Goal: Task Accomplishment & Management: Complete application form

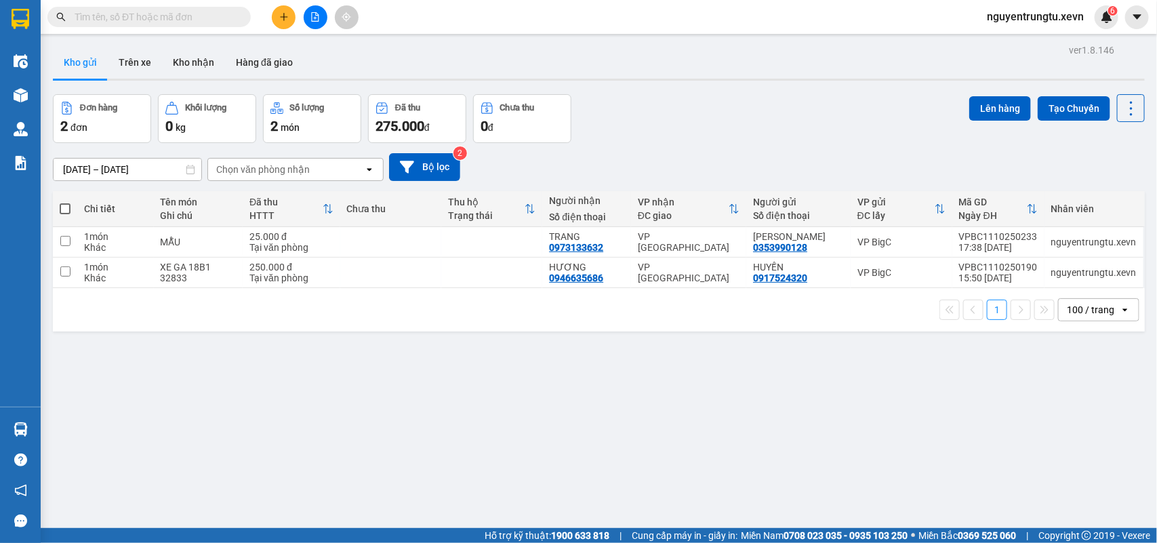
click at [192, 12] on input "text" at bounding box center [155, 16] width 160 height 15
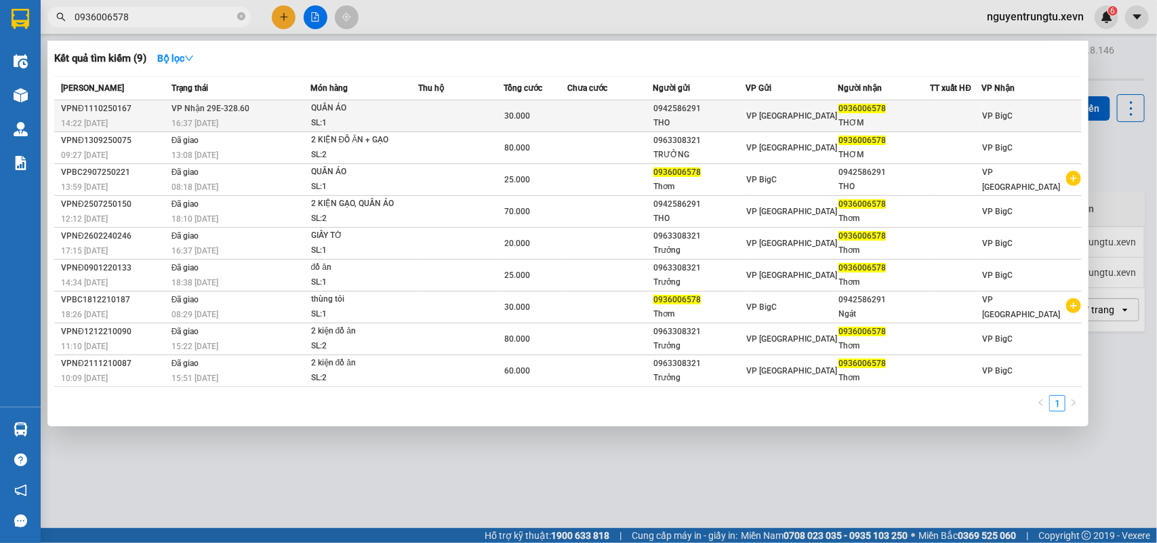
type input "0936006578"
click at [253, 117] on div "16:37 [DATE]" at bounding box center [241, 123] width 138 height 15
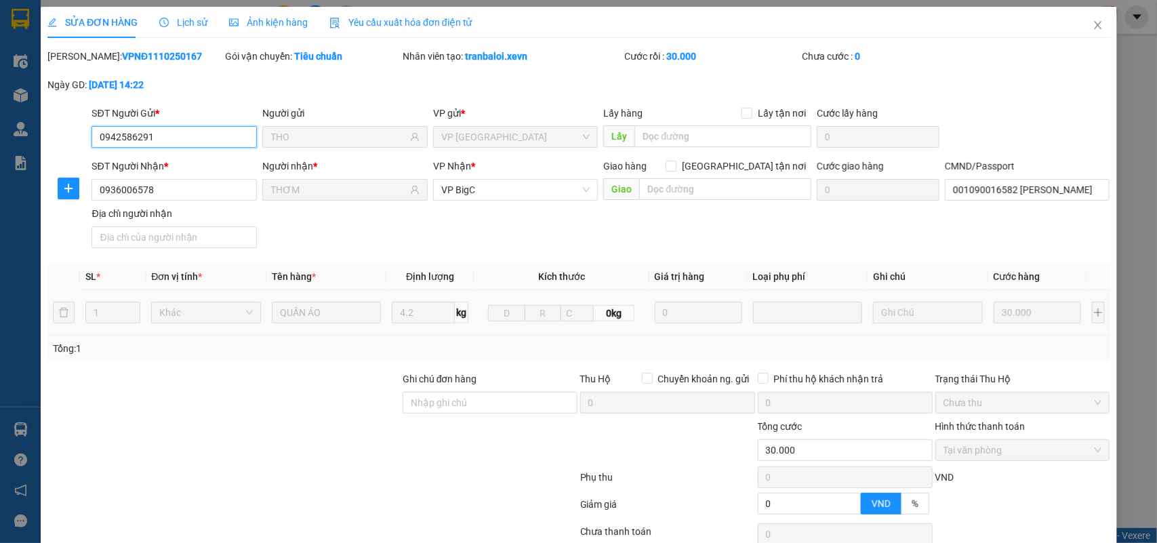
type input "0942586291"
type input "THO"
type input "0936006578"
type input "THƠM"
type input "001090016582 TRẦN HỒNG SÁNG"
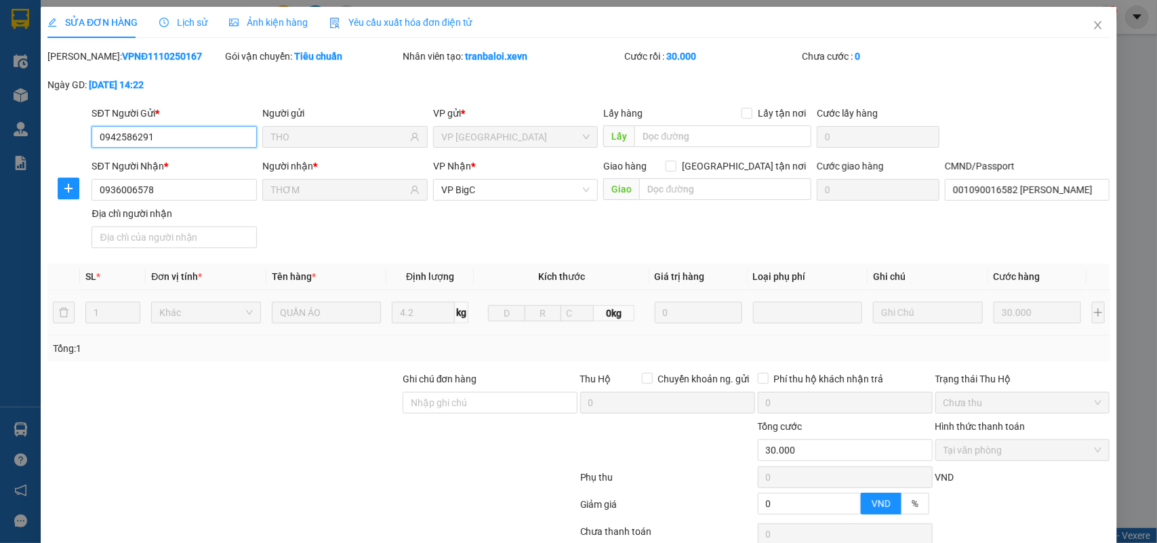
type input "0"
type input "30.000"
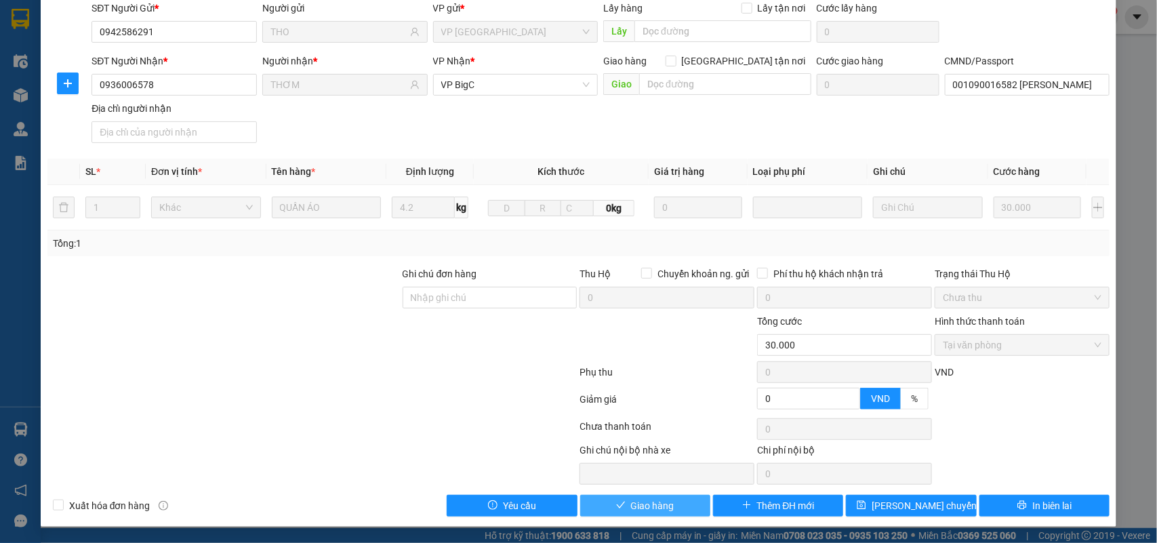
click at [620, 503] on button "Giao hàng" at bounding box center [645, 506] width 130 height 22
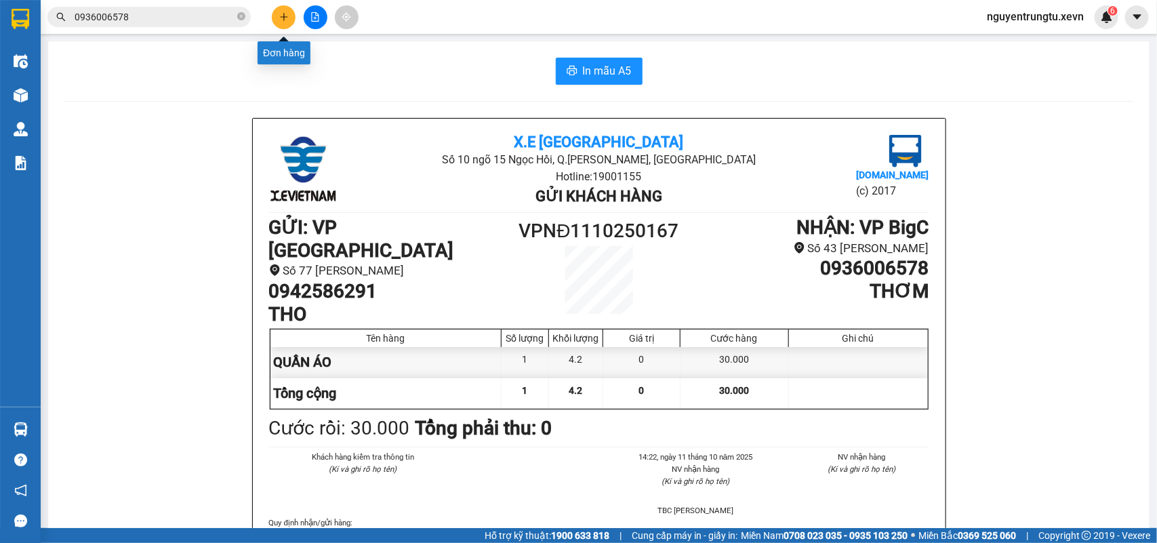
click at [275, 18] on button at bounding box center [284, 17] width 24 height 24
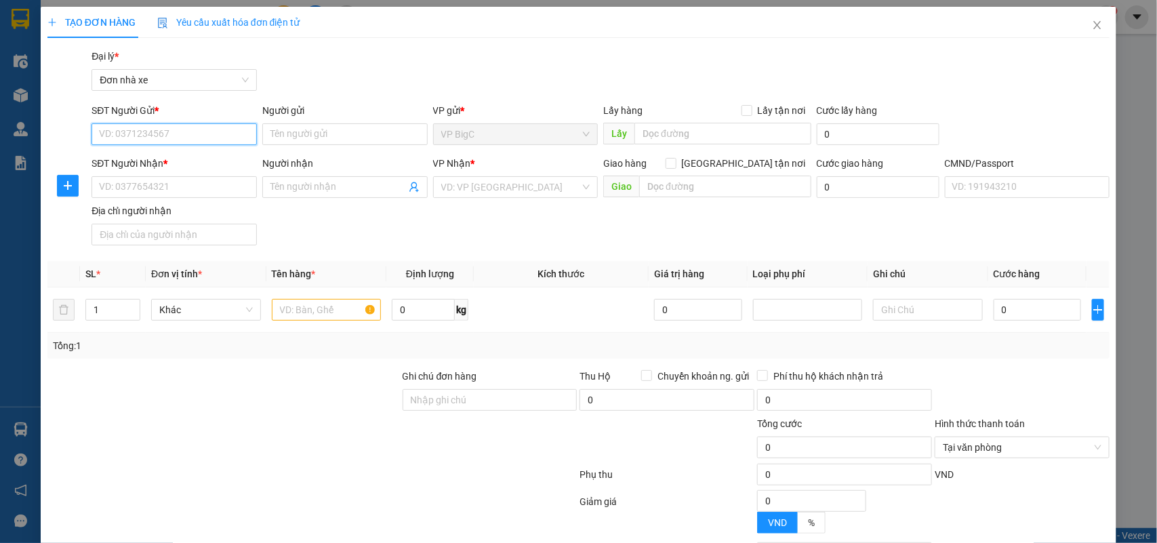
click at [148, 127] on input "SĐT Người Gửi *" at bounding box center [174, 134] width 165 height 22
type input "0353535615"
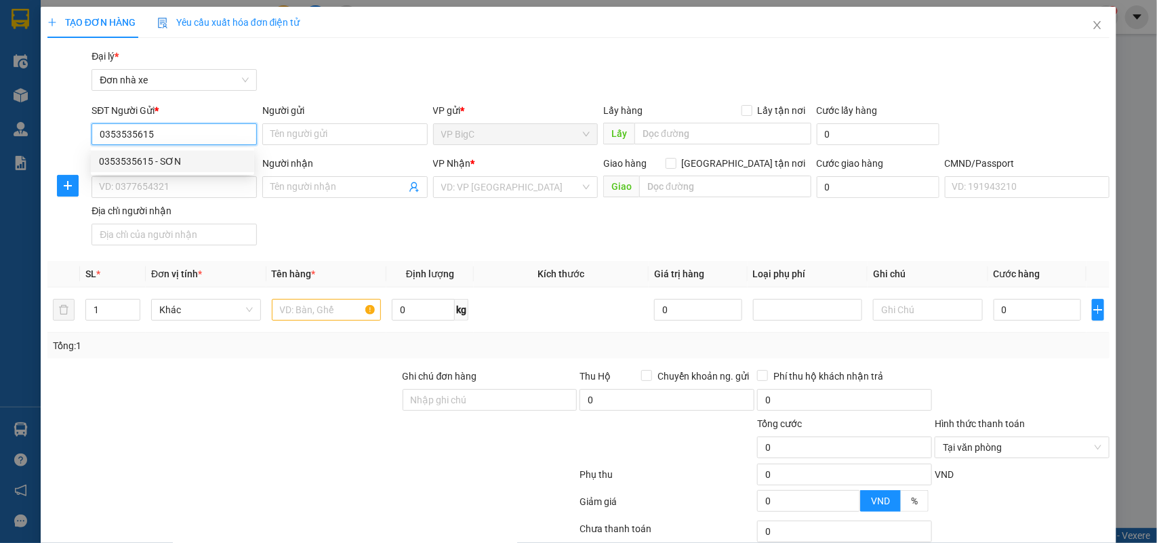
click at [176, 166] on div "0353535615 - SƠN" at bounding box center [172, 161] width 147 height 15
type input "SƠN"
type input "0986329538"
type input "ĐÀO"
type input "ĐẶNG VĂN ĐỊNH 0987367595"
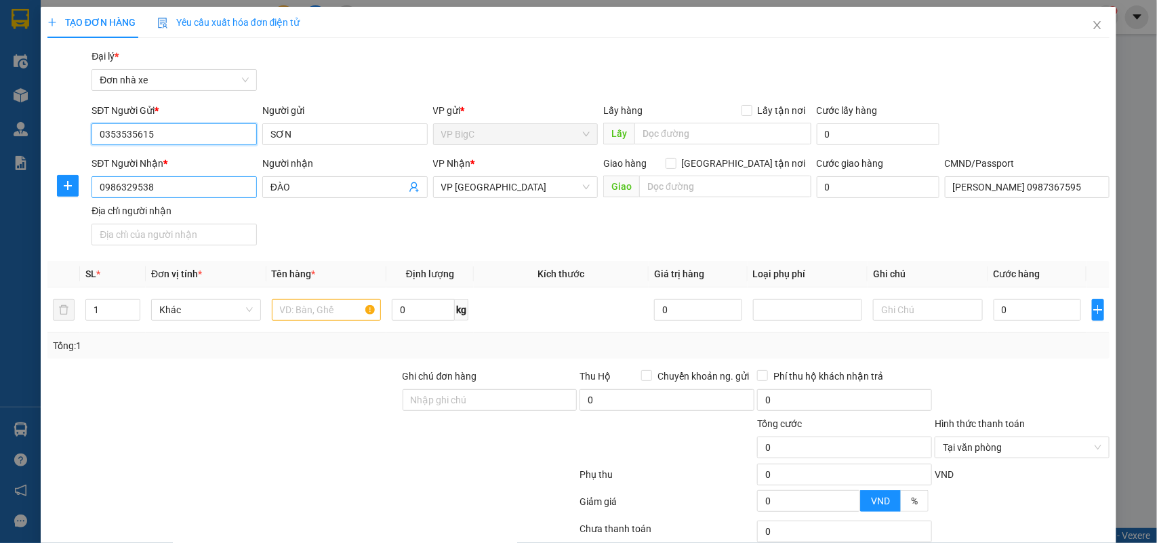
type input "0353535615"
drag, startPoint x: 197, startPoint y: 194, endPoint x: 0, endPoint y: 195, distance: 196.6
click at [0, 195] on div "TẠO ĐƠN HÀNG Yêu cầu xuất hóa đơn điện tử Transit Pickup Surcharge Ids Transit …" at bounding box center [578, 271] width 1157 height 543
type input "0388723389"
drag, startPoint x: 309, startPoint y: 187, endPoint x: 211, endPoint y: 187, distance: 97.6
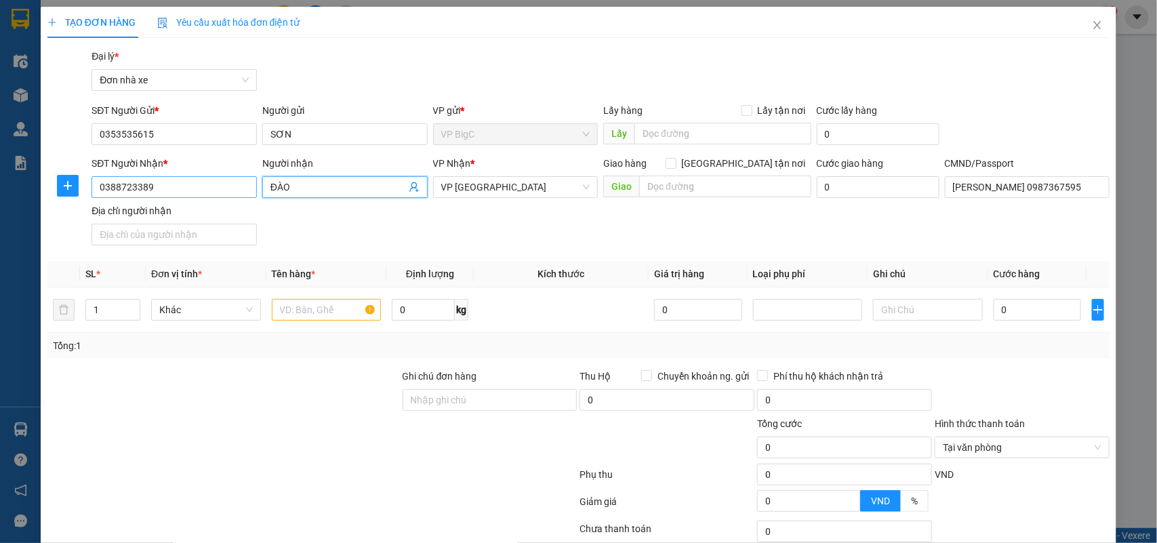
click at [211, 187] on div "SĐT Người Nhận * 0388723389 Người nhận ĐÀO ĐÀO VP Nhận * VP Ninh Bình Giao hàng…" at bounding box center [601, 203] width 1024 height 95
type input "DƯƠNG"
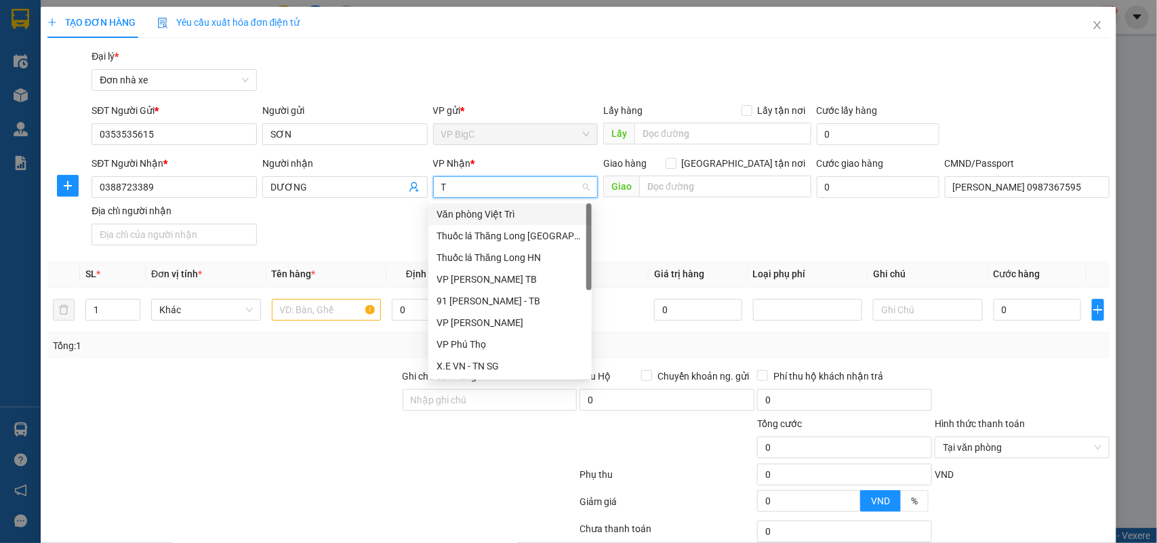
type input "TR"
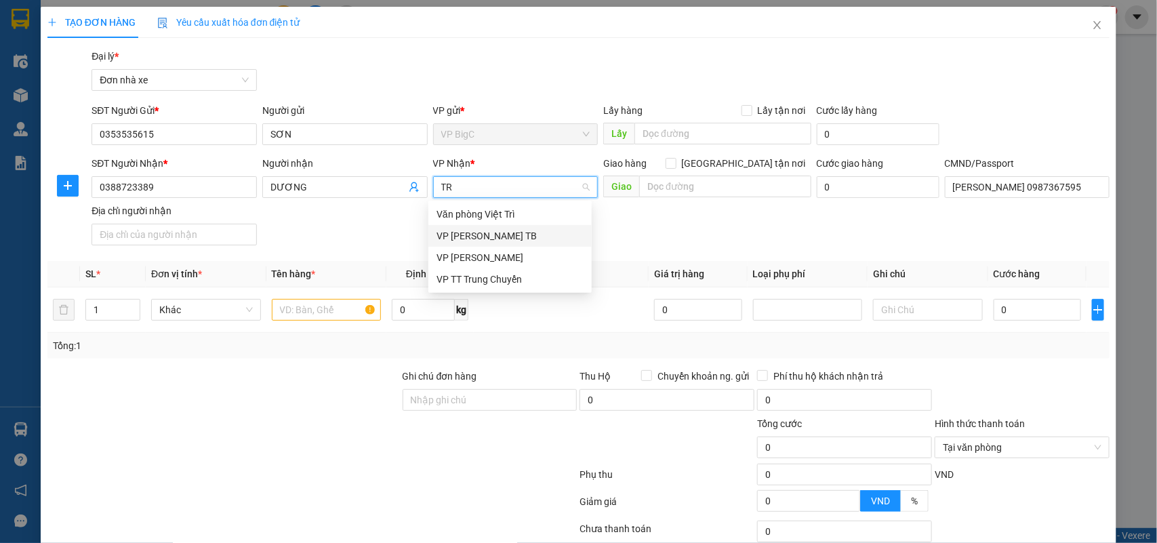
click at [466, 229] on div "VP [PERSON_NAME] TB" at bounding box center [510, 235] width 147 height 15
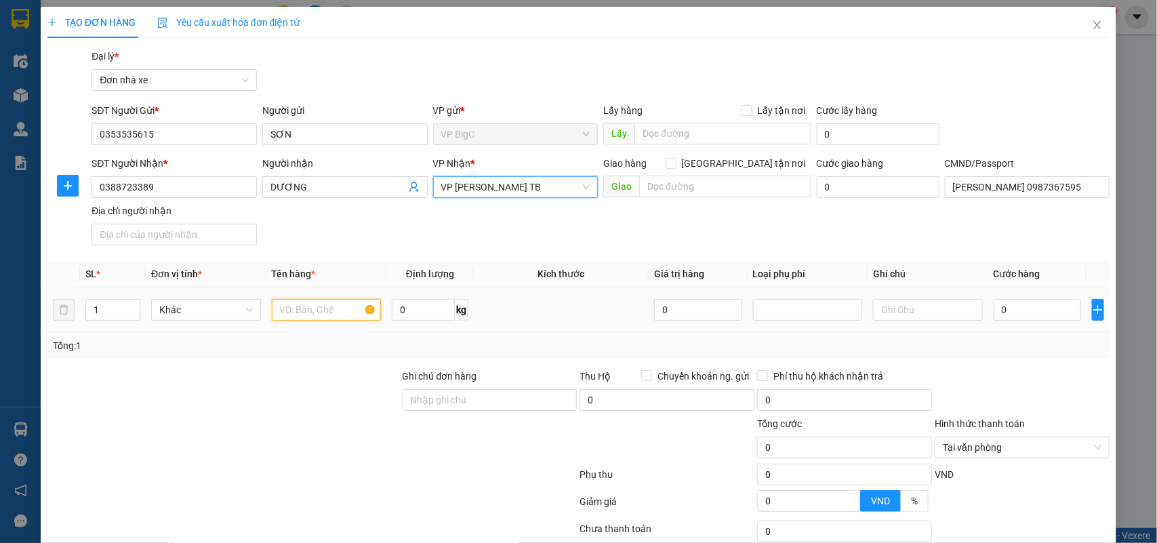
click at [321, 321] on input "text" at bounding box center [327, 310] width 110 height 22
type input "HOA QUẢ"
drag, startPoint x: 907, startPoint y: 323, endPoint x: 902, endPoint y: 304, distance: 20.4
click at [904, 317] on div at bounding box center [928, 309] width 110 height 27
click at [902, 304] on input "text" at bounding box center [928, 310] width 110 height 22
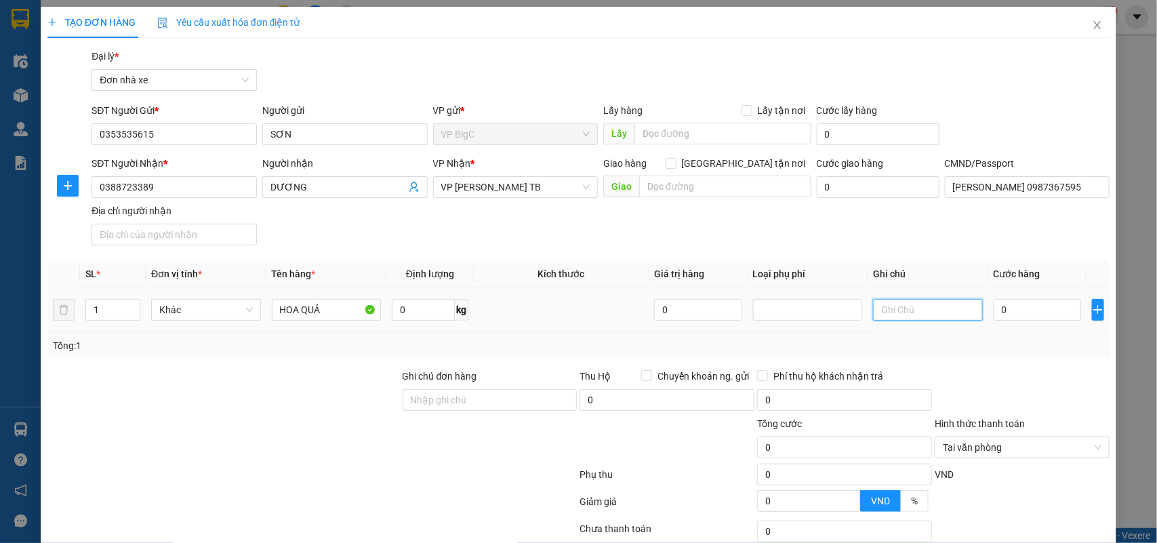
type input "B"
type input "D"
type input "NHẬN TRƯỚC 20H"
click at [1020, 312] on input "0" at bounding box center [1037, 310] width 87 height 22
type input "4"
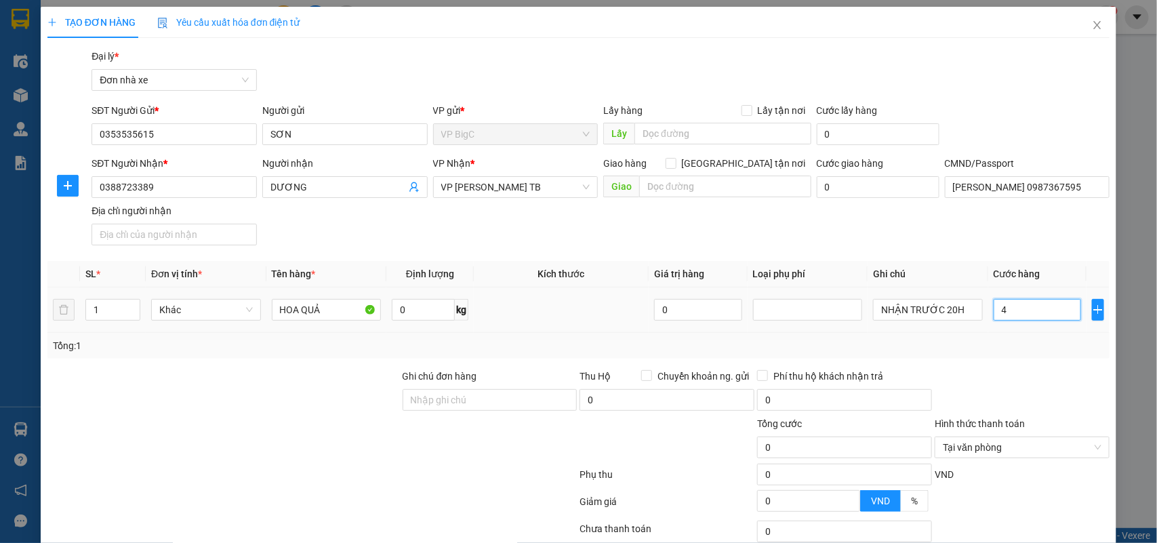
type input "4"
type input "40"
type input "40.000"
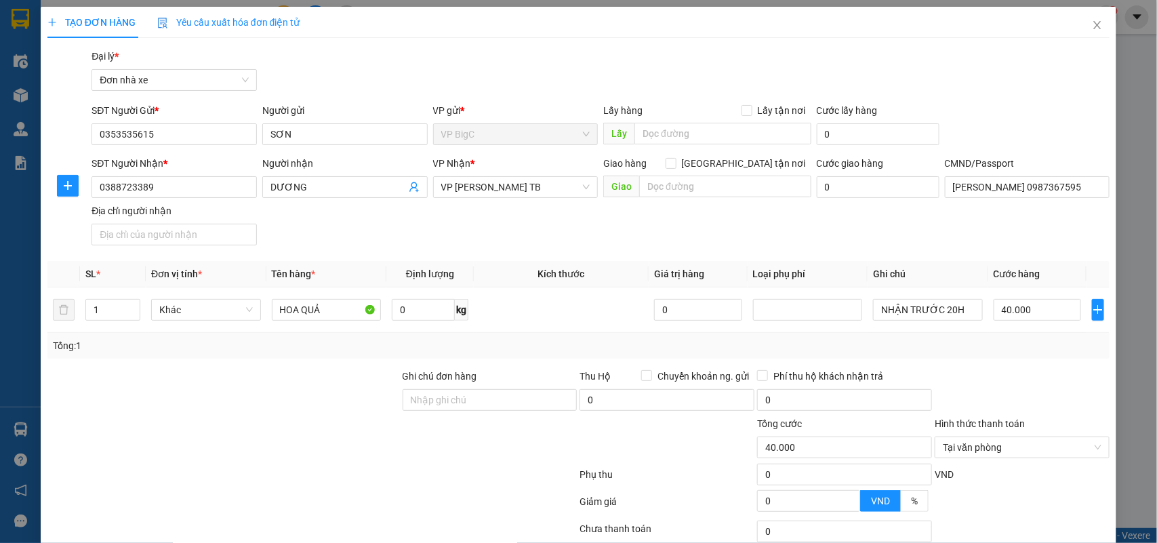
drag, startPoint x: 1041, startPoint y: 339, endPoint x: 1047, endPoint y: 388, distance: 49.9
click at [1039, 342] on div "Tổng: 1" at bounding box center [578, 346] width 1063 height 26
type input "40.000"
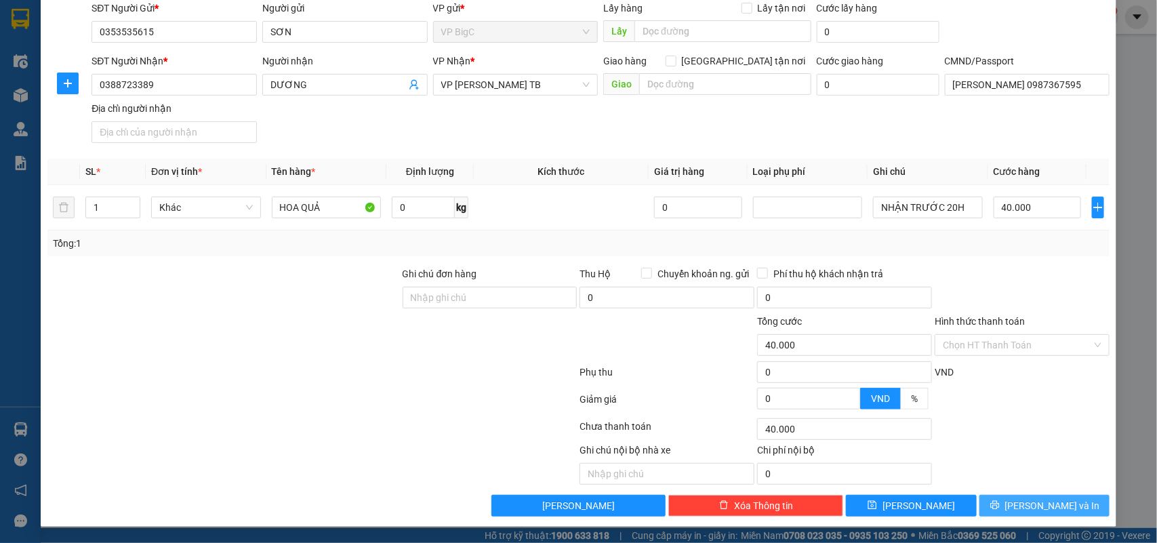
drag, startPoint x: 1060, startPoint y: 498, endPoint x: 1042, endPoint y: 508, distance: 20.3
click at [1057, 504] on button "[PERSON_NAME] và In" at bounding box center [1045, 506] width 130 height 22
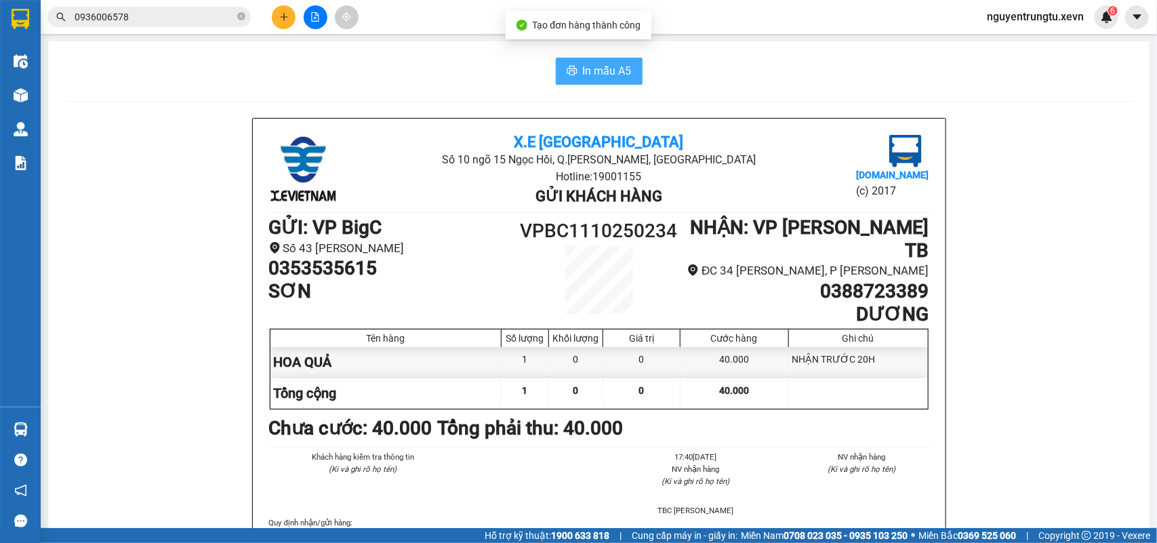
click at [583, 63] on span "In mẫu A5" at bounding box center [607, 70] width 49 height 17
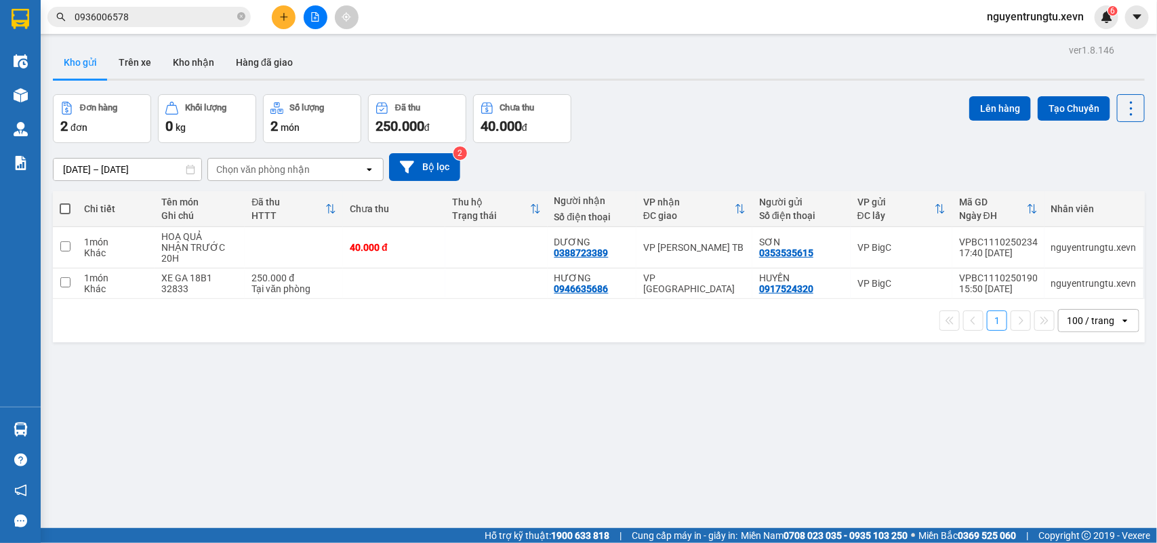
click at [279, 20] on icon "plus" at bounding box center [283, 16] width 9 height 9
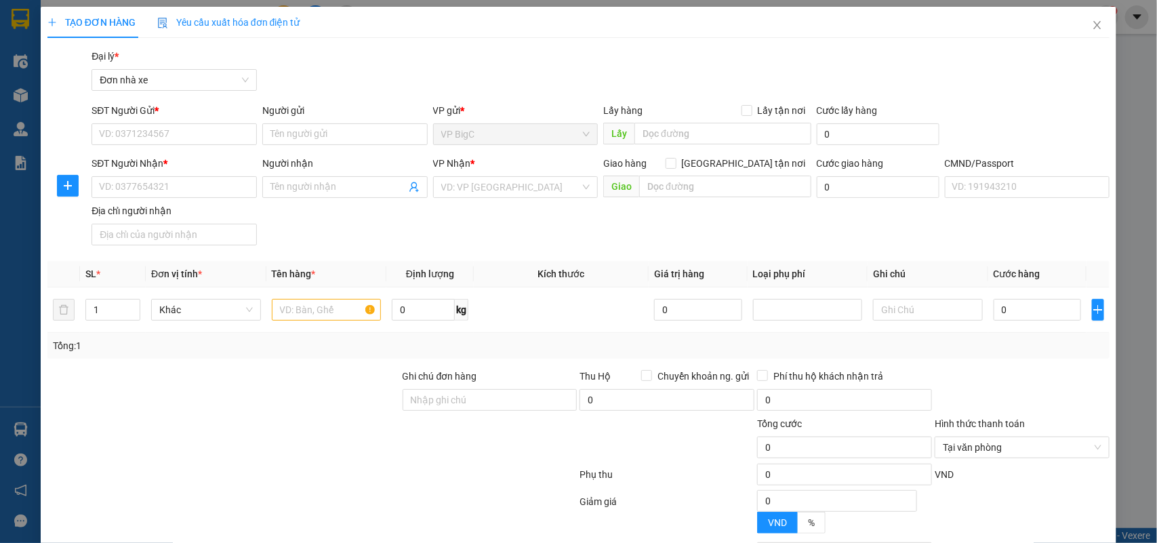
click at [178, 116] on div "SĐT Người Gửi *" at bounding box center [174, 110] width 165 height 15
click at [178, 123] on input "SĐT Người Gửi *" at bounding box center [174, 134] width 165 height 22
click at [184, 136] on input "SĐT Người Gửi *" at bounding box center [174, 134] width 165 height 22
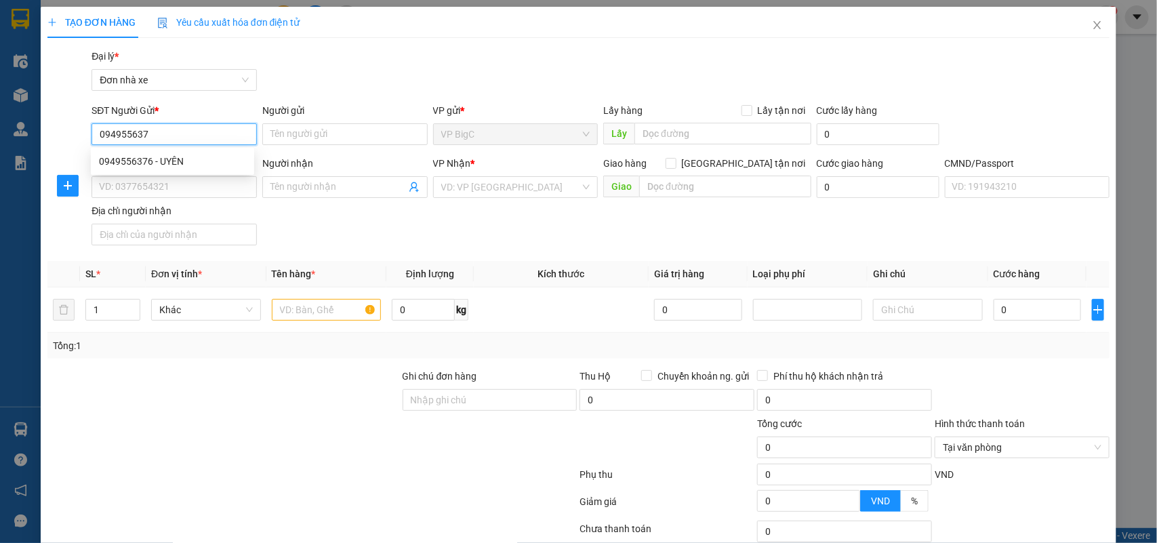
type input "0949556376"
click at [180, 160] on div "0949556376 - UYÊN" at bounding box center [172, 161] width 147 height 15
type input "UYÊN"
type input "0945553965"
type input "TRUNG"
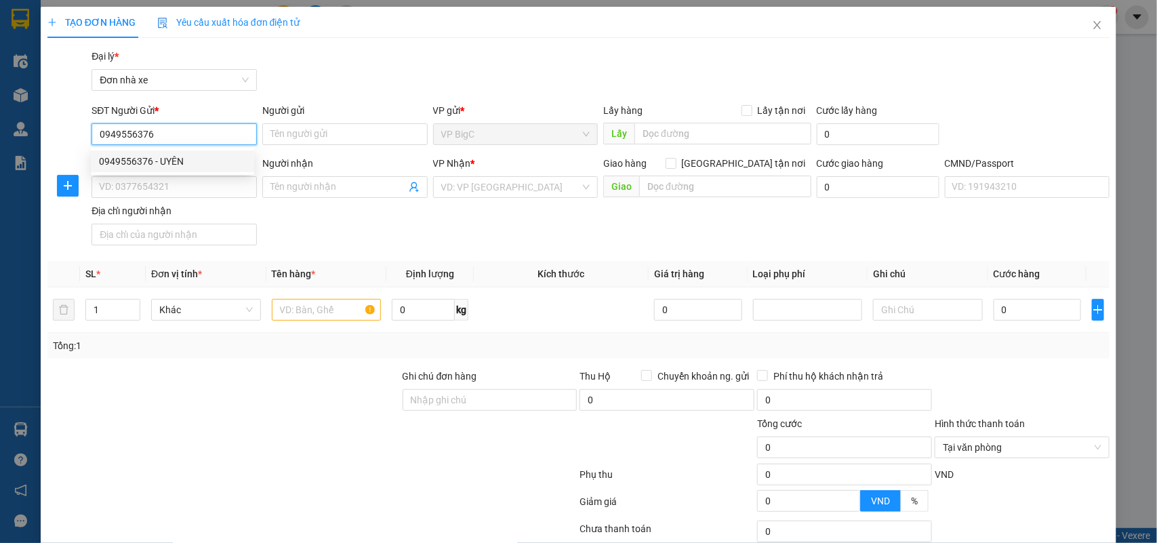
type input "036072029127 BÙI VĂN CHÚNG 10/452 VĂN CAO TPNĐ"
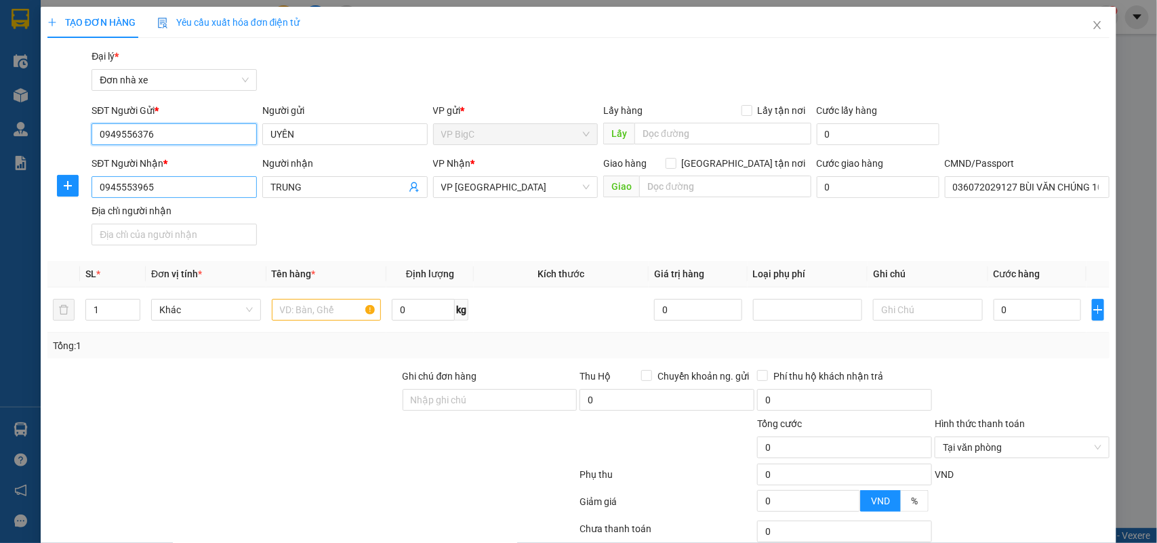
type input "0949556376"
drag, startPoint x: 177, startPoint y: 184, endPoint x: 0, endPoint y: 177, distance: 177.1
click at [0, 181] on div "TẠO ĐƠN HÀNG Yêu cầu xuất hóa đơn điện tử Transit Pickup Surcharge Ids Transit …" at bounding box center [578, 271] width 1157 height 543
type input "0949971295"
drag, startPoint x: 306, startPoint y: 186, endPoint x: 217, endPoint y: 187, distance: 89.5
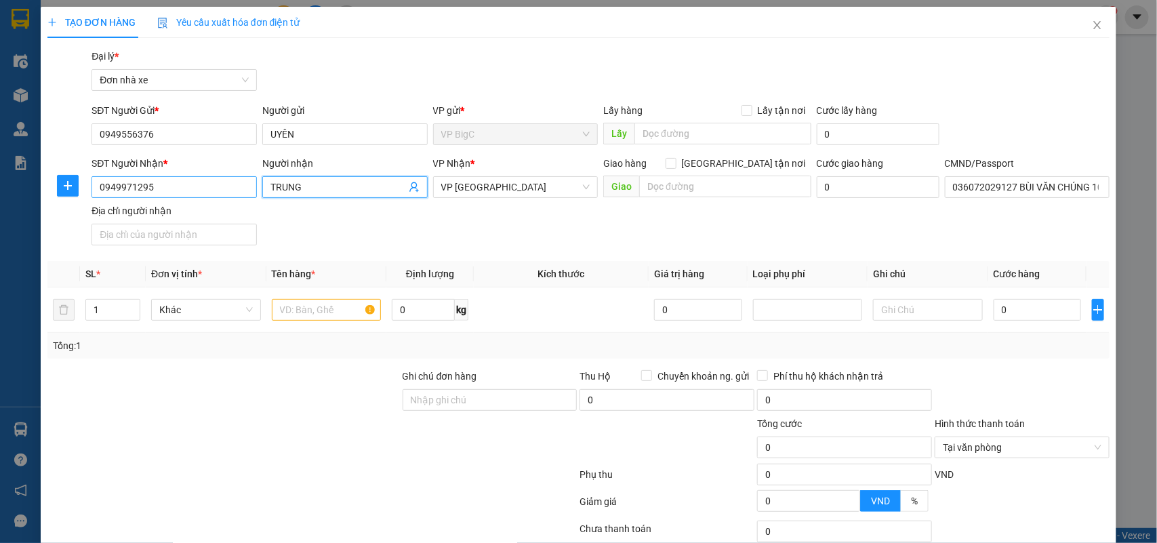
click at [217, 187] on div "SĐT Người Nhận * 0949971295 Người nhận TRUNG VP Nhận * VP Nam Định Giao hàng Gi…" at bounding box center [601, 203] width 1024 height 95
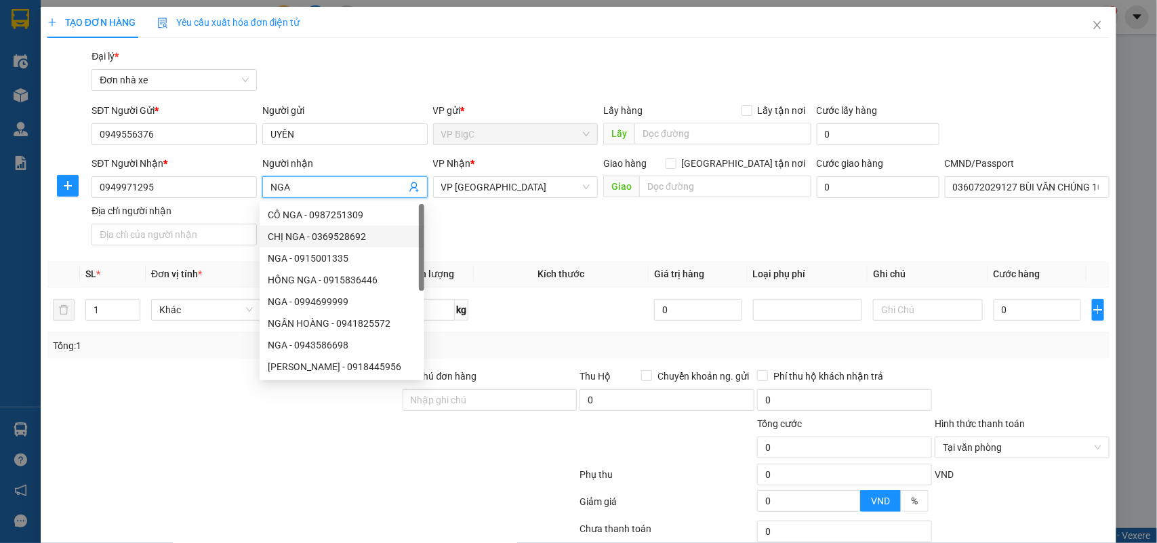
type input "NGA"
click at [521, 225] on div "SĐT Người Nhận * 0949971295 Người nhận NGA VP Nhận * VP Nam Định Giao hàng Giao…" at bounding box center [601, 203] width 1024 height 95
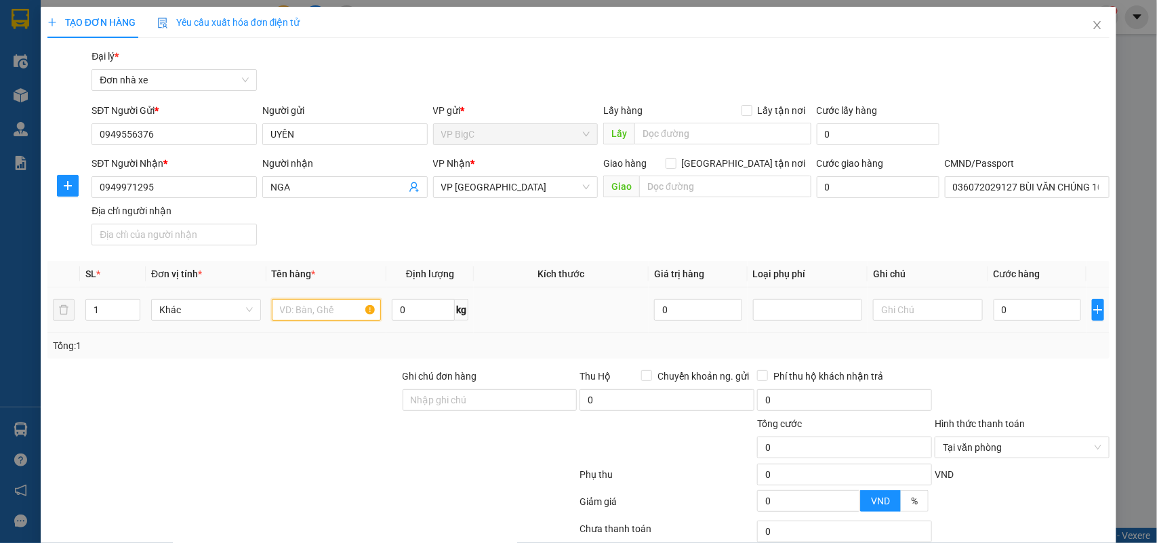
click at [323, 300] on input "text" at bounding box center [327, 310] width 110 height 22
type input "A"
type input "ÁO"
click at [1042, 300] on input "0" at bounding box center [1037, 310] width 87 height 22
type input "2"
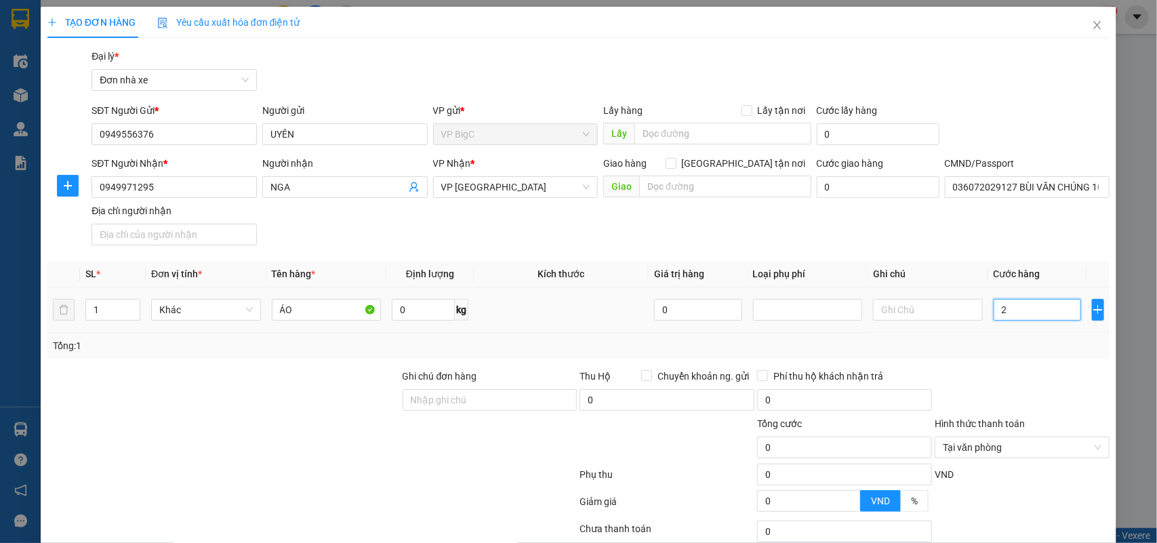
type input "2"
type input "25"
type input "25.000"
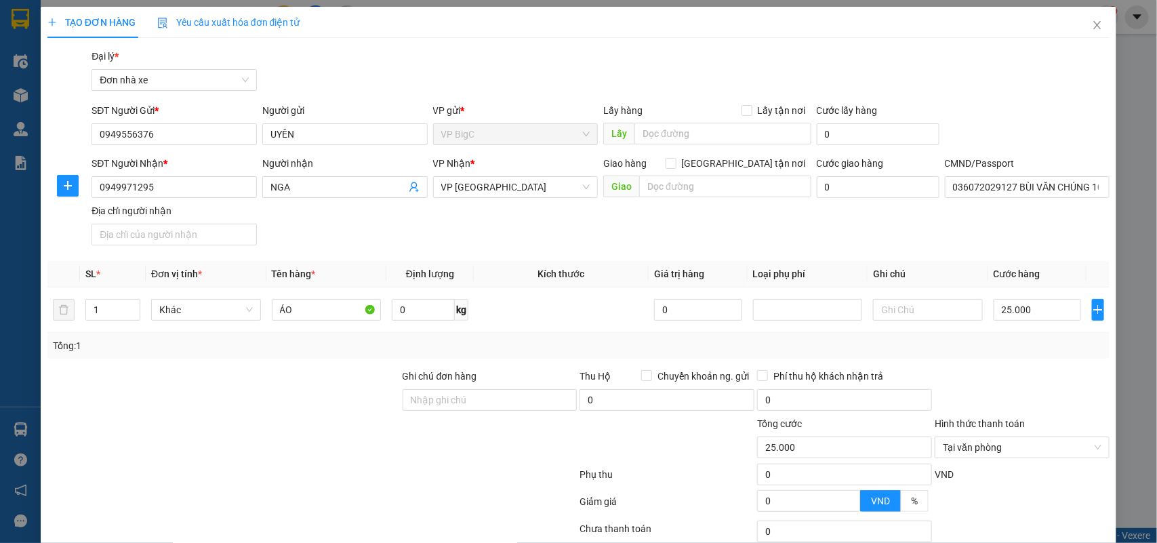
click at [879, 255] on div "Transit Pickup Surcharge Ids Transit Deliver Surcharge Ids Transit Deliver Surc…" at bounding box center [578, 334] width 1063 height 570
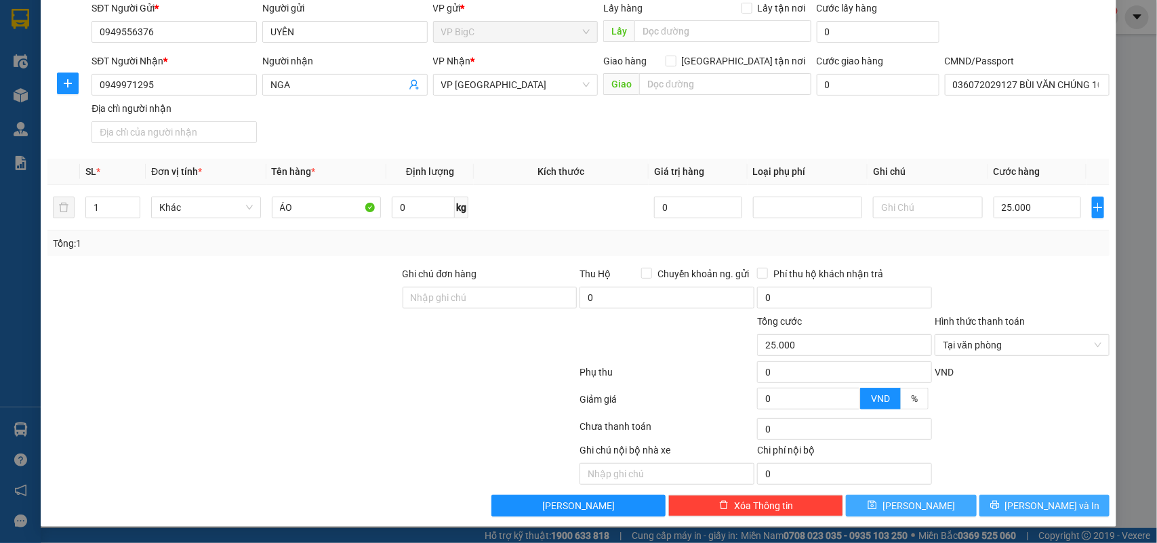
drag, startPoint x: 1060, startPoint y: 506, endPoint x: 954, endPoint y: 502, distance: 105.2
click at [1059, 508] on button "[PERSON_NAME] và In" at bounding box center [1045, 506] width 130 height 22
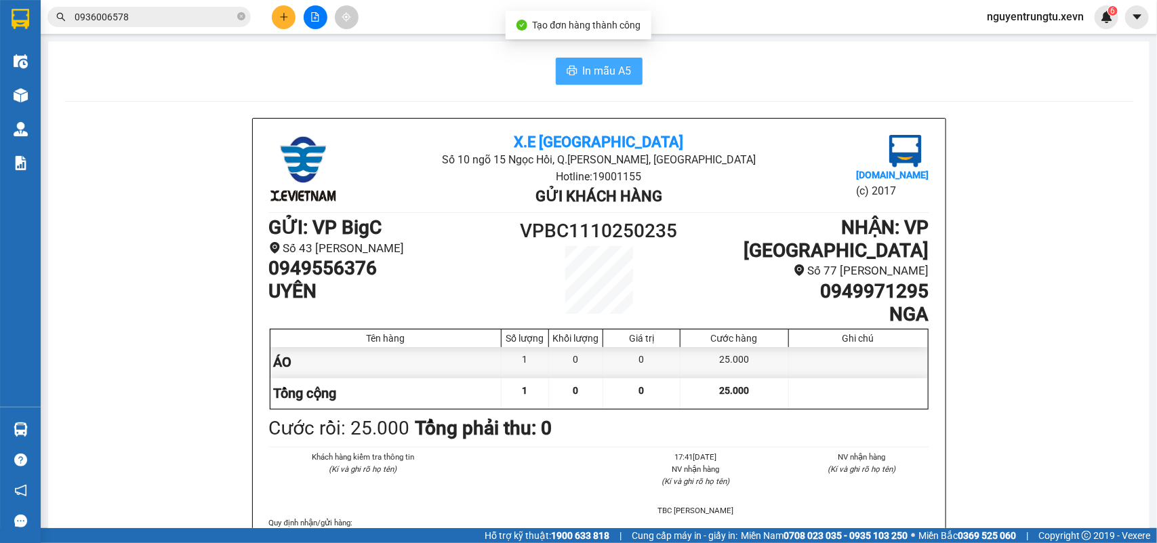
drag, startPoint x: 614, startPoint y: 64, endPoint x: 427, endPoint y: 104, distance: 191.2
click at [612, 64] on span "In mẫu A5" at bounding box center [607, 70] width 49 height 17
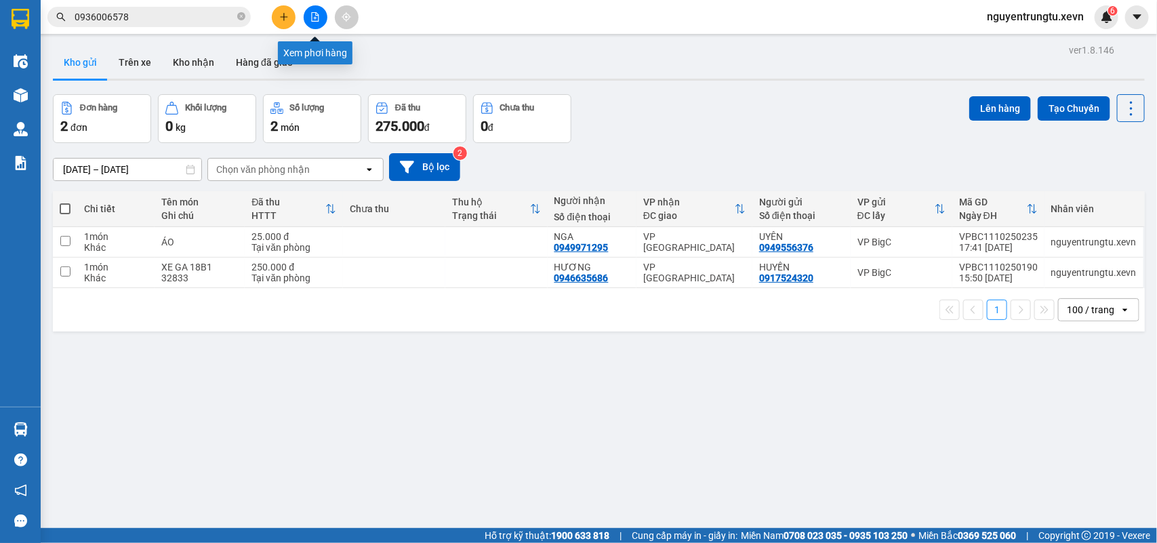
click at [314, 15] on icon "file-add" at bounding box center [314, 16] width 9 height 9
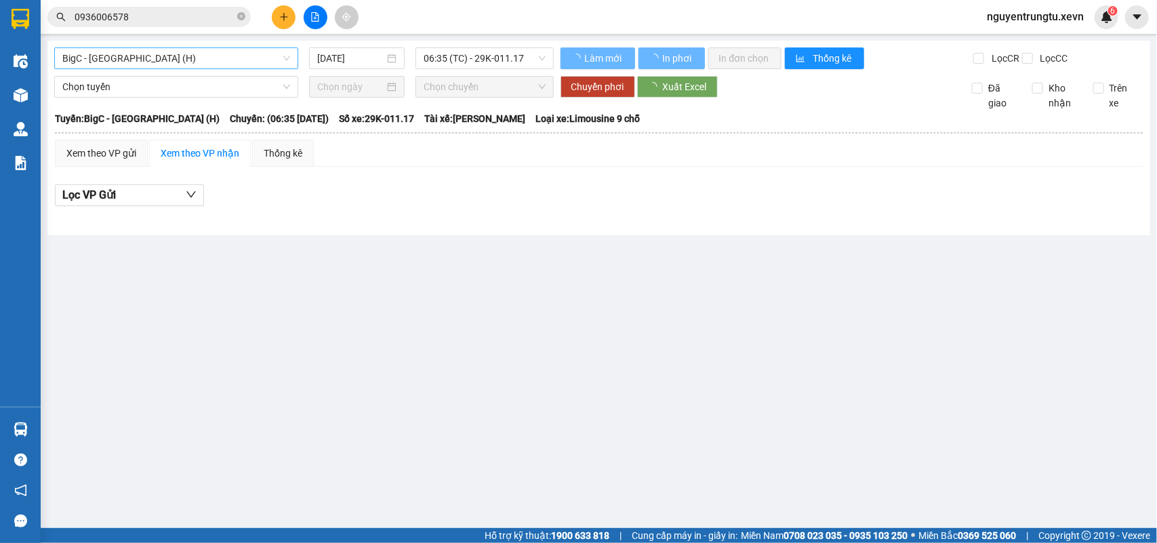
click at [169, 61] on span "BigC - Thái Bình (H)" at bounding box center [176, 58] width 228 height 20
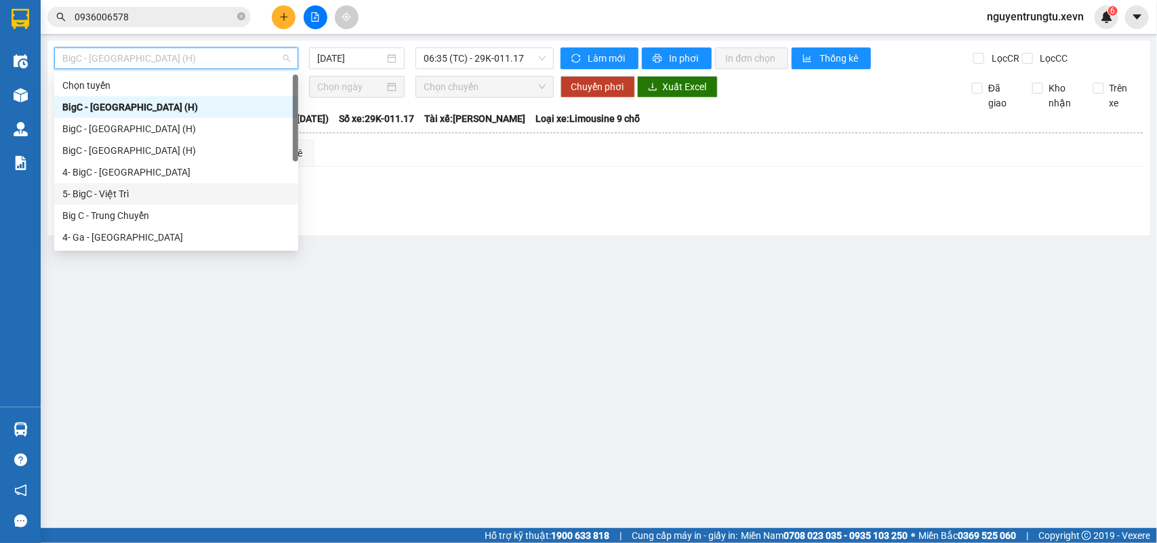
click at [130, 190] on div "5- BigC - Việt Trì" at bounding box center [176, 193] width 228 height 15
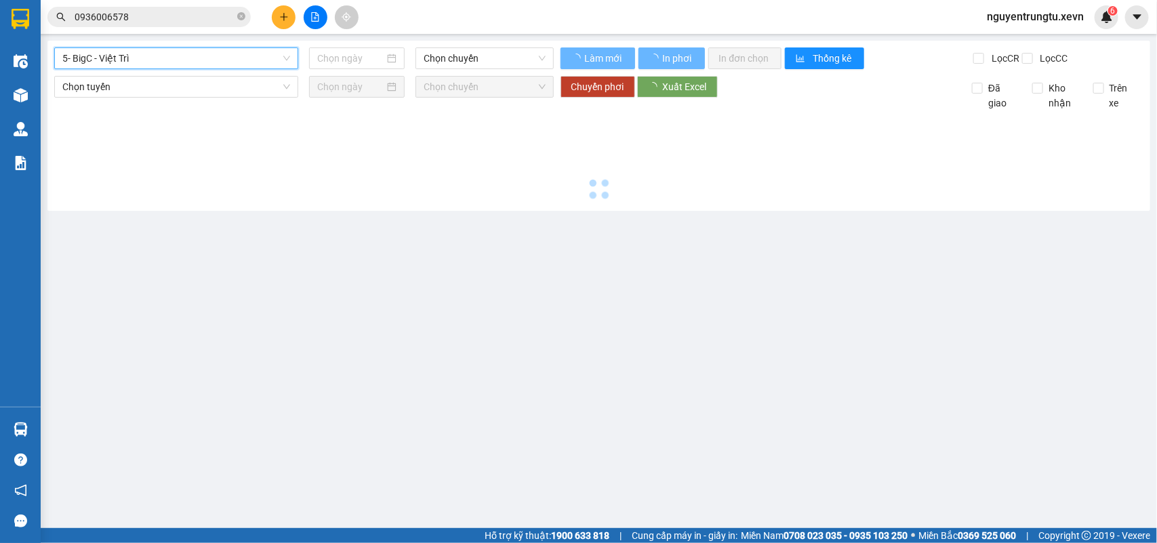
type input "[DATE]"
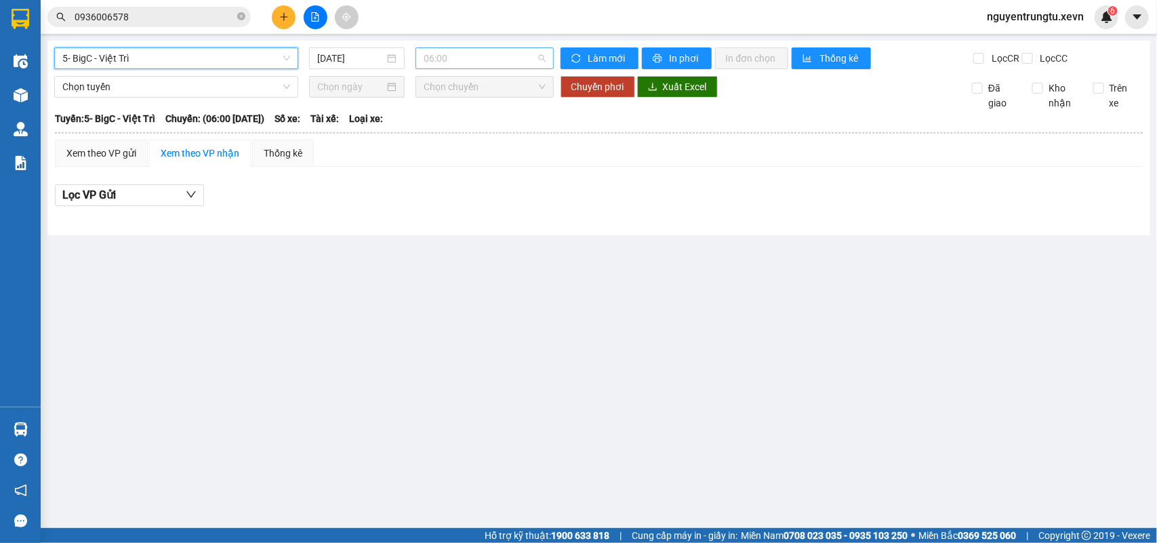
click at [475, 56] on span "06:00" at bounding box center [484, 58] width 121 height 20
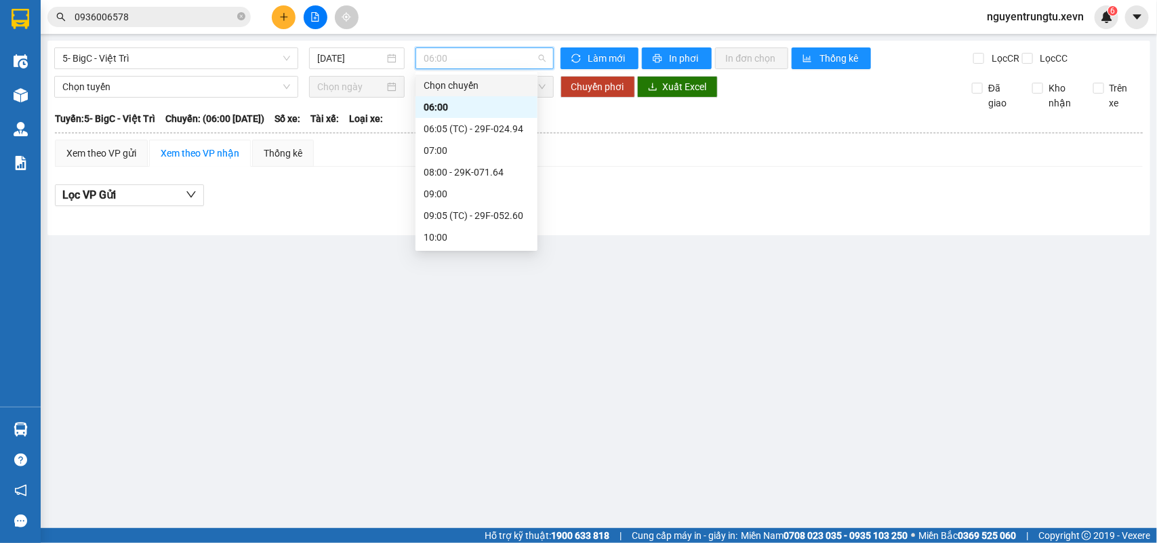
scroll to position [411, 0]
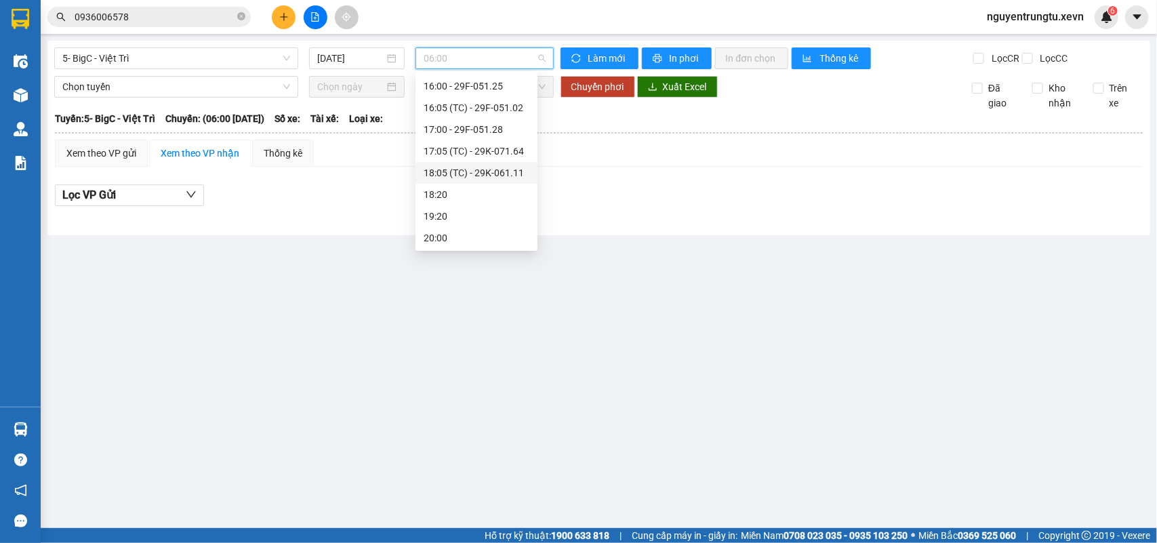
click at [470, 169] on div "18:05 (TC) - 29K-061.11" at bounding box center [477, 172] width 106 height 15
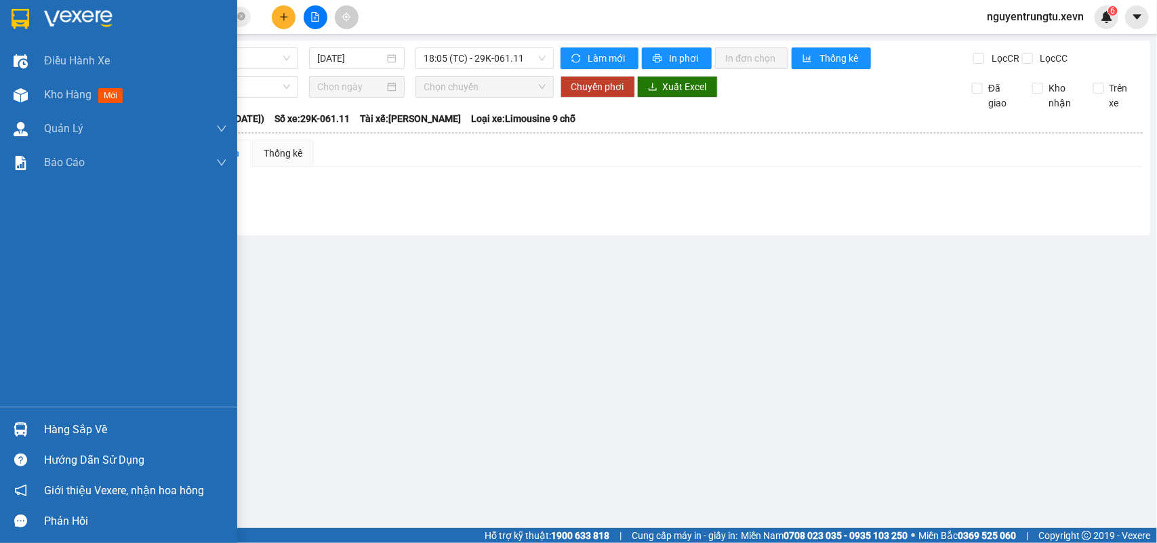
click at [17, 21] on img at bounding box center [21, 19] width 18 height 20
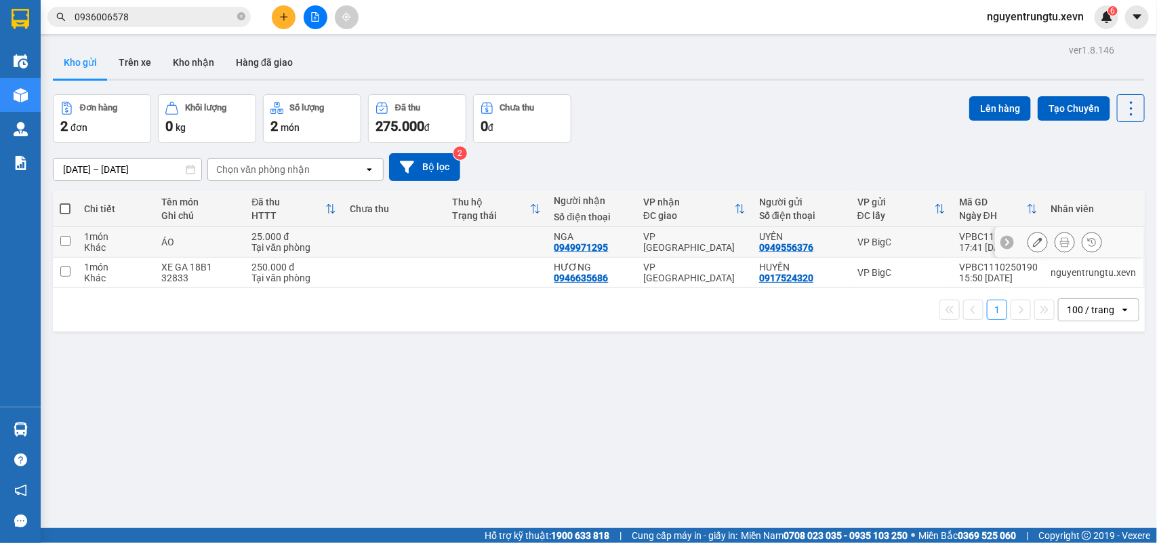
click at [346, 247] on td at bounding box center [394, 242] width 102 height 31
checkbox input "true"
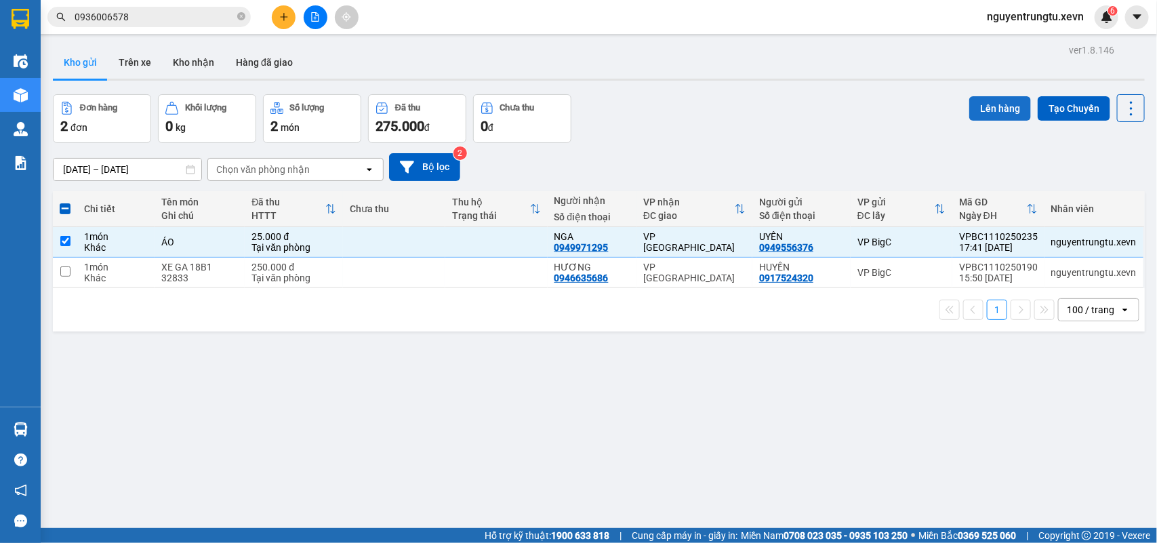
click at [969, 117] on button "Lên hàng" at bounding box center [1000, 108] width 62 height 24
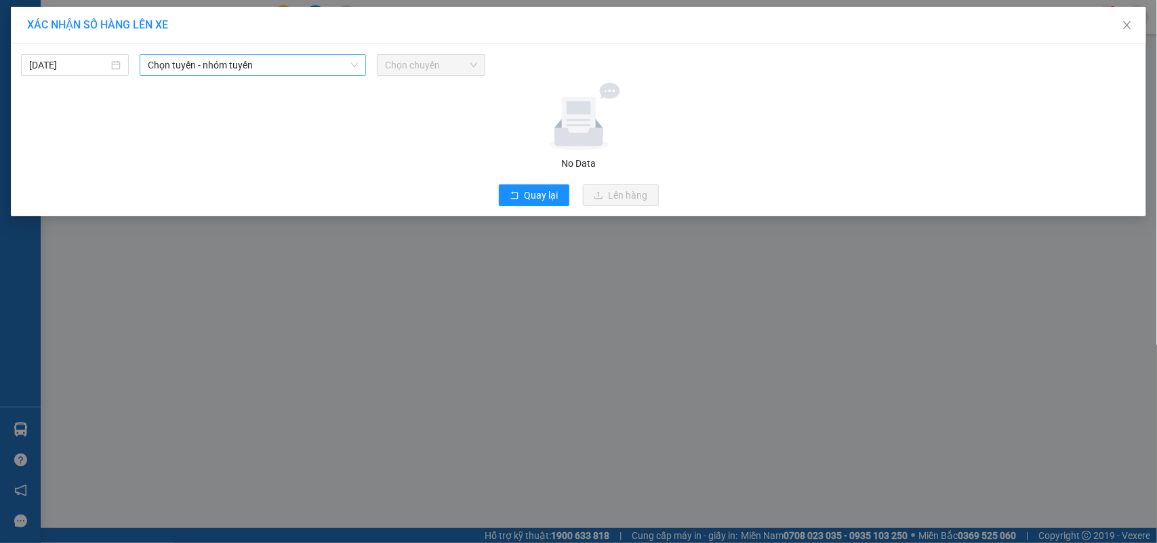
click at [252, 71] on span "Chọn tuyến - nhóm tuyến" at bounding box center [253, 65] width 210 height 20
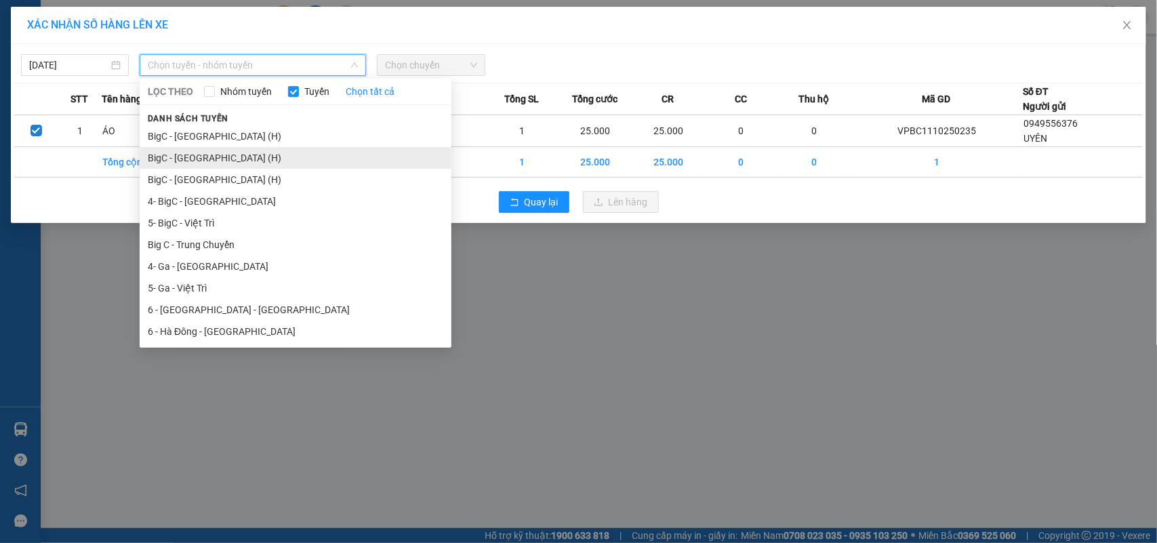
click at [207, 159] on li "BigC - Nam Định (H)" at bounding box center [296, 158] width 312 height 22
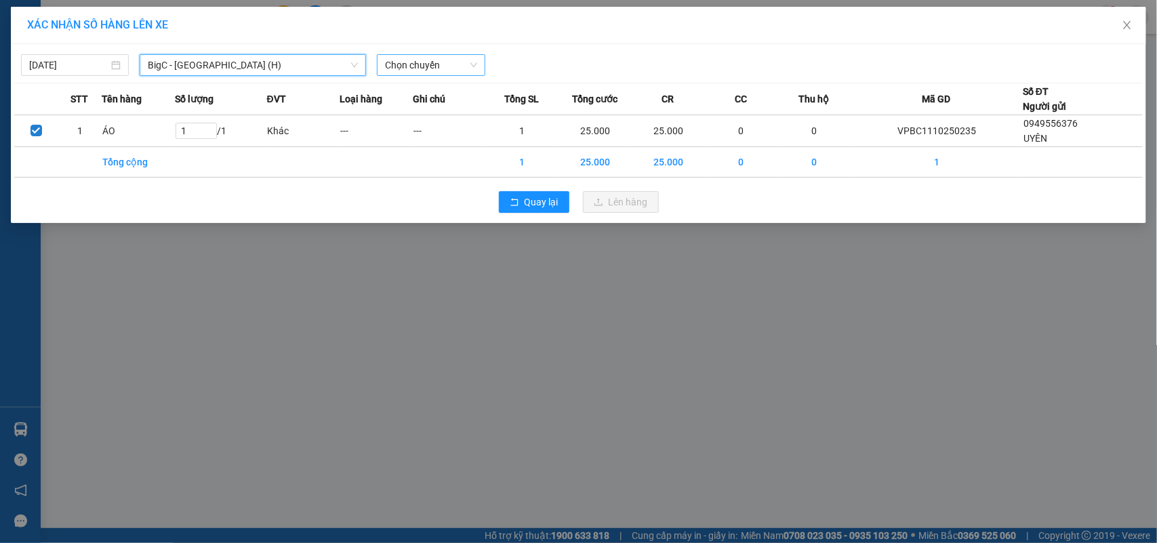
click at [431, 62] on span "Chọn chuyến" at bounding box center [431, 65] width 92 height 20
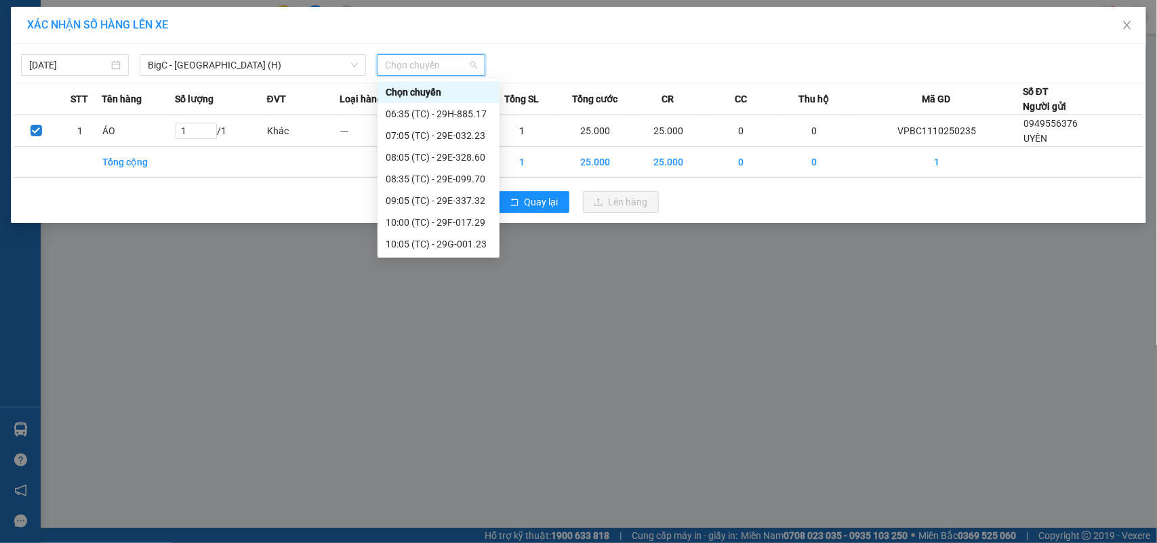
scroll to position [303, 0]
drag, startPoint x: 466, startPoint y: 241, endPoint x: 513, endPoint y: 238, distance: 46.9
click at [466, 242] on div "18:05 (TC) - 29E-034.63" at bounding box center [439, 244] width 106 height 15
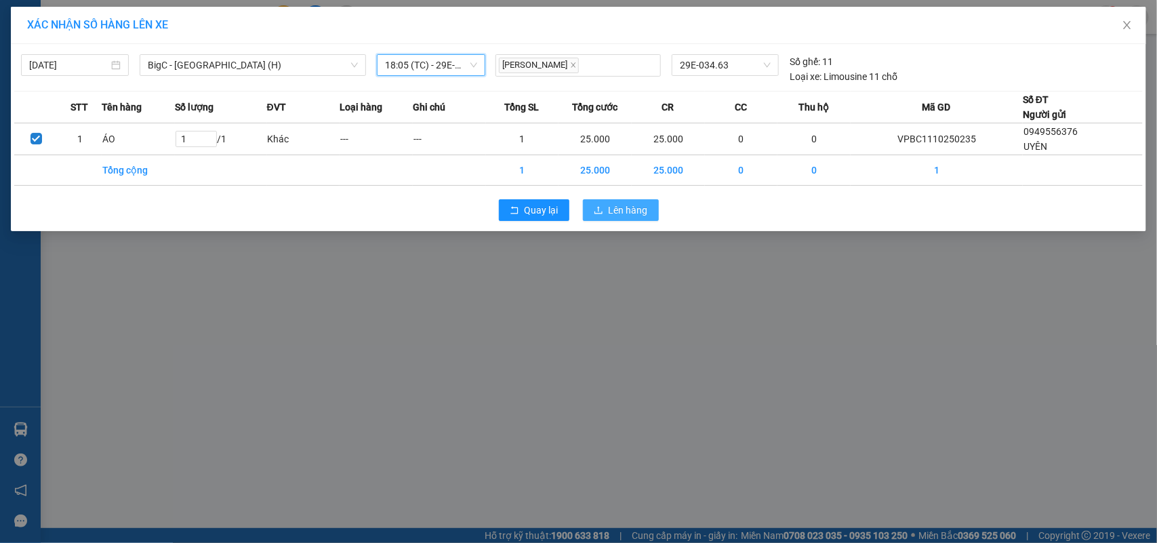
drag, startPoint x: 622, startPoint y: 211, endPoint x: 571, endPoint y: 235, distance: 56.4
click at [622, 210] on span "Lên hàng" at bounding box center [628, 210] width 39 height 15
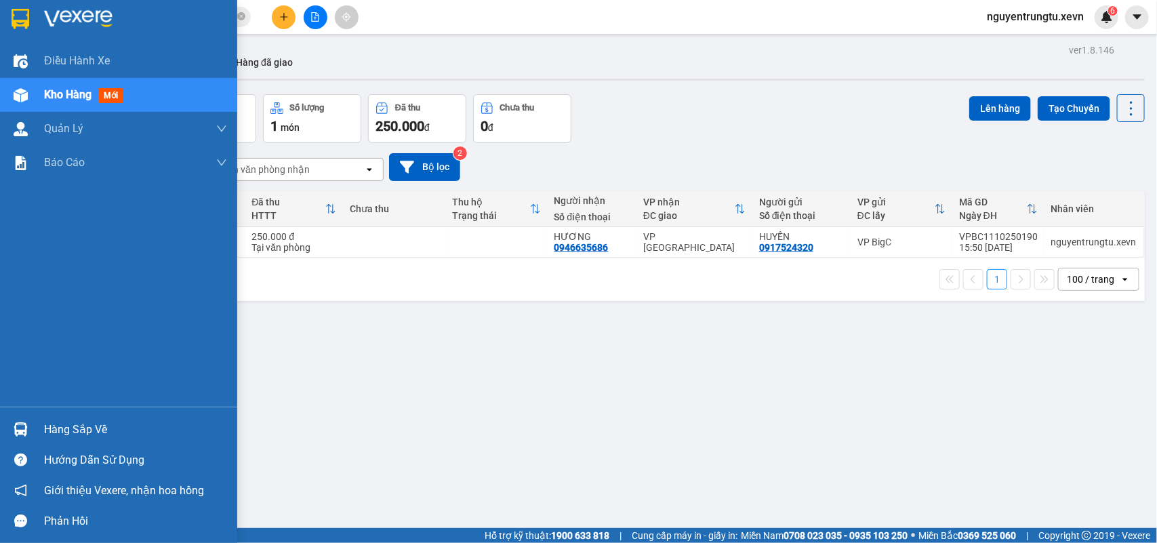
click at [0, 439] on div "Hàng sắp về" at bounding box center [118, 429] width 237 height 31
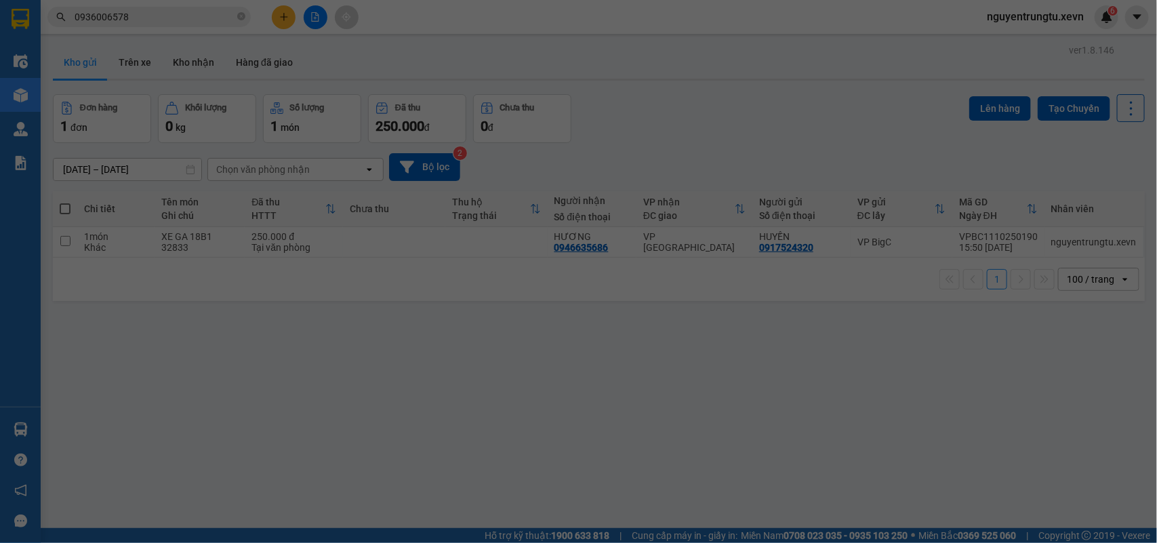
click at [12, 437] on div "Điều hành xe Kho hàng mới Quản Lý Quản lý chuyến Quản lý giao nhận mới Quản lý …" at bounding box center [20, 271] width 41 height 543
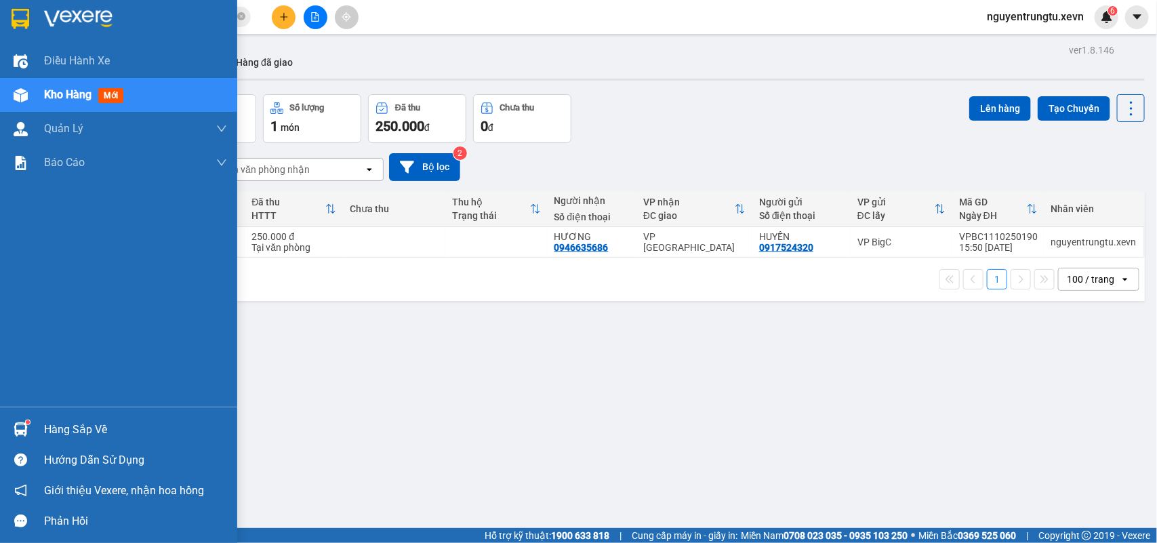
click at [18, 439] on div at bounding box center [21, 430] width 24 height 24
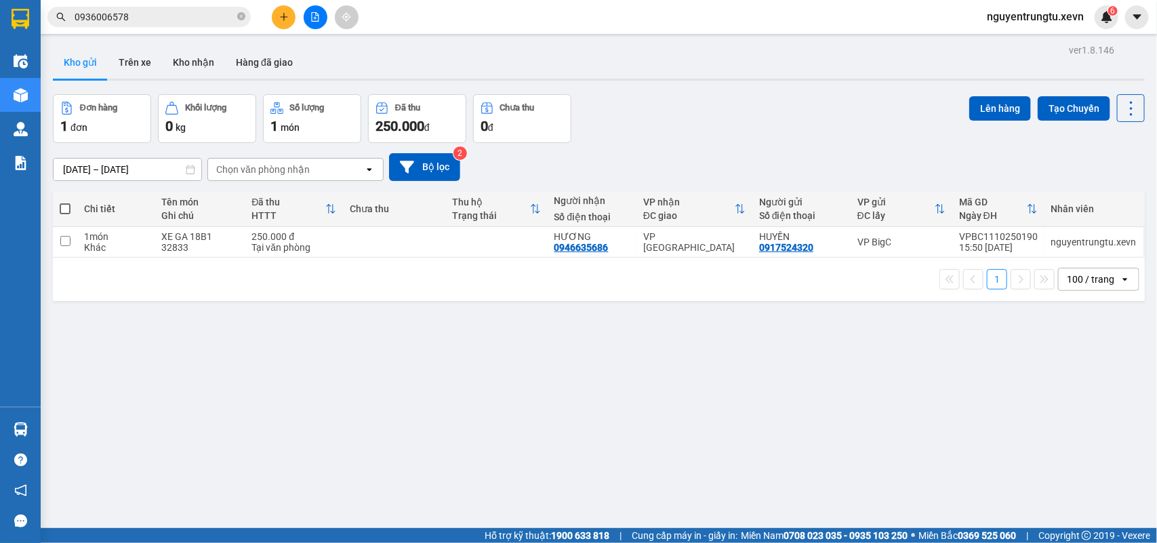
click at [273, 68] on section "Kết quả tìm kiếm ( 9 ) Bộ lọc Mã ĐH Trạng thái Món hàng Thu hộ Tổng cước Chưa c…" at bounding box center [578, 271] width 1157 height 543
click at [286, 17] on icon "plus" at bounding box center [283, 16] width 9 height 9
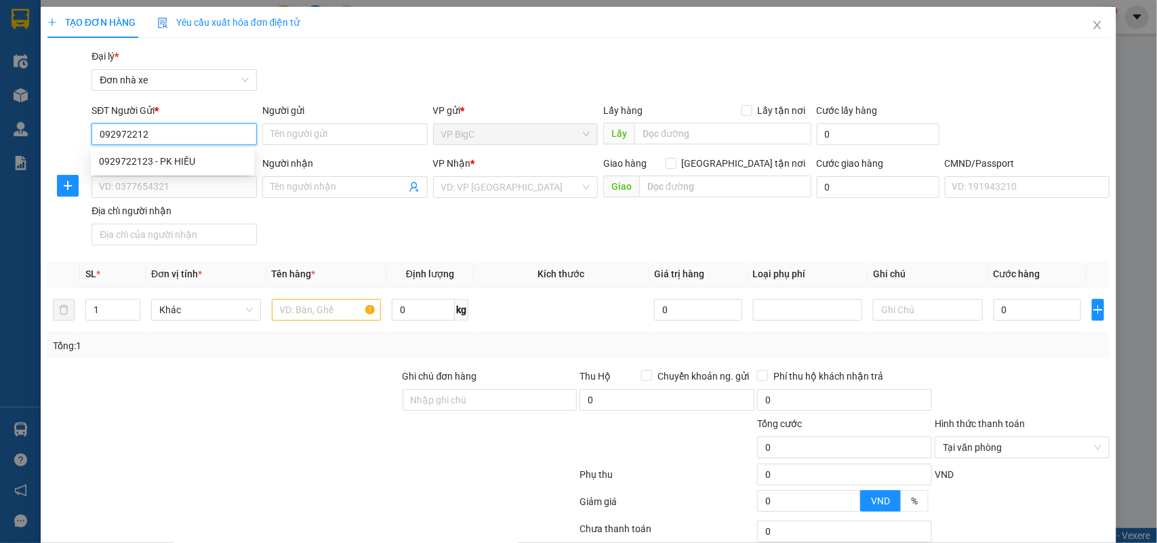
type input "0929722123"
click at [201, 150] on div "0929722123 - PK HIẾU" at bounding box center [172, 161] width 163 height 22
type input "PK HIẾU"
type input "0917777017"
type input "ĐẠI"
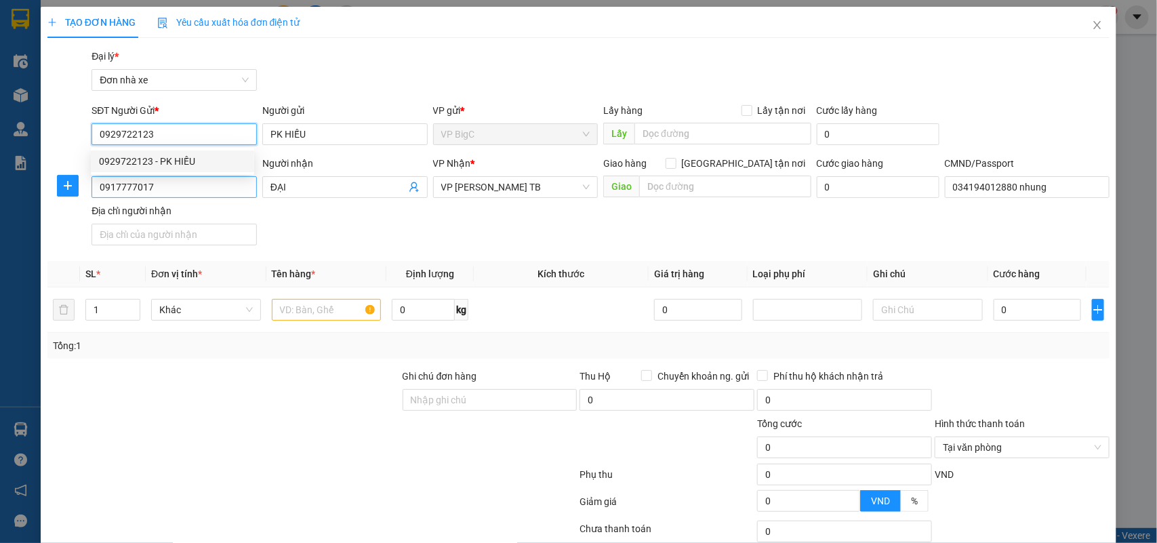
type input "034194012880 nhung"
type input "0929722123"
drag, startPoint x: 183, startPoint y: 192, endPoint x: 0, endPoint y: 190, distance: 183.0
click at [0, 190] on div "TẠO ĐƠN HÀNG Yêu cầu xuất hóa đơn điện tử Transit Pickup Surcharge Ids Transit …" at bounding box center [578, 271] width 1157 height 543
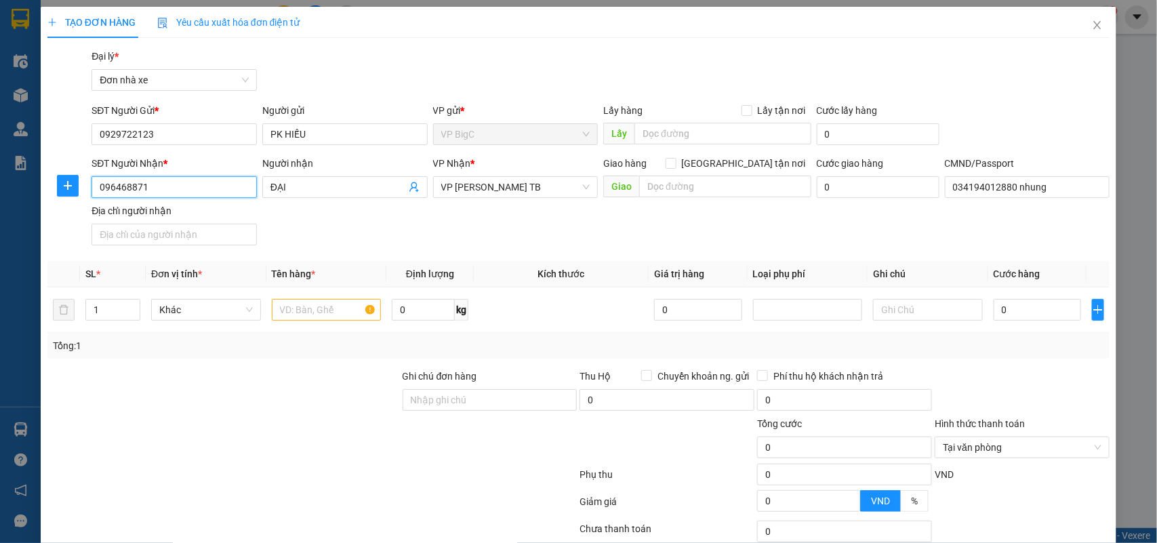
type input "0964688718"
click at [168, 211] on div "0964688718 - QUÁCH TRƯỜNG THI" at bounding box center [176, 214] width 154 height 15
type input "QUÁCH TRƯỜNG THI"
type input "037200003820 quách trường thi"
type input "0964688718"
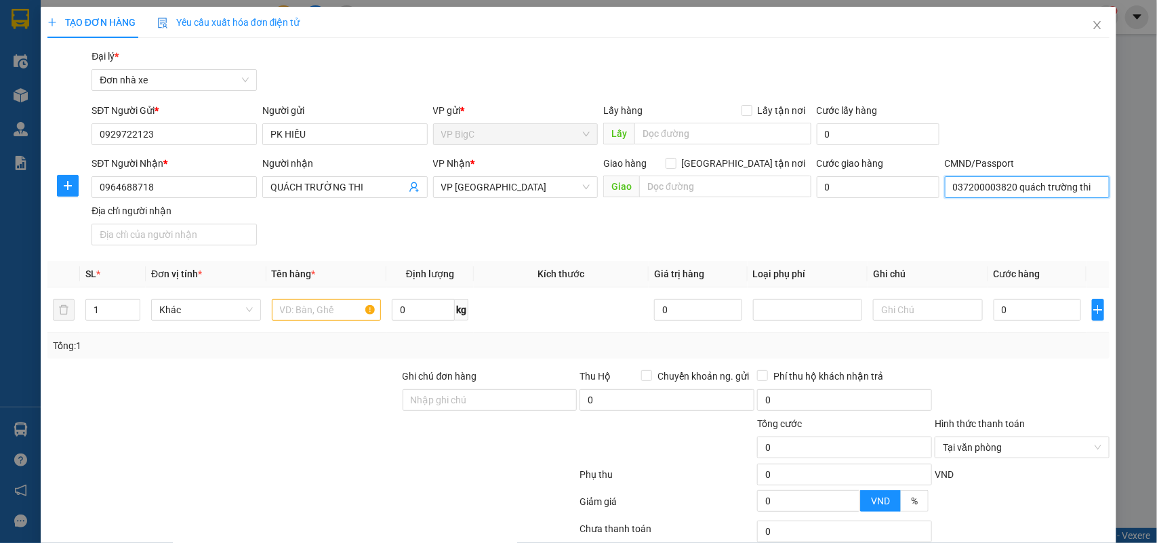
click at [965, 182] on input "037200003820 quách trường thi" at bounding box center [1027, 187] width 165 height 22
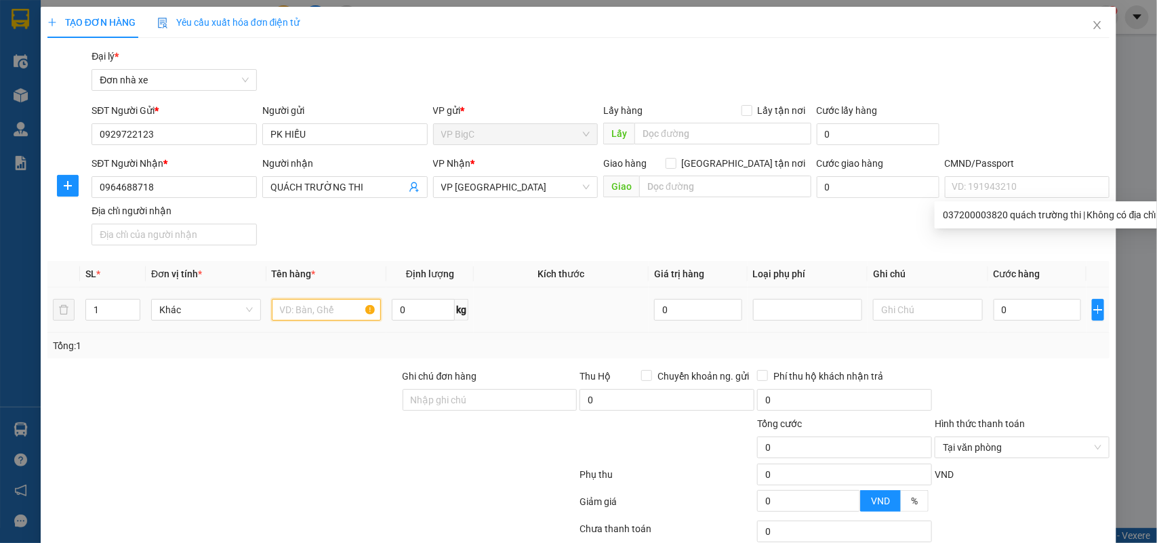
click at [315, 302] on input "text" at bounding box center [327, 310] width 110 height 22
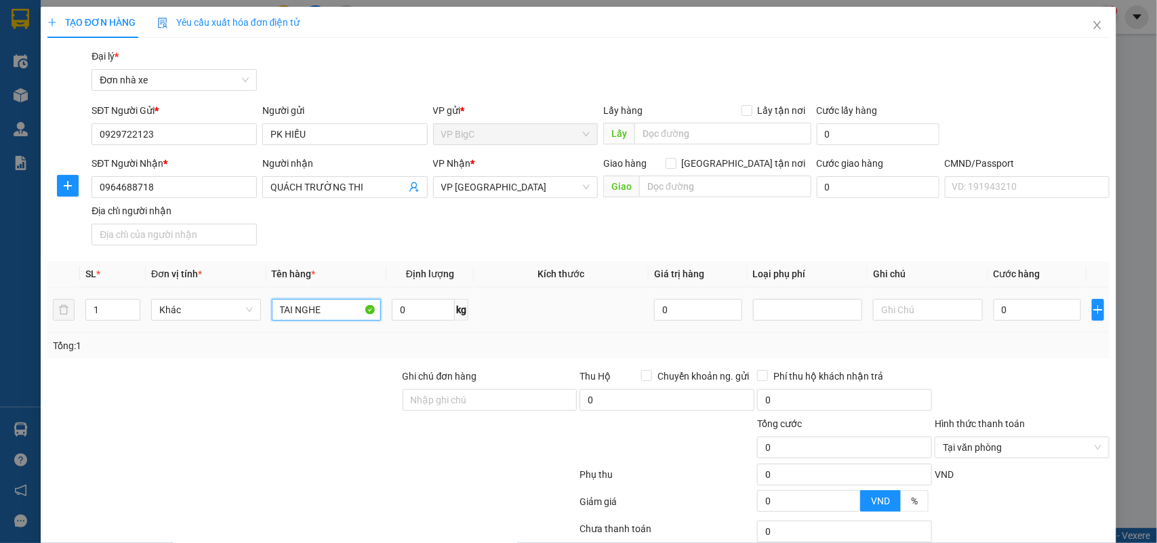
type input "TAI NGHE"
type input "3"
click at [1020, 305] on input "0" at bounding box center [1037, 310] width 87 height 22
type input "2"
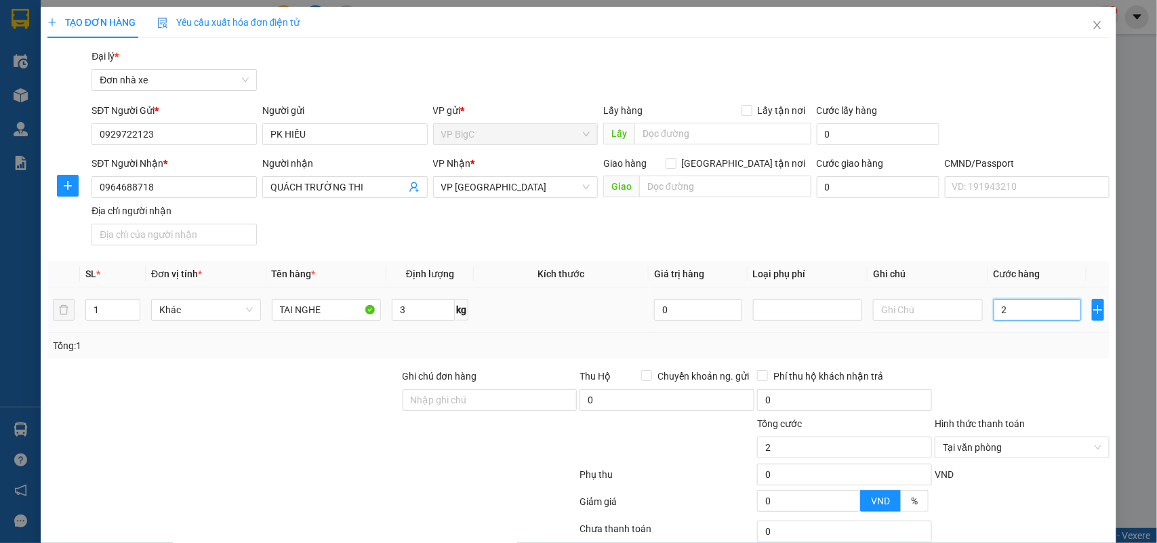
type input "25"
type input "25.000"
click at [1020, 342] on div "Tổng: 1" at bounding box center [579, 345] width 1052 height 15
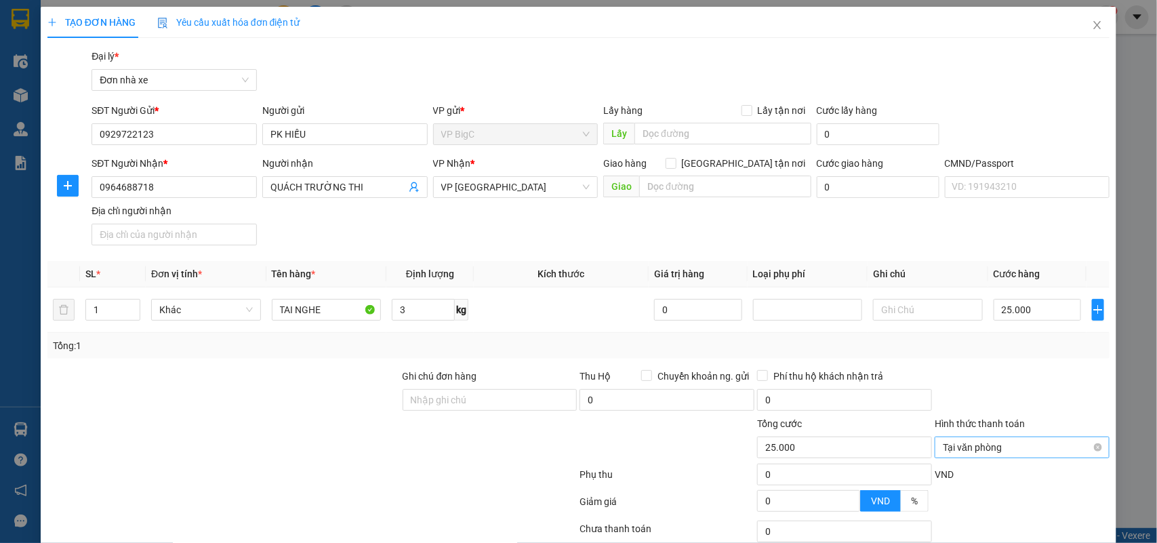
type input "25.000"
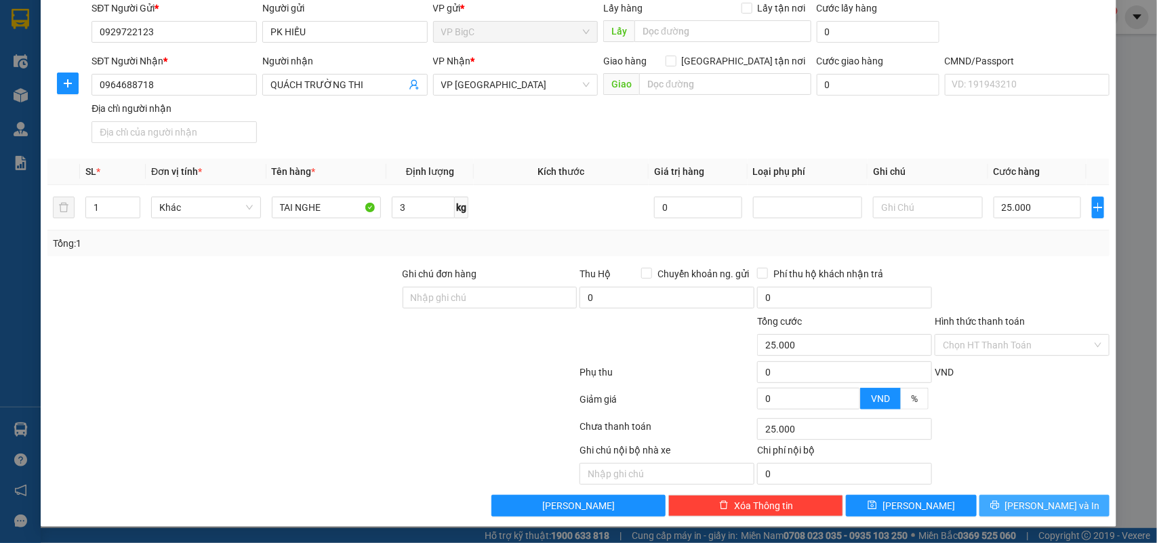
click at [1048, 508] on span "[PERSON_NAME] và In" at bounding box center [1052, 505] width 95 height 15
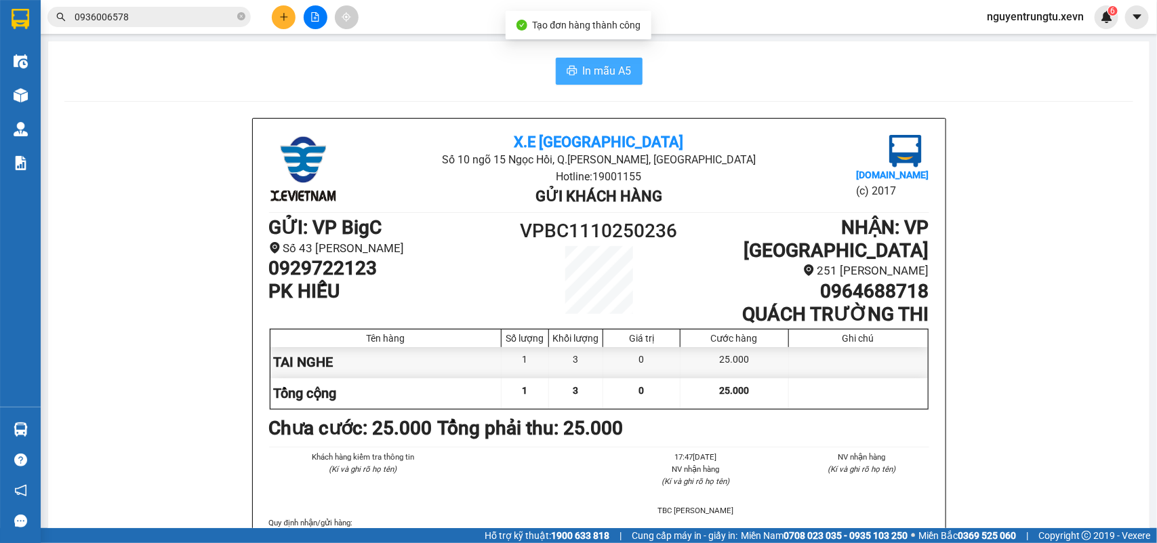
click at [624, 68] on span "In mẫu A5" at bounding box center [607, 70] width 49 height 17
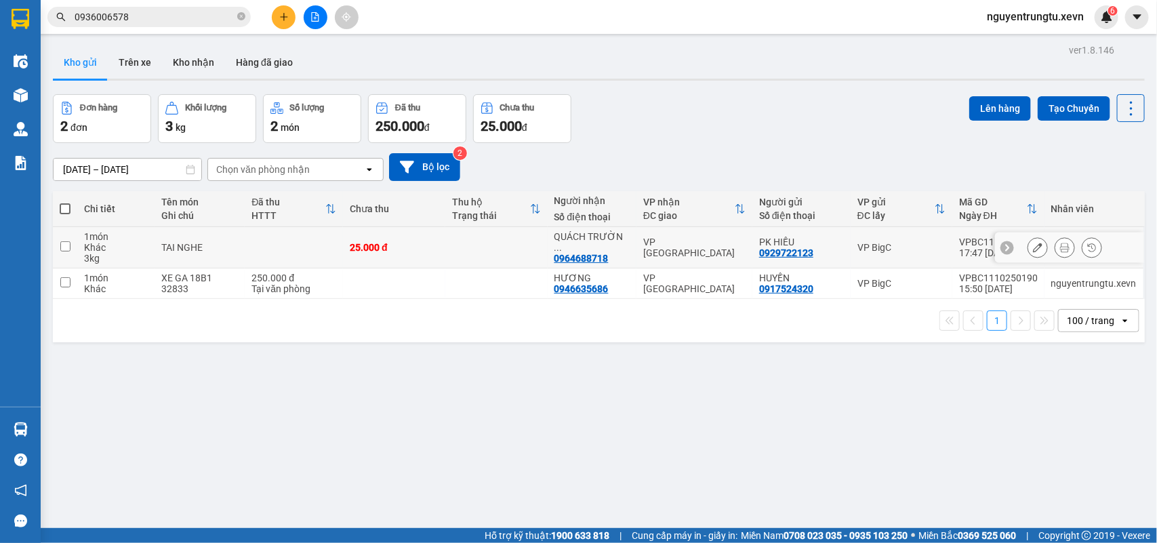
click at [508, 243] on td at bounding box center [496, 247] width 102 height 41
checkbox input "true"
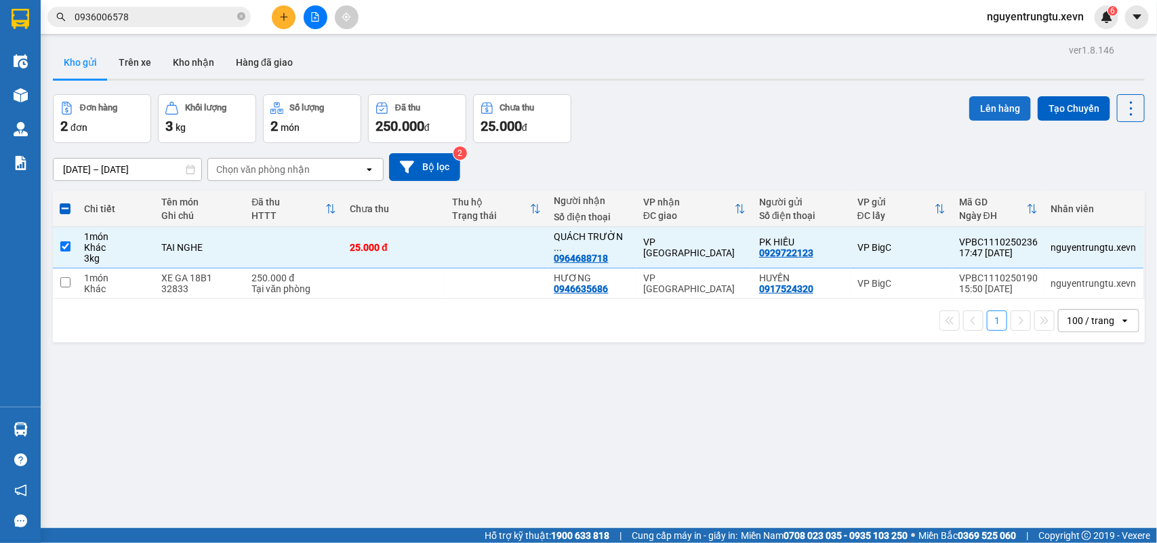
click at [980, 105] on button "Lên hàng" at bounding box center [1000, 108] width 62 height 24
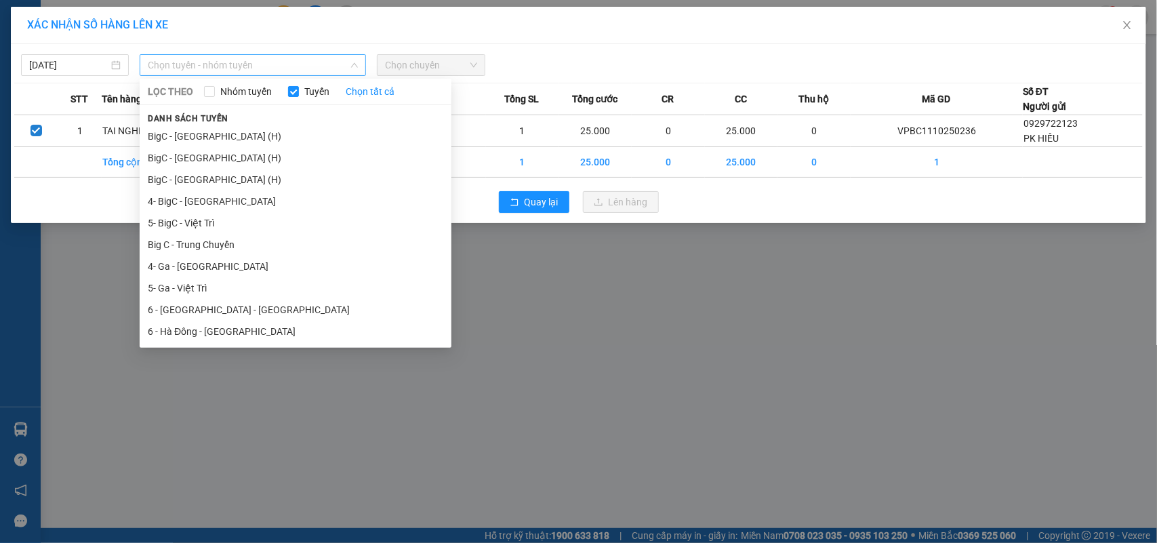
click at [289, 63] on span "Chọn tuyến - nhóm tuyến" at bounding box center [253, 65] width 210 height 20
click at [230, 170] on li "BigC - Ninh Bình (H)" at bounding box center [296, 180] width 312 height 22
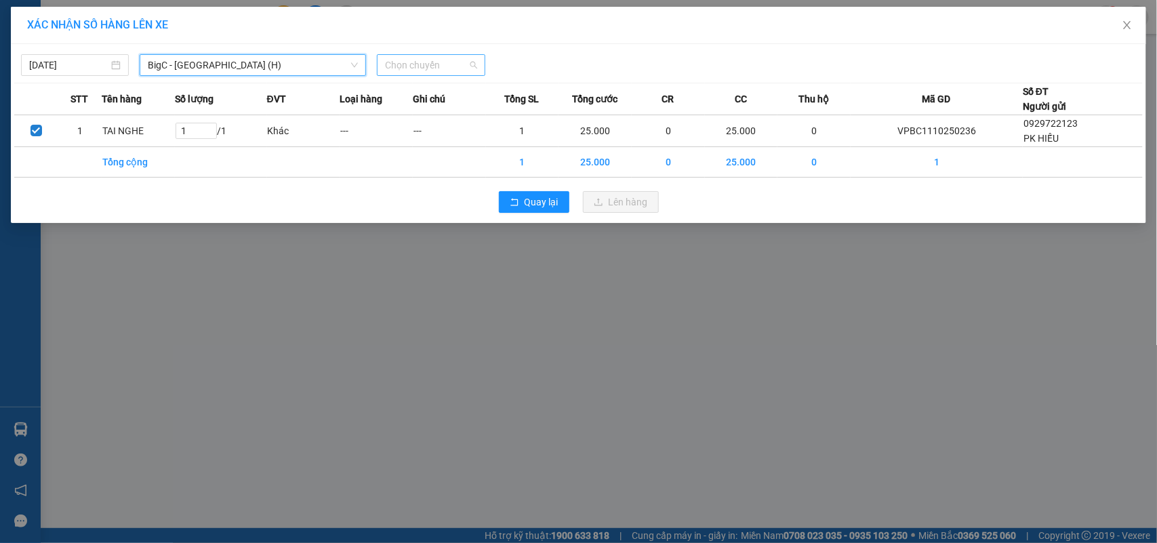
click at [466, 62] on span "Chọn chuyến" at bounding box center [431, 65] width 92 height 20
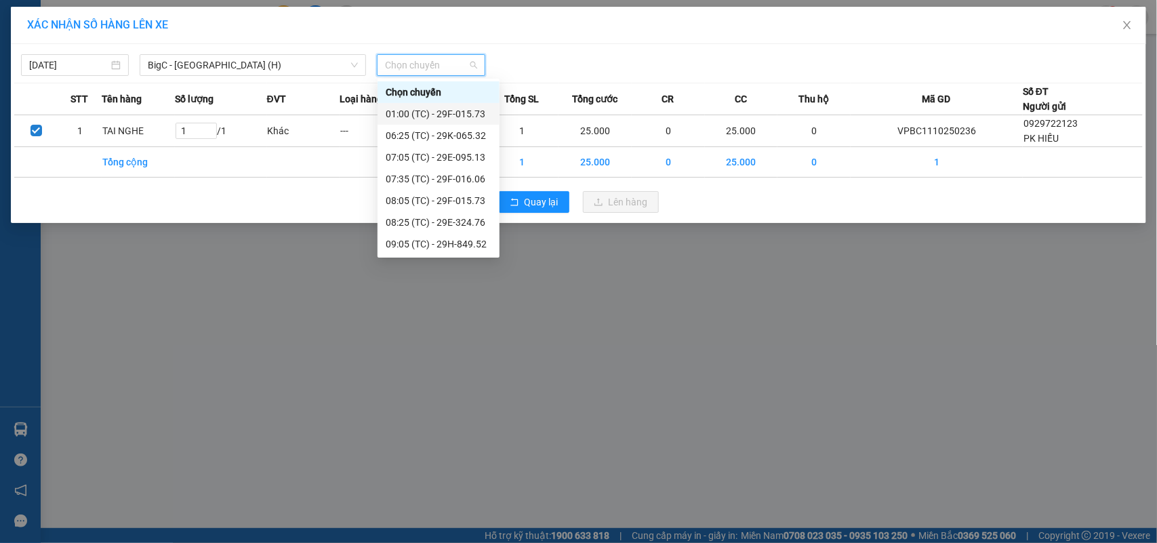
scroll to position [411, 0]
click at [449, 237] on div "18:05 (TC) - 29E-324.76" at bounding box center [439, 244] width 106 height 15
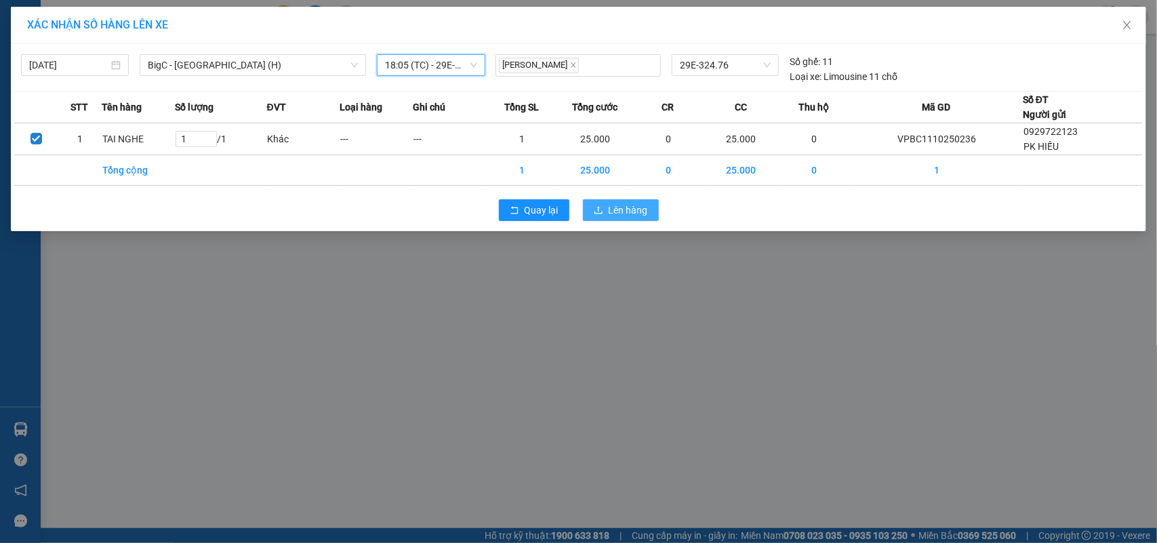
click at [632, 201] on button "Lên hàng" at bounding box center [621, 210] width 76 height 22
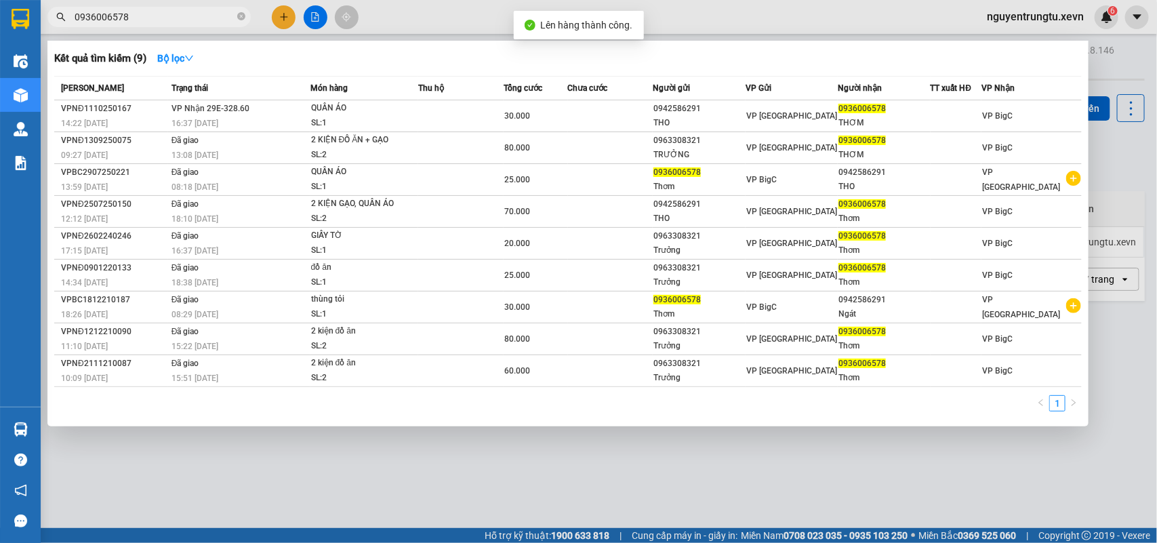
drag, startPoint x: 244, startPoint y: 15, endPoint x: 177, endPoint y: 15, distance: 67.1
click at [243, 15] on icon "close-circle" at bounding box center [241, 16] width 8 height 8
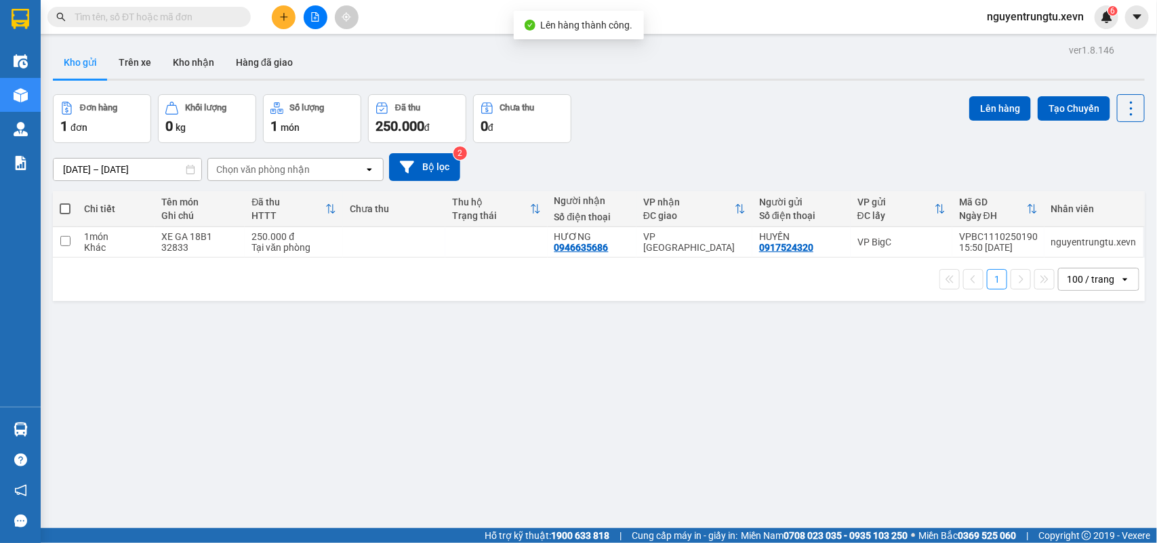
click at [177, 15] on input "text" at bounding box center [155, 16] width 160 height 15
click at [219, 21] on input "text" at bounding box center [155, 16] width 160 height 15
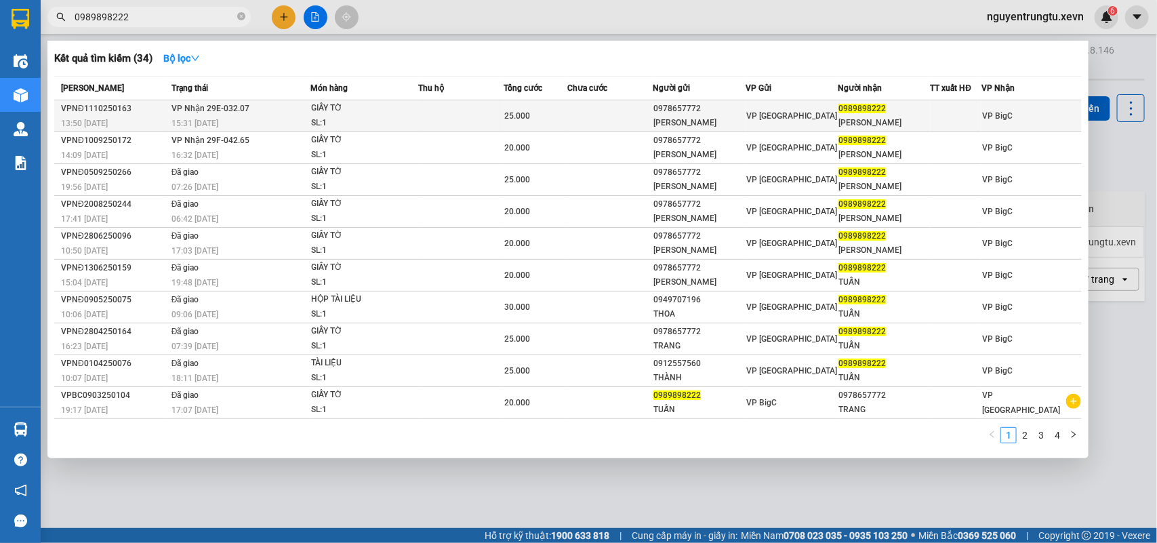
type input "0989898222"
click at [316, 116] on div "SL: 1" at bounding box center [362, 123] width 102 height 15
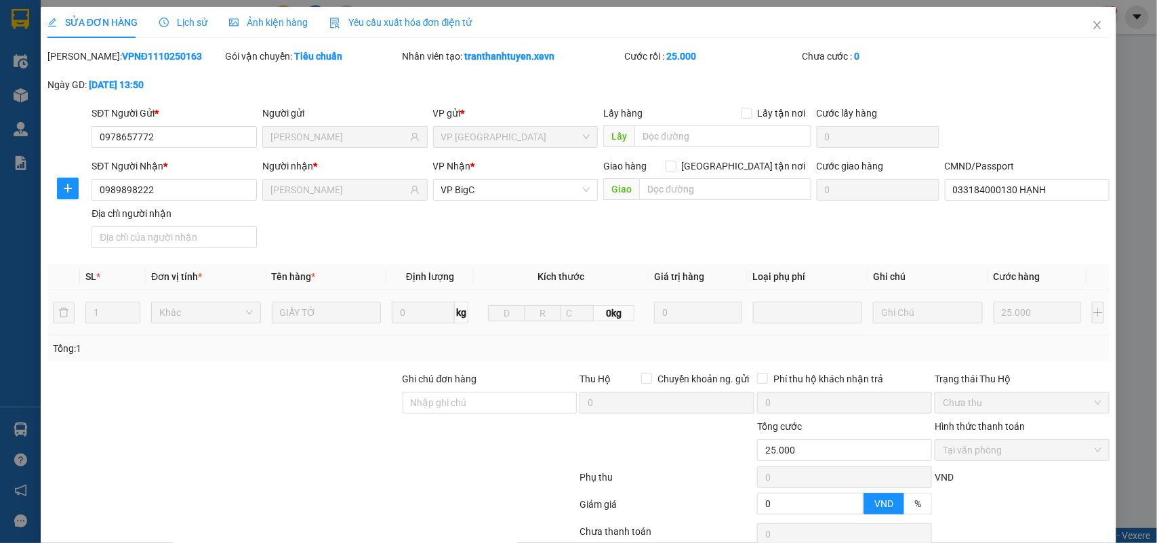
type input "0978657772"
type input "TRẦN THỊ THU TRANG"
type input "0989898222"
type input "NGUYỄN KIM TUẤN"
type input "033184000130 HẠNH"
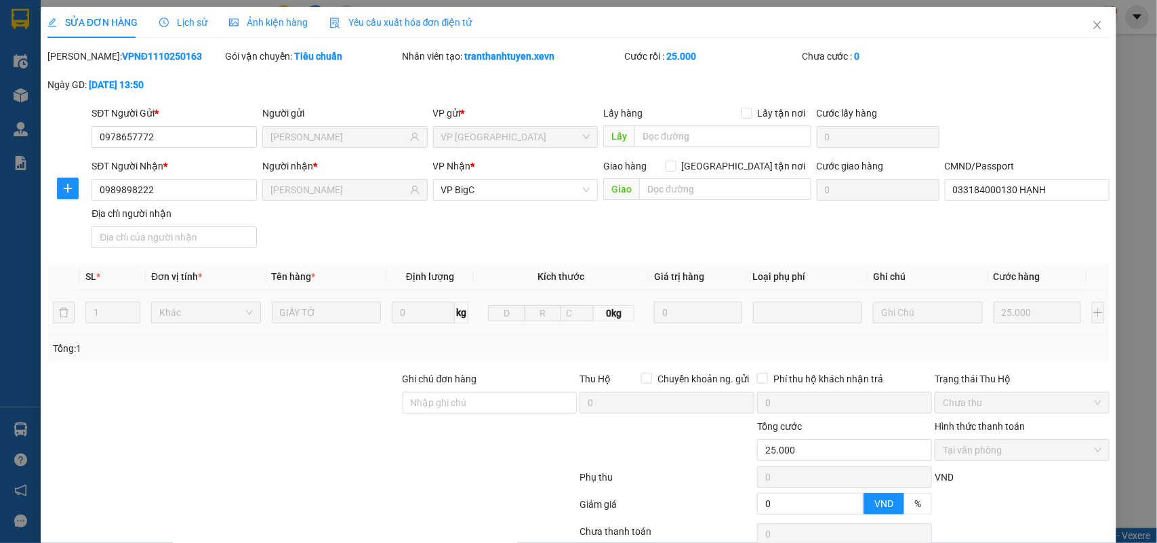
type input "0"
type input "25.000"
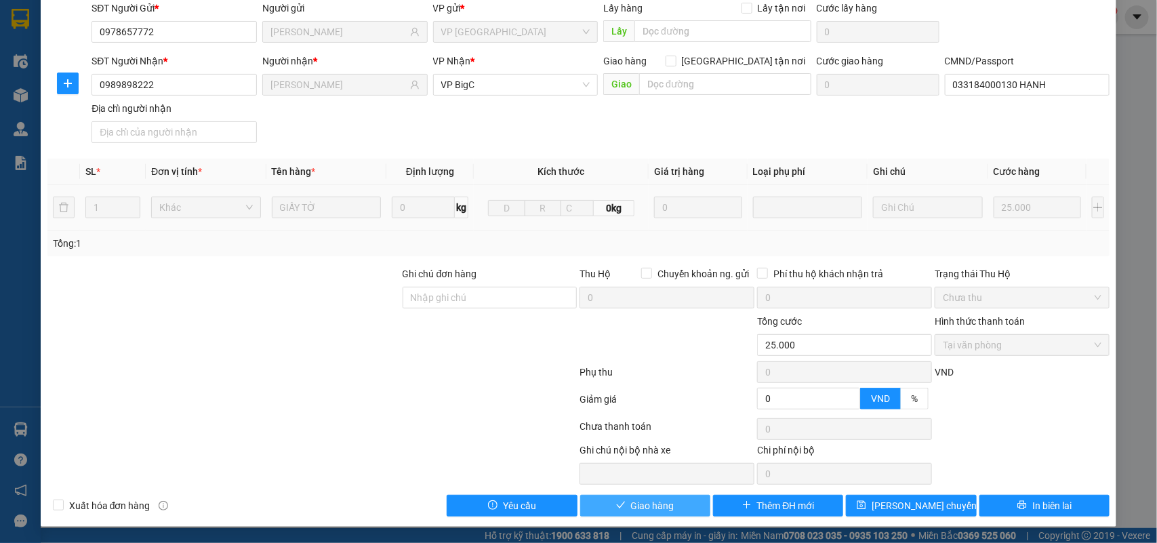
click at [631, 502] on span "Giao hàng" at bounding box center [652, 505] width 43 height 15
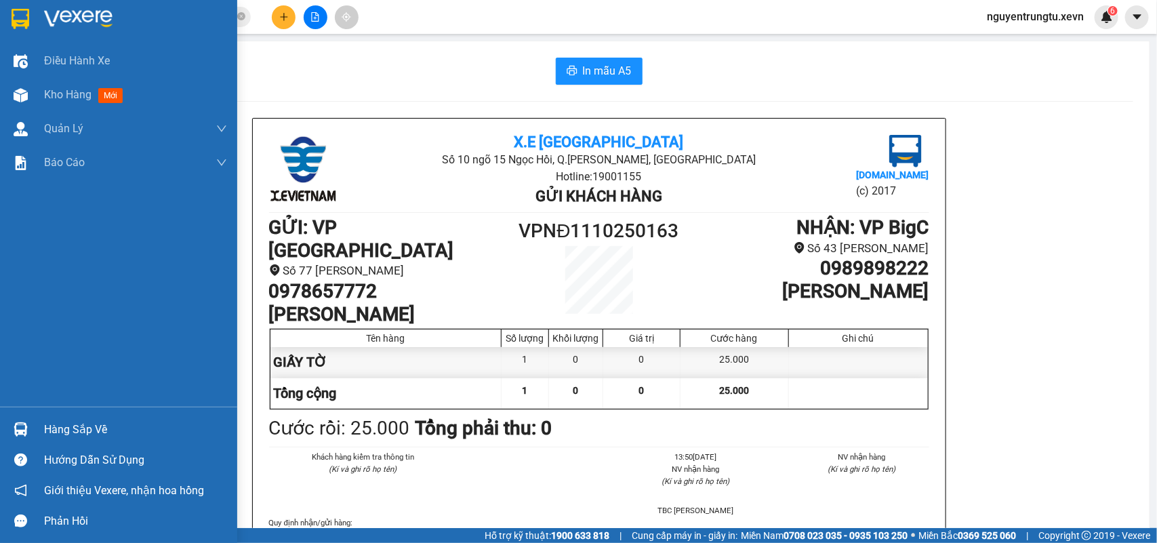
click at [32, 24] on div at bounding box center [118, 22] width 237 height 44
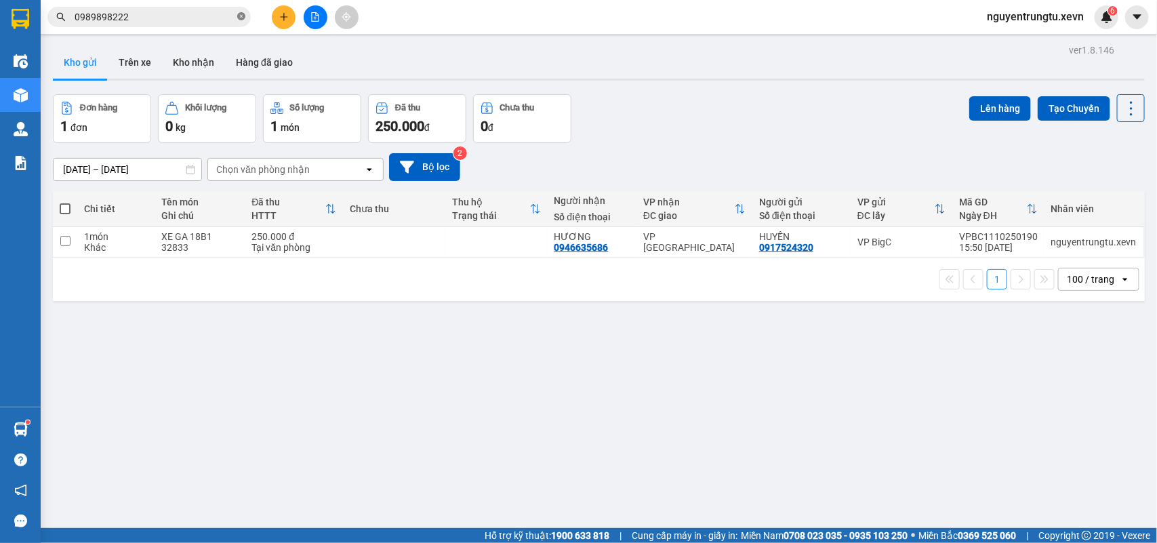
click at [242, 17] on icon "close-circle" at bounding box center [241, 16] width 8 height 8
click at [207, 10] on input "text" at bounding box center [155, 16] width 160 height 15
click at [197, 22] on input "text" at bounding box center [155, 16] width 160 height 15
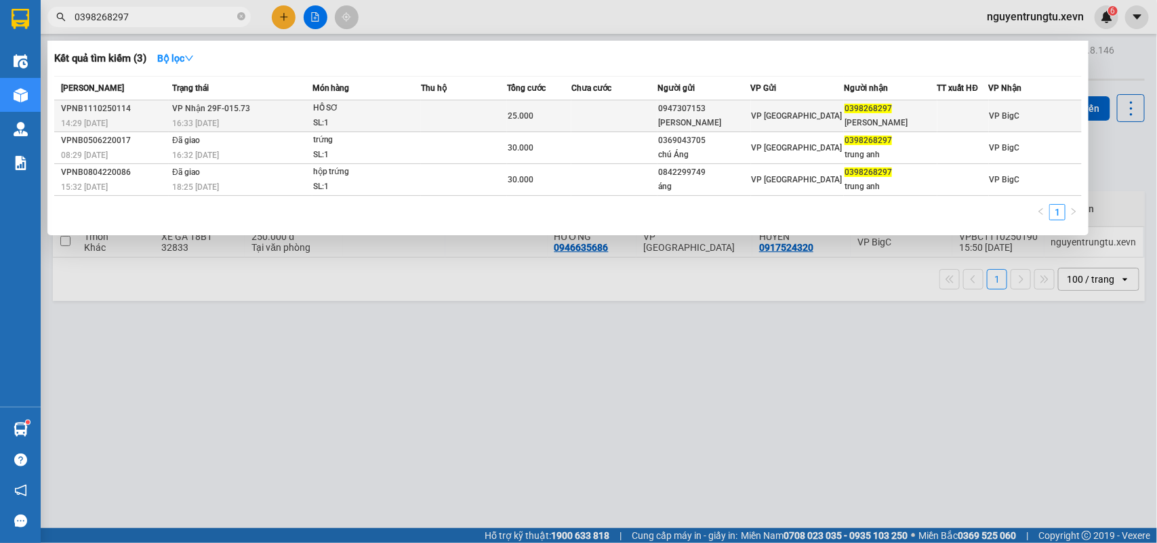
type input "0398268297"
click at [444, 113] on td at bounding box center [464, 116] width 86 height 32
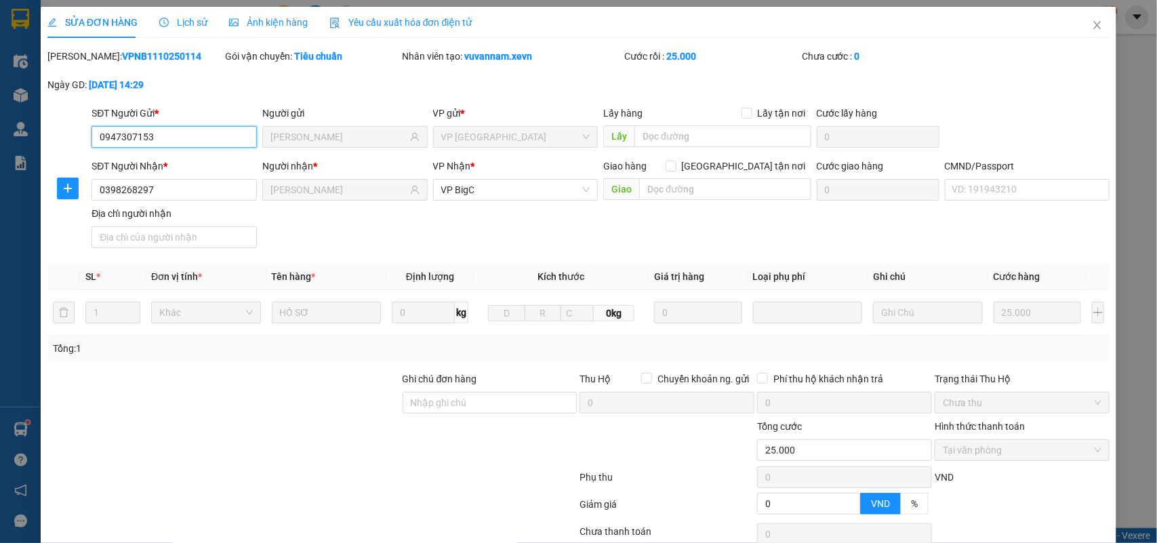
type input "0947307153"
type input "PHAN VĂN HƯNG"
type input "0398268297"
type input "ĐỖ TRUNG ANH"
type input "0"
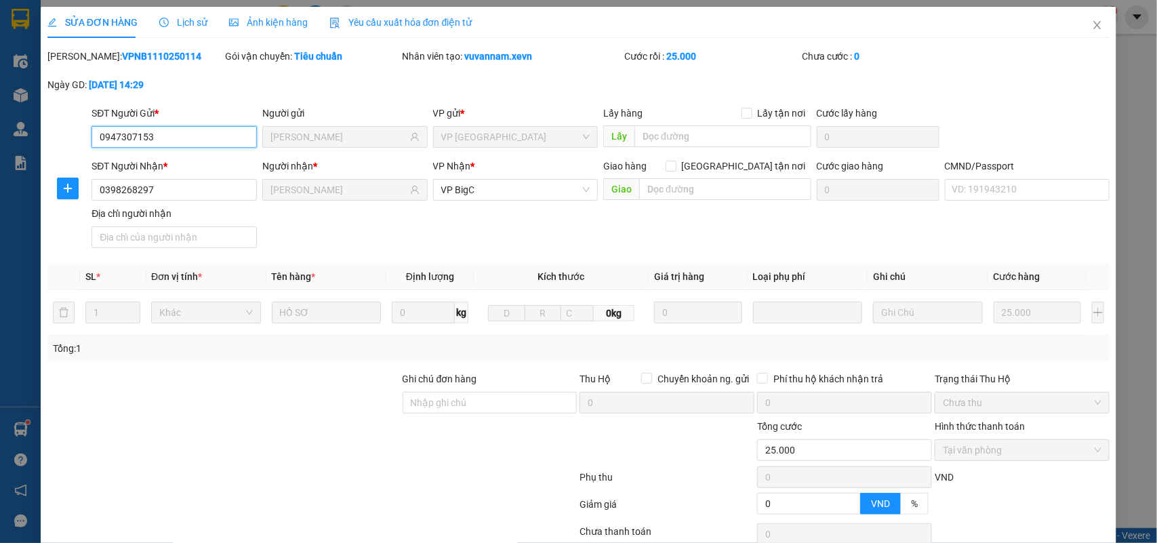
type input "25.000"
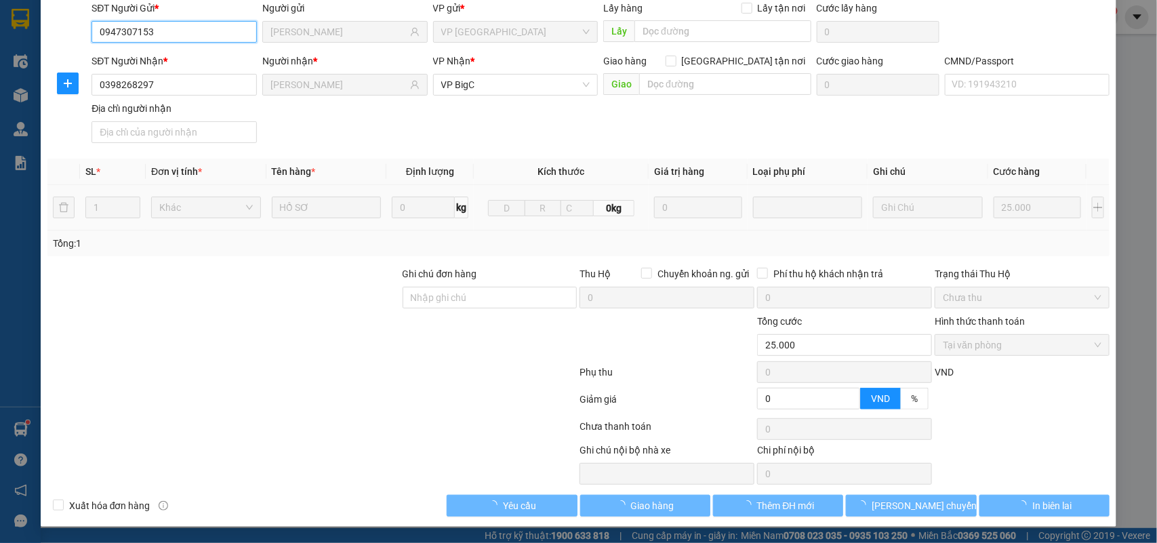
scroll to position [107, 0]
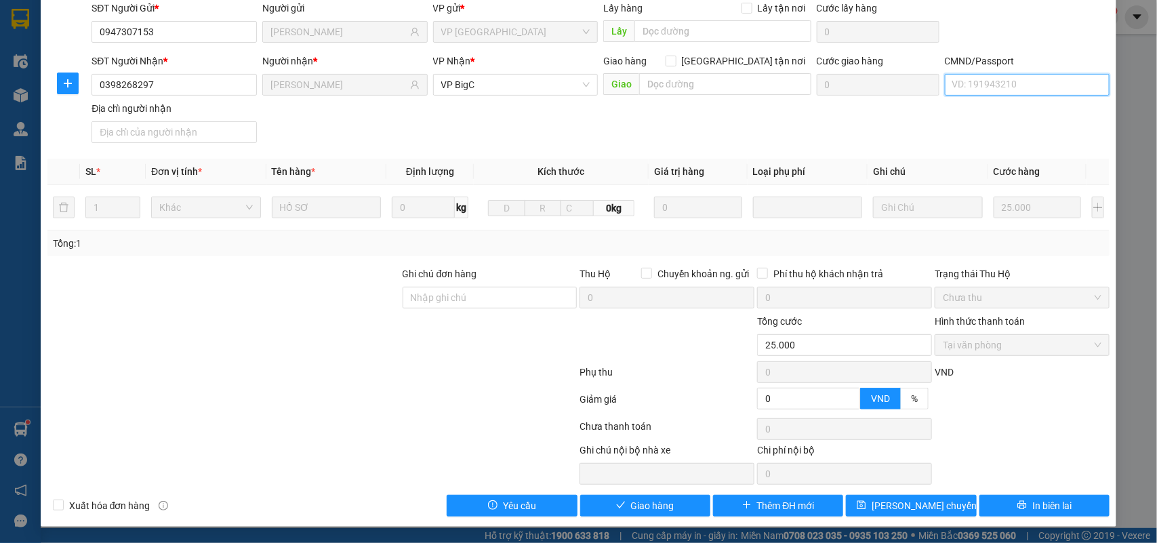
click at [980, 81] on input "CMND/Passport" at bounding box center [1027, 85] width 165 height 22
type input "1CC"
click at [664, 512] on span "Giao hàng" at bounding box center [652, 505] width 43 height 15
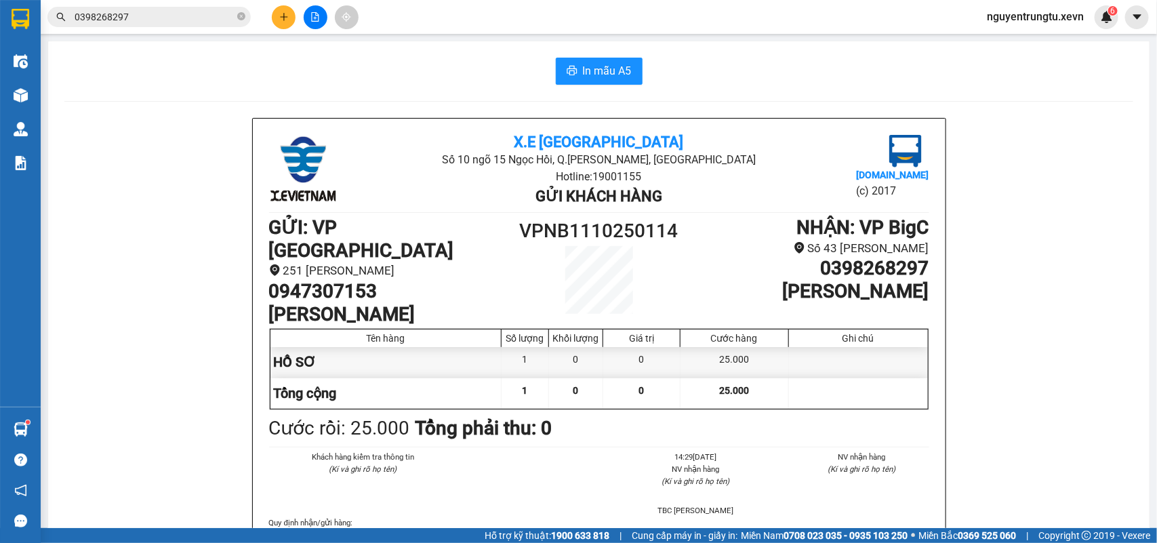
click at [276, 18] on button at bounding box center [284, 17] width 24 height 24
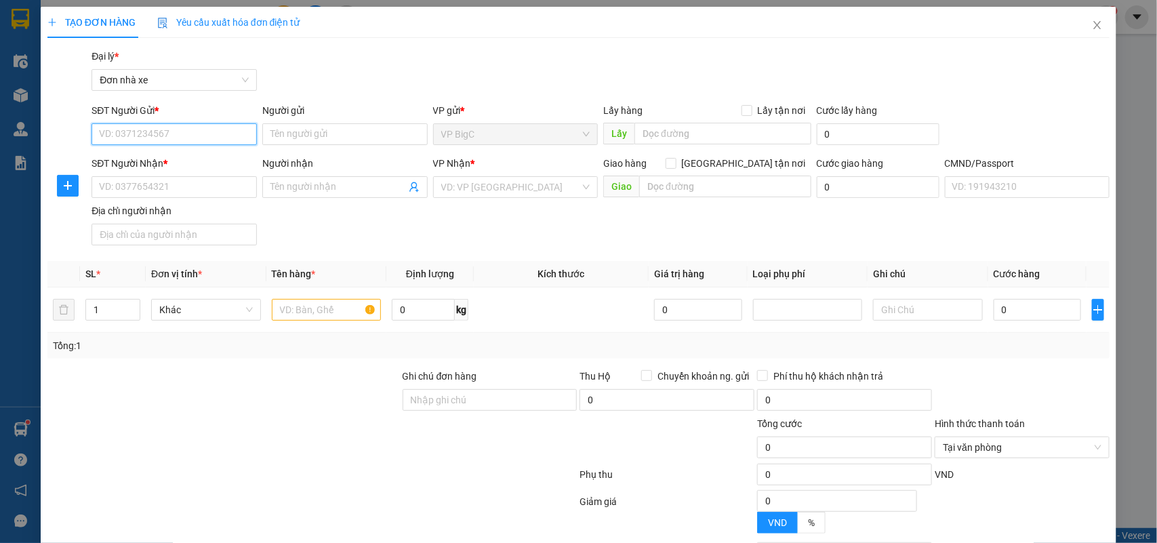
click at [208, 131] on input "SĐT Người Gửi *" at bounding box center [174, 134] width 165 height 22
type input "0964768186"
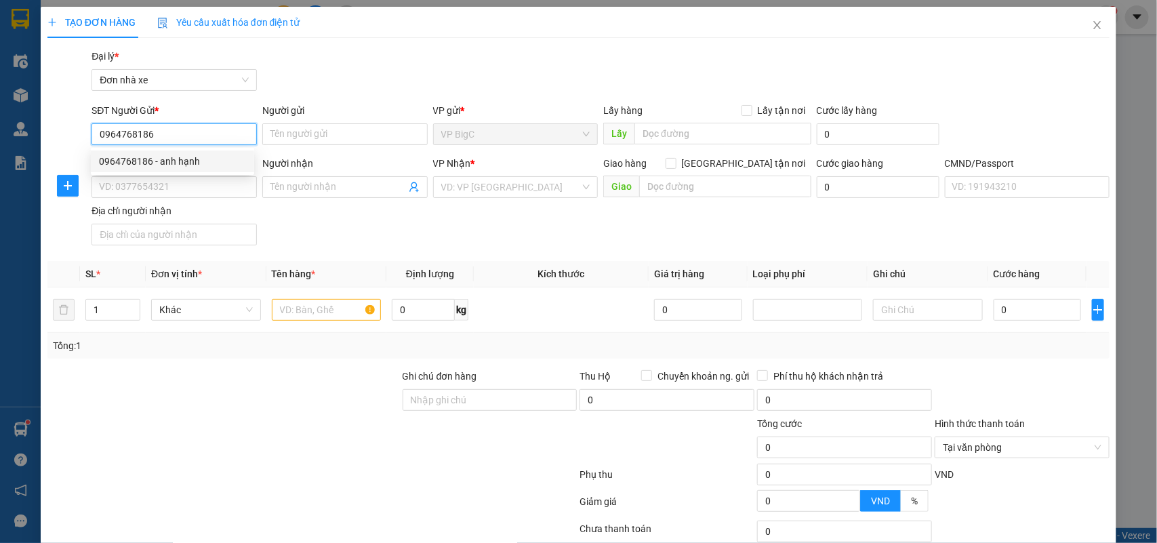
click at [204, 161] on div "0964768186 - anh hạnh" at bounding box center [172, 161] width 147 height 15
type input "anh hạnh"
type input "0977450514"
type input "MAI TIẾN HIỆP"
type input "BẮC"
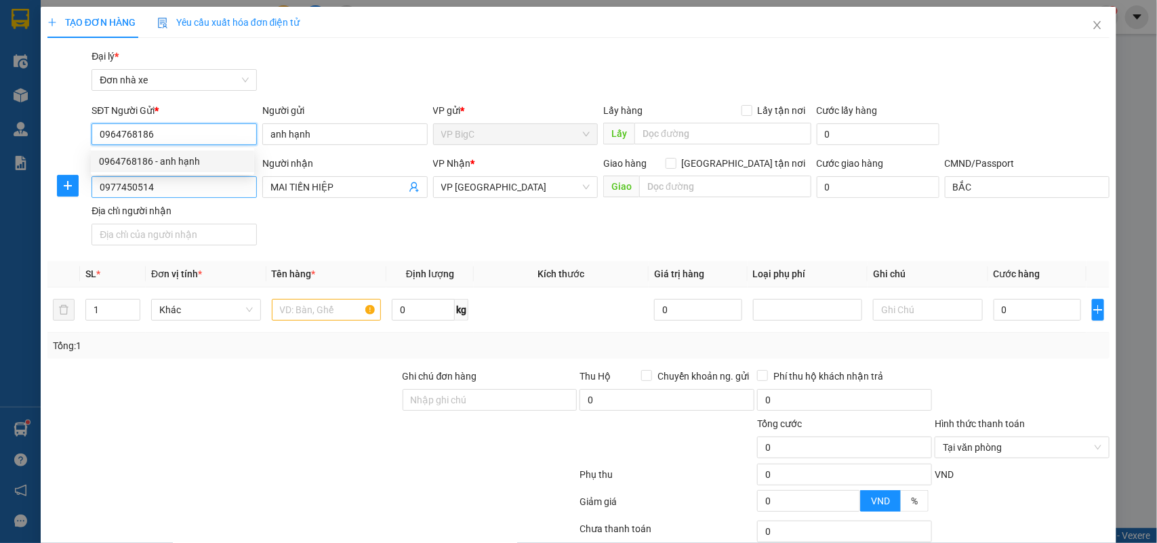
type input "0964768186"
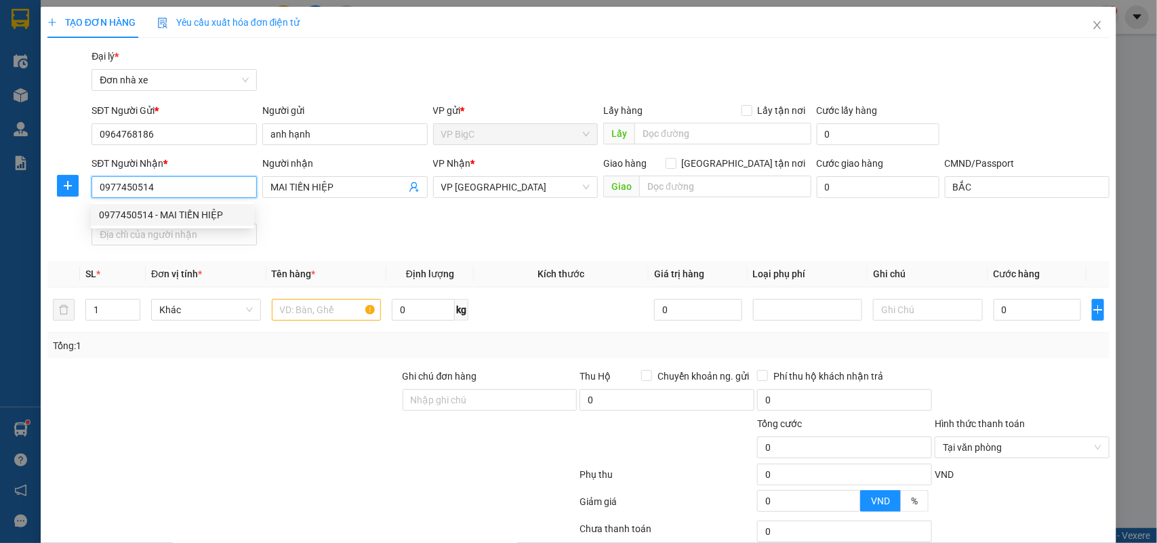
drag, startPoint x: 136, startPoint y: 195, endPoint x: 0, endPoint y: 214, distance: 137.7
click at [0, 214] on div "TẠO ĐƠN HÀNG Yêu cầu xuất hóa đơn điện tử Transit Pickup Surcharge Ids Transit …" at bounding box center [578, 271] width 1157 height 543
click at [141, 214] on div "0379882999 - TÚ ANH" at bounding box center [175, 214] width 153 height 15
type input "0379882999"
type input "TÚ ANH"
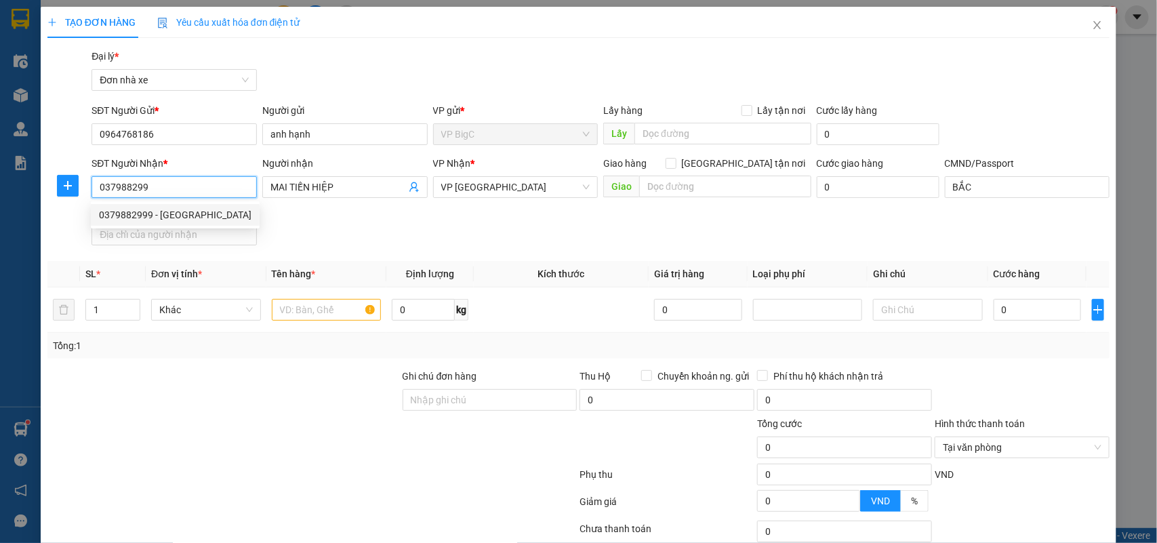
type input "025182019440 trần thị minh thiện"
type input "0379882999"
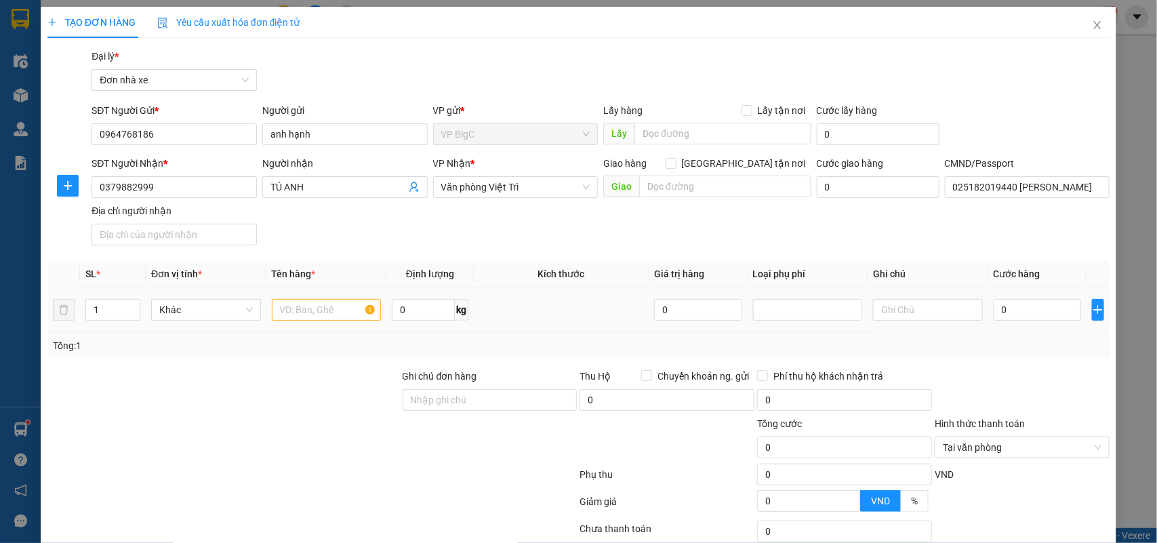
click at [314, 293] on td at bounding box center [326, 309] width 121 height 45
click at [325, 312] on input "text" at bounding box center [327, 310] width 110 height 22
type input "LINH KIỆN"
click at [947, 308] on input "text" at bounding box center [928, 310] width 110 height 22
type input "MAI VỀ"
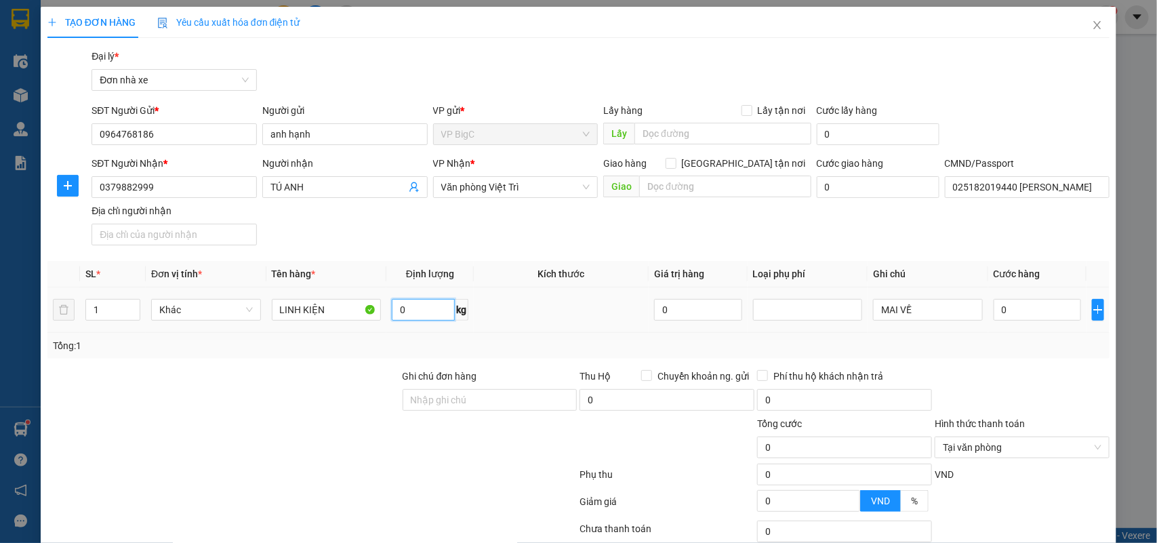
click at [422, 306] on input "0" at bounding box center [423, 310] width 63 height 22
click at [1020, 310] on input "0" at bounding box center [1037, 310] width 87 height 22
type input "2"
type input "25"
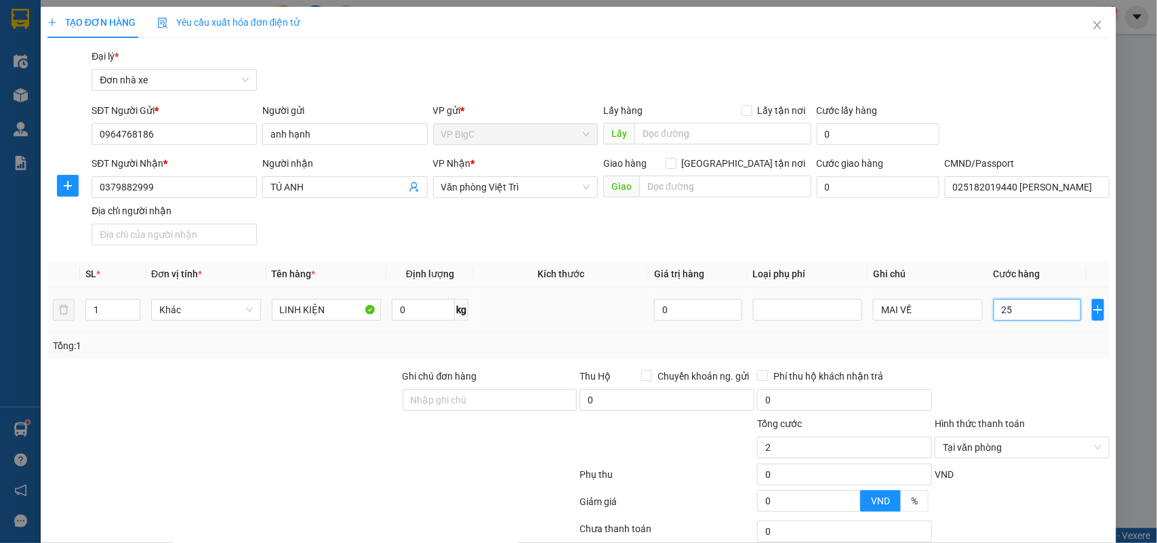
type input "25"
type input "25.000"
click at [990, 227] on div "SĐT Người Nhận * 0379882999 Người nhận TÚ ANH VP Nhận * Văn phòng Việt Trì Giao…" at bounding box center [601, 203] width 1024 height 95
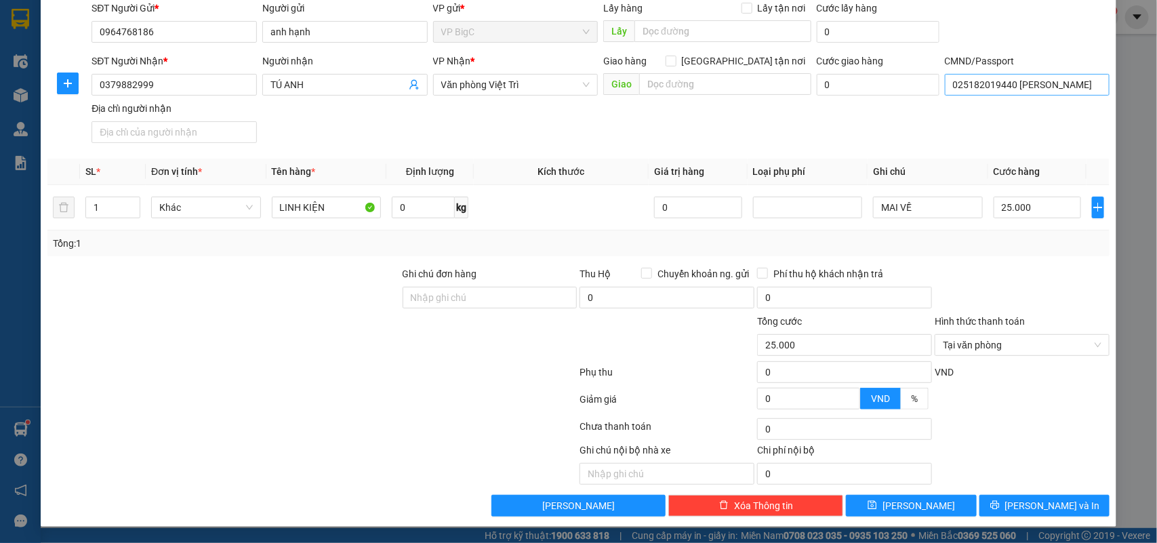
drag, startPoint x: 1059, startPoint y: 69, endPoint x: 1063, endPoint y: 79, distance: 10.3
click at [1061, 69] on div "CMND/Passport" at bounding box center [1027, 64] width 165 height 20
click at [1063, 89] on input "025182019440 trần thị minh thiện" at bounding box center [1027, 85] width 165 height 22
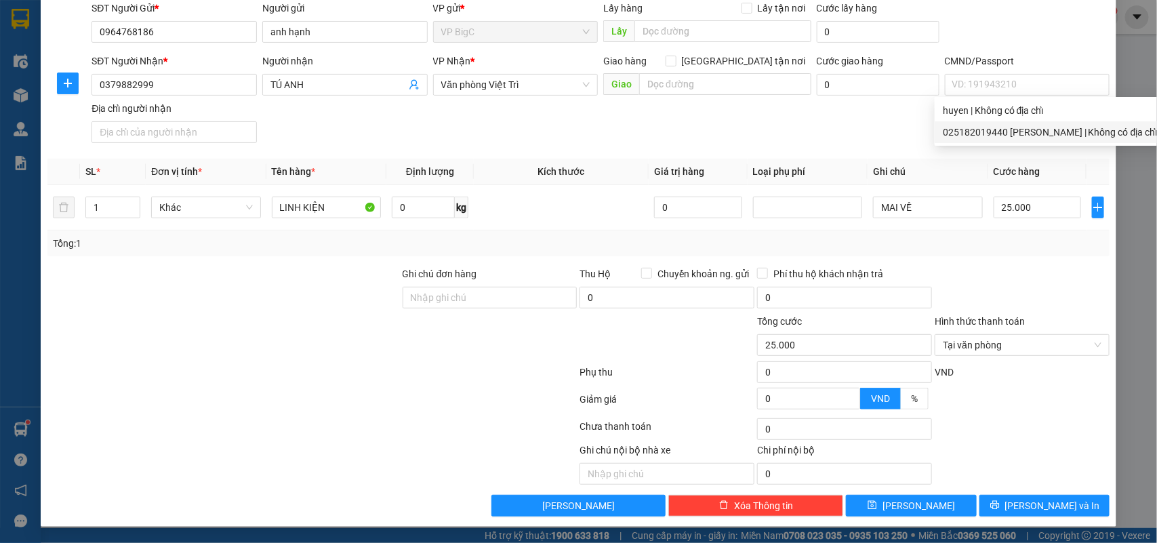
click at [841, 106] on div "SĐT Người Nhận * 0379882999 Người nhận TÚ ANH VP Nhận * Văn phòng Việt Trì Giao…" at bounding box center [601, 101] width 1024 height 95
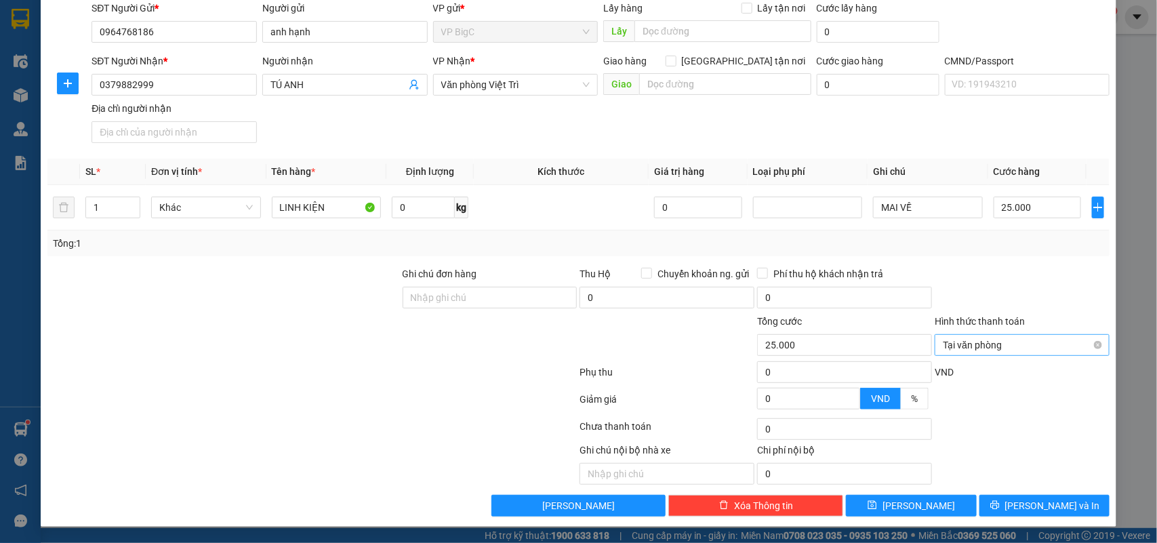
type input "25.000"
click at [1055, 516] on button "[PERSON_NAME] và In" at bounding box center [1045, 506] width 130 height 22
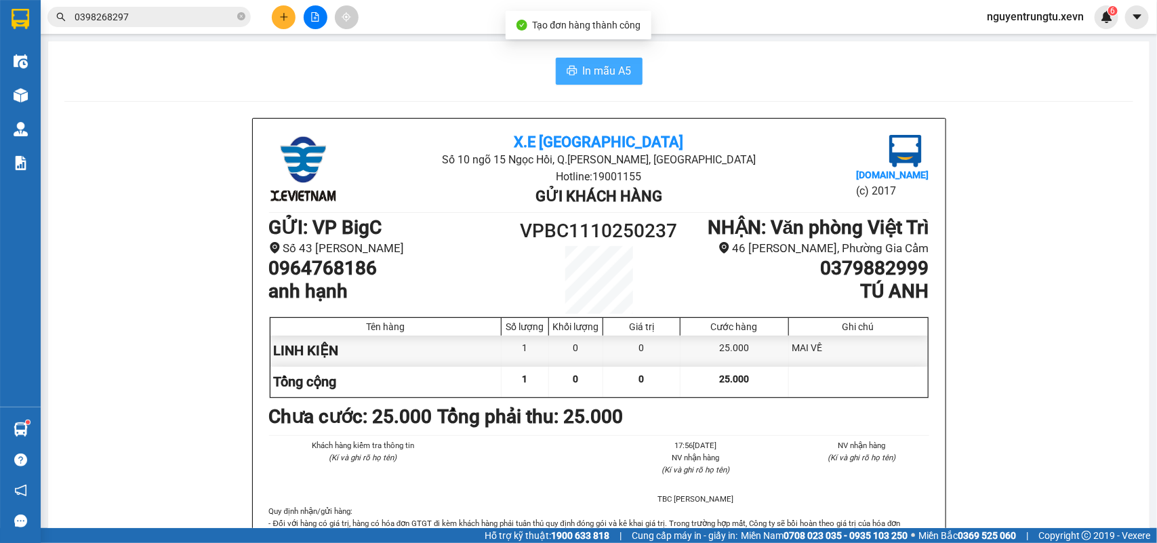
click at [590, 73] on span "In mẫu A5" at bounding box center [607, 70] width 49 height 17
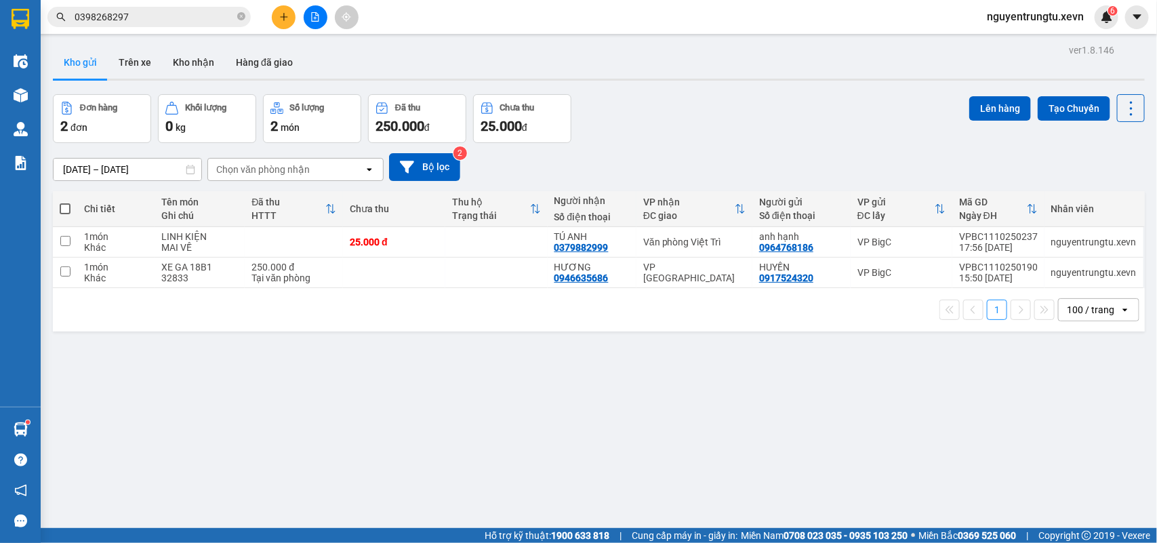
click at [291, 16] on button at bounding box center [284, 17] width 24 height 24
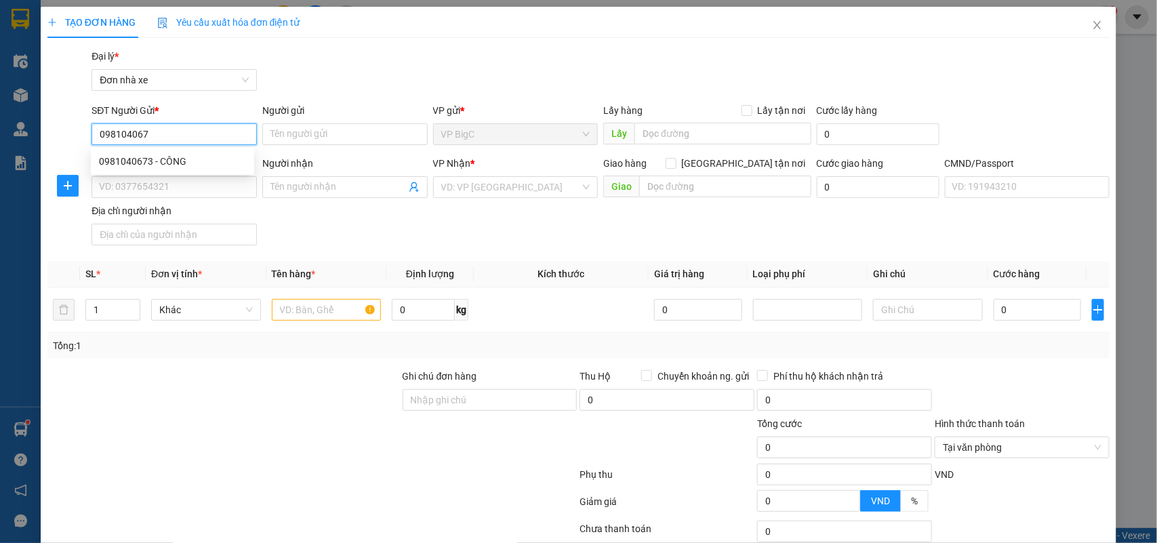
type input "0981040673"
click at [221, 161] on div "0981040673 - CÔNG" at bounding box center [172, 161] width 147 height 15
type input "CÔNG"
type input "0812228888"
type input "THÀNH"
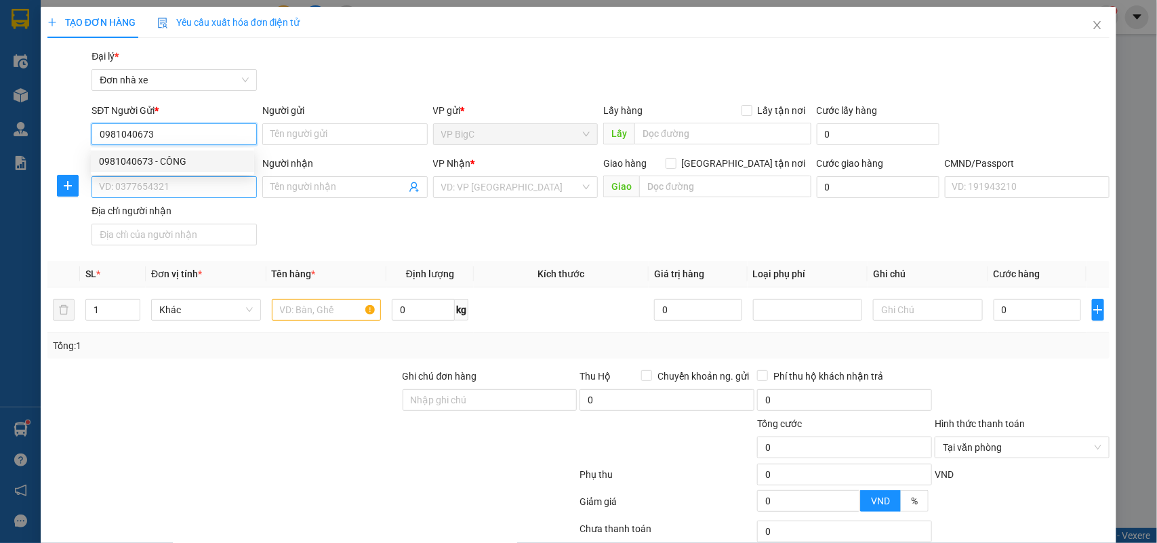
type input "036079028181 TRẦN QUANG THÀNH"
type input "0981040673"
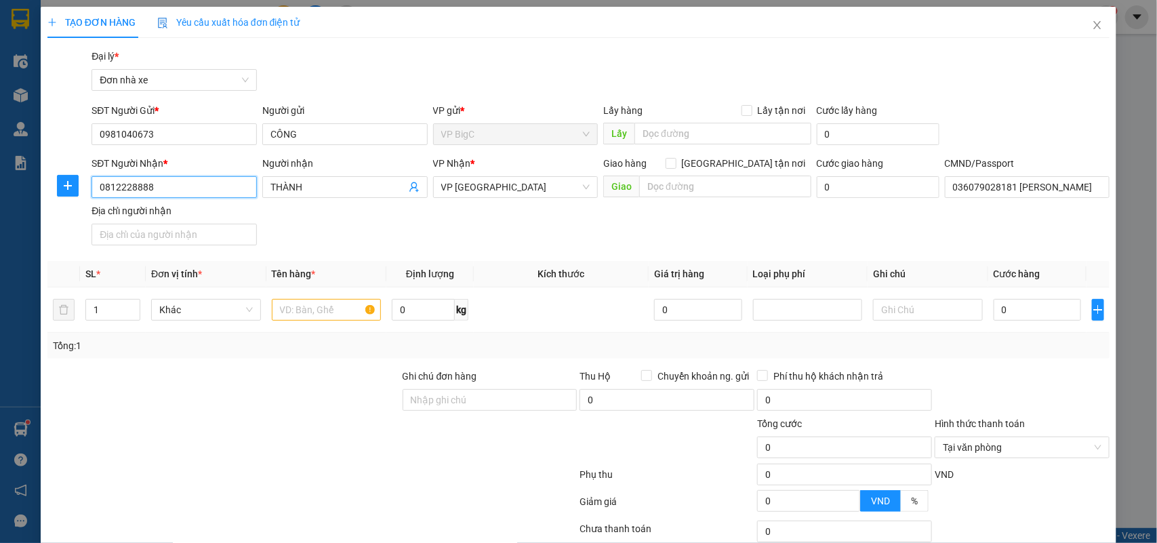
drag, startPoint x: 194, startPoint y: 185, endPoint x: 26, endPoint y: 203, distance: 169.1
click at [26, 203] on div "TẠO ĐƠN HÀNG Yêu cầu xuất hóa đơn điện tử Transit Pickup Surcharge Ids Transit …" at bounding box center [578, 271] width 1157 height 543
type input "0981166651"
click at [142, 214] on div "0981166651 - SÁNG" at bounding box center [172, 214] width 147 height 15
type input "SÁNG"
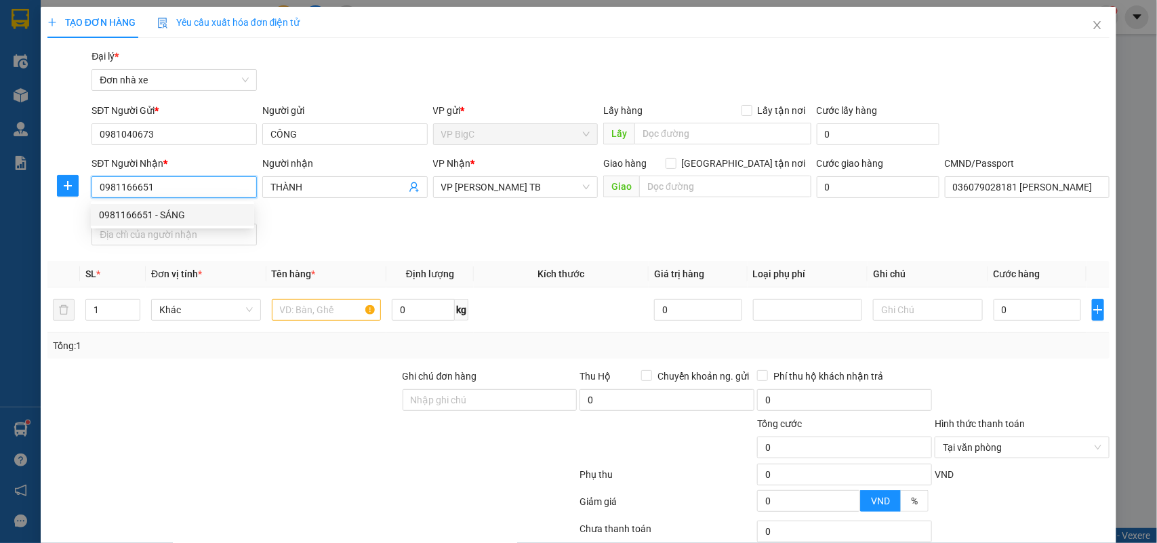
type input "vũ thanh HẢI 0852208222"
type input "0981166651"
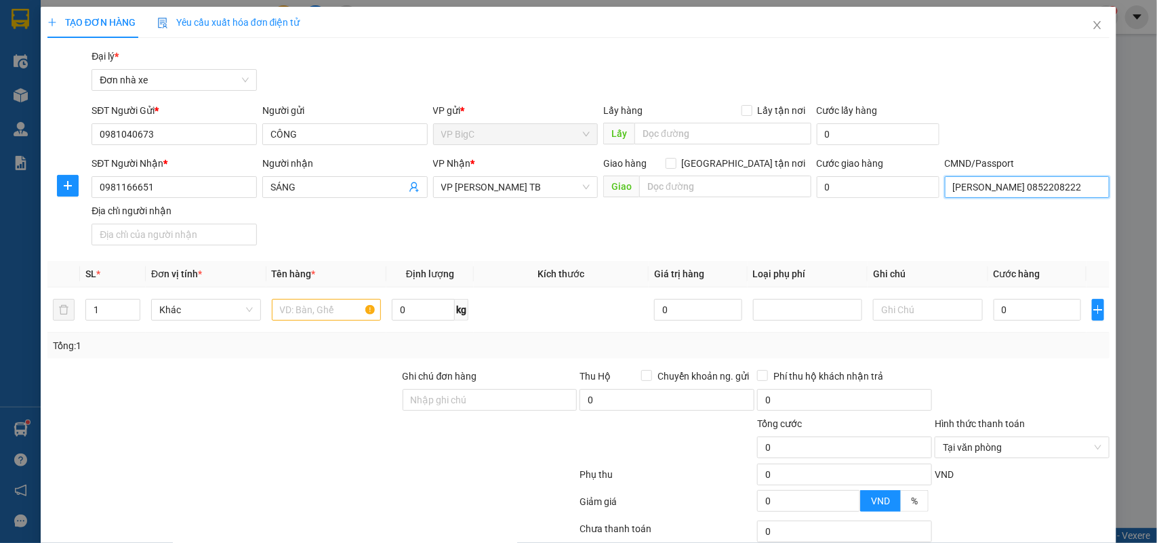
click at [961, 188] on input "vũ thanh HẢI 0852208222" at bounding box center [1027, 187] width 165 height 22
click at [310, 309] on input "text" at bounding box center [327, 310] width 110 height 22
type input "D"
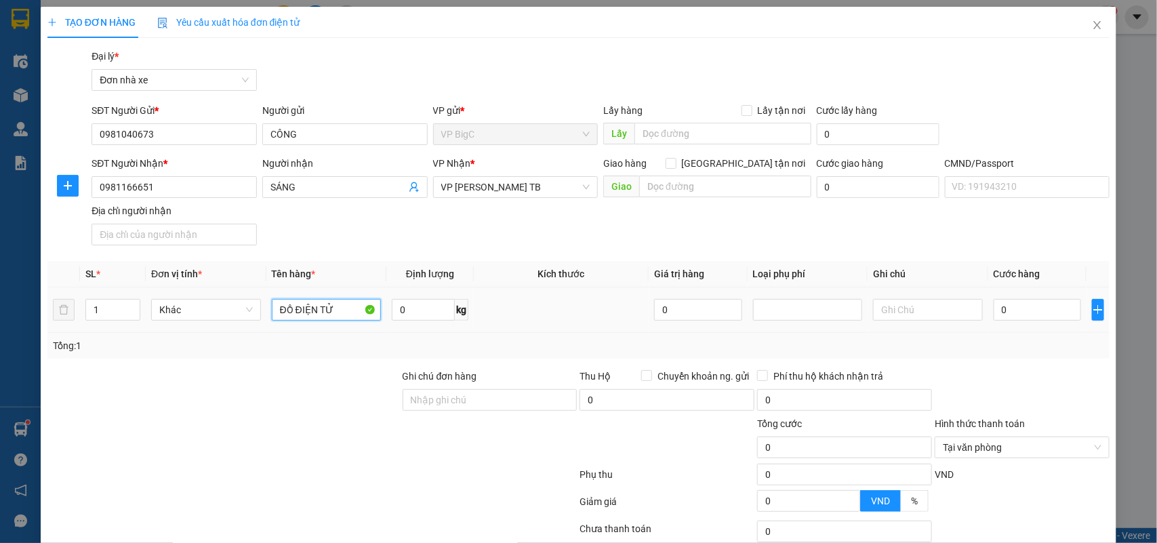
type input "ĐỒ ĐIỆN TỬ"
type input "7"
click at [1038, 306] on input "0" at bounding box center [1037, 310] width 87 height 22
type input "3"
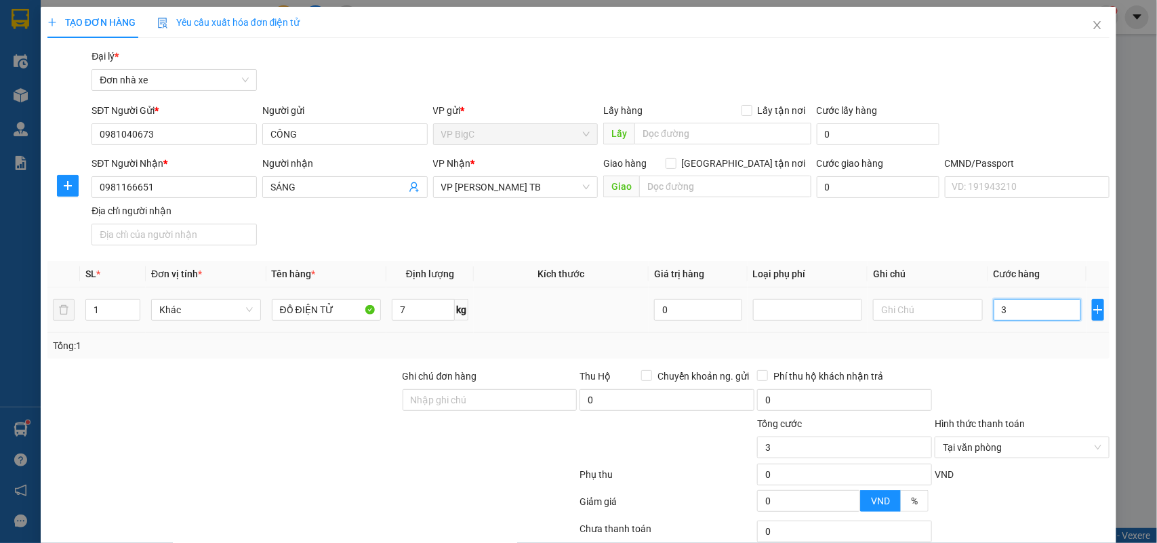
type input "35"
click at [1041, 374] on div at bounding box center [1022, 392] width 178 height 47
type input "35.000"
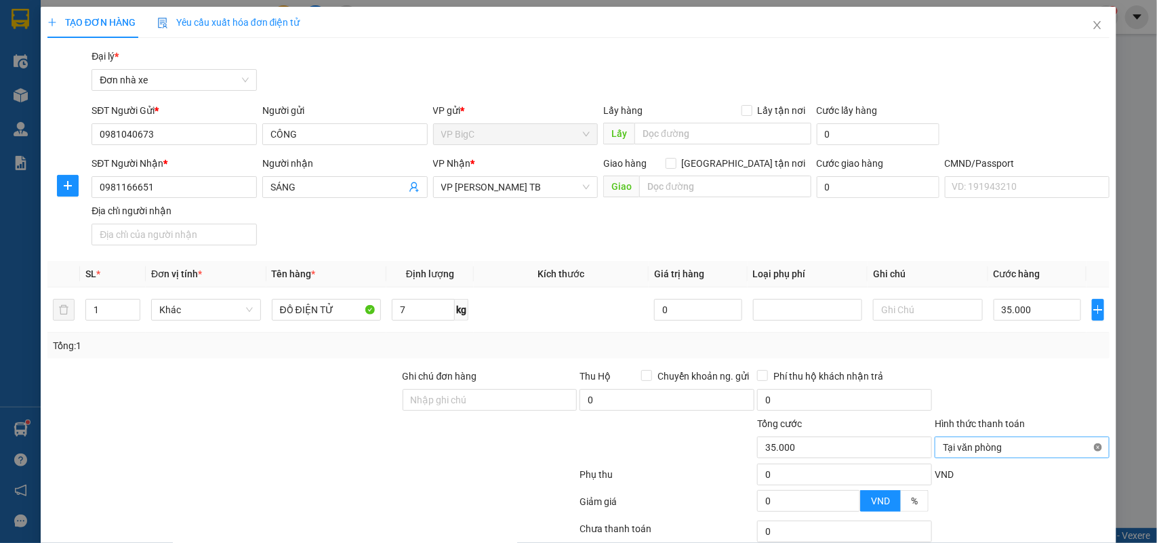
type input "35.000"
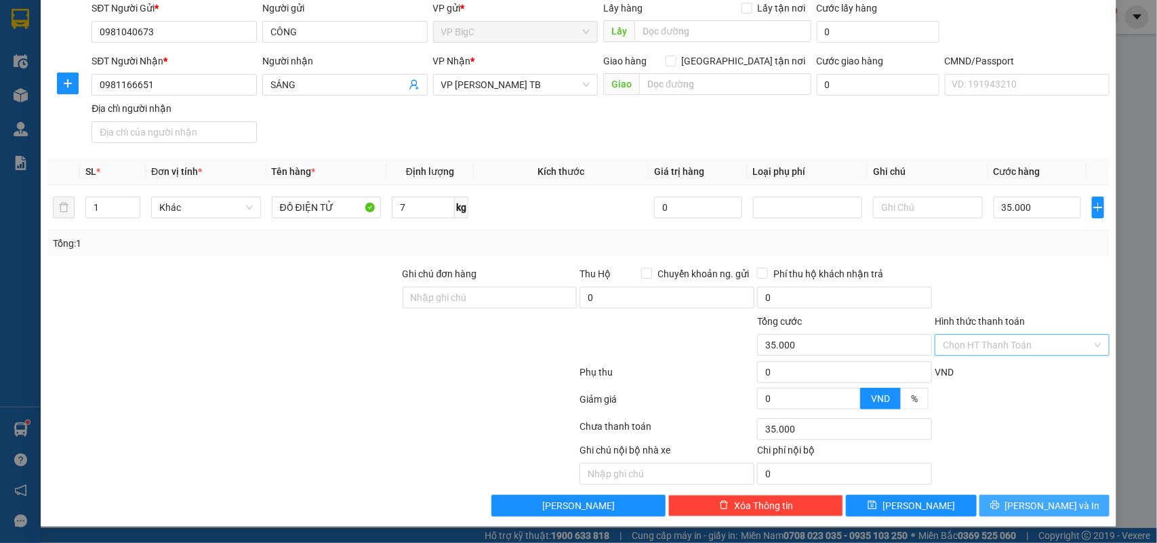
click at [1028, 510] on span "[PERSON_NAME] và In" at bounding box center [1052, 505] width 95 height 15
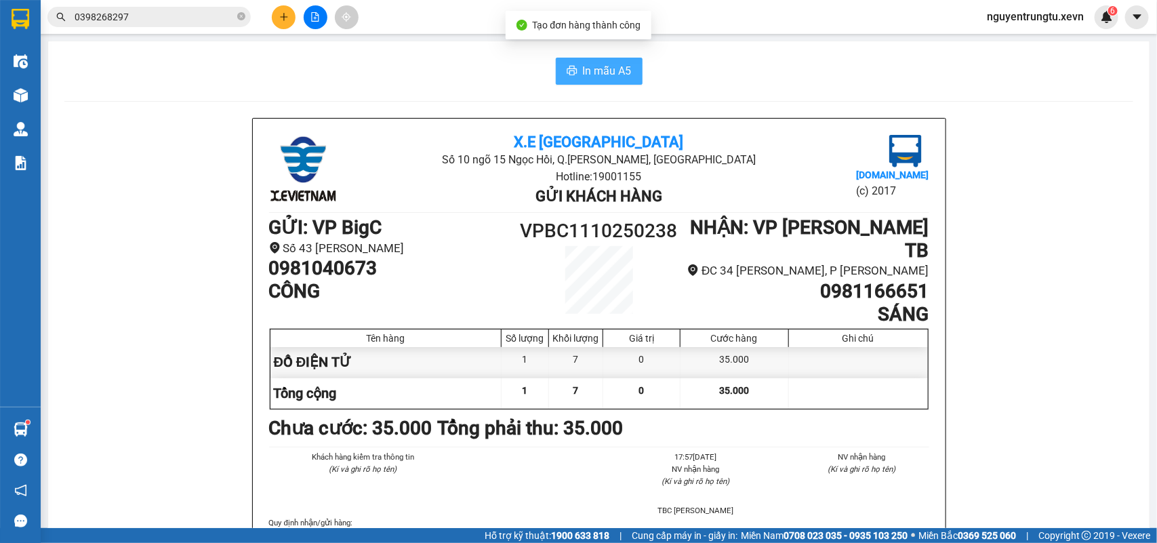
click at [583, 63] on span "In mẫu A5" at bounding box center [607, 70] width 49 height 17
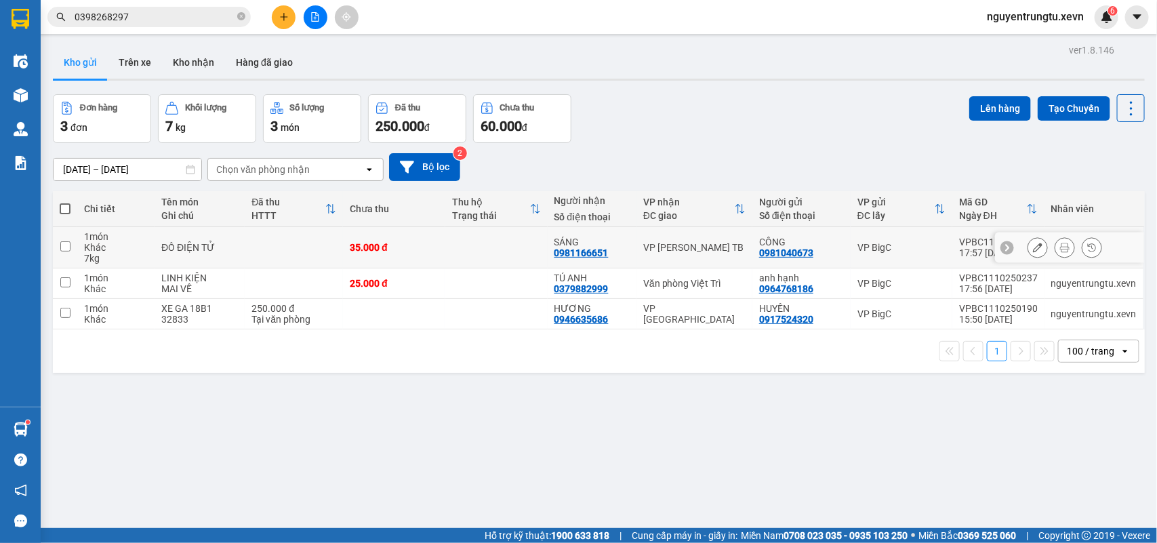
click at [461, 256] on td at bounding box center [496, 247] width 102 height 41
checkbox input "true"
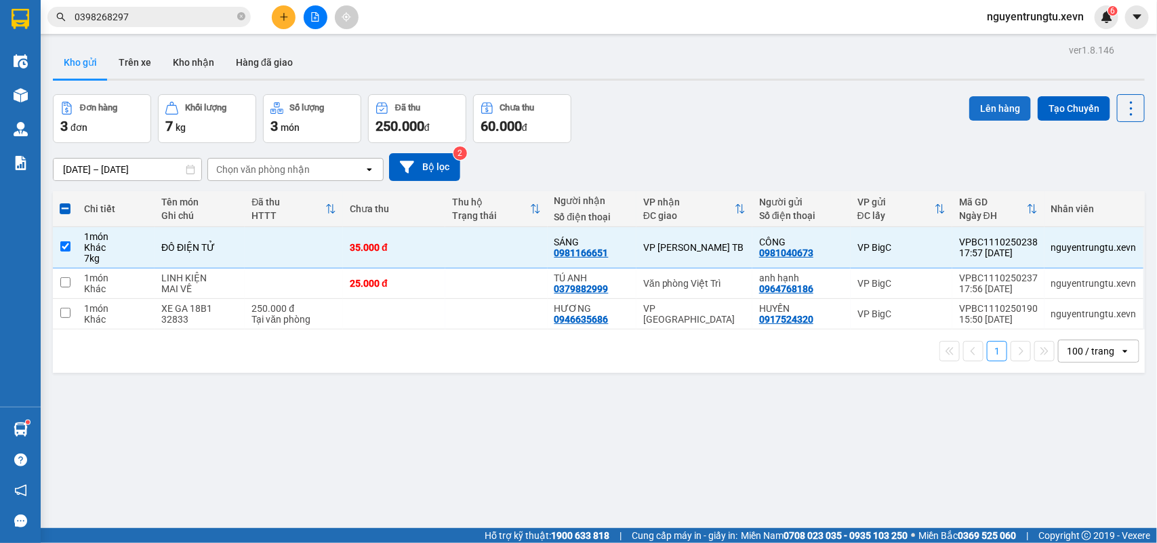
click at [1018, 102] on div "Lên hàng Tạo Chuyến" at bounding box center [1057, 108] width 176 height 28
click at [1003, 106] on button "Lên hàng" at bounding box center [1000, 108] width 62 height 24
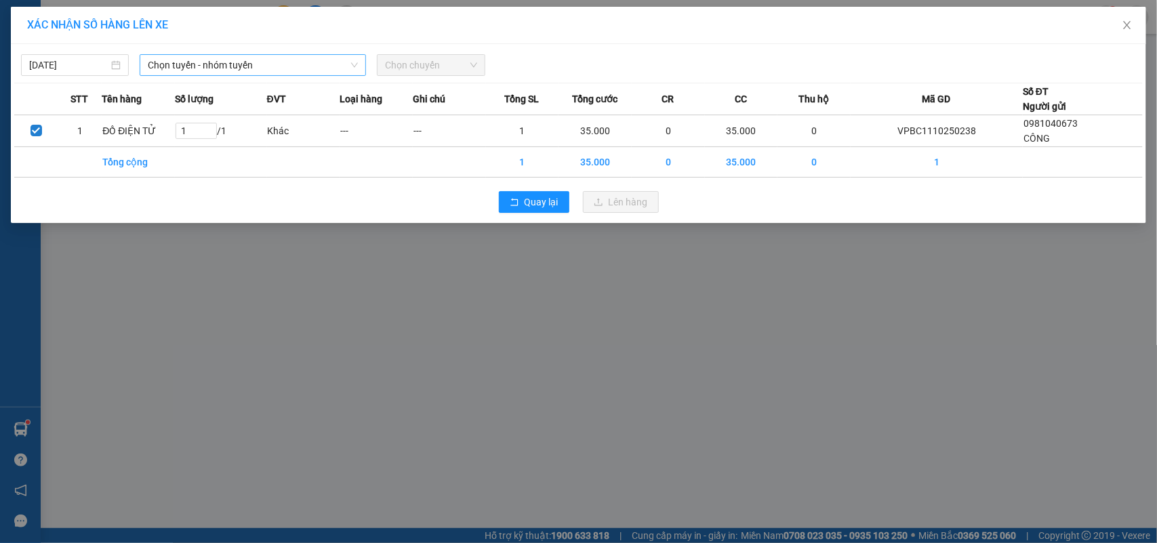
drag, startPoint x: 216, startPoint y: 79, endPoint x: 218, endPoint y: 55, distance: 24.6
click at [217, 66] on div "11/10/2025 Chọn tuyến - nhóm tuyến Chọn chuyến STT Tên hàng Số lượng ĐVT Loại h…" at bounding box center [578, 133] width 1135 height 179
click at [218, 55] on span "Chọn tuyến - nhóm tuyến" at bounding box center [253, 65] width 210 height 20
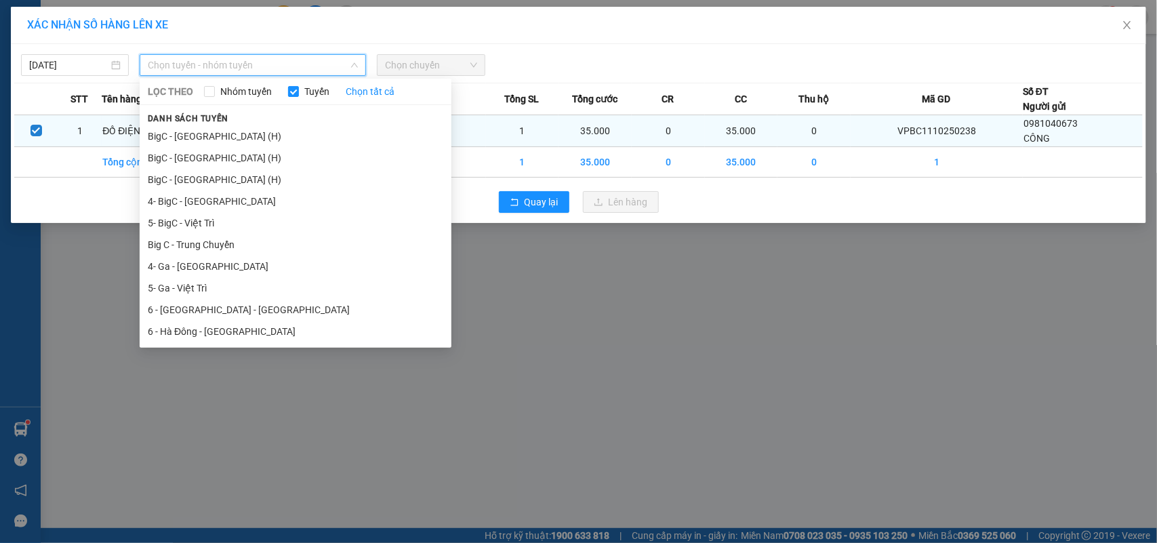
click at [217, 137] on li "BigC - Thái Bình (H)" at bounding box center [296, 136] width 312 height 22
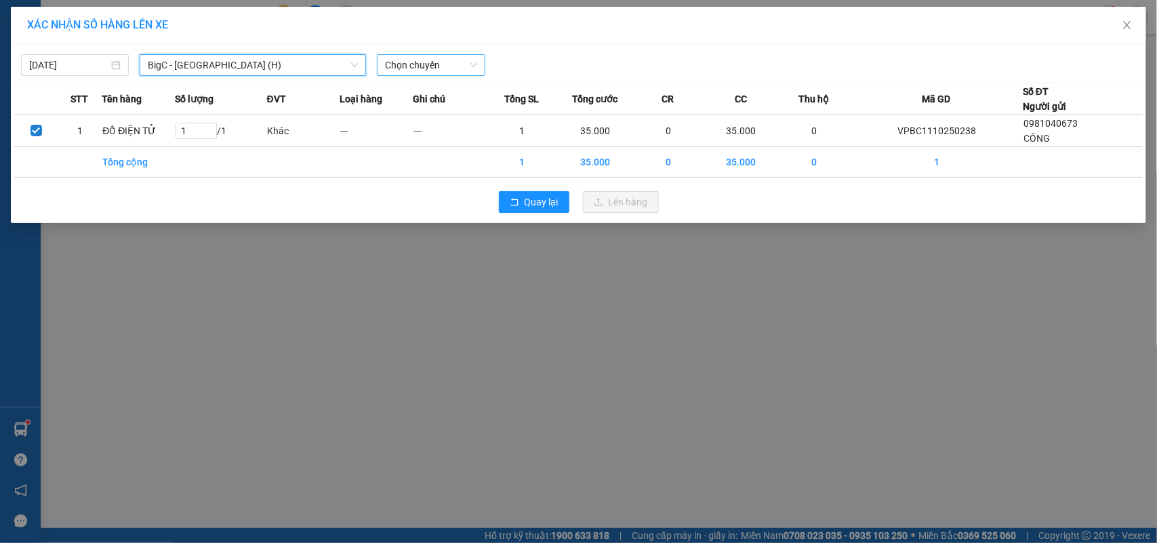
click at [441, 58] on span "Chọn chuyến" at bounding box center [431, 65] width 92 height 20
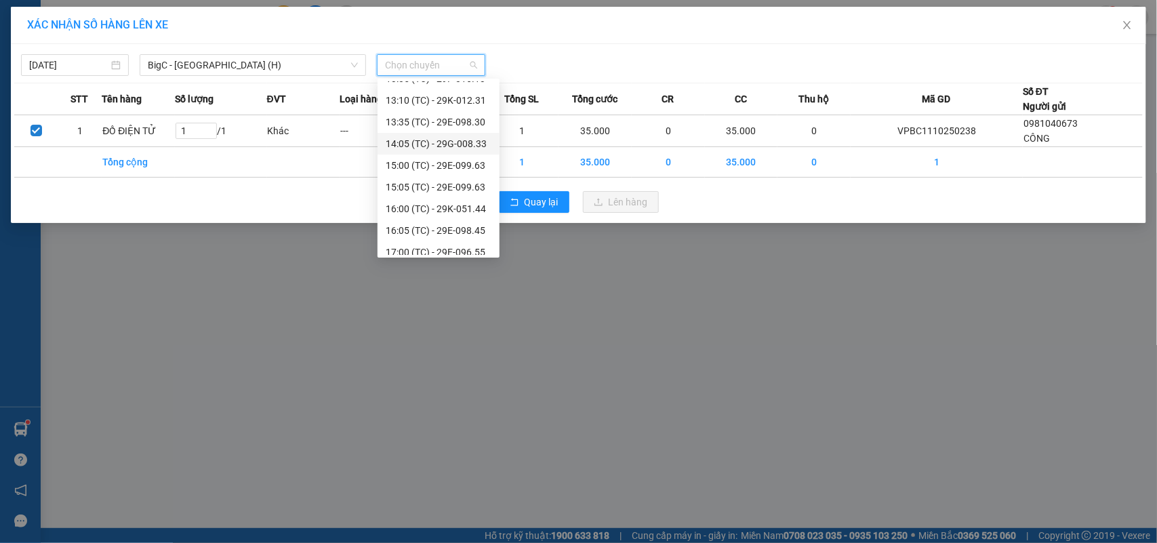
scroll to position [390, 0]
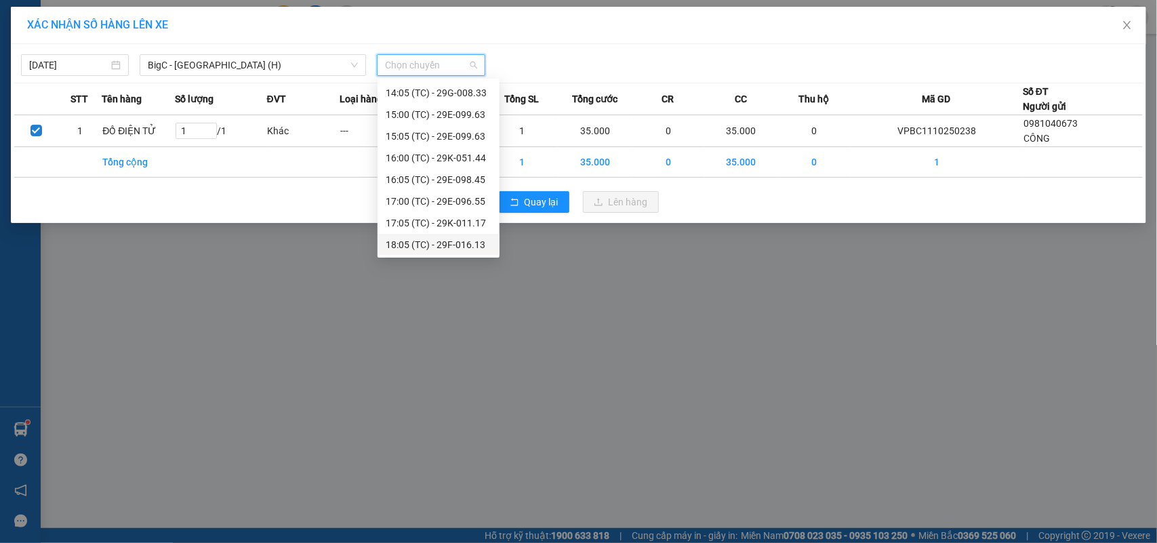
click at [452, 248] on div "18:05 (TC) - 29F-016.13" at bounding box center [439, 244] width 106 height 15
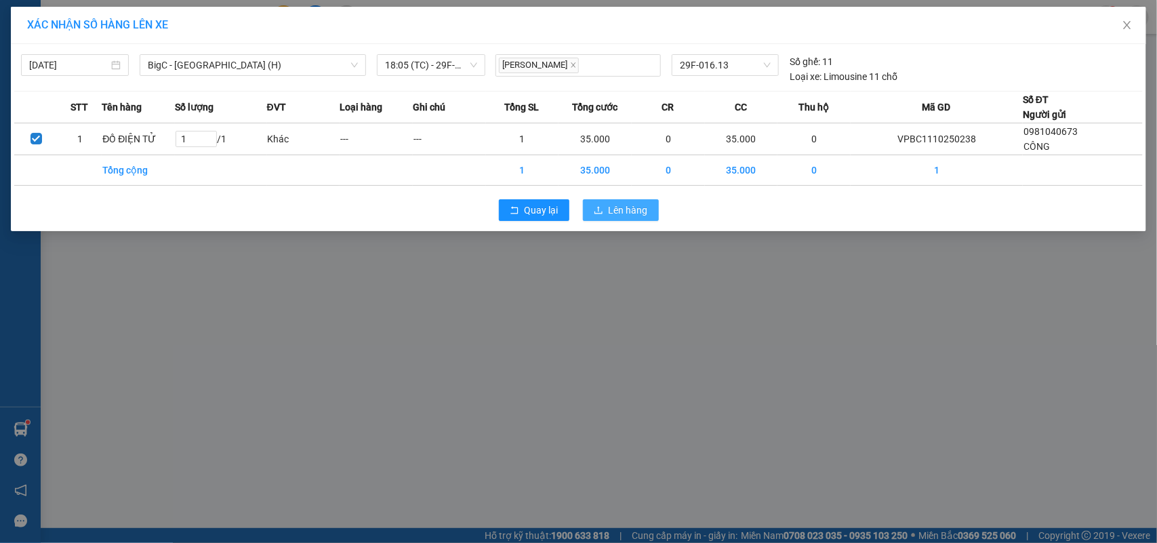
click at [604, 205] on button "Lên hàng" at bounding box center [621, 210] width 76 height 22
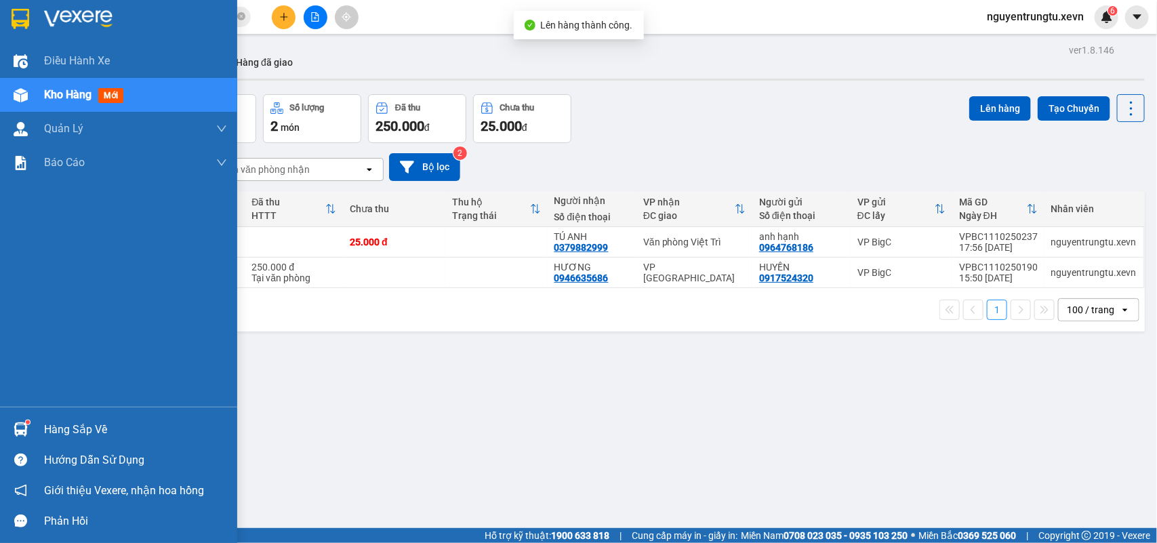
click at [21, 428] on img at bounding box center [21, 429] width 14 height 14
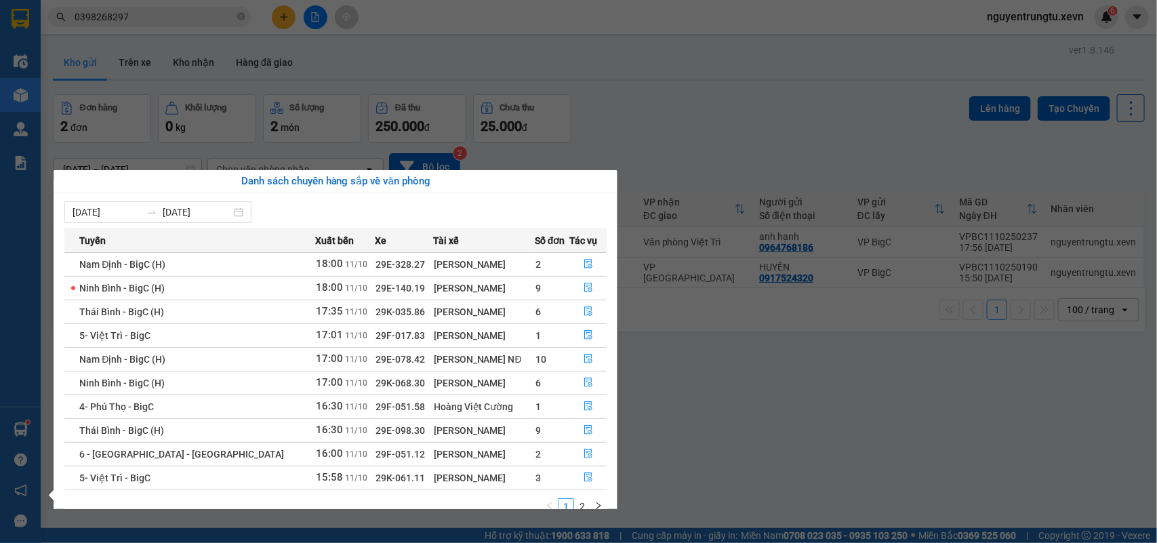
click at [323, 81] on section "Kết quả tìm kiếm ( 3 ) Bộ lọc Mã ĐH Trạng thái Món hàng Thu hộ Tổng cước Chưa c…" at bounding box center [578, 271] width 1157 height 543
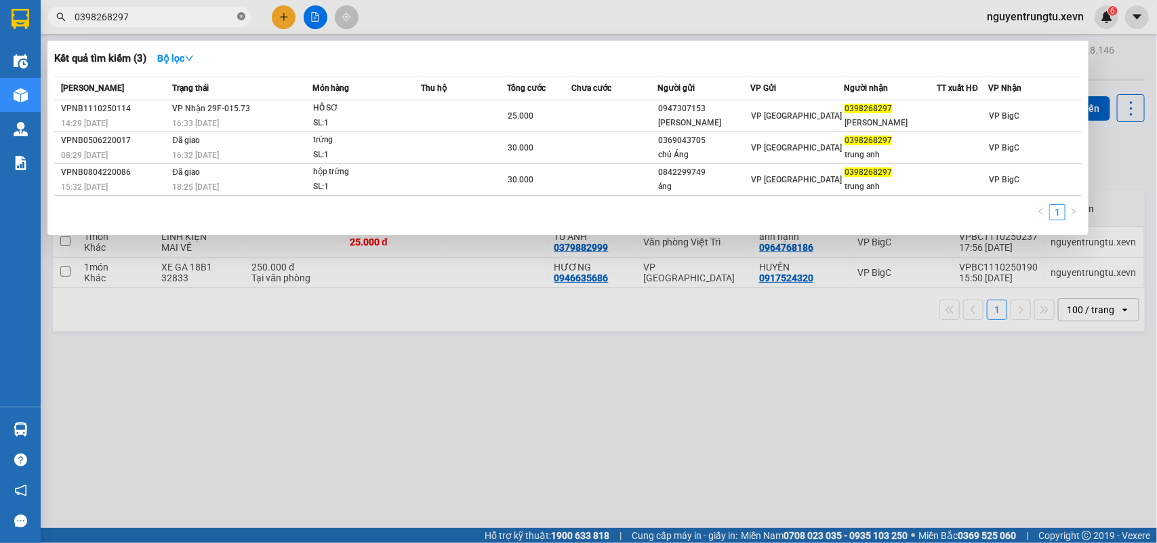
click at [239, 16] on icon "close-circle" at bounding box center [241, 16] width 8 height 8
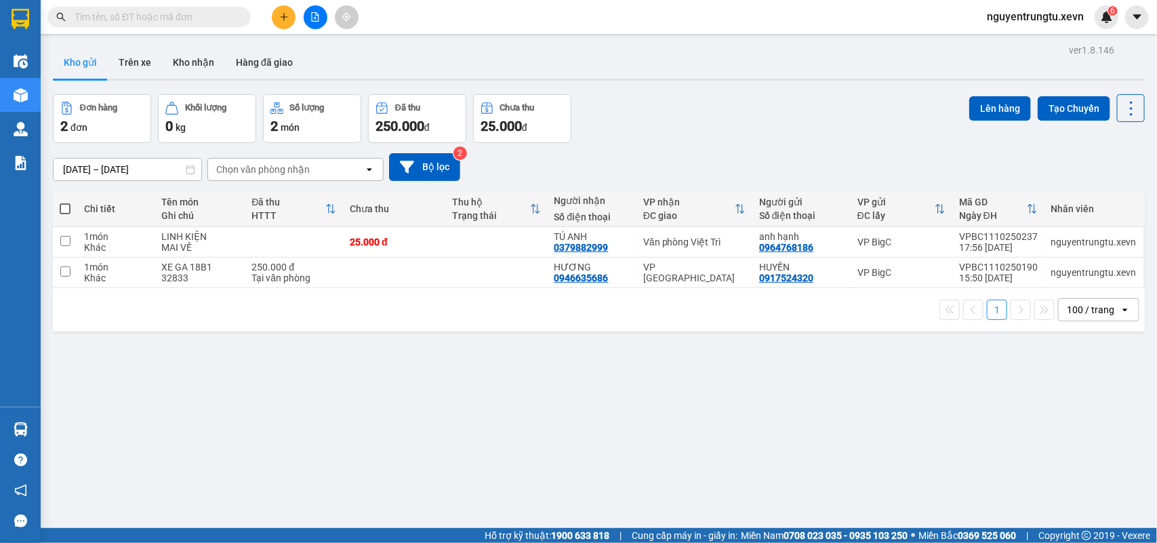
click at [158, 22] on input "text" at bounding box center [155, 16] width 160 height 15
drag, startPoint x: 158, startPoint y: 22, endPoint x: 148, endPoint y: 22, distance: 10.2
click at [155, 22] on input "text" at bounding box center [155, 16] width 160 height 15
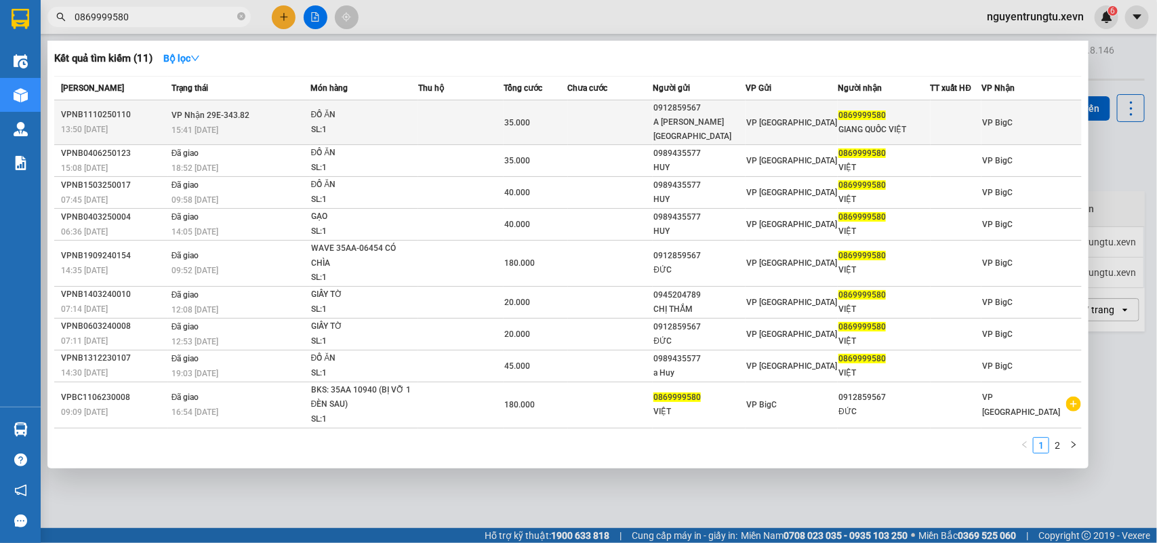
type input "0869999580"
click at [399, 123] on div "SL: 1" at bounding box center [362, 130] width 102 height 15
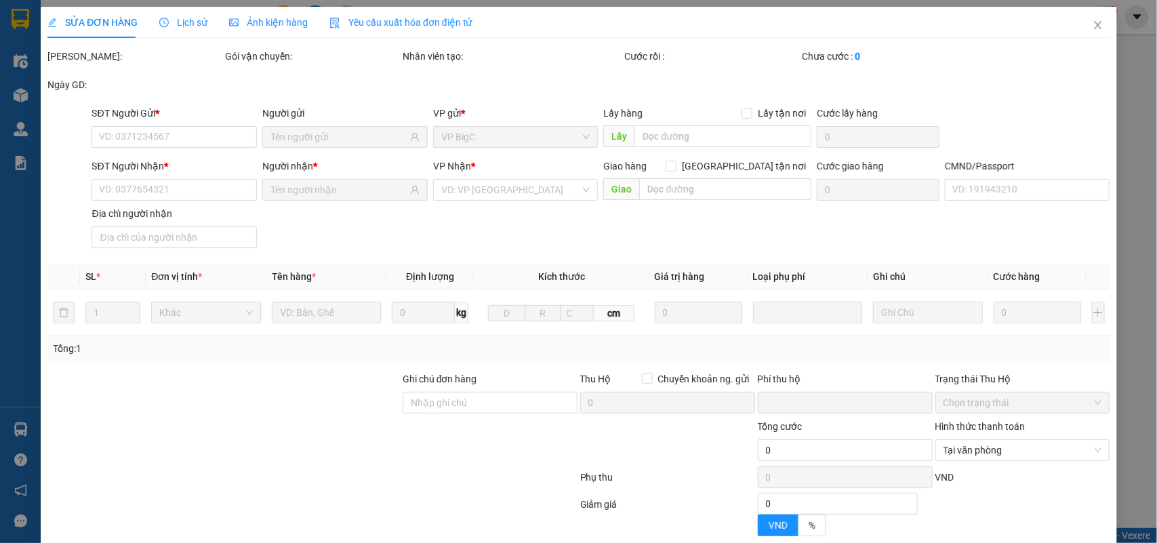
type input "0912859567"
type input "A GIANG HỒNG ĐỨC"
type input "0869999580"
type input "GIANG QUỐC VIỆT"
type input "037204000954 giang quốc việt"
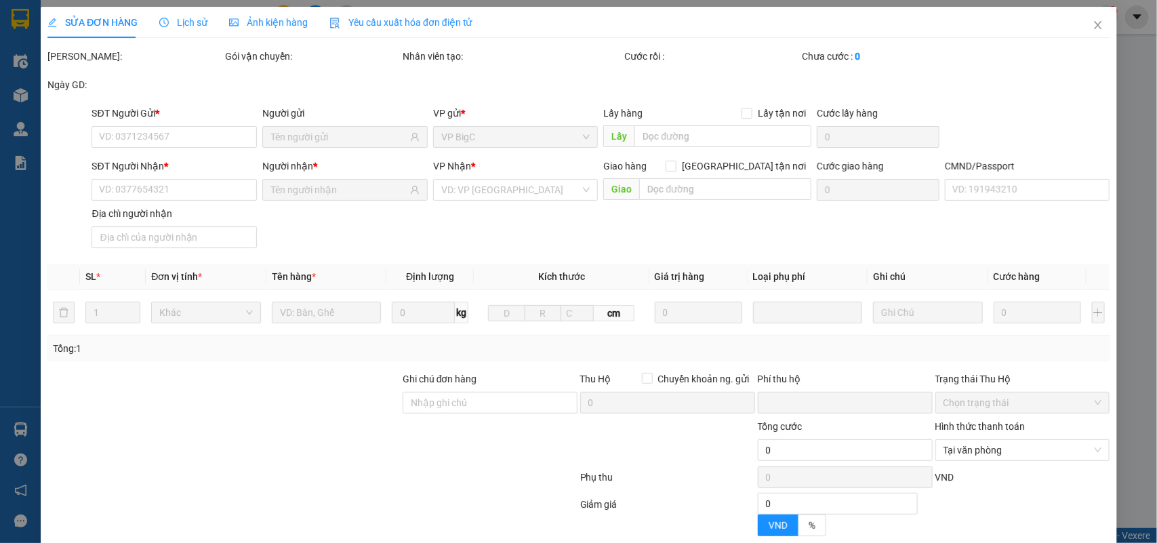
type input "0"
type input "35.000"
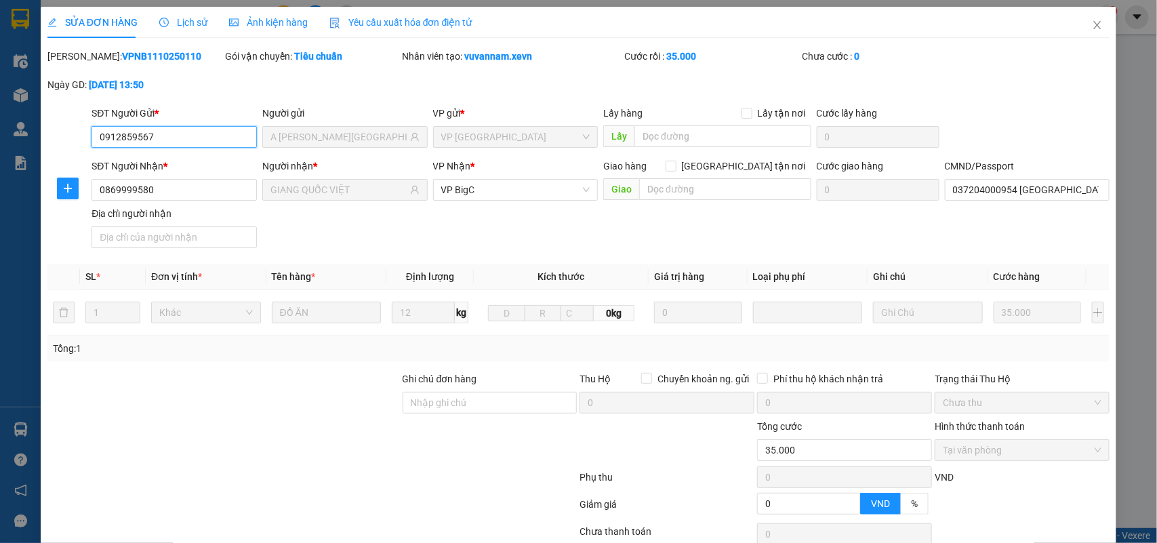
scroll to position [107, 0]
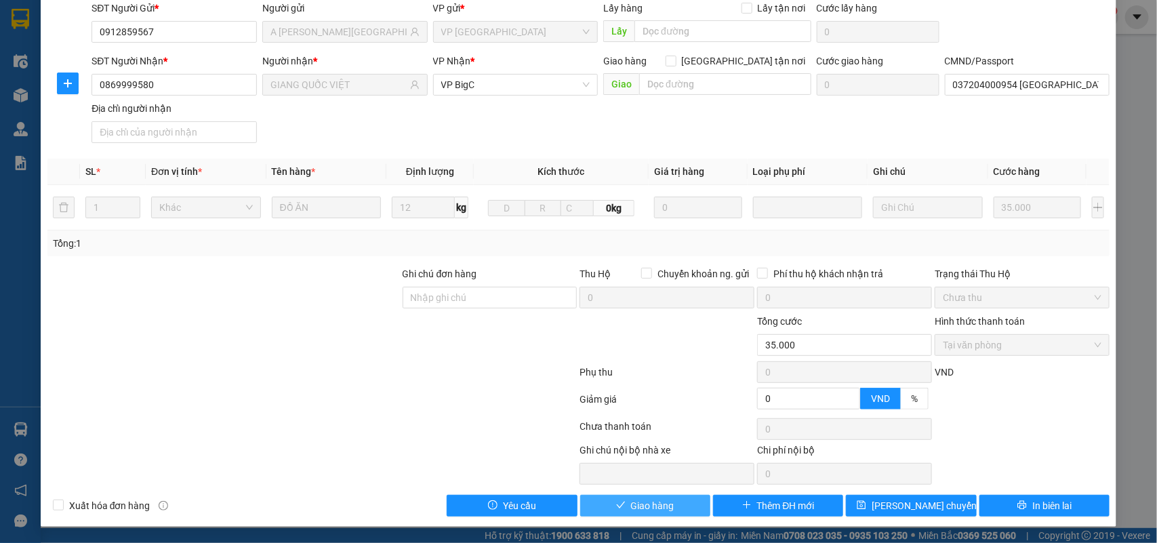
click at [666, 506] on span "Giao hàng" at bounding box center [652, 505] width 43 height 15
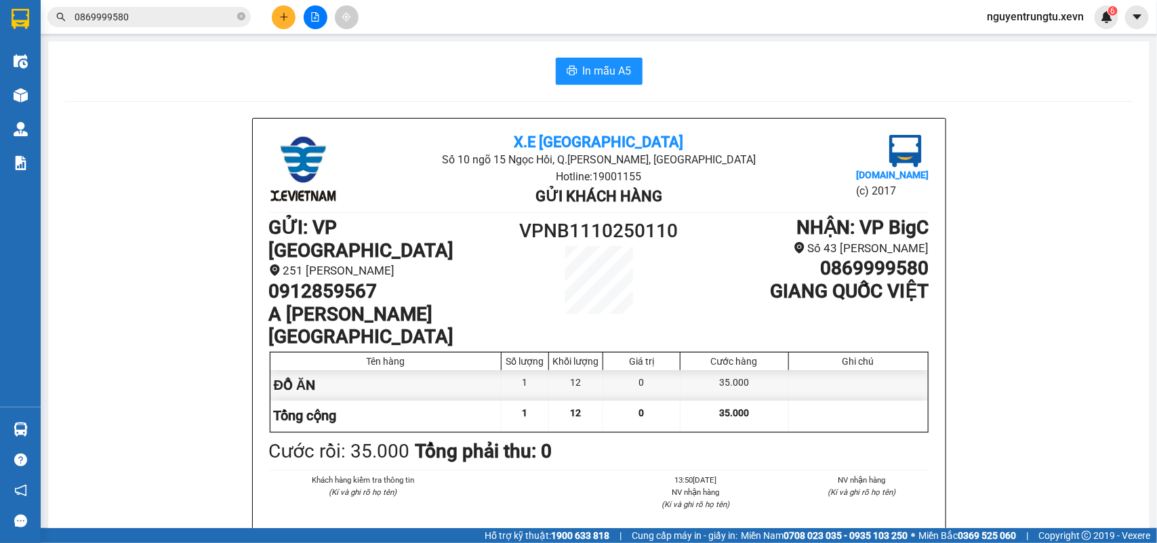
click at [279, 19] on icon "plus" at bounding box center [283, 16] width 9 height 9
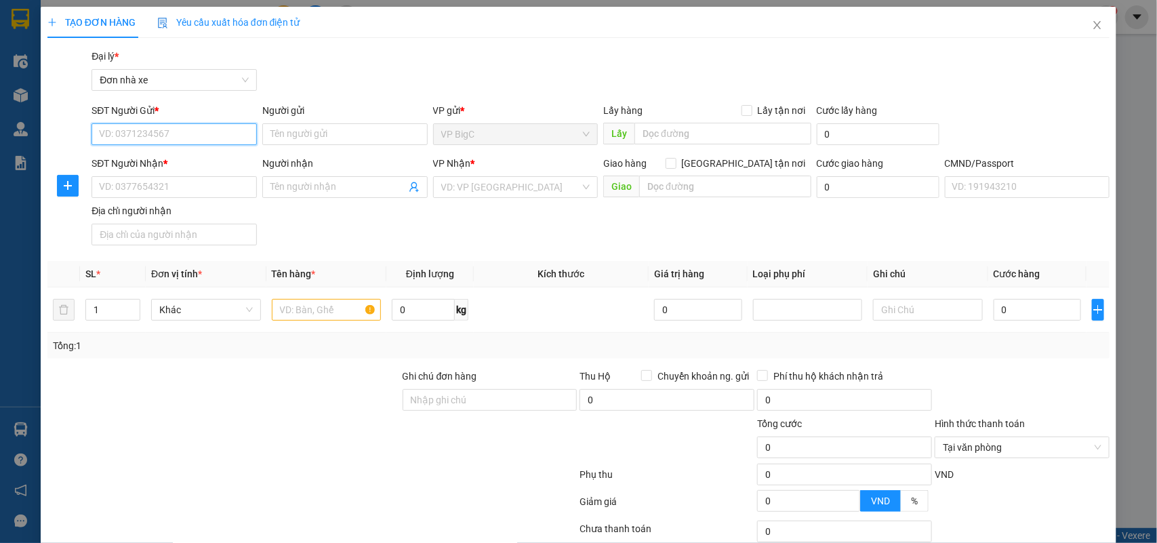
click at [153, 129] on input "SĐT Người Gửi *" at bounding box center [174, 134] width 165 height 22
type input "0937073223"
click at [173, 163] on div "0937073223 - NGHĨA" at bounding box center [172, 161] width 147 height 15
type input "NGHĨA"
type input "0983905398"
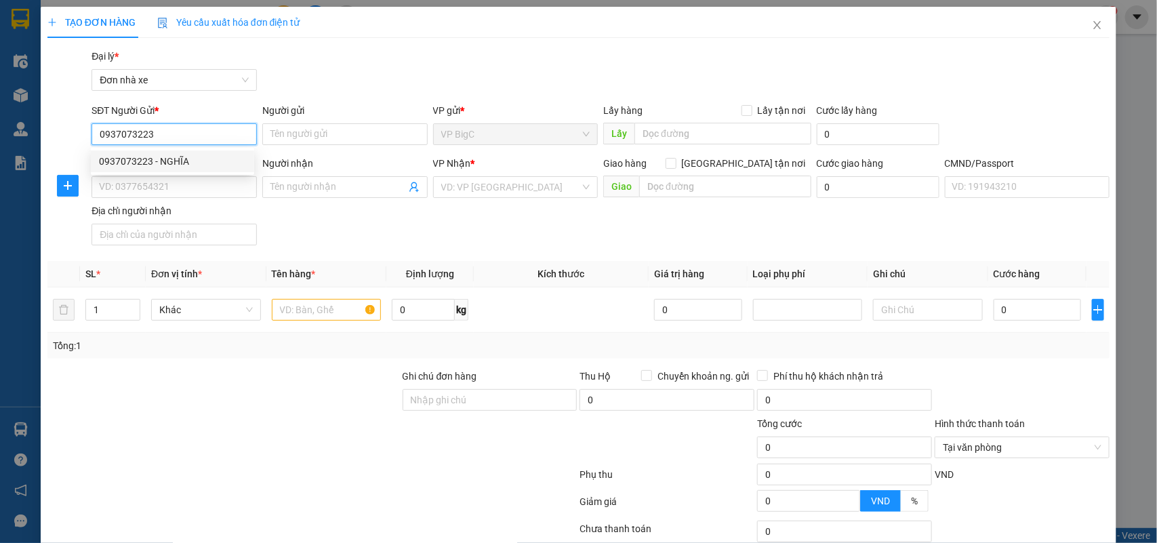
type input "LUẬN"
type input "037096008659 VŨ VĂN ĐỨC"
type input "0937073223"
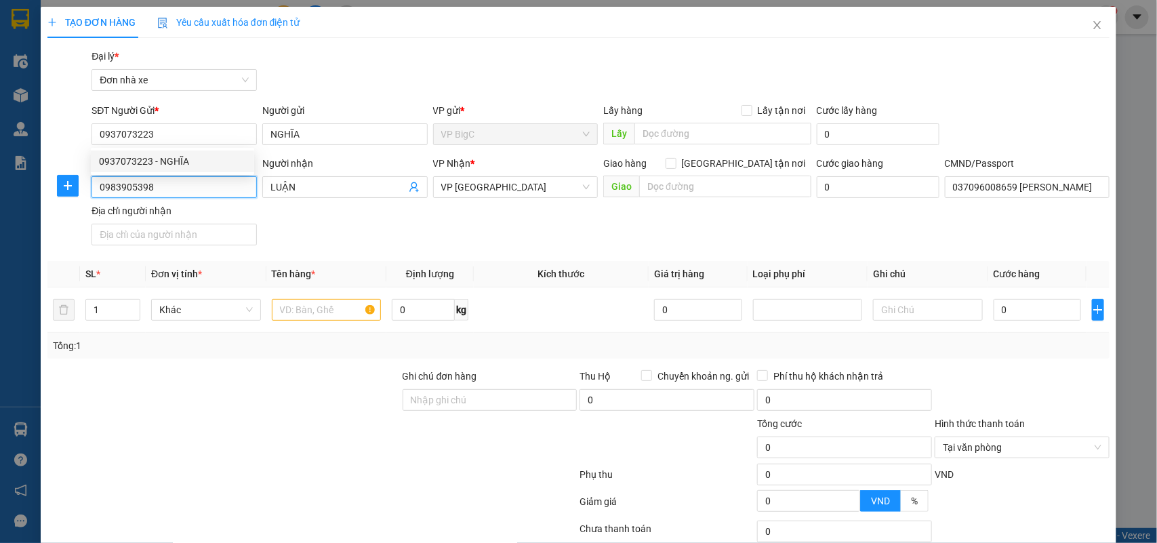
drag, startPoint x: 172, startPoint y: 183, endPoint x: 0, endPoint y: 235, distance: 179.3
click at [0, 235] on div "TẠO ĐƠN HÀNG Yêu cầu xuất hóa đơn điện tử Transit Pickup Surcharge Ids Transit …" at bounding box center [578, 271] width 1157 height 543
type input "0975076214"
click at [127, 216] on div "0975076214 - LONG" at bounding box center [172, 214] width 147 height 15
type input "LONG"
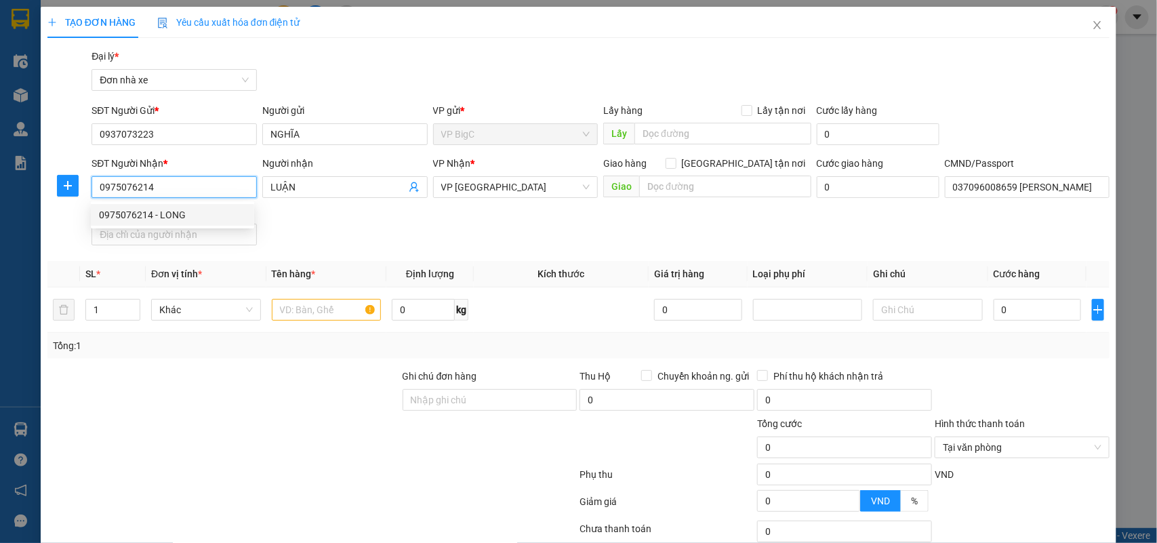
type input "034098005362 MAI ĐỨC LONG"
type input "0975076214"
click at [317, 306] on input "text" at bounding box center [327, 310] width 110 height 22
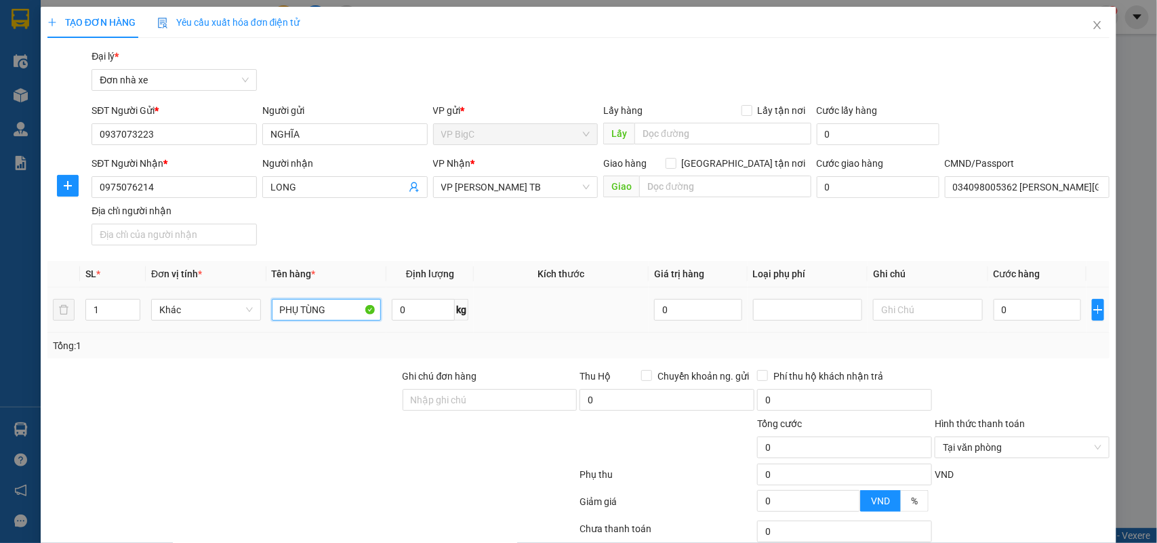
type input "PHỤ TÙNG"
click at [1030, 314] on input "0" at bounding box center [1037, 310] width 87 height 22
type input "2"
type input "25"
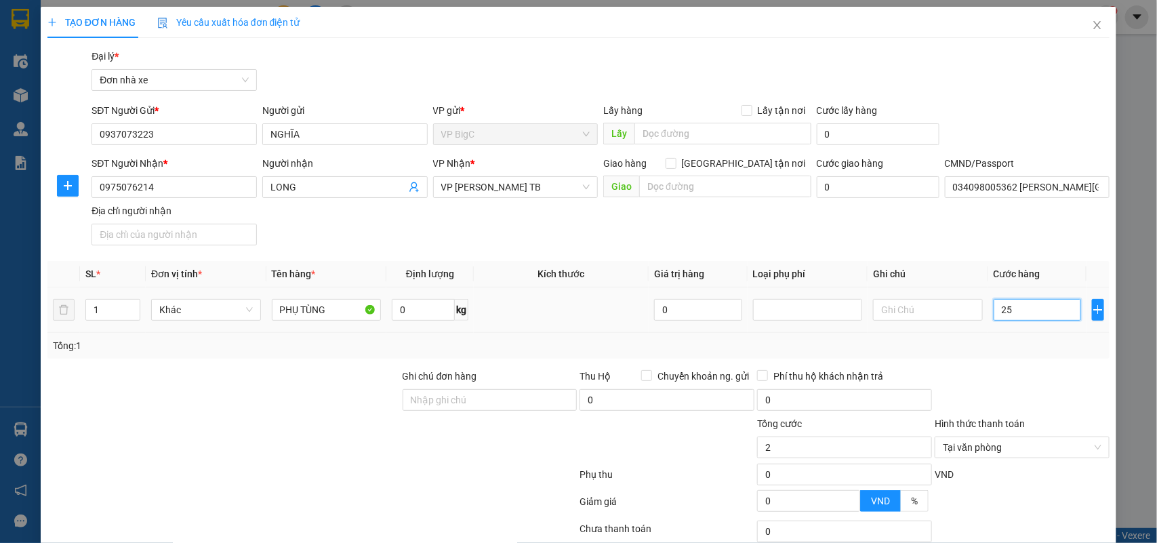
type input "25"
type input "25.000"
click at [1066, 399] on div at bounding box center [1022, 392] width 178 height 47
type input "25.000"
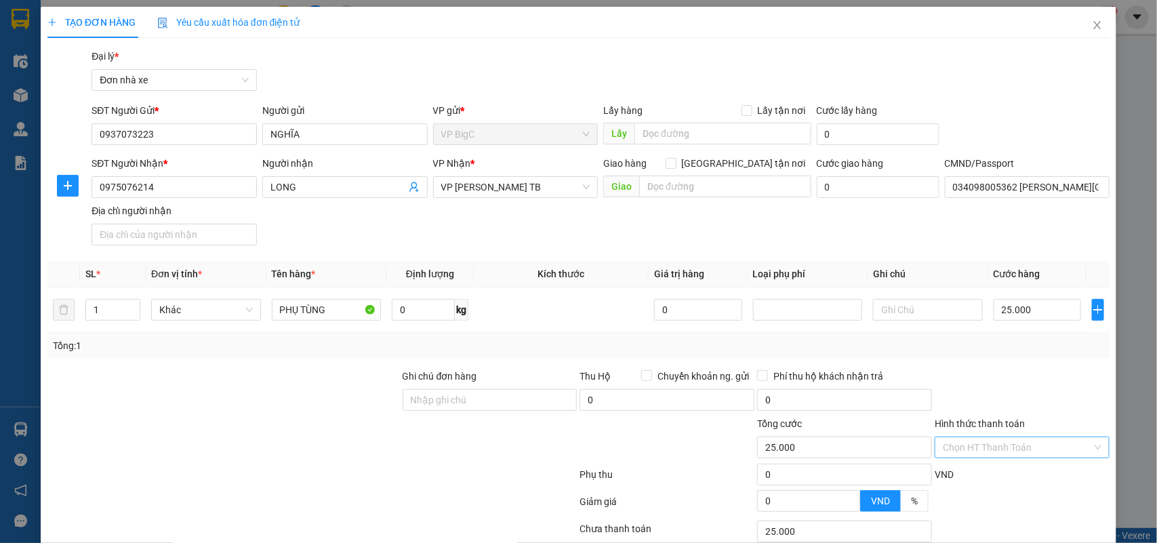
scroll to position [104, 0]
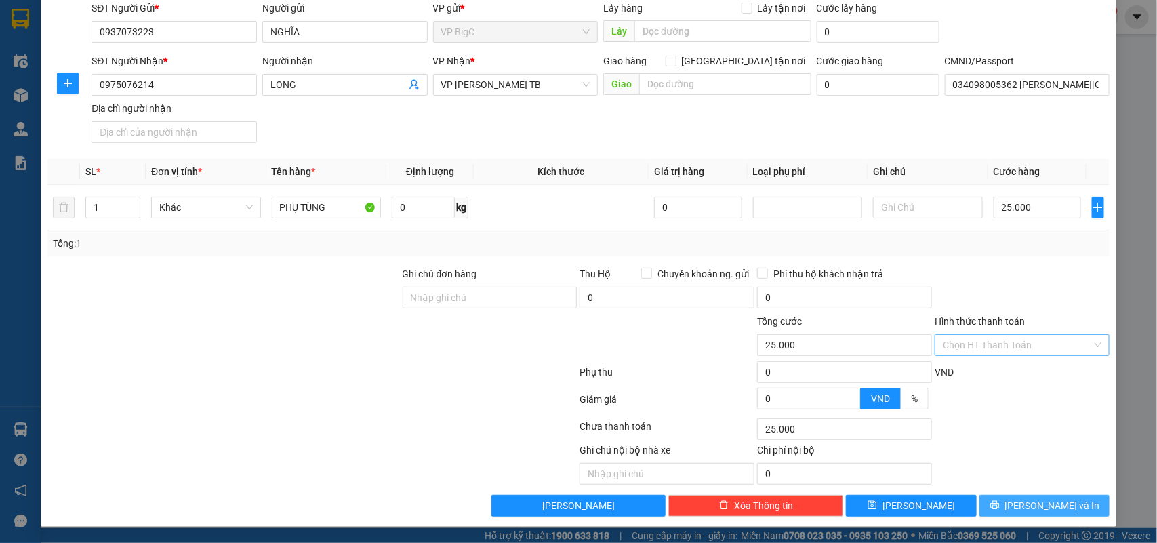
click at [1055, 510] on span "[PERSON_NAME] và In" at bounding box center [1052, 505] width 95 height 15
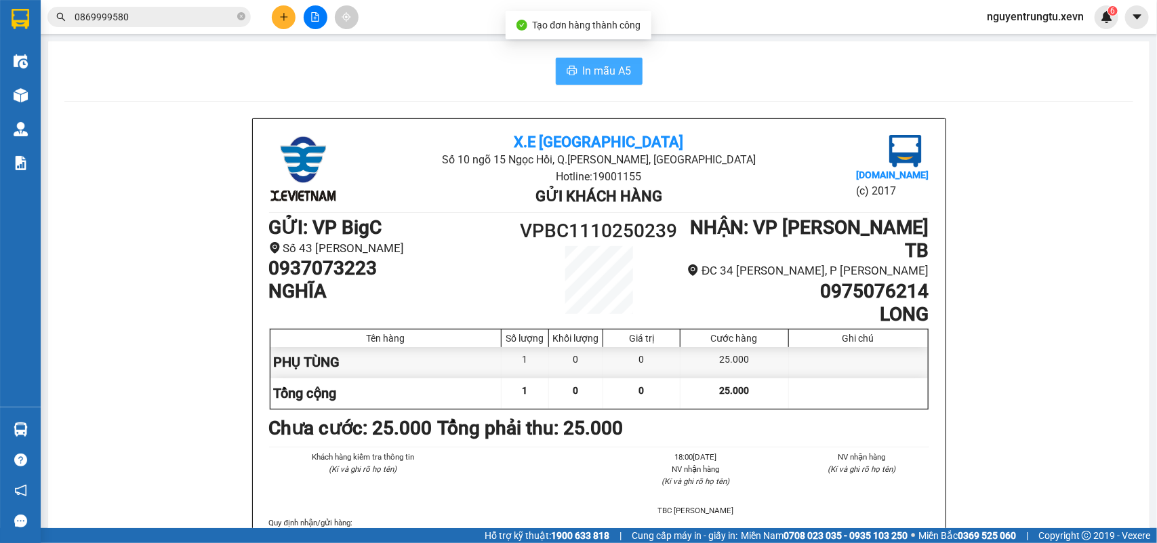
drag, startPoint x: 597, startPoint y: 85, endPoint x: 595, endPoint y: 75, distance: 10.4
click at [595, 79] on button "In mẫu A5" at bounding box center [599, 71] width 87 height 27
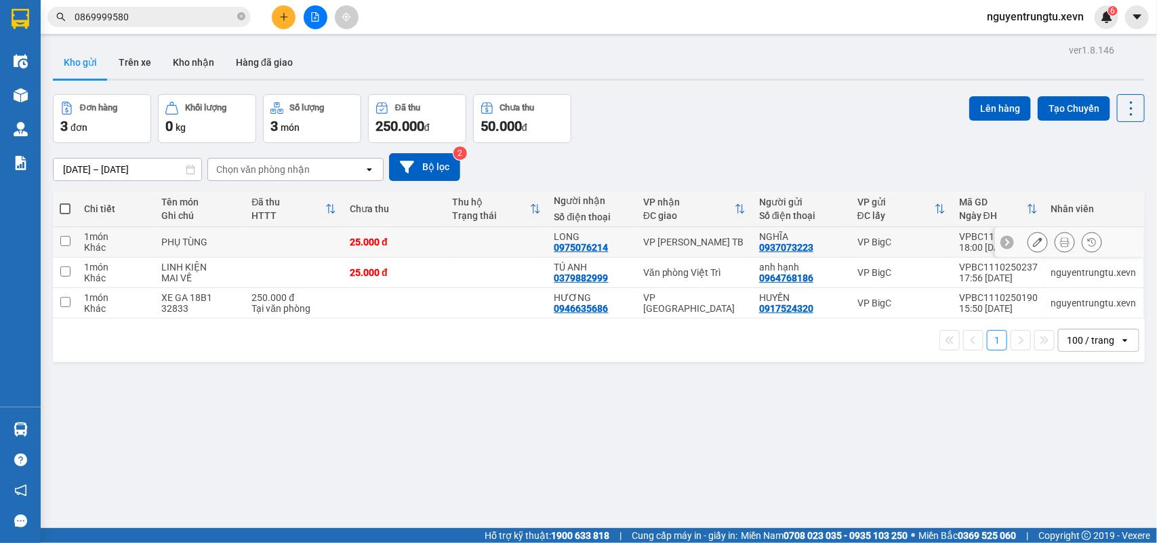
click at [705, 248] on td "VP [PERSON_NAME] TB" at bounding box center [695, 242] width 116 height 31
checkbox input "true"
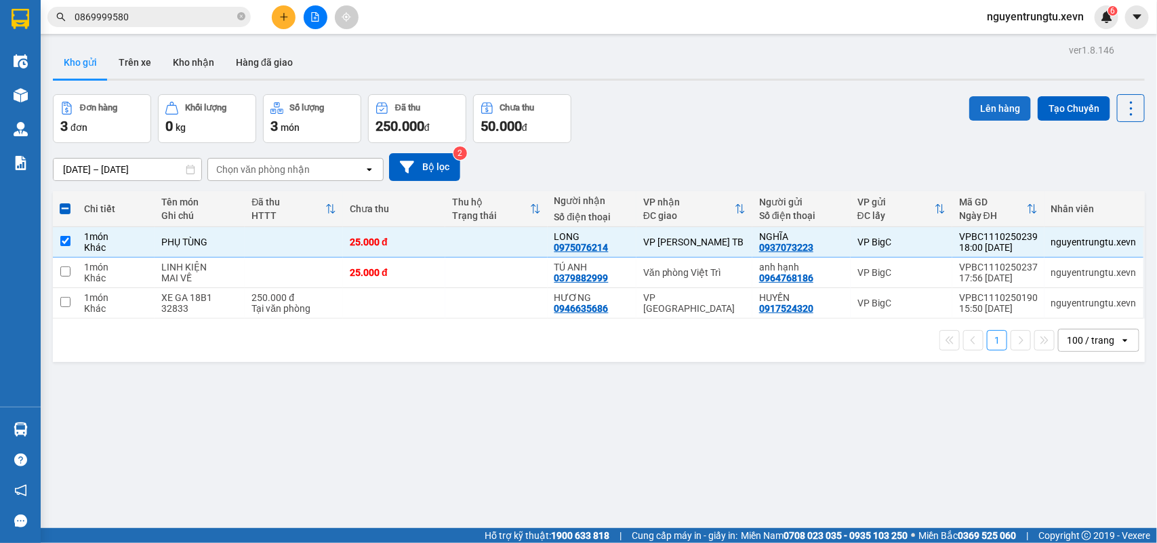
click at [1001, 104] on button "Lên hàng" at bounding box center [1000, 108] width 62 height 24
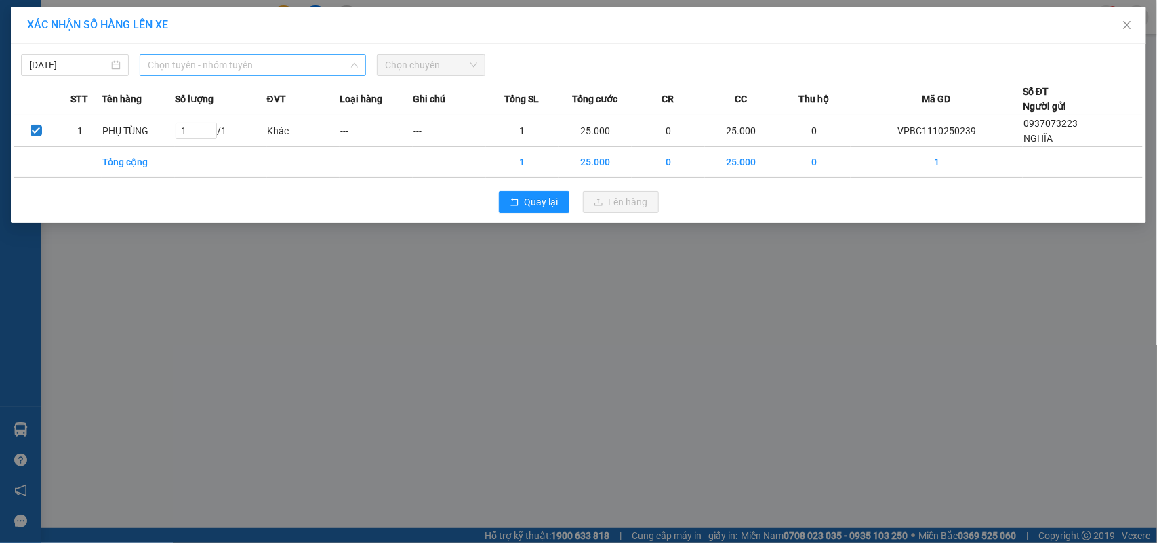
click at [302, 72] on span "Chọn tuyến - nhóm tuyến" at bounding box center [253, 65] width 210 height 20
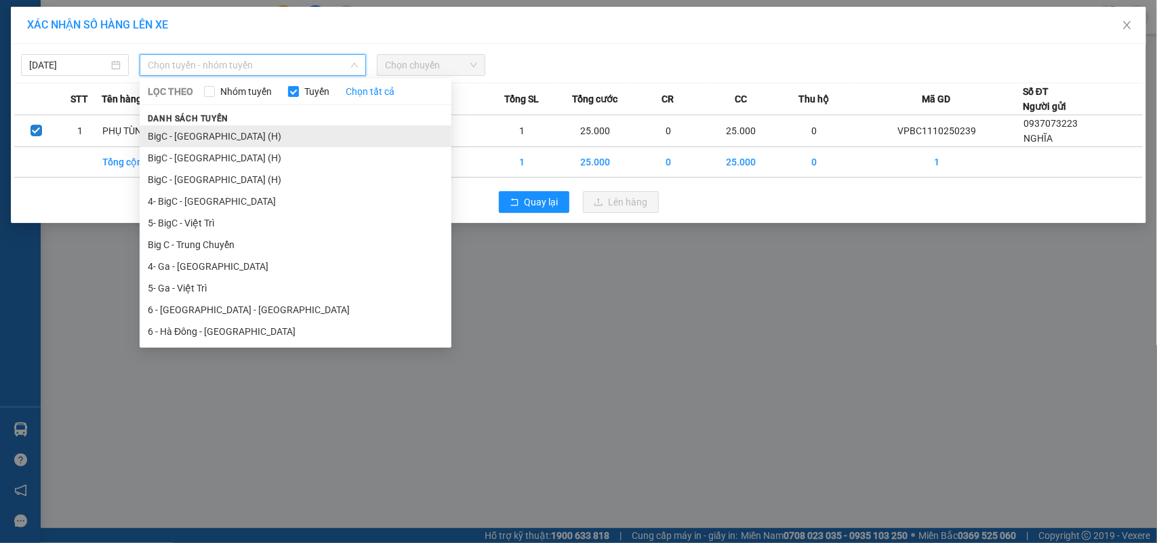
click at [176, 133] on li "BigC - Thái Bình (H)" at bounding box center [296, 136] width 312 height 22
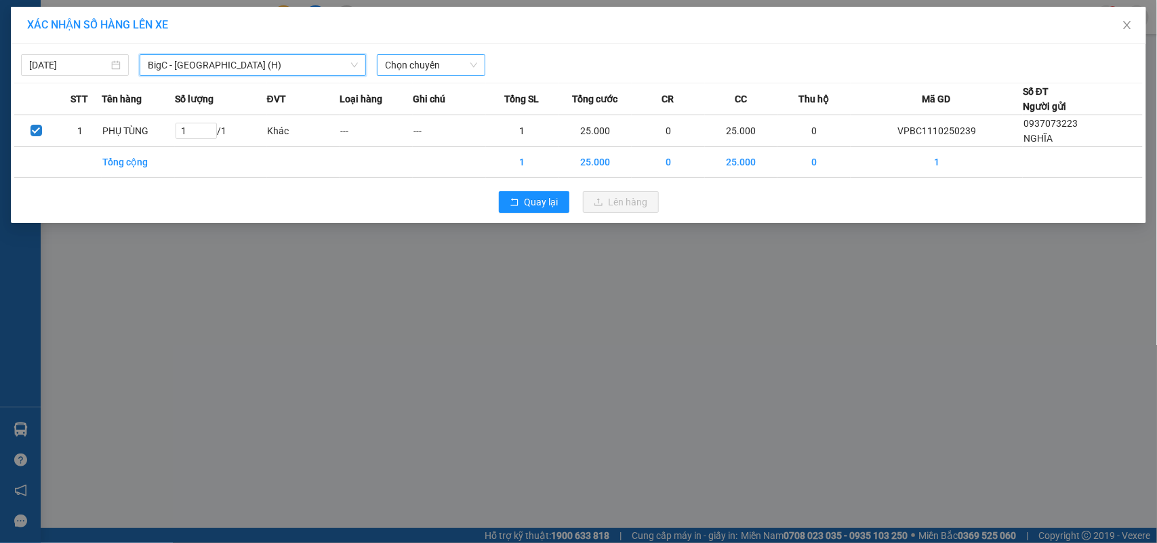
click at [402, 64] on span "Chọn chuyến" at bounding box center [431, 65] width 92 height 20
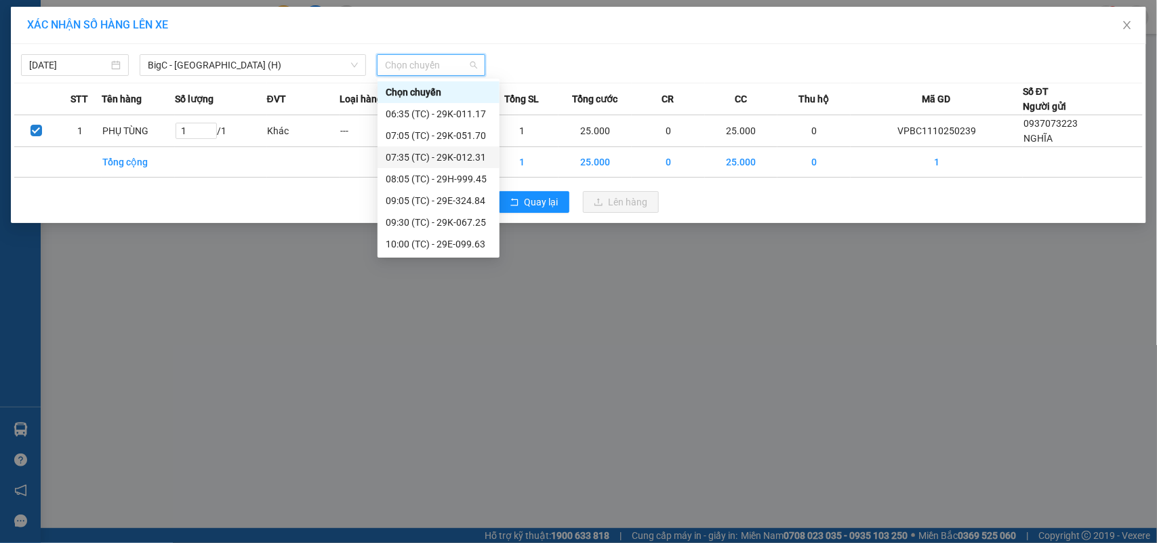
scroll to position [390, 0]
drag, startPoint x: 428, startPoint y: 245, endPoint x: 473, endPoint y: 245, distance: 44.7
click at [429, 245] on div "18:05 (TC) - 29F-016.13" at bounding box center [439, 244] width 106 height 15
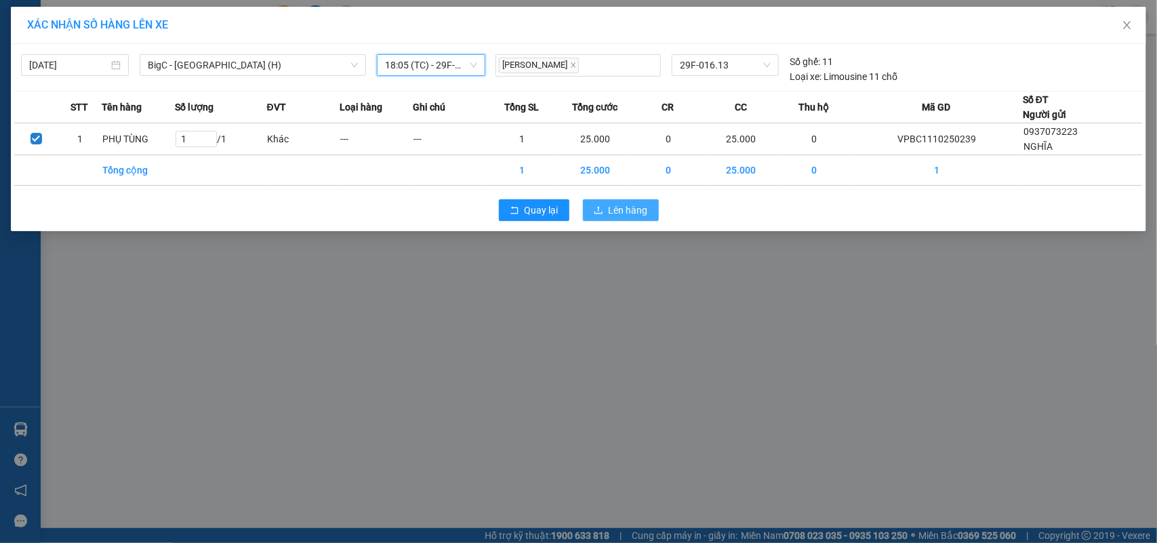
click at [592, 220] on div "Quay lại Lên hàng" at bounding box center [578, 210] width 1129 height 35
click at [612, 216] on span "Lên hàng" at bounding box center [628, 210] width 39 height 15
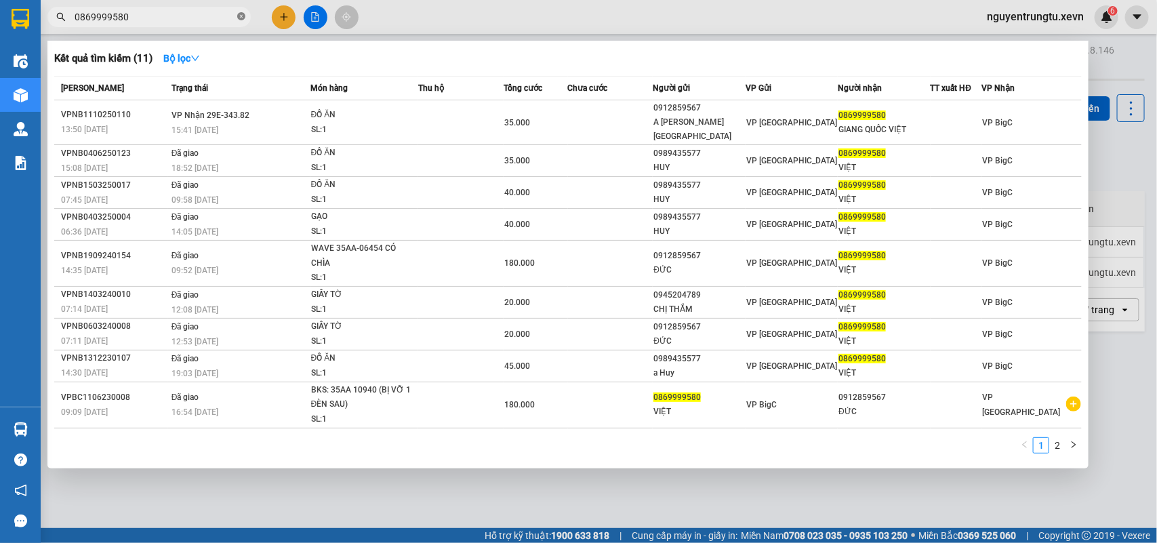
click at [242, 11] on span at bounding box center [241, 17] width 8 height 13
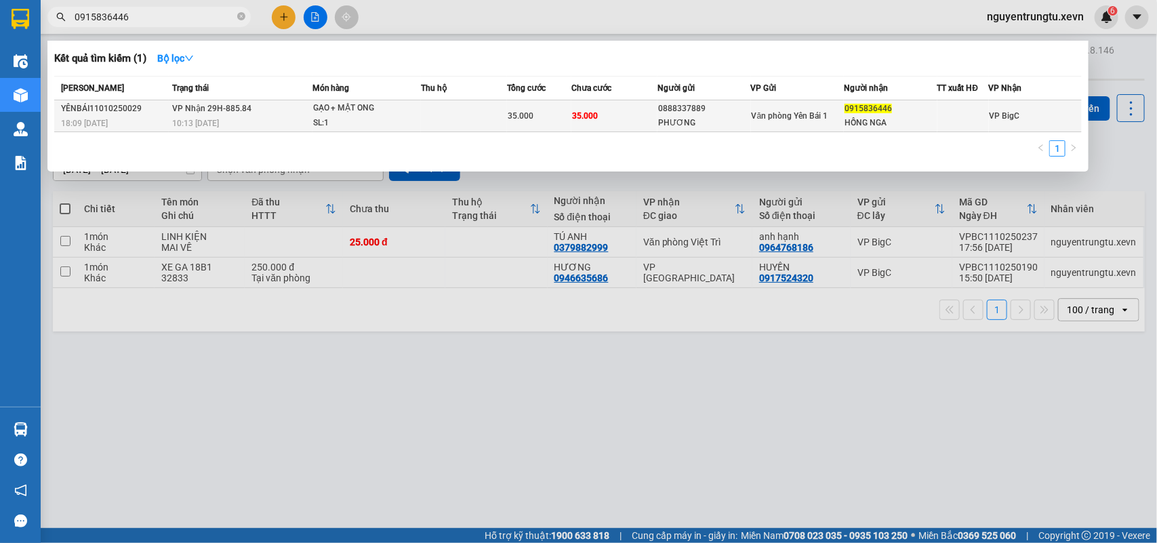
type input "0915836446"
click at [405, 119] on div "SL: 1" at bounding box center [364, 123] width 102 height 15
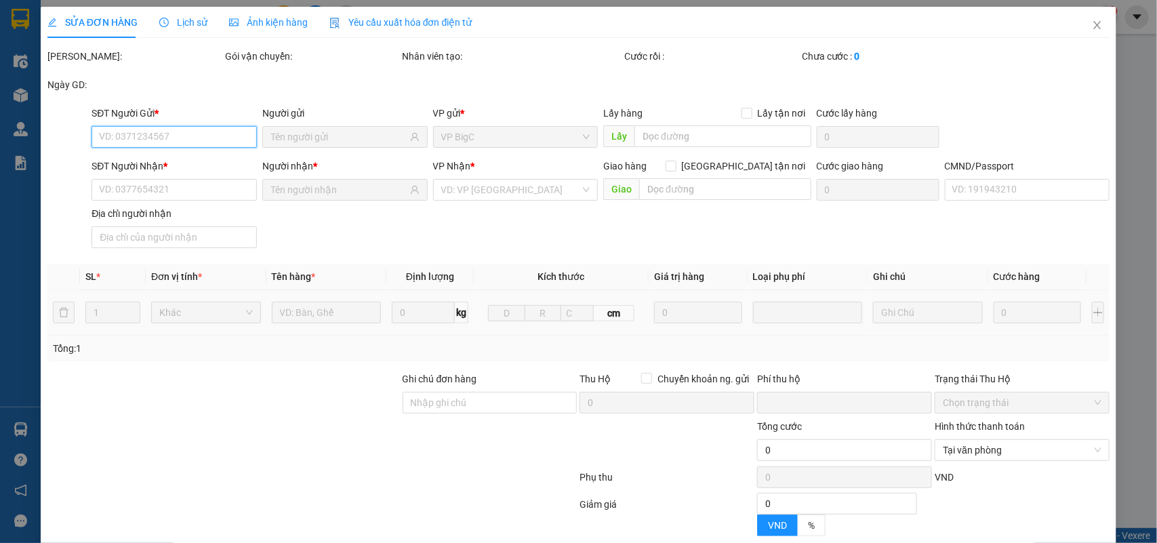
type input "0888337889"
type input "PHƯƠNG"
type input "0915836446"
type input "HỒNG NGA"
type input "0"
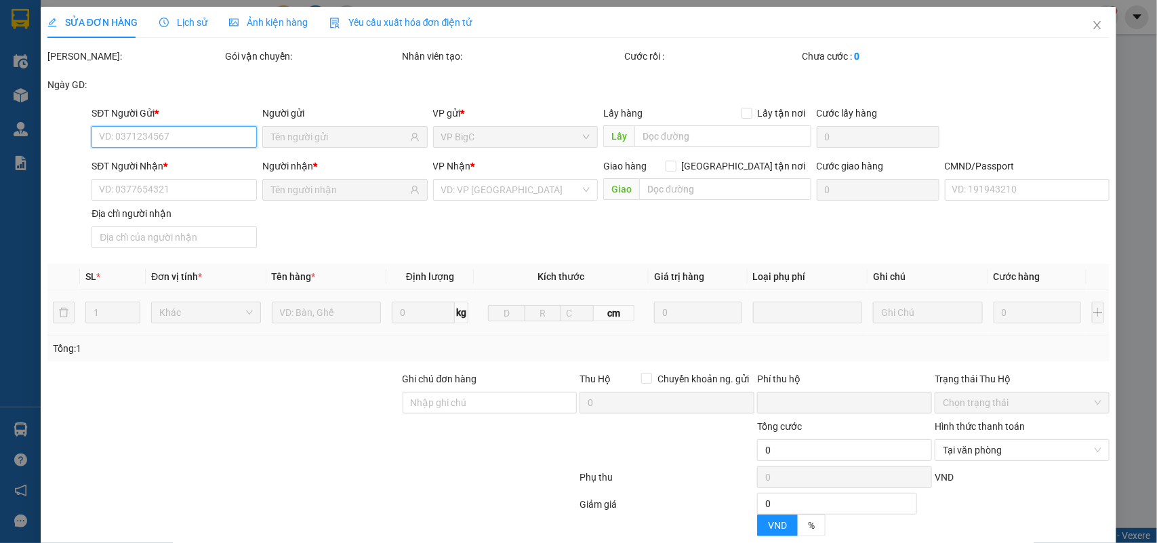
type input "35.000"
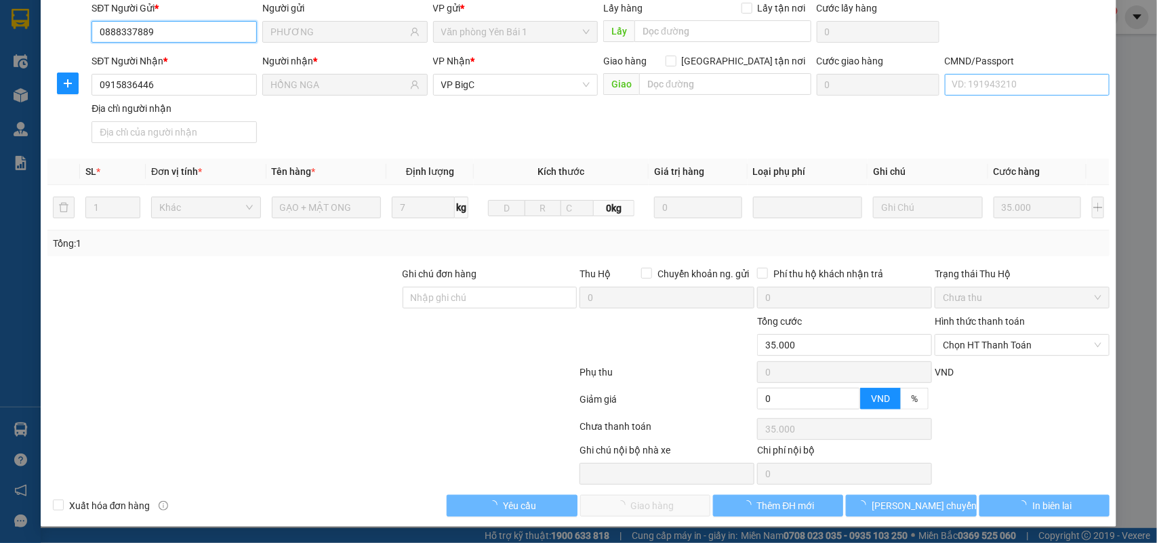
scroll to position [107, 0]
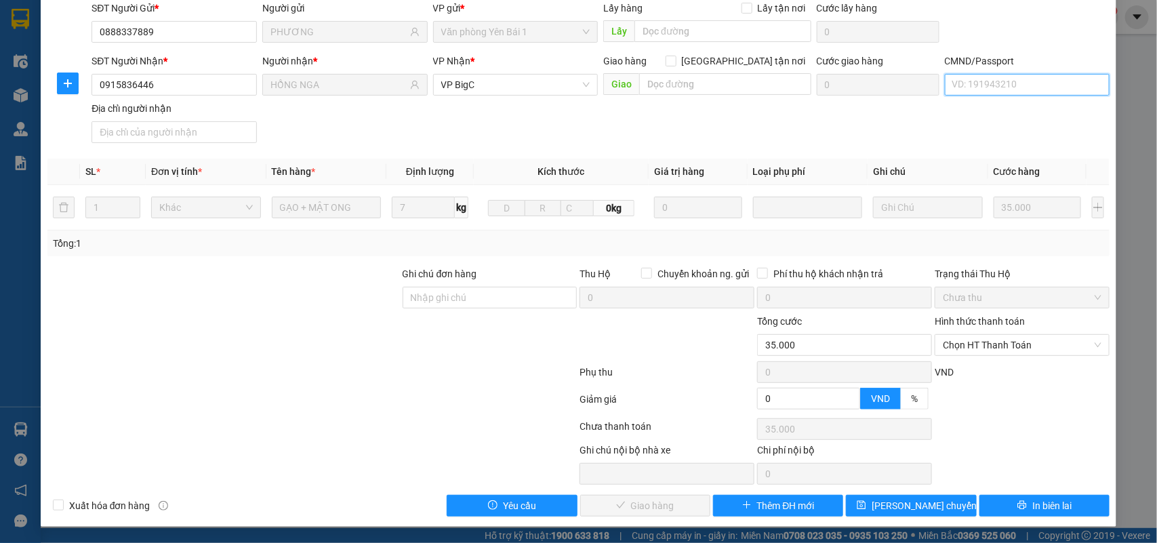
click at [1022, 75] on input "CMND/Passport" at bounding box center [1027, 85] width 165 height 22
click at [1004, 87] on input "CMND/Passport" at bounding box center [1027, 85] width 165 height 22
type input "1"
click at [1027, 346] on span "Chọn HT Thanh Toán" at bounding box center [1022, 345] width 159 height 20
type input "SMS"
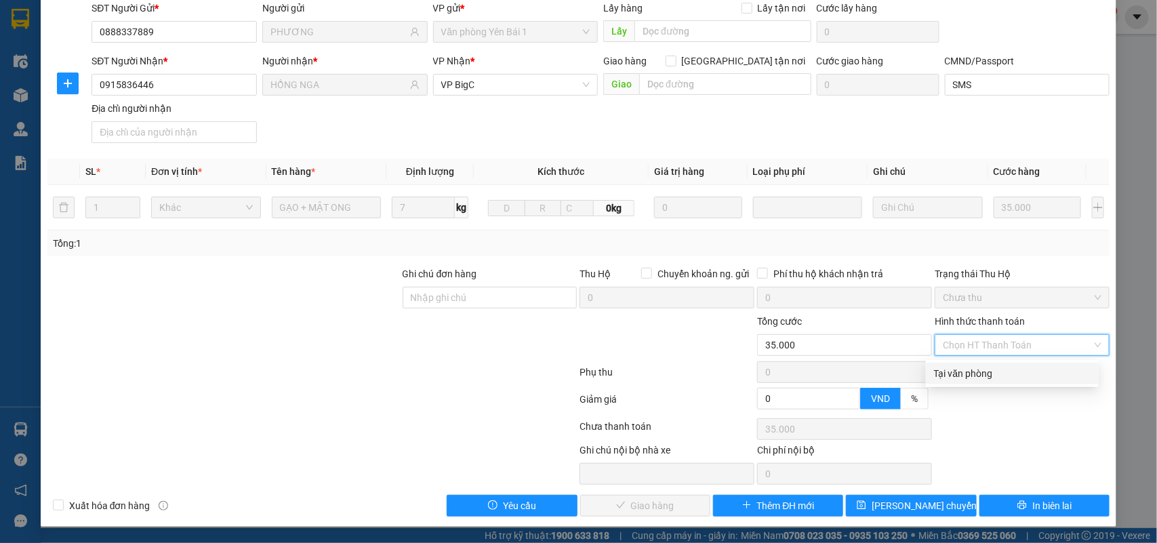
click at [1013, 368] on div "Tại văn phòng" at bounding box center [1012, 373] width 157 height 15
type input "0"
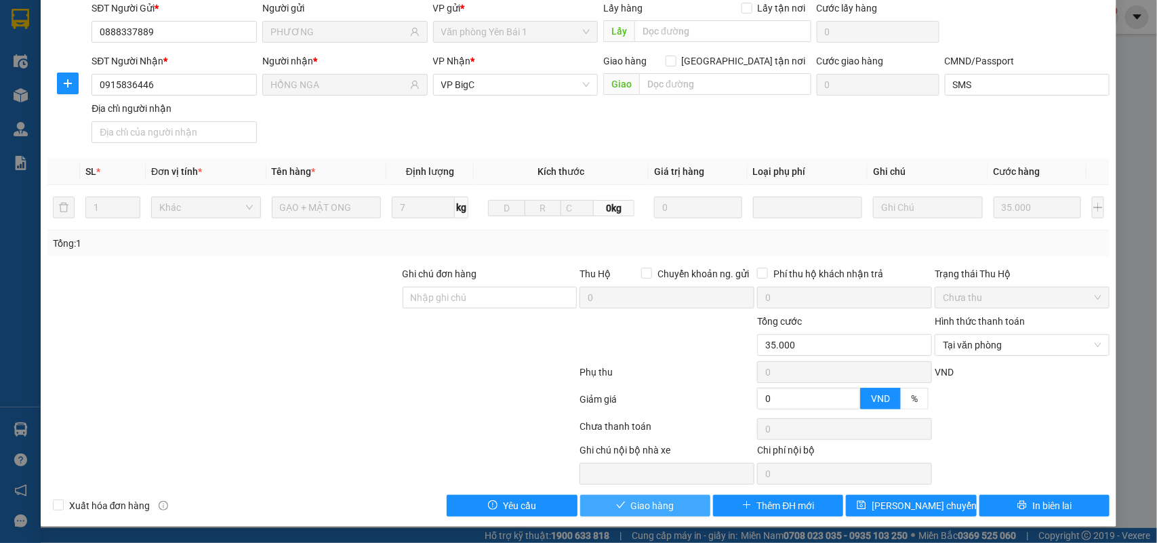
click at [652, 508] on span "Giao hàng" at bounding box center [652, 505] width 43 height 15
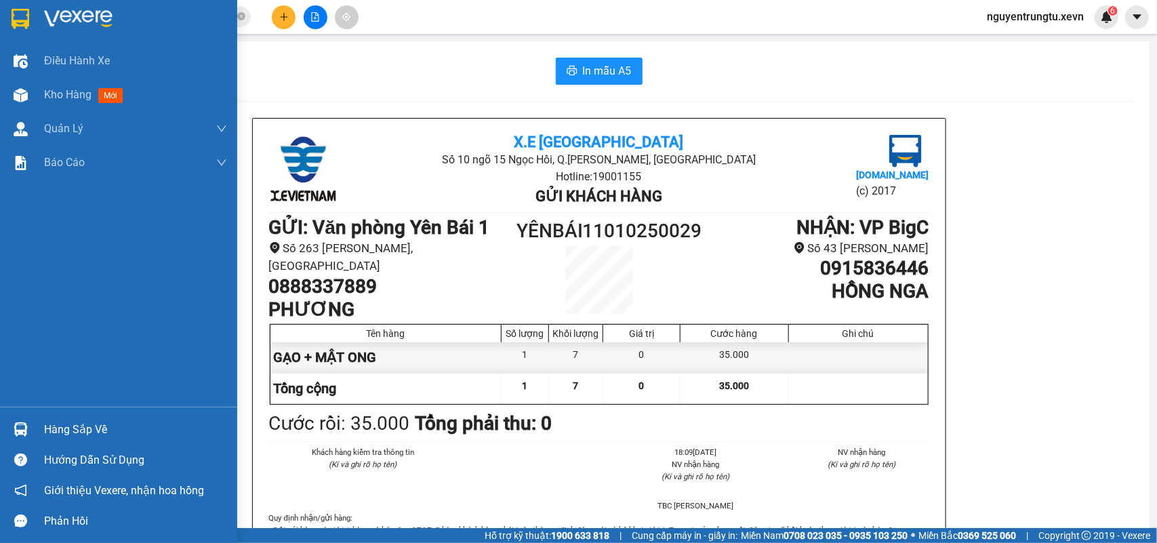
click at [22, 427] on img at bounding box center [21, 429] width 14 height 14
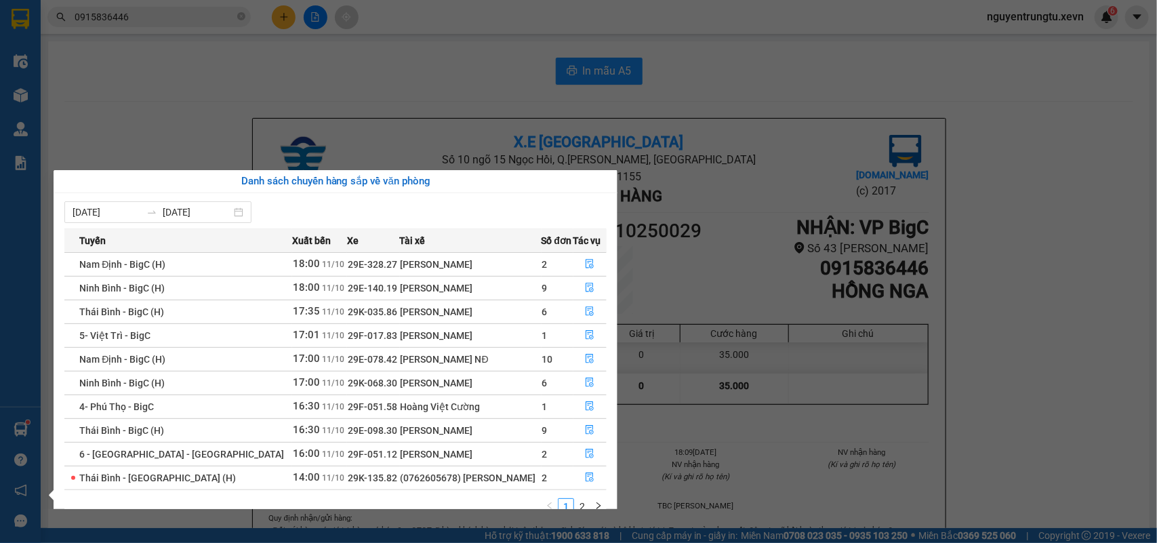
scroll to position [24, 0]
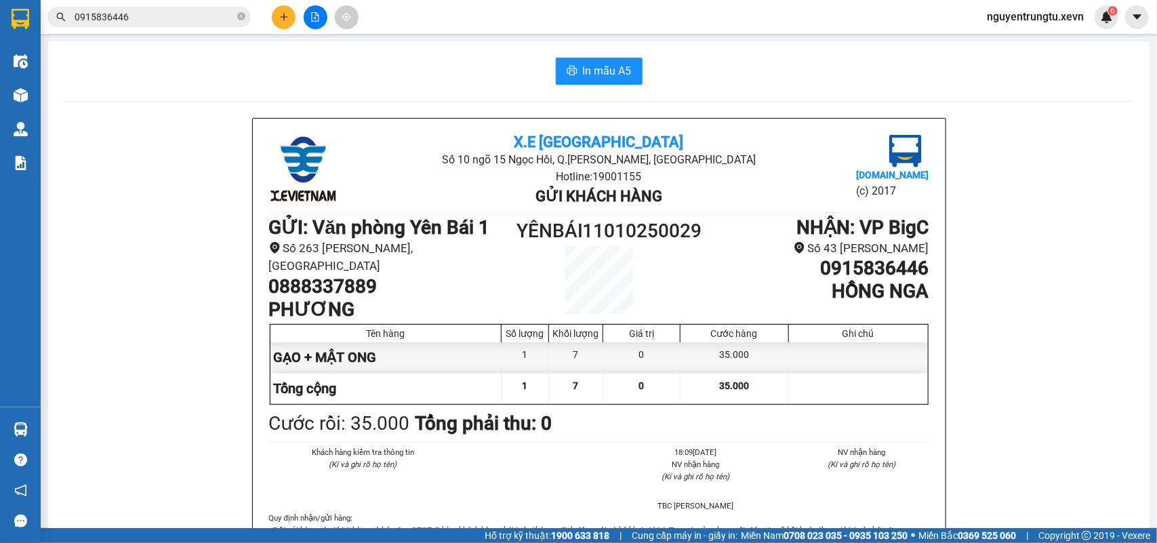
click at [228, 60] on section "Kết quả tìm kiếm ( 1 ) Bộ lọc Mã ĐH Trạng thái Món hàng Thu hộ Tổng cước Chưa c…" at bounding box center [578, 271] width 1157 height 543
drag, startPoint x: 241, startPoint y: 14, endPoint x: 224, endPoint y: 14, distance: 16.3
click at [239, 14] on icon "close-circle" at bounding box center [241, 16] width 8 height 8
click at [188, 14] on input "text" at bounding box center [155, 16] width 160 height 15
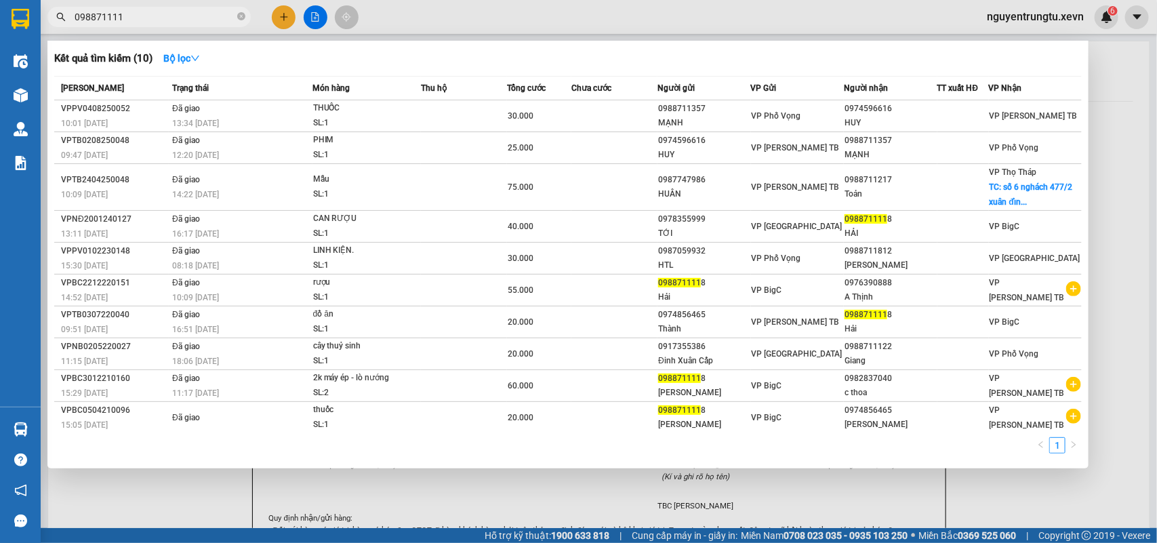
type input "0988711118"
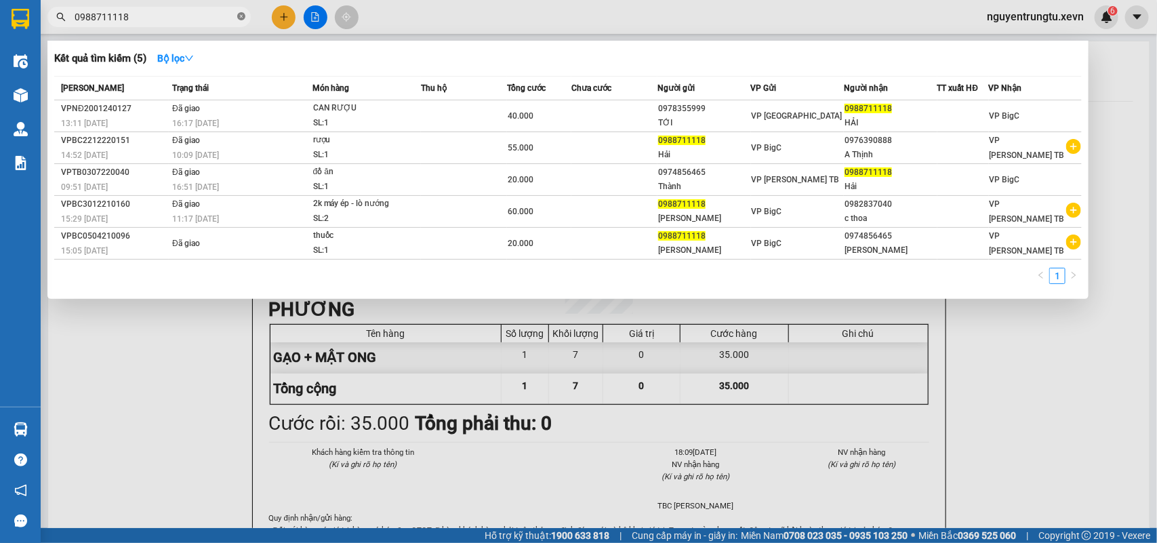
click at [243, 17] on icon "close-circle" at bounding box center [241, 16] width 8 height 8
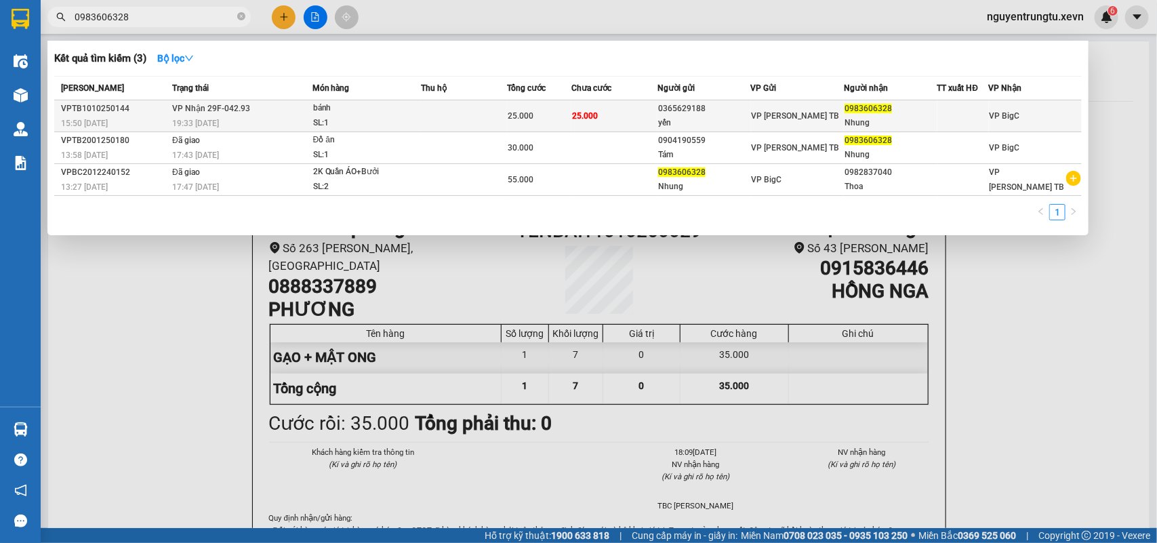
type input "0983606328"
click at [590, 111] on span "25.000" at bounding box center [585, 115] width 26 height 9
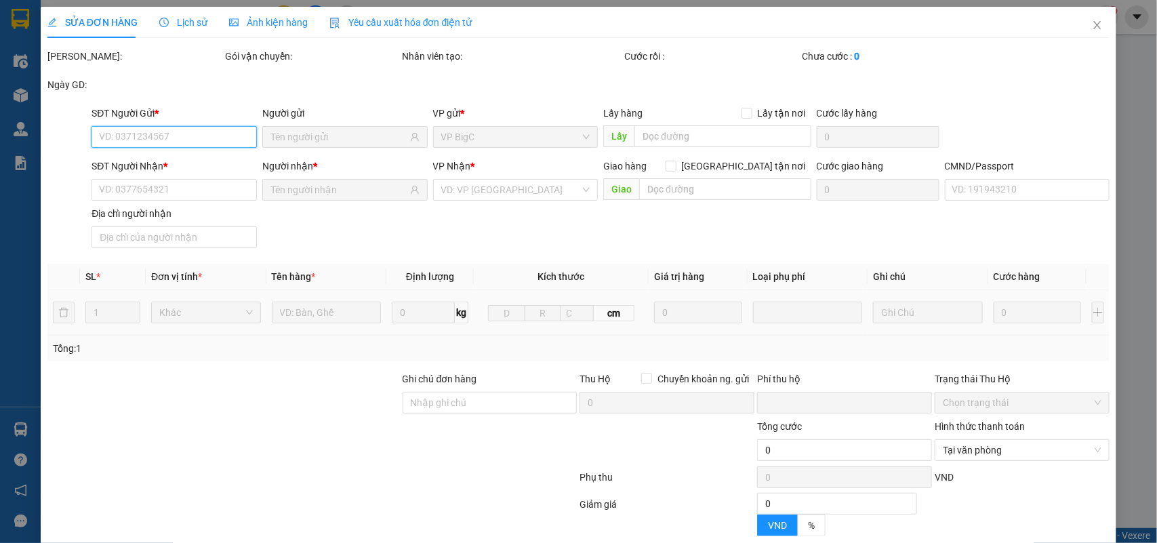
type input "0365629188"
type input "yến"
type input "0983606328"
type input "Nhung"
type input "0961998938 chồng"
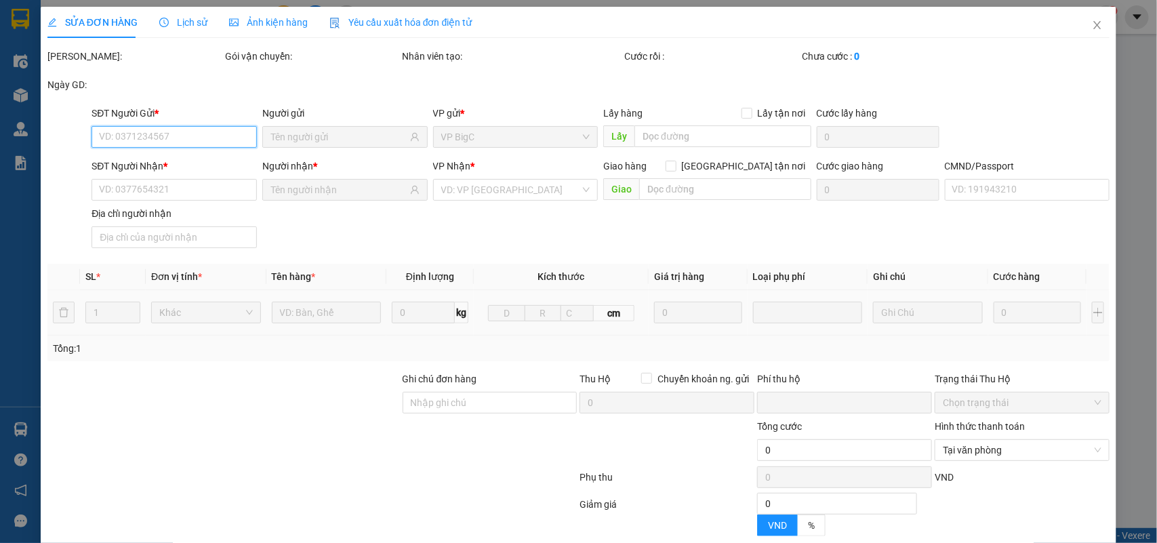
type input "0"
type input "25.000"
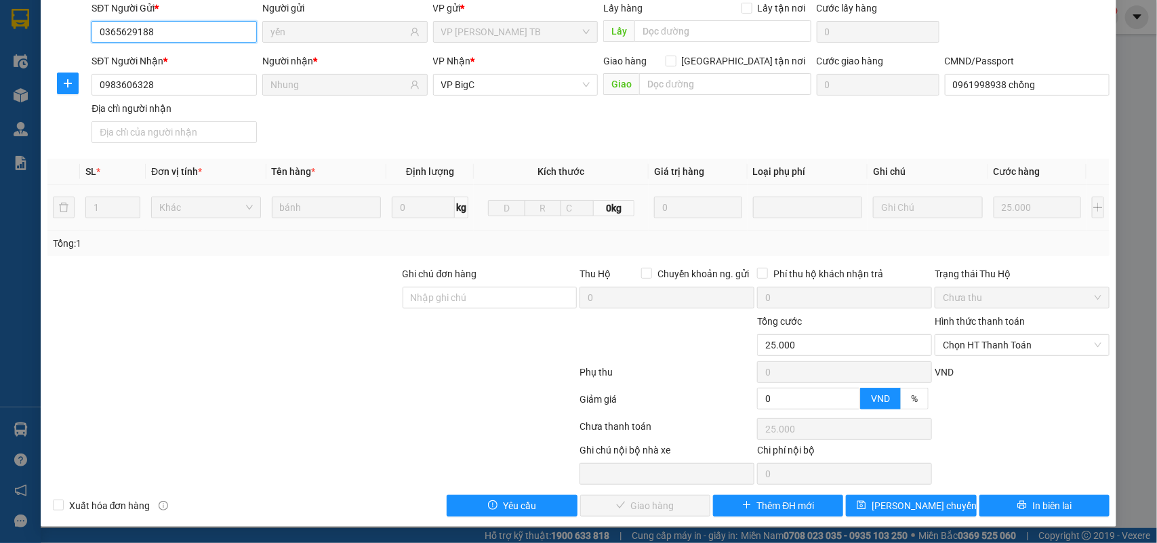
scroll to position [107, 0]
drag, startPoint x: 996, startPoint y: 339, endPoint x: 996, endPoint y: 357, distance: 18.3
click at [996, 343] on span "Chọn HT Thanh Toán" at bounding box center [1022, 345] width 159 height 20
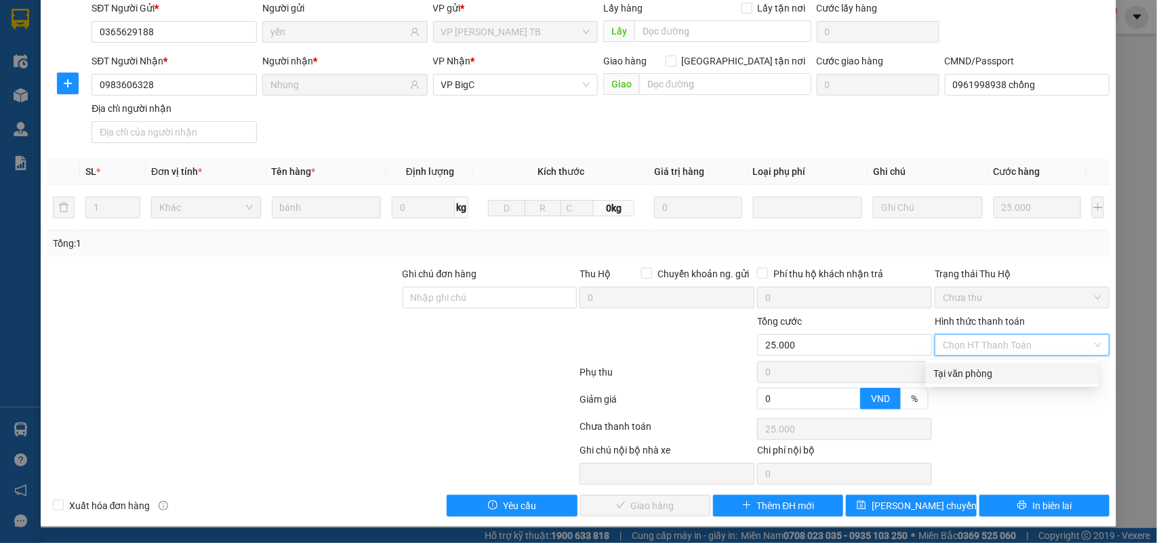
drag, startPoint x: 994, startPoint y: 367, endPoint x: 951, endPoint y: 380, distance: 44.6
click at [992, 367] on div "Tại văn phòng" at bounding box center [1012, 373] width 157 height 15
type input "0"
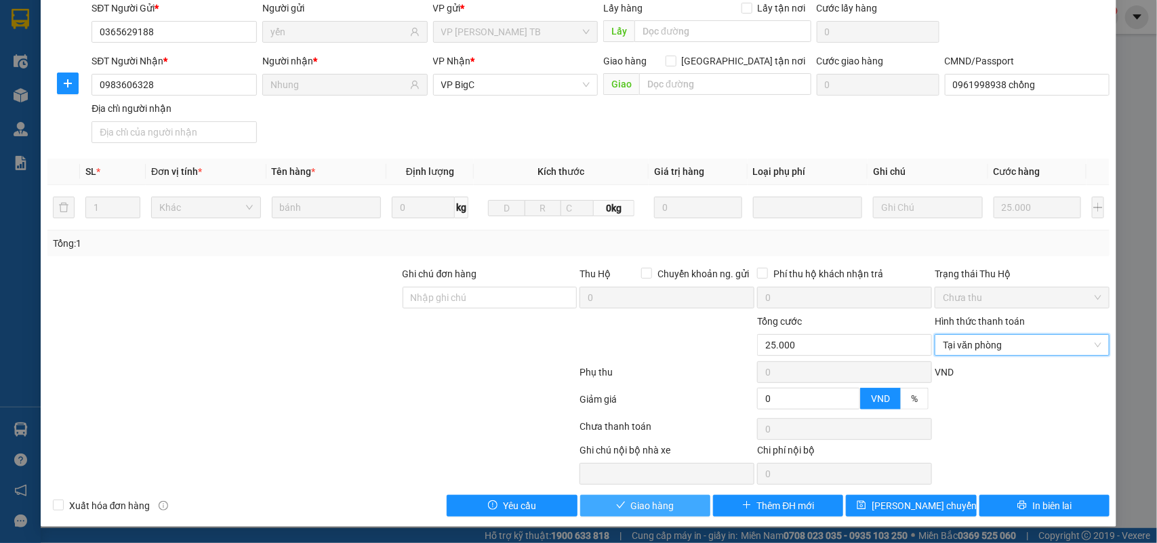
click at [671, 506] on button "Giao hàng" at bounding box center [645, 506] width 130 height 22
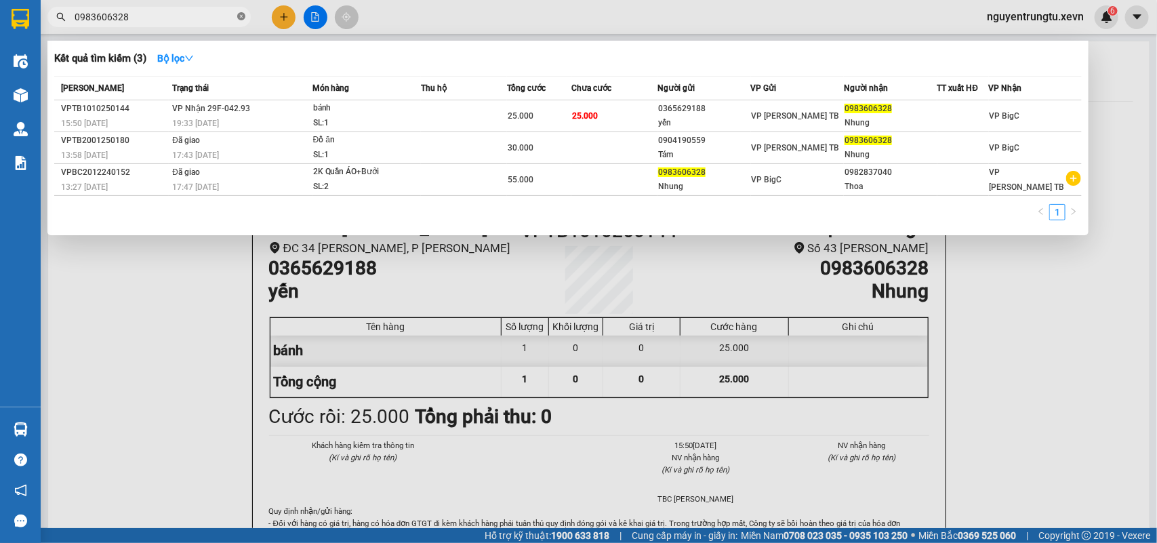
click at [239, 18] on icon "close-circle" at bounding box center [241, 16] width 8 height 8
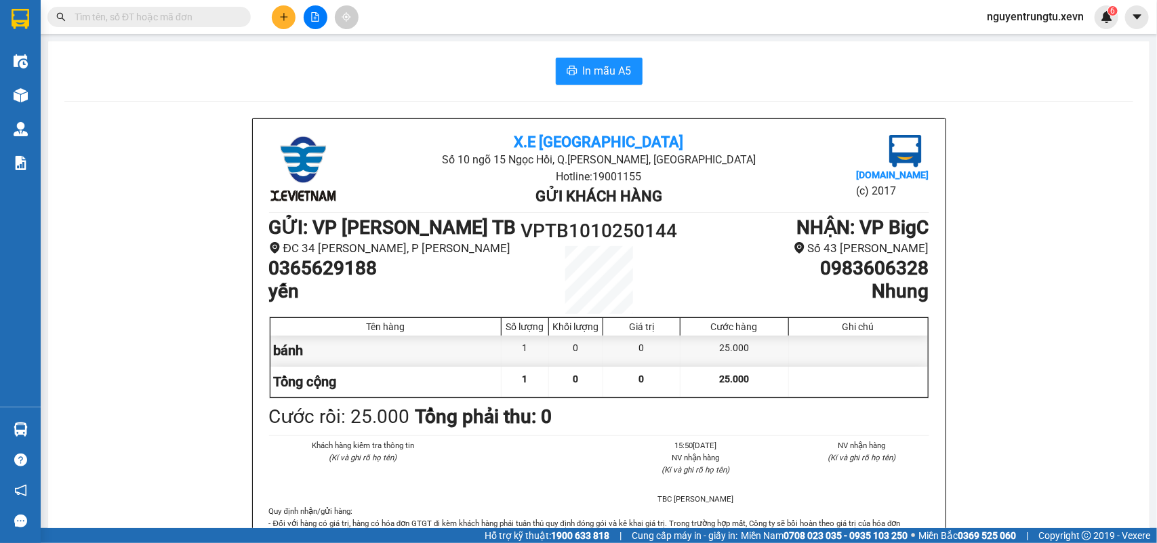
click at [211, 14] on input "text" at bounding box center [155, 16] width 160 height 15
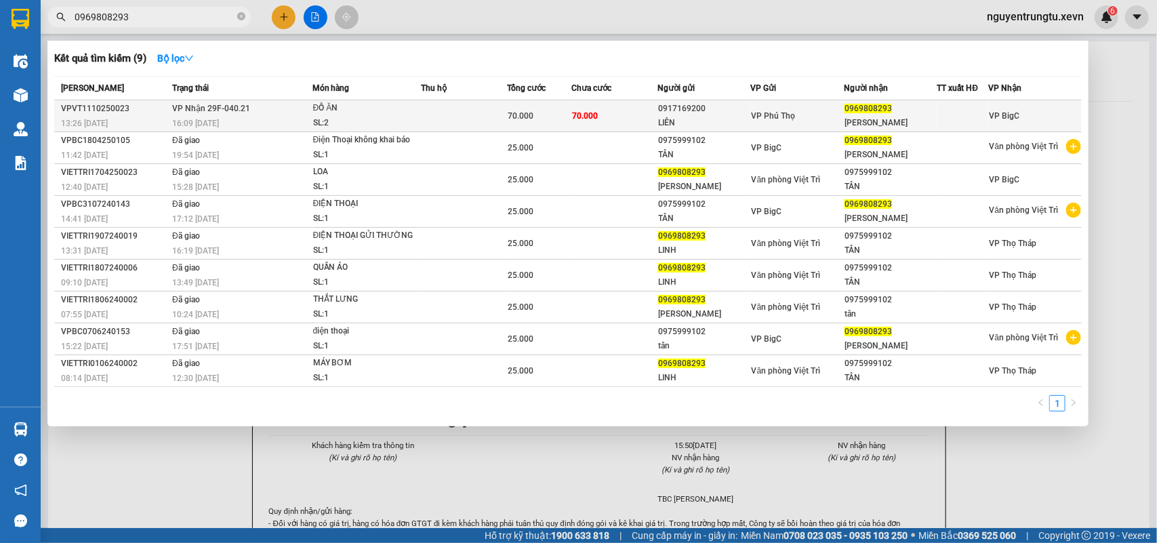
type input "0969808293"
click at [399, 123] on div "SL: 2" at bounding box center [364, 123] width 102 height 15
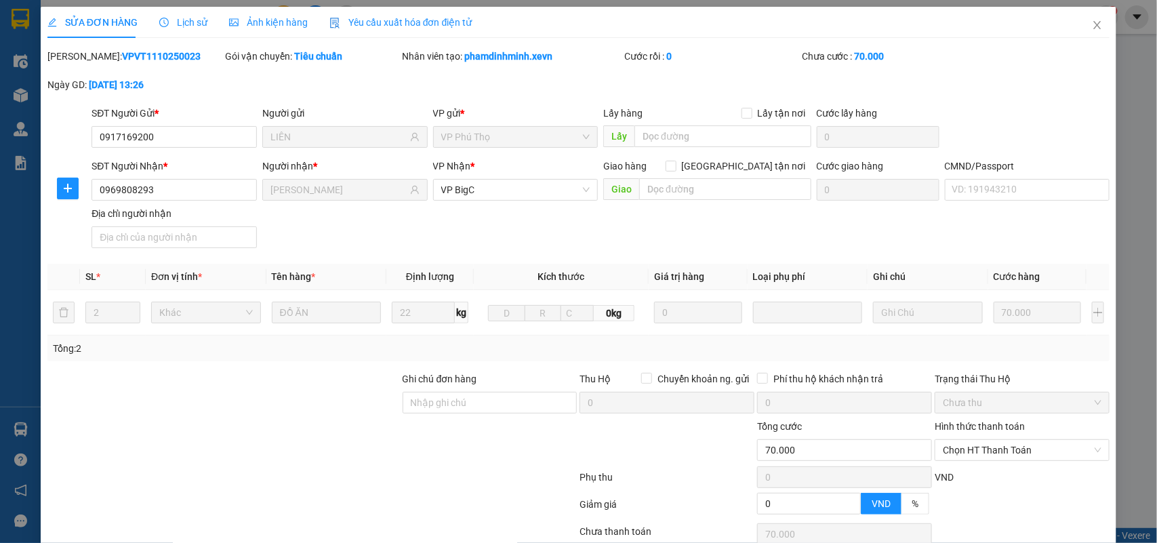
type input "0917169200"
type input "LIÊN"
type input "0969808293"
type input "THUỲ LINH"
type input "0"
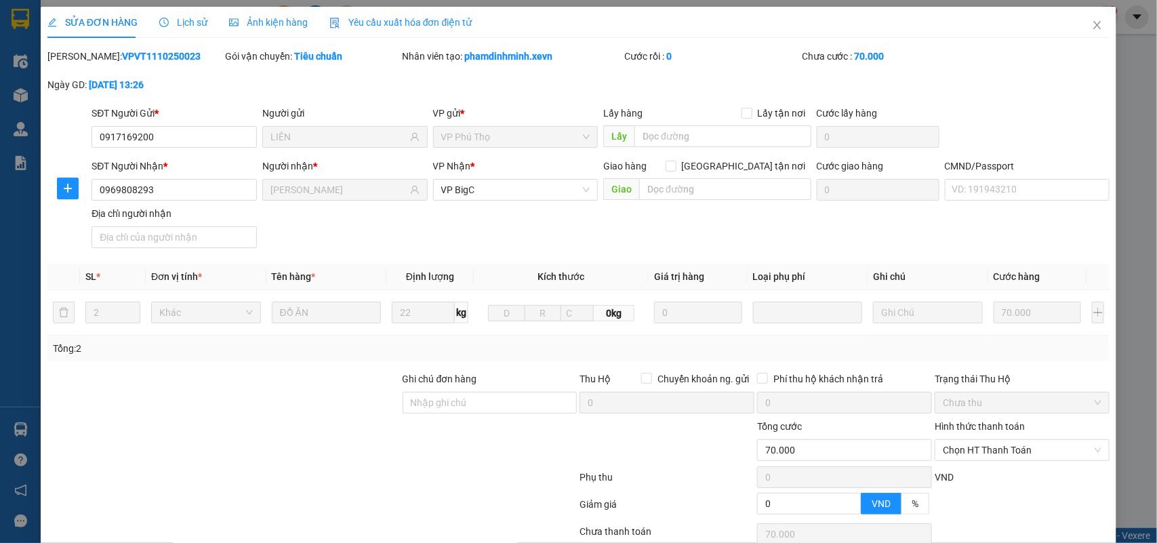
type input "70.000"
click at [971, 199] on input "CMND/Passport" at bounding box center [1027, 190] width 165 height 22
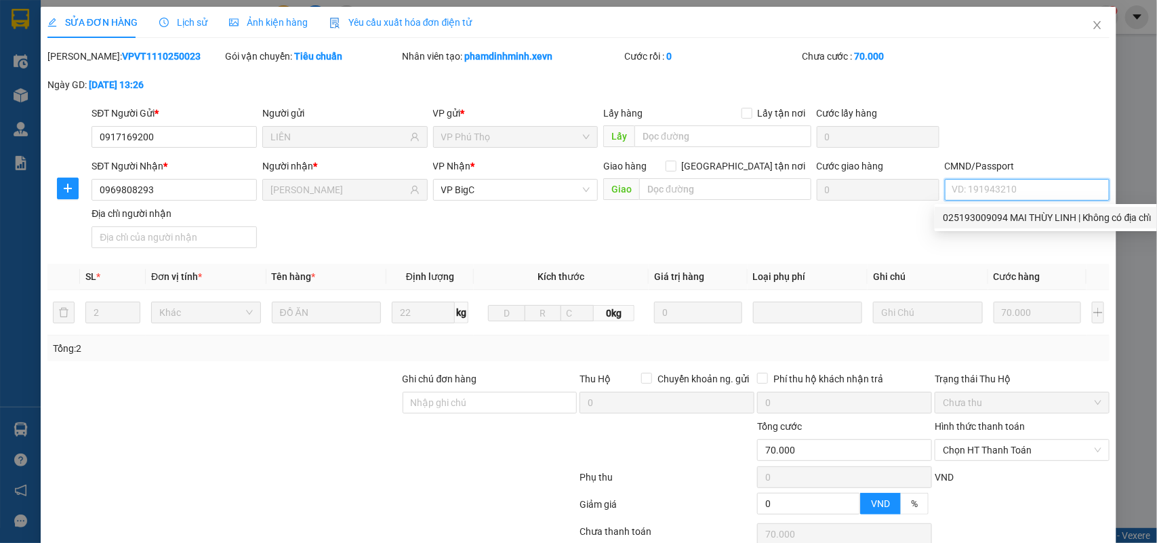
click at [1028, 214] on div "025193009094 MAI THÙY LINH | Không có địa chỉ" at bounding box center [1047, 217] width 209 height 15
type input "025193009094 MAI THÙY LINH"
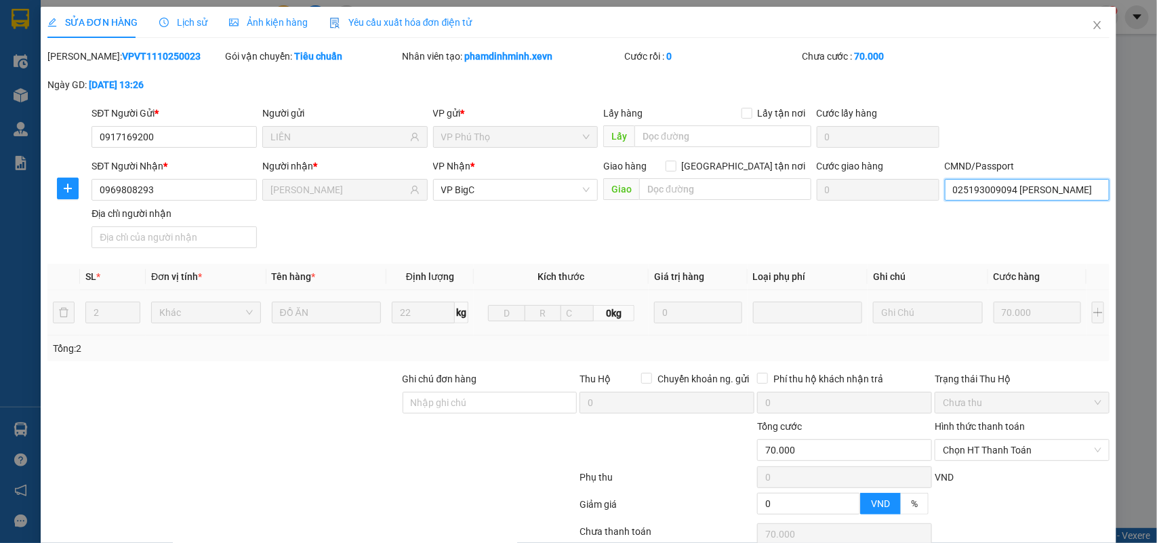
scroll to position [107, 0]
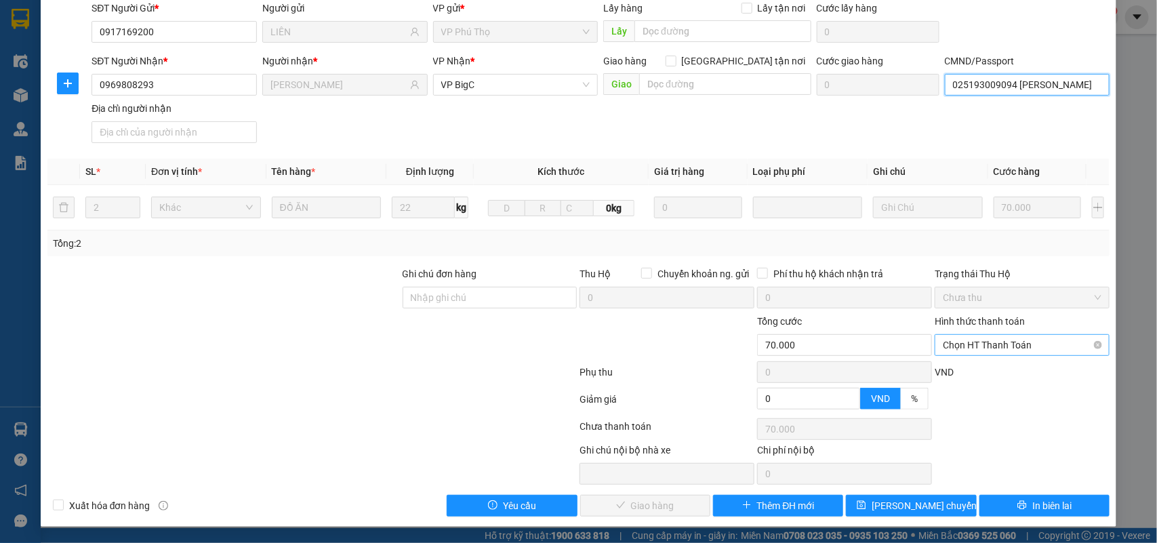
click at [977, 341] on span "Chọn HT Thanh Toán" at bounding box center [1022, 345] width 159 height 20
click at [968, 369] on div "Tại văn phòng" at bounding box center [1012, 373] width 157 height 15
type input "0"
click at [658, 500] on span "Giao hàng" at bounding box center [652, 505] width 43 height 15
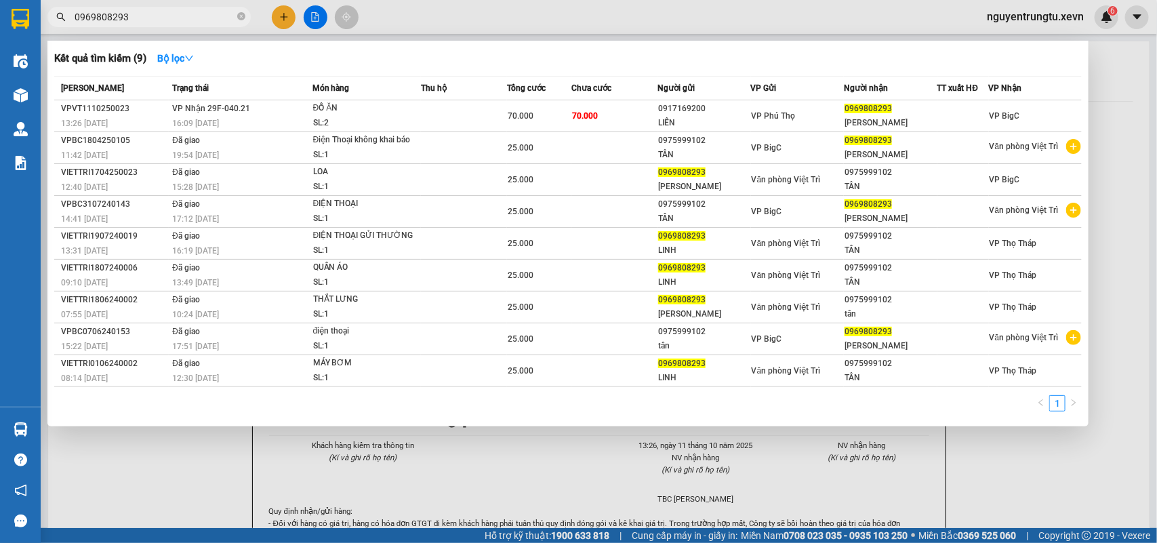
click at [238, 17] on icon "close-circle" at bounding box center [241, 16] width 8 height 8
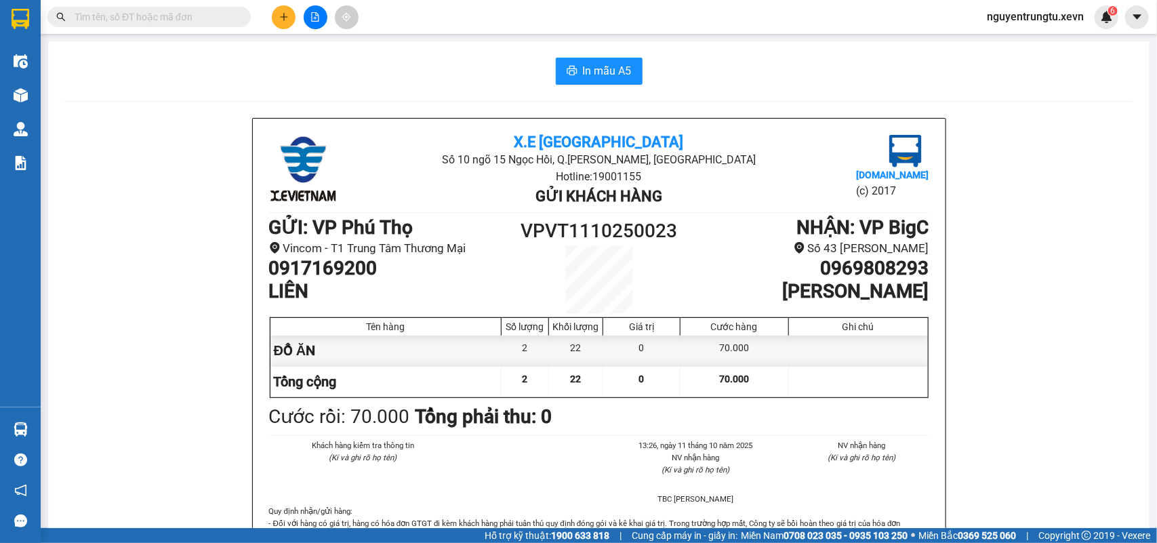
click at [203, 15] on input "text" at bounding box center [155, 16] width 160 height 15
click at [288, 19] on icon "plus" at bounding box center [283, 16] width 9 height 9
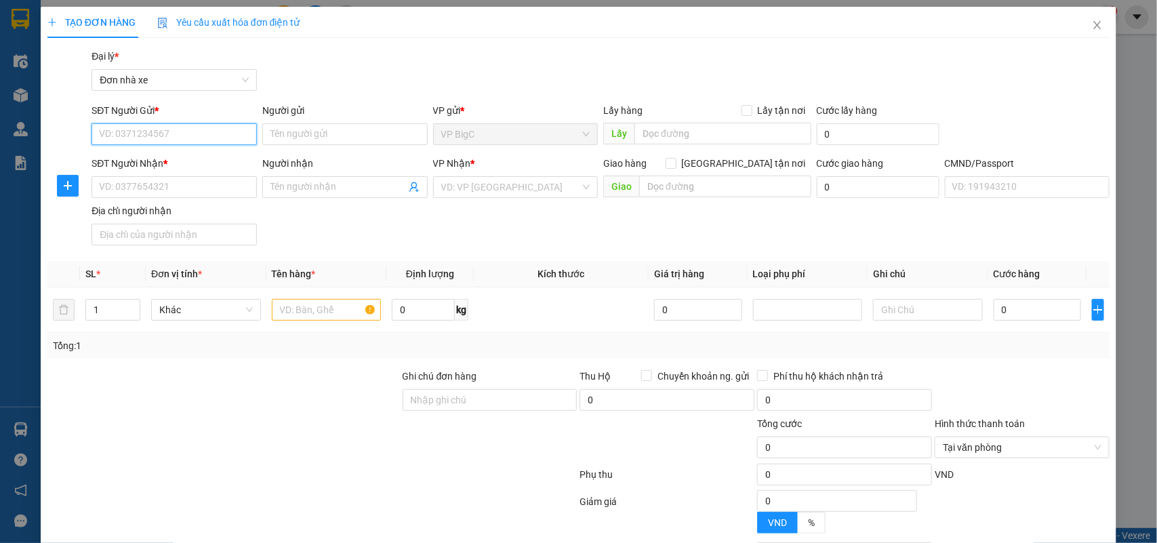
click at [186, 138] on input "SĐT Người Gửi *" at bounding box center [174, 134] width 165 height 22
type input "0943000638"
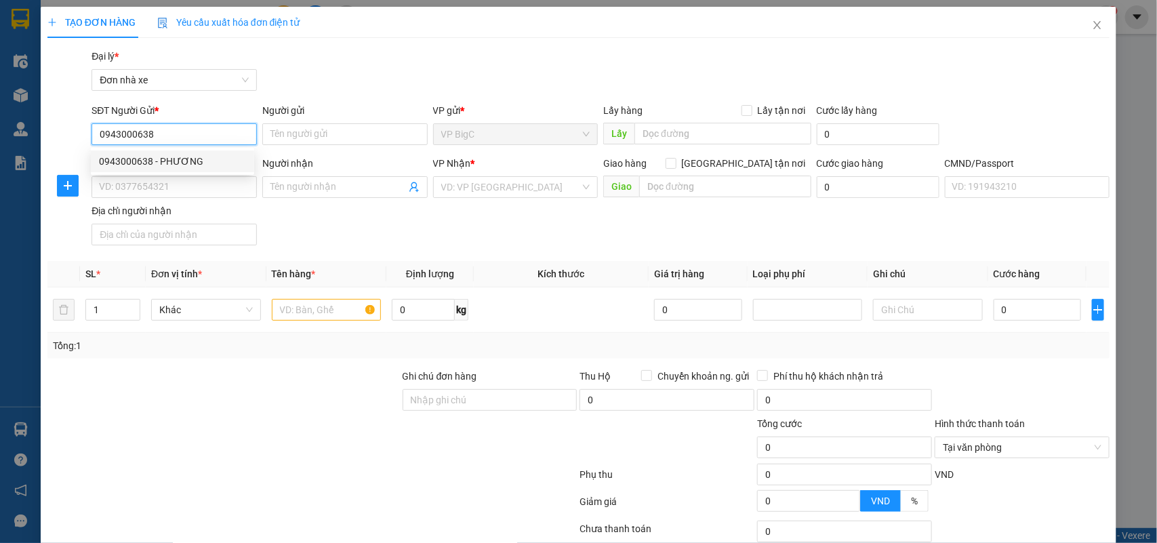
click at [191, 156] on div "0943000638 - PHƯƠNG" at bounding box center [172, 161] width 147 height 15
type input "PHƯƠNG"
type input "0983268684"
type input "TRƯỜNG"
type input "037081003823 đoàn xuân trường"
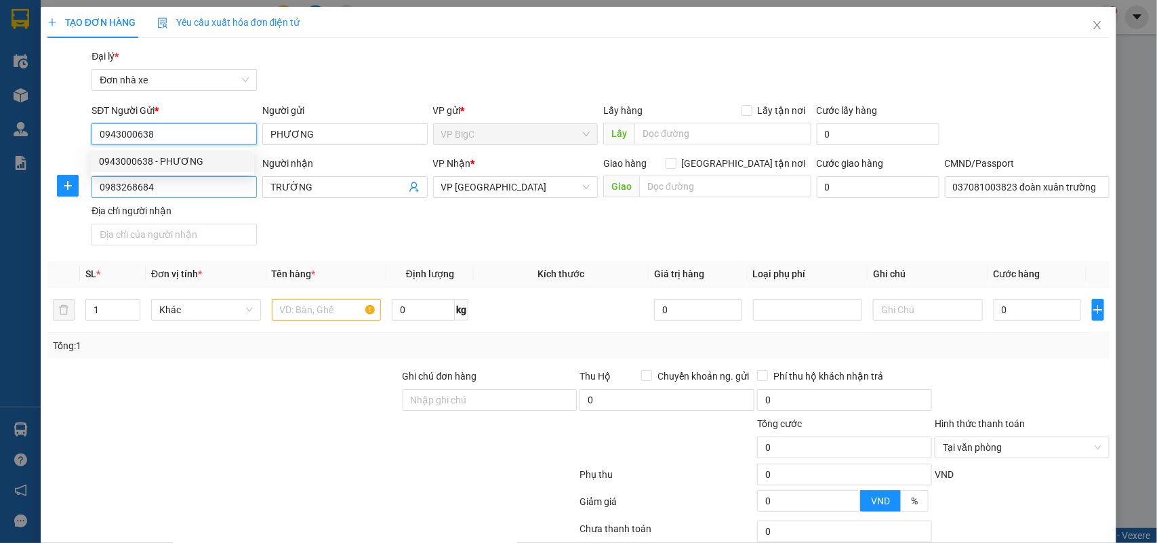
type input "0943000638"
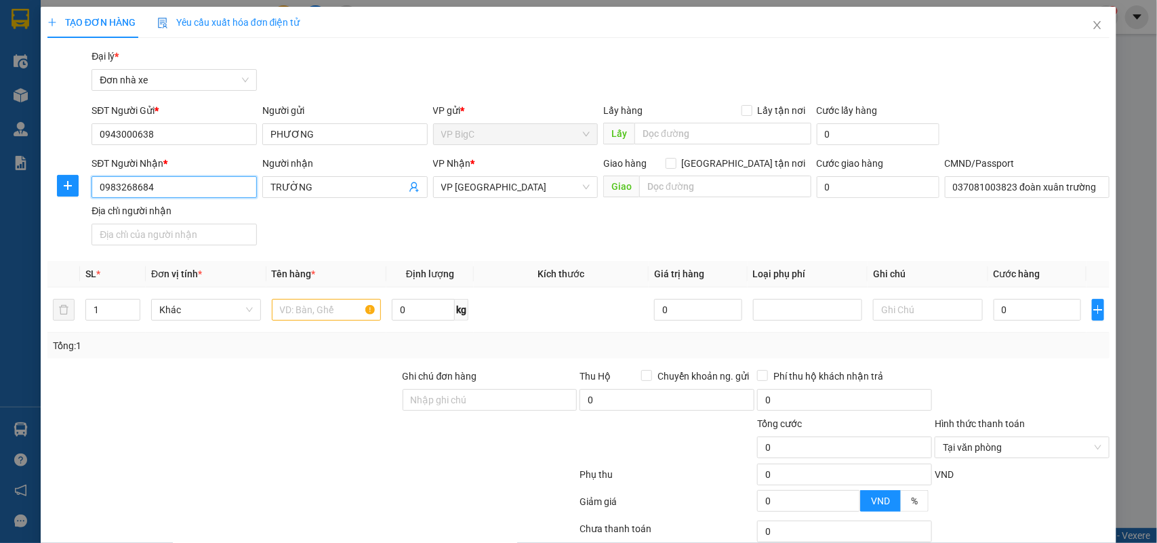
drag, startPoint x: 184, startPoint y: 181, endPoint x: 0, endPoint y: 184, distance: 184.4
click at [0, 184] on div "TẠO ĐƠN HÀNG Yêu cầu xuất hóa đơn điện tử Transit Pickup Surcharge Ids Transit …" at bounding box center [578, 271] width 1157 height 543
type input "0916976269"
click at [146, 218] on div "0916976269 - ĐOÀN THỊ NHƯ PHƯƠNG" at bounding box center [172, 214] width 147 height 15
type input "ĐOÀN THỊ NHƯ PHƯƠNG"
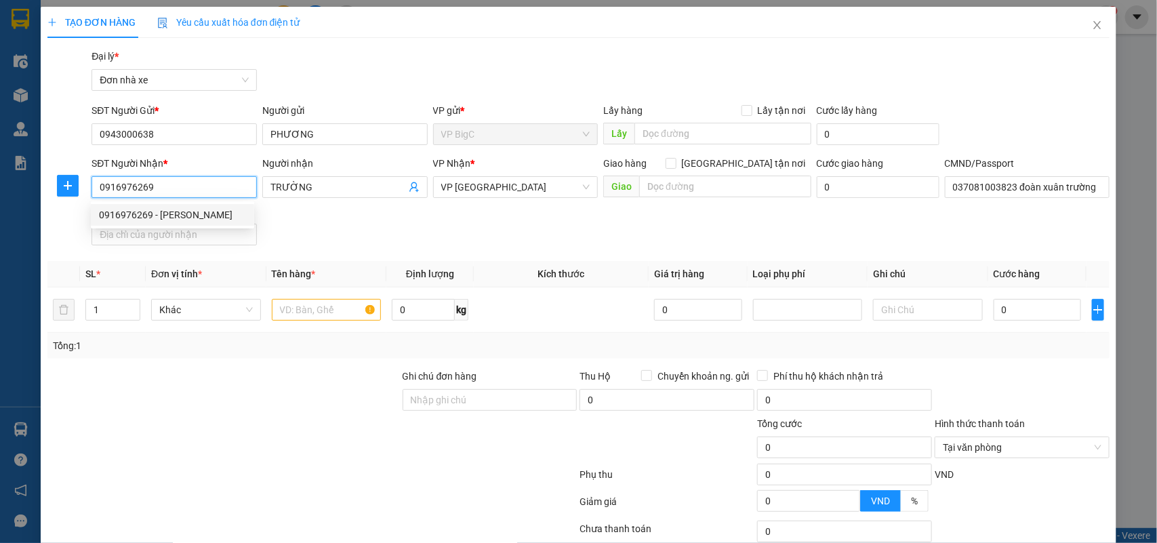
type input "037183002633 ĐOÀN THỊ NHƯ PHƯƠNG"
type input "0916976269"
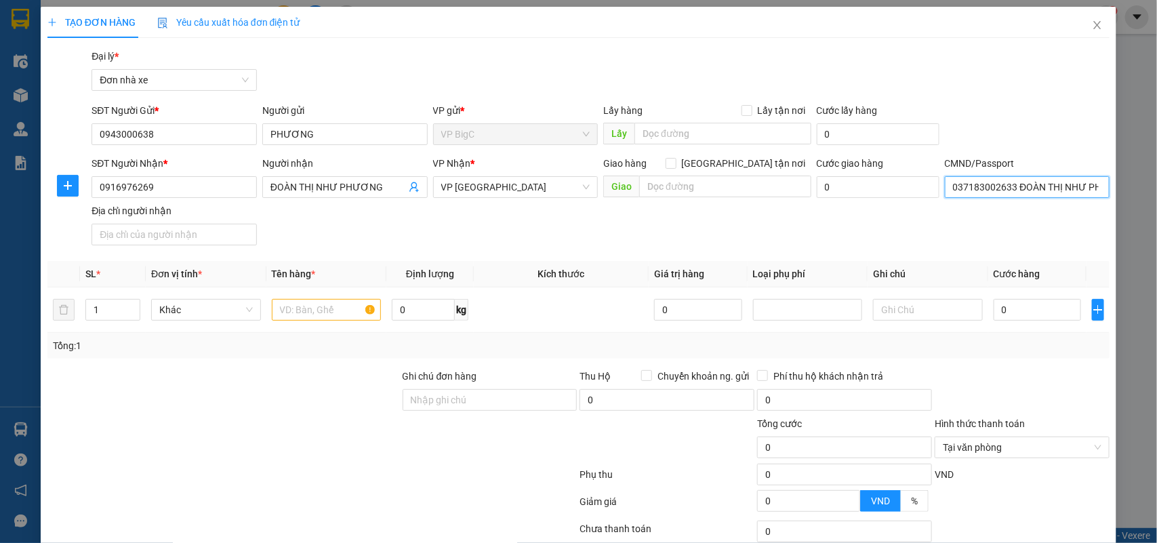
click at [963, 190] on input "037183002633 ĐOÀN THỊ NHƯ PHƯƠNG" at bounding box center [1027, 187] width 165 height 22
click at [340, 310] on input "text" at bounding box center [327, 310] width 110 height 22
type input "D"
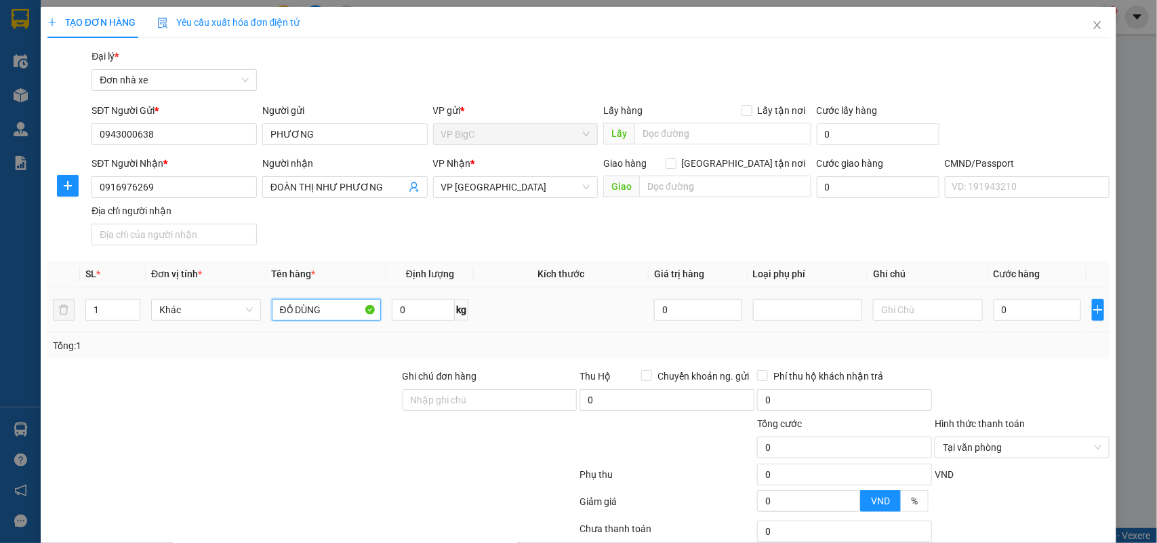
type input "ĐỒ DÙNG"
type input "2"
click at [994, 305] on input "0" at bounding box center [1037, 310] width 87 height 22
type input "3"
click at [994, 276] on span "Cước hàng" at bounding box center [1017, 273] width 47 height 11
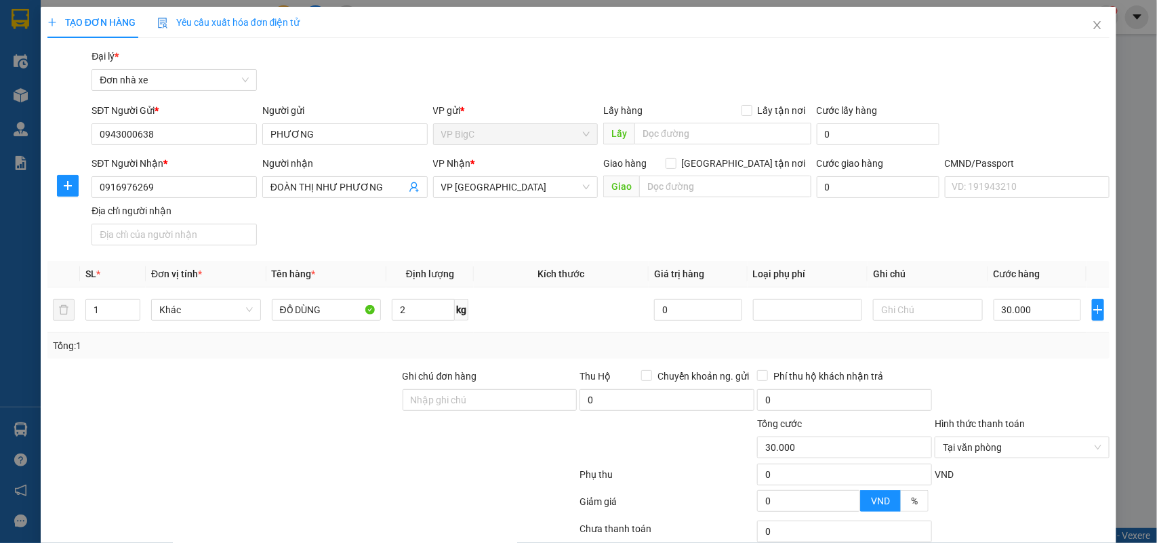
scroll to position [104, 0]
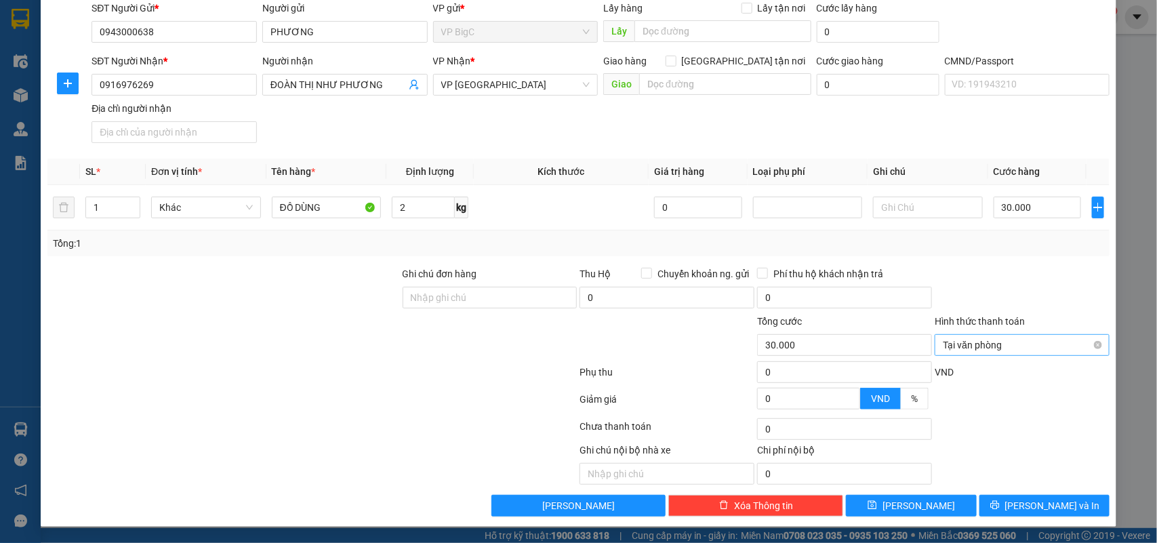
click at [1091, 348] on div "Tại văn phòng" at bounding box center [1022, 345] width 175 height 22
click at [1039, 347] on input "Hình thức thanh toán" at bounding box center [1017, 345] width 149 height 20
drag, startPoint x: 988, startPoint y: 367, endPoint x: 988, endPoint y: 374, distance: 6.8
click at [988, 367] on div "Tại văn phòng" at bounding box center [1012, 373] width 157 height 15
drag, startPoint x: 1010, startPoint y: 502, endPoint x: 900, endPoint y: 527, distance: 112.6
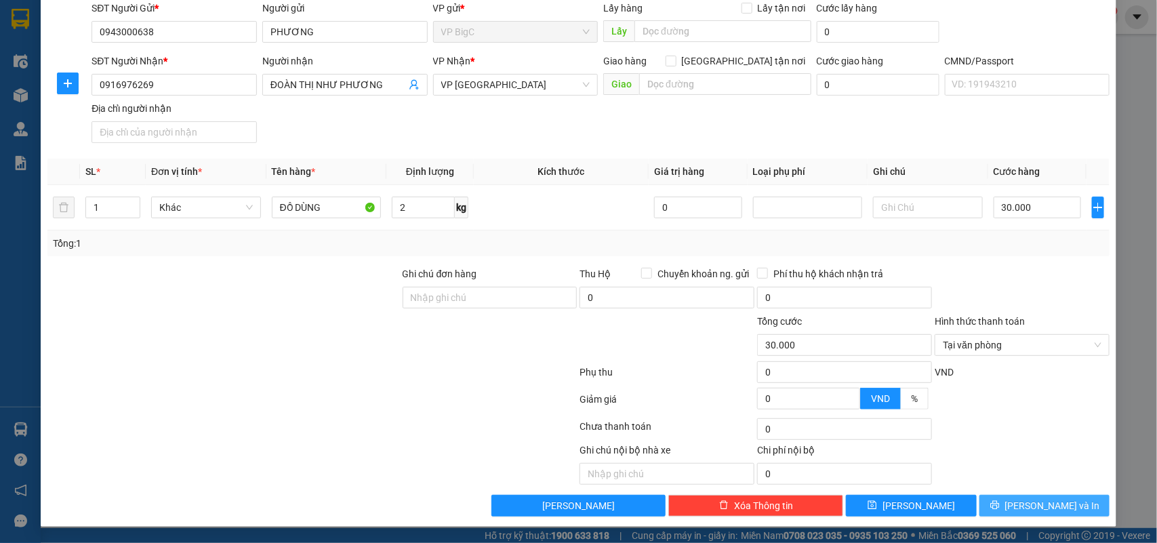
click at [1000, 504] on icon "printer" at bounding box center [994, 504] width 9 height 9
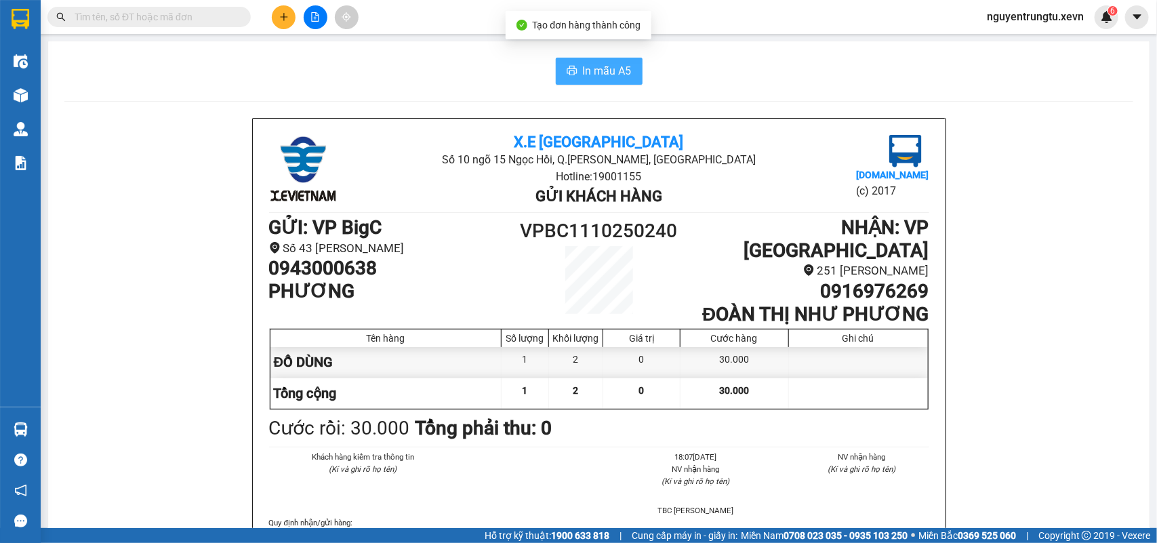
click at [571, 66] on button "In mẫu A5" at bounding box center [599, 71] width 87 height 27
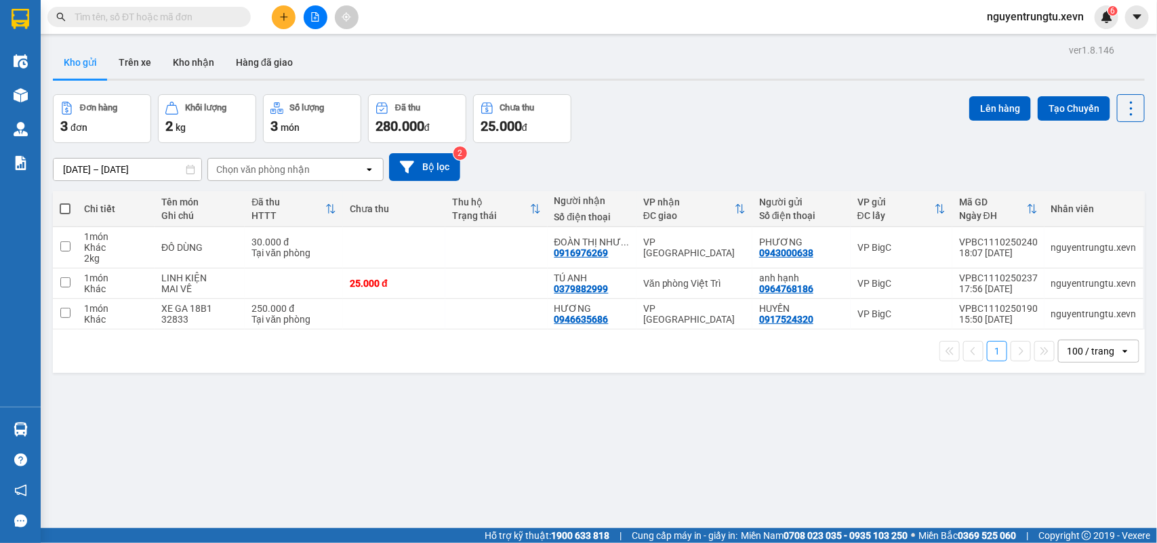
click at [227, 12] on input "text" at bounding box center [155, 16] width 160 height 15
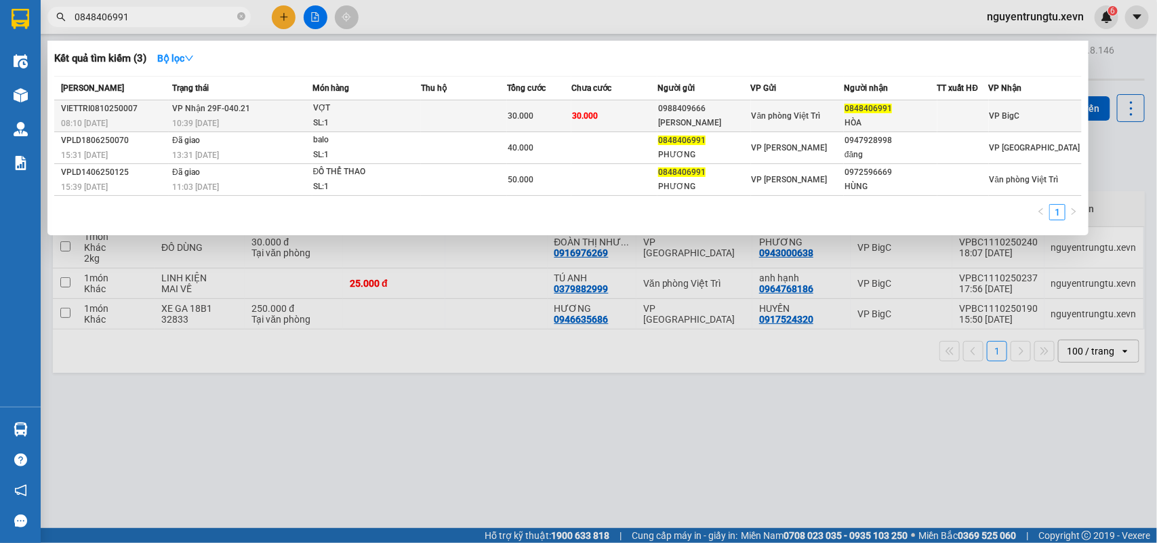
click at [761, 116] on span "Văn phòng Việt Trì" at bounding box center [786, 115] width 69 height 9
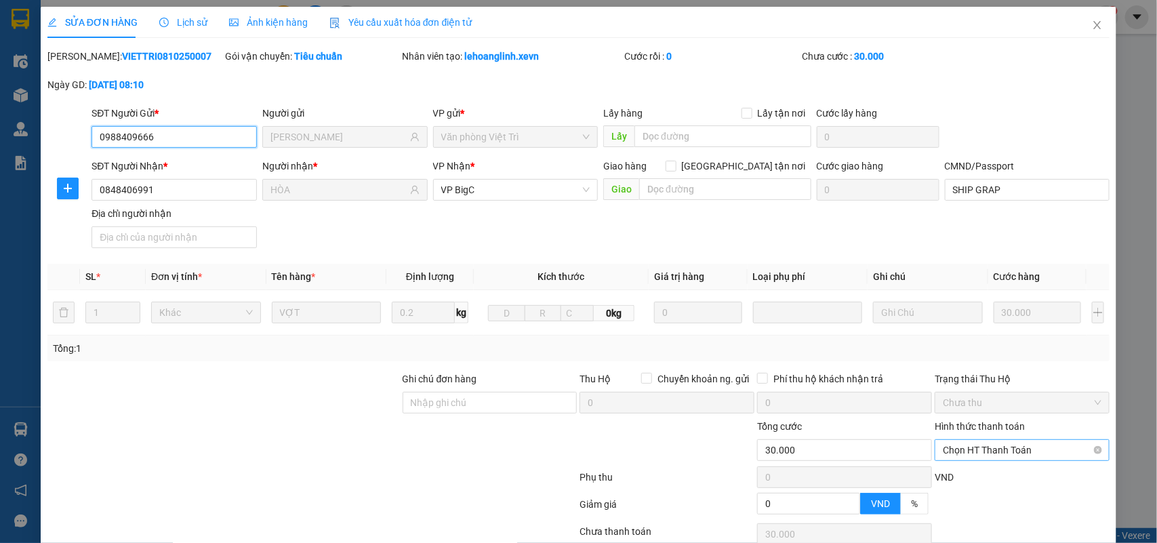
scroll to position [107, 0]
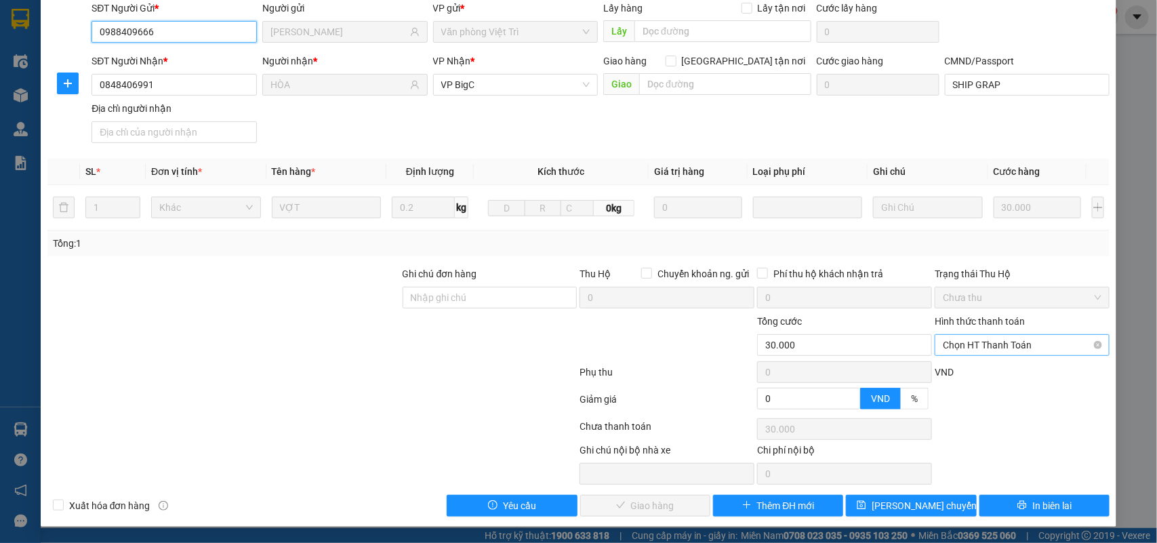
click at [980, 344] on span "Chọn HT Thanh Toán" at bounding box center [1022, 345] width 159 height 20
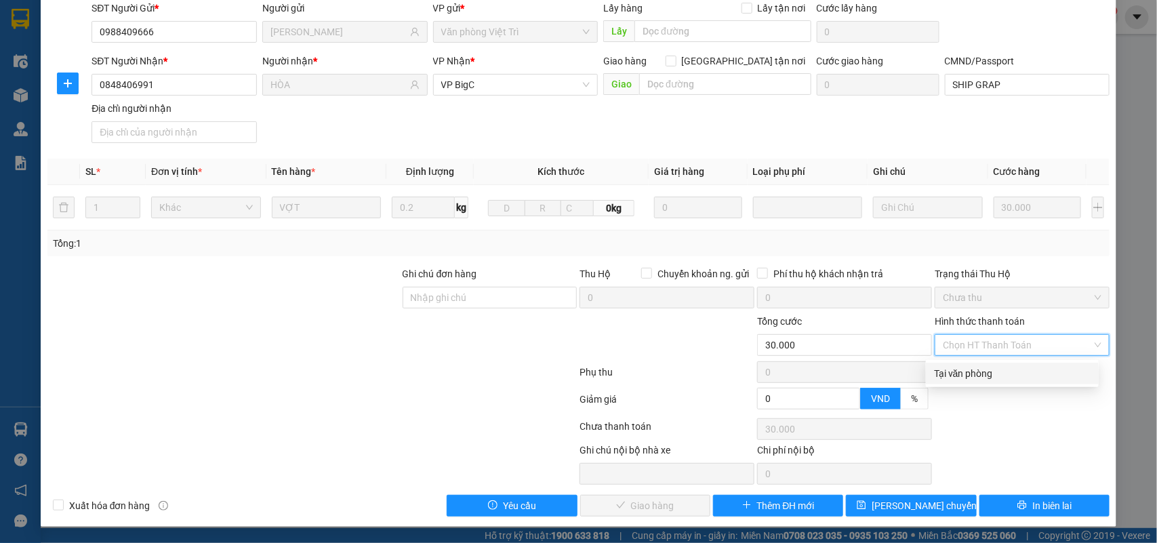
click at [988, 373] on div "Tại văn phòng" at bounding box center [1012, 373] width 157 height 15
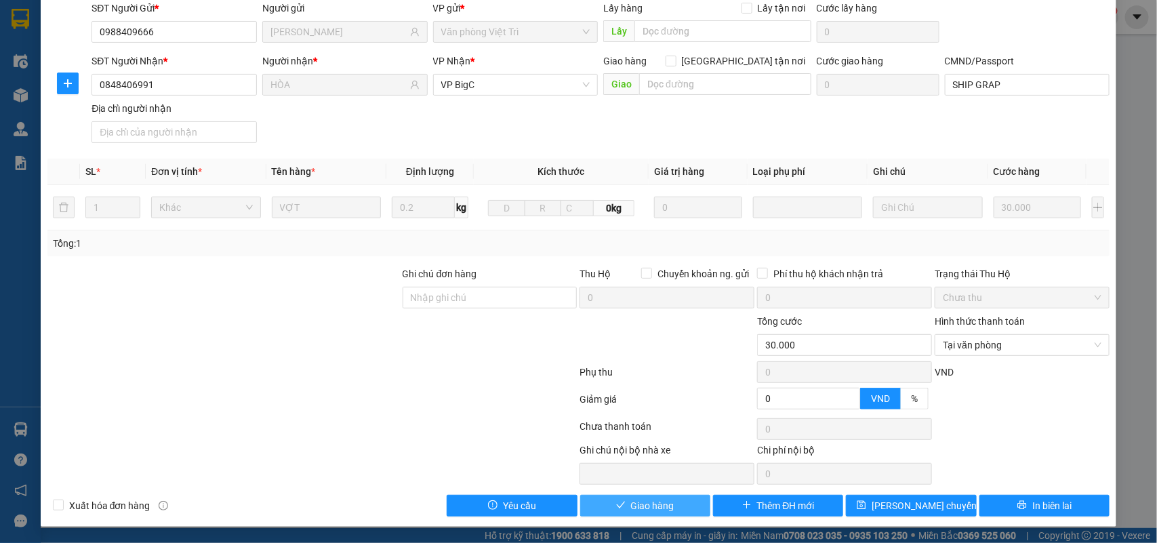
drag, startPoint x: 681, startPoint y: 506, endPoint x: 690, endPoint y: 502, distance: 9.7
click at [680, 506] on button "Giao hàng" at bounding box center [645, 506] width 130 height 22
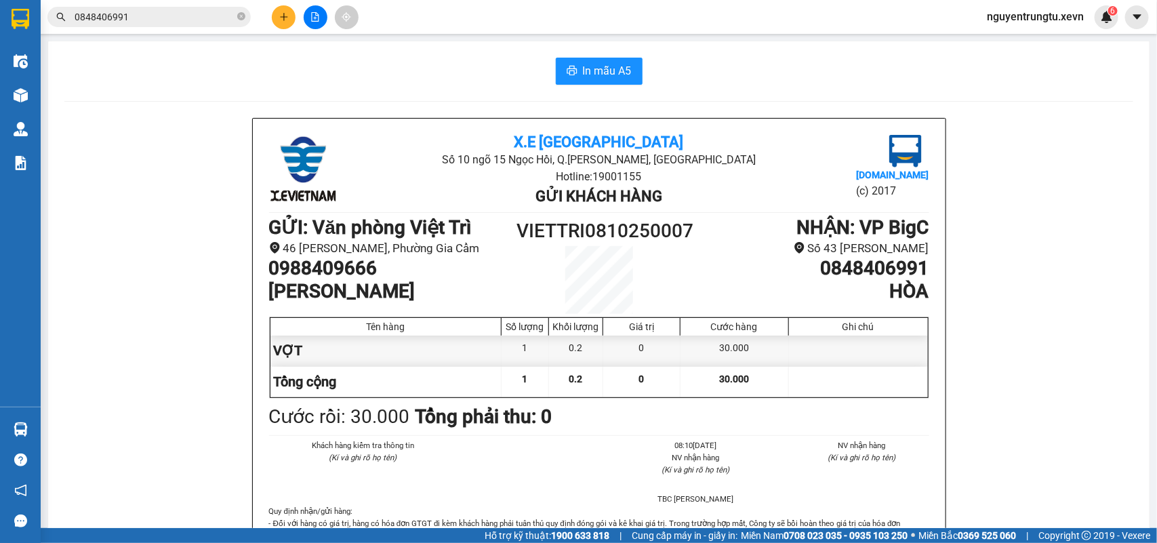
click at [285, 18] on icon "plus" at bounding box center [283, 16] width 9 height 9
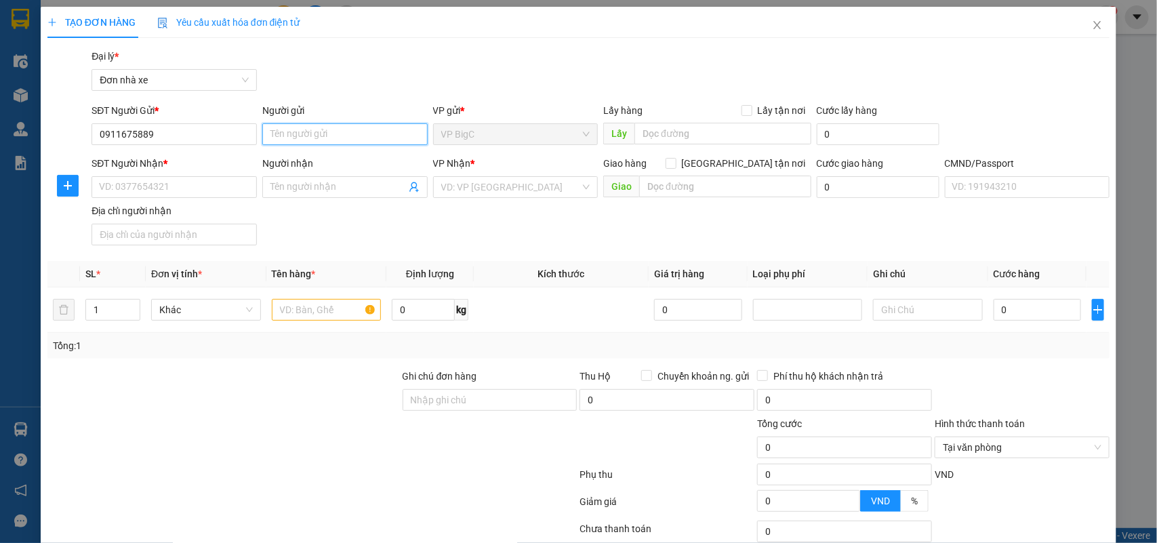
click at [289, 134] on input "Người gửi" at bounding box center [344, 134] width 165 height 22
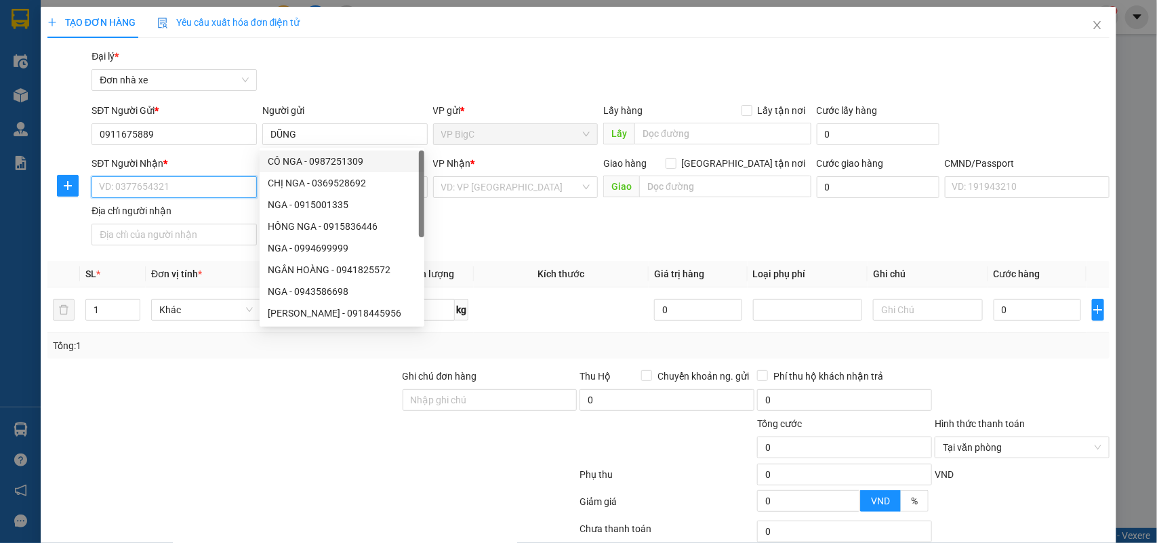
click at [197, 183] on input "SĐT Người Nhận *" at bounding box center [174, 187] width 165 height 22
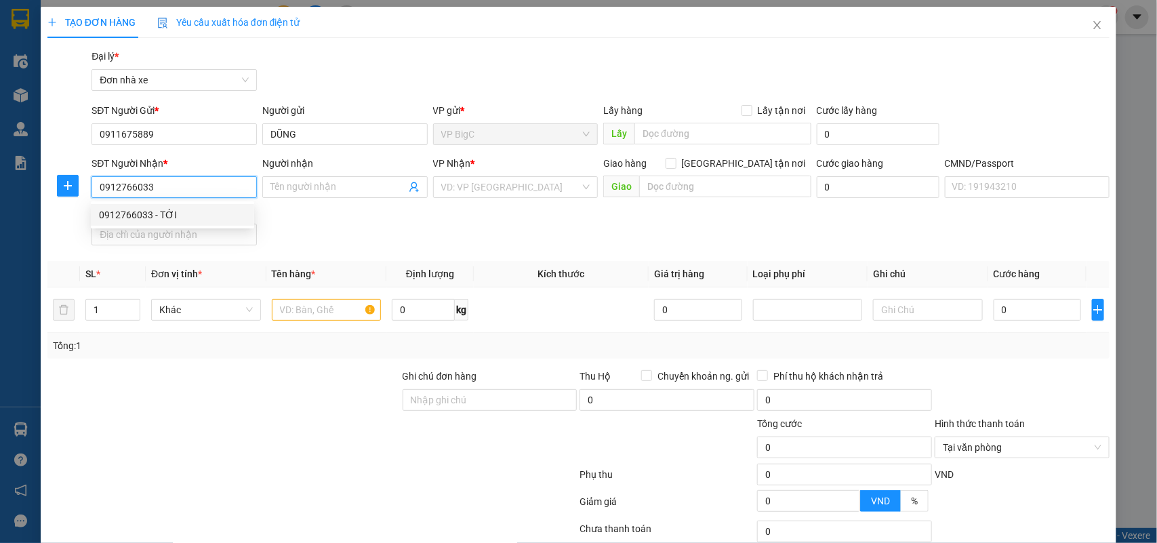
click at [184, 215] on div "0912766033 - TỚI" at bounding box center [172, 214] width 147 height 15
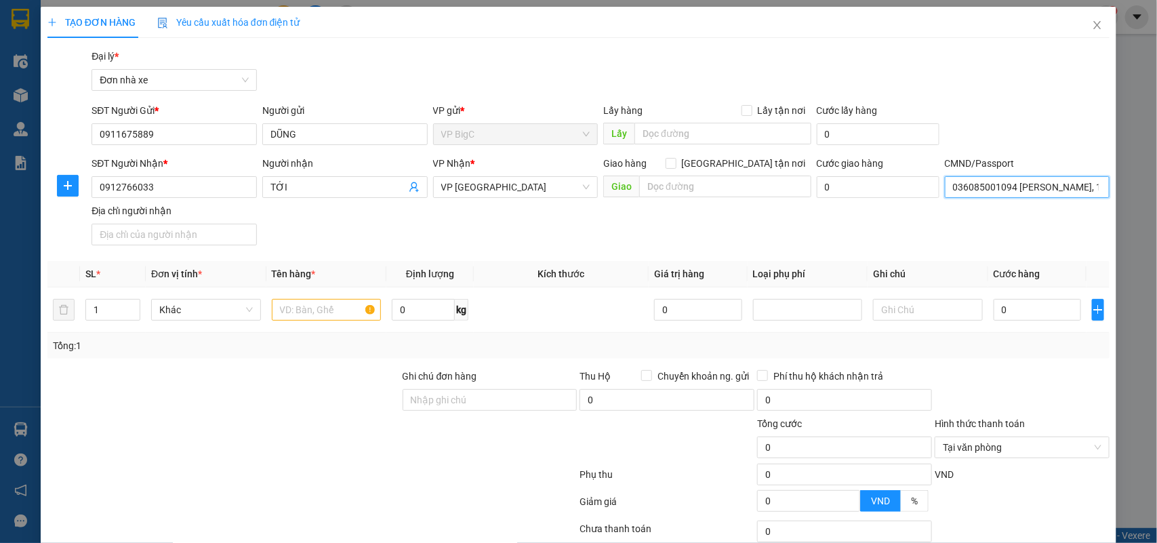
click at [1005, 193] on input "036085001094 TRẦN NGỌC TỚI, 139 VŨ HỮU LỢI" at bounding box center [1027, 187] width 165 height 22
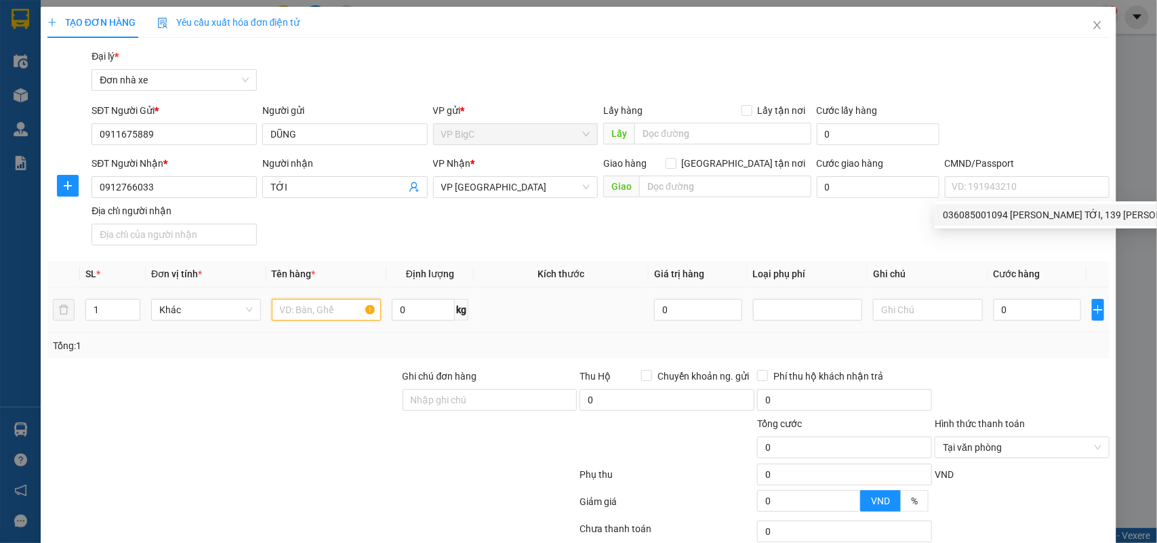
click at [338, 310] on input "text" at bounding box center [327, 310] width 110 height 22
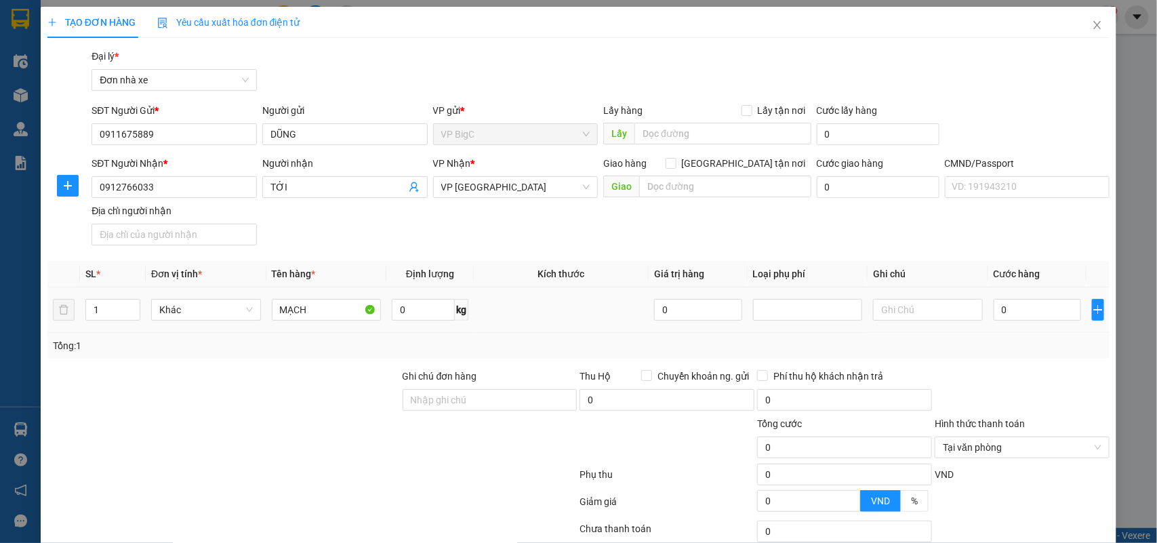
click at [1013, 295] on td "0" at bounding box center [1037, 309] width 98 height 45
click at [1015, 295] on td "0" at bounding box center [1037, 309] width 98 height 45
click at [1020, 312] on div "0" at bounding box center [1037, 309] width 87 height 27
click at [1020, 312] on input "0" at bounding box center [1037, 310] width 87 height 22
click at [1045, 370] on div at bounding box center [1022, 392] width 178 height 47
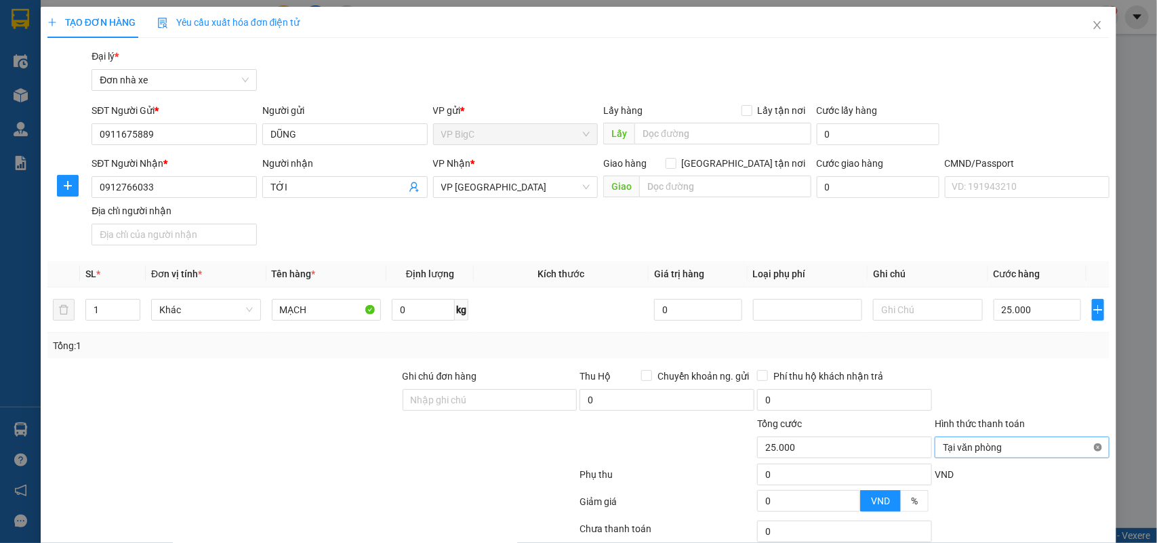
drag, startPoint x: 1093, startPoint y: 449, endPoint x: 1085, endPoint y: 449, distance: 7.5
click at [1092, 449] on div "Tại văn phòng" at bounding box center [1022, 448] width 175 height 22
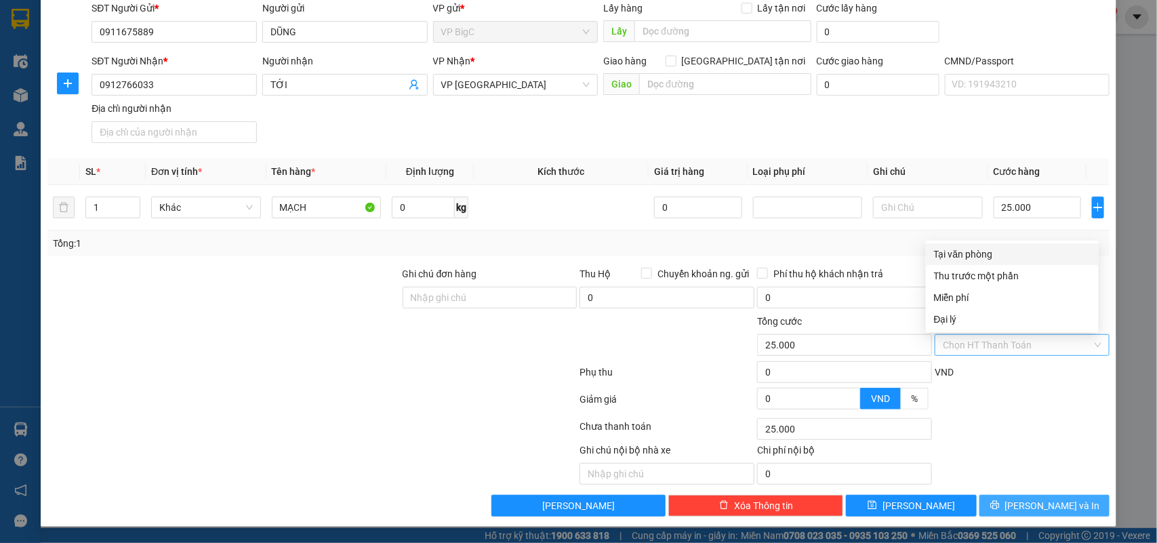
drag, startPoint x: 1062, startPoint y: 513, endPoint x: 977, endPoint y: 499, distance: 86.6
click at [1061, 513] on button "[PERSON_NAME] và In" at bounding box center [1045, 506] width 130 height 22
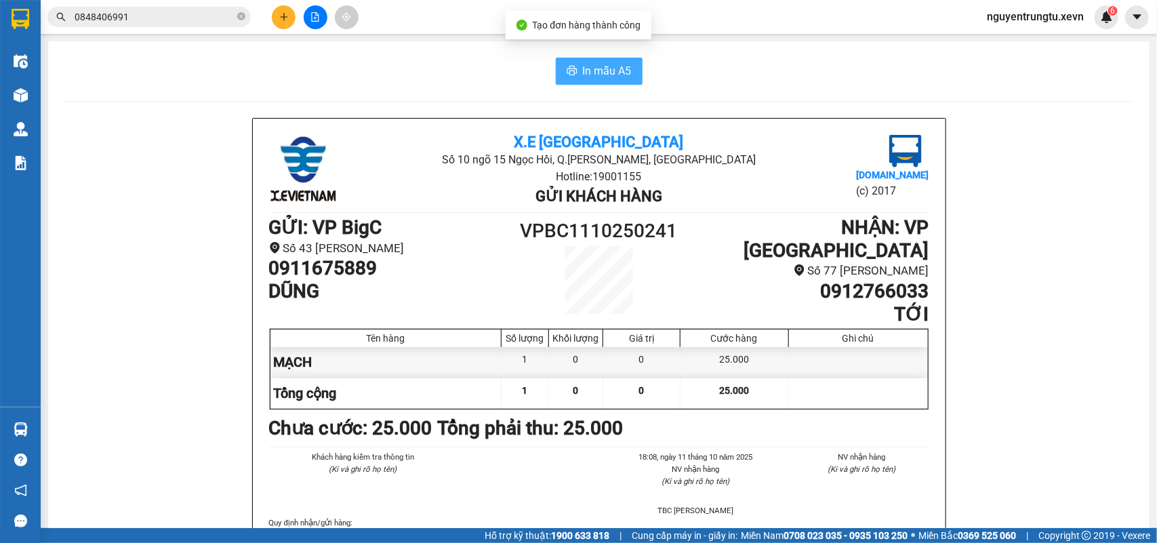
click at [601, 71] on span "In mẫu A5" at bounding box center [607, 70] width 49 height 17
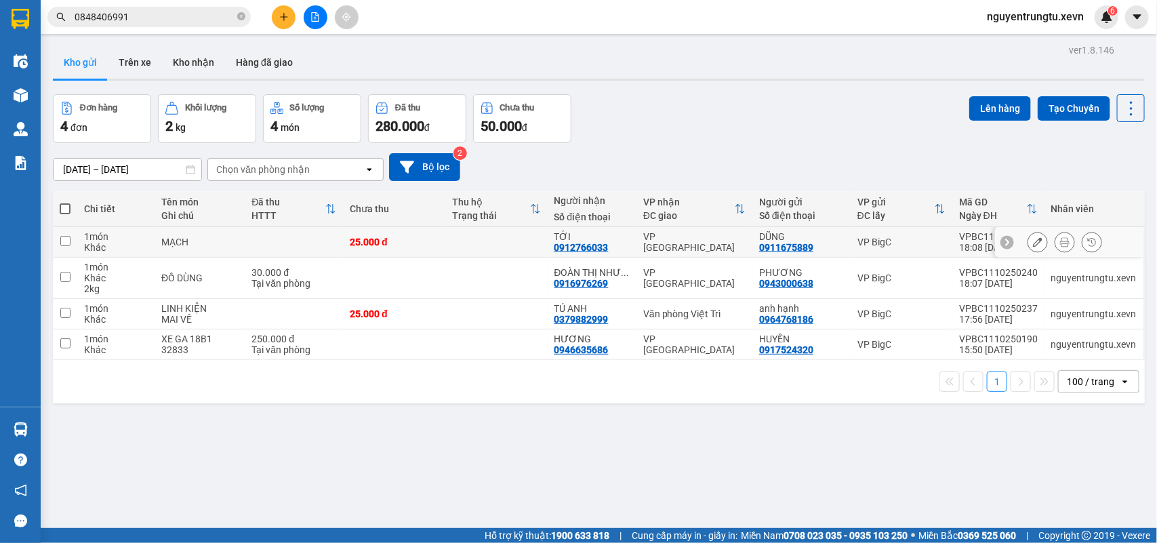
click at [460, 243] on td at bounding box center [496, 242] width 102 height 31
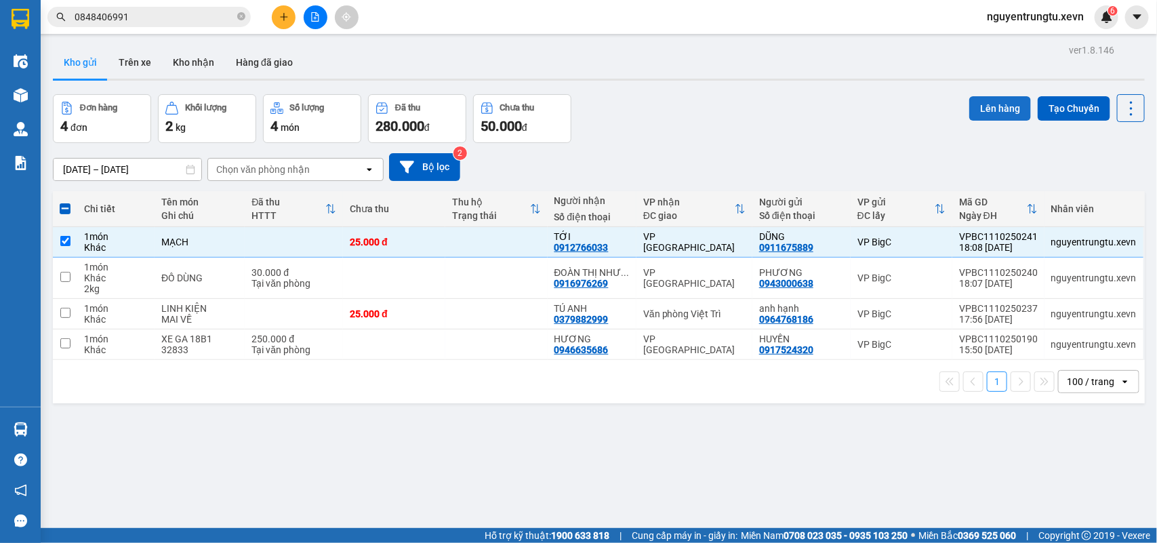
click at [1015, 110] on button "Lên hàng" at bounding box center [1000, 108] width 62 height 24
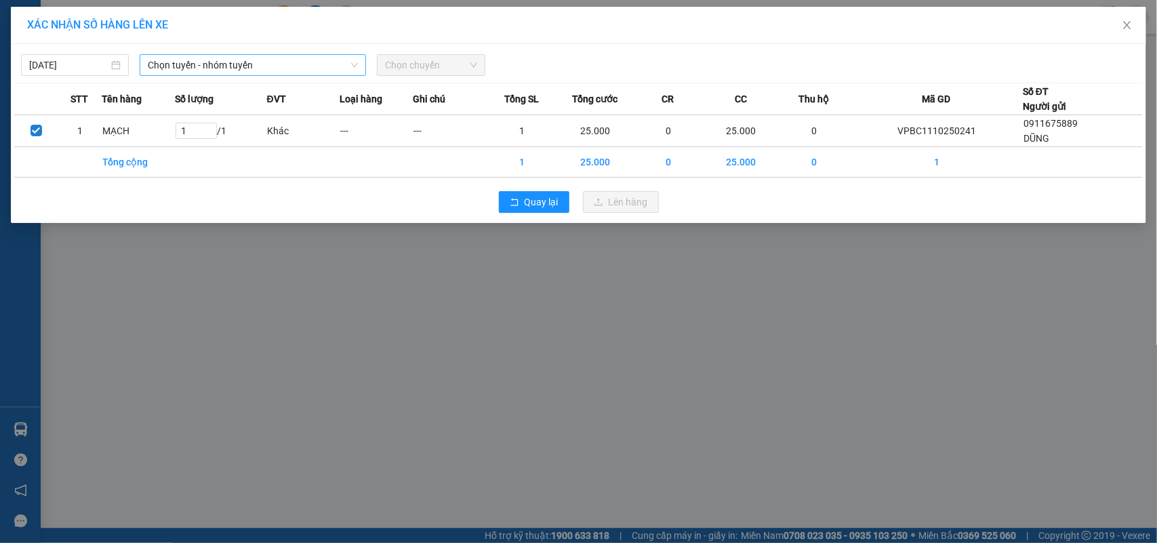
click at [300, 65] on span "Chọn tuyến - nhóm tuyến" at bounding box center [253, 65] width 210 height 20
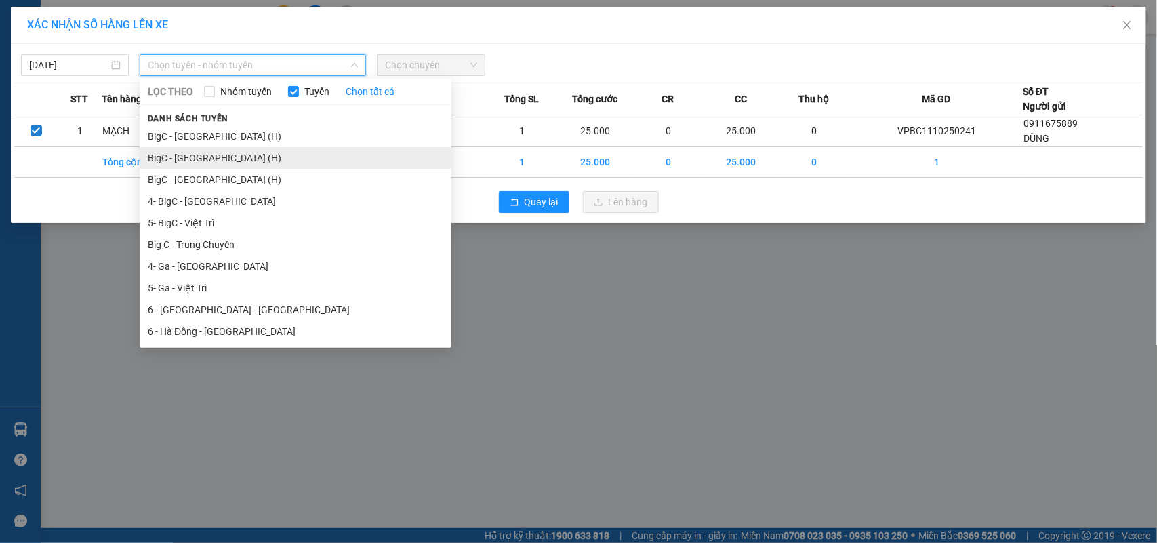
click at [208, 159] on li "BigC - Nam Định (H)" at bounding box center [296, 158] width 312 height 22
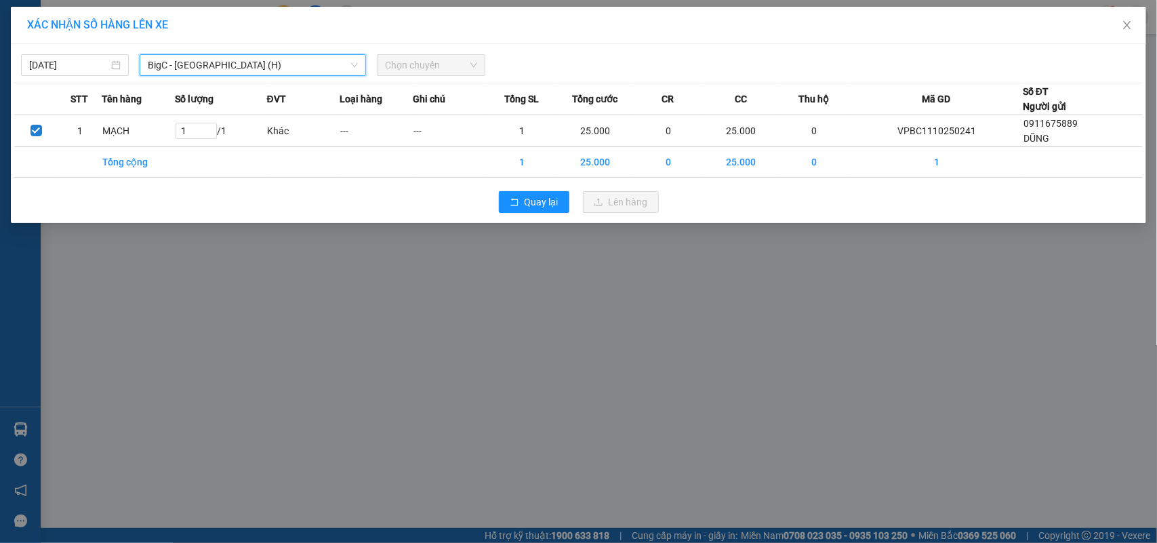
click at [442, 62] on span "Chọn chuyến" at bounding box center [431, 65] width 92 height 20
click at [432, 55] on span "Chọn chuyến" at bounding box center [431, 65] width 92 height 20
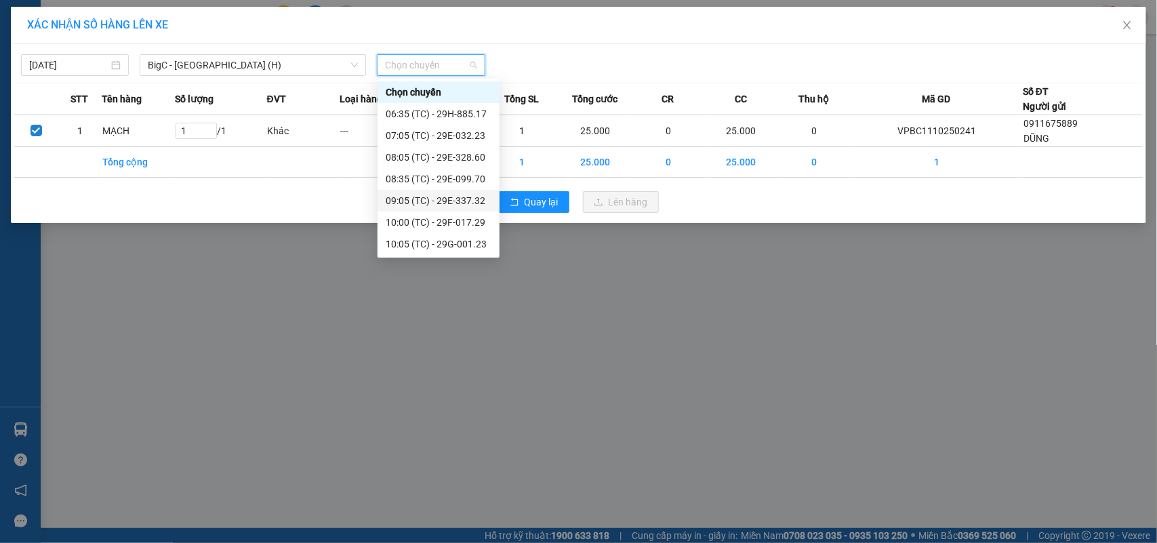
scroll to position [303, 0]
click at [464, 239] on div "18:05 (TC) - 29E-034.63" at bounding box center [439, 244] width 106 height 15
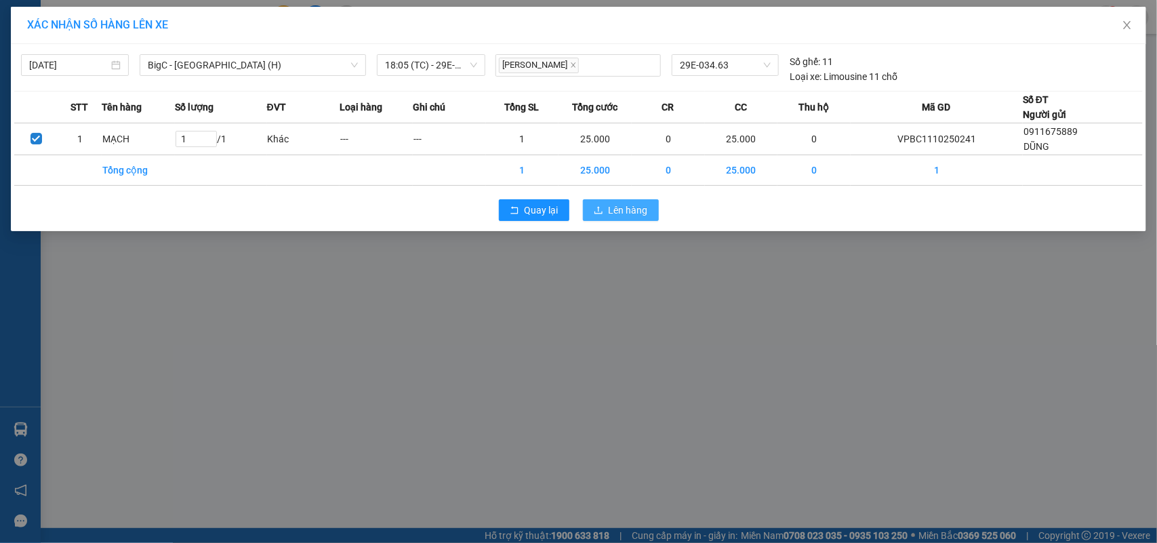
click at [622, 214] on span "Lên hàng" at bounding box center [628, 210] width 39 height 15
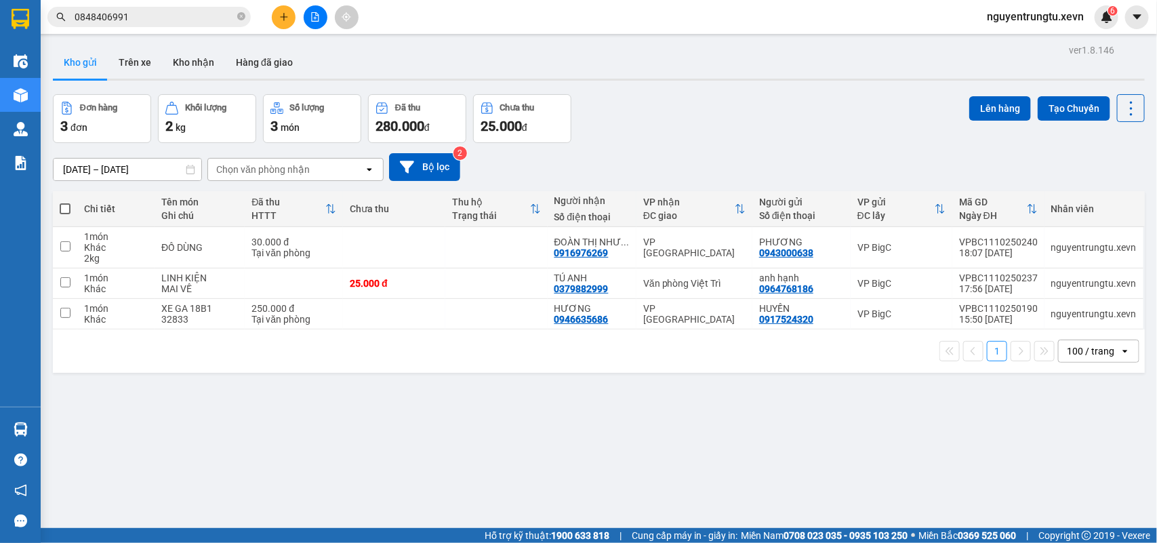
click at [242, 16] on icon "close-circle" at bounding box center [241, 16] width 8 height 8
click at [180, 16] on input "text" at bounding box center [155, 16] width 160 height 15
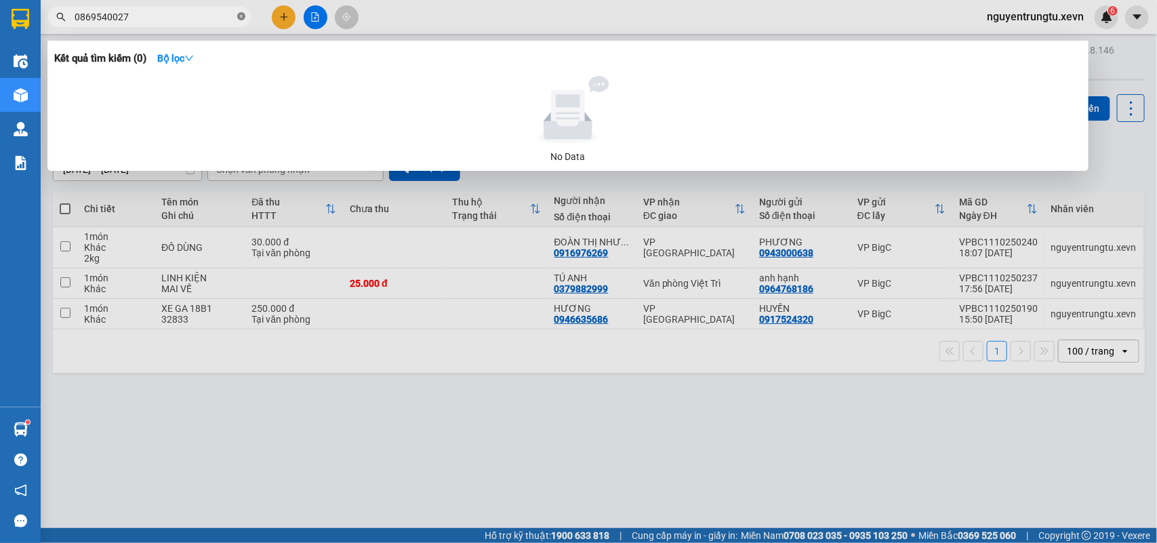
click at [237, 18] on icon "close-circle" at bounding box center [241, 16] width 8 height 8
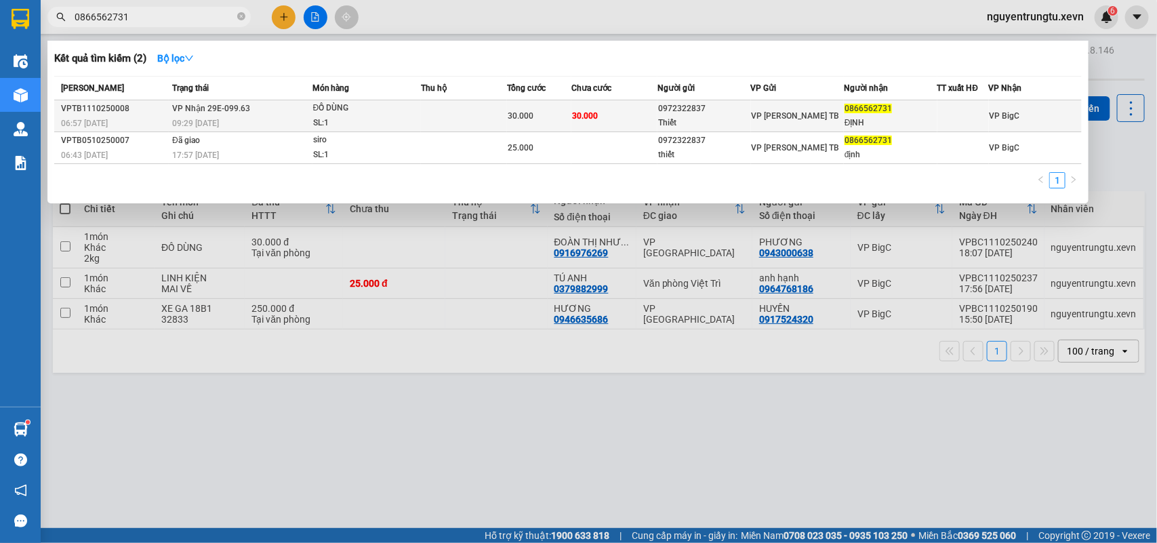
click at [456, 113] on td at bounding box center [464, 116] width 86 height 32
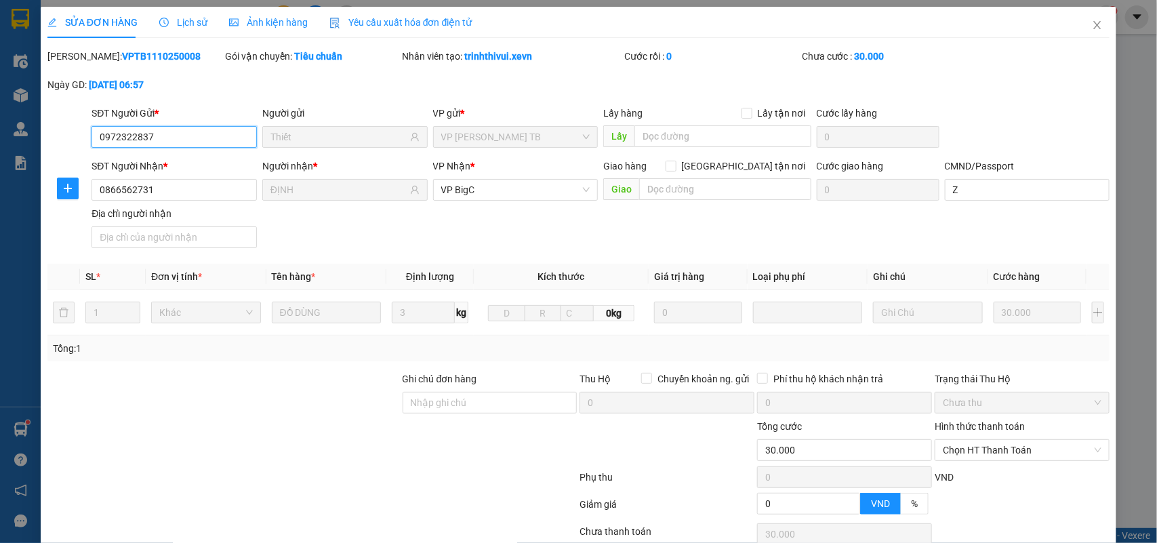
scroll to position [85, 0]
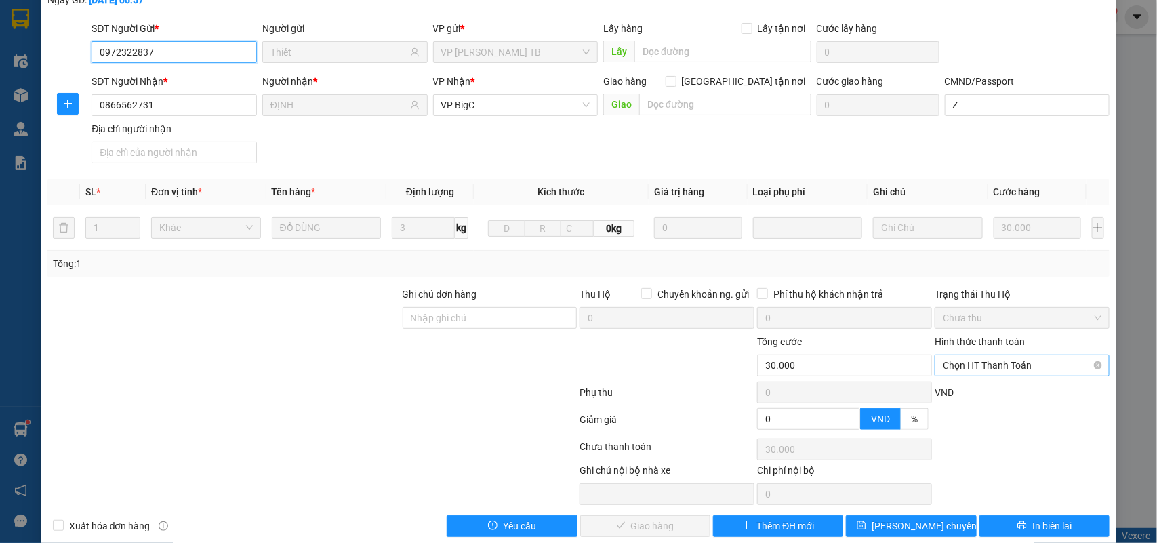
click at [976, 369] on span "Chọn HT Thanh Toán" at bounding box center [1022, 365] width 159 height 20
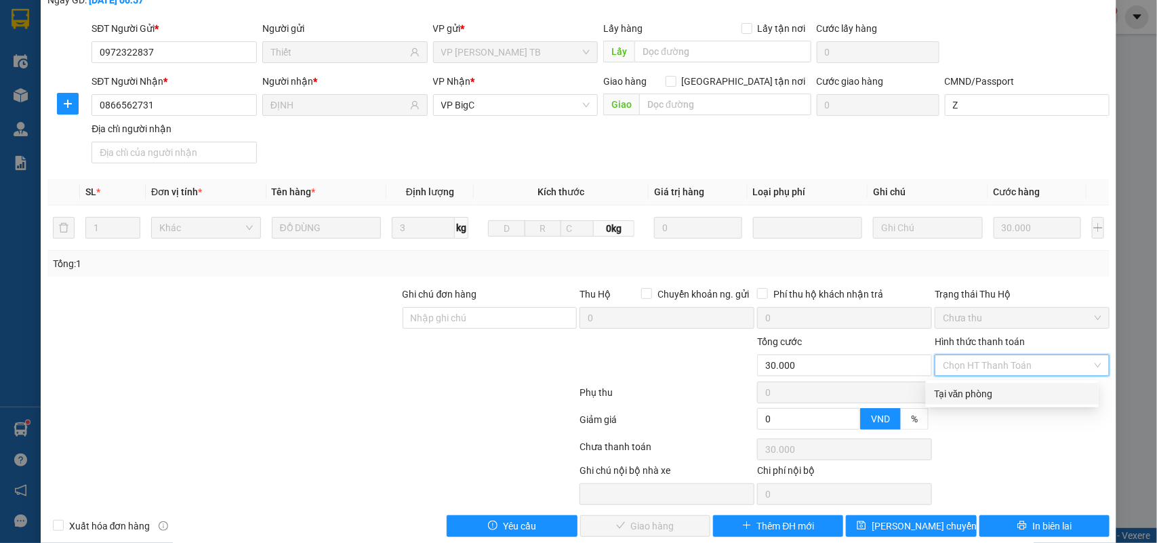
drag, startPoint x: 973, startPoint y: 390, endPoint x: 952, endPoint y: 420, distance: 37.0
click at [971, 391] on div "Tại văn phòng" at bounding box center [1012, 393] width 157 height 15
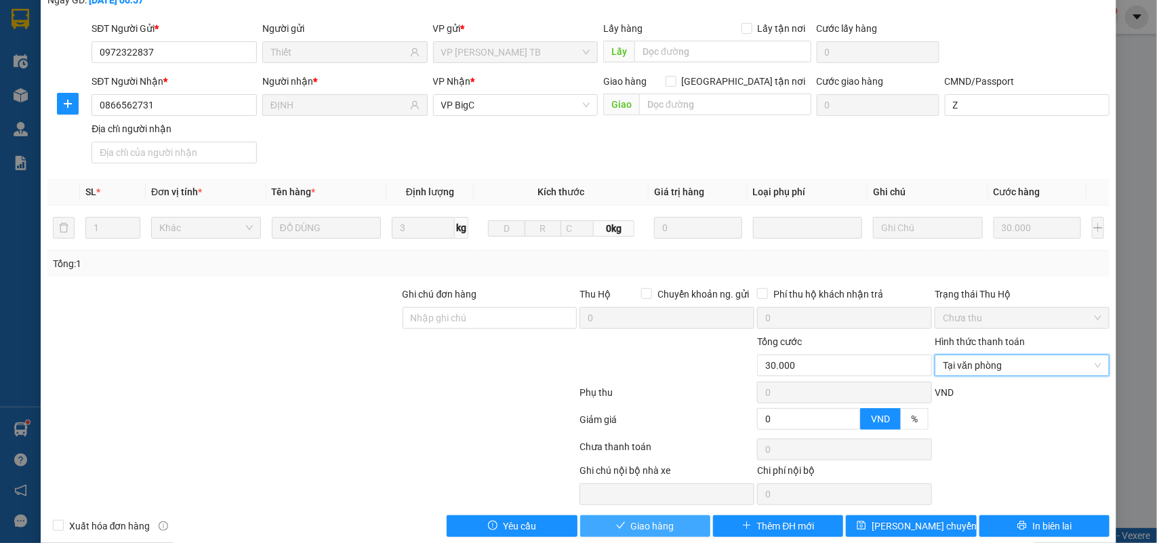
drag, startPoint x: 673, startPoint y: 517, endPoint x: 672, endPoint y: 533, distance: 16.3
click at [672, 533] on button "Giao hàng" at bounding box center [645, 526] width 130 height 22
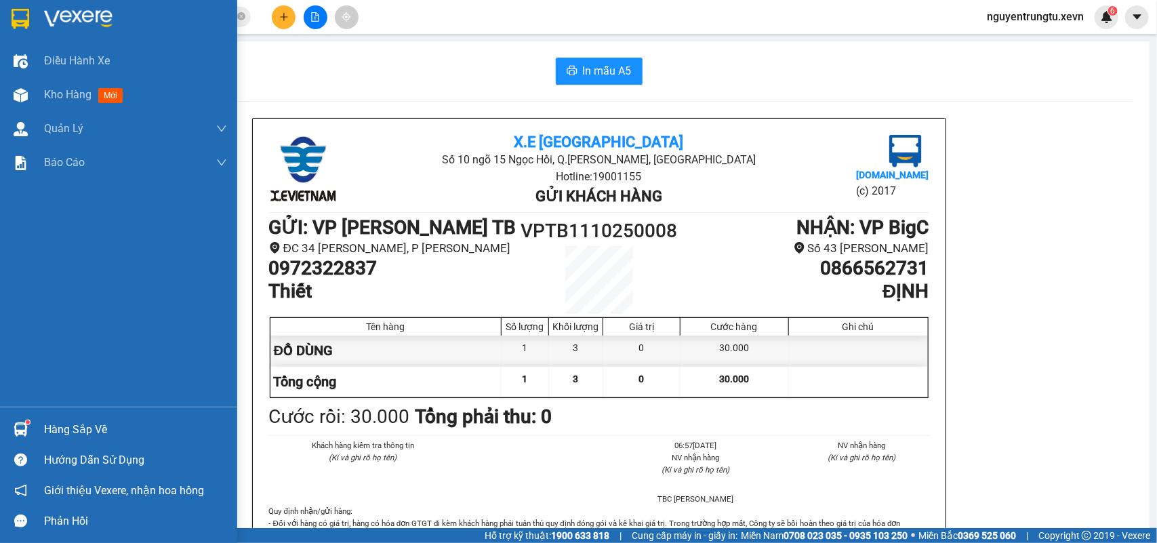
click at [29, 434] on div at bounding box center [21, 430] width 24 height 24
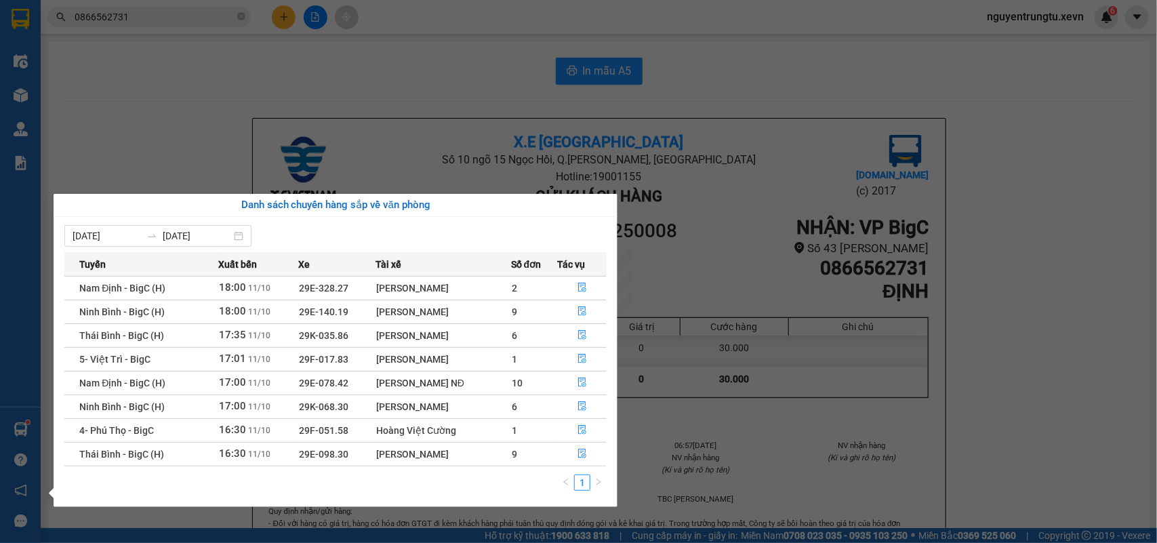
click at [336, 56] on section "Kết quả tìm kiếm ( 2 ) Bộ lọc Mã ĐH Trạng thái Món hàng Thu hộ Tổng cước Chưa c…" at bounding box center [578, 271] width 1157 height 543
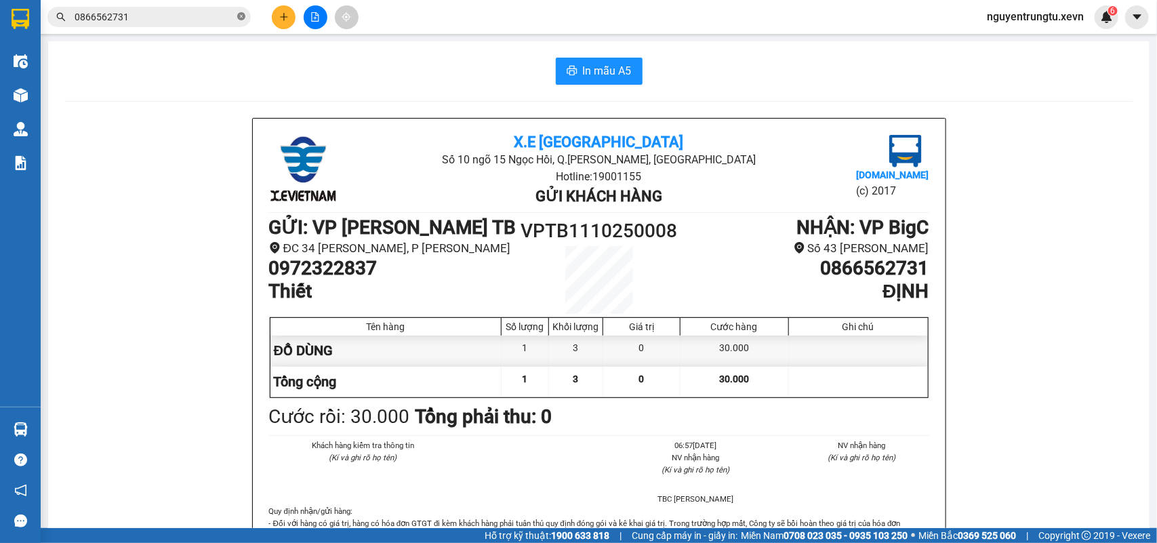
click at [239, 14] on icon "close-circle" at bounding box center [241, 16] width 8 height 8
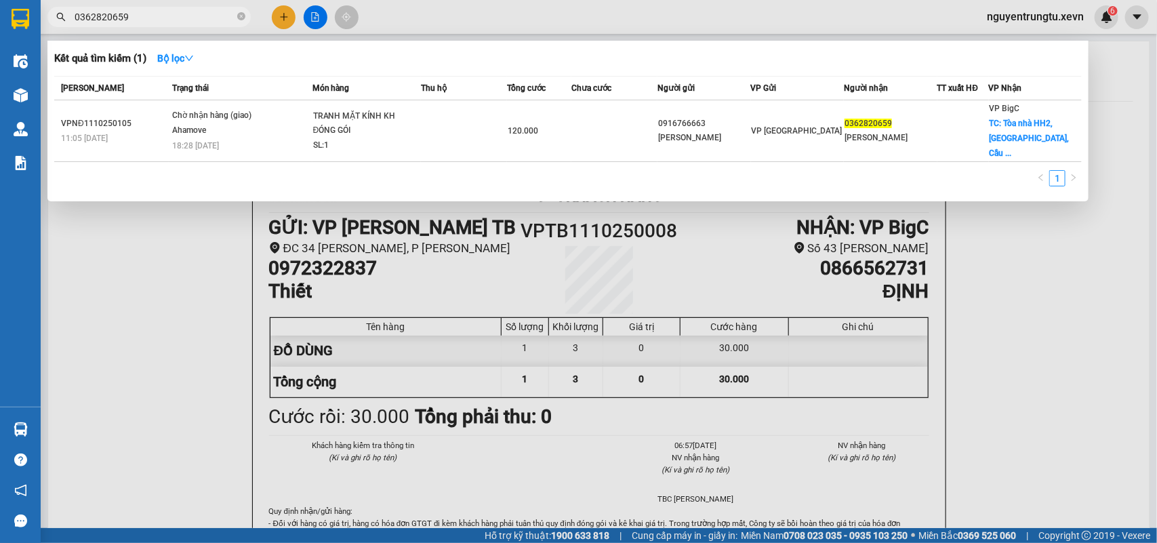
click at [277, 18] on div at bounding box center [578, 271] width 1157 height 543
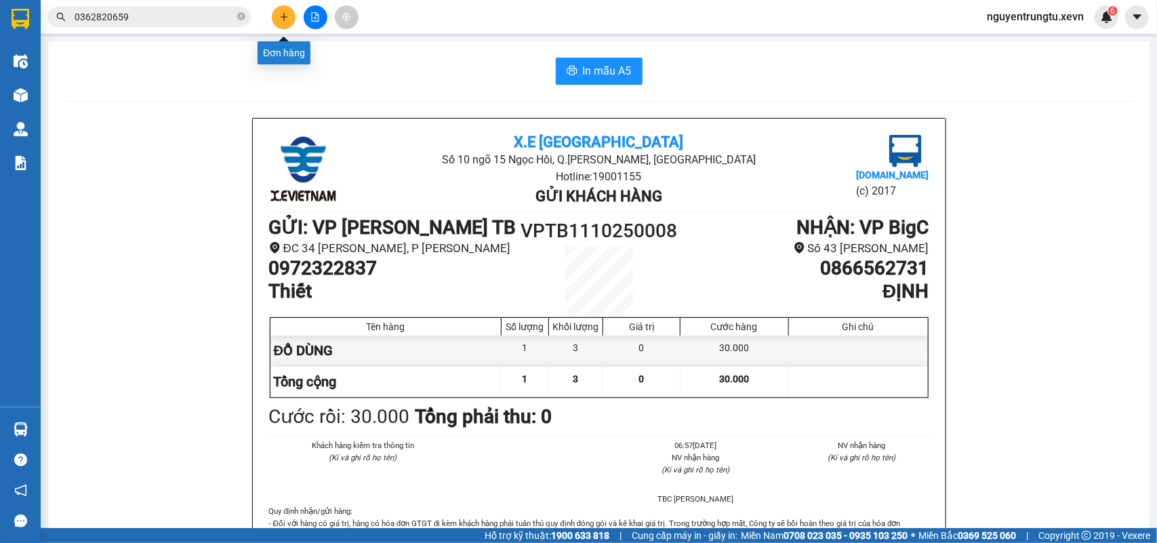
click at [278, 18] on button at bounding box center [284, 17] width 24 height 24
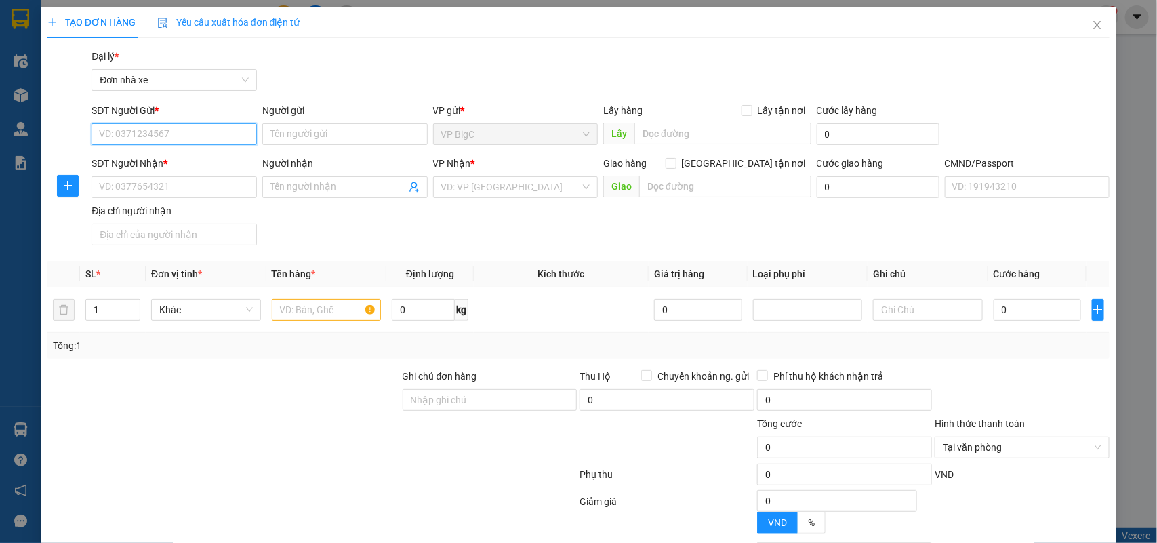
click at [188, 126] on input "SĐT Người Gửi *" at bounding box center [174, 134] width 165 height 22
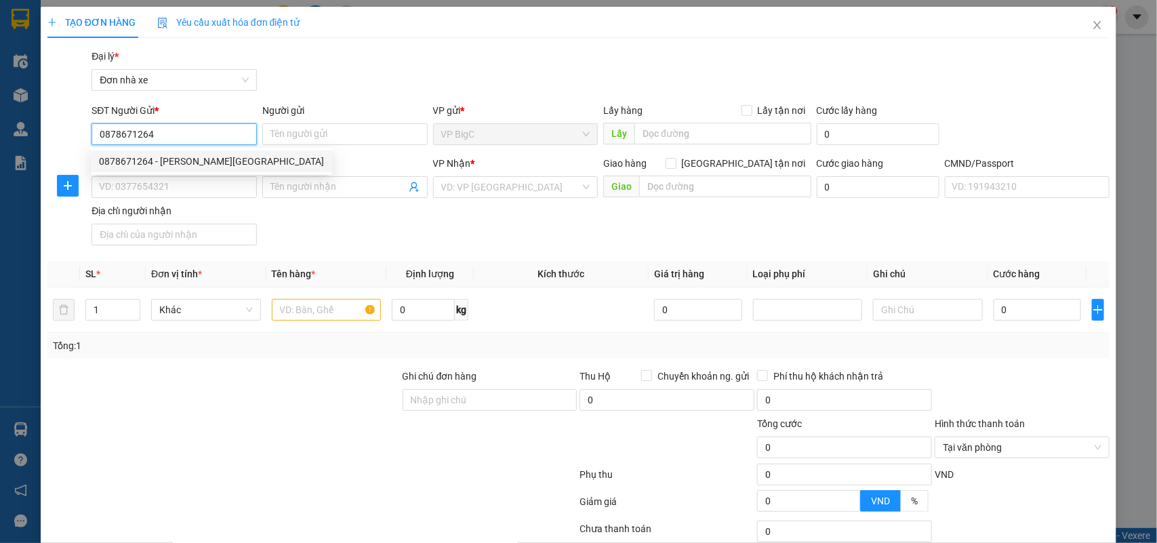
click at [193, 168] on div "0878671264 - MAI HÀ SƠN" at bounding box center [211, 161] width 225 height 15
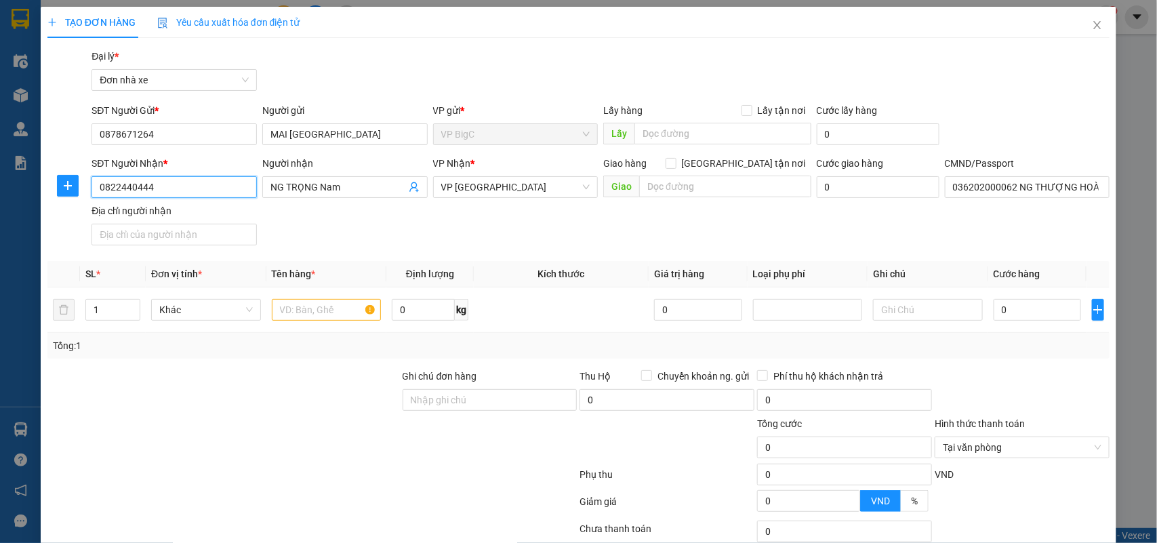
drag, startPoint x: 190, startPoint y: 183, endPoint x: 21, endPoint y: 193, distance: 169.1
click at [21, 193] on div "TẠO ĐƠN HÀNG Yêu cầu xuất hóa đơn điện tử Transit Pickup Surcharge Ids Transit …" at bounding box center [578, 271] width 1157 height 543
click at [136, 218] on div "0822440444 - NG TRỌNG Nam" at bounding box center [172, 214] width 147 height 15
click at [1001, 194] on input "036202000062 NG THƯỢNG HOÀNG" at bounding box center [1027, 187] width 165 height 22
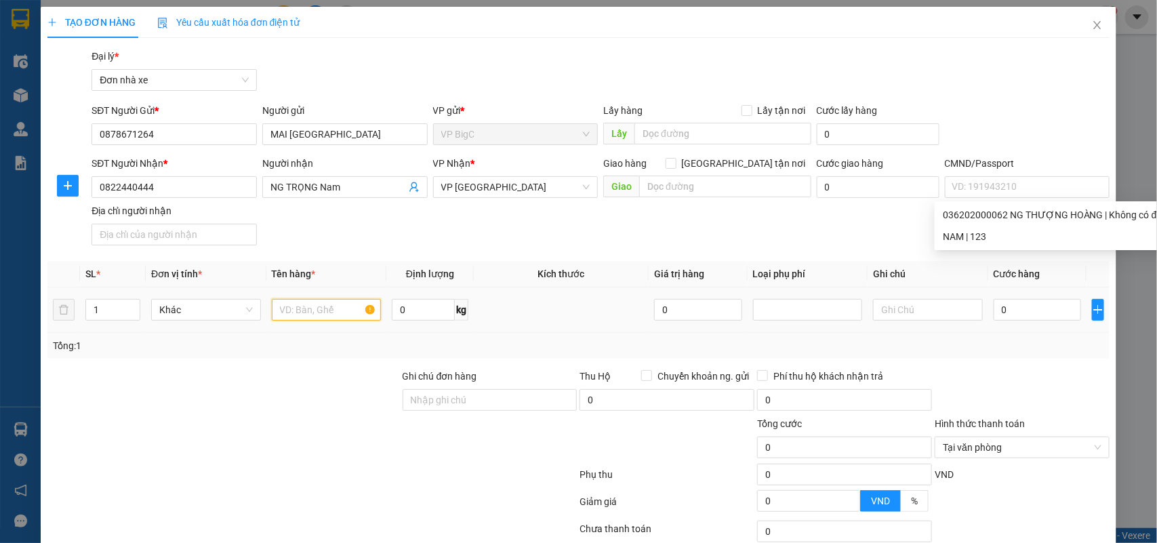
click at [320, 317] on input "text" at bounding box center [327, 310] width 110 height 22
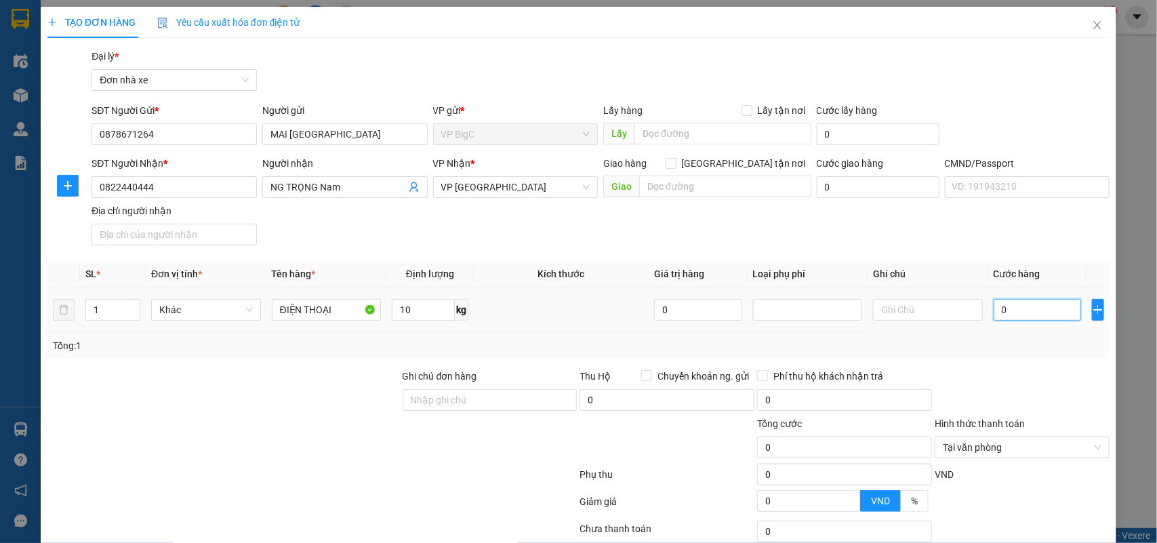
click at [1022, 320] on input "0" at bounding box center [1037, 310] width 87 height 22
click at [1046, 366] on div "Transit Pickup Surcharge Ids Transit Deliver Surcharge Ids Transit Deliver Surc…" at bounding box center [578, 334] width 1063 height 570
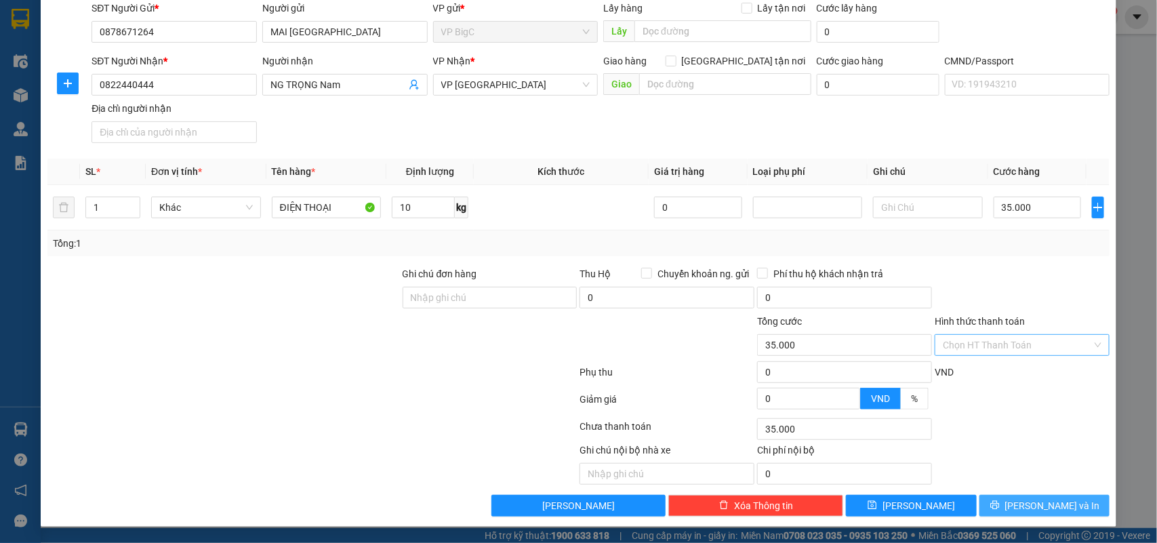
click at [1049, 516] on button "[PERSON_NAME] và In" at bounding box center [1045, 506] width 130 height 22
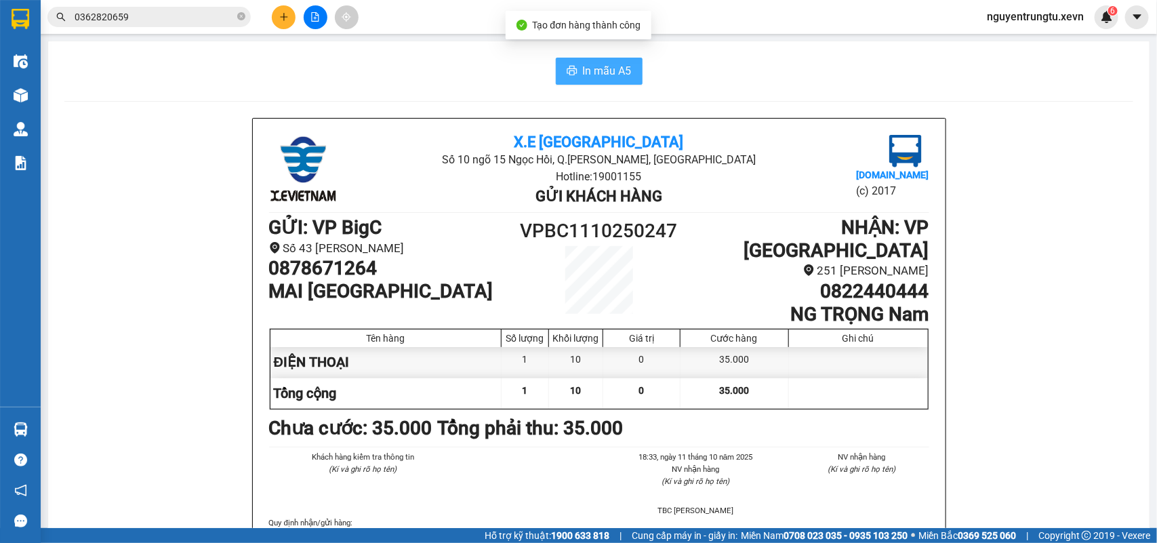
click at [618, 78] on span "In mẫu A5" at bounding box center [607, 70] width 49 height 17
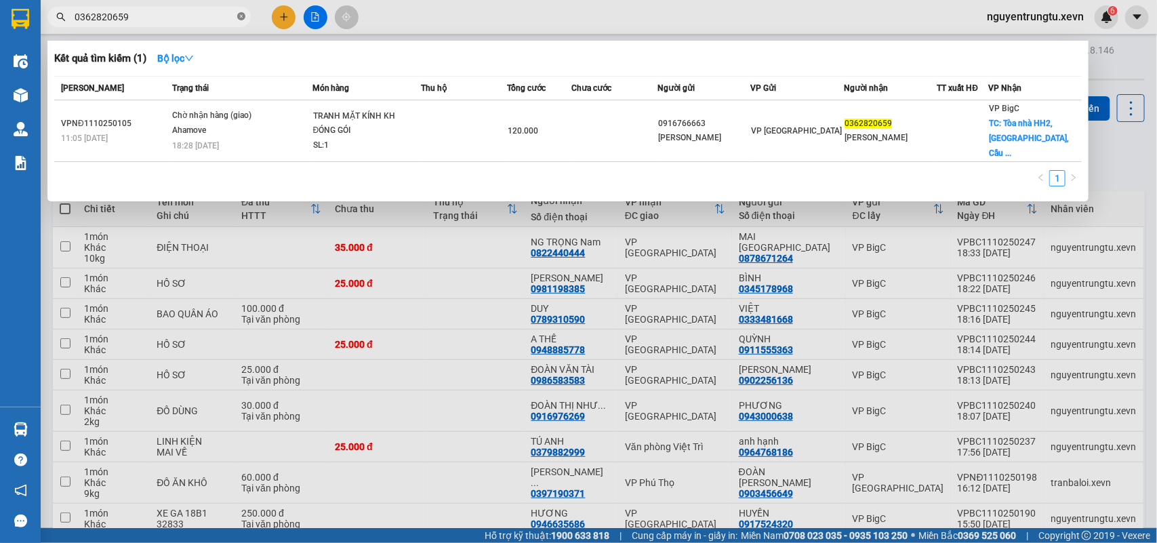
click at [245, 14] on icon "close-circle" at bounding box center [241, 16] width 8 height 8
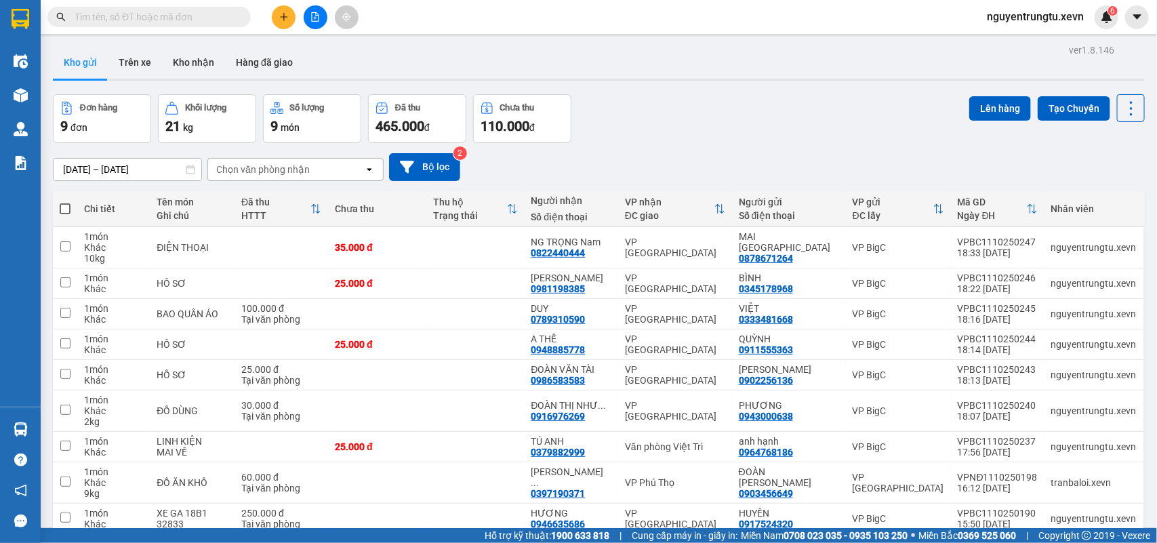
click at [207, 24] on input "text" at bounding box center [155, 16] width 160 height 15
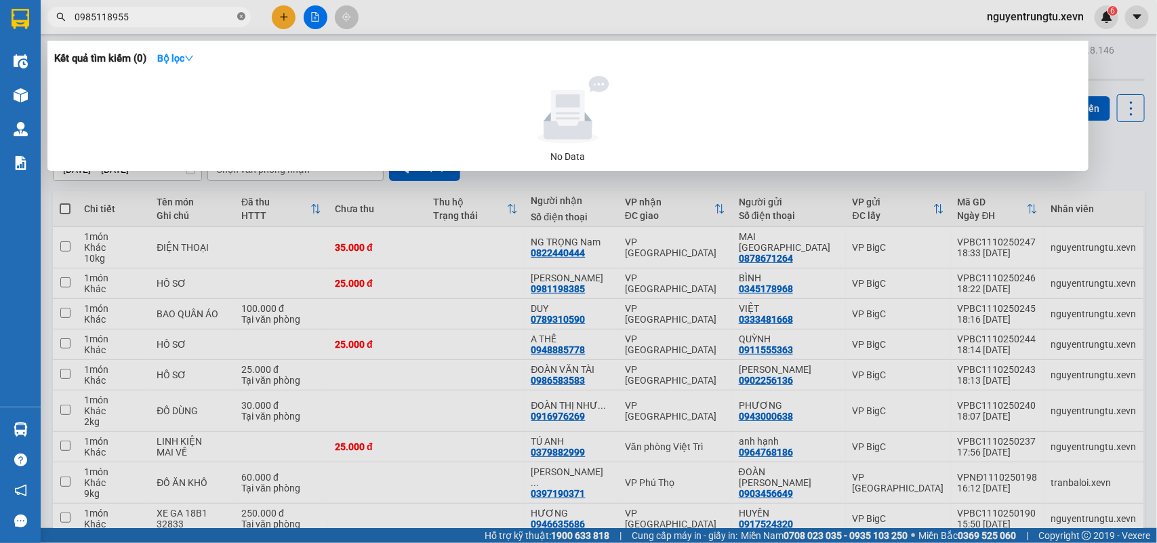
click at [239, 18] on icon "close-circle" at bounding box center [241, 16] width 8 height 8
click at [241, 14] on icon "close-circle" at bounding box center [241, 16] width 8 height 8
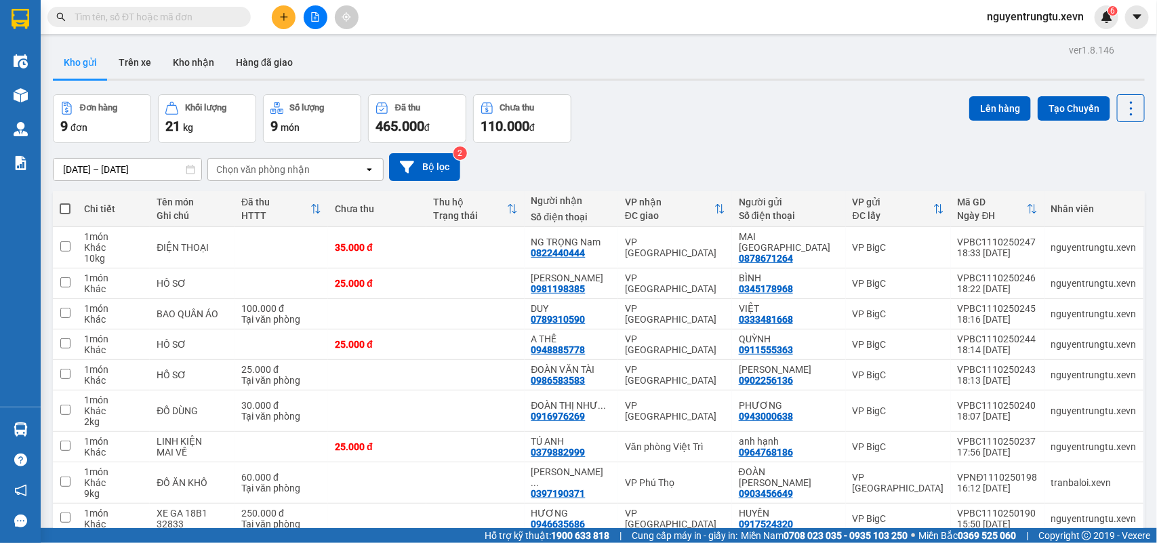
click at [180, 18] on input "text" at bounding box center [155, 16] width 160 height 15
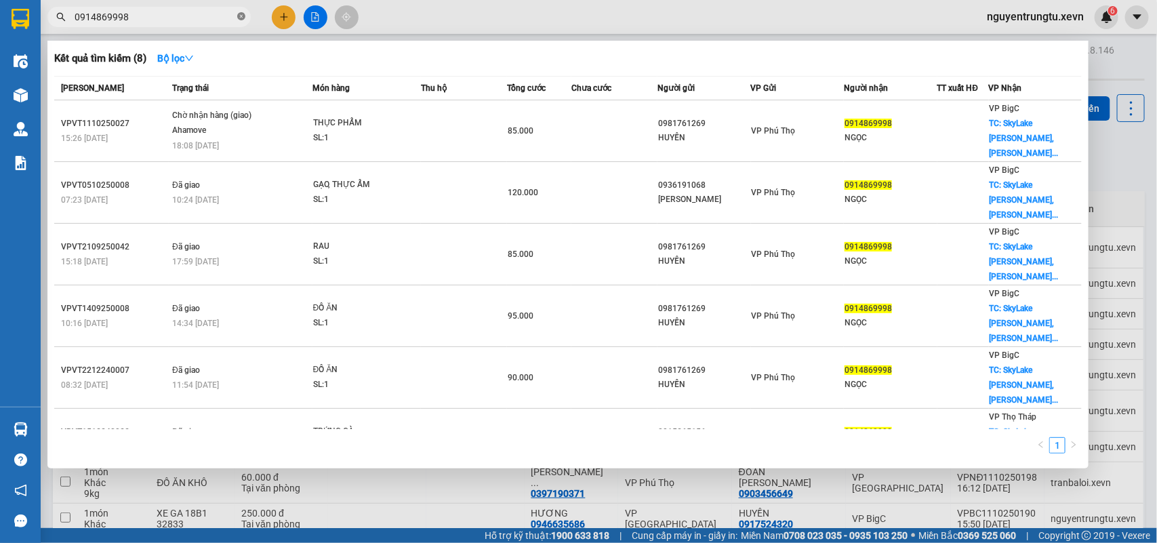
click at [241, 22] on span at bounding box center [241, 17] width 8 height 13
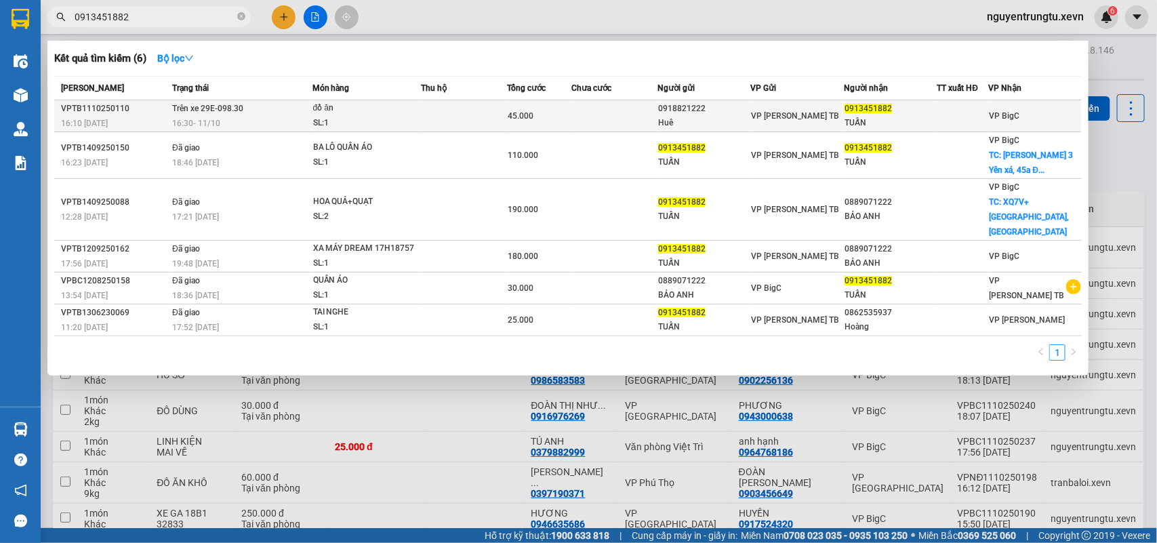
click at [347, 123] on div "SL: 1" at bounding box center [364, 123] width 102 height 15
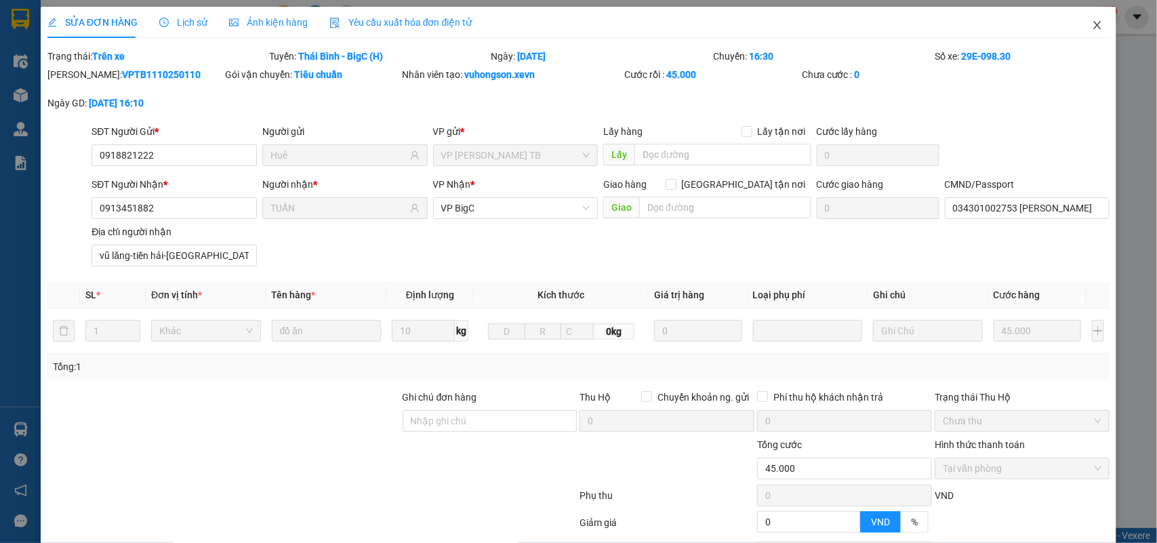
click at [1092, 20] on icon "close" at bounding box center [1097, 25] width 11 height 11
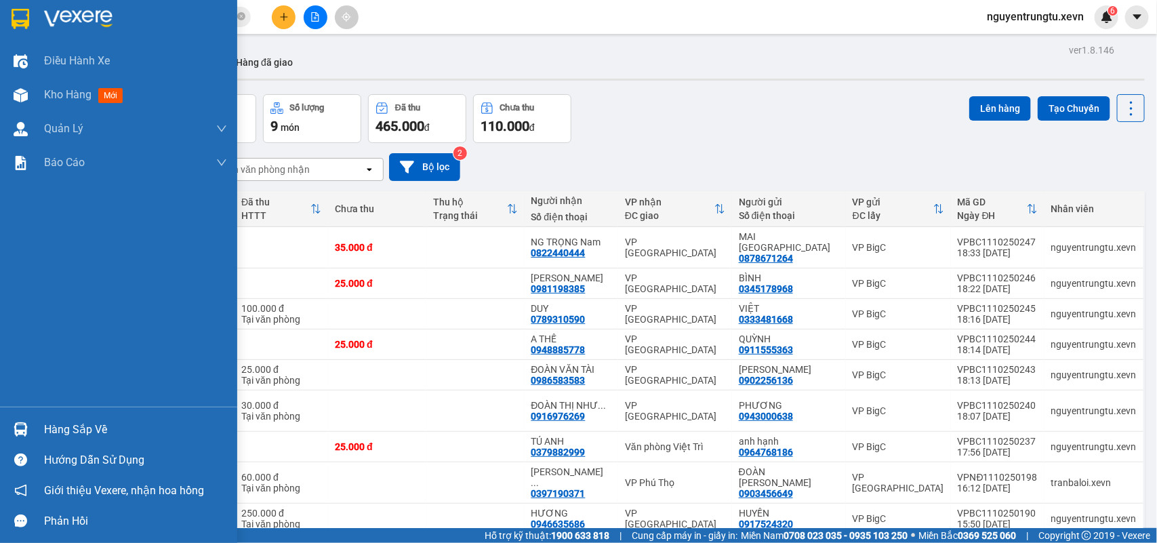
click at [33, 424] on div "Hàng sắp về" at bounding box center [118, 429] width 237 height 31
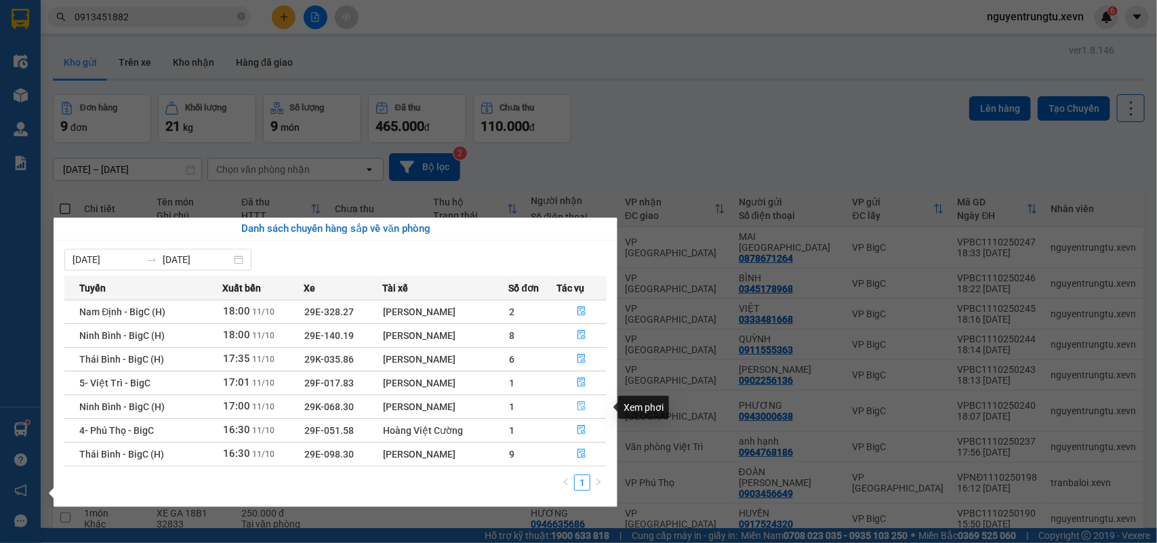
click at [582, 409] on icon "file-done" at bounding box center [581, 405] width 9 height 9
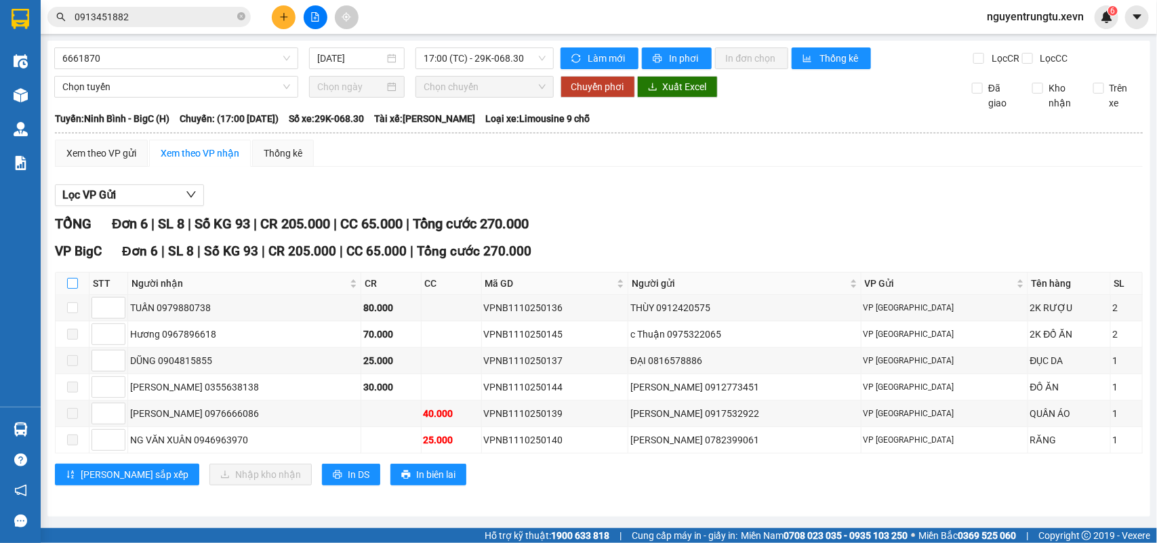
click at [72, 289] on input "checkbox" at bounding box center [72, 283] width 11 height 11
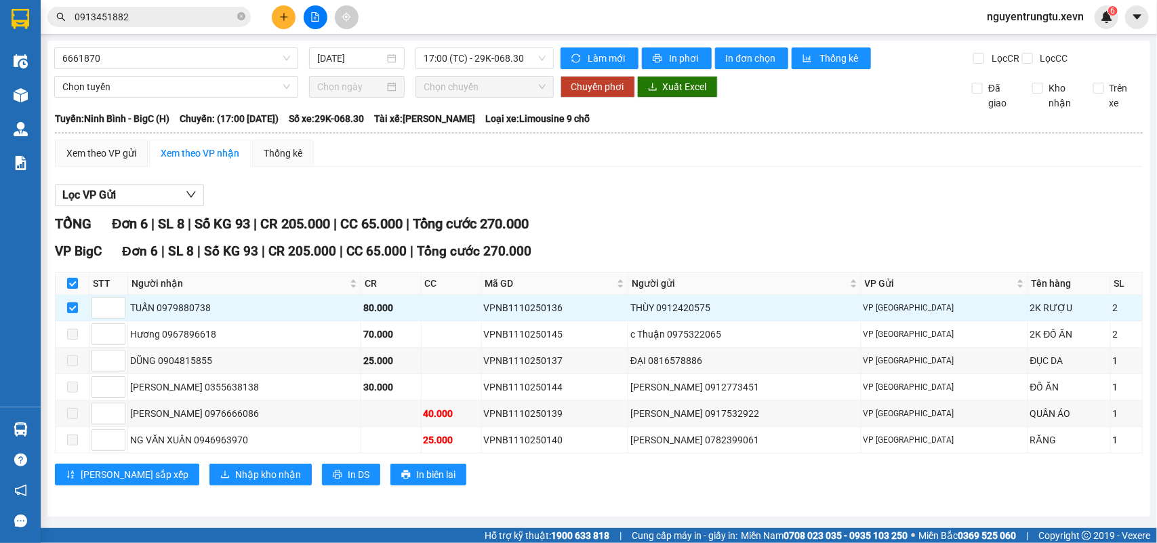
click at [71, 289] on input "checkbox" at bounding box center [72, 283] width 11 height 11
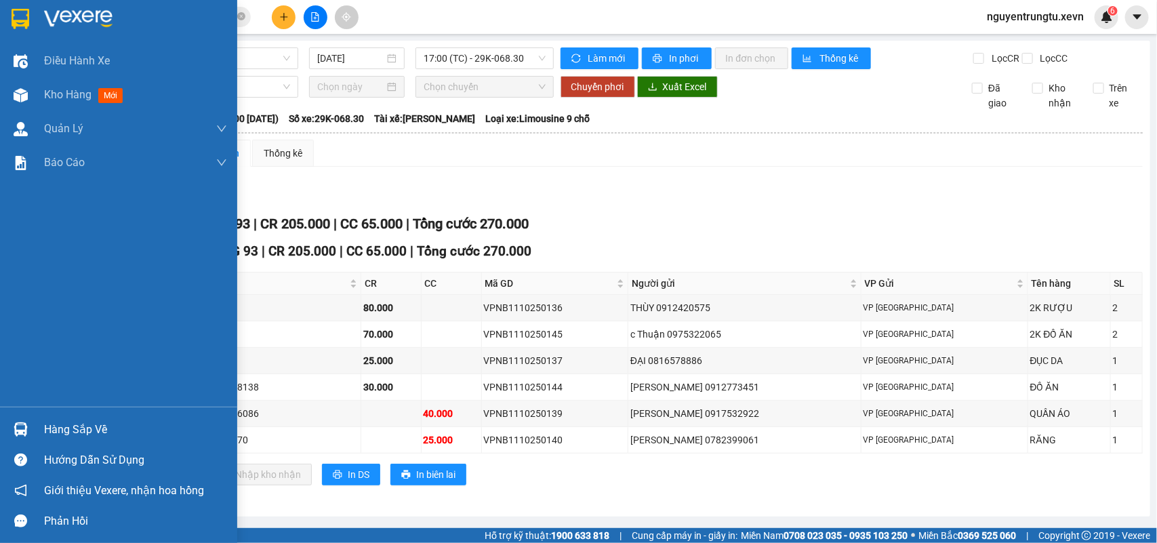
click at [18, 12] on img at bounding box center [21, 19] width 18 height 20
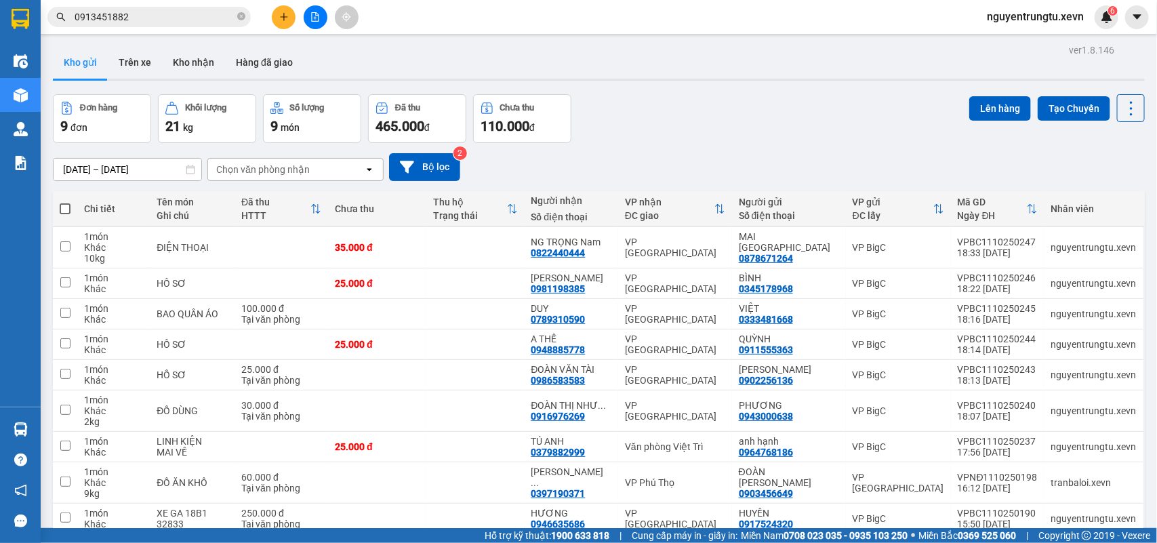
click at [786, 143] on div "09/10/2025 – 11/10/2025 Press the down arrow key to interact with the calendar …" at bounding box center [599, 167] width 1092 height 48
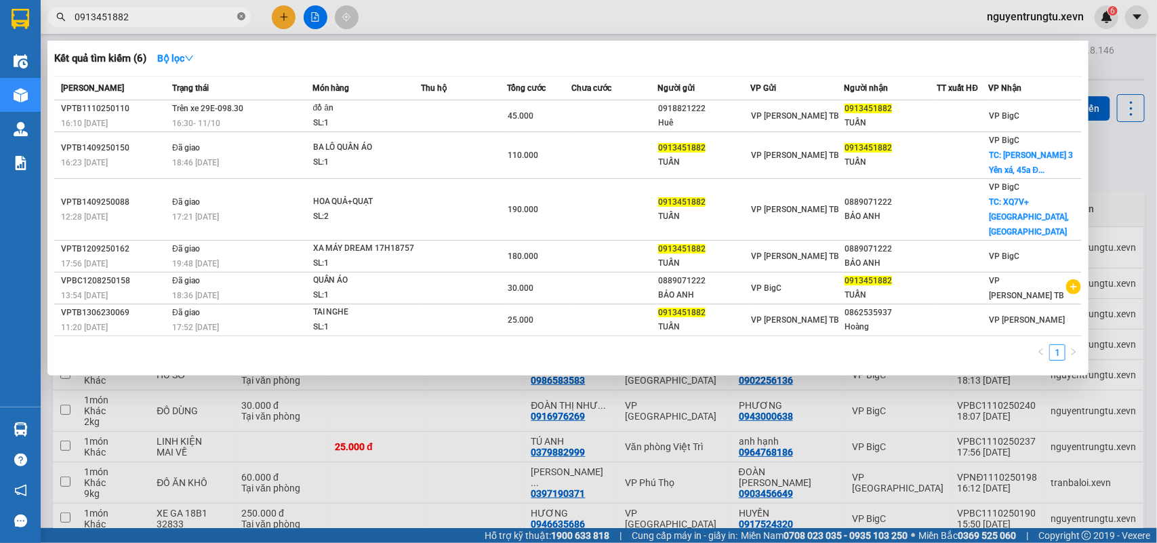
click at [239, 14] on icon "close-circle" at bounding box center [241, 16] width 8 height 8
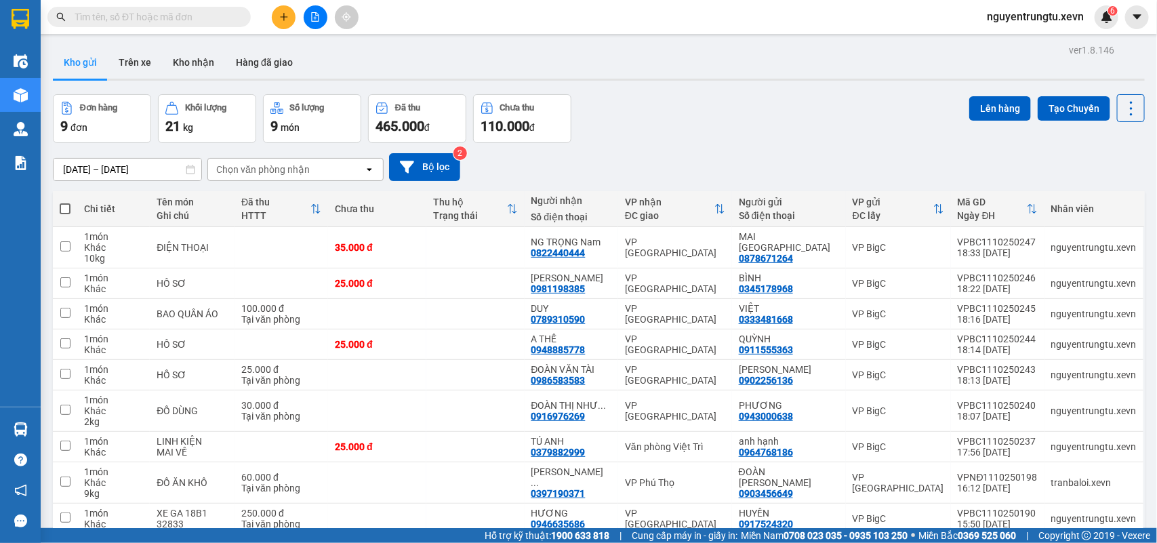
click at [164, 19] on input "text" at bounding box center [155, 16] width 160 height 15
click at [159, 8] on span at bounding box center [148, 17] width 203 height 20
click at [159, 14] on input "text" at bounding box center [155, 16] width 160 height 15
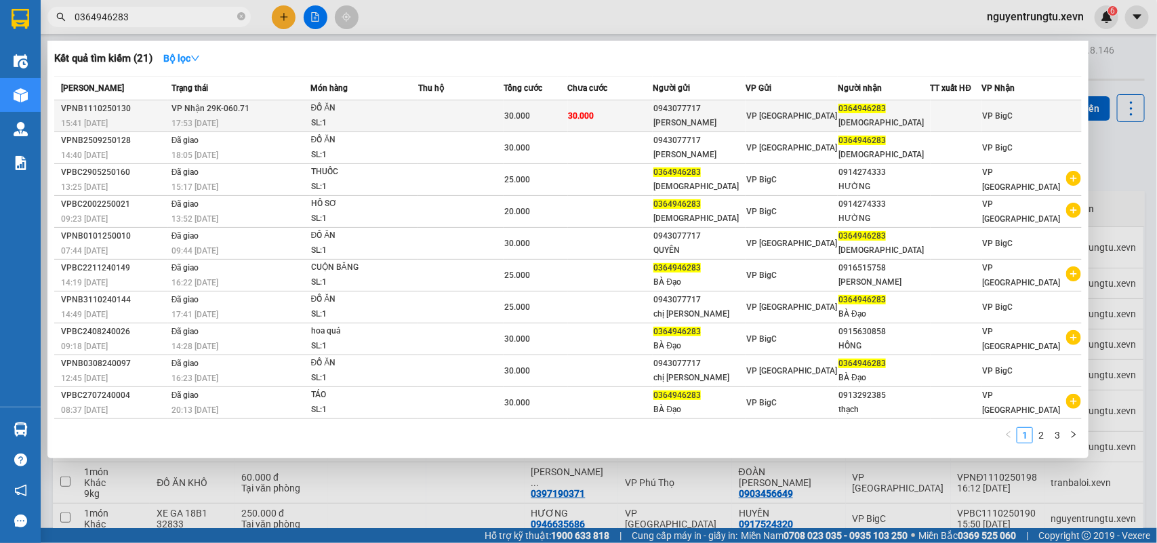
click at [327, 116] on div "SL: 1" at bounding box center [362, 123] width 102 height 15
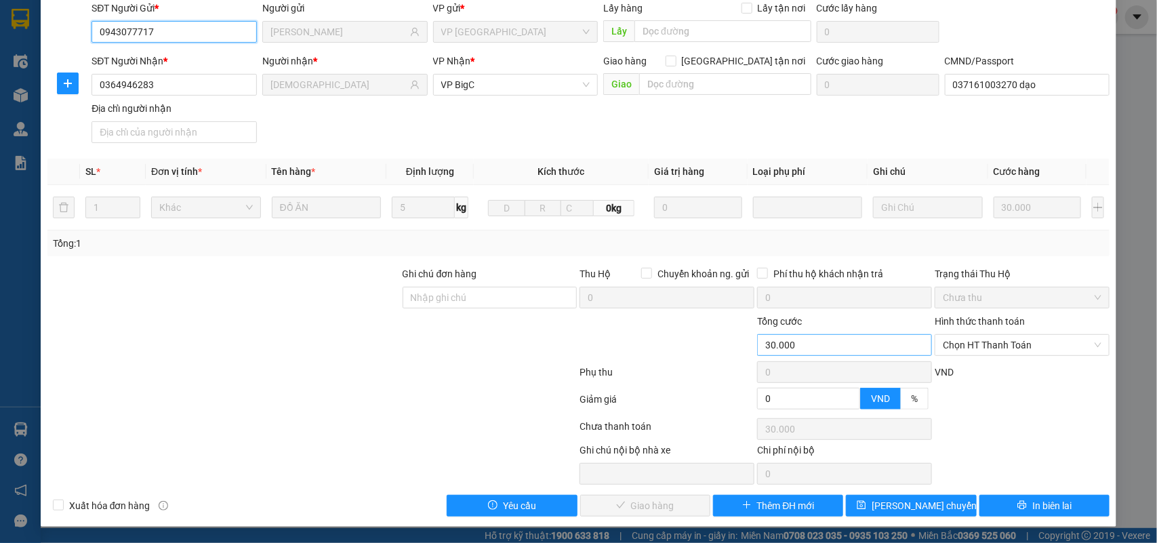
scroll to position [107, 0]
click at [982, 353] on span "Chọn HT Thanh Toán" at bounding box center [1022, 345] width 159 height 20
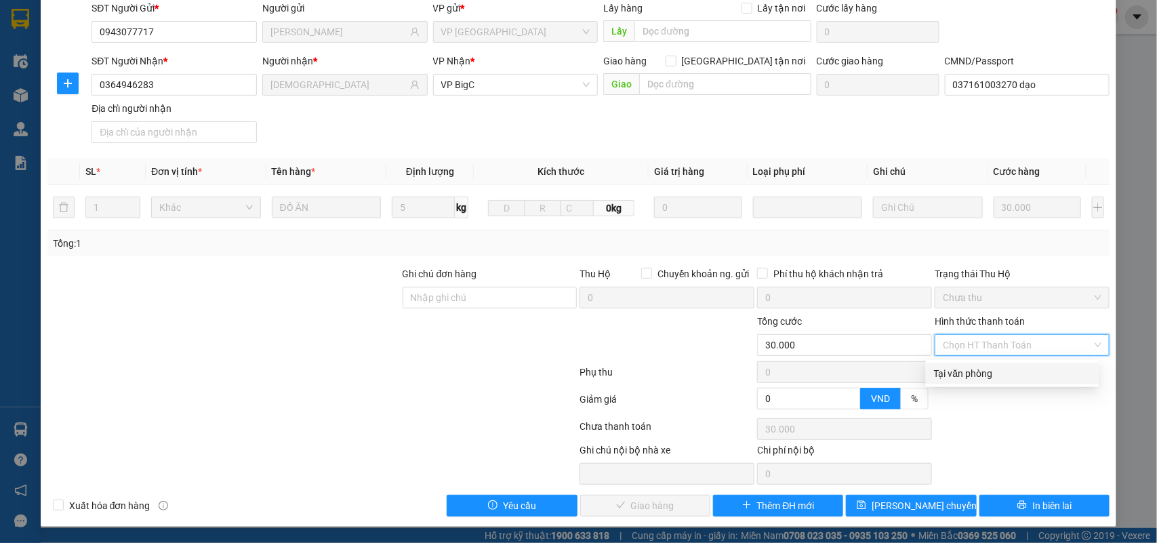
drag, startPoint x: 981, startPoint y: 375, endPoint x: 838, endPoint y: 434, distance: 154.7
click at [980, 375] on div "Tại văn phòng" at bounding box center [1012, 373] width 157 height 15
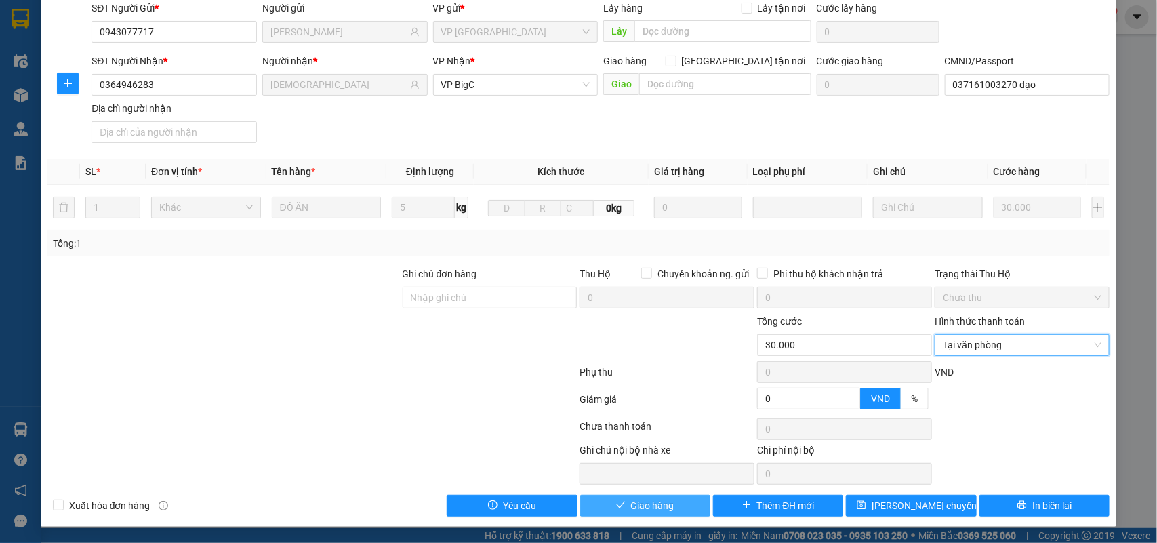
drag, startPoint x: 674, startPoint y: 506, endPoint x: 653, endPoint y: 512, distance: 22.7
click at [672, 506] on button "Giao hàng" at bounding box center [645, 506] width 130 height 22
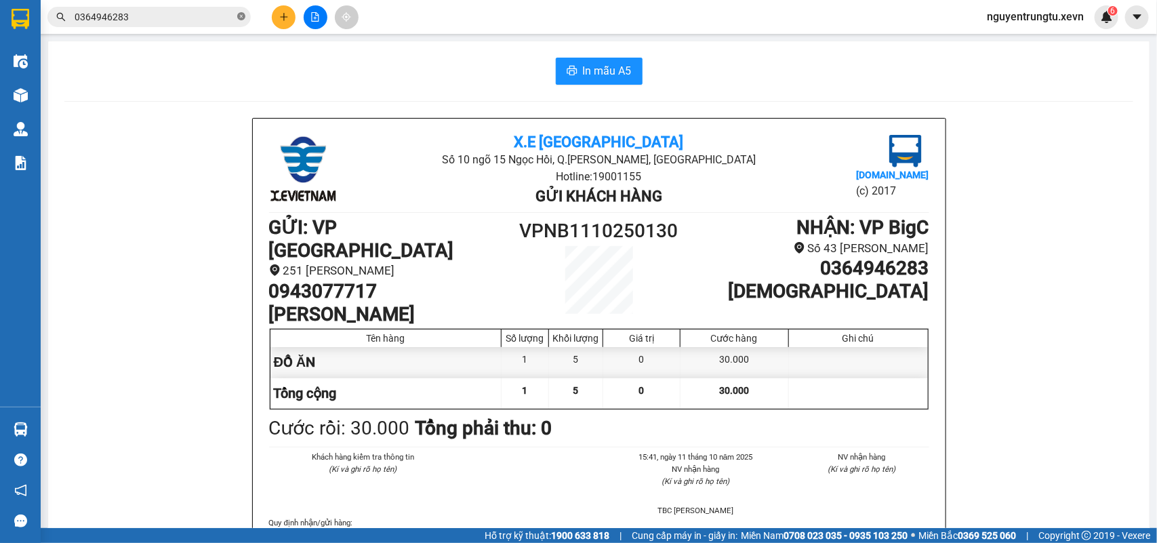
click at [241, 14] on icon "close-circle" at bounding box center [241, 16] width 8 height 8
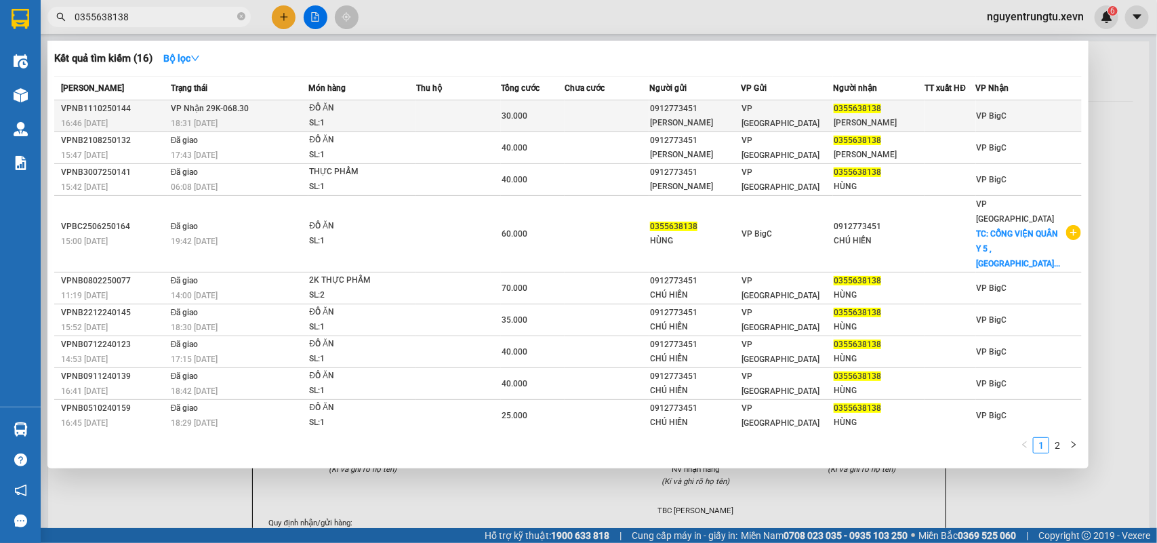
click at [428, 113] on td at bounding box center [458, 116] width 85 height 32
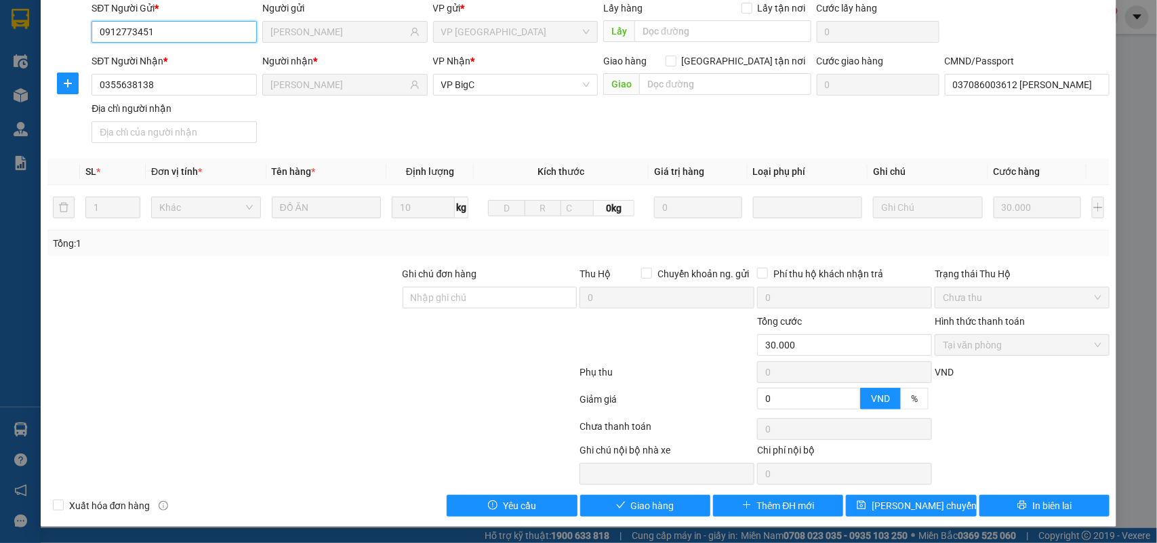
scroll to position [107, 0]
click at [686, 503] on button "Giao hàng" at bounding box center [645, 506] width 130 height 22
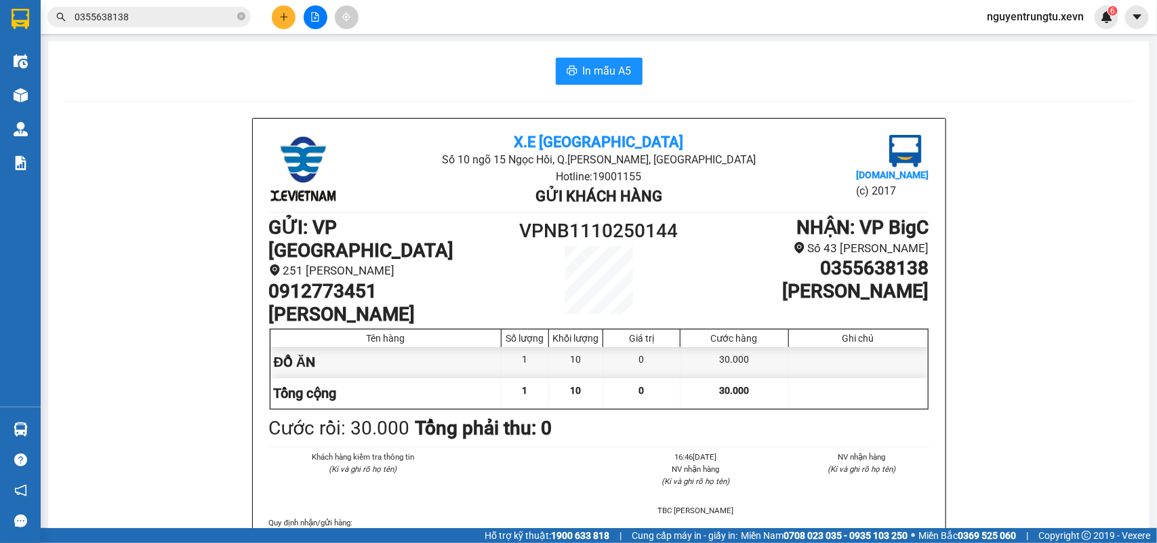
click at [275, 21] on button at bounding box center [284, 17] width 24 height 24
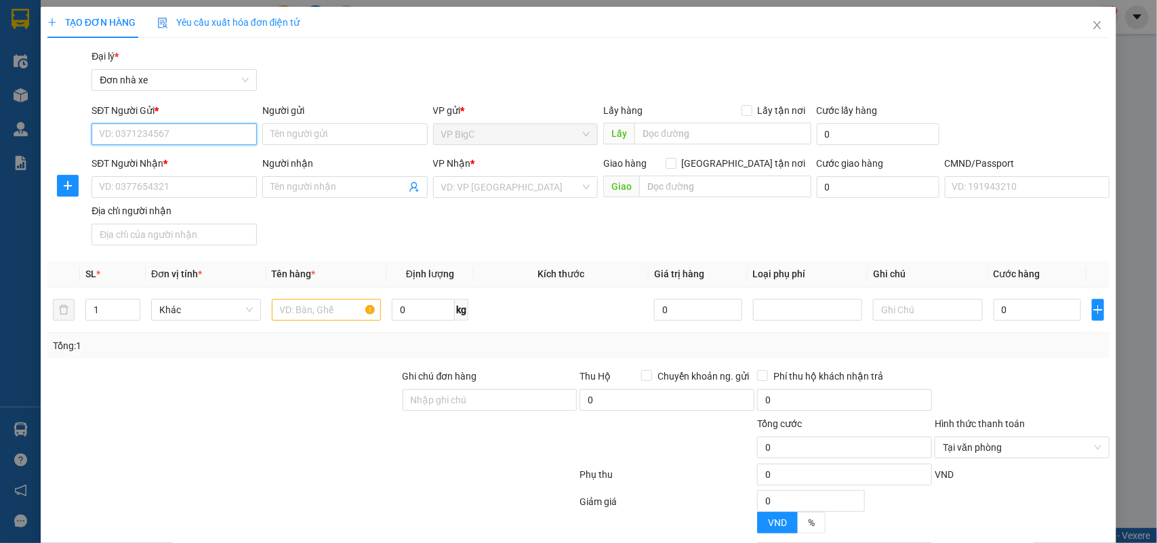
click at [200, 129] on input "SĐT Người Gửi *" at bounding box center [174, 134] width 165 height 22
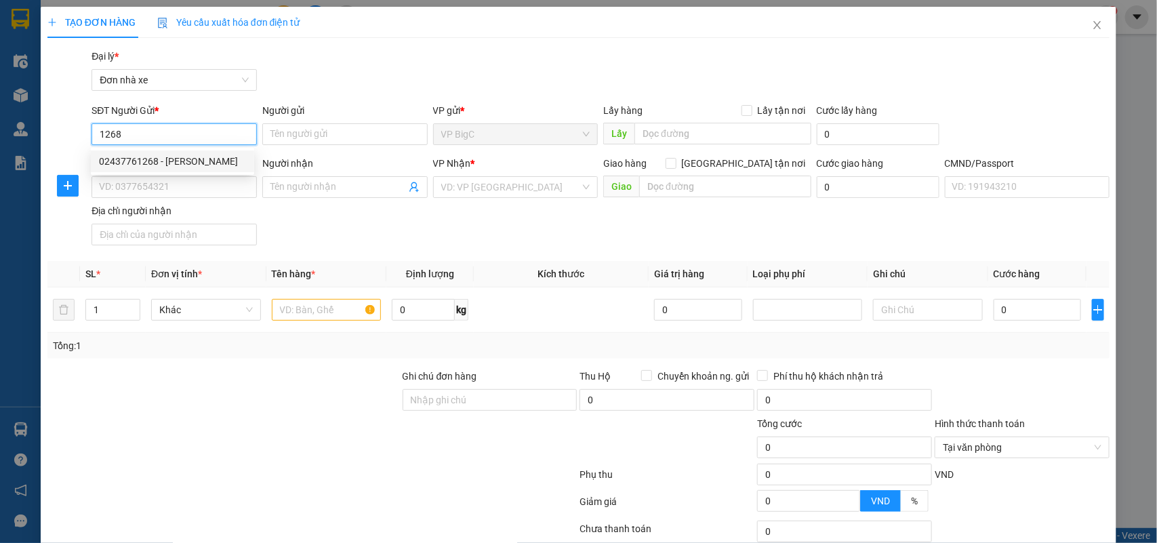
drag, startPoint x: 188, startPoint y: 155, endPoint x: 190, endPoint y: 202, distance: 47.5
click at [186, 158] on div "02437761268 - VŨ GIA" at bounding box center [172, 161] width 147 height 15
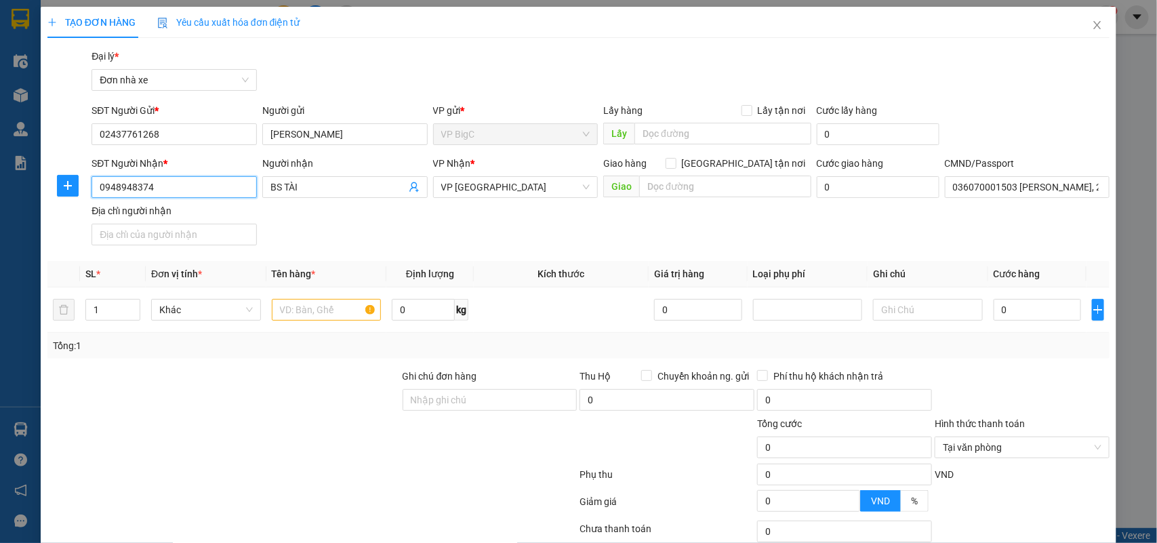
click at [195, 192] on input "0948948374" at bounding box center [174, 187] width 165 height 22
click at [297, 305] on input "text" at bounding box center [327, 310] width 110 height 22
click at [1018, 317] on input "0" at bounding box center [1037, 310] width 87 height 22
click at [1018, 317] on input "25" at bounding box center [1037, 310] width 87 height 22
click at [1027, 375] on div at bounding box center [1022, 392] width 178 height 47
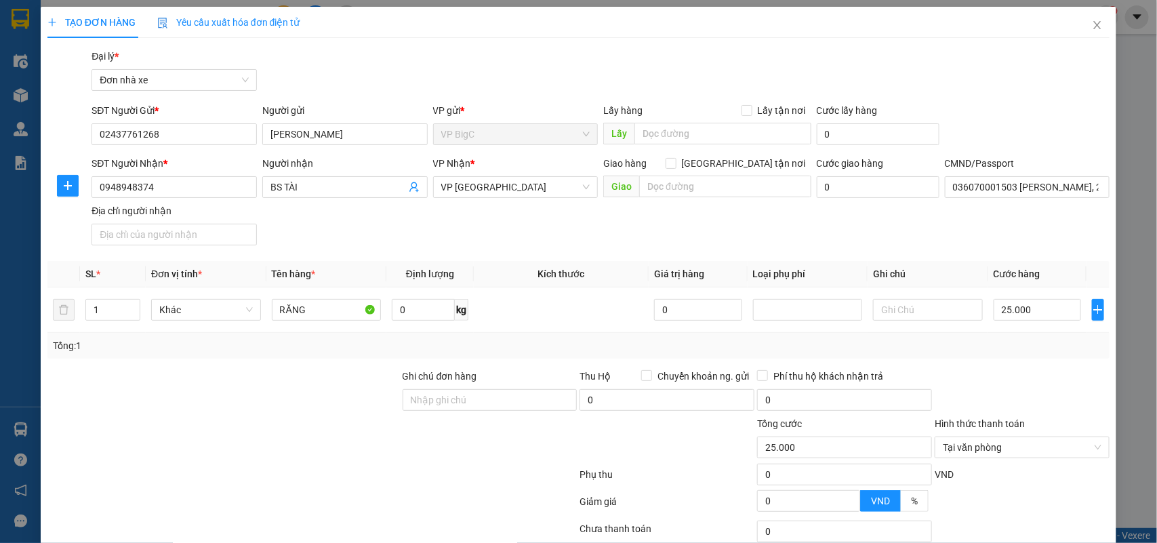
scroll to position [104, 0]
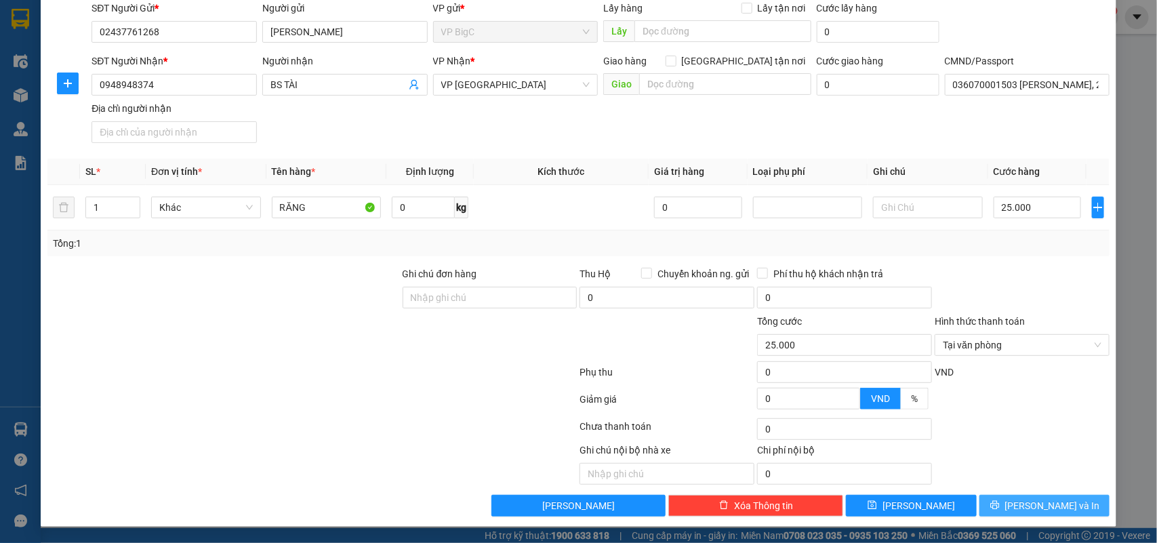
drag, startPoint x: 1051, startPoint y: 503, endPoint x: 963, endPoint y: 514, distance: 89.5
click at [1051, 505] on span "[PERSON_NAME] và In" at bounding box center [1052, 505] width 95 height 15
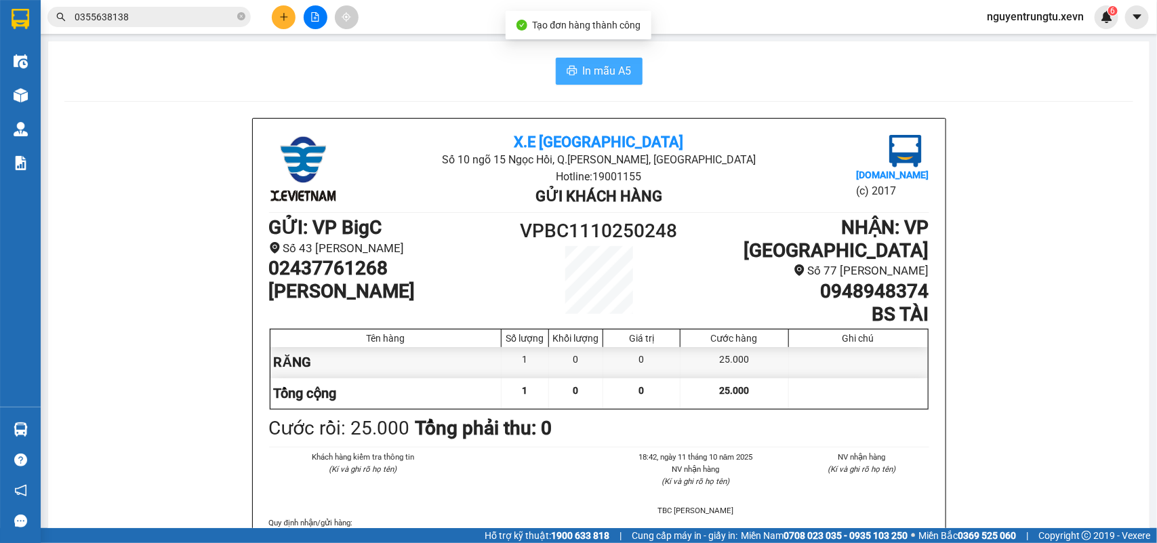
click at [590, 72] on span "In mẫu A5" at bounding box center [607, 70] width 49 height 17
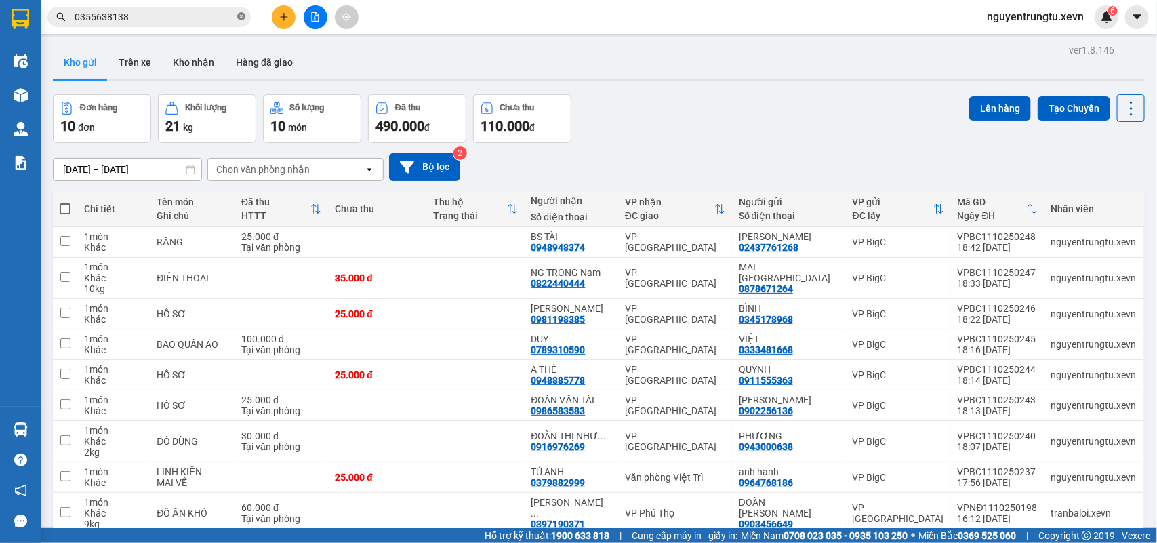
click at [241, 18] on icon "close-circle" at bounding box center [241, 16] width 8 height 8
click at [185, 16] on input "text" at bounding box center [155, 16] width 160 height 15
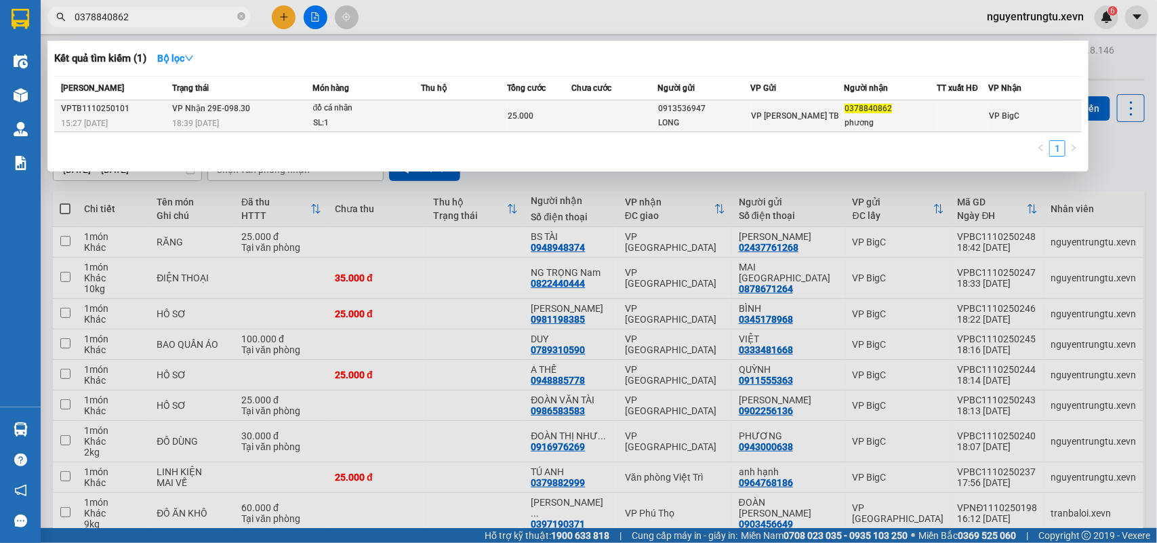
click at [527, 114] on span "25.000" at bounding box center [521, 115] width 26 height 9
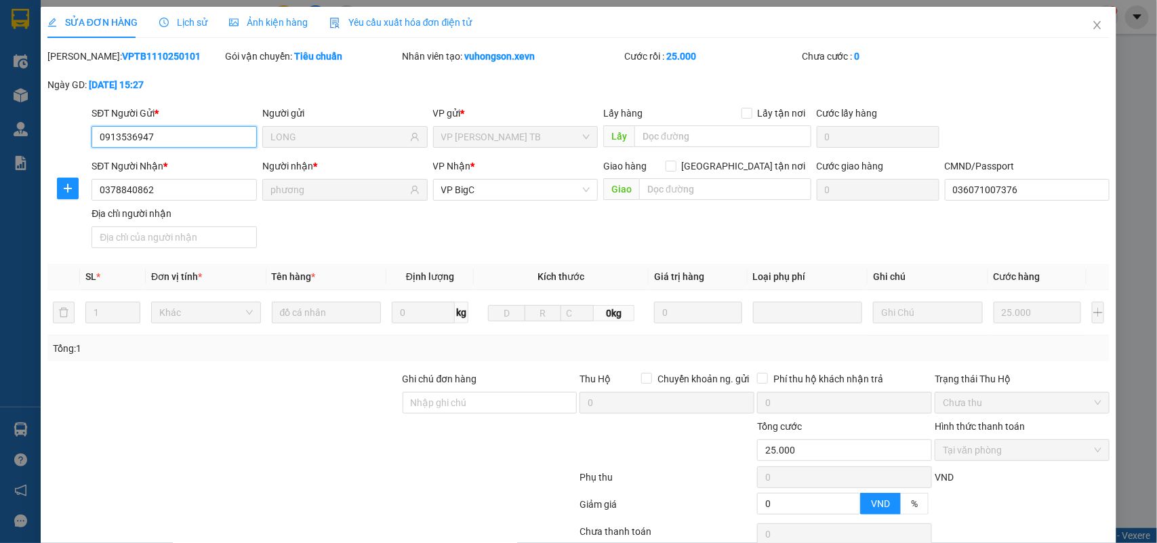
scroll to position [107, 0]
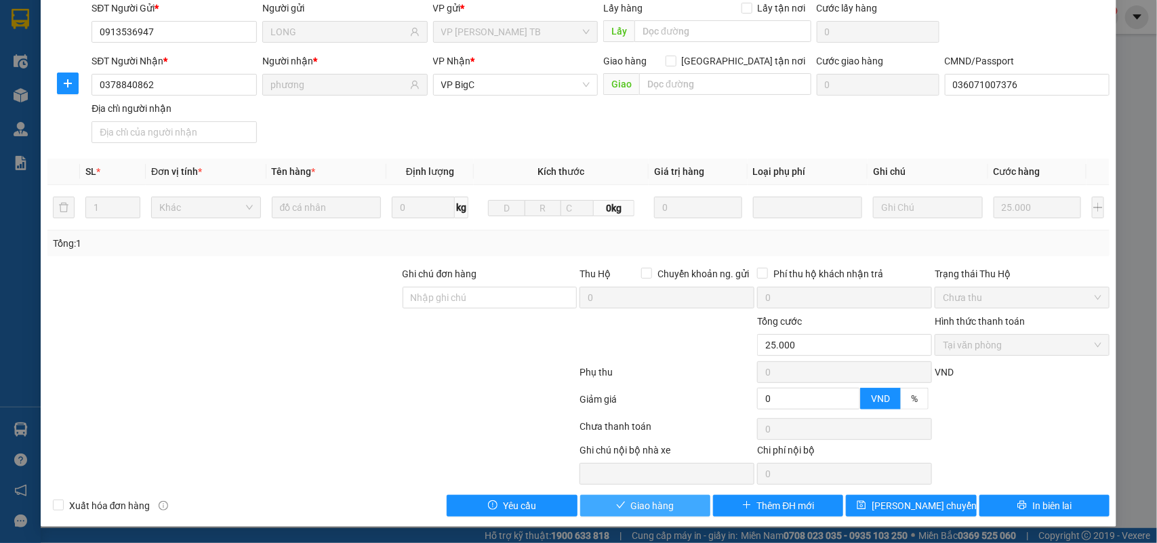
click at [631, 507] on span "Giao hàng" at bounding box center [652, 505] width 43 height 15
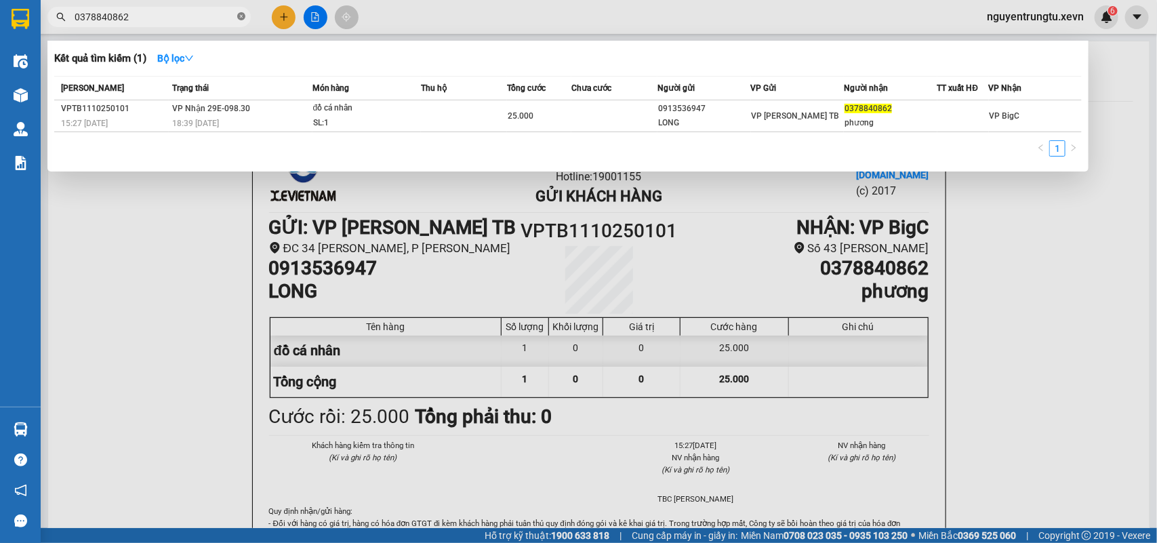
click at [243, 15] on icon "close-circle" at bounding box center [241, 16] width 8 height 8
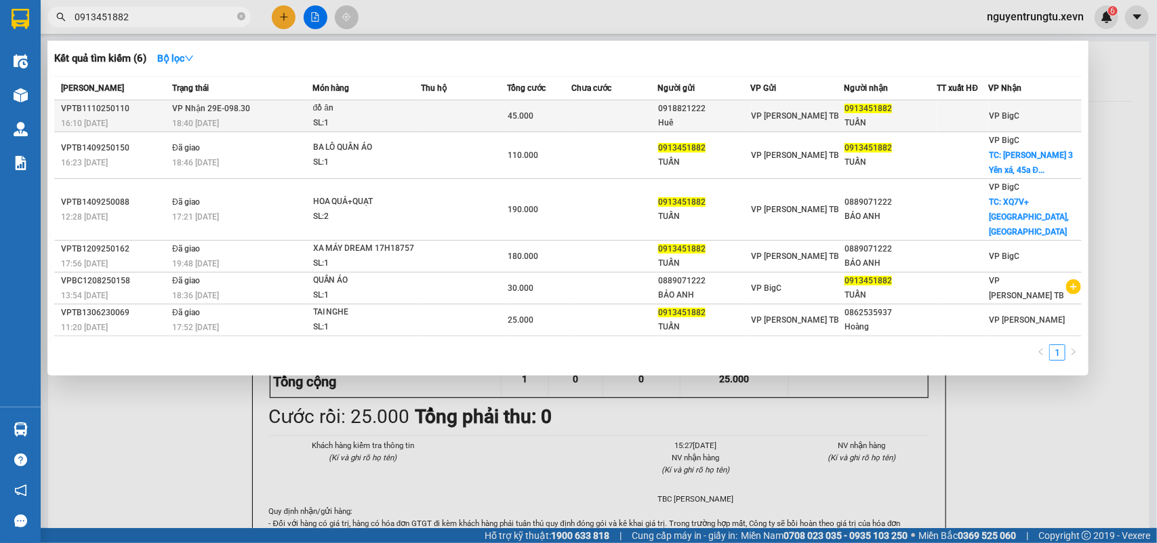
click at [387, 117] on div "SL: 1" at bounding box center [364, 123] width 102 height 15
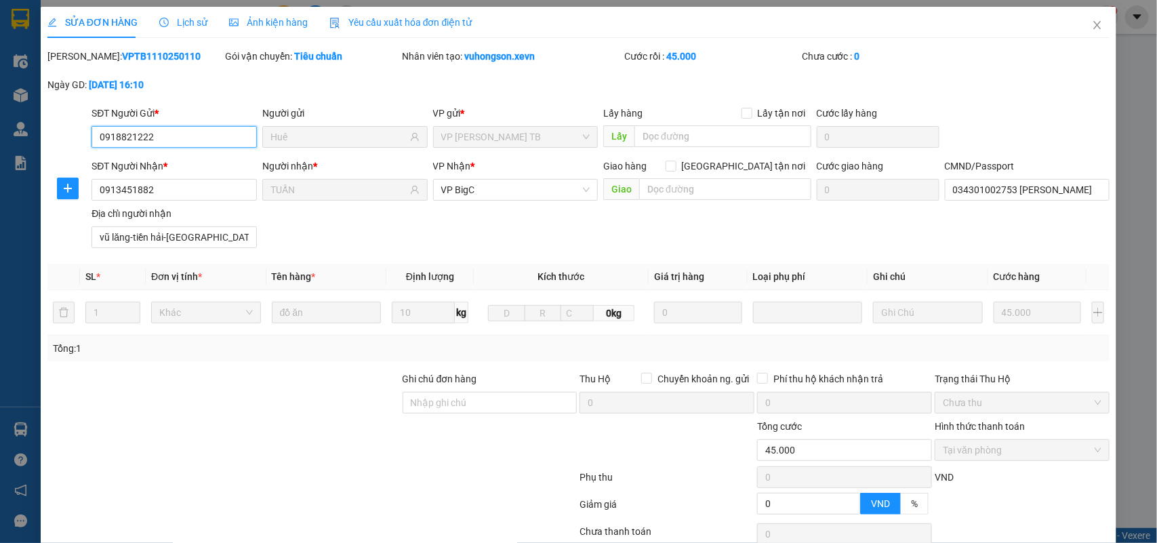
scroll to position [86, 0]
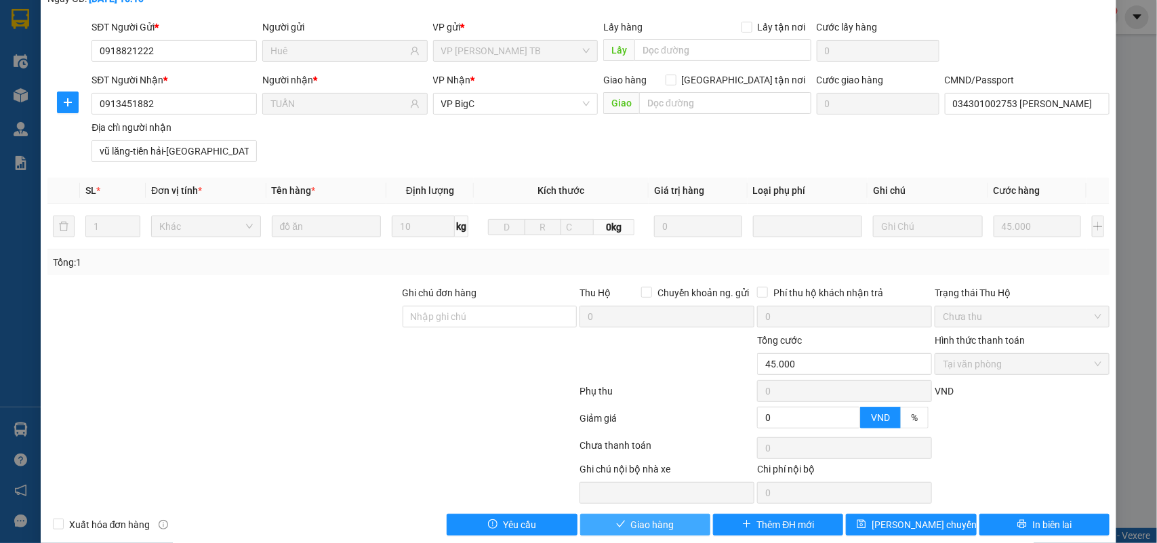
click at [652, 532] on span "Giao hàng" at bounding box center [652, 524] width 43 height 15
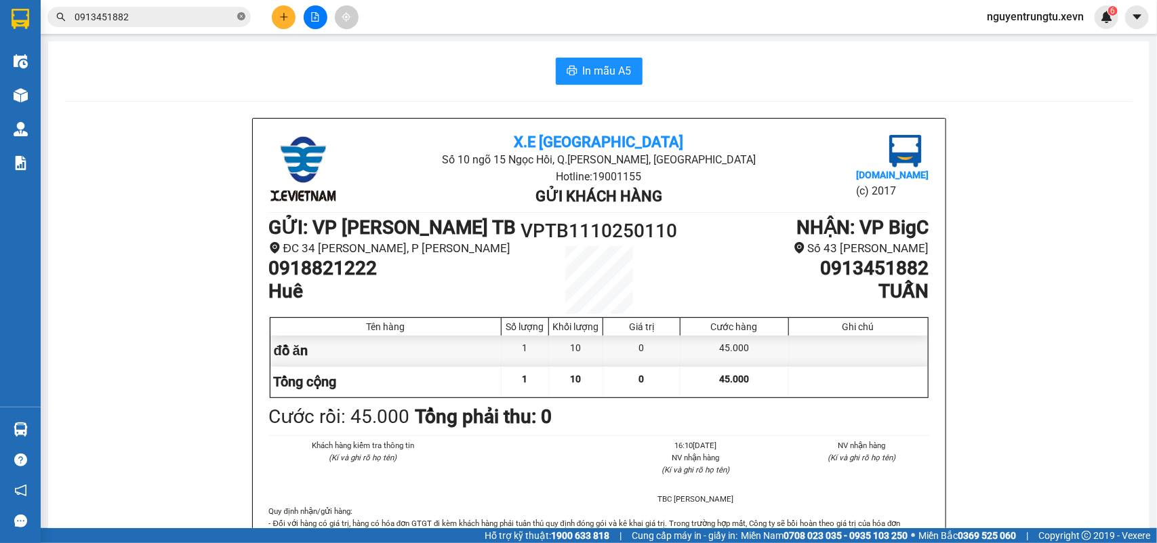
click at [239, 19] on icon "close-circle" at bounding box center [241, 16] width 8 height 8
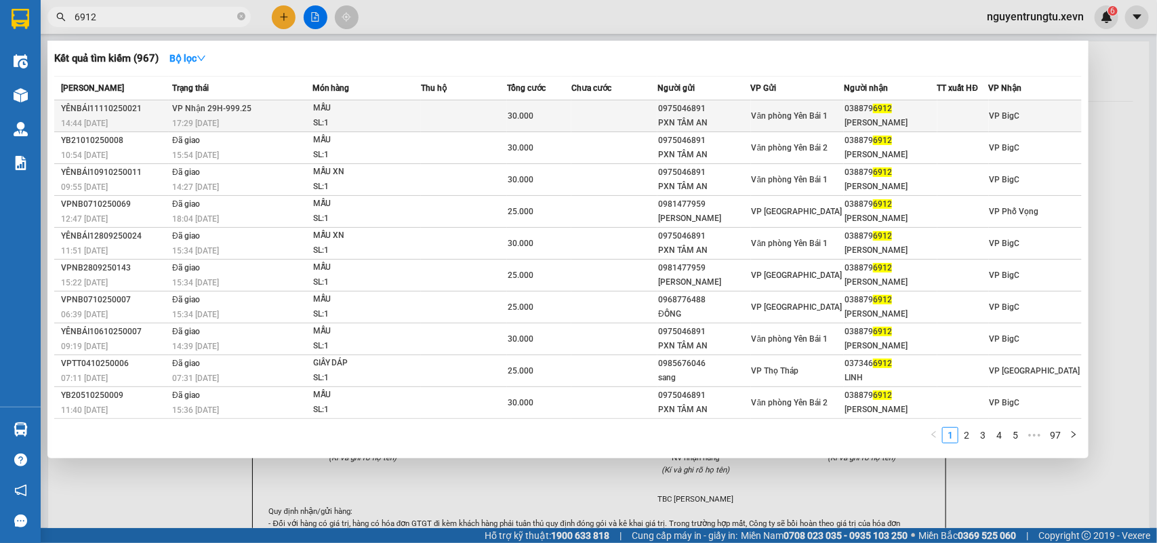
click at [273, 119] on div "17:29 - 11/10" at bounding box center [241, 123] width 139 height 15
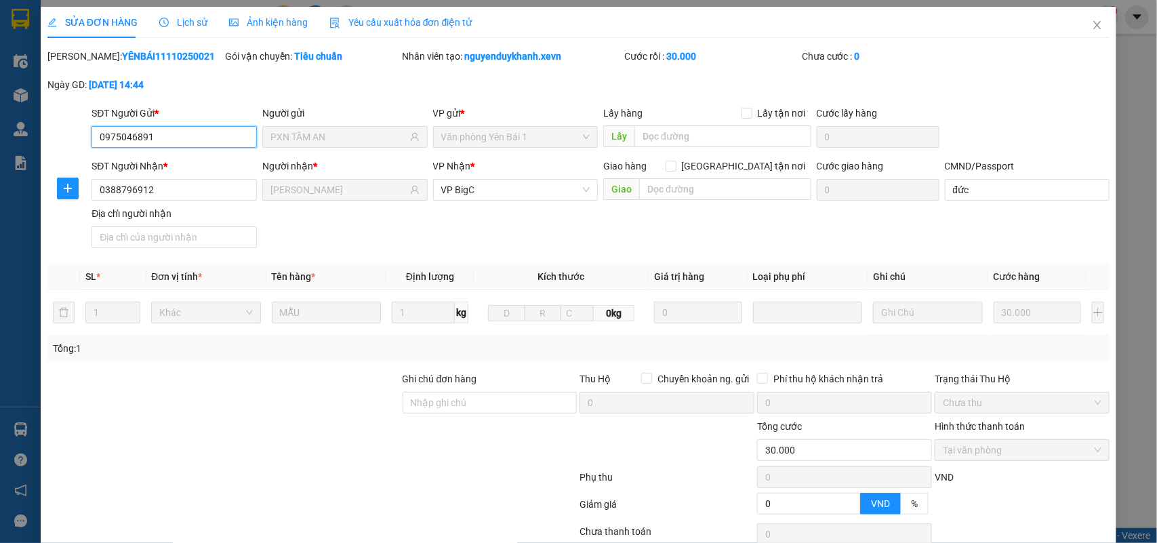
scroll to position [107, 0]
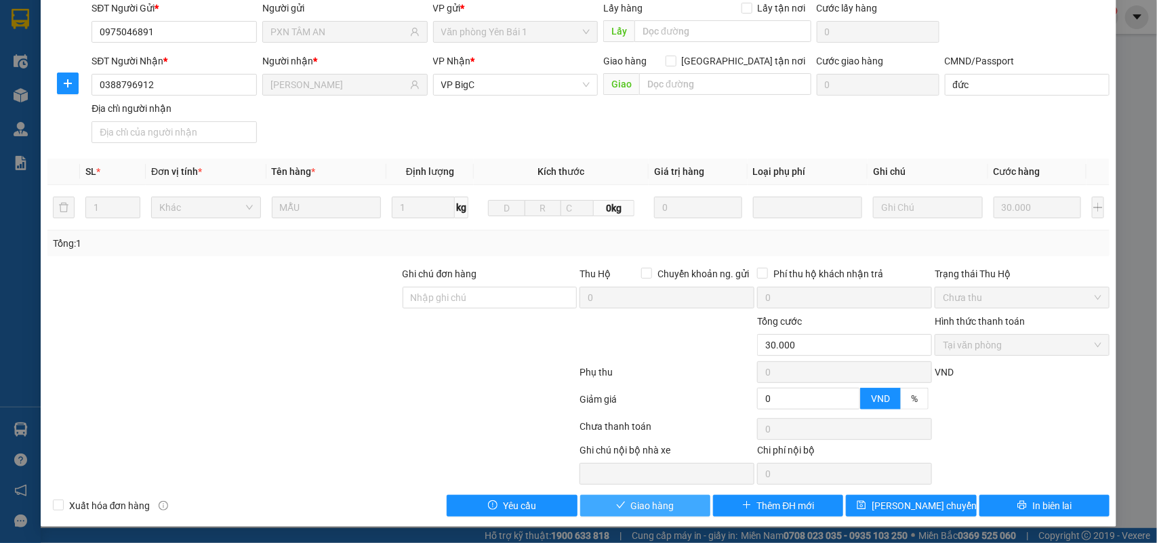
click at [653, 512] on span "Giao hàng" at bounding box center [652, 505] width 43 height 15
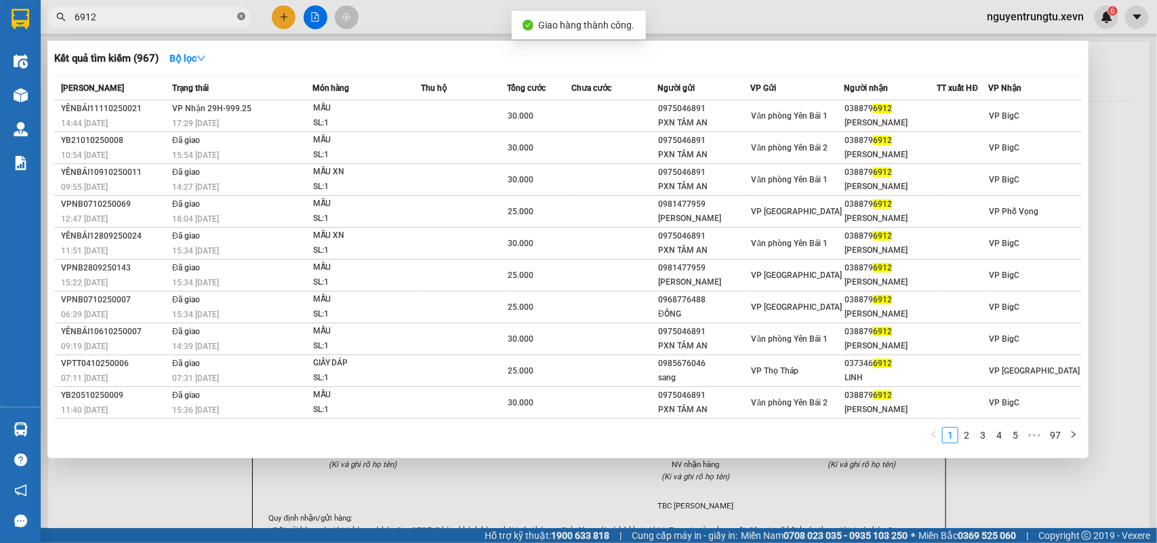
click at [242, 17] on icon "close-circle" at bounding box center [241, 16] width 8 height 8
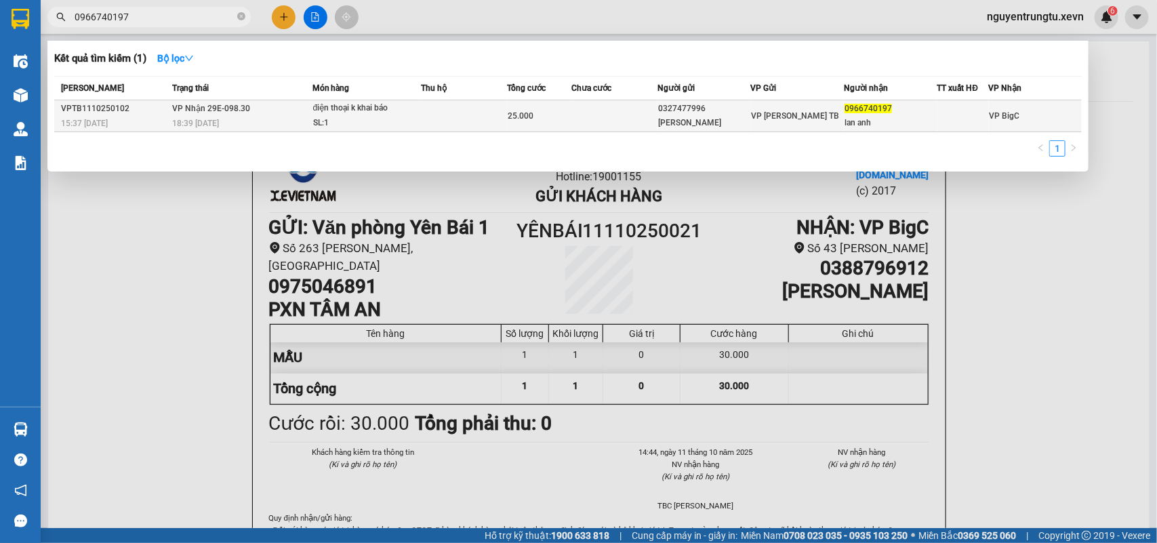
click at [401, 117] on div "SL: 1" at bounding box center [364, 123] width 102 height 15
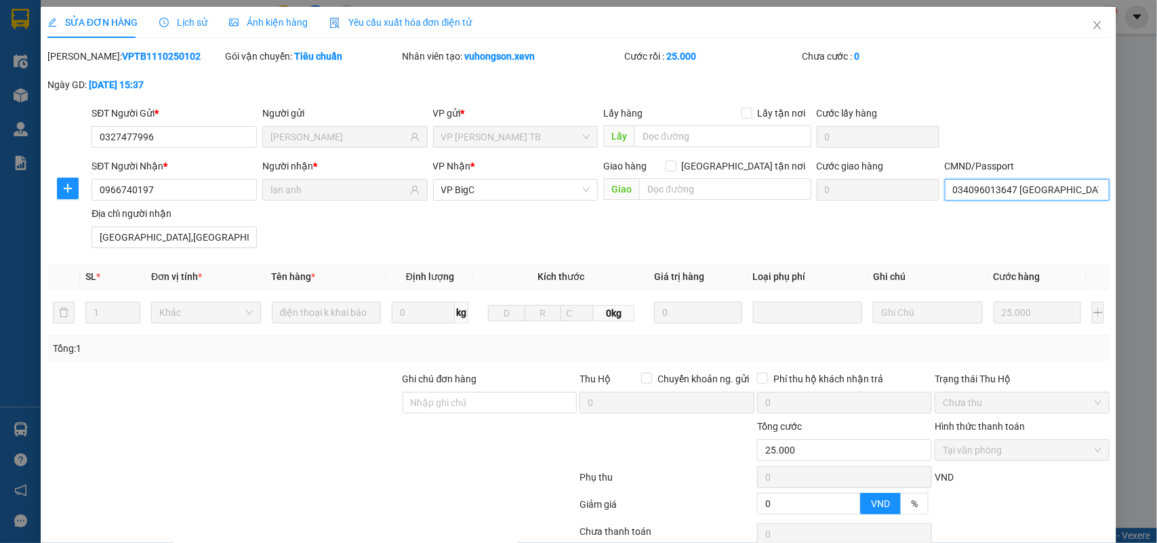
click at [1071, 195] on input "034096013647 ĐÀO HÀ ANH" at bounding box center [1027, 190] width 165 height 22
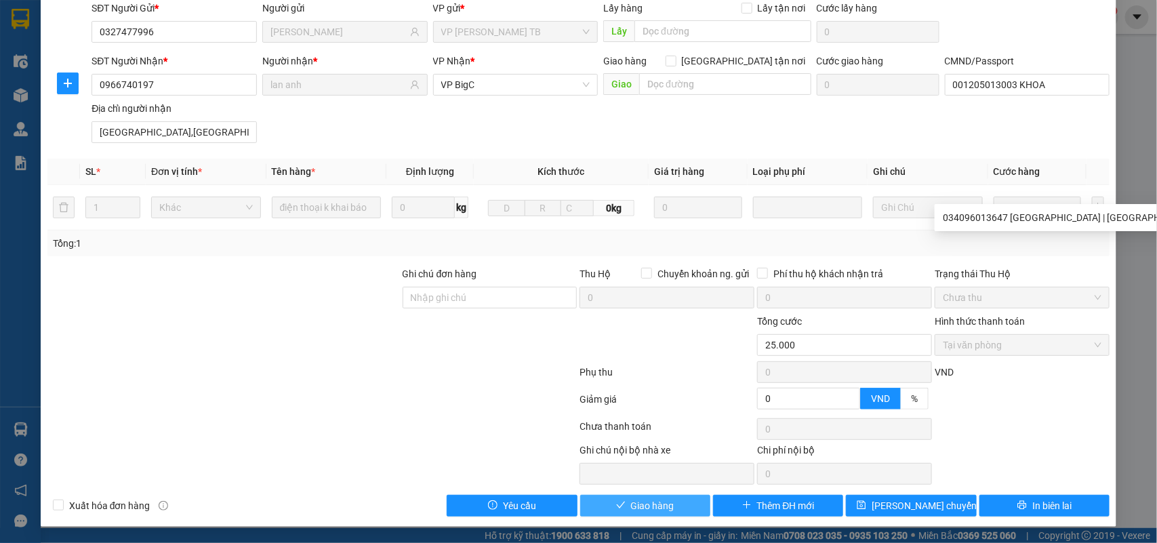
click at [638, 506] on span "Giao hàng" at bounding box center [652, 505] width 43 height 15
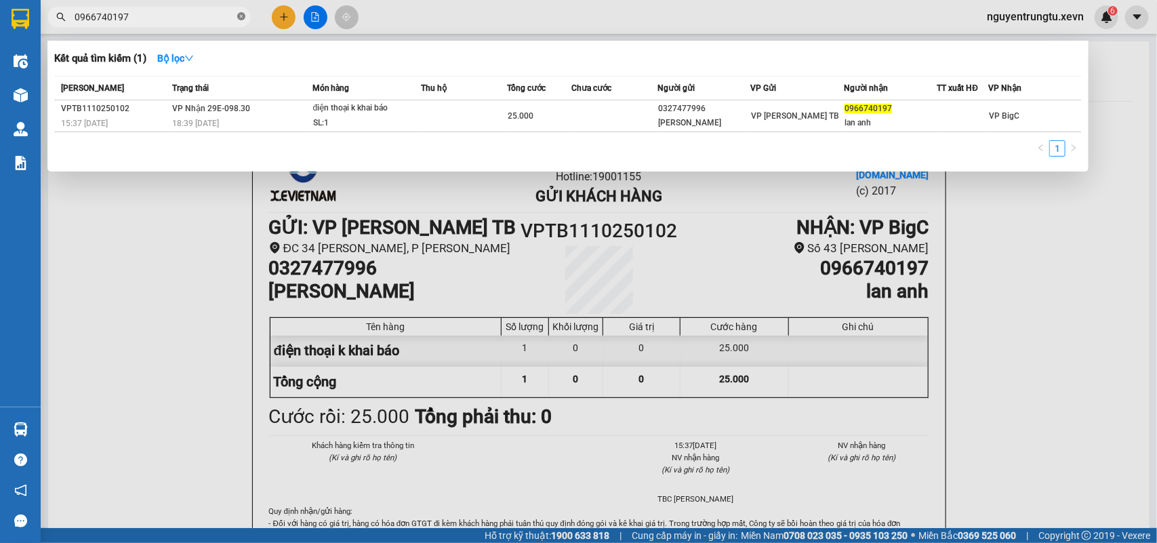
click at [239, 20] on icon "close-circle" at bounding box center [241, 16] width 8 height 8
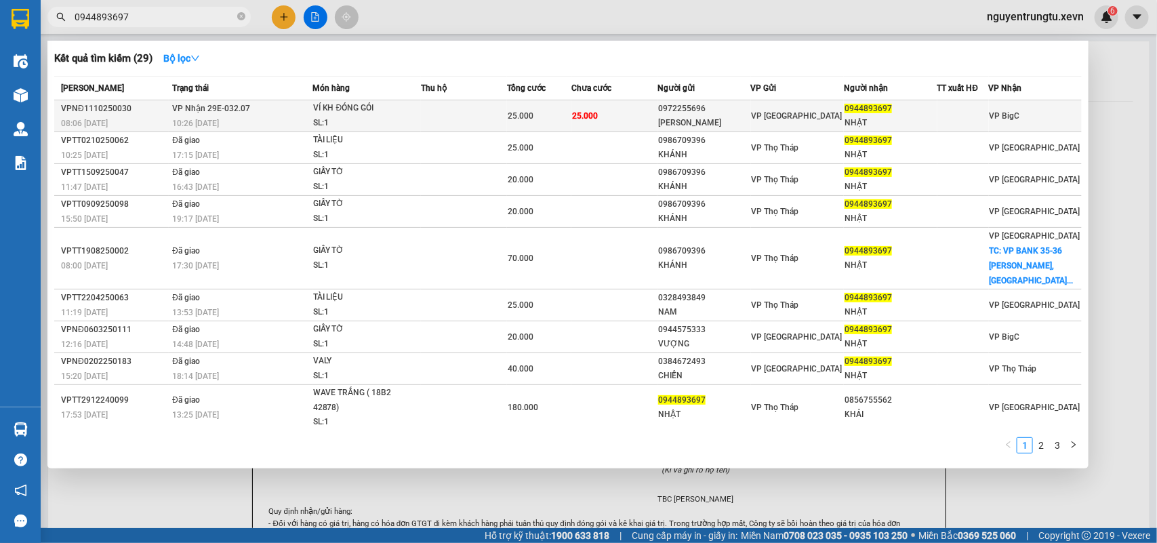
click at [451, 113] on td at bounding box center [464, 116] width 86 height 32
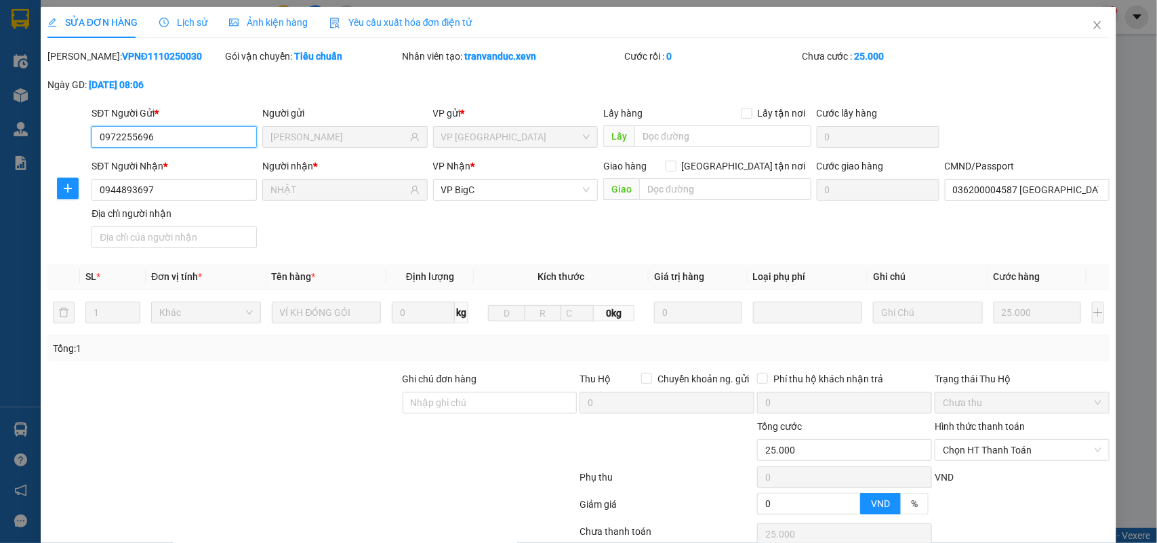
scroll to position [107, 0]
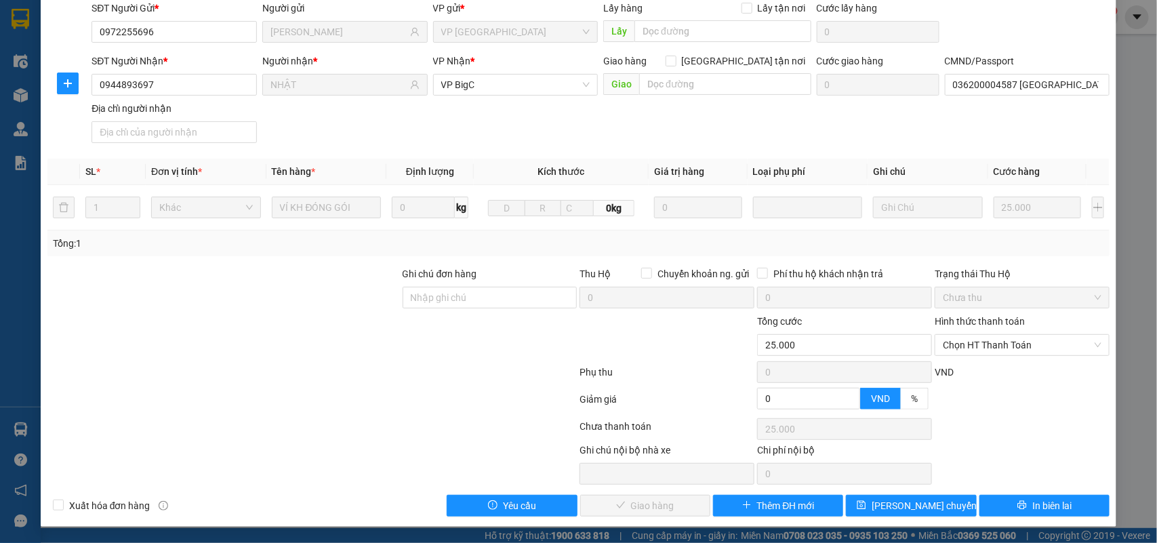
click at [980, 324] on label "Hình thức thanh toán" at bounding box center [980, 321] width 90 height 11
click at [980, 335] on input "Hình thức thanh toán" at bounding box center [1017, 345] width 149 height 20
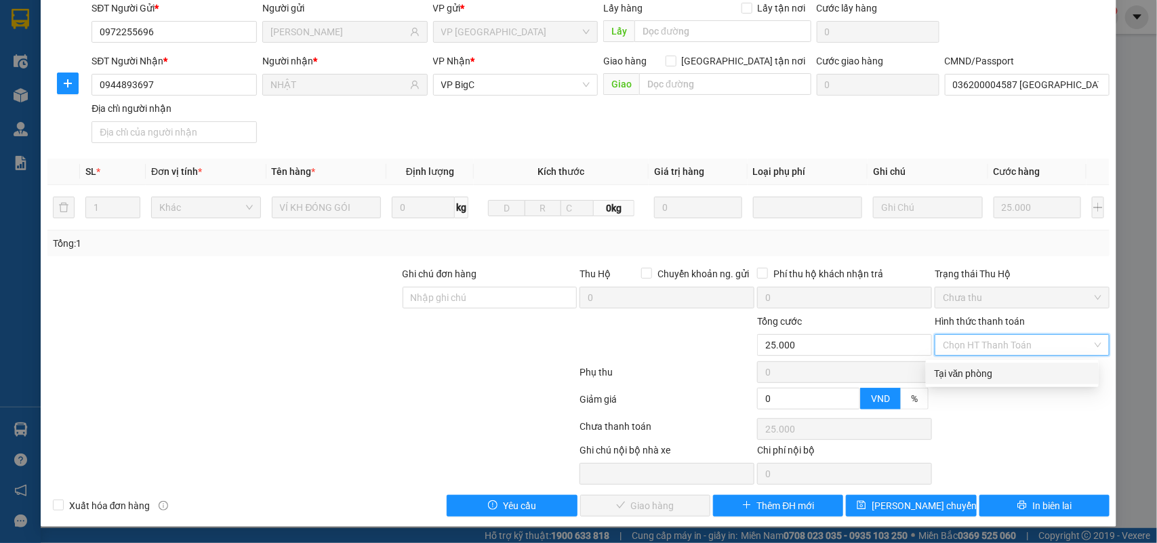
drag, startPoint x: 982, startPoint y: 343, endPoint x: 983, endPoint y: 356, distance: 13.0
click at [982, 344] on span "Chọn HT Thanh Toán" at bounding box center [1022, 345] width 159 height 20
click at [978, 374] on div "Tại văn phòng" at bounding box center [1012, 373] width 157 height 15
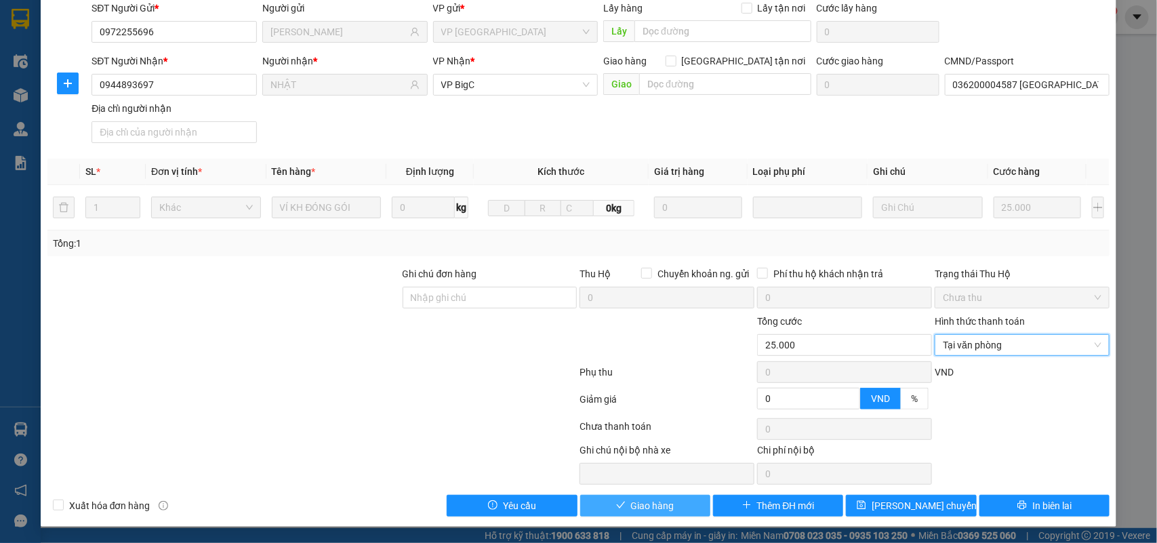
click at [685, 502] on button "Giao hàng" at bounding box center [645, 506] width 130 height 22
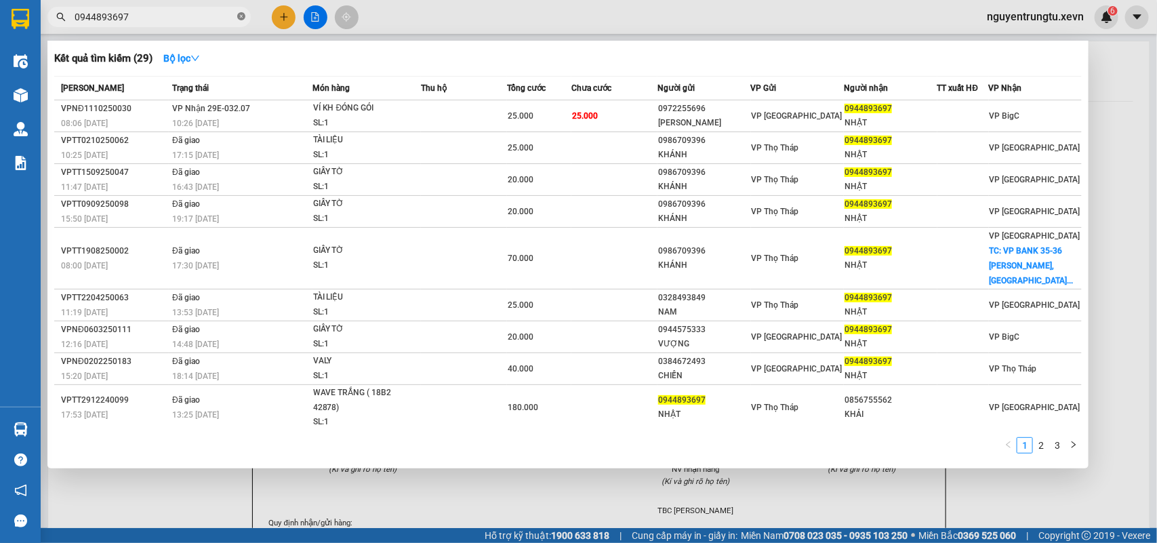
click at [245, 15] on span "0944893697" at bounding box center [148, 17] width 203 height 20
click at [245, 15] on icon "close-circle" at bounding box center [241, 16] width 8 height 8
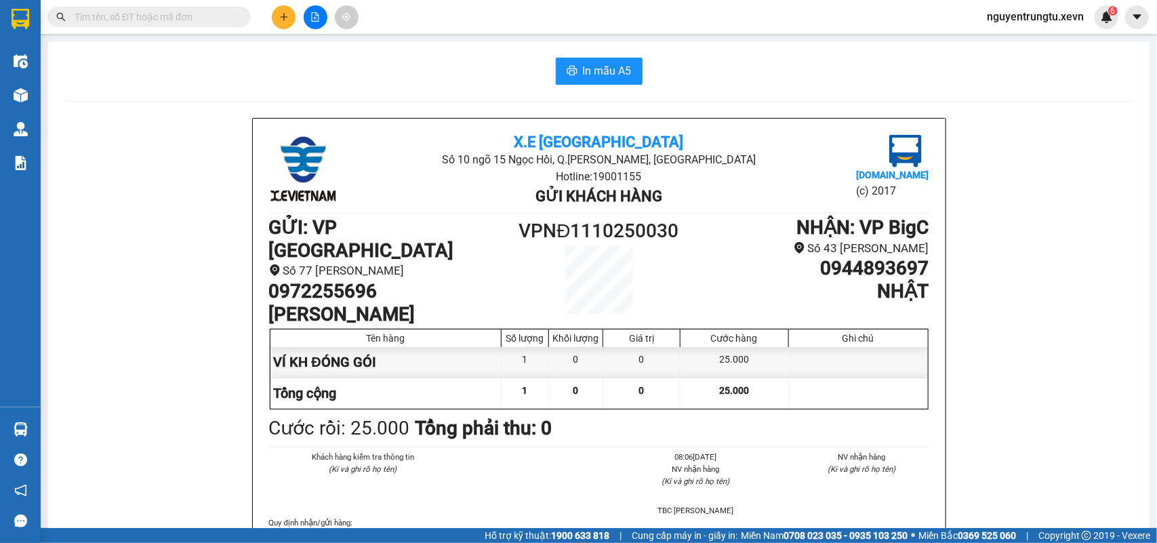
click at [242, 15] on span at bounding box center [241, 16] width 8 height 15
click at [222, 15] on input "text" at bounding box center [155, 16] width 160 height 15
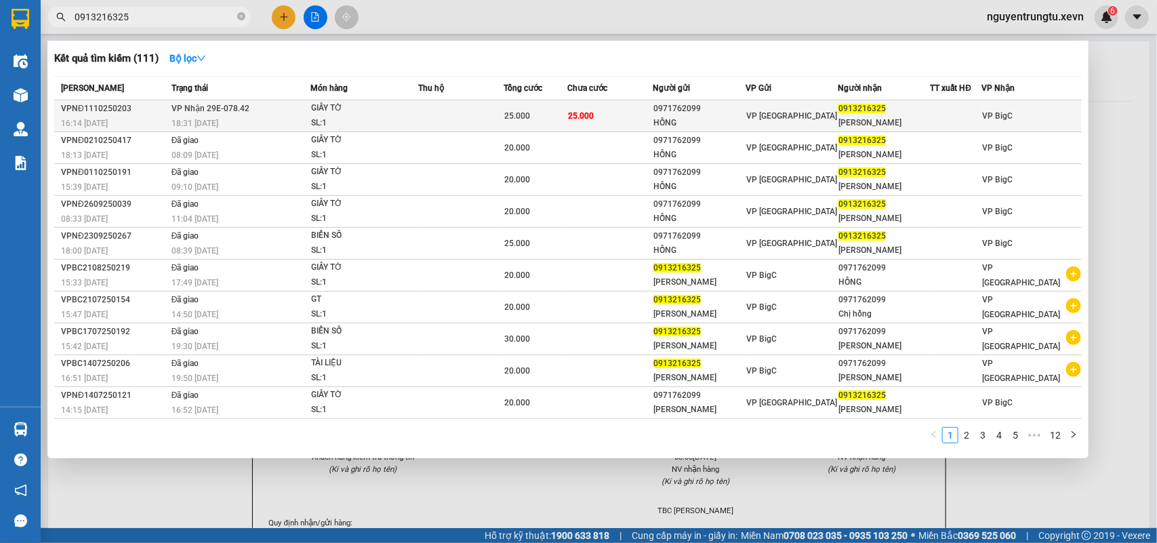
click at [405, 106] on div "GIẤY TỜ" at bounding box center [362, 108] width 102 height 15
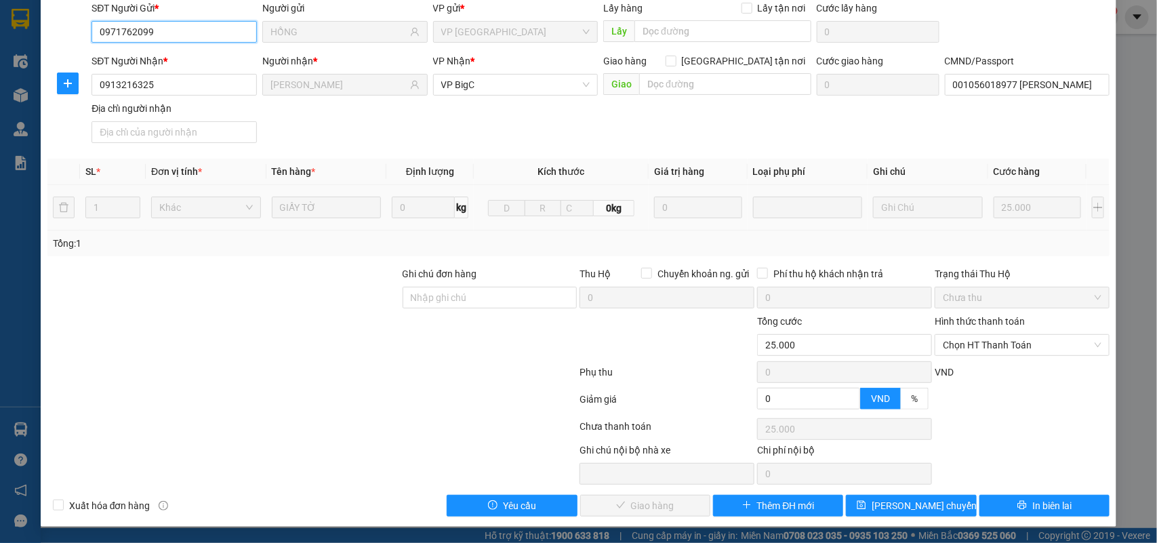
scroll to position [107, 0]
click at [1002, 341] on span "Chọn HT Thanh Toán" at bounding box center [1022, 345] width 159 height 20
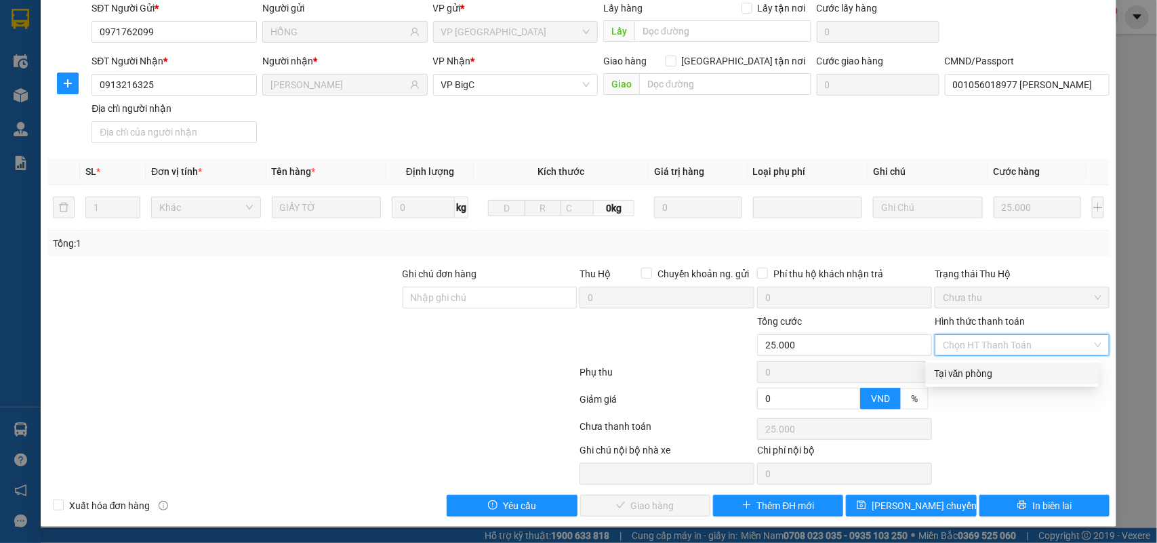
drag, startPoint x: 1002, startPoint y: 352, endPoint x: 815, endPoint y: 456, distance: 213.3
click at [994, 373] on div "Tại văn phòng" at bounding box center [1012, 373] width 157 height 15
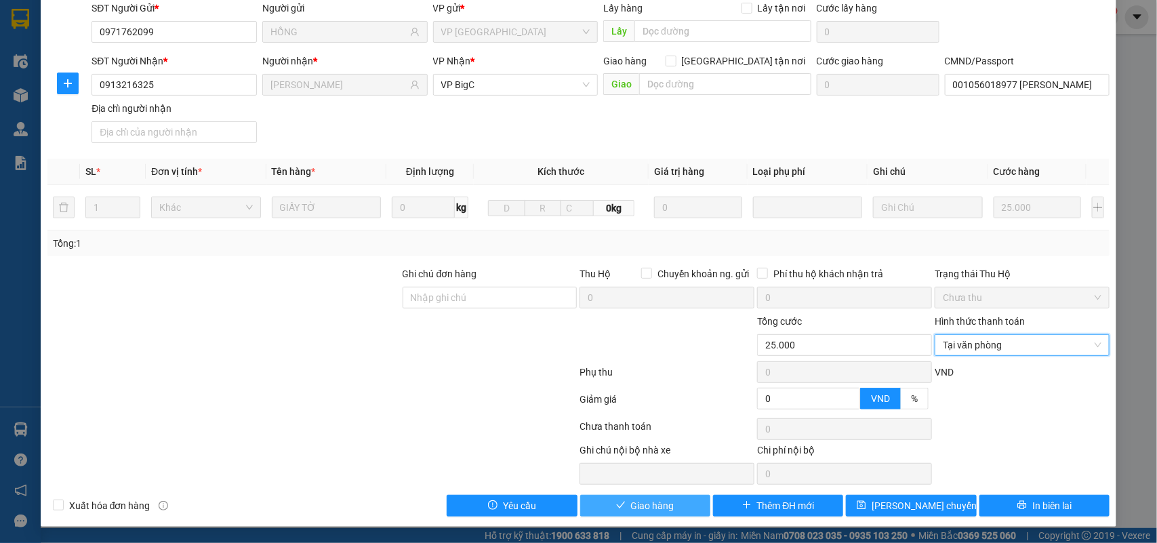
click at [631, 505] on span "Giao hàng" at bounding box center [652, 505] width 43 height 15
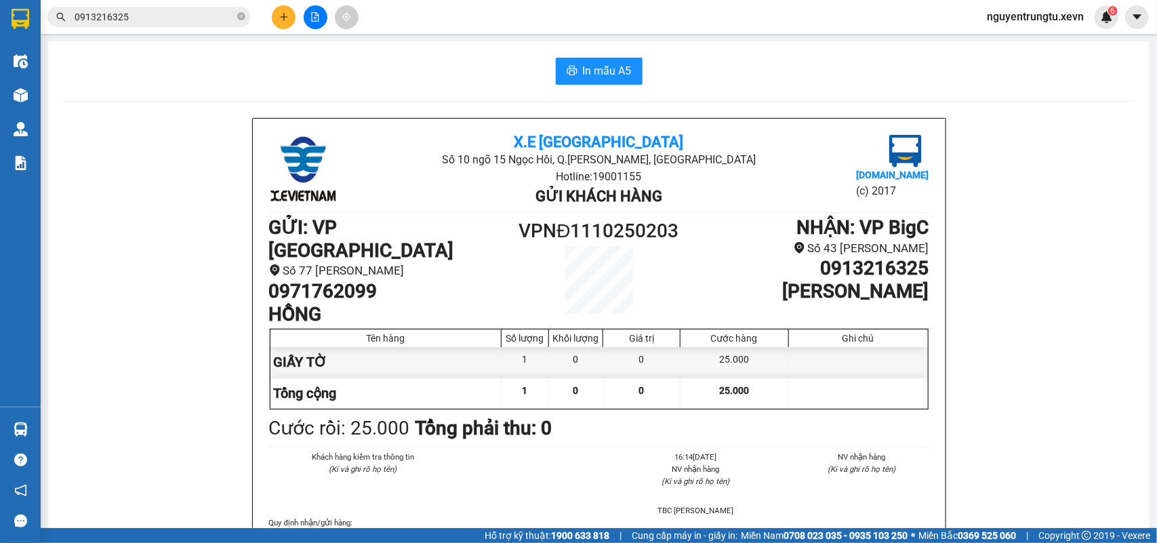
click at [282, 16] on icon "plus" at bounding box center [283, 16] width 9 height 9
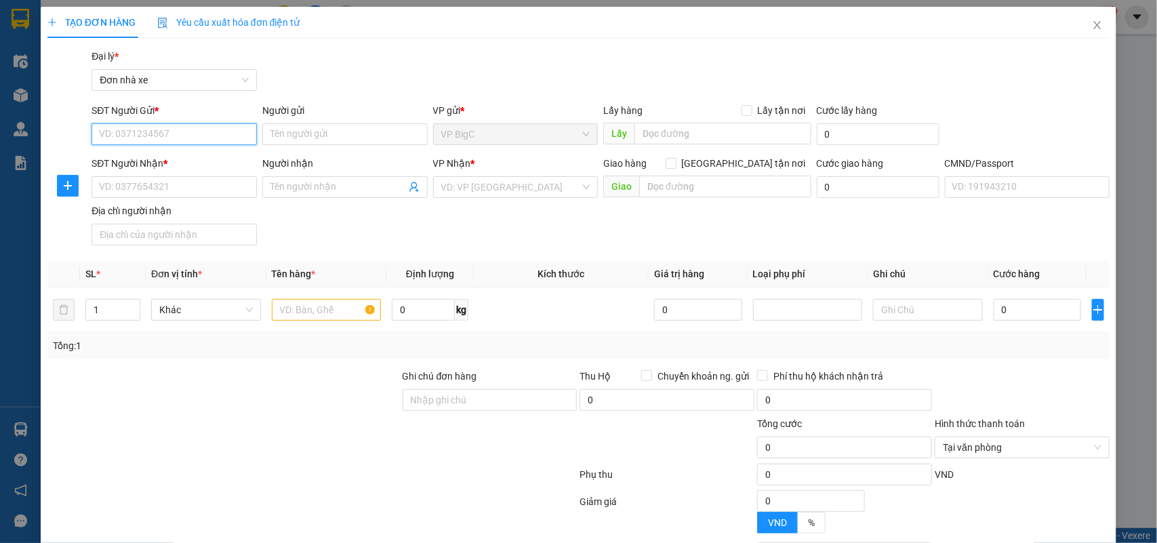
click at [201, 136] on input "SĐT Người Gửi *" at bounding box center [174, 134] width 165 height 22
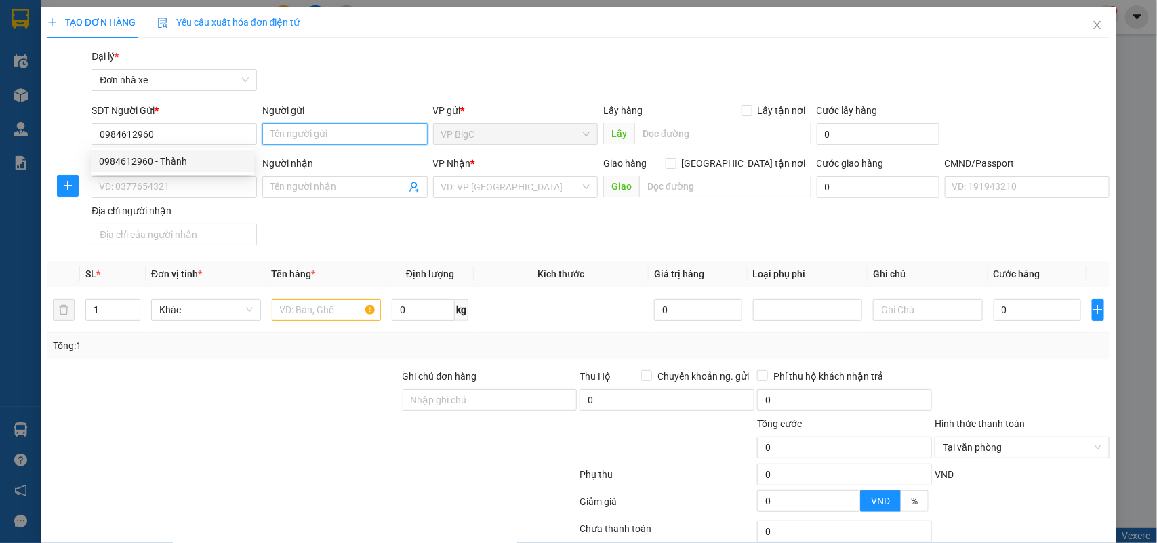
click at [312, 133] on input "Người gửi" at bounding box center [344, 134] width 165 height 22
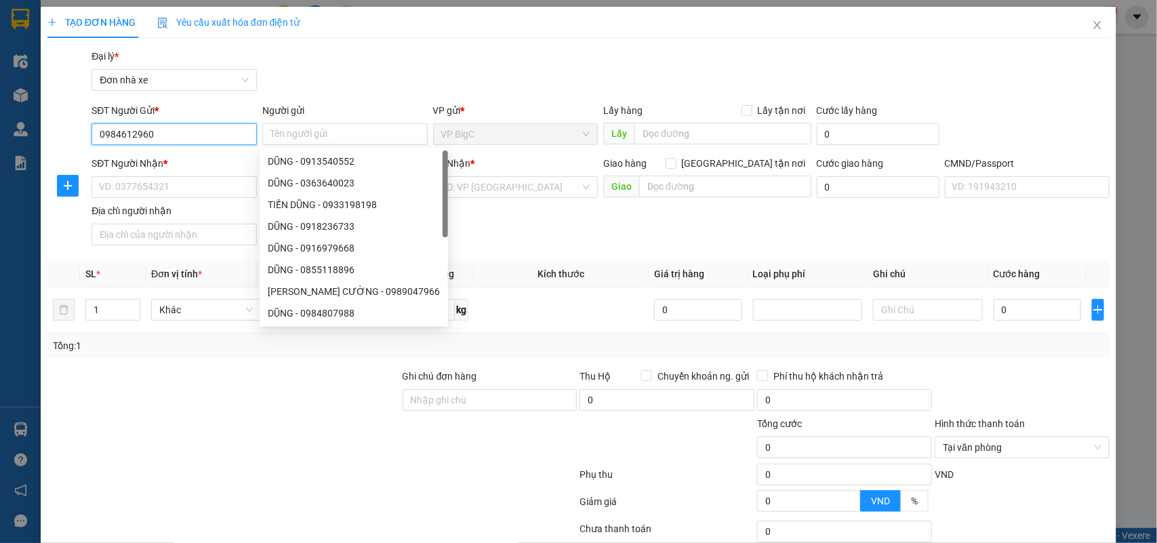
click at [228, 136] on input "0984612960" at bounding box center [174, 134] width 165 height 22
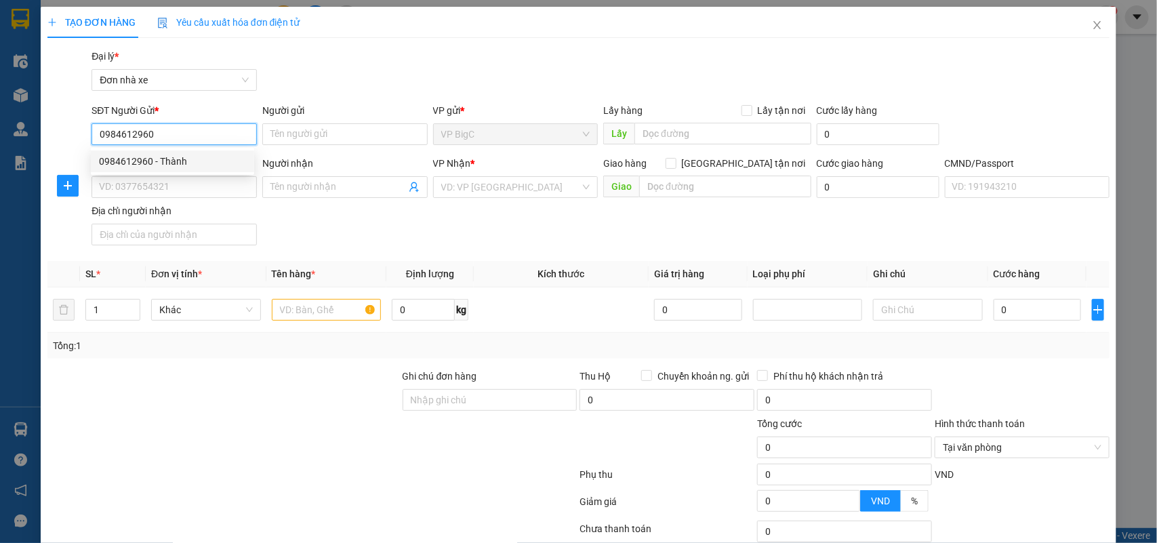
click at [204, 163] on div "0984612960 - Thành" at bounding box center [172, 161] width 147 height 15
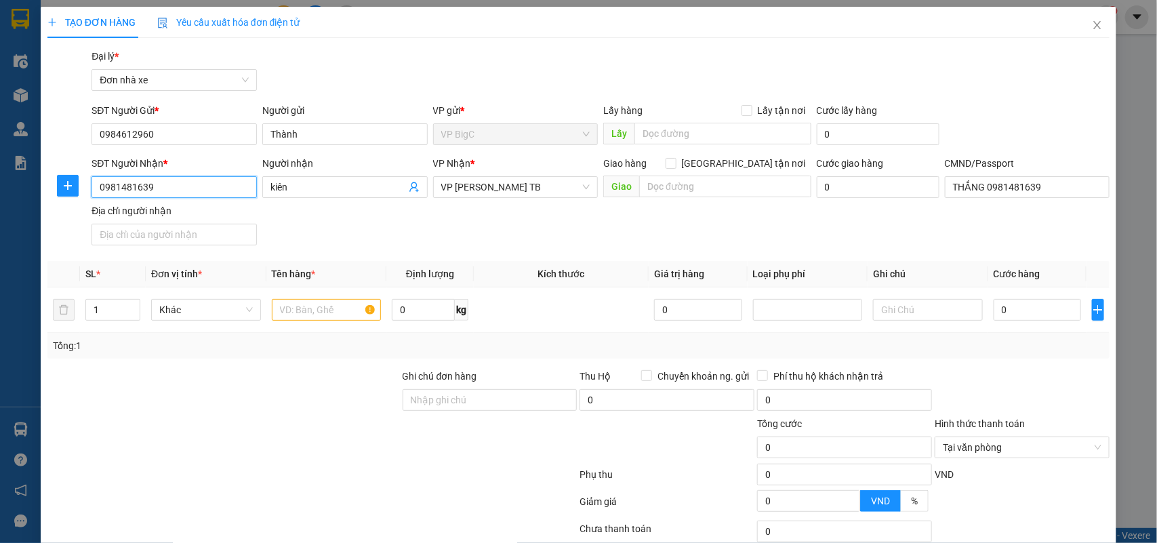
drag, startPoint x: 197, startPoint y: 180, endPoint x: 10, endPoint y: 180, distance: 186.4
click at [10, 180] on div "TẠO ĐƠN HÀNG Yêu cầu xuất hóa đơn điện tử Transit Pickup Surcharge Ids Transit …" at bounding box center [578, 271] width 1157 height 543
click at [157, 211] on div "0912640150 - BA" at bounding box center [172, 214] width 147 height 15
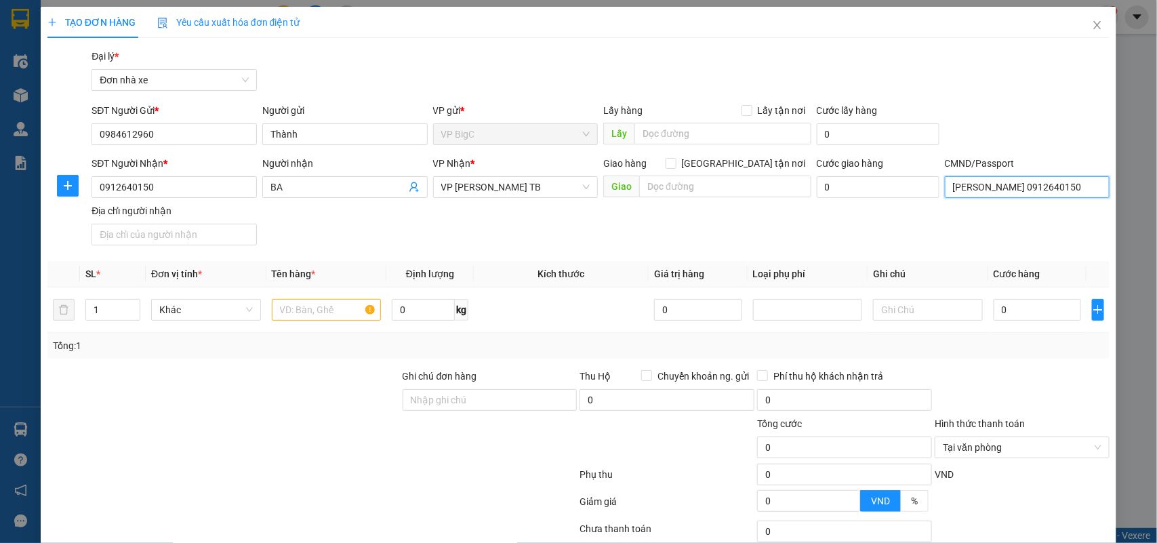
click at [1036, 195] on input "bùi đình BA 0912640150" at bounding box center [1027, 187] width 165 height 22
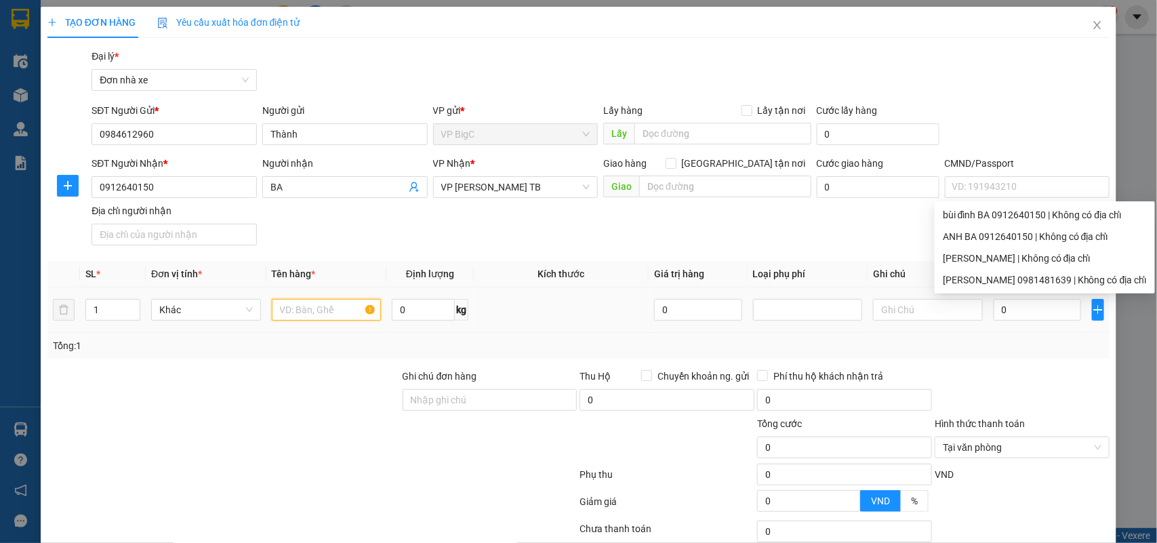
click at [310, 310] on input "text" at bounding box center [327, 310] width 110 height 22
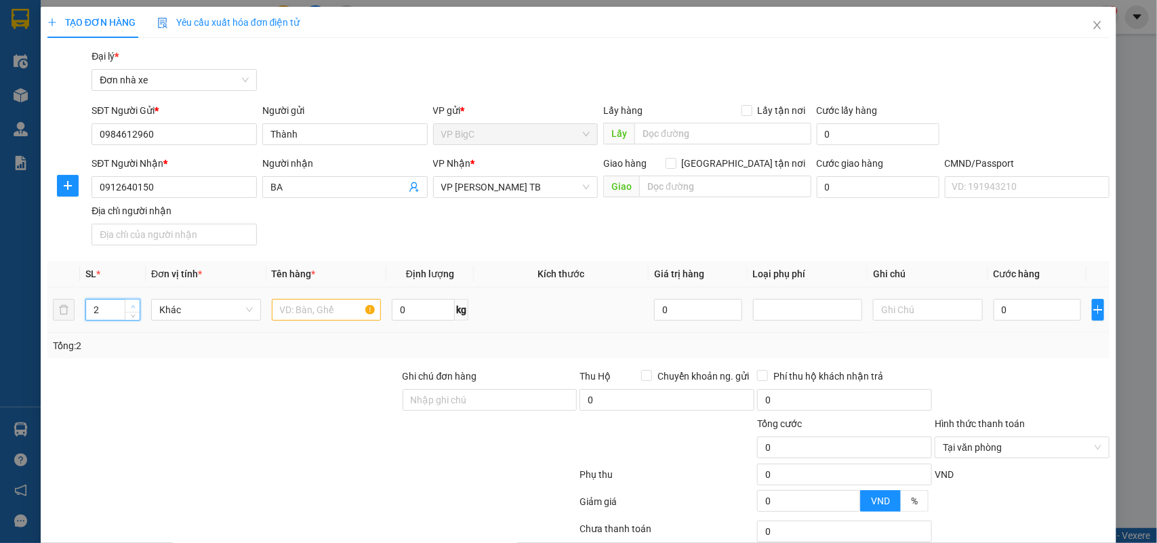
click at [132, 305] on icon "up" at bounding box center [133, 306] width 5 height 5
click at [272, 309] on input "text" at bounding box center [327, 310] width 110 height 22
click at [1010, 305] on input "0" at bounding box center [1037, 310] width 87 height 22
click at [1000, 365] on div "Transit Pickup Surcharge Ids Transit Deliver Surcharge Ids Transit Deliver Surc…" at bounding box center [578, 334] width 1063 height 570
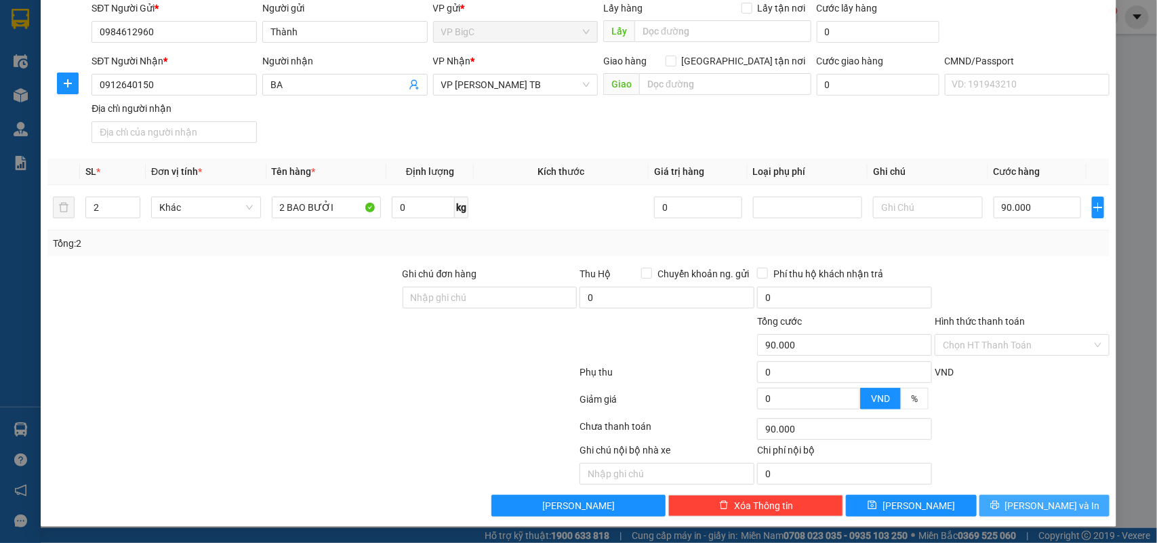
drag, startPoint x: 1060, startPoint y: 500, endPoint x: 1018, endPoint y: 510, distance: 42.6
click at [1060, 500] on button "[PERSON_NAME] và In" at bounding box center [1045, 506] width 130 height 22
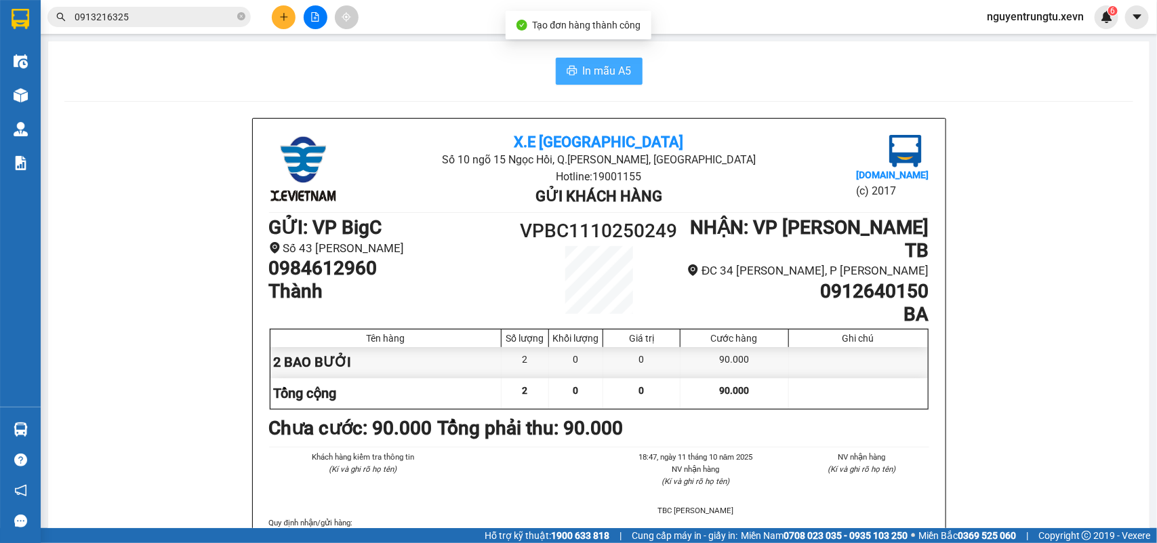
click at [597, 77] on span "In mẫu A5" at bounding box center [607, 70] width 49 height 17
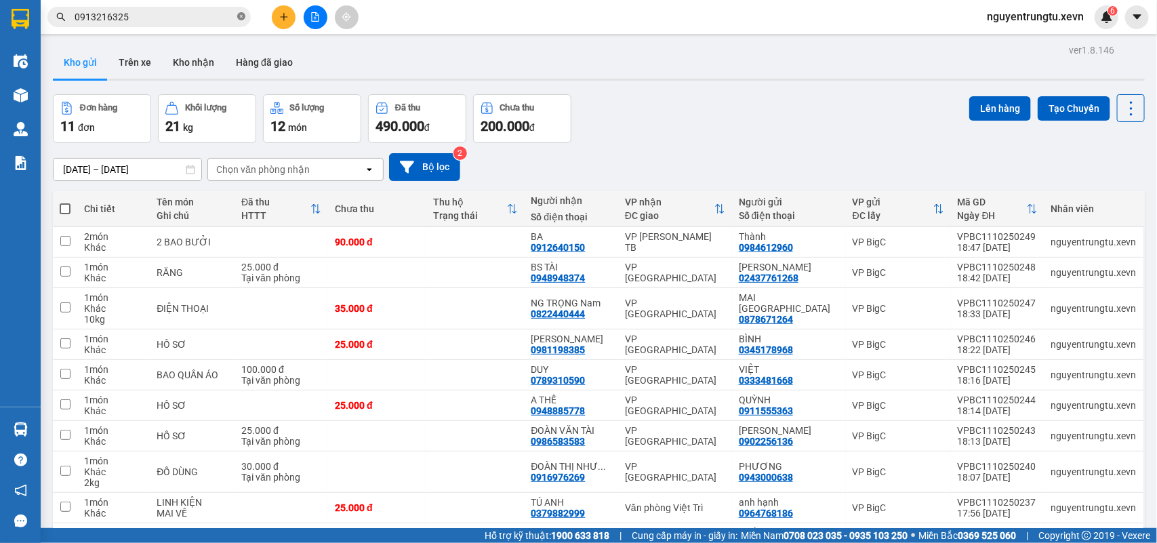
click at [241, 19] on icon "close-circle" at bounding box center [241, 16] width 8 height 8
click at [188, 19] on input "text" at bounding box center [155, 16] width 160 height 15
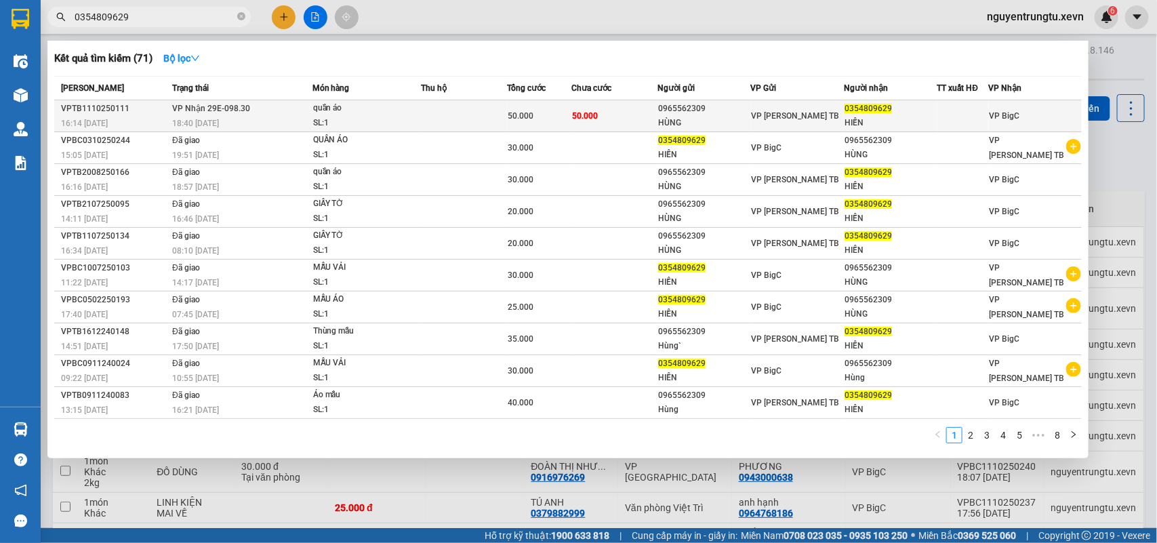
click at [521, 121] on div "50.000" at bounding box center [539, 115] width 63 height 15
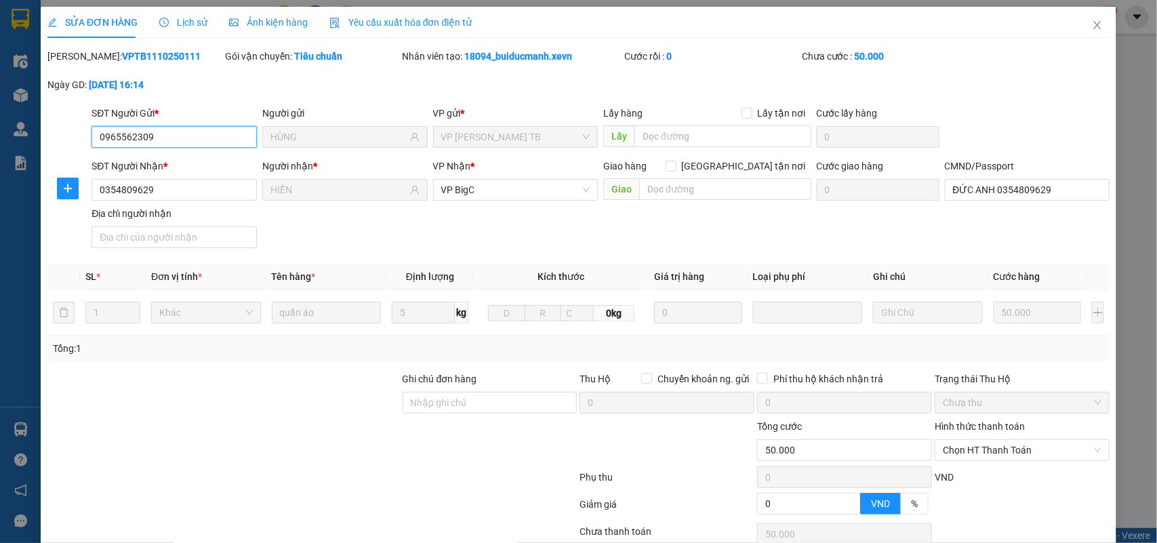
scroll to position [107, 0]
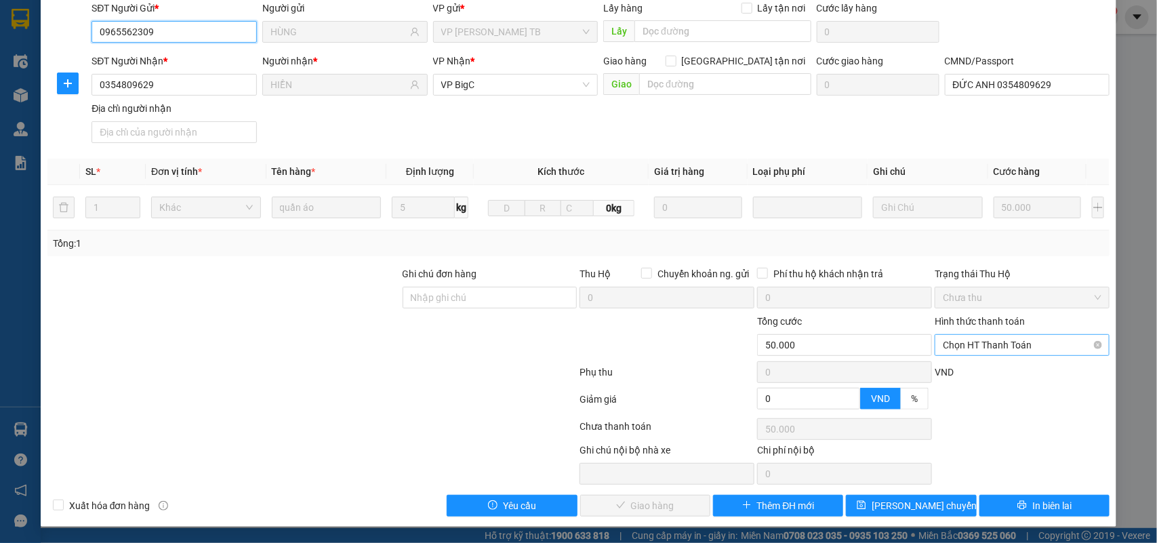
click at [981, 347] on span "Chọn HT Thanh Toán" at bounding box center [1022, 345] width 159 height 20
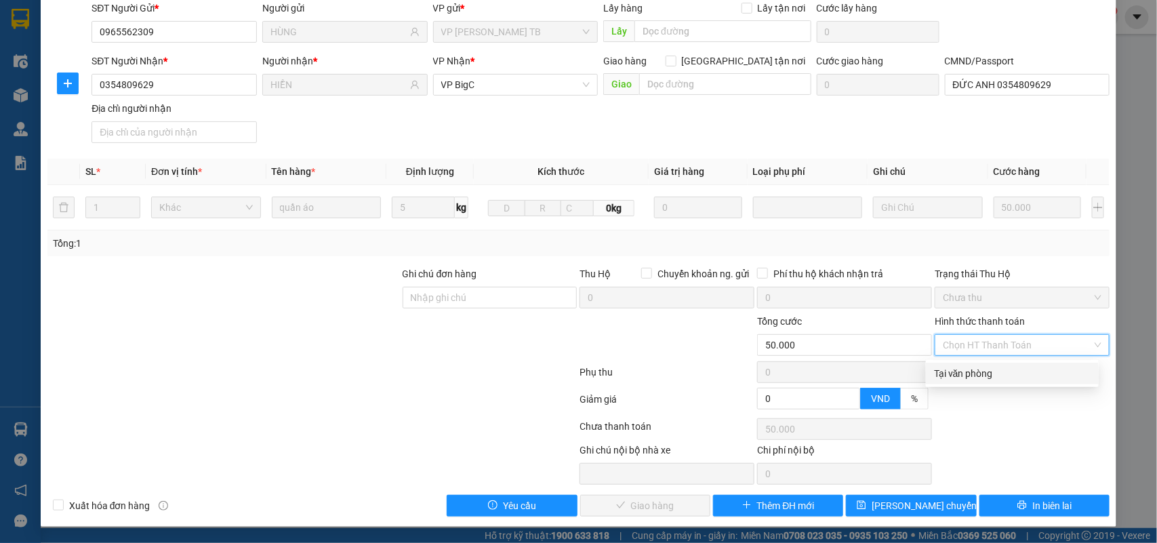
click at [976, 368] on div "Tại văn phòng" at bounding box center [1012, 373] width 157 height 15
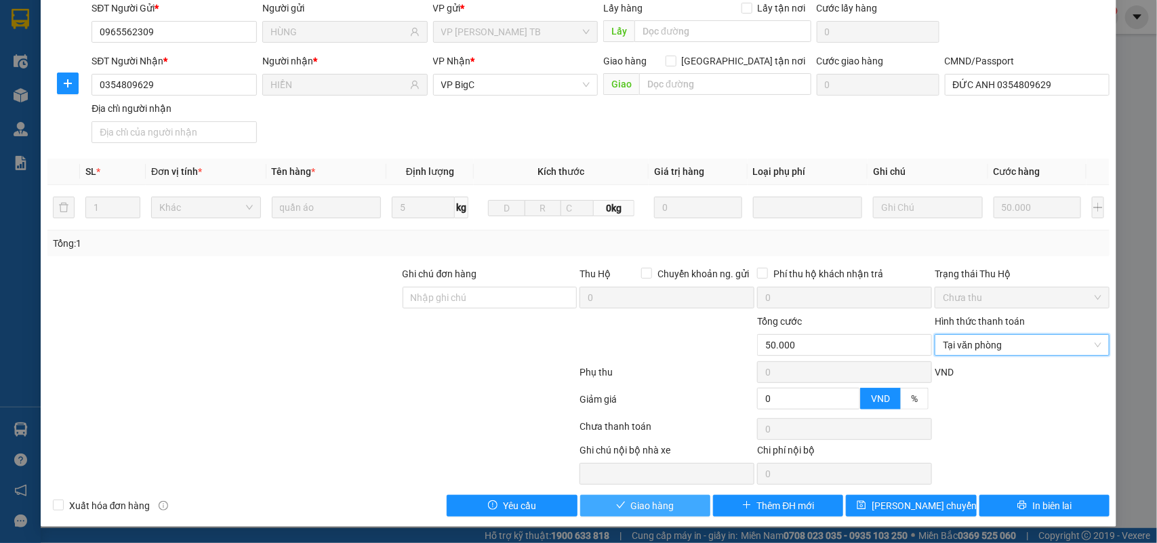
click at [686, 496] on button "Giao hàng" at bounding box center [645, 506] width 130 height 22
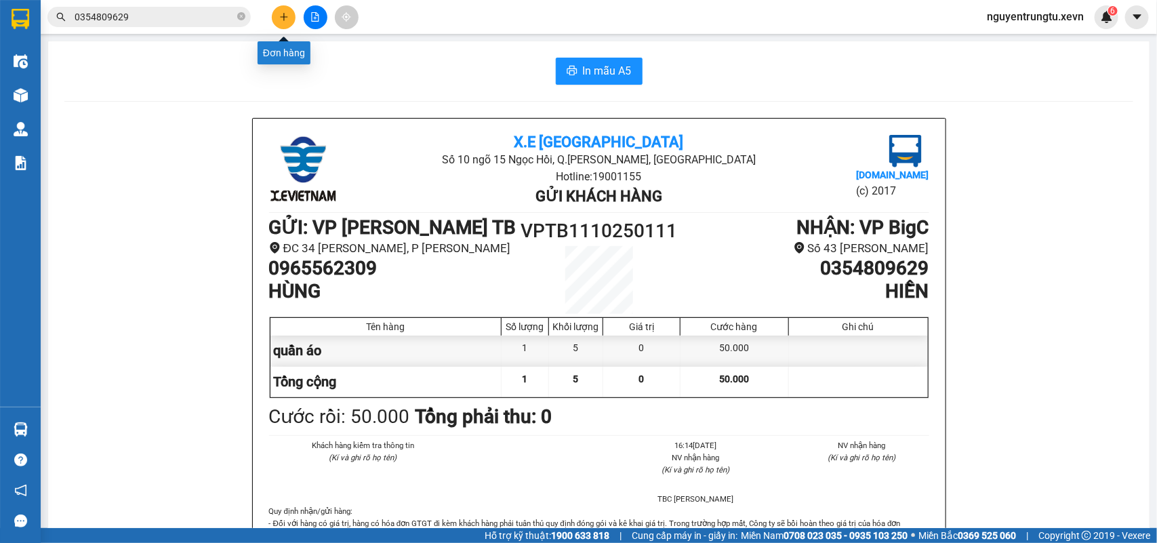
click at [275, 14] on button at bounding box center [284, 17] width 24 height 24
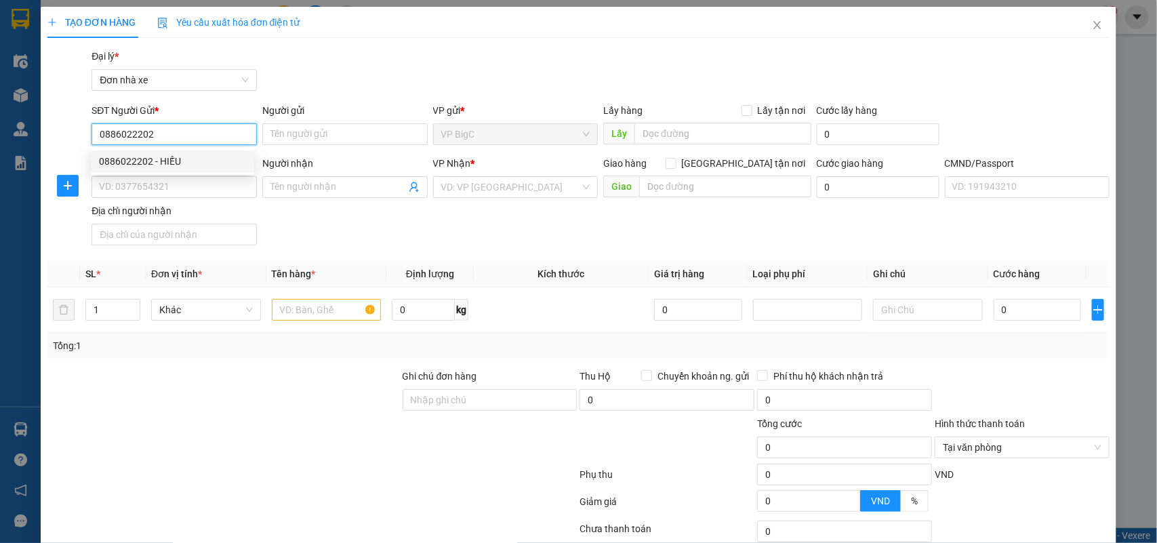
click at [188, 157] on div "0886022202 - HIẾU" at bounding box center [172, 161] width 147 height 15
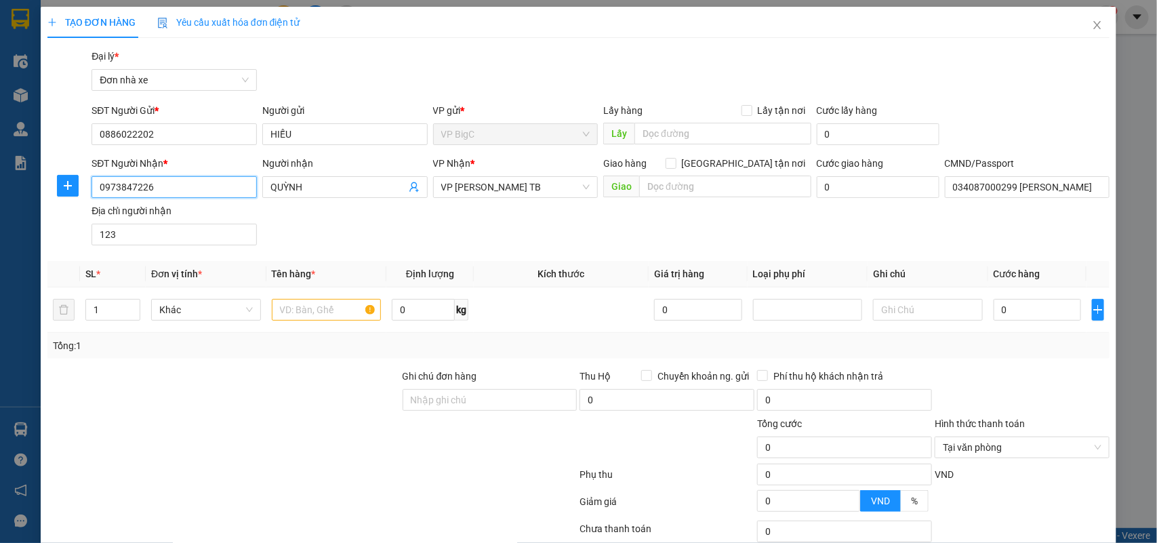
drag, startPoint x: 172, startPoint y: 190, endPoint x: 0, endPoint y: 191, distance: 171.5
click at [0, 191] on div "TẠO ĐƠN HÀNG Yêu cầu xuất hóa đơn điện tử Transit Pickup Surcharge Ids Transit …" at bounding box center [578, 271] width 1157 height 543
click at [200, 217] on div "0828171717 - HẢI" at bounding box center [172, 214] width 147 height 15
click at [314, 317] on input "text" at bounding box center [327, 310] width 110 height 22
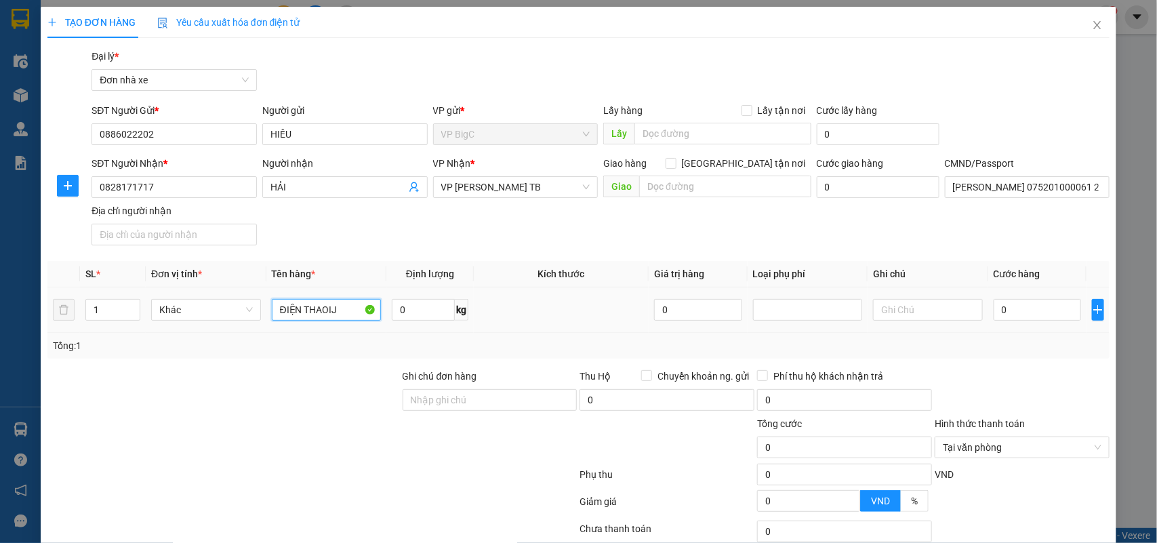
click at [332, 307] on input "ĐIỆN THAOIJ" at bounding box center [327, 310] width 110 height 22
click at [1010, 381] on div at bounding box center [1022, 392] width 178 height 47
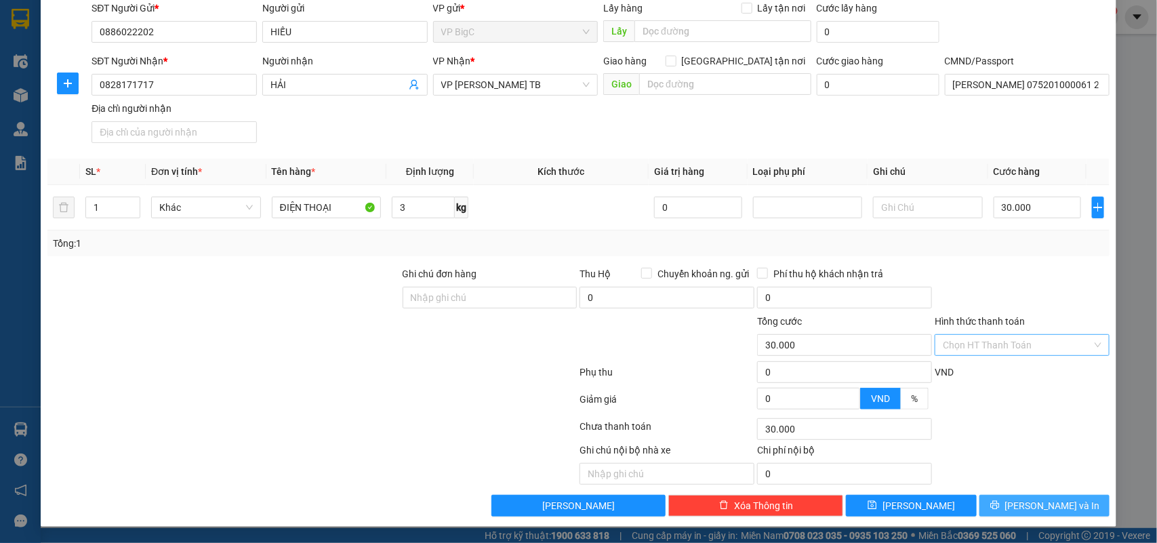
drag, startPoint x: 1038, startPoint y: 505, endPoint x: 969, endPoint y: 520, distance: 70.7
click at [1038, 505] on span "[PERSON_NAME] và In" at bounding box center [1052, 505] width 95 height 15
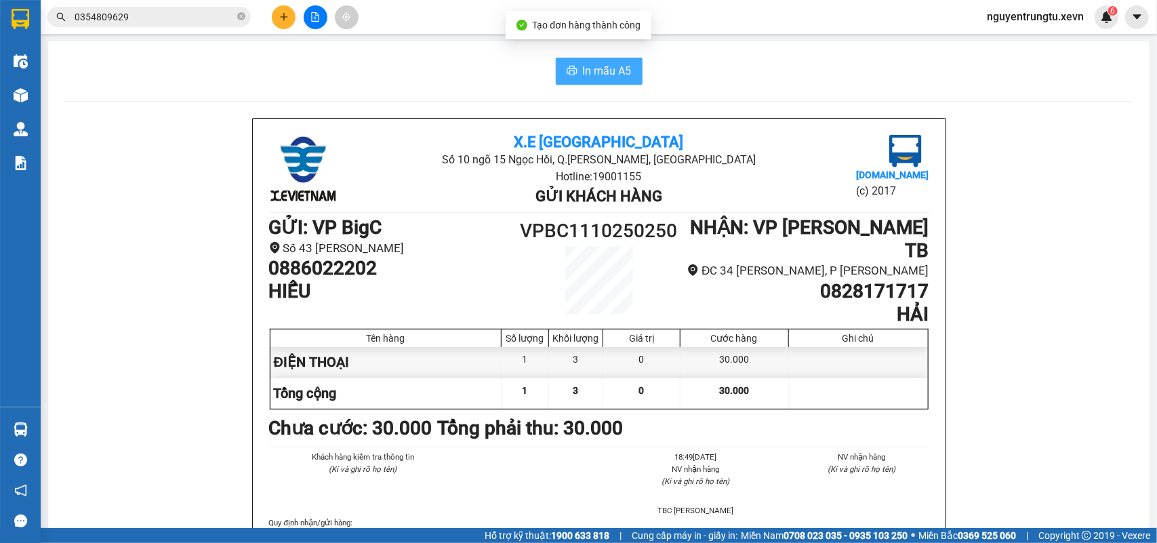
click at [567, 63] on button "In mẫu A5" at bounding box center [599, 71] width 87 height 27
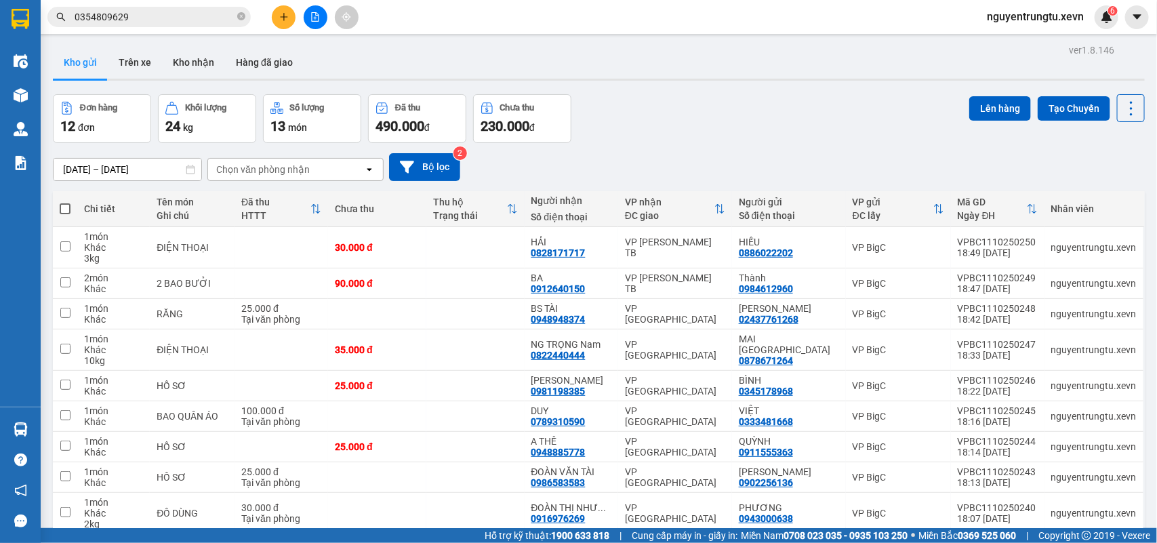
click at [231, 11] on input "0354809629" at bounding box center [155, 16] width 160 height 15
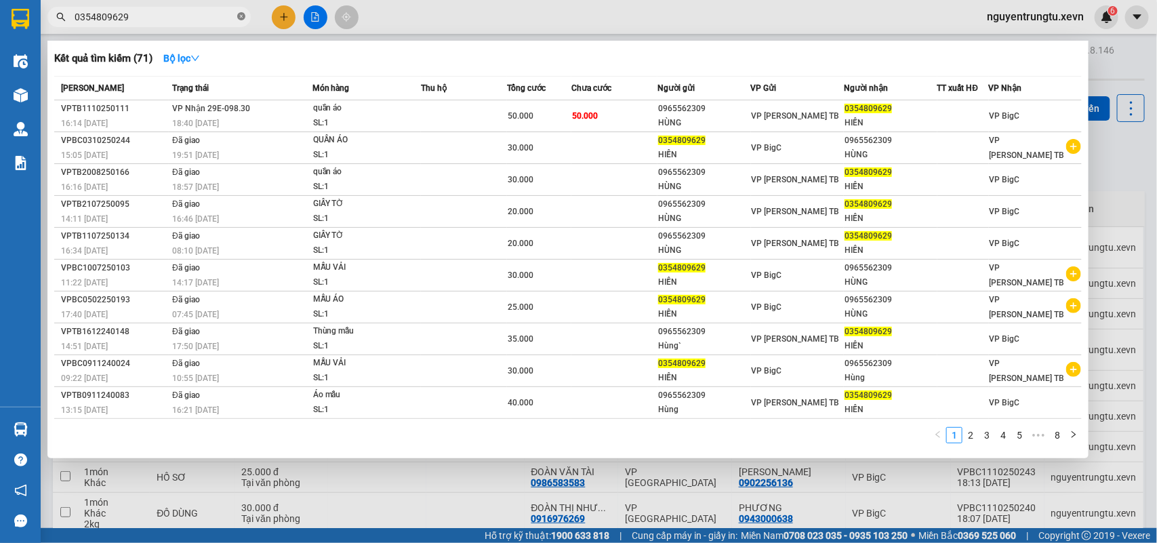
click at [239, 15] on icon "close-circle" at bounding box center [241, 16] width 8 height 8
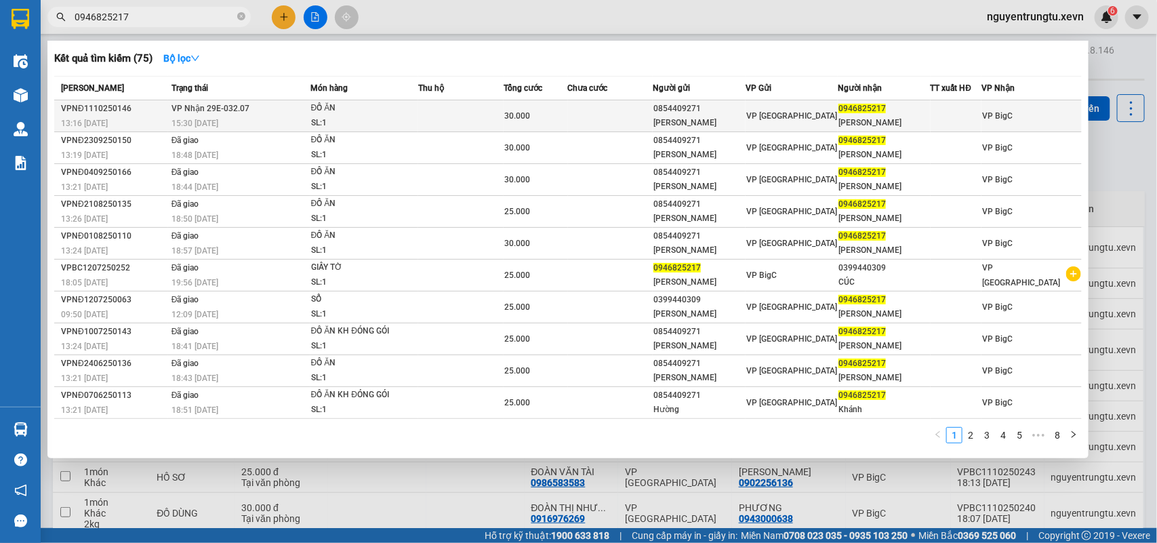
type input "0946825217"
click at [472, 116] on td at bounding box center [460, 116] width 85 height 32
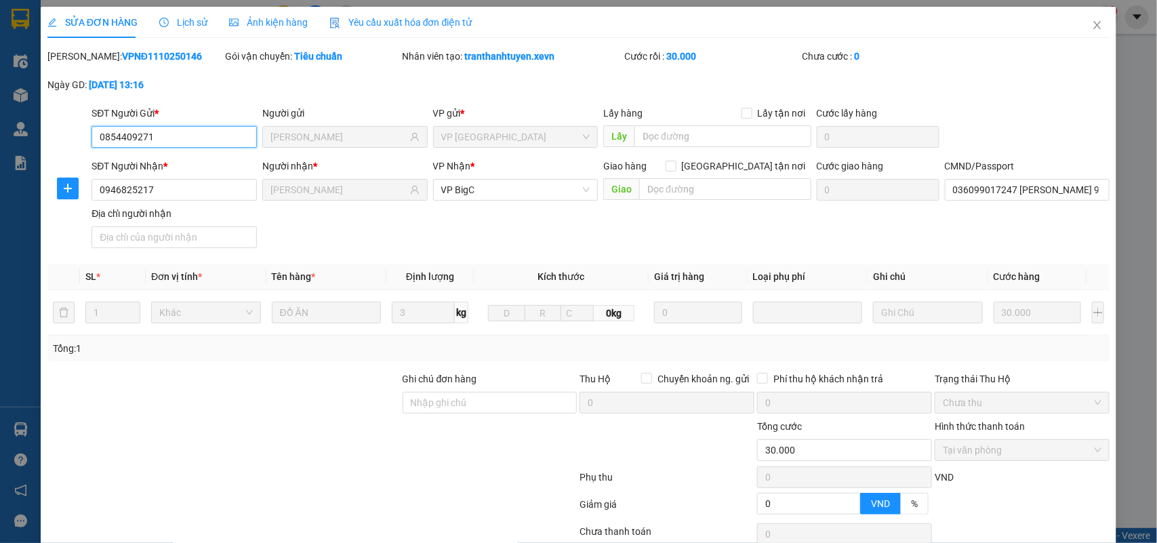
type input "0854409271"
type input "NGUYỄN THỊ HƯỜNG"
type input "0946825217"
type input "ĐẶNG QUỐC KHÁNH"
type input "036099017247 ĐẶNG QUỐC KHÁNH 9/5 NG ĐỨC THUẬN"
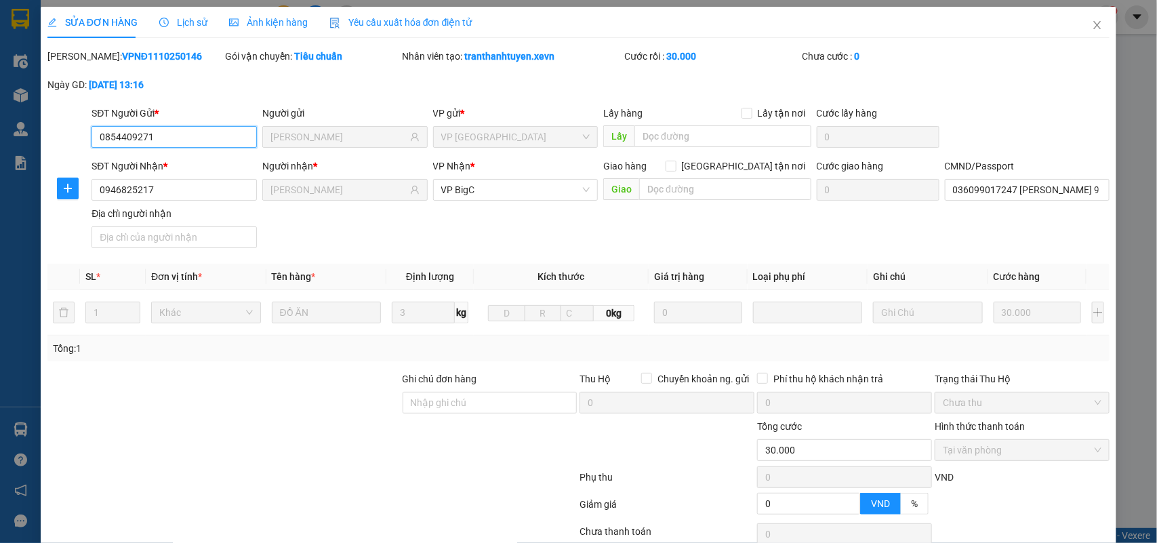
type input "0"
type input "30.000"
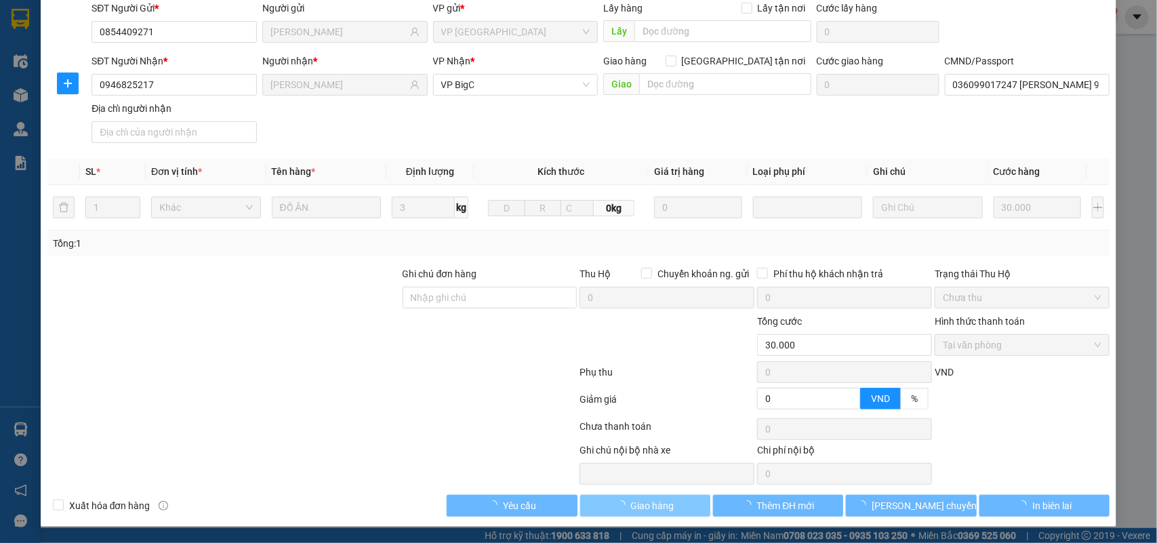
click at [652, 508] on span "Giao hàng" at bounding box center [652, 505] width 43 height 15
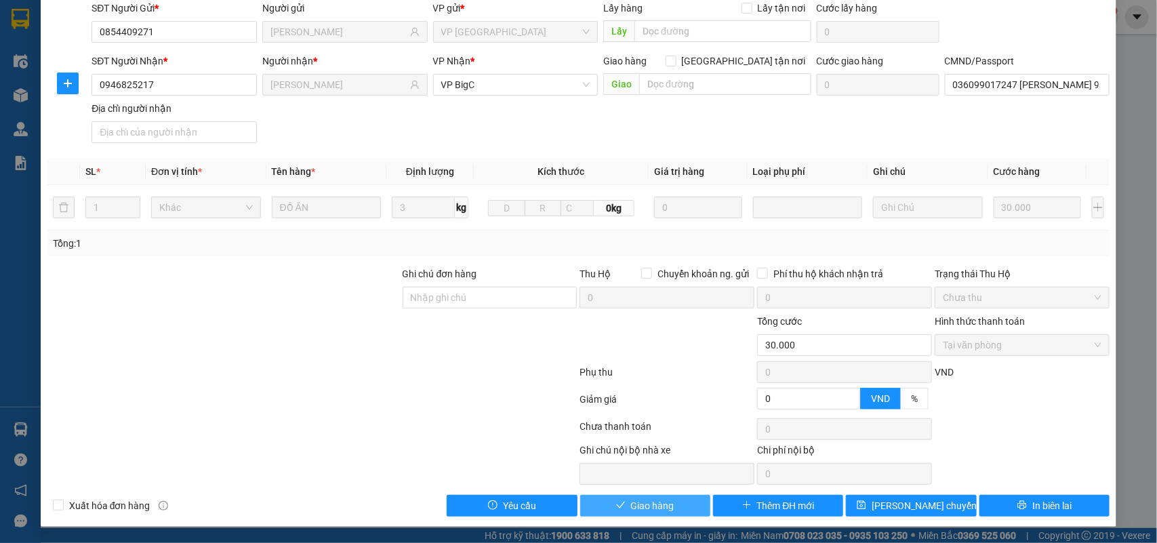
scroll to position [107, 0]
click at [638, 508] on span "Giao hàng" at bounding box center [652, 505] width 43 height 15
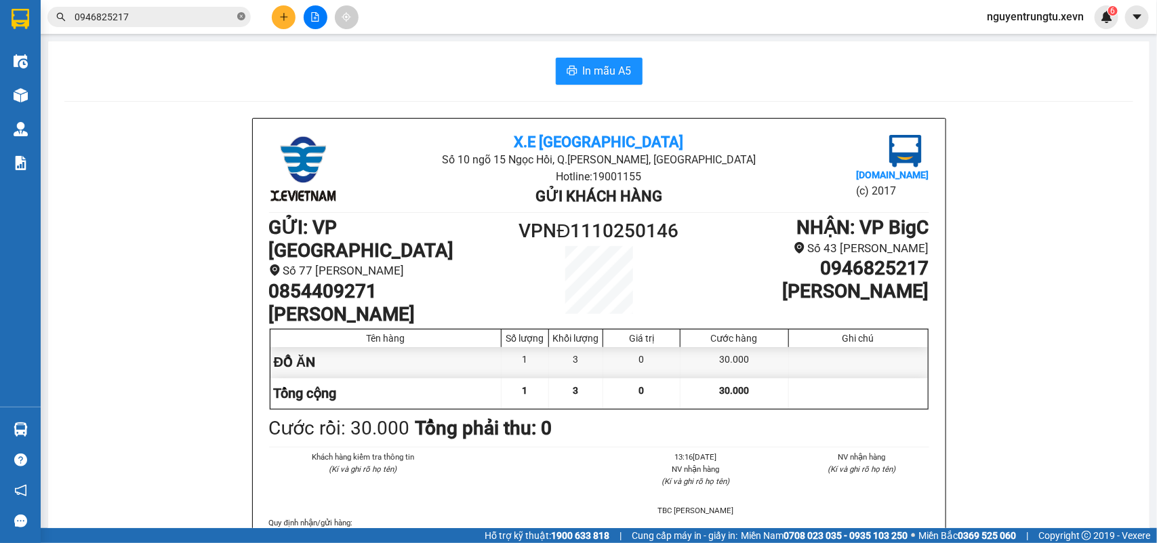
click at [241, 18] on icon "close-circle" at bounding box center [241, 16] width 8 height 8
click at [182, 18] on input "text" at bounding box center [155, 16] width 160 height 15
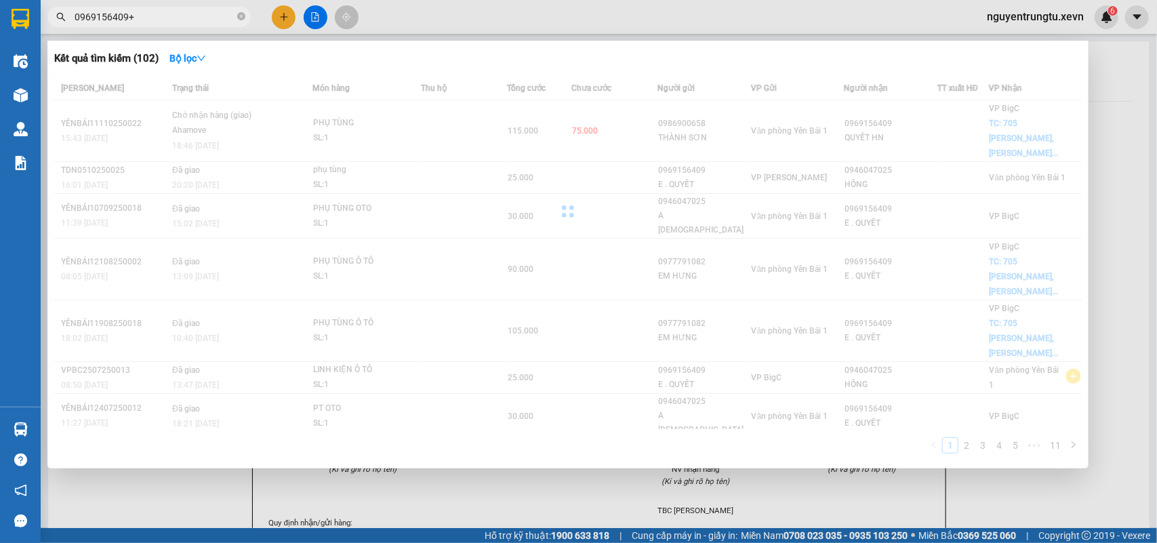
type input "0969156409"
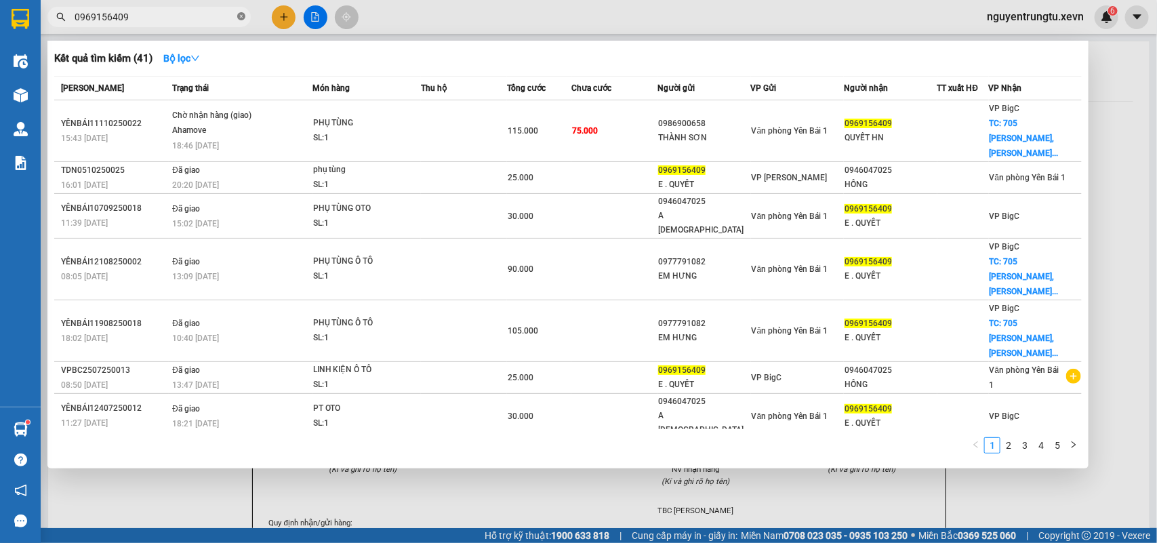
click at [239, 14] on icon "close-circle" at bounding box center [241, 16] width 8 height 8
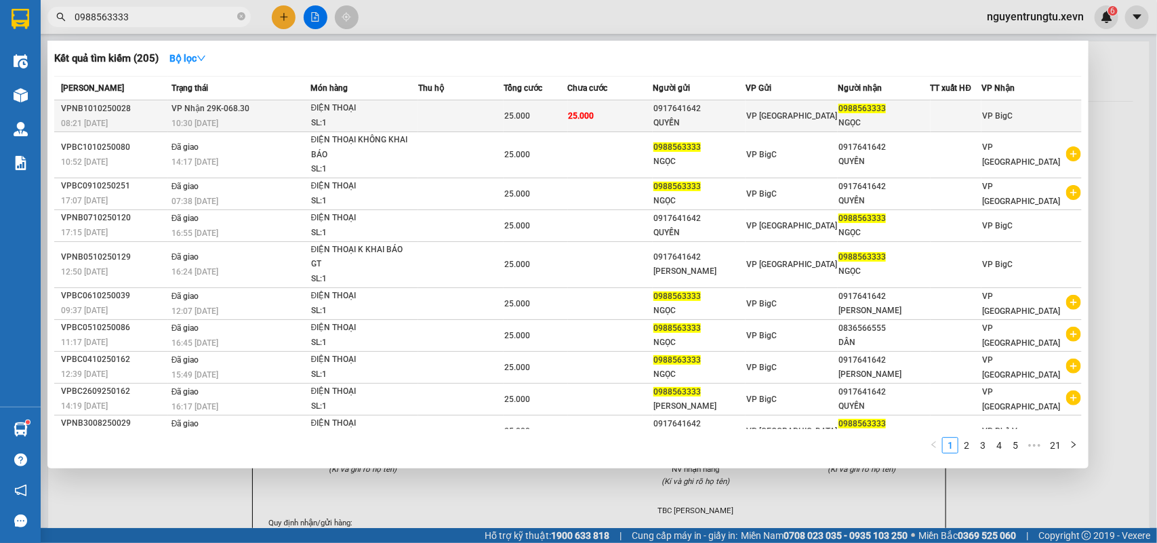
type input "0988563333"
click at [634, 110] on td "25.000" at bounding box center [610, 116] width 85 height 32
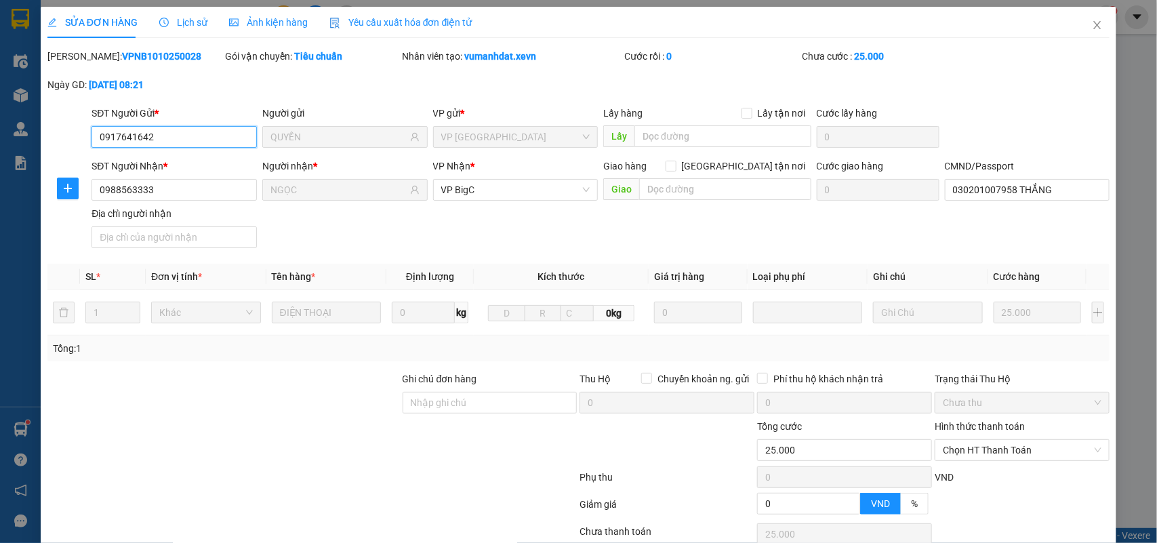
type input "0917641642"
type input "QUYỀN"
type input "0988563333"
type input "NGỌC"
type input "030201007958 THẮNG"
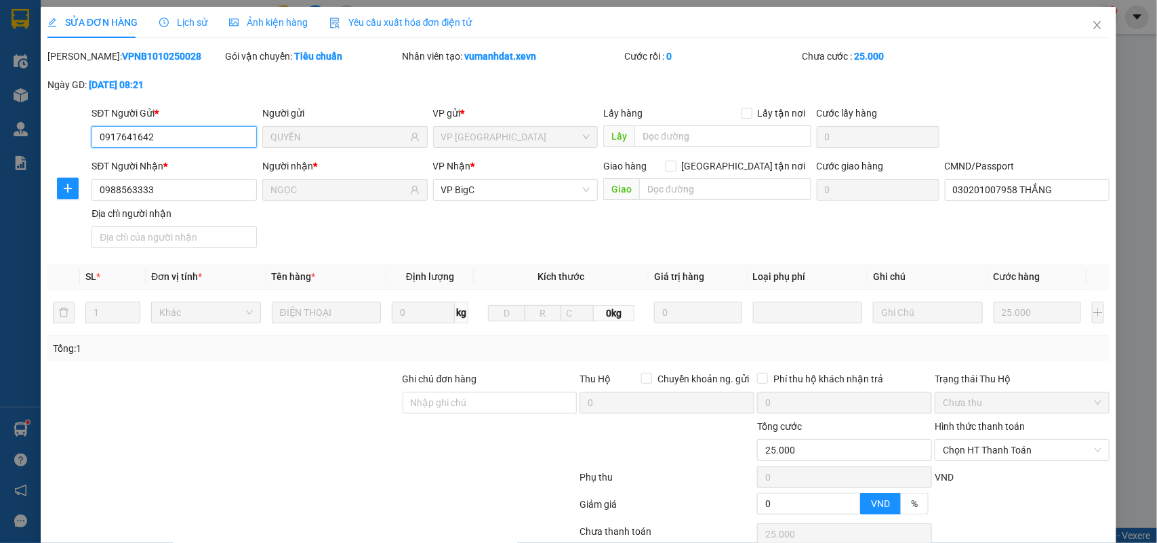
type input "0"
type input "25.000"
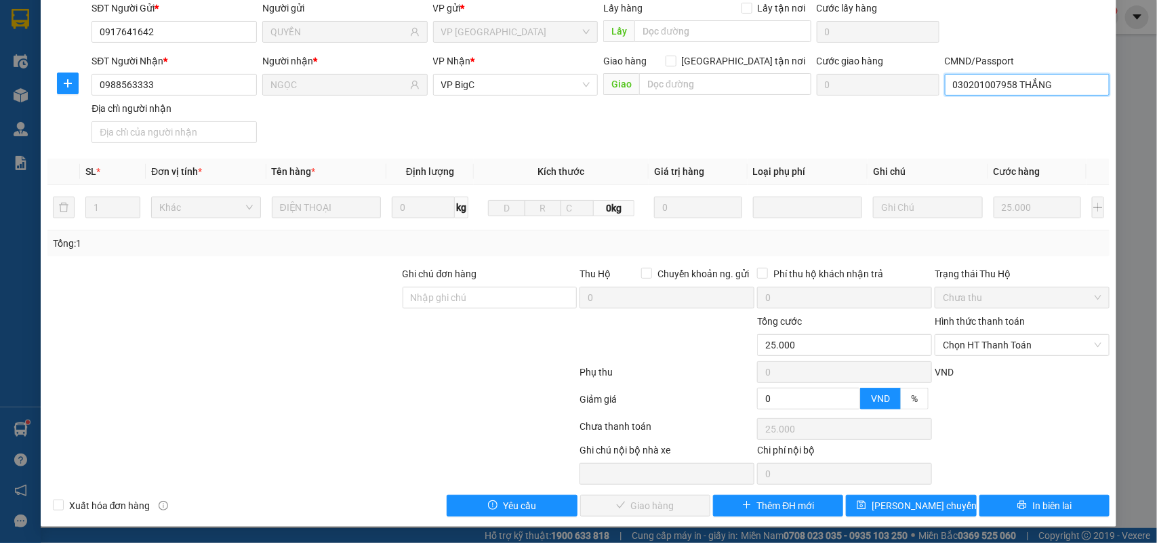
click at [1065, 74] on input "030201007958 THẮNG" at bounding box center [1027, 85] width 165 height 22
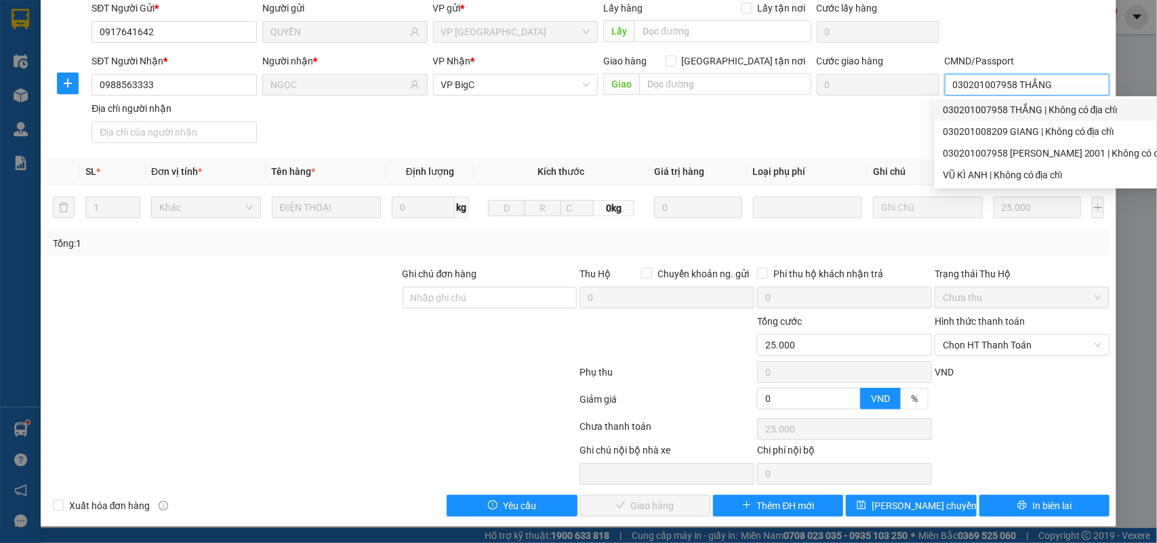
click at [1026, 115] on div "030201007958 THẮNG | Không có địa chỉ" at bounding box center [1062, 109] width 239 height 15
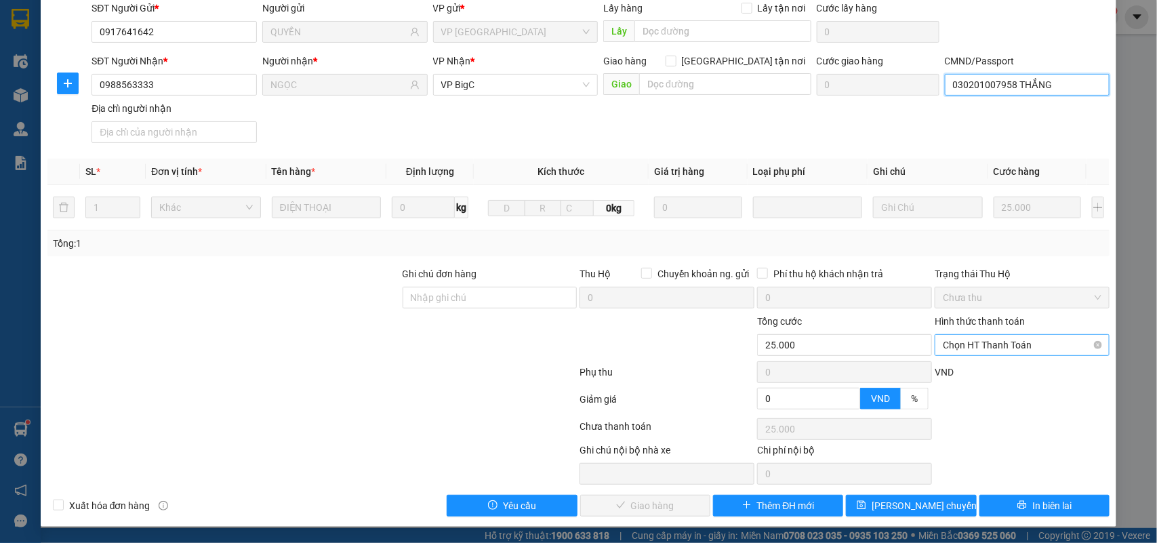
click at [973, 349] on span "Chọn HT Thanh Toán" at bounding box center [1022, 345] width 159 height 20
click at [977, 378] on div "Tại văn phòng" at bounding box center [1012, 373] width 157 height 15
type input "0"
click at [616, 506] on icon "check" at bounding box center [620, 504] width 9 height 9
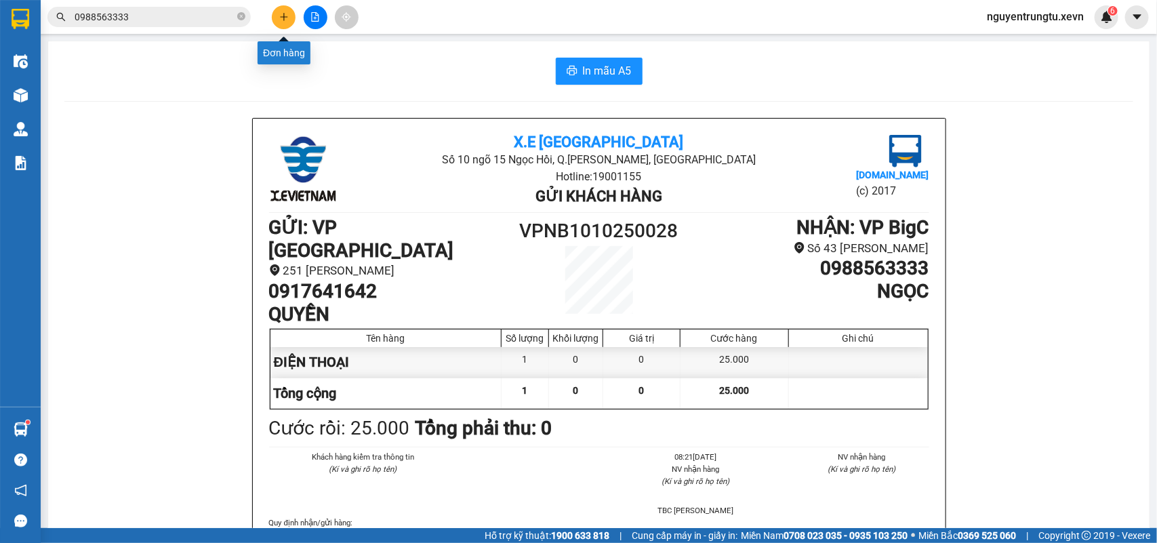
click at [287, 16] on icon "plus" at bounding box center [283, 16] width 9 height 9
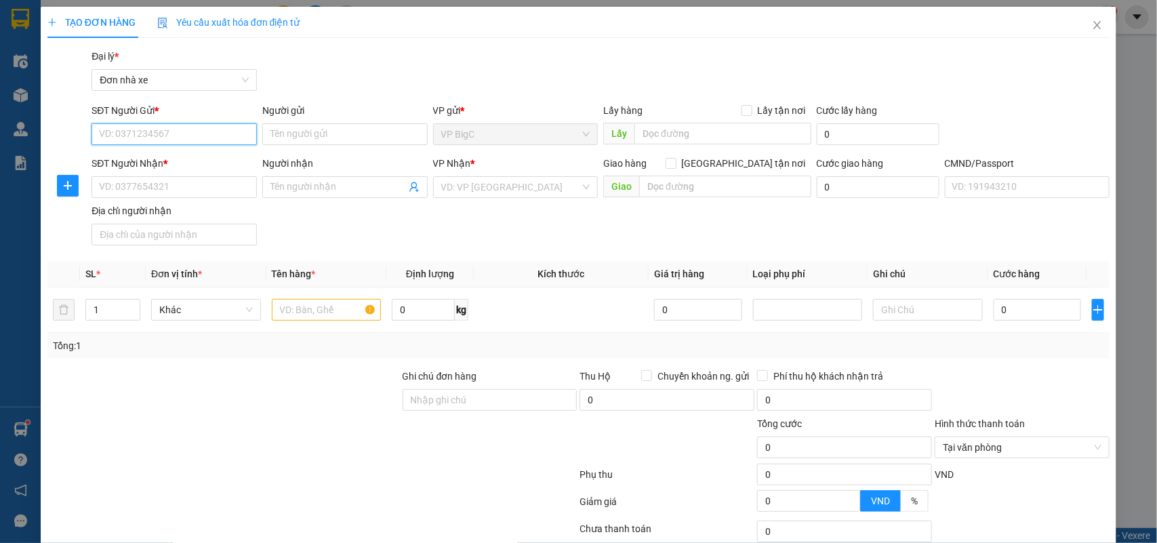
click at [203, 140] on input "SĐT Người Gửi *" at bounding box center [174, 134] width 165 height 22
type input "0815973818"
click at [191, 155] on div "0815973818 - PHẠM QUANG DŨNG" at bounding box center [172, 161] width 147 height 15
type input "[PERSON_NAME]"
type input "0852853658"
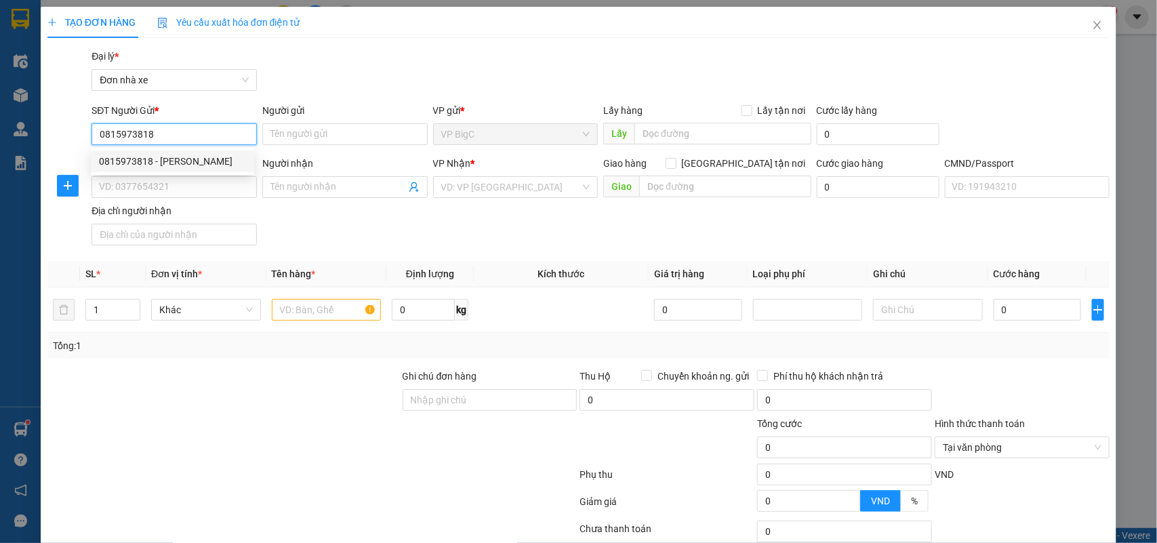
type input "Trung"
type input "037205002803 PHẠM QUANG TRUNG"
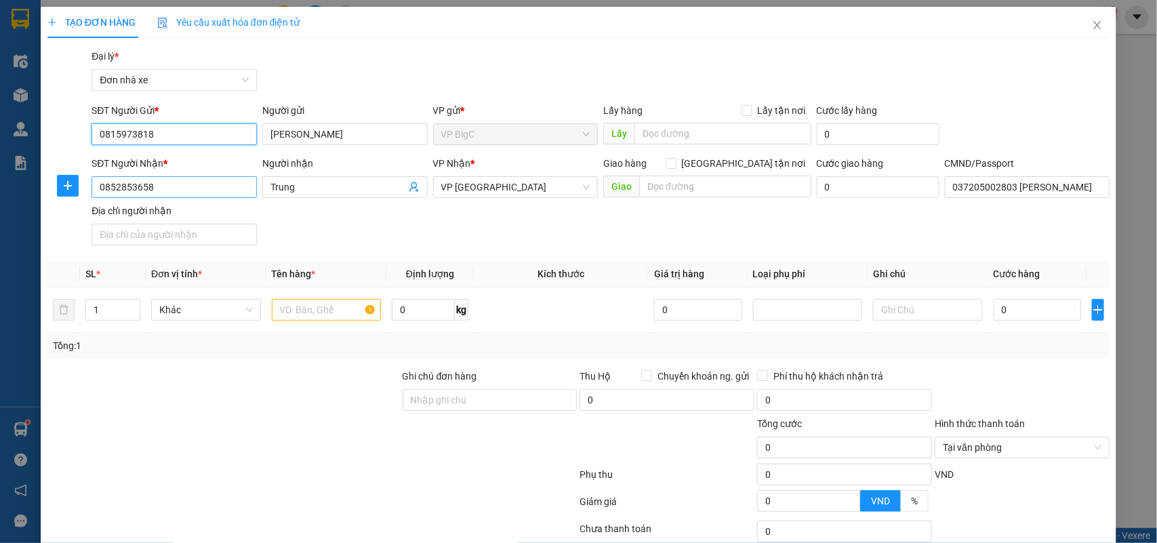
type input "0815973818"
drag, startPoint x: 200, startPoint y: 184, endPoint x: 0, endPoint y: 186, distance: 200.0
click at [0, 186] on div "TẠO ĐƠN HÀNG Yêu cầu xuất hóa đơn điện tử Transit Pickup Surcharge Ids Transit …" at bounding box center [578, 271] width 1157 height 543
type input "0977528555"
click at [163, 209] on div "0977528555 - NGA" at bounding box center [175, 214] width 153 height 15
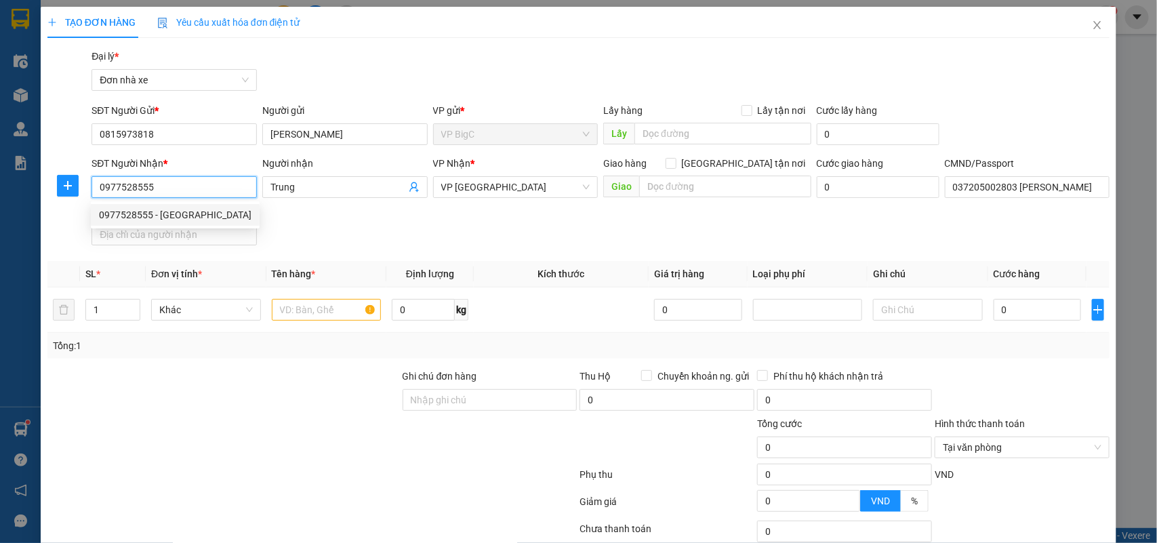
type input "NGA"
type input "037198001598 PHẠM QUỲNH NGA"
type input "0977528555"
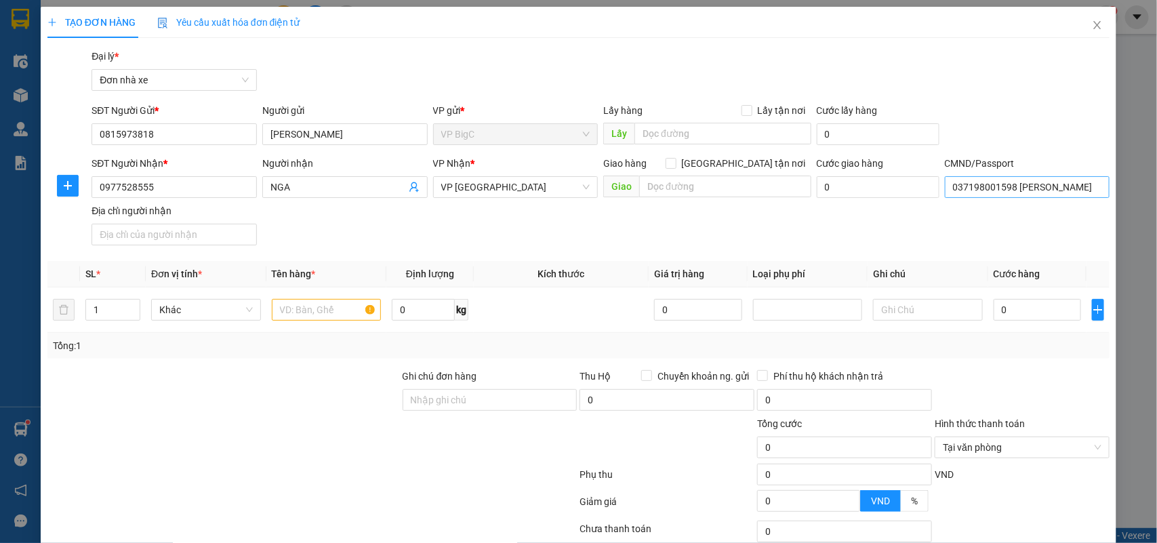
drag, startPoint x: 1000, startPoint y: 203, endPoint x: 1005, endPoint y: 194, distance: 10.6
click at [1001, 203] on div "CMND/Passport 037198001598 PHẠM QUỲNH NGA" at bounding box center [1027, 179] width 165 height 47
click at [1005, 194] on input "037198001598 PHẠM QUỲNH NGA" at bounding box center [1027, 187] width 165 height 22
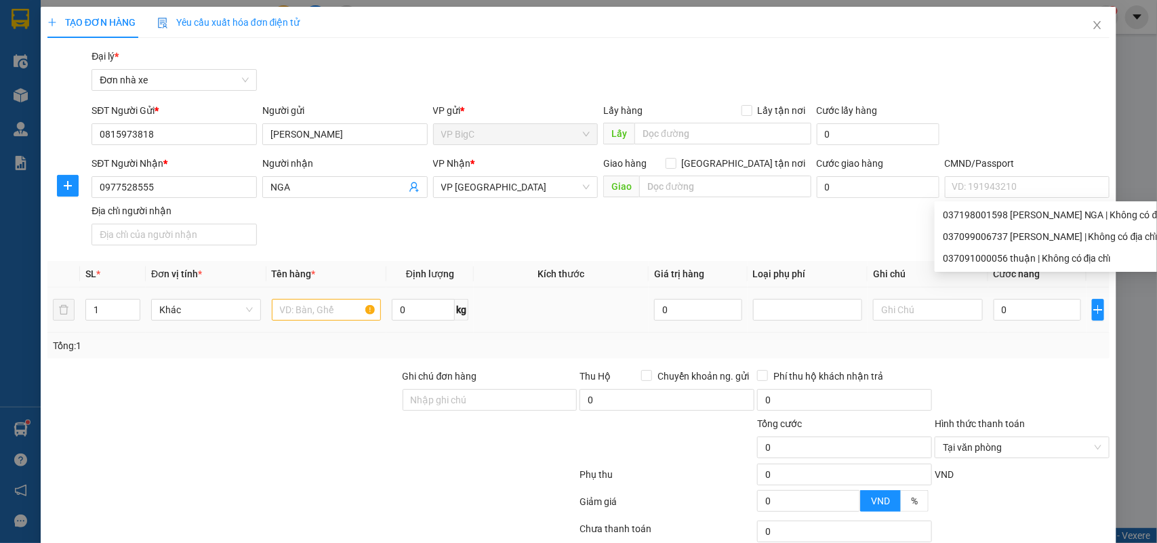
click at [306, 297] on div at bounding box center [327, 309] width 110 height 27
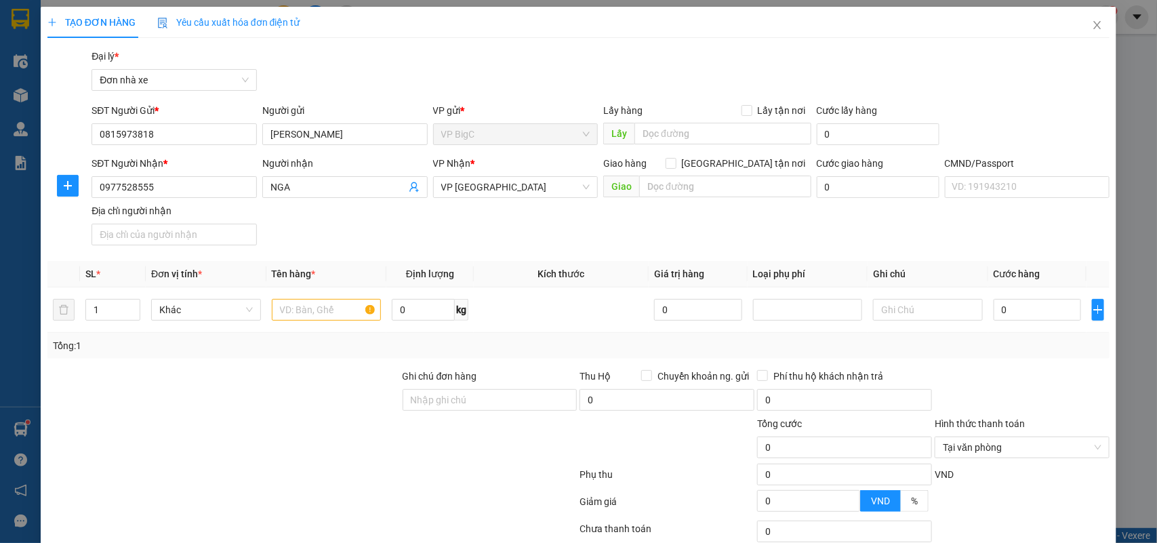
click at [327, 334] on div "Tổng: 1" at bounding box center [578, 346] width 1063 height 26
click at [333, 317] on input "text" at bounding box center [327, 310] width 110 height 22
type input "HỒ SƠ"
click at [1014, 307] on input "0" at bounding box center [1037, 310] width 87 height 22
type input "2"
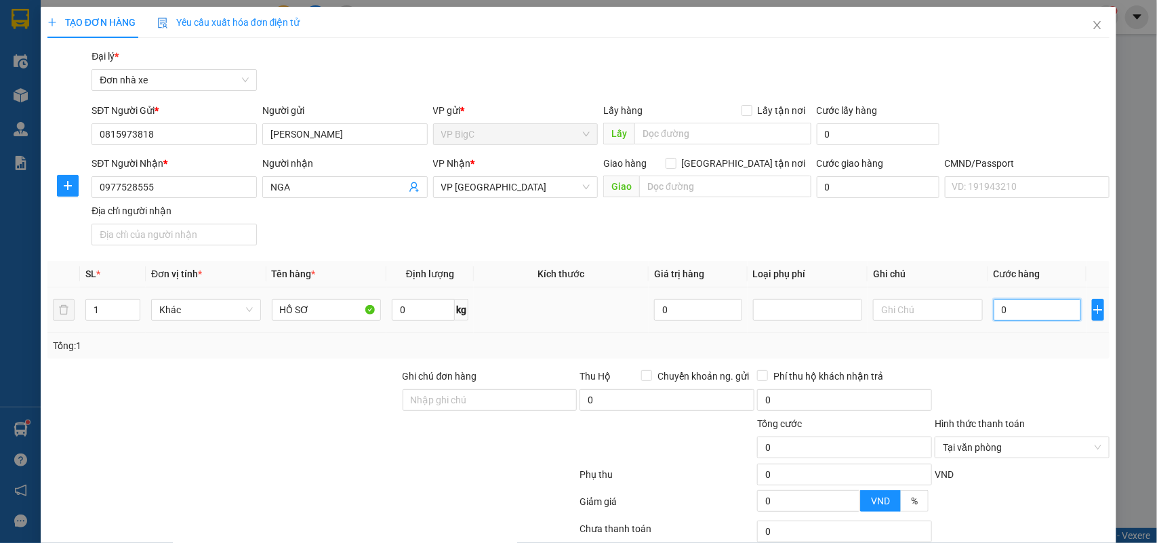
type input "2"
type input "25"
type input "25.000"
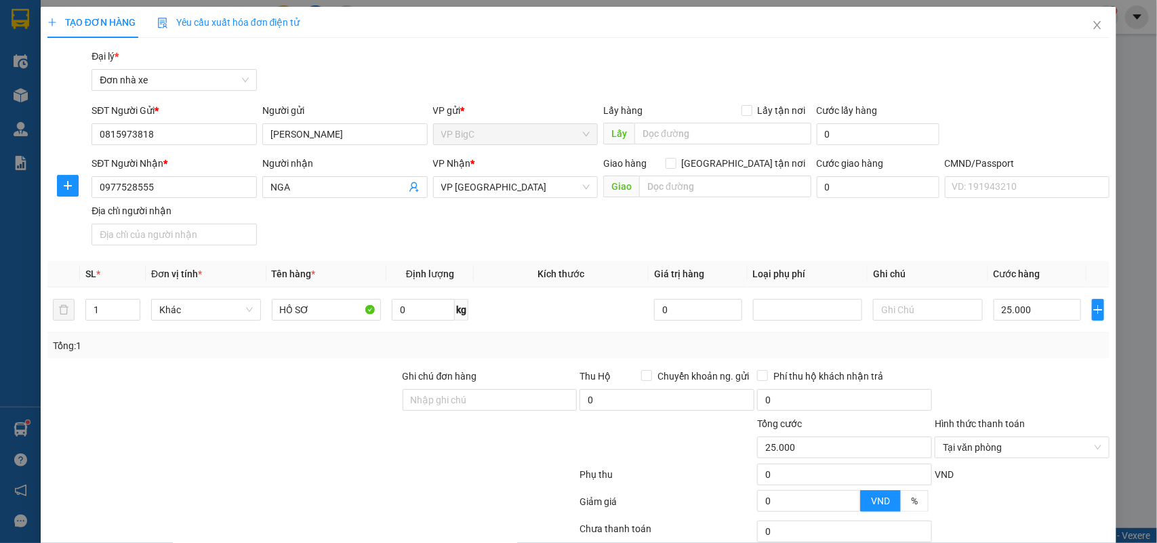
click at [1002, 370] on div at bounding box center [1022, 392] width 178 height 47
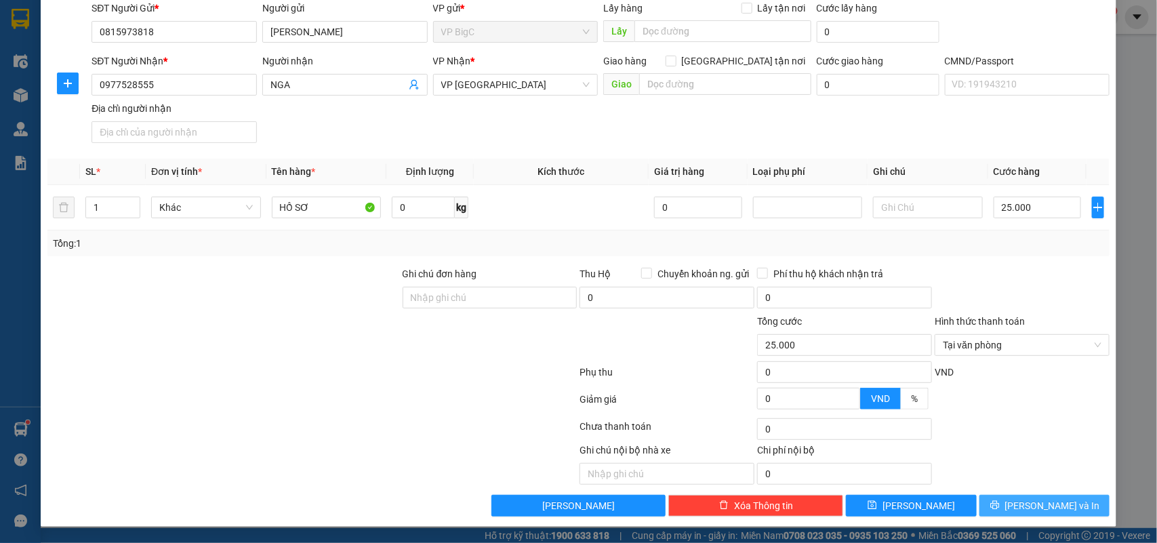
click at [1052, 504] on span "[PERSON_NAME] và In" at bounding box center [1052, 505] width 95 height 15
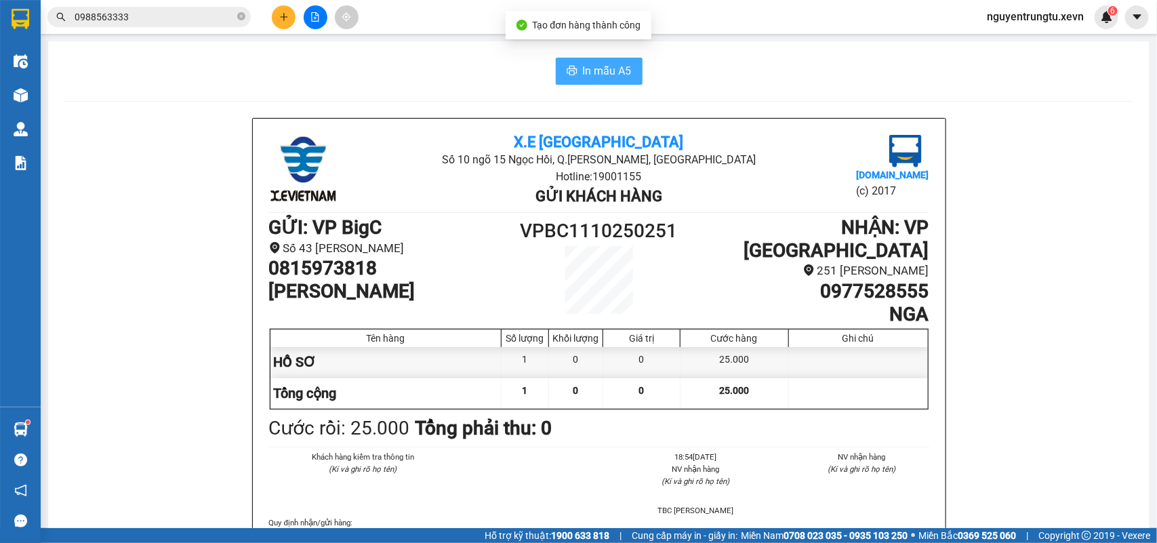
click at [593, 58] on button "In mẫu A5" at bounding box center [599, 71] width 87 height 27
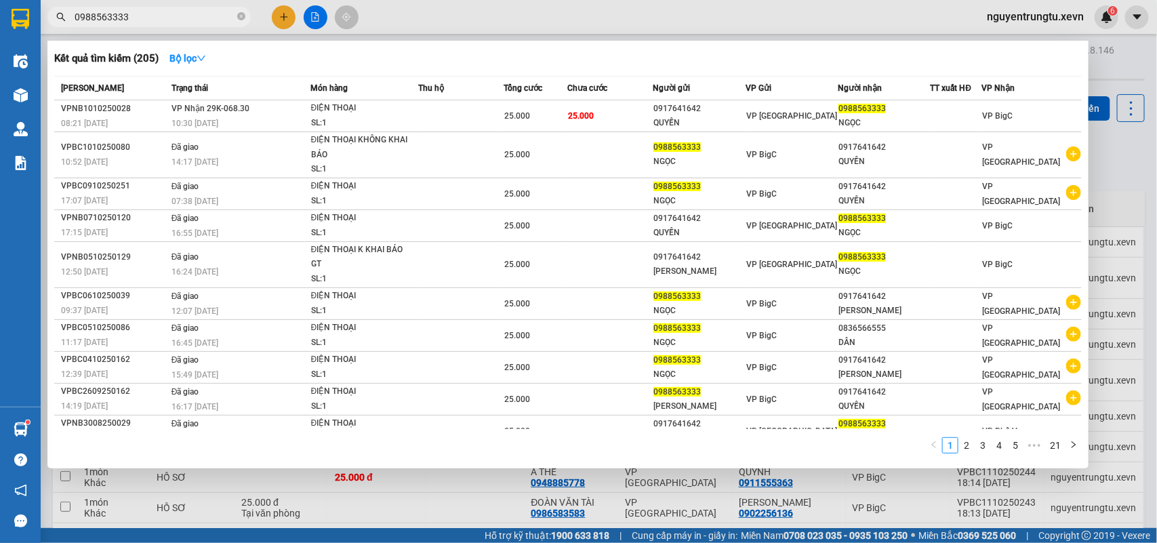
click at [246, 16] on span "0988563333" at bounding box center [148, 17] width 203 height 20
click at [241, 16] on icon "close-circle" at bounding box center [241, 16] width 8 height 8
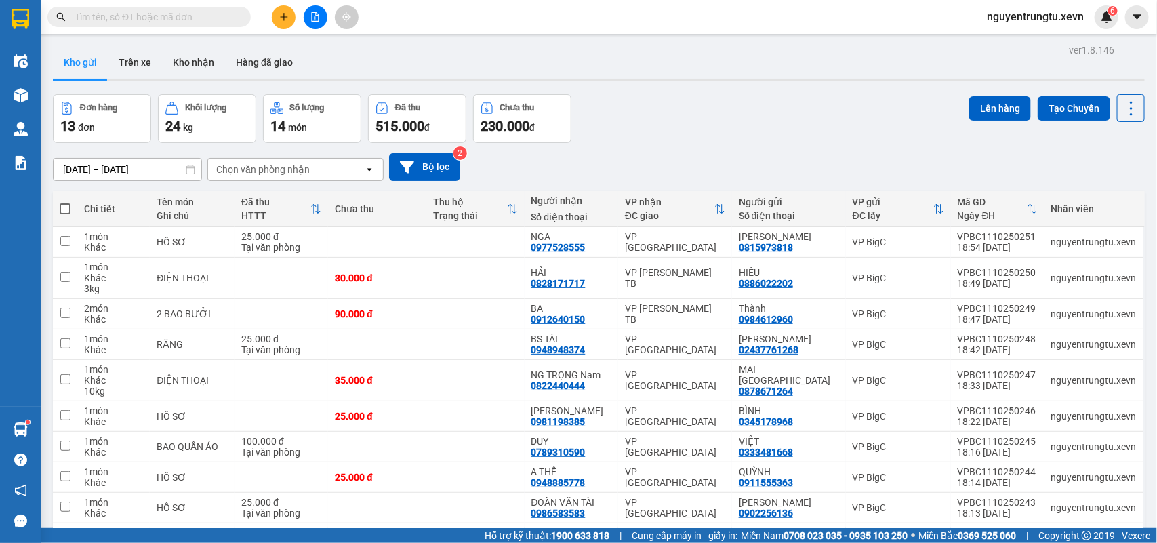
click at [191, 22] on input "text" at bounding box center [155, 16] width 160 height 15
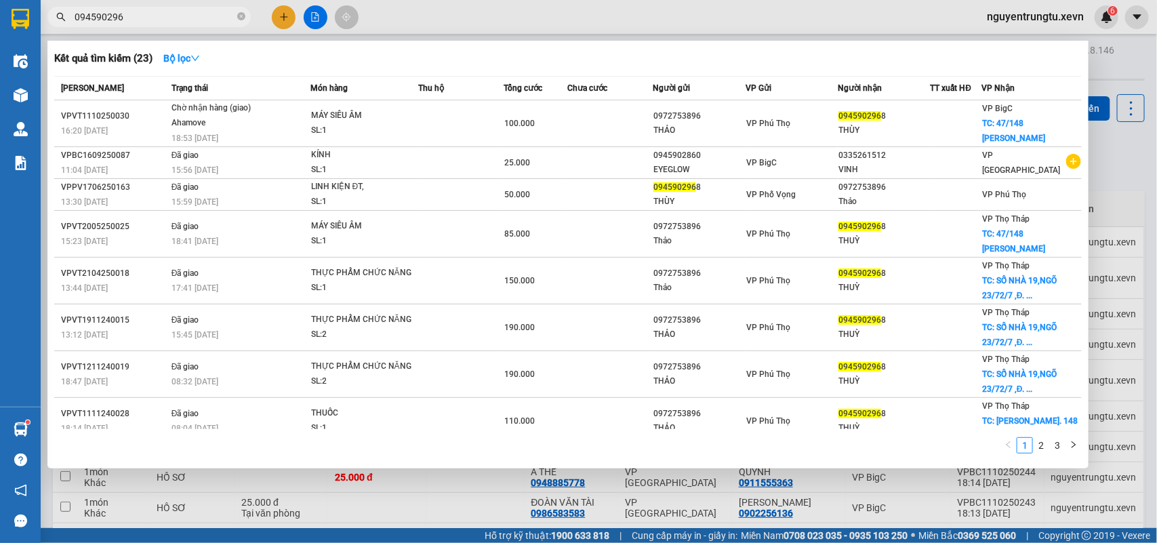
type input "0945902968"
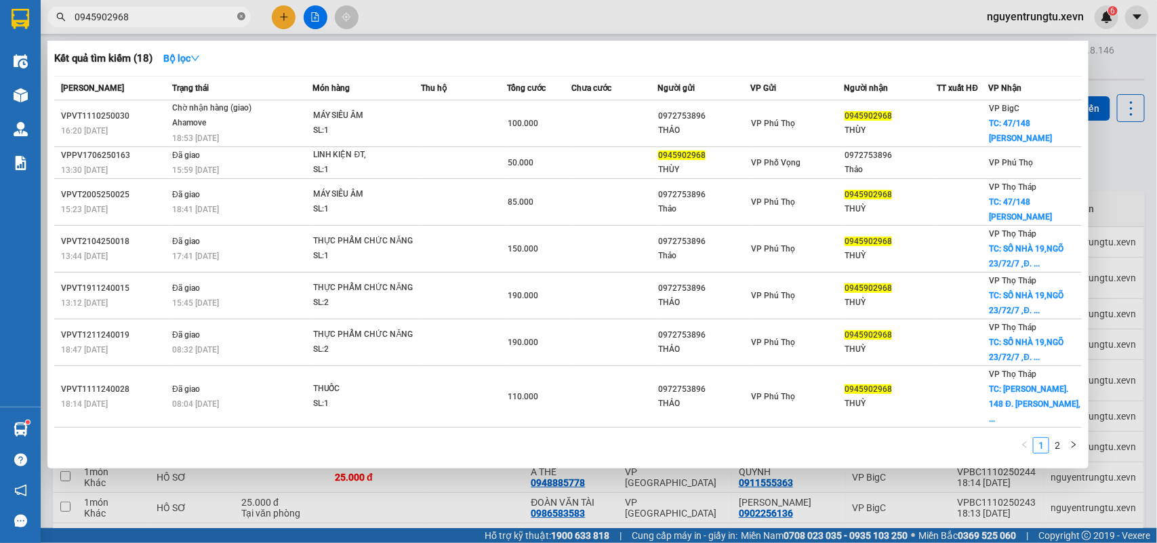
click at [243, 15] on icon "close-circle" at bounding box center [241, 16] width 8 height 8
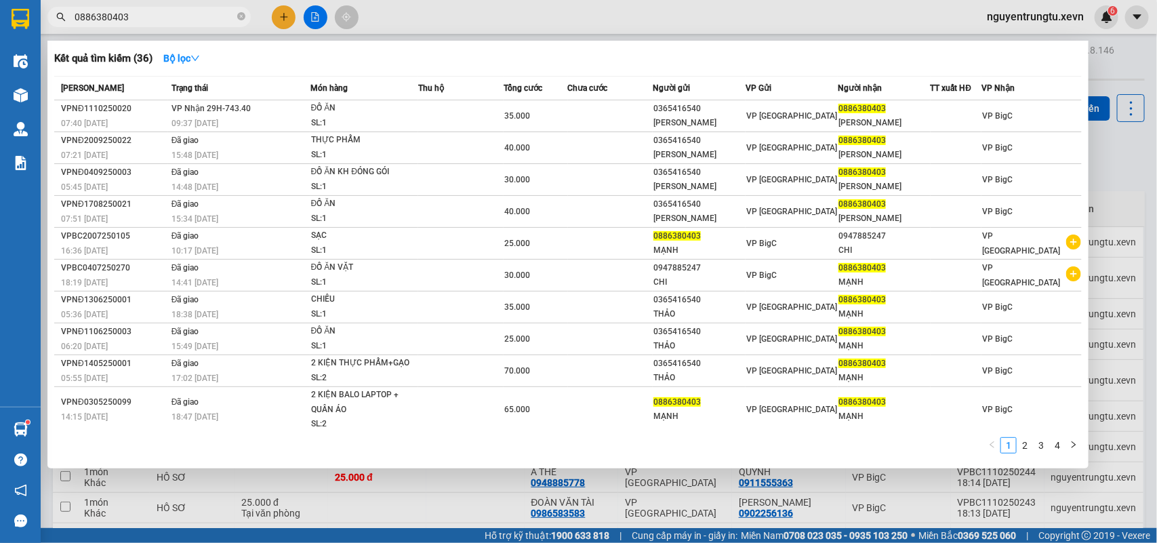
type input "0886380403"
click at [378, 122] on div "SL: 1" at bounding box center [362, 123] width 102 height 15
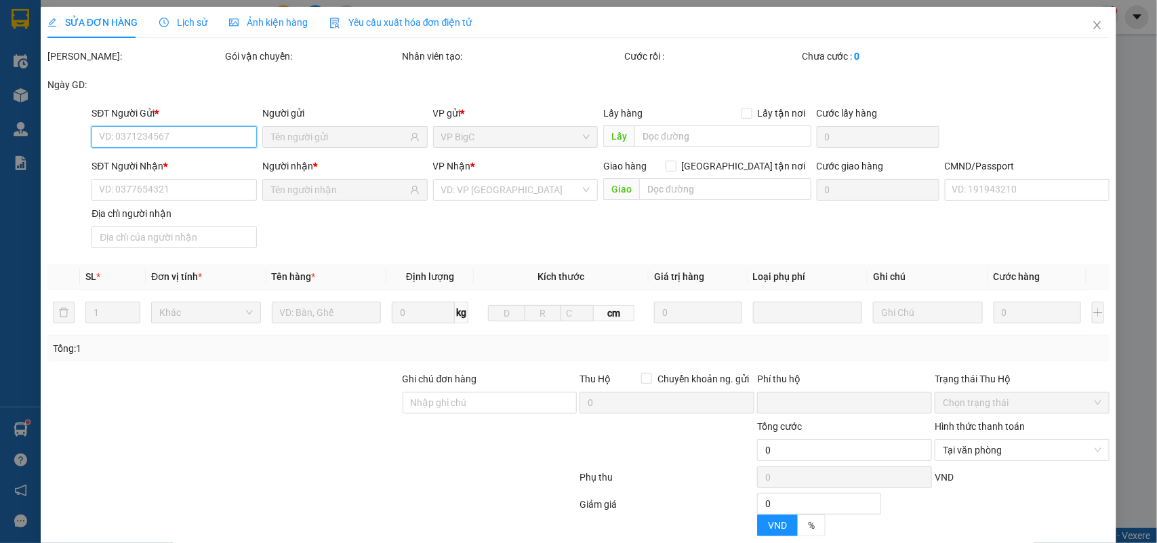
scroll to position [129, 0]
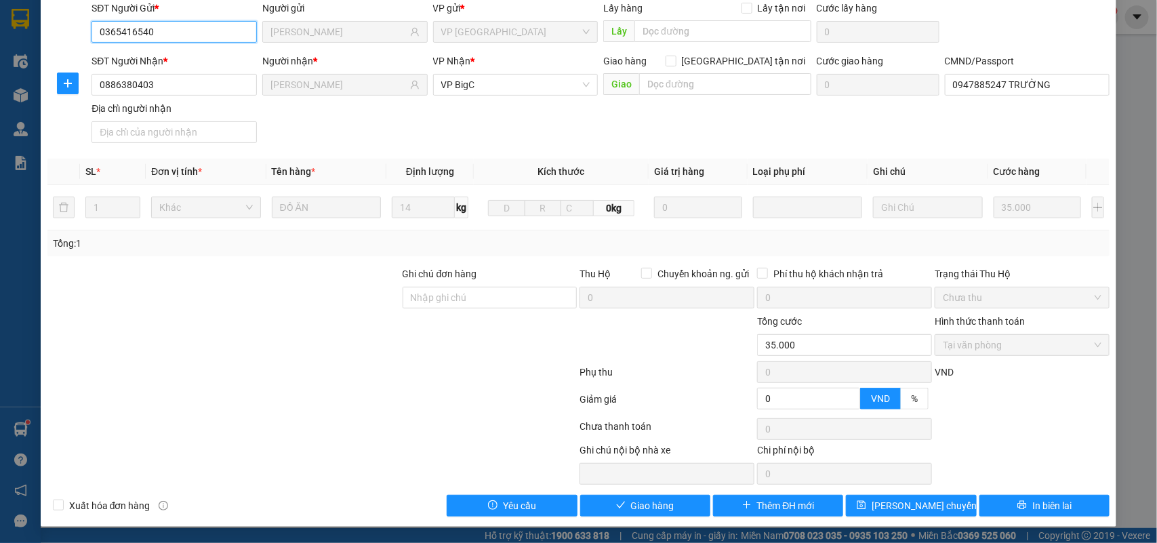
type input "0365416540"
type input "ĐINH THỊ THẢO"
type input "0886380403"
type input "VŨ ĐỨC MẠNH"
type input "0947885247 TRƯỜNG"
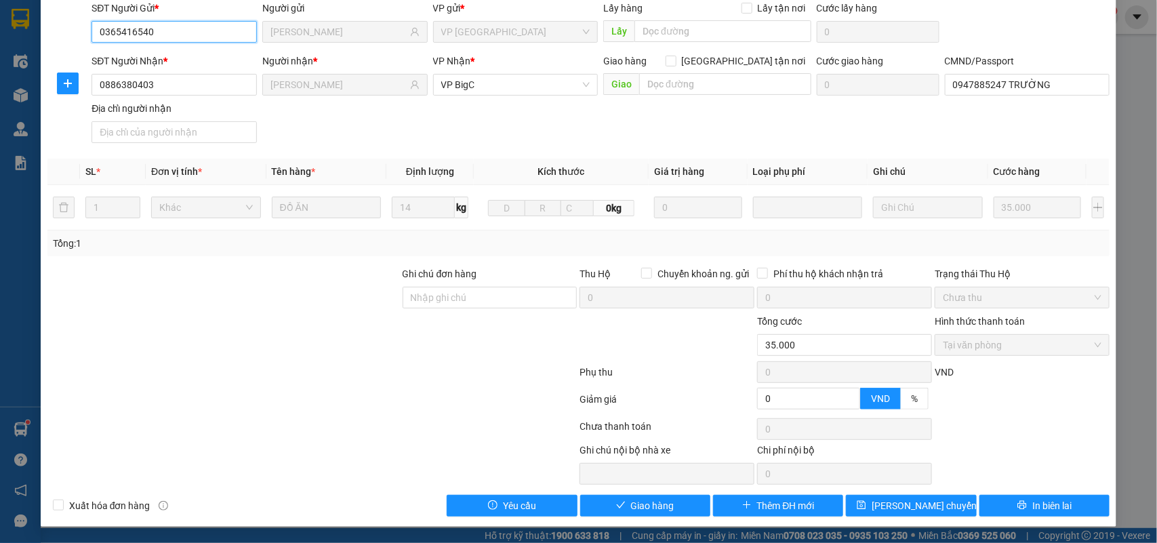
type input "0"
type input "35.000"
click at [665, 500] on span "Giao hàng" at bounding box center [652, 505] width 43 height 15
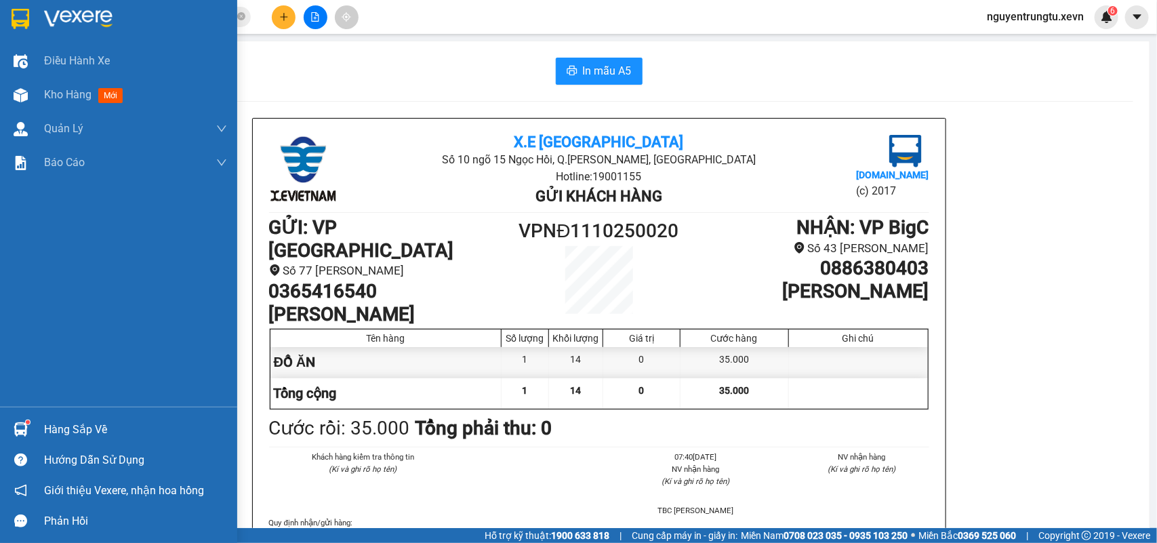
click at [22, 428] on img at bounding box center [21, 429] width 14 height 14
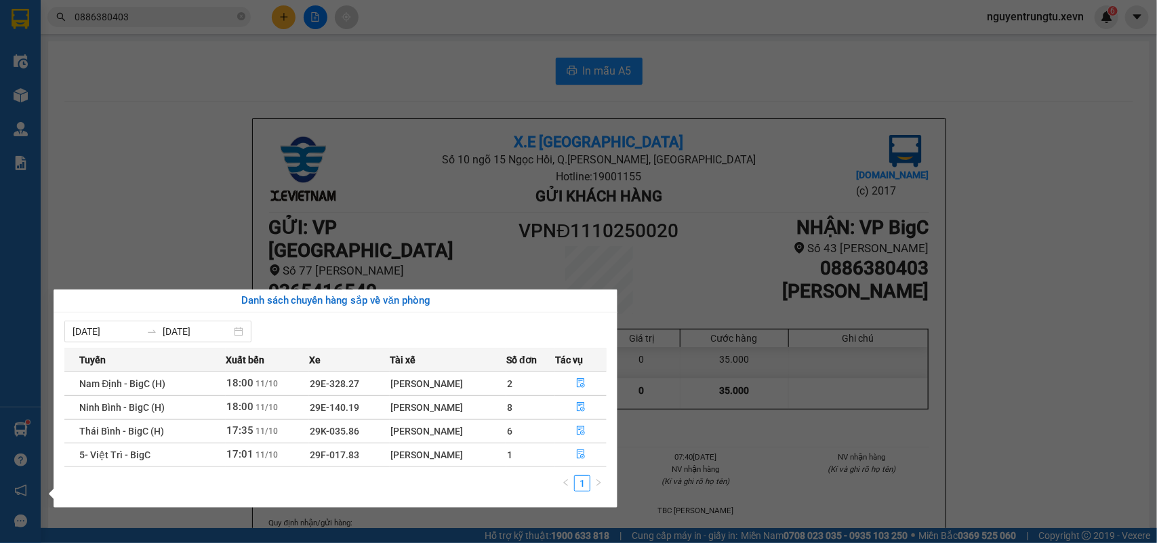
click at [200, 100] on section "Kết quả tìm kiếm ( 36 ) Bộ lọc Mã ĐH Trạng thái Món hàng Thu hộ Tổng cước Chưa …" at bounding box center [578, 271] width 1157 height 543
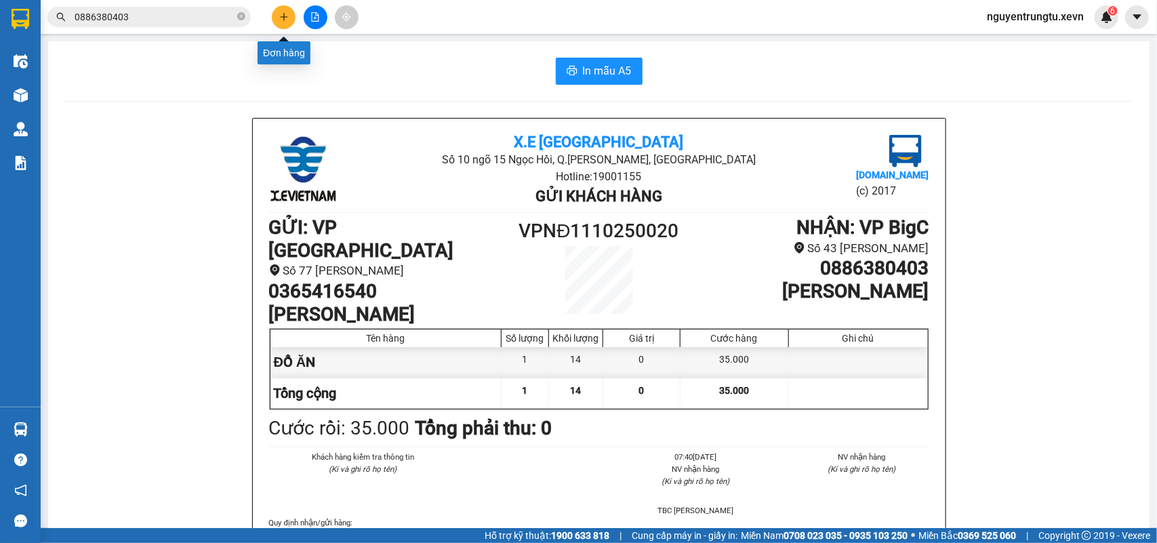
click at [285, 12] on icon "plus" at bounding box center [283, 16] width 9 height 9
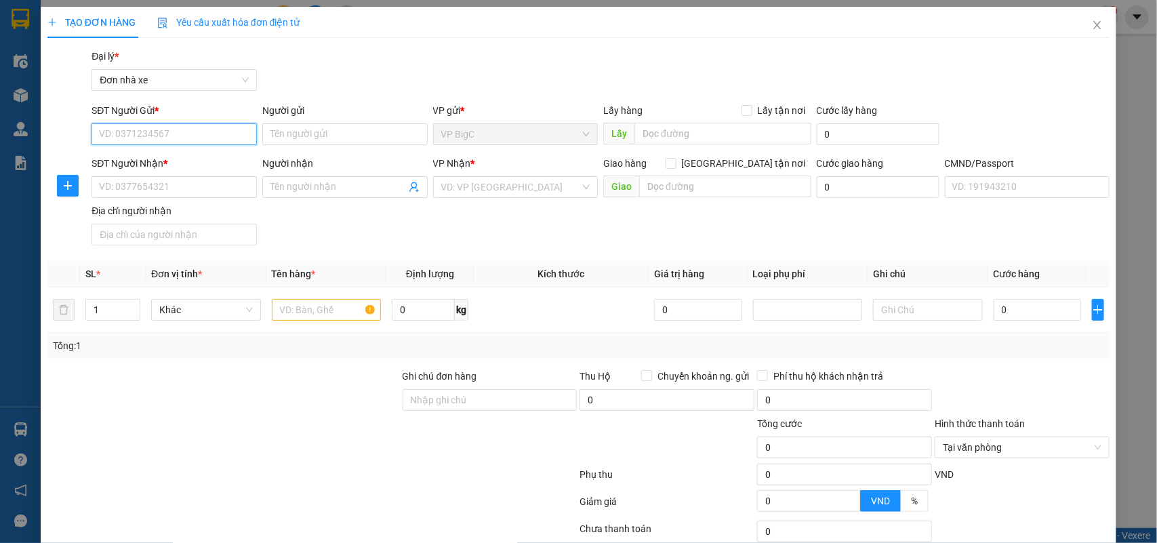
click at [210, 136] on input "SĐT Người Gửi *" at bounding box center [174, 134] width 165 height 22
type input "0834359944"
click at [199, 159] on div "0834359944 - Dung Lê" at bounding box center [172, 161] width 147 height 15
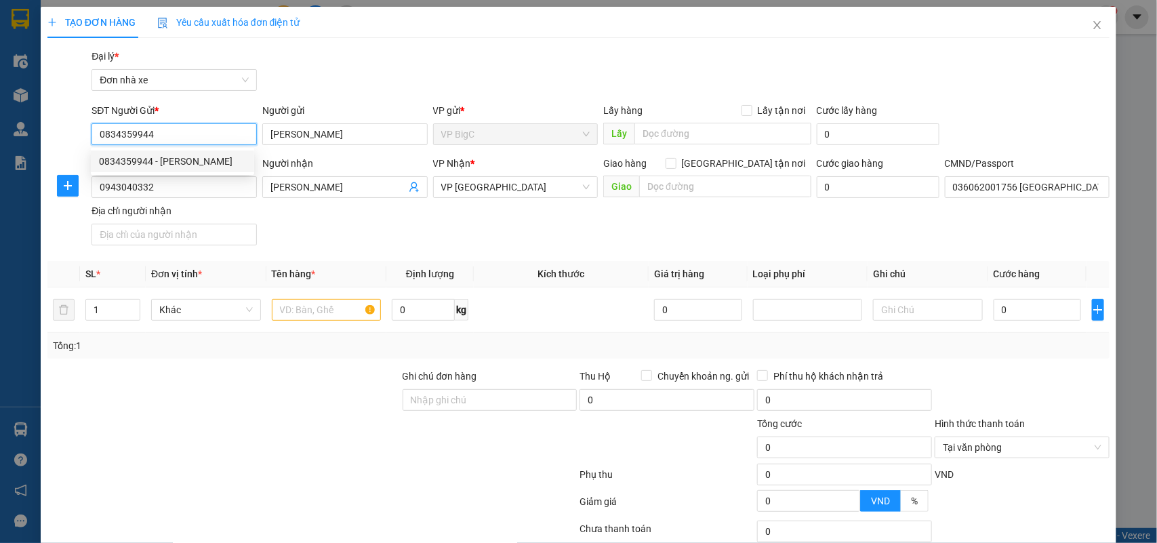
type input "[PERSON_NAME]"
type input "0943040332"
type input "[PERSON_NAME]"
type input "036062001756 HOÀNG MINH ĐỨC"
type input "0834359944"
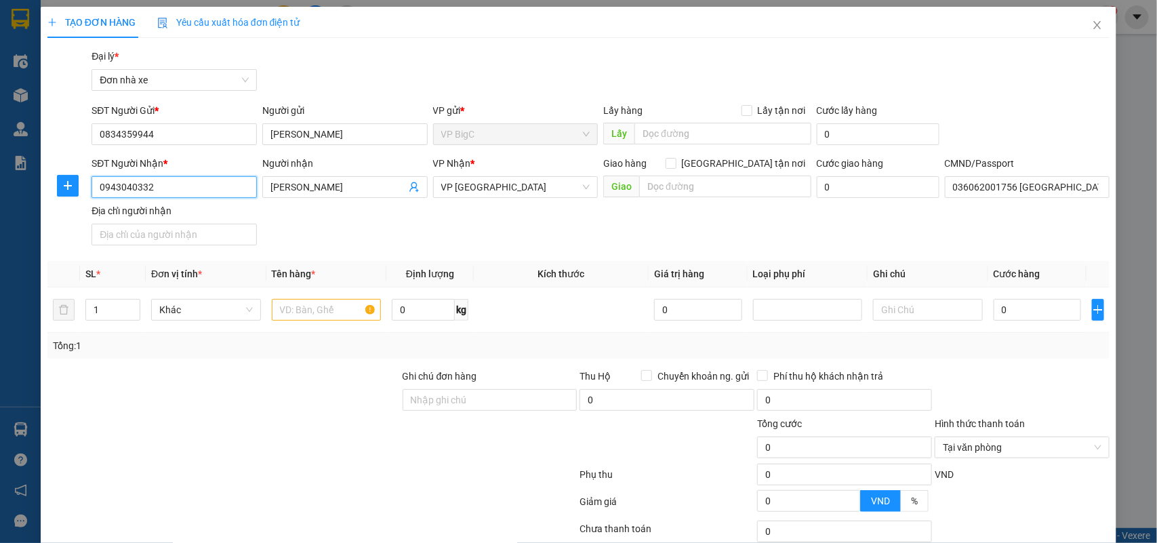
drag, startPoint x: 184, startPoint y: 184, endPoint x: 0, endPoint y: 188, distance: 183.7
click at [0, 188] on div "TẠO ĐƠN HÀNG Yêu cầu xuất hóa đơn điện tử Transit Pickup Surcharge Ids Transit …" at bounding box center [578, 271] width 1157 height 543
click at [195, 218] on div "0943040332 - HOÀNG THỊ NGỌC ANH" at bounding box center [175, 214] width 153 height 15
click at [329, 305] on input "text" at bounding box center [327, 310] width 110 height 22
type input "MỸ PHẨM"
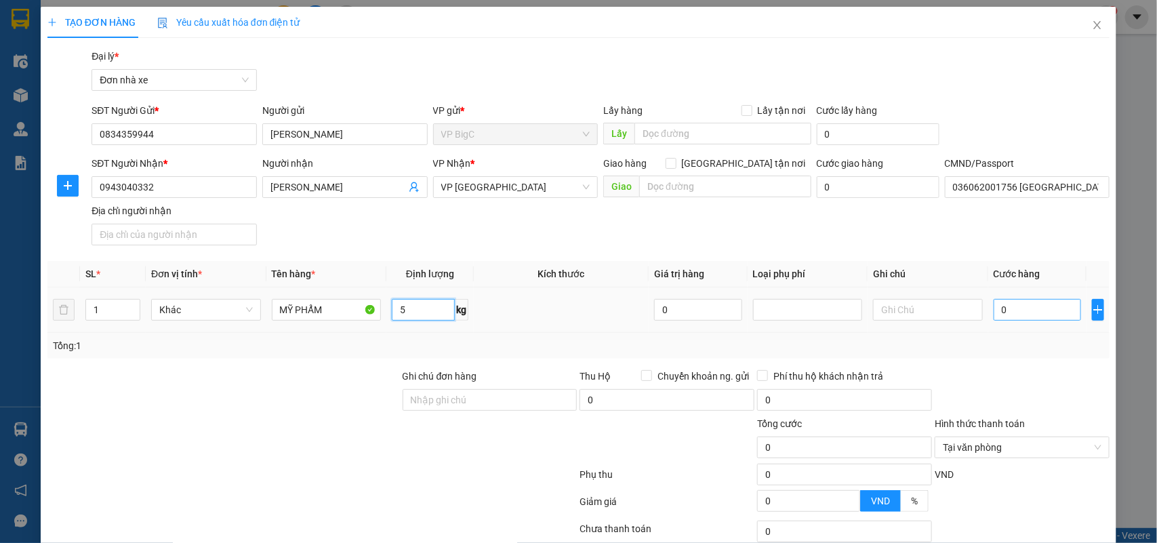
type input "5"
click at [994, 312] on input "0" at bounding box center [1037, 310] width 87 height 22
type input "3"
type input "30"
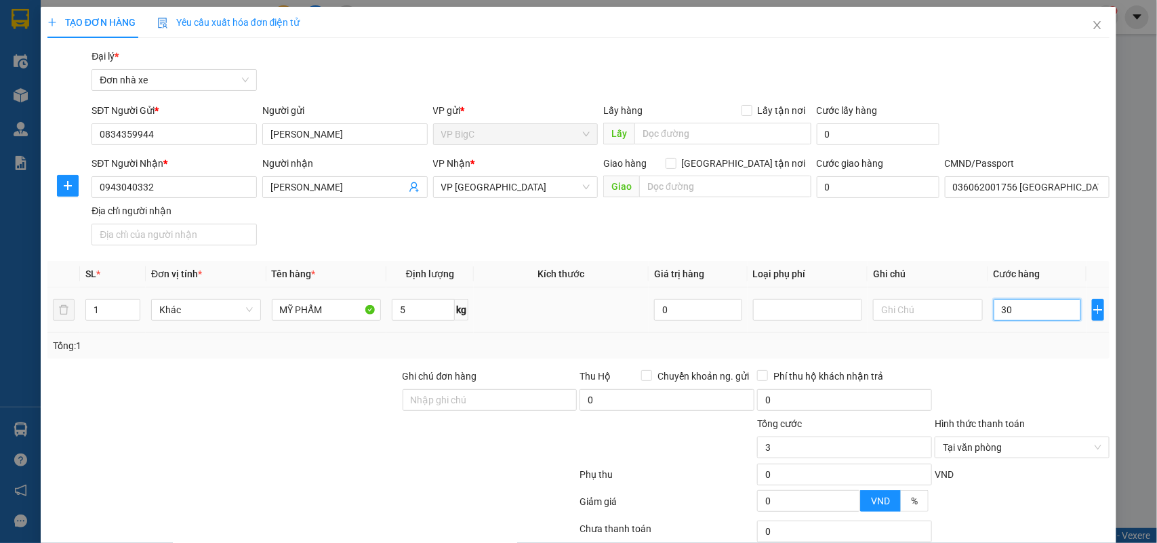
type input "30"
type input "30.000"
click at [998, 354] on div "Tổng: 1" at bounding box center [578, 346] width 1063 height 26
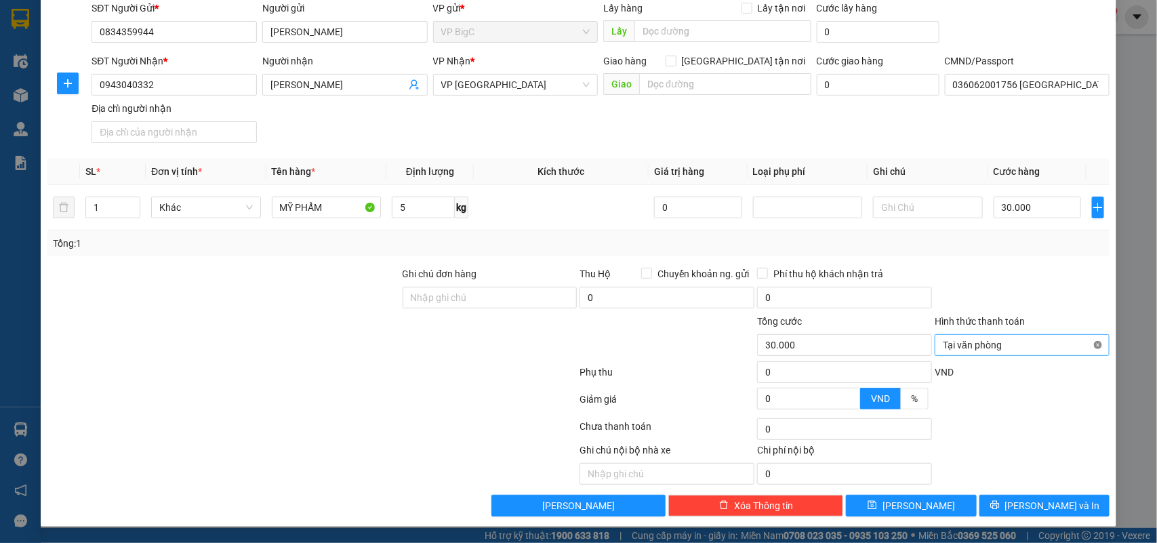
type input "30.000"
click at [1056, 506] on span "[PERSON_NAME] và In" at bounding box center [1052, 505] width 95 height 15
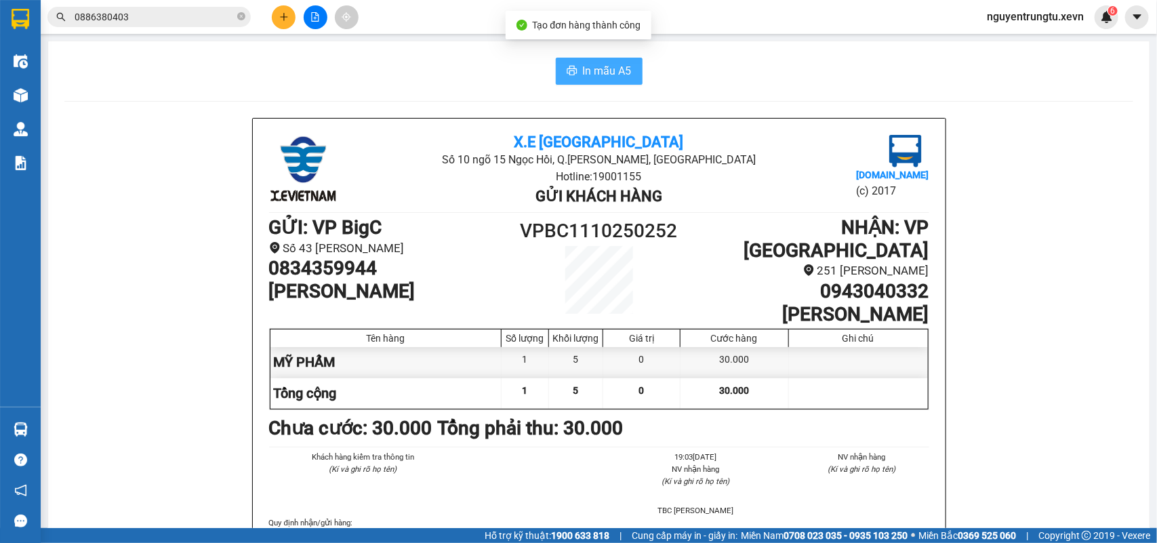
drag, startPoint x: 594, startPoint y: 63, endPoint x: 594, endPoint y: 73, distance: 9.5
click at [594, 62] on span "In mẫu A5" at bounding box center [607, 70] width 49 height 17
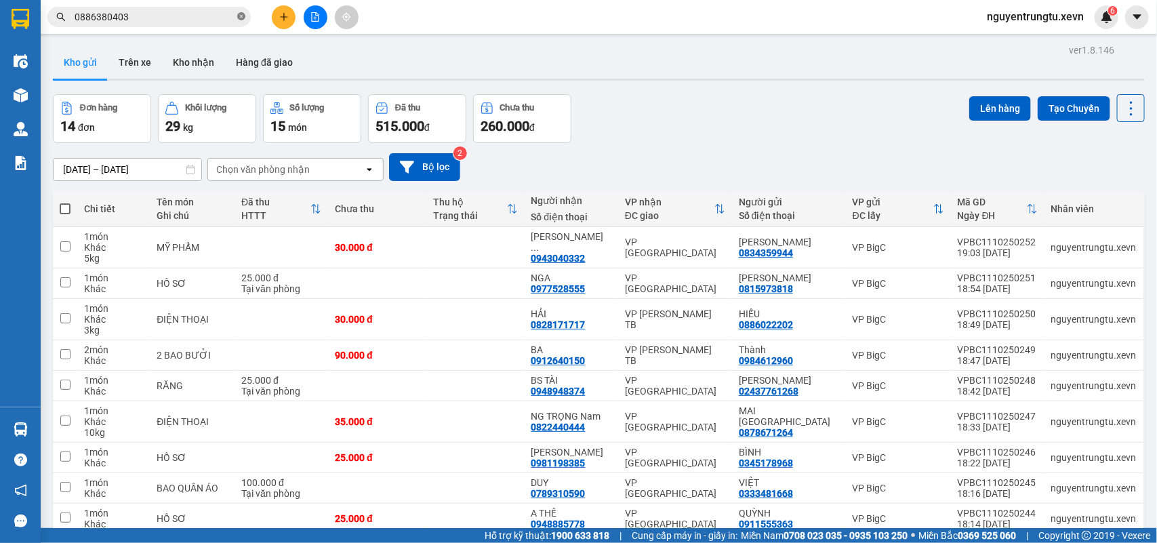
click at [241, 16] on icon "close-circle" at bounding box center [241, 16] width 8 height 8
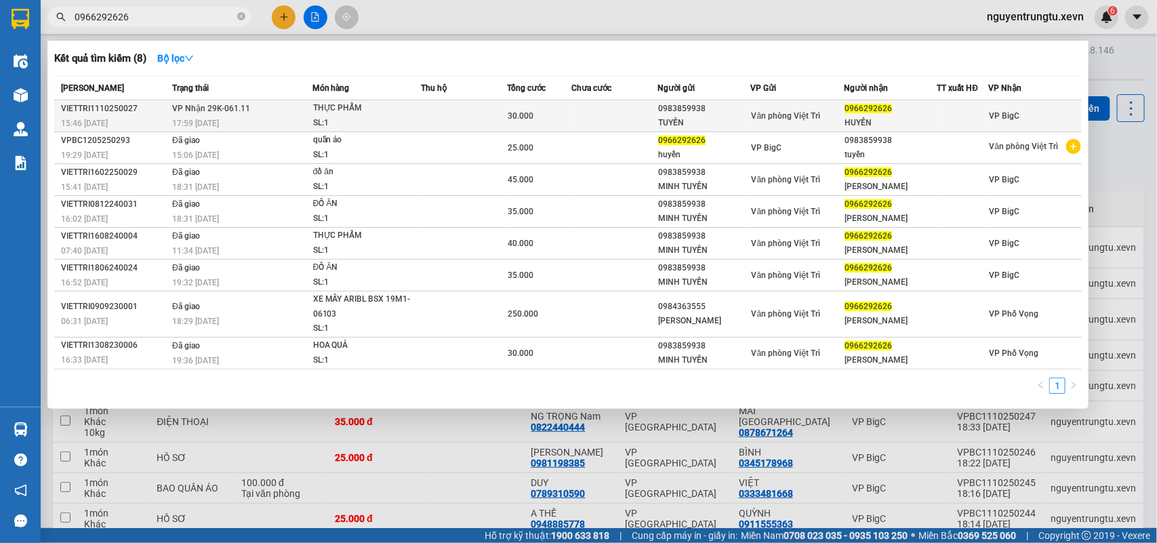
type input "0966292626"
click at [489, 117] on td at bounding box center [464, 116] width 86 height 32
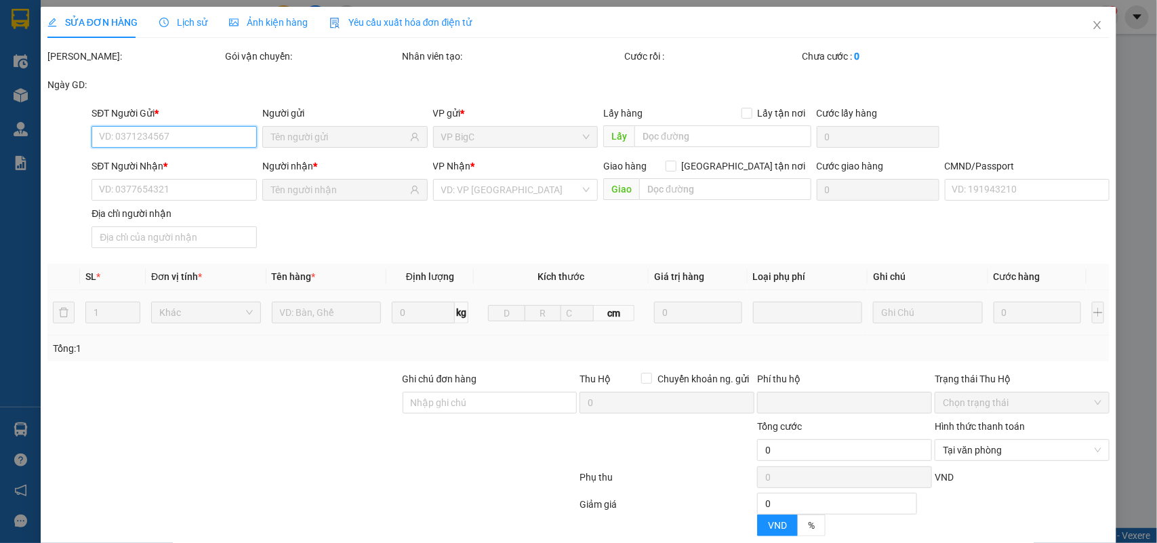
scroll to position [129, 0]
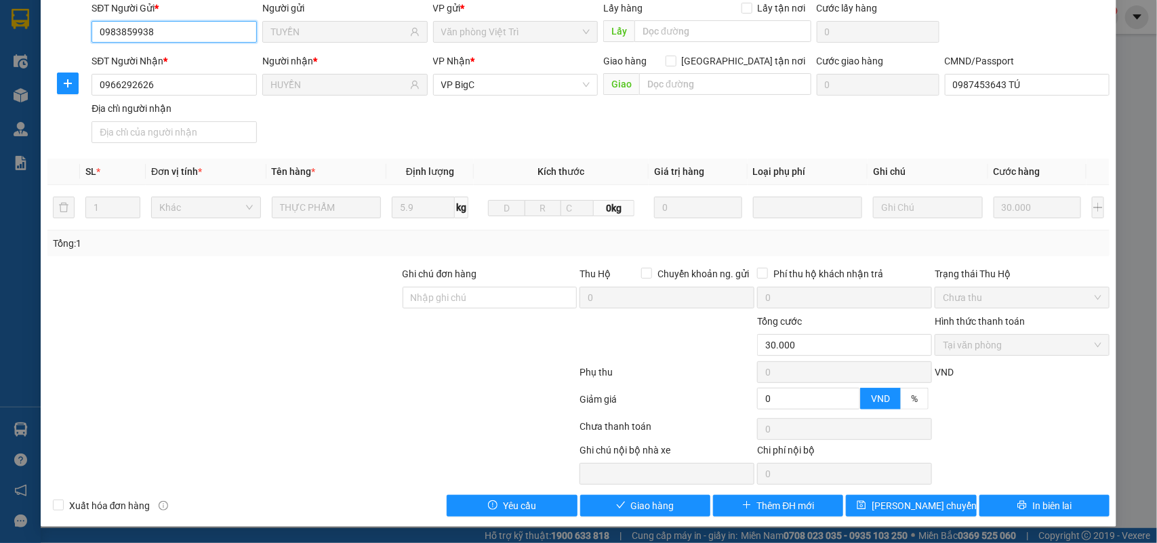
type input "0983859938"
type input "TUYỀN"
type input "0966292626"
type input "HUYỀN"
type input "0987453643 TÚ"
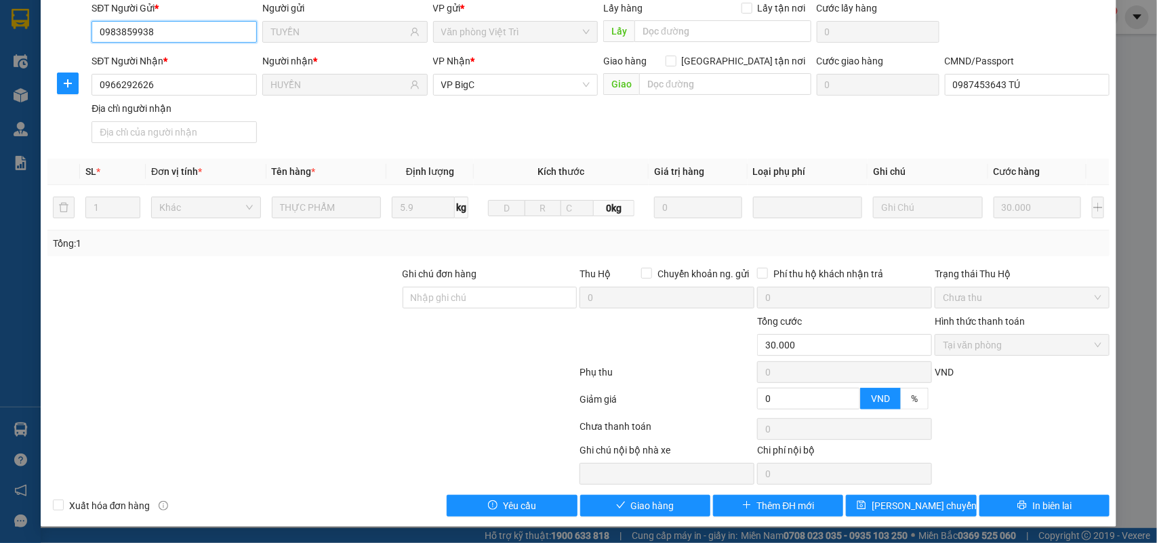
type input "0"
type input "30.000"
click at [653, 512] on span "Giao hàng" at bounding box center [652, 505] width 43 height 15
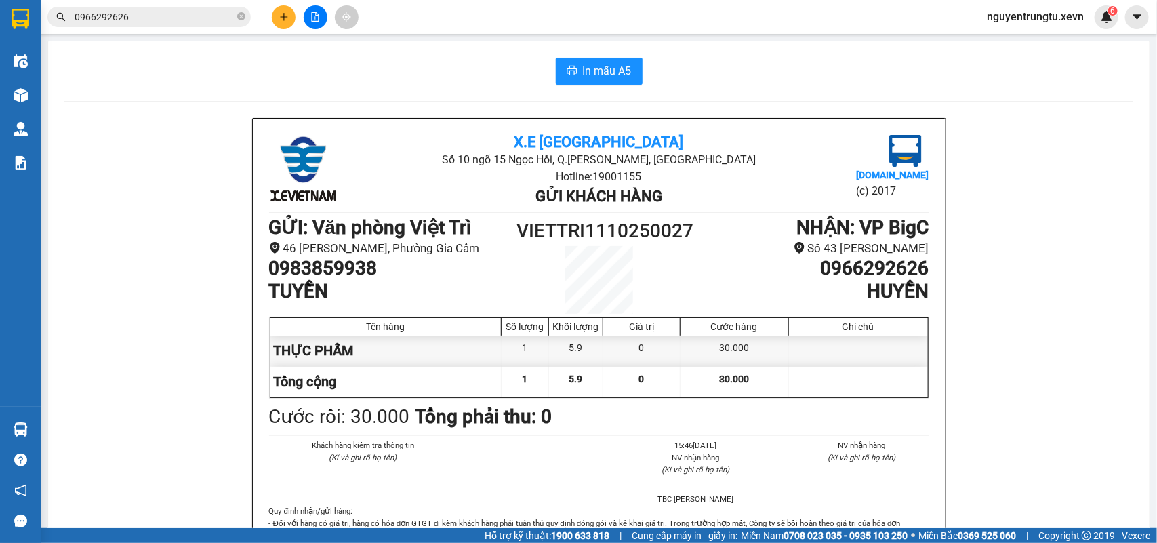
click at [285, 19] on icon "plus" at bounding box center [283, 16] width 9 height 9
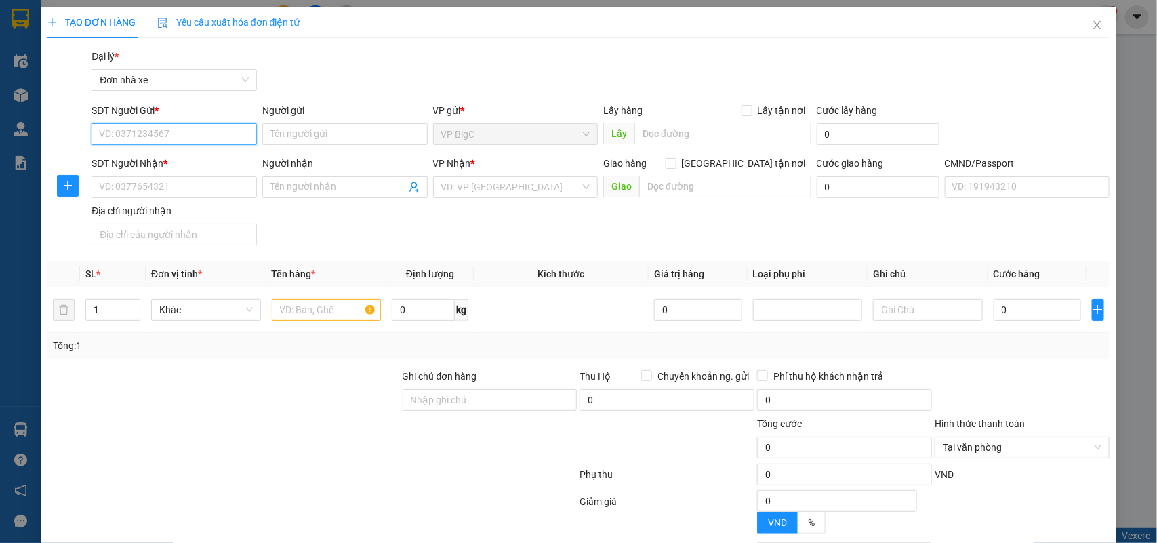
drag, startPoint x: 202, startPoint y: 123, endPoint x: 205, endPoint y: 134, distance: 11.2
click at [205, 123] on input "SĐT Người Gửi *" at bounding box center [174, 134] width 165 height 22
click at [205, 134] on input "SĐT Người Gửi *" at bounding box center [174, 134] width 165 height 22
type input "0982885801"
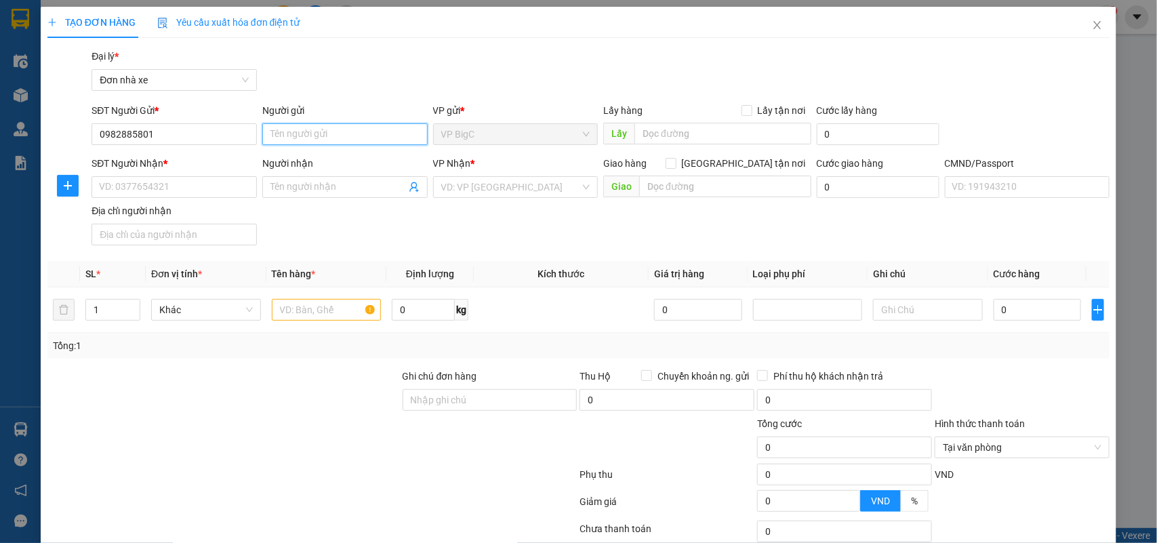
click at [324, 137] on input "Người gửi" at bounding box center [344, 134] width 165 height 22
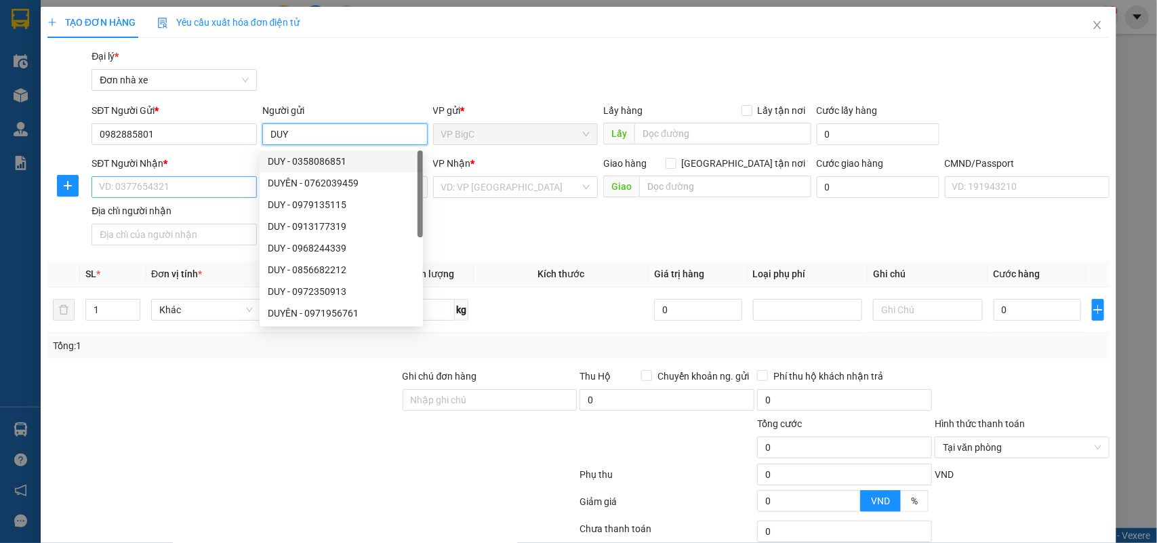
type input "DUY"
click at [211, 180] on input "SĐT Người Nhận *" at bounding box center [174, 187] width 165 height 22
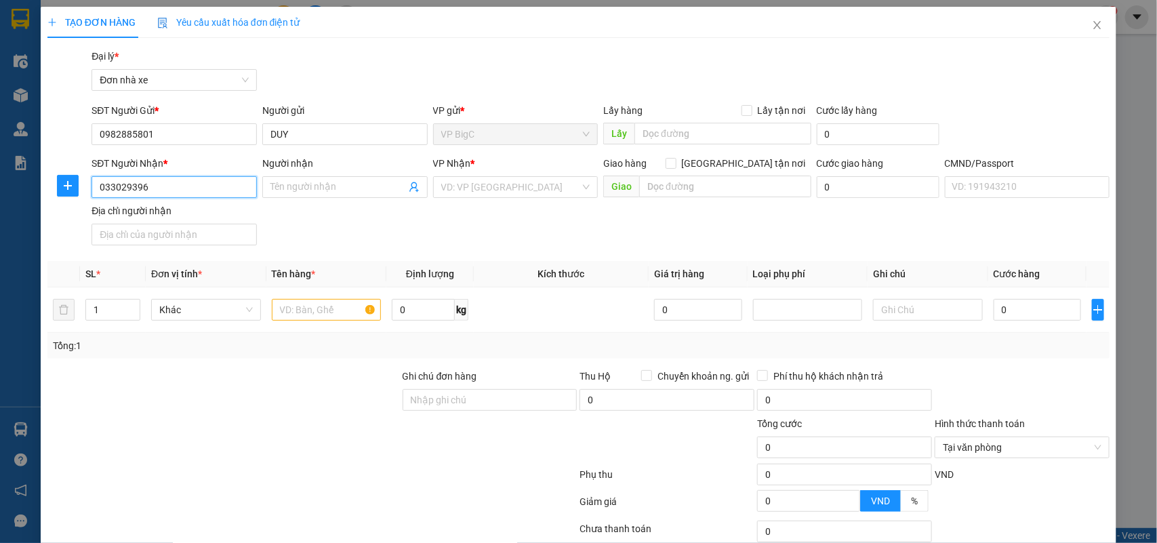
click at [115, 184] on input "033029396" at bounding box center [174, 187] width 165 height 22
type input "0338029396"
click at [302, 184] on input "Người nhận" at bounding box center [338, 187] width 136 height 15
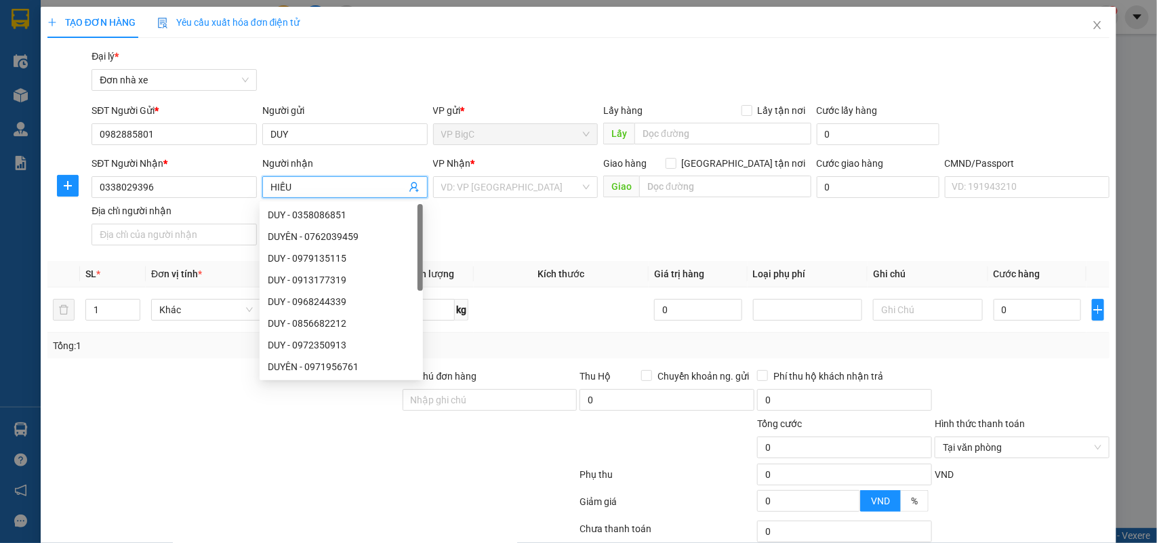
type input "HIẾU"
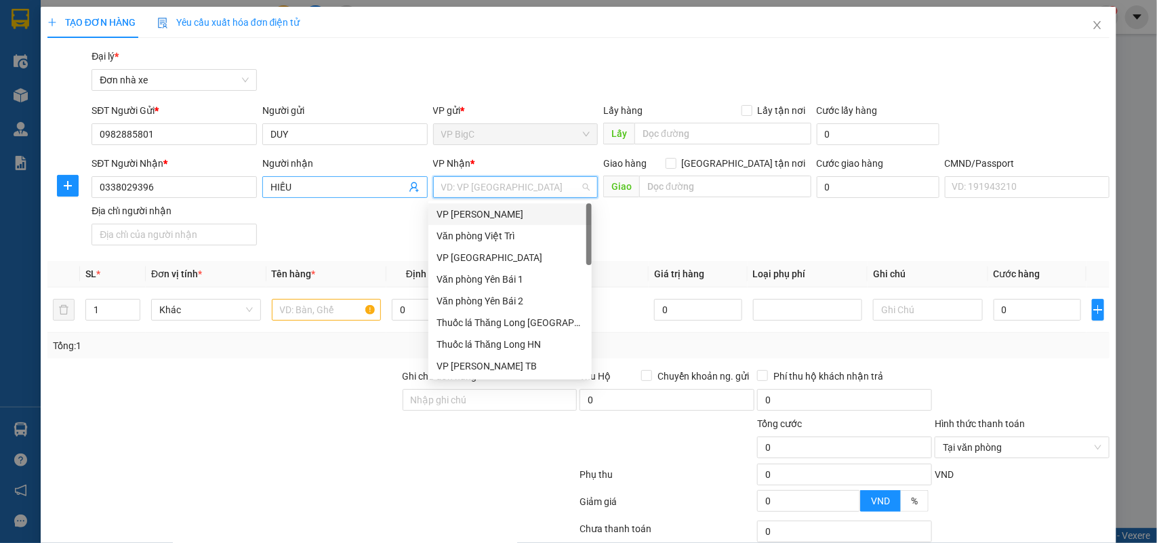
type input "Y"
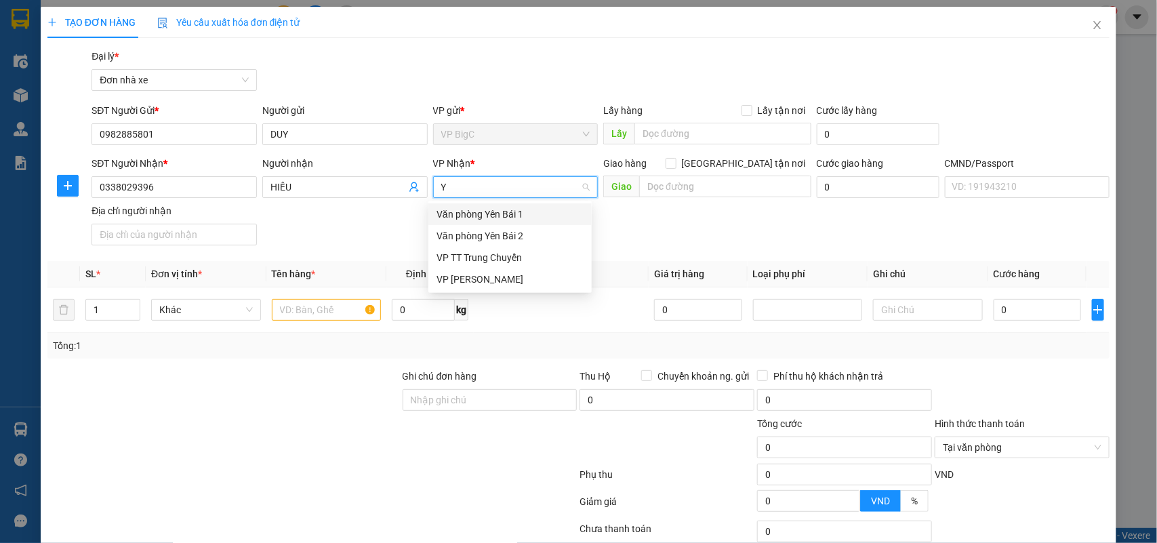
click at [463, 212] on div "Văn phòng Yên Bái 1" at bounding box center [510, 214] width 147 height 15
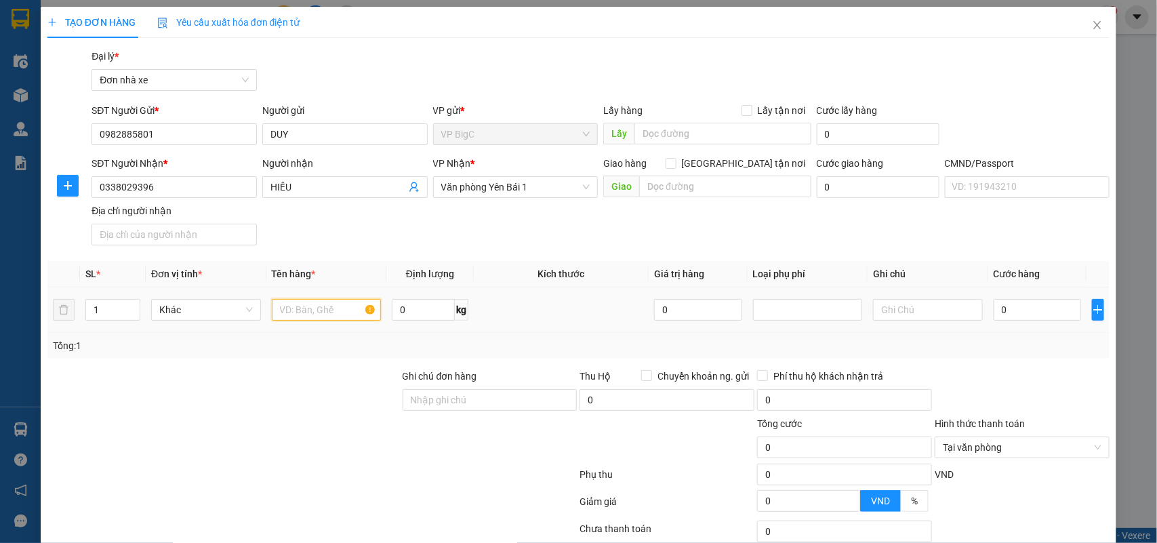
click at [334, 306] on input "text" at bounding box center [327, 310] width 110 height 22
type input "K"
type input "LINH KIỆN"
type input "5"
click at [1026, 319] on input "0" at bounding box center [1037, 310] width 87 height 22
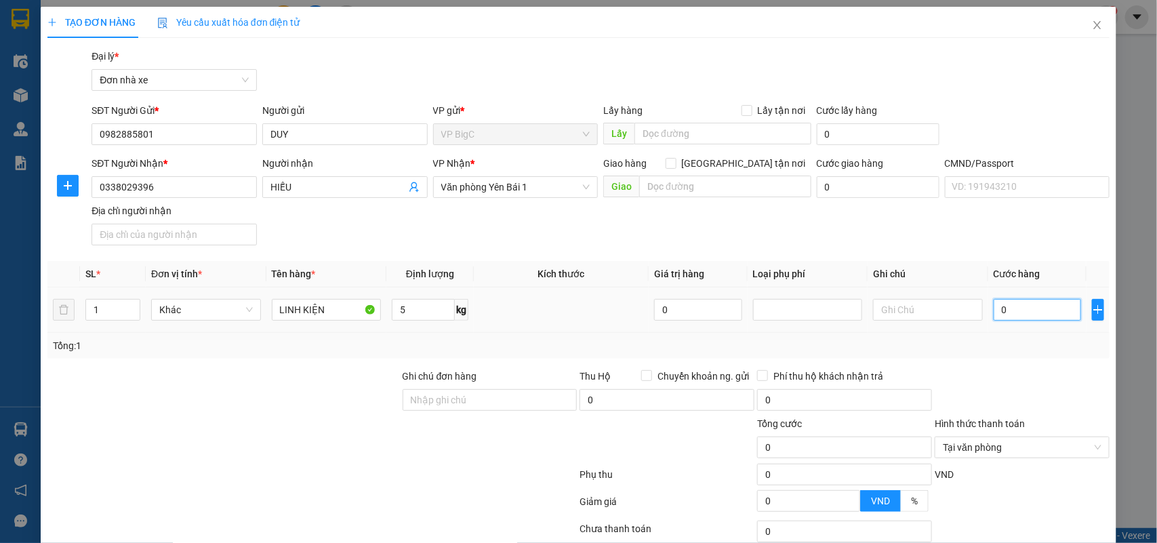
type input "3"
type input "35"
type input "35.000"
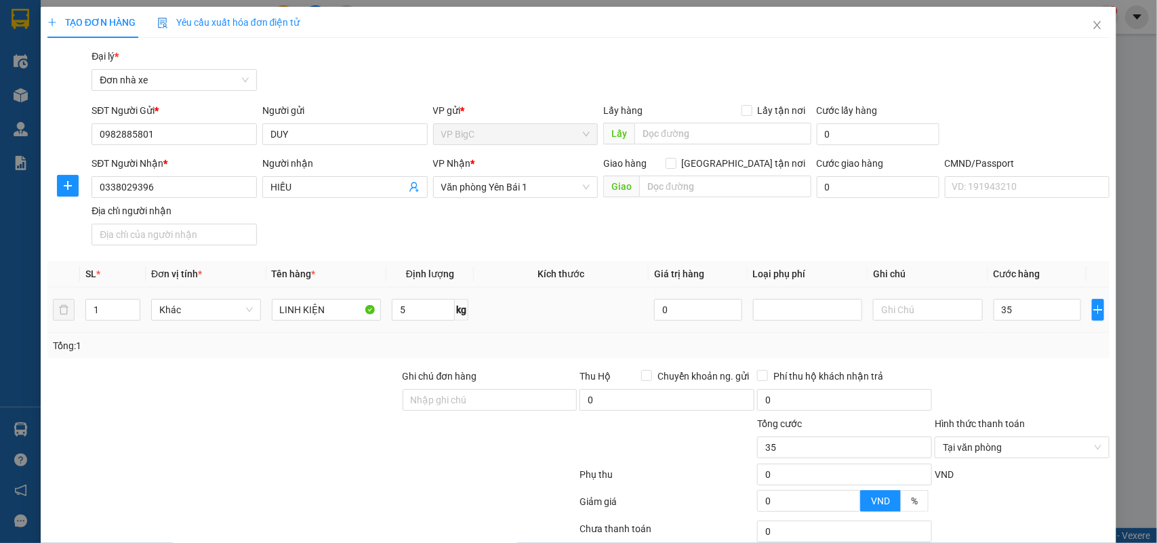
type input "35.000"
click at [1024, 332] on td "35.000" at bounding box center [1037, 309] width 98 height 45
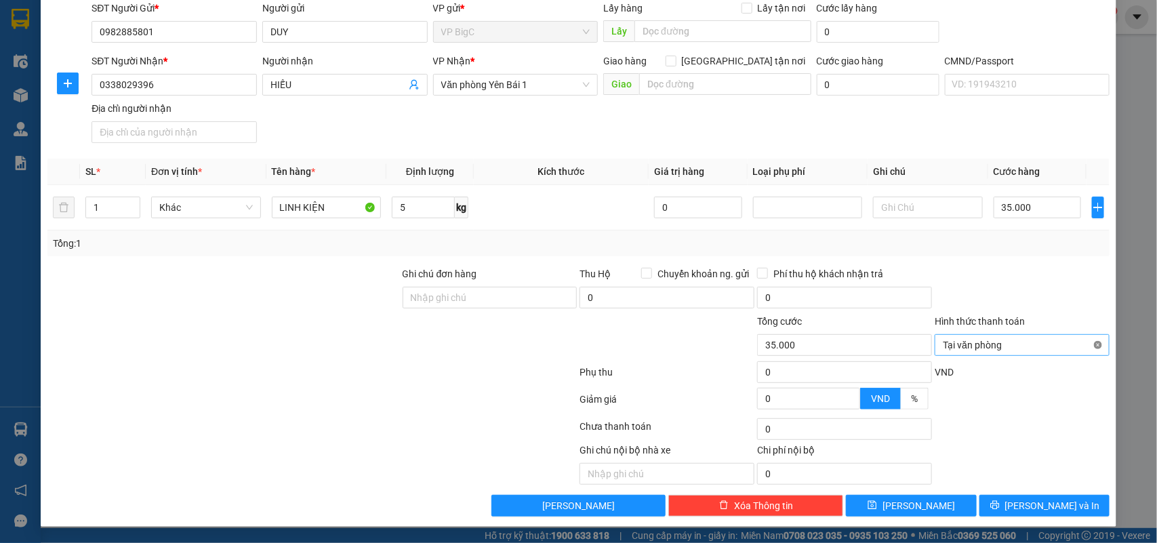
type input "35.000"
click at [1049, 502] on span "[PERSON_NAME] và In" at bounding box center [1052, 505] width 95 height 15
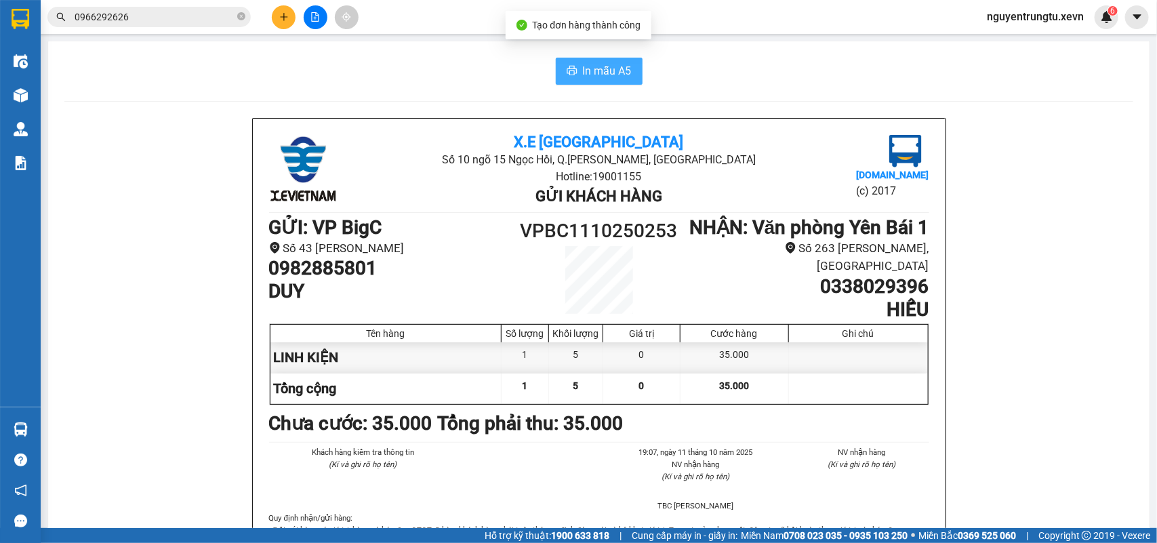
drag, startPoint x: 638, startPoint y: 49, endPoint x: 607, endPoint y: 75, distance: 40.4
drag, startPoint x: 607, startPoint y: 75, endPoint x: 595, endPoint y: 87, distance: 16.8
click at [605, 75] on span "In mẫu A5" at bounding box center [607, 70] width 49 height 17
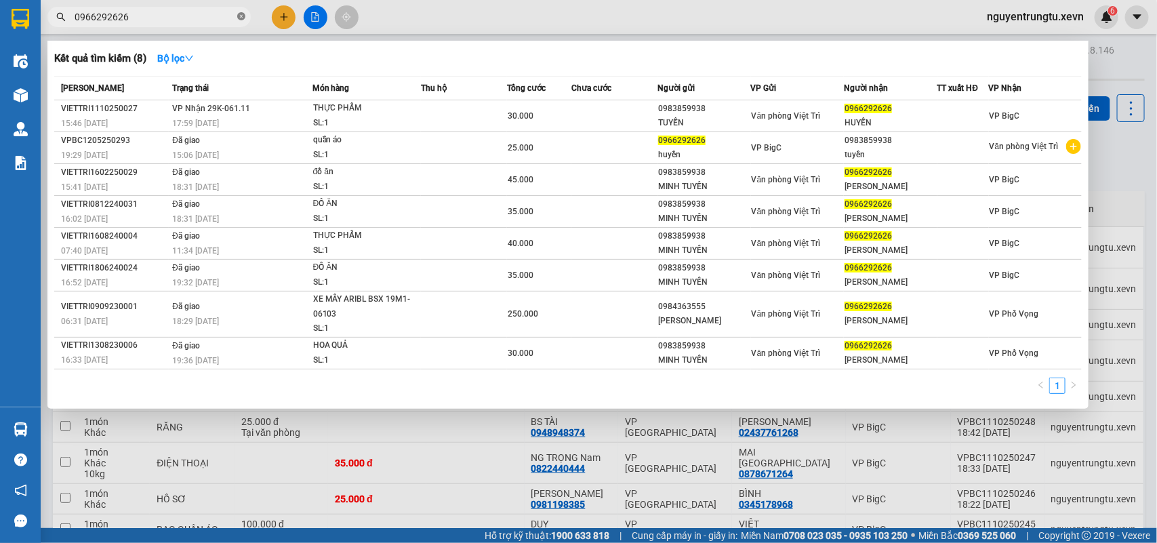
click at [239, 18] on icon "close-circle" at bounding box center [241, 16] width 8 height 8
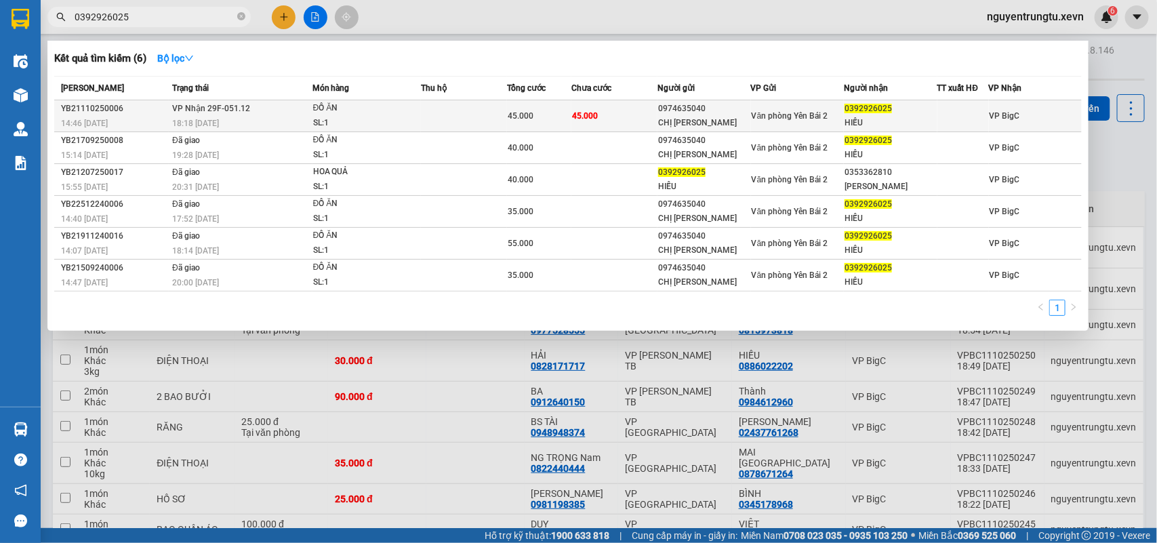
type input "0392926025"
click at [567, 119] on div "45.000" at bounding box center [539, 115] width 63 height 15
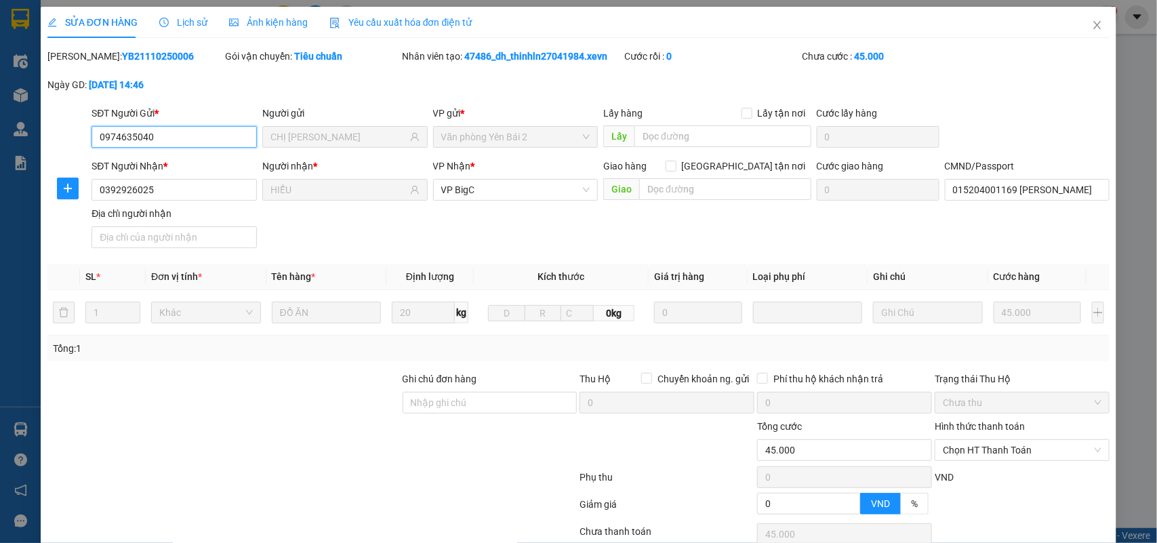
type input "0974635040"
type input "CHỊ HOA"
type input "0392926025"
type input "HIẾU"
type input "015204001169 NGUYỄN ĐỨC HIẾU"
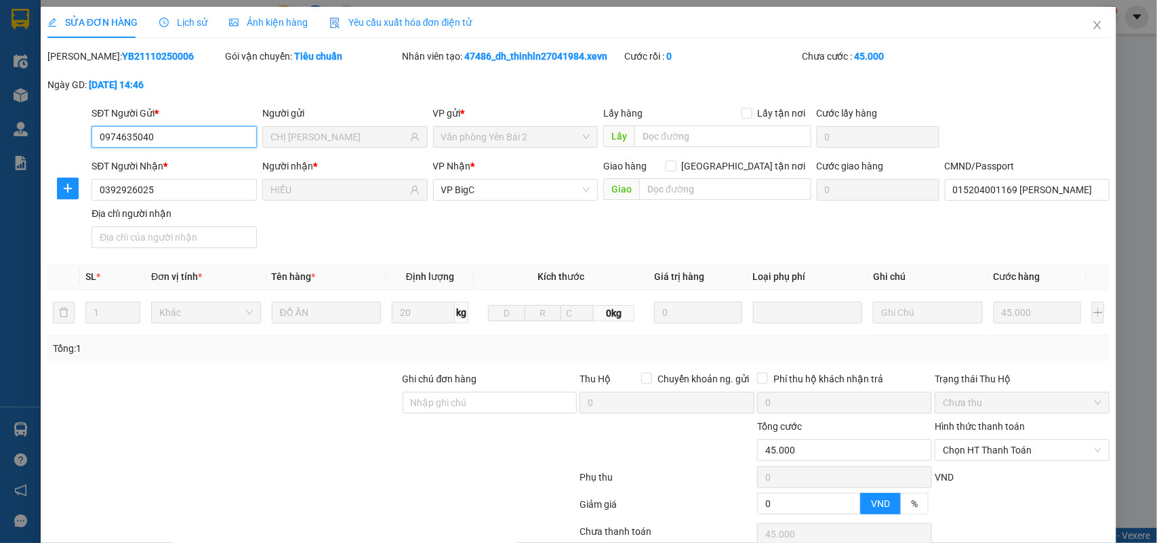
type input "0"
type input "45.000"
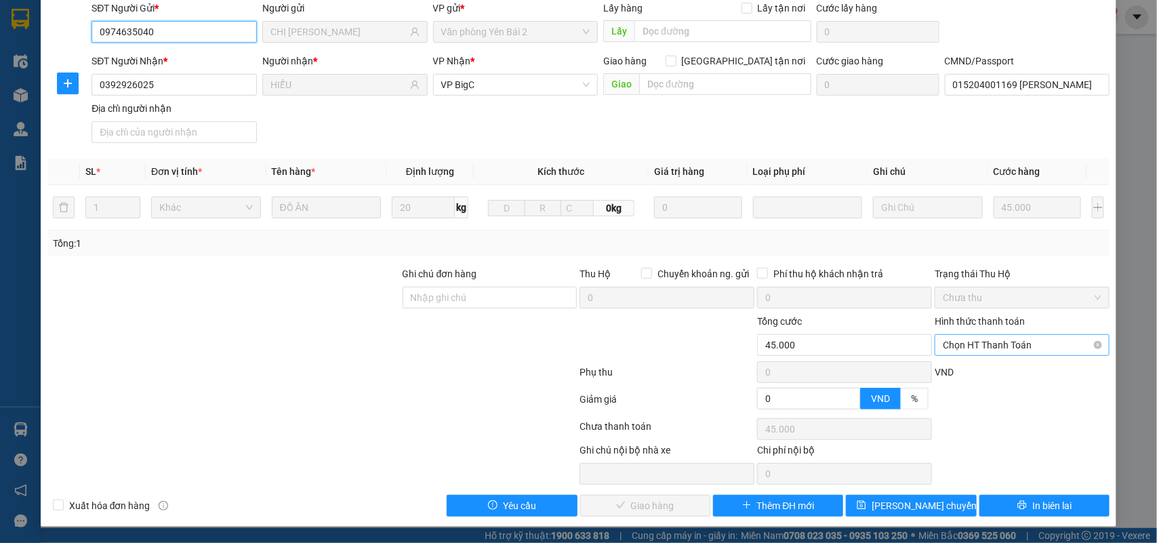
click at [1005, 344] on span "Chọn HT Thanh Toán" at bounding box center [1022, 345] width 159 height 20
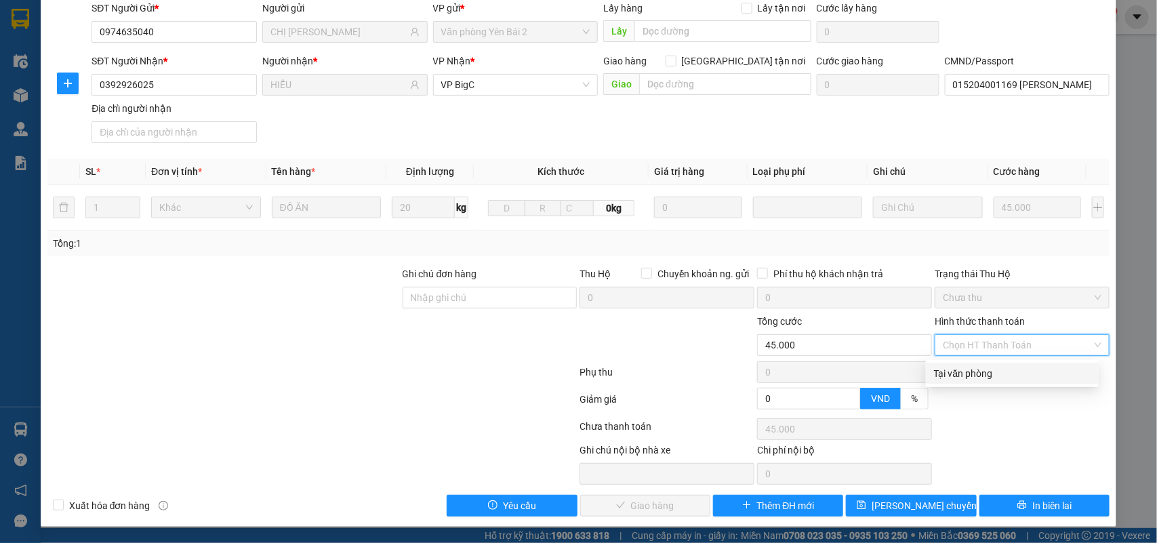
click at [986, 380] on div "Tại văn phòng" at bounding box center [1012, 374] width 173 height 22
type input "0"
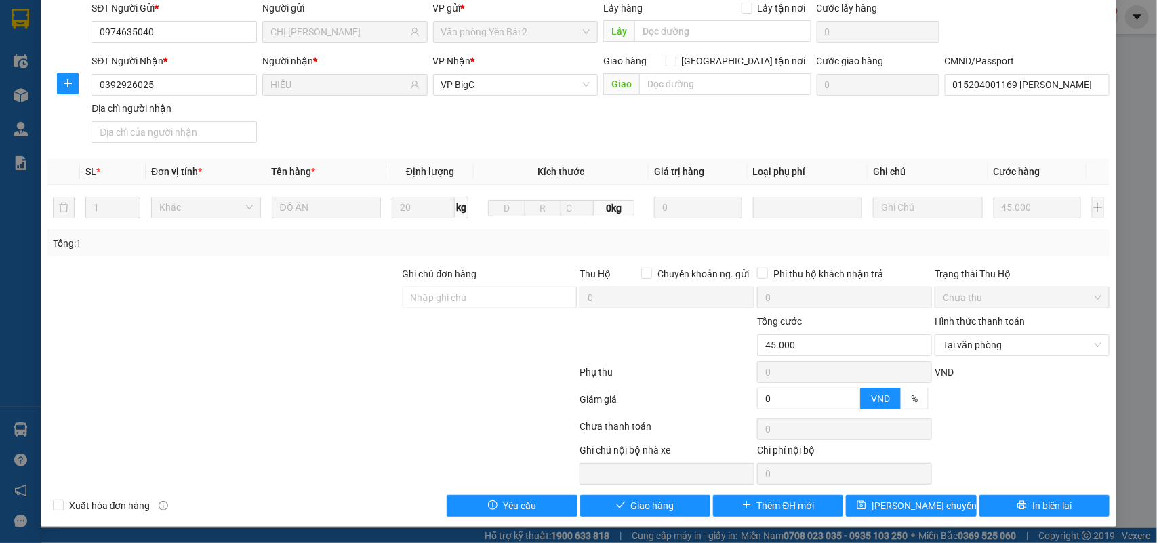
click at [671, 489] on div "Total Paid Fee 0 Total UnPaid Fee 45.000 Cash Collection Total Fee Mã ĐH: YB211…" at bounding box center [578, 230] width 1063 height 573
drag, startPoint x: 627, startPoint y: 496, endPoint x: 594, endPoint y: 514, distance: 37.9
click at [625, 496] on button "Giao hàng" at bounding box center [645, 506] width 130 height 22
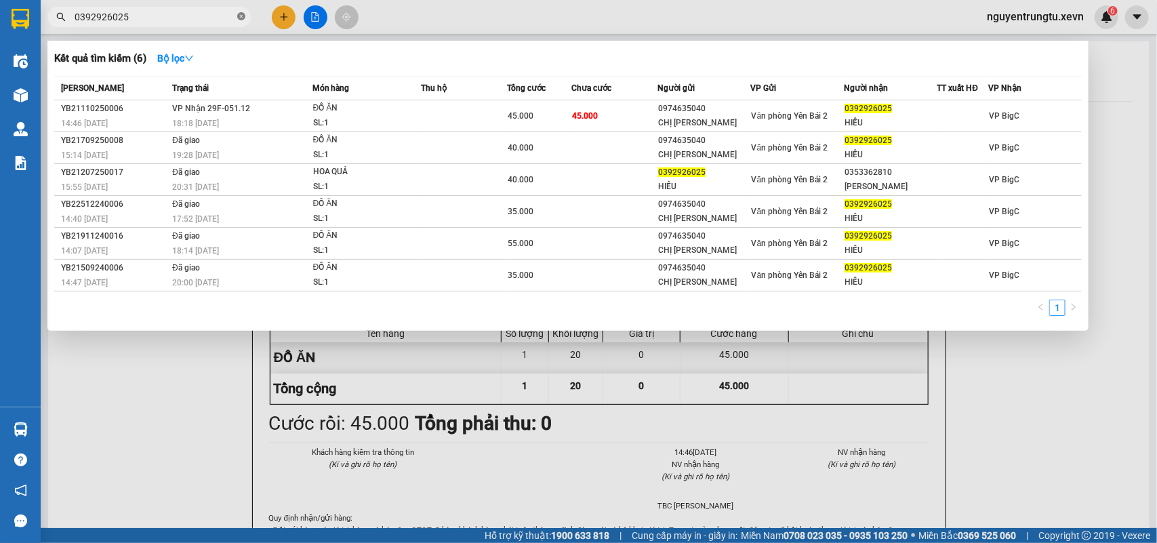
click at [241, 16] on icon "close-circle" at bounding box center [241, 16] width 8 height 8
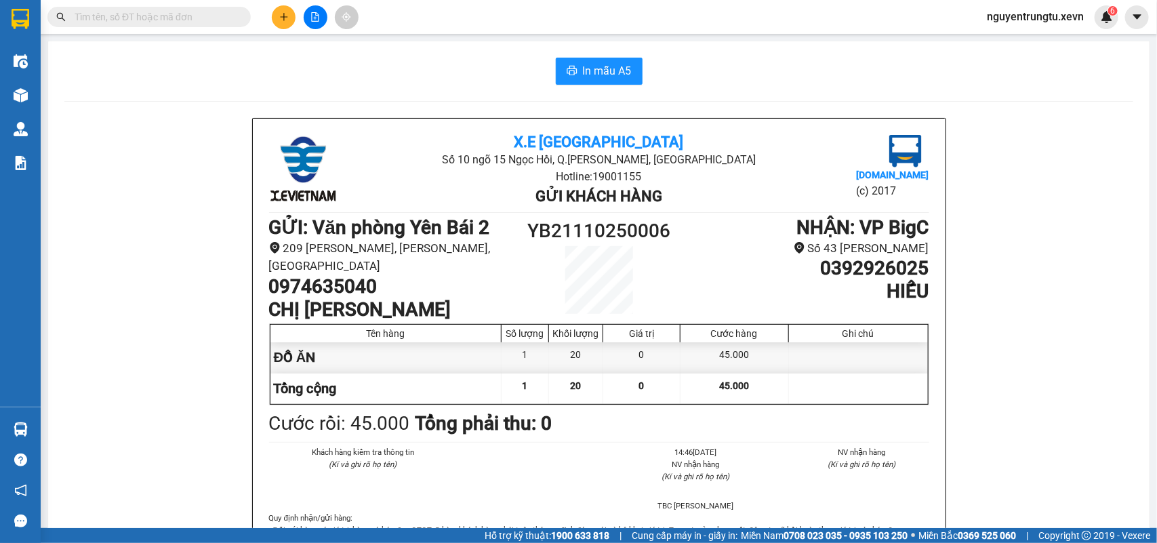
click at [181, 17] on input "text" at bounding box center [155, 16] width 160 height 15
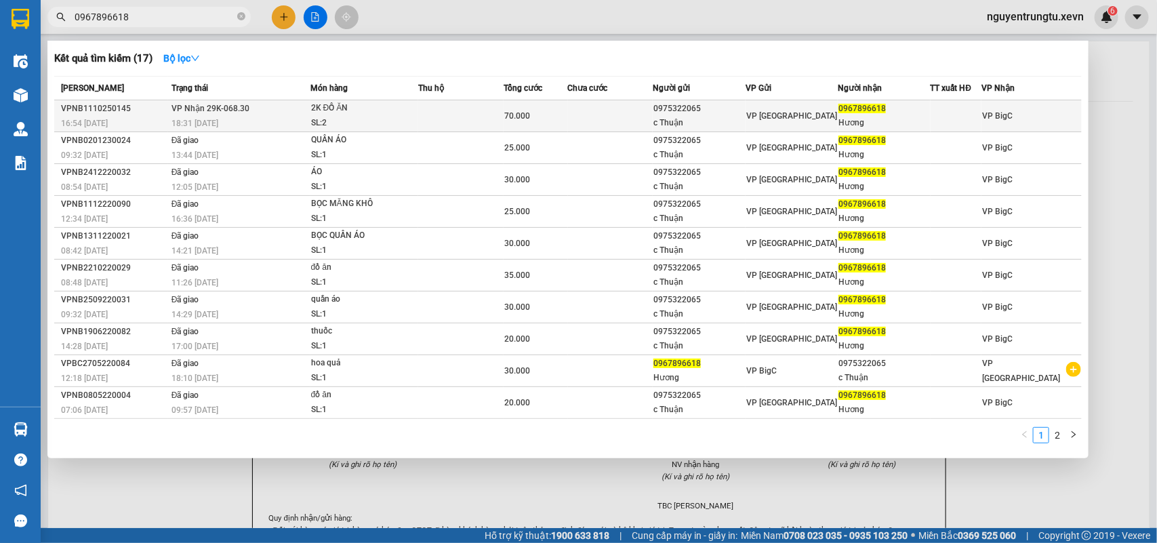
type input "0967896618"
click at [472, 117] on td at bounding box center [460, 116] width 85 height 32
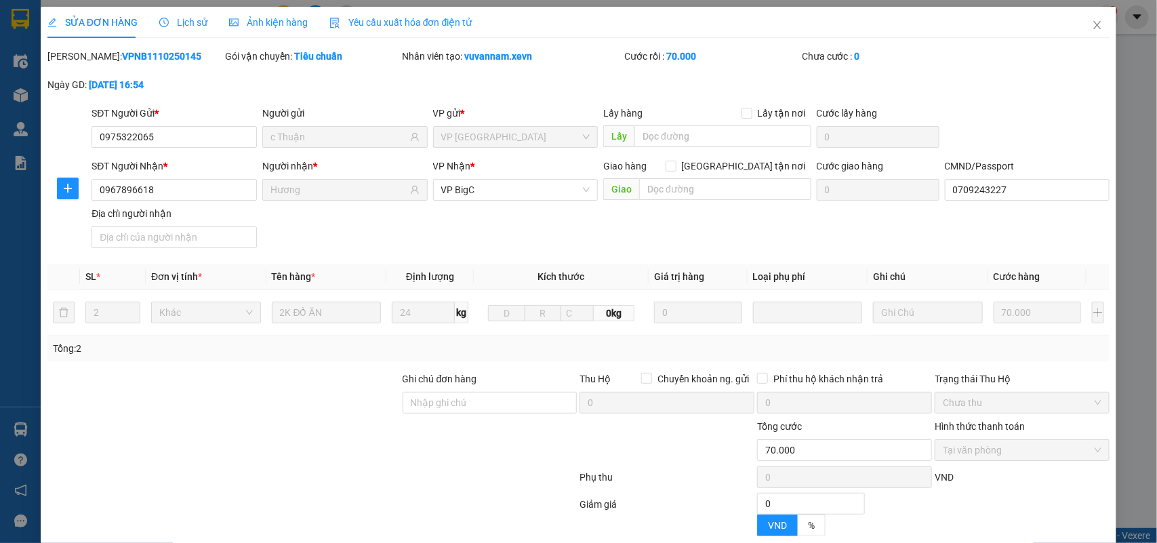
type input "0975322065"
type input "c Thuận"
type input "0967896618"
type input "Hương"
type input "0709243227"
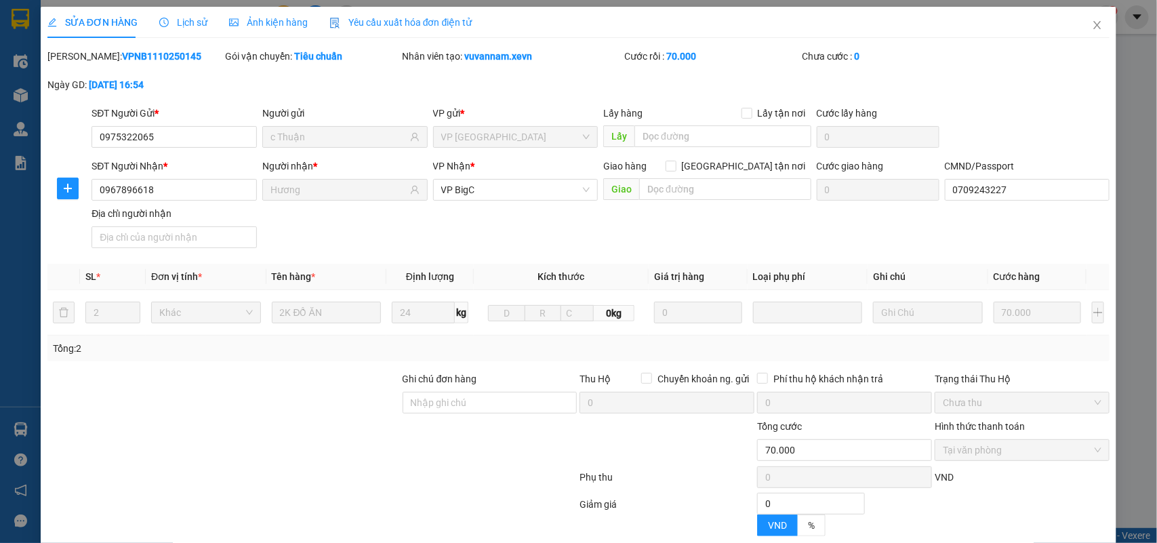
type input "0"
type input "70.000"
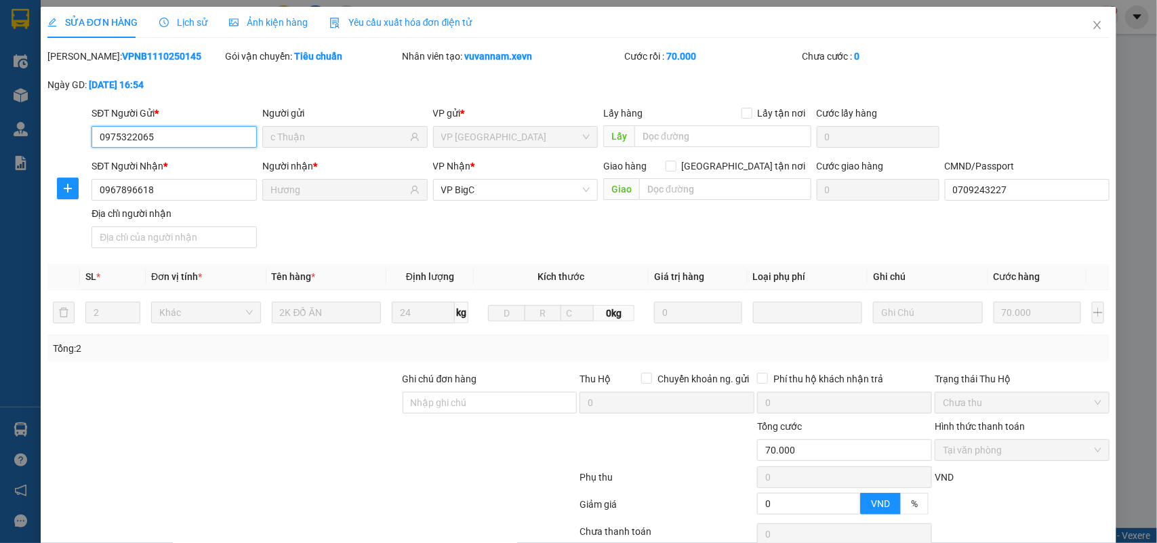
scroll to position [107, 0]
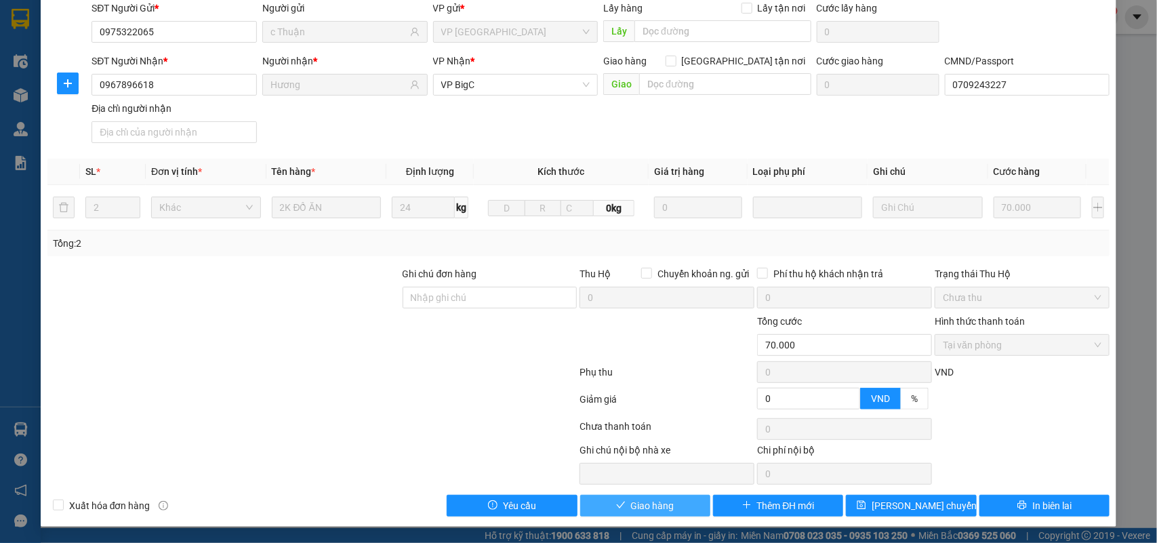
click at [622, 500] on button "Giao hàng" at bounding box center [645, 506] width 130 height 22
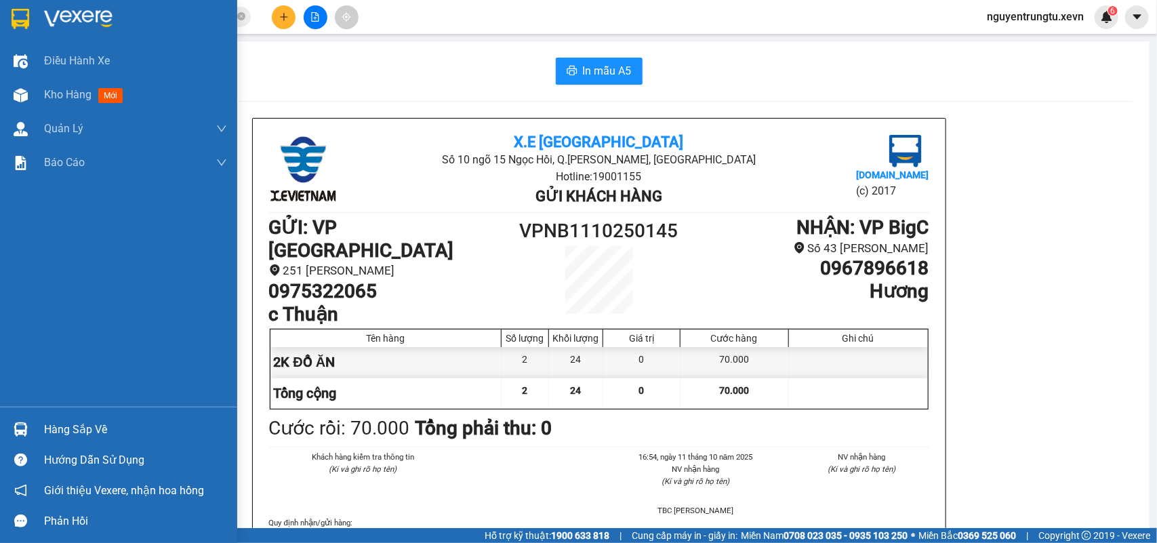
click at [60, 17] on img at bounding box center [78, 19] width 68 height 20
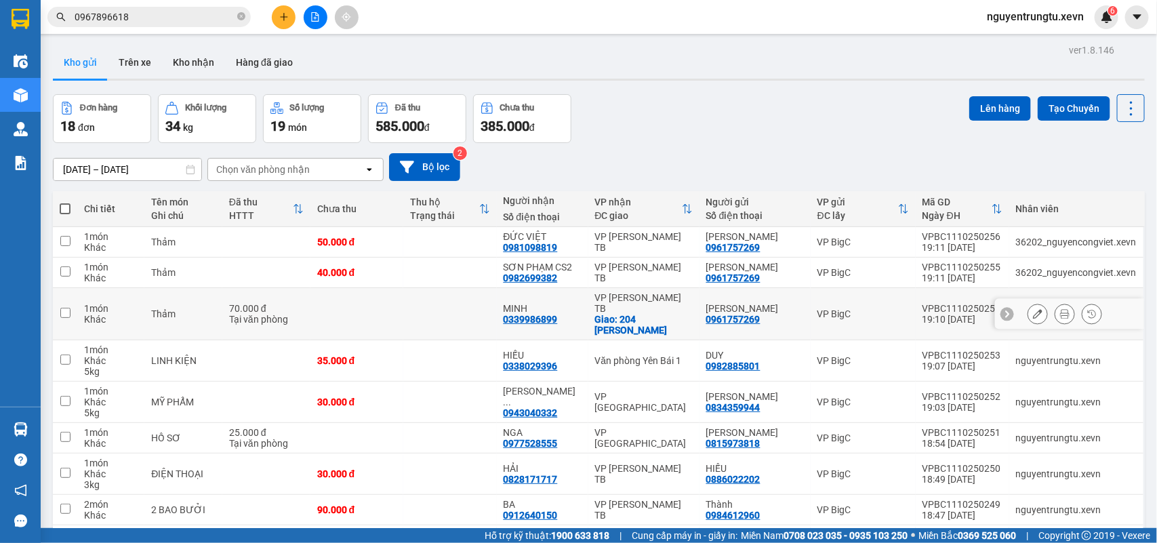
scroll to position [85, 0]
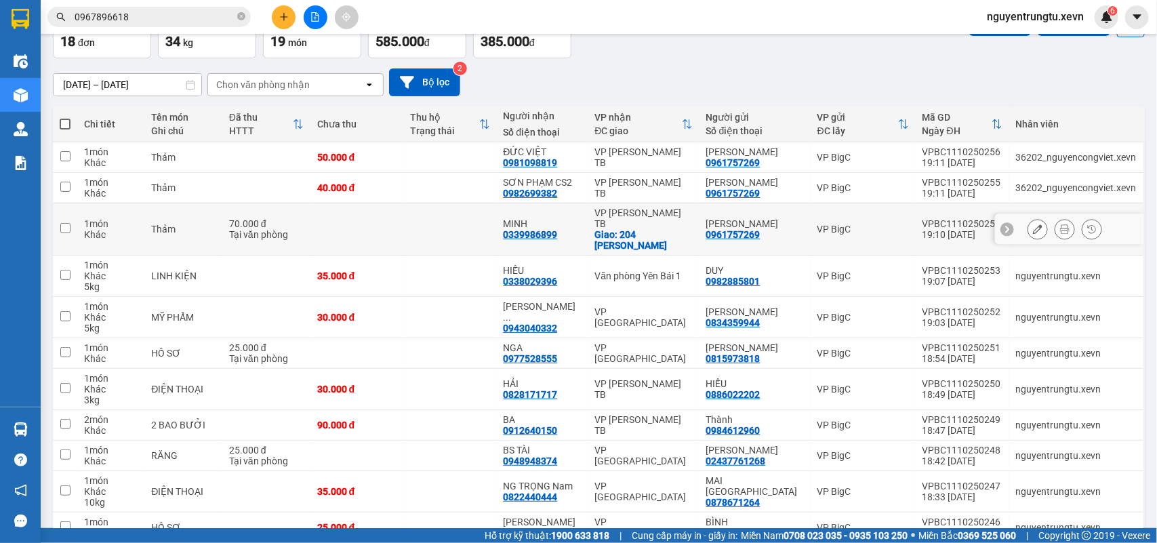
click at [1060, 227] on icon at bounding box center [1064, 228] width 9 height 9
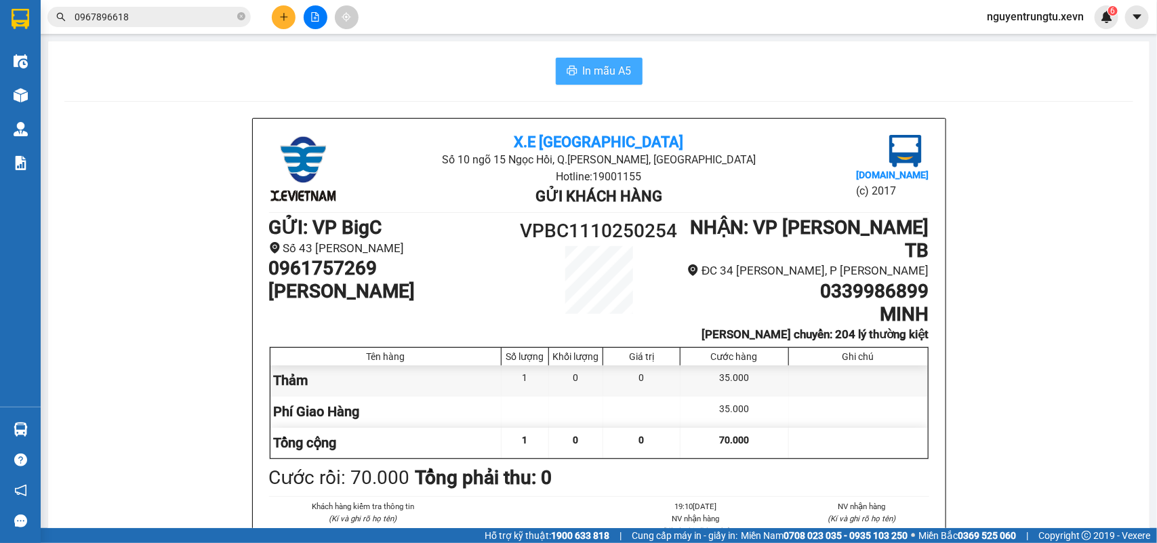
click at [590, 64] on span "In mẫu A5" at bounding box center [607, 70] width 49 height 17
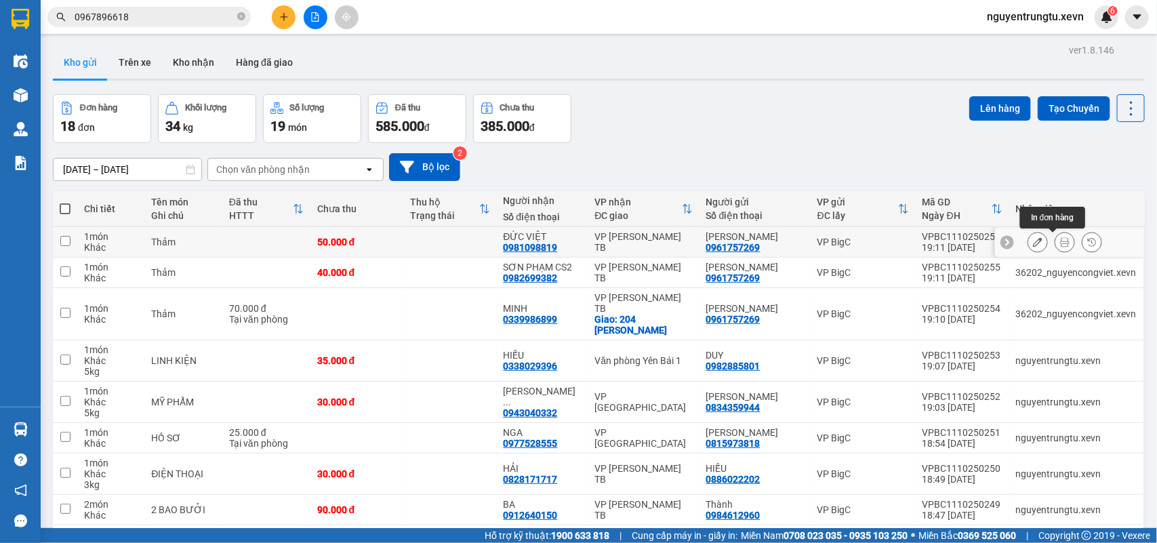
click at [1060, 243] on icon at bounding box center [1064, 241] width 9 height 9
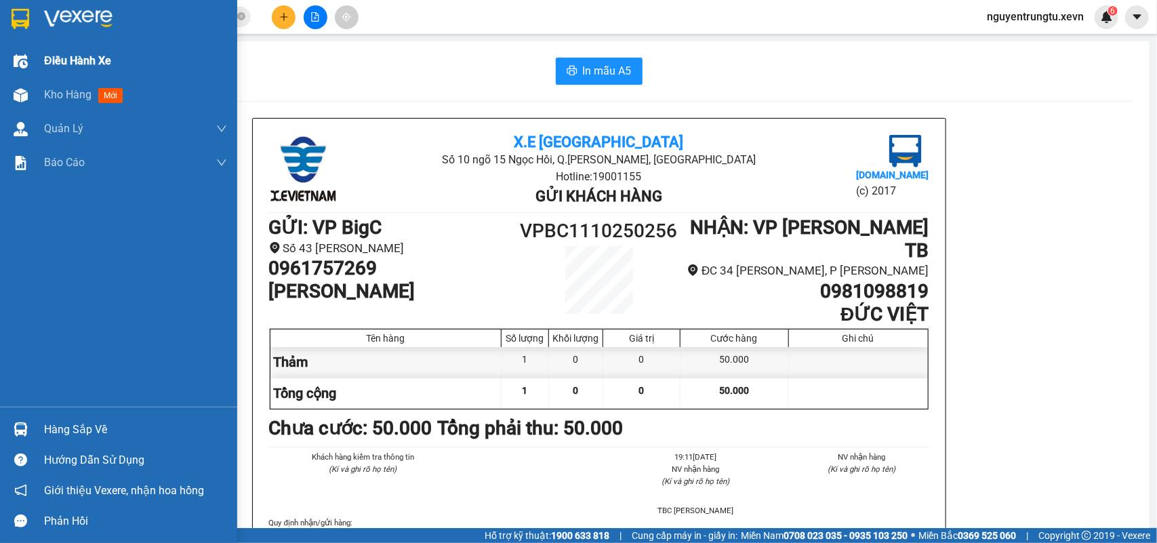
drag, startPoint x: 33, startPoint y: 20, endPoint x: 140, endPoint y: 58, distance: 114.0
click at [32, 22] on div at bounding box center [118, 22] width 237 height 44
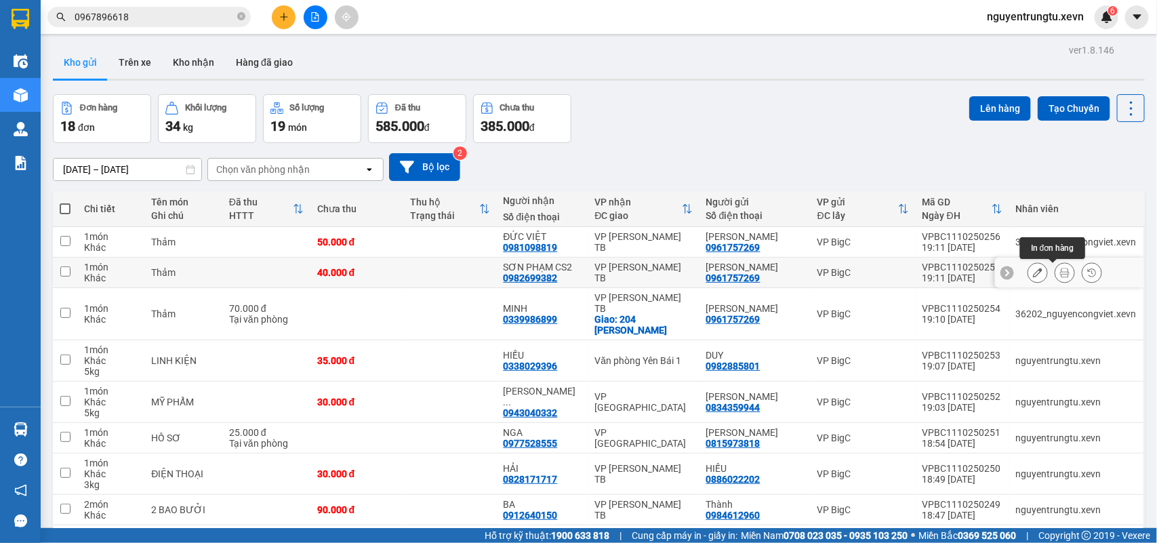
click at [1060, 273] on icon at bounding box center [1064, 272] width 9 height 9
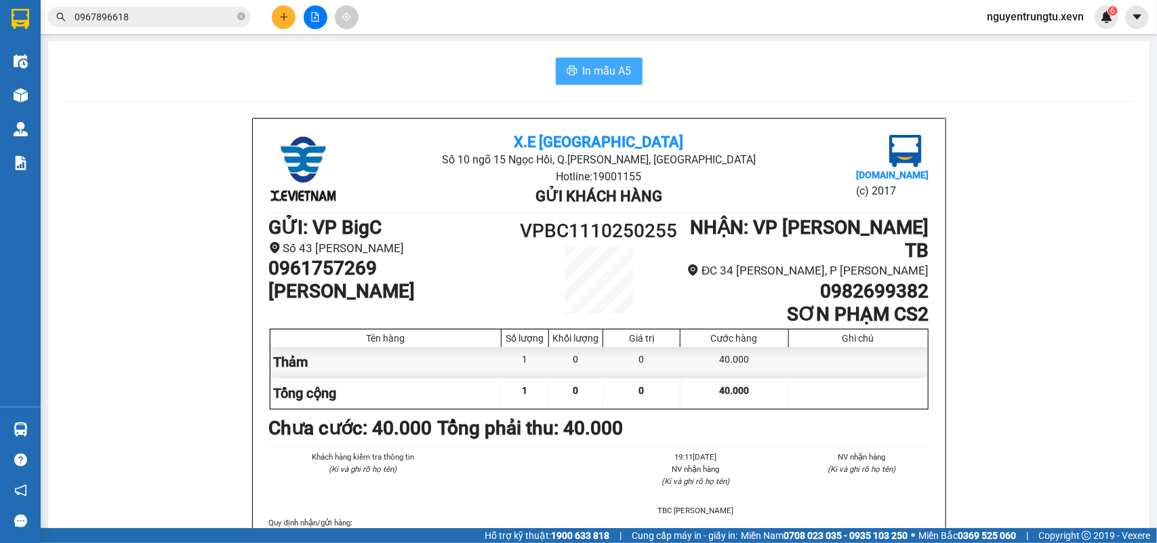
click at [607, 68] on span "In mẫu A5" at bounding box center [607, 70] width 49 height 17
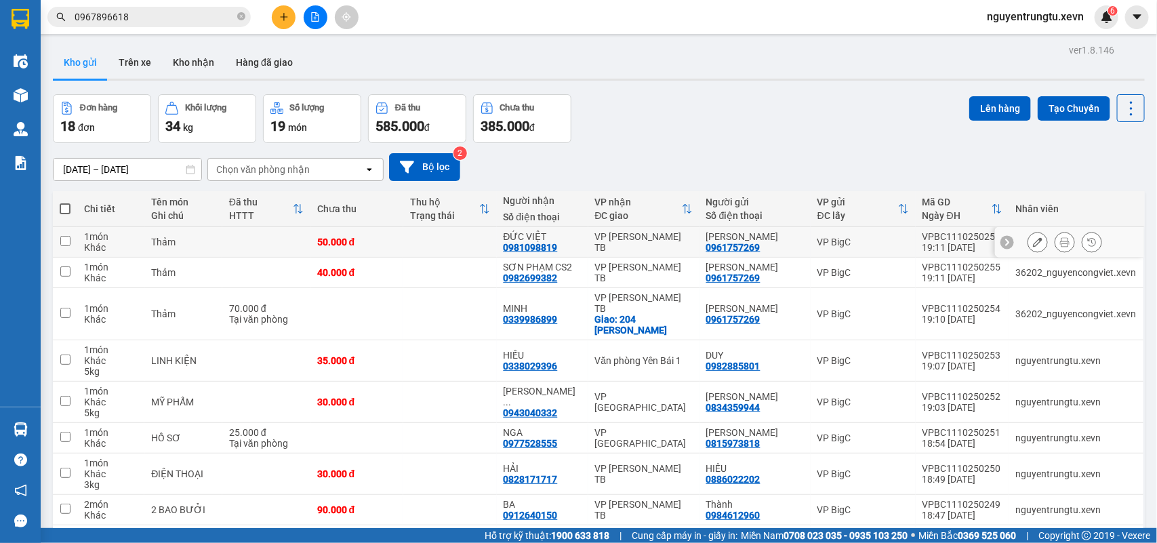
click at [1060, 244] on icon at bounding box center [1064, 241] width 9 height 9
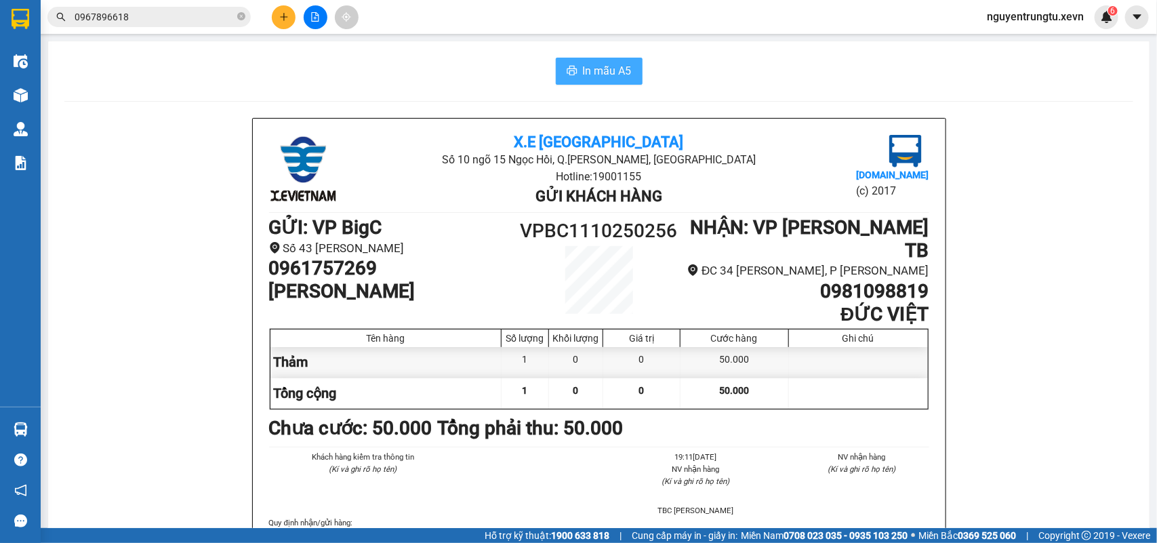
click at [571, 75] on button "In mẫu A5" at bounding box center [599, 71] width 87 height 27
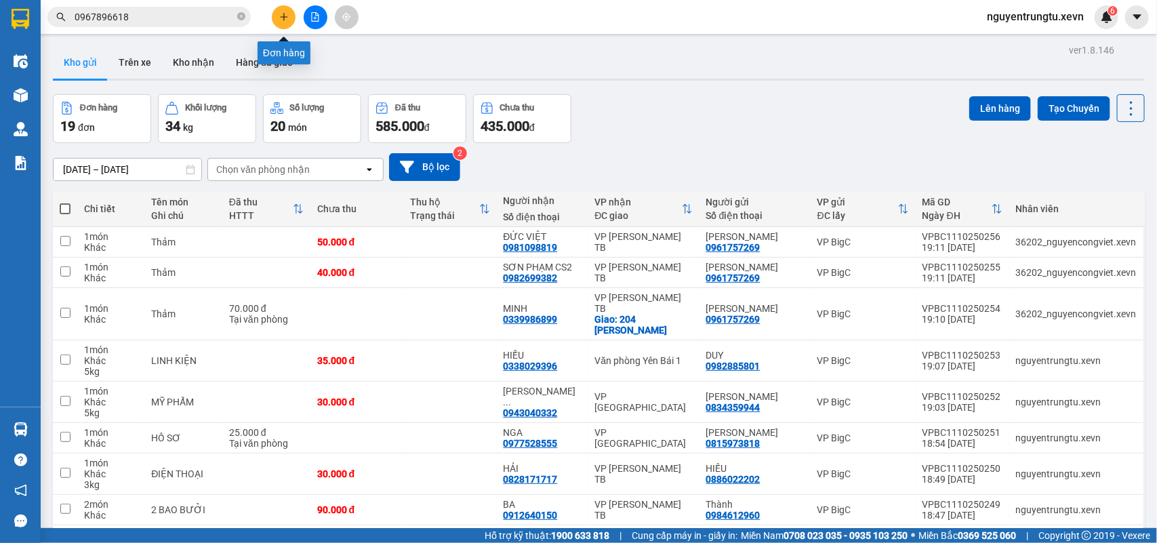
click at [280, 20] on icon "plus" at bounding box center [283, 16] width 9 height 9
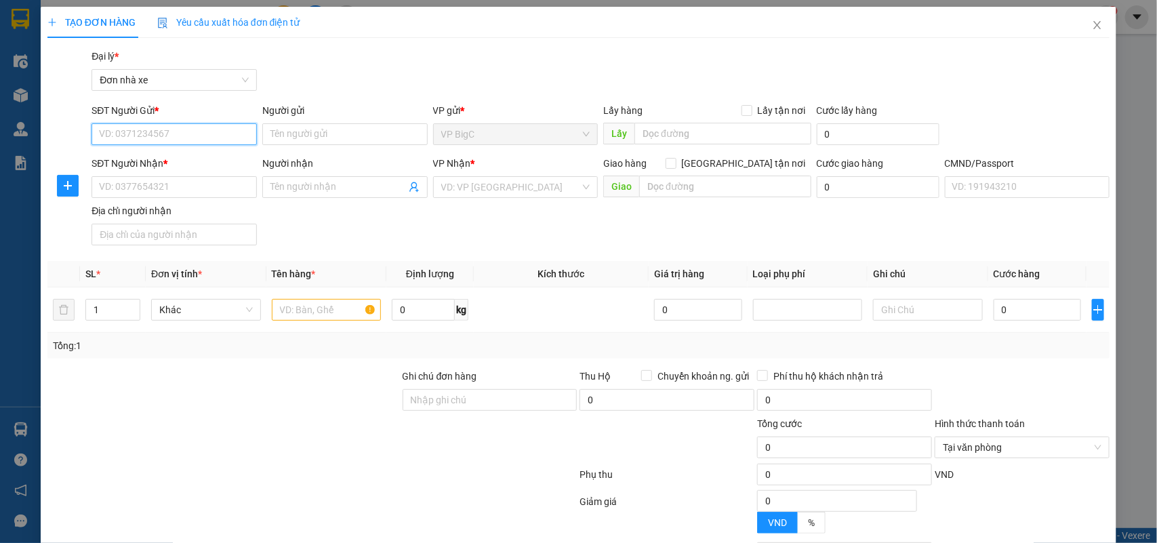
click at [220, 136] on input "SĐT Người Gửi *" at bounding box center [174, 134] width 165 height 22
type input "0904511942"
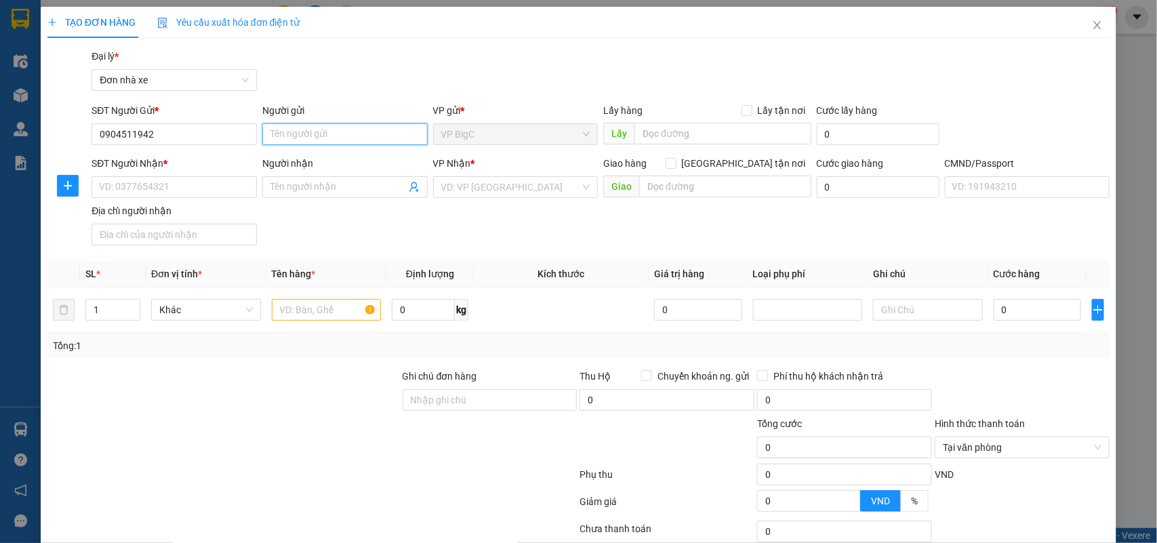
click at [305, 125] on input "Người gửi" at bounding box center [344, 134] width 165 height 22
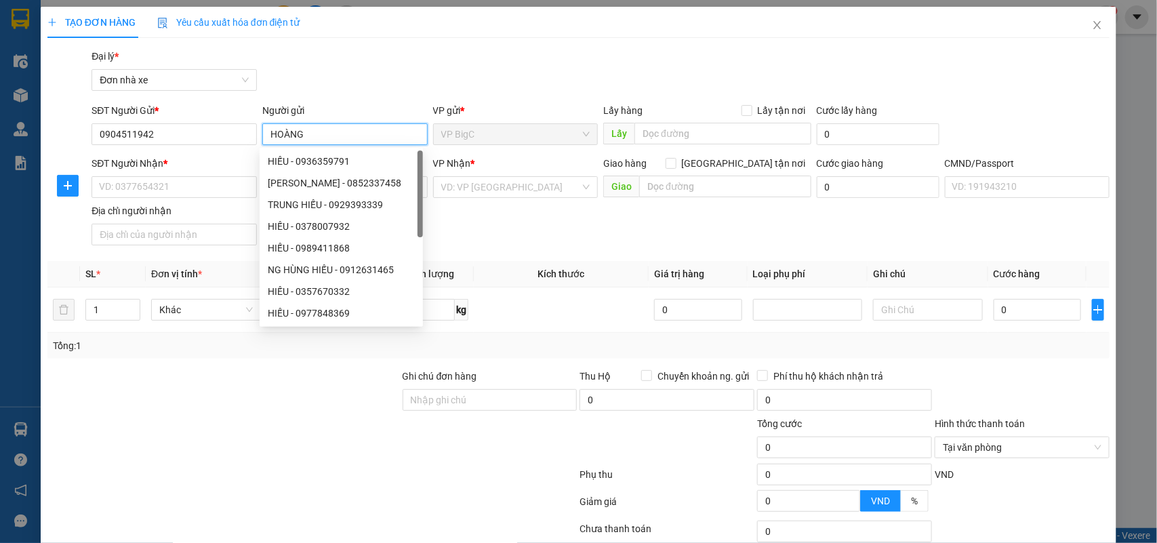
type input "HOÀNG"
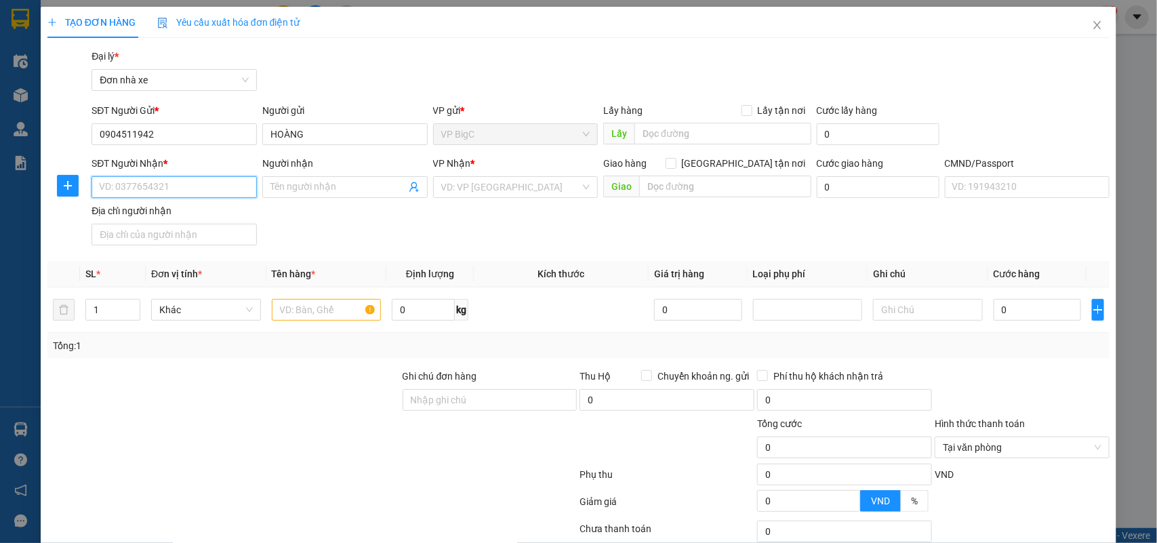
click at [113, 186] on input "SĐT Người Nhận *" at bounding box center [174, 187] width 165 height 22
type input "0975076214"
click at [157, 212] on div "0975076214 - LONG" at bounding box center [172, 214] width 147 height 15
type input "LONG"
type input "034098005362 MAI ĐỨC LONG"
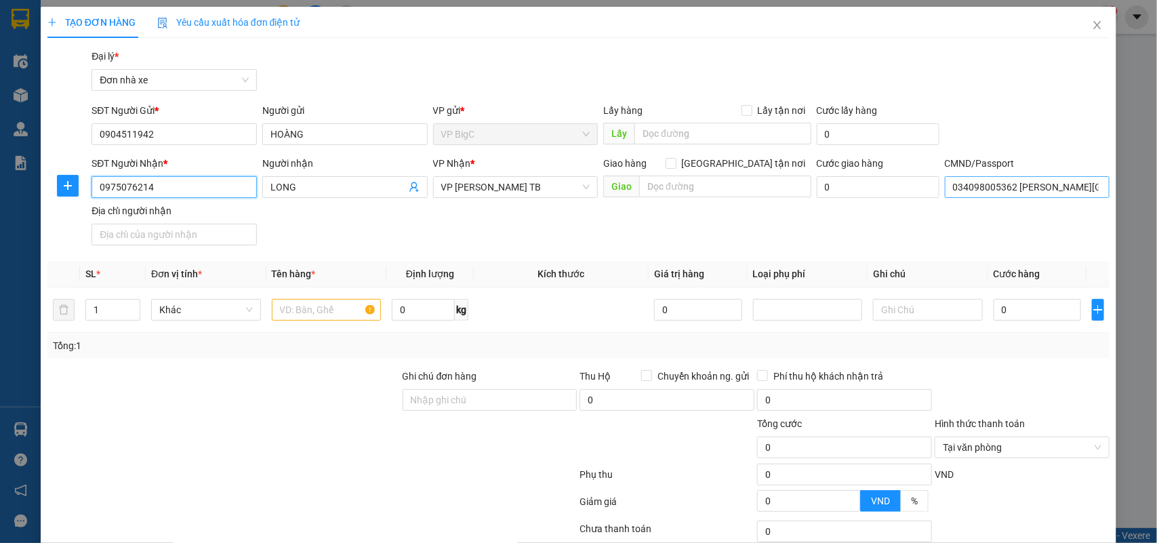
type input "0975076214"
click at [986, 187] on input "034098005362 MAI ĐỨC LONG" at bounding box center [1027, 187] width 165 height 22
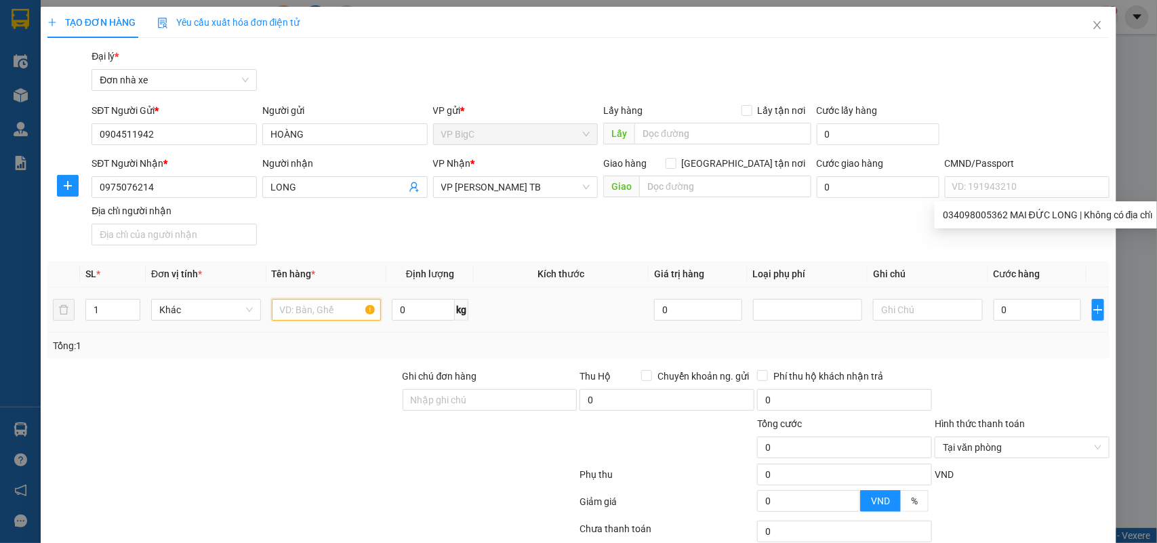
click at [305, 317] on input "text" at bounding box center [327, 310] width 110 height 22
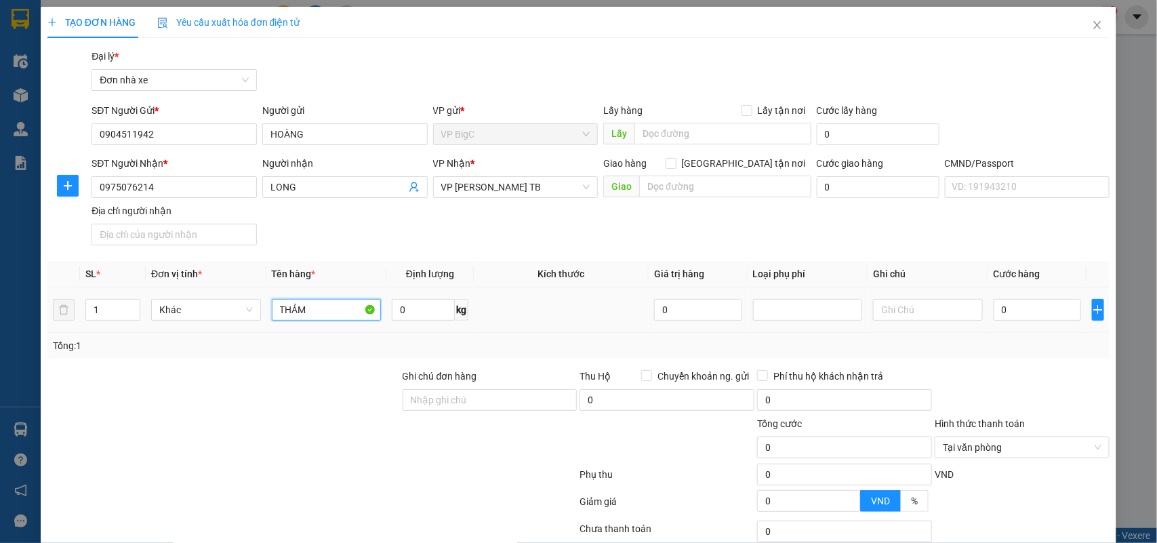
type input "THẢM"
click at [1039, 302] on input "0" at bounding box center [1037, 310] width 87 height 22
type input "5"
type input "50"
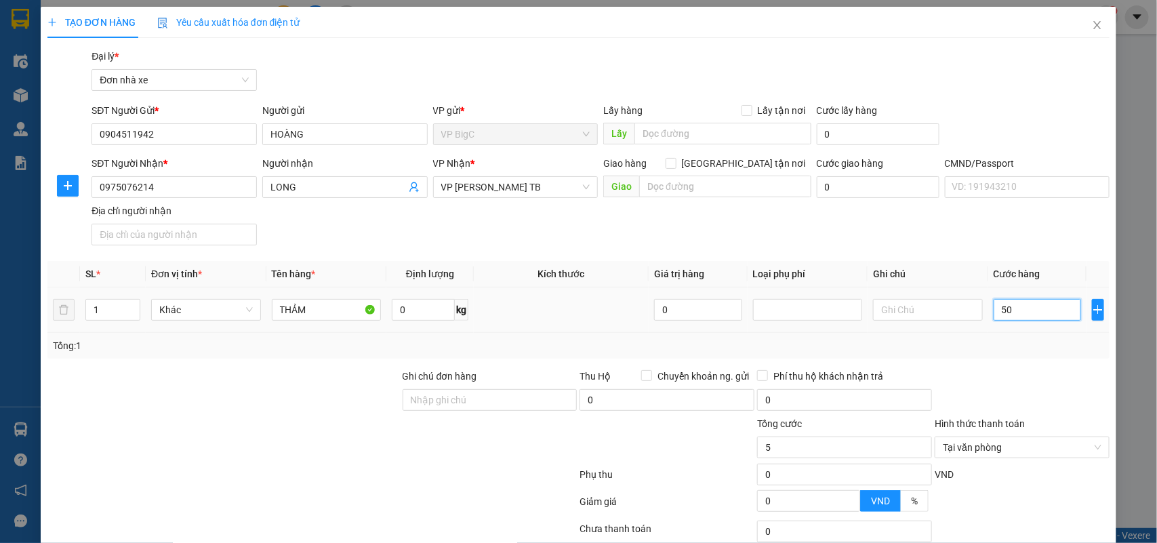
type input "50"
type input "50.000"
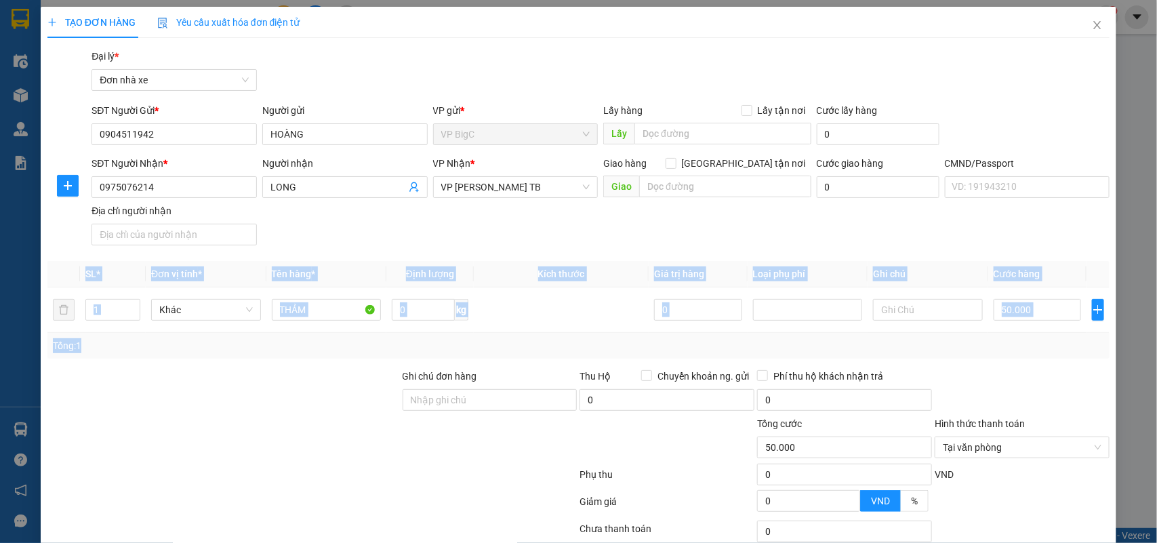
click at [1083, 358] on div "TẠO ĐƠN HÀNG Yêu cầu xuất hóa đơn điện tử Transit Pickup Surcharge Ids Transit …" at bounding box center [578, 271] width 1157 height 543
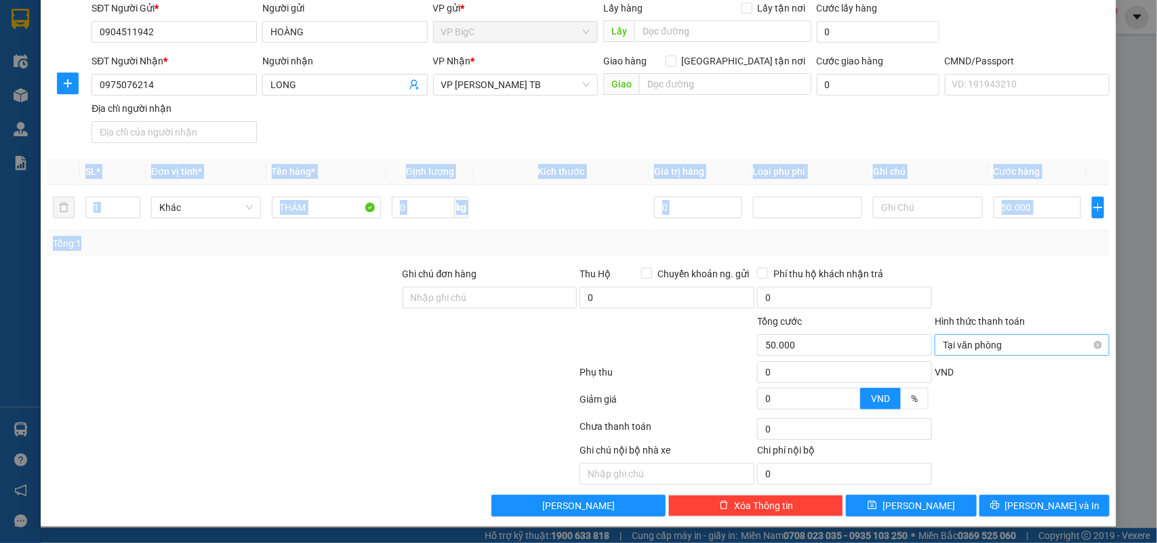
click at [1091, 344] on div "Tại văn phòng" at bounding box center [1022, 345] width 175 height 22
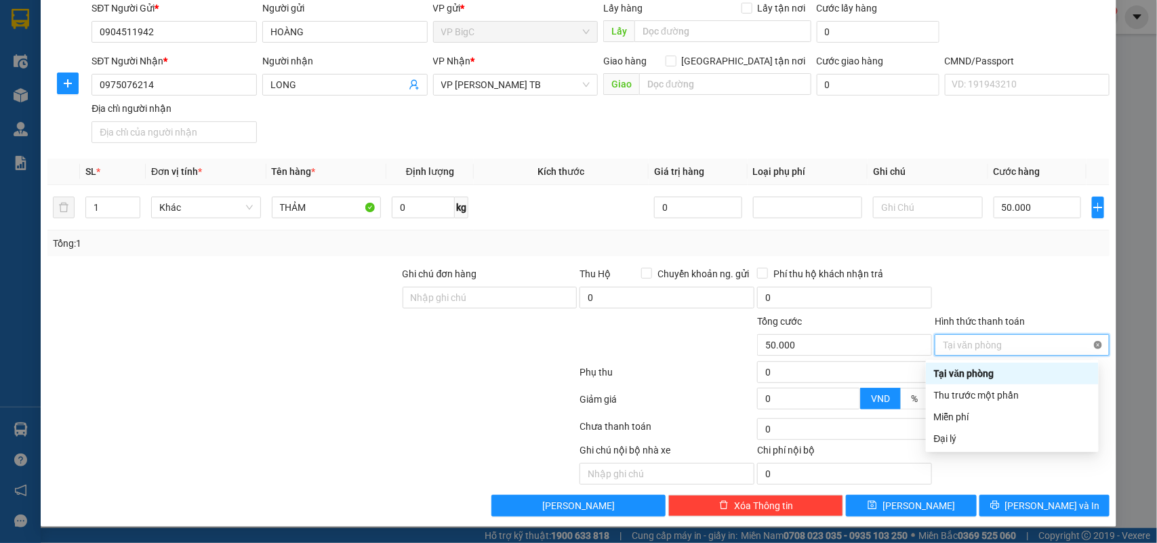
type input "50.000"
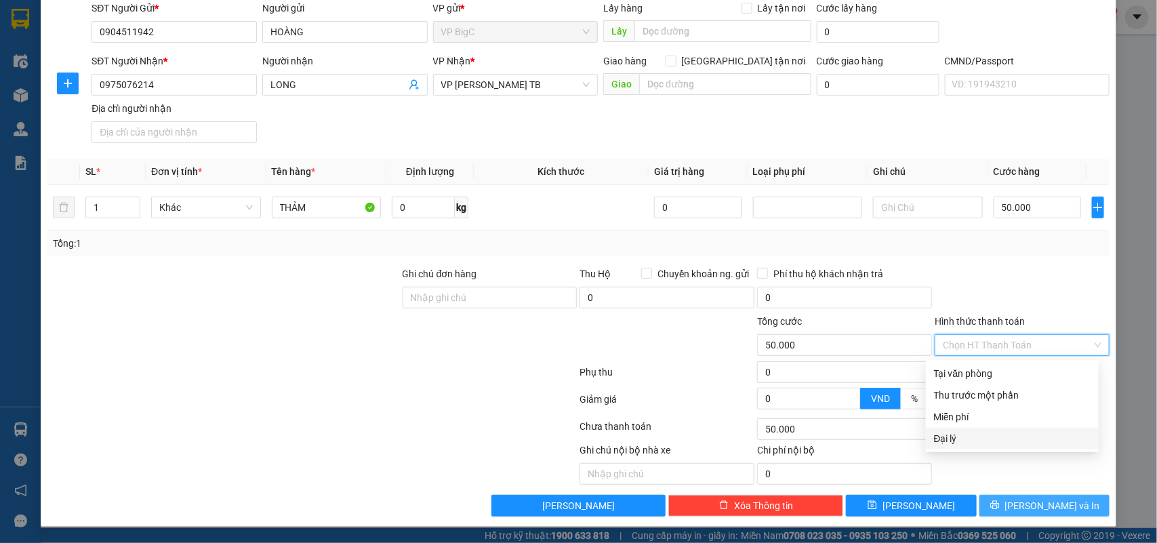
drag, startPoint x: 1047, startPoint y: 489, endPoint x: 1041, endPoint y: 512, distance: 23.4
click at [1046, 500] on div "Transit Pickup Surcharge Ids Transit Deliver Surcharge Ids Transit Deliver Surc…" at bounding box center [578, 231] width 1063 height 570
click at [1041, 512] on span "[PERSON_NAME] và In" at bounding box center [1052, 505] width 95 height 15
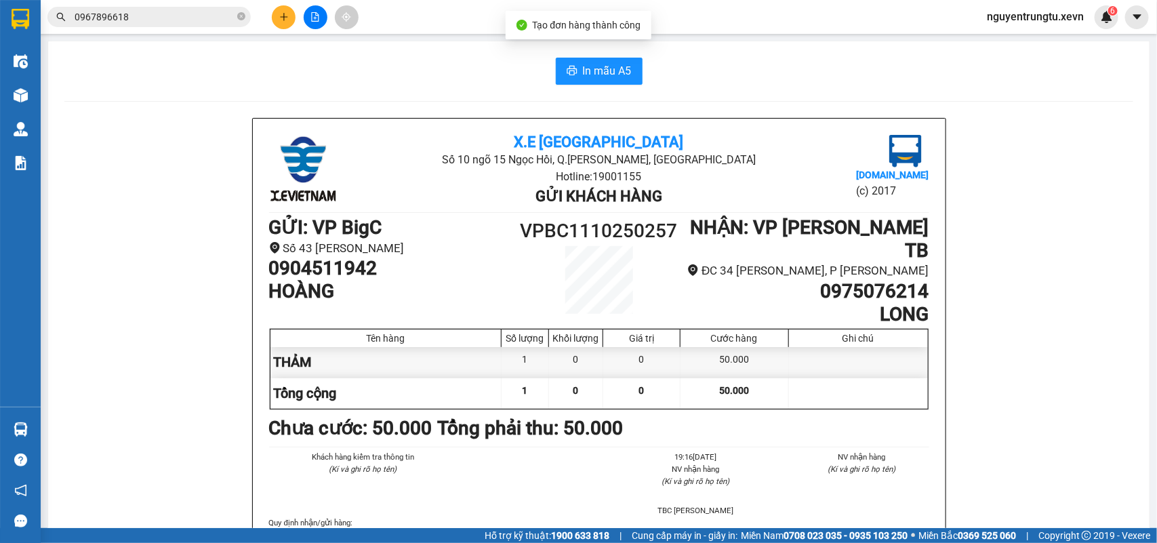
drag, startPoint x: 595, startPoint y: 66, endPoint x: 559, endPoint y: 83, distance: 40.0
click at [595, 66] on span "In mẫu A5" at bounding box center [607, 70] width 49 height 17
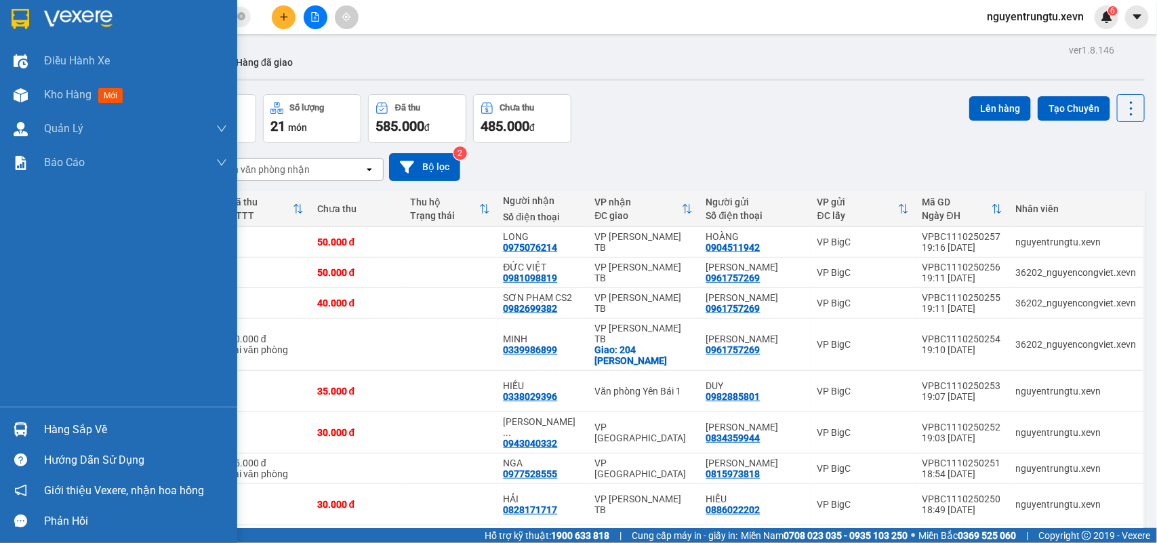
click at [53, 439] on div "Hàng sắp về" at bounding box center [135, 430] width 183 height 20
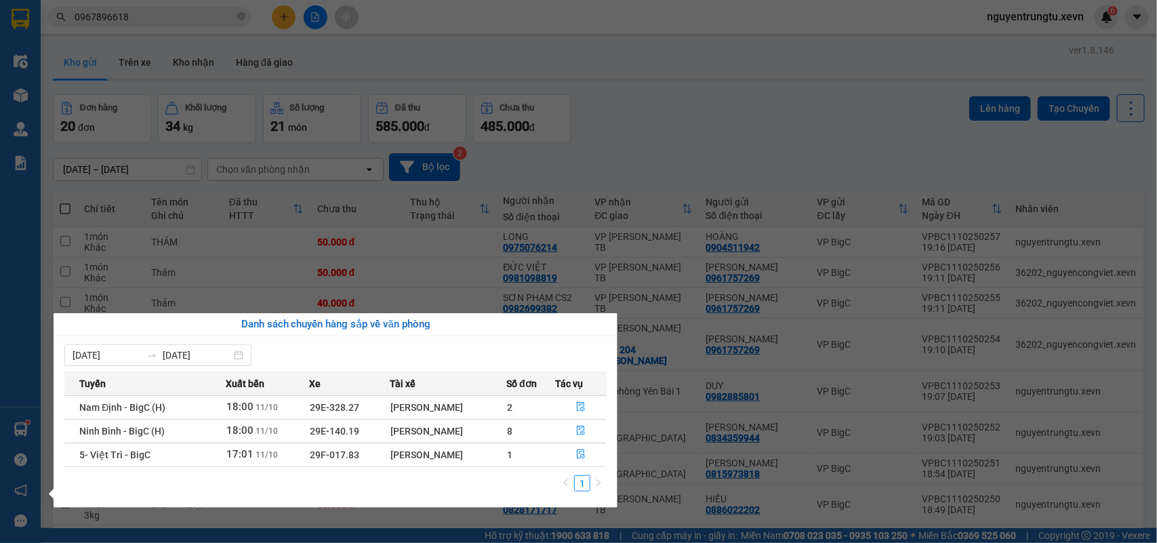
click at [153, 36] on section "Kết quả tìm kiếm ( 17 ) Bộ lọc Mã ĐH Trạng thái Món hàng Thu hộ Tổng cước Chưa …" at bounding box center [578, 271] width 1157 height 543
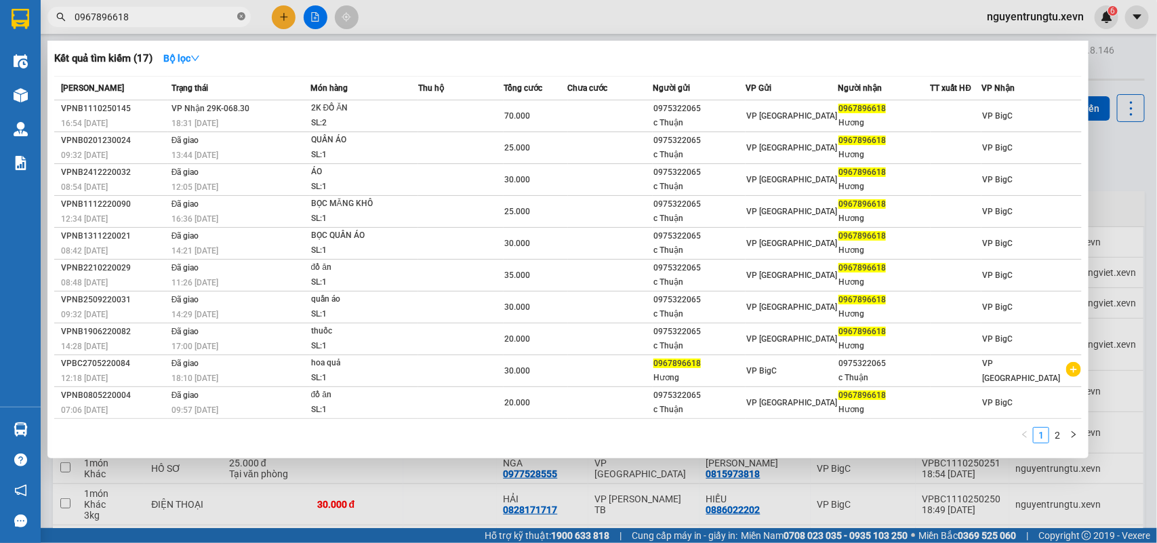
click at [237, 21] on span at bounding box center [241, 17] width 8 height 13
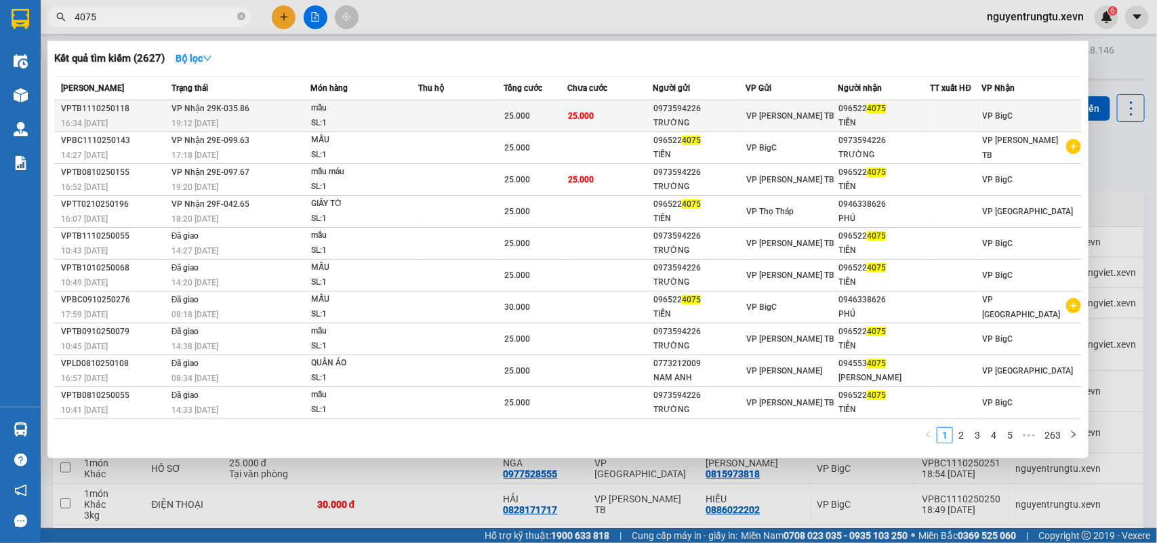
type input "4075"
click at [460, 117] on td at bounding box center [460, 116] width 85 height 32
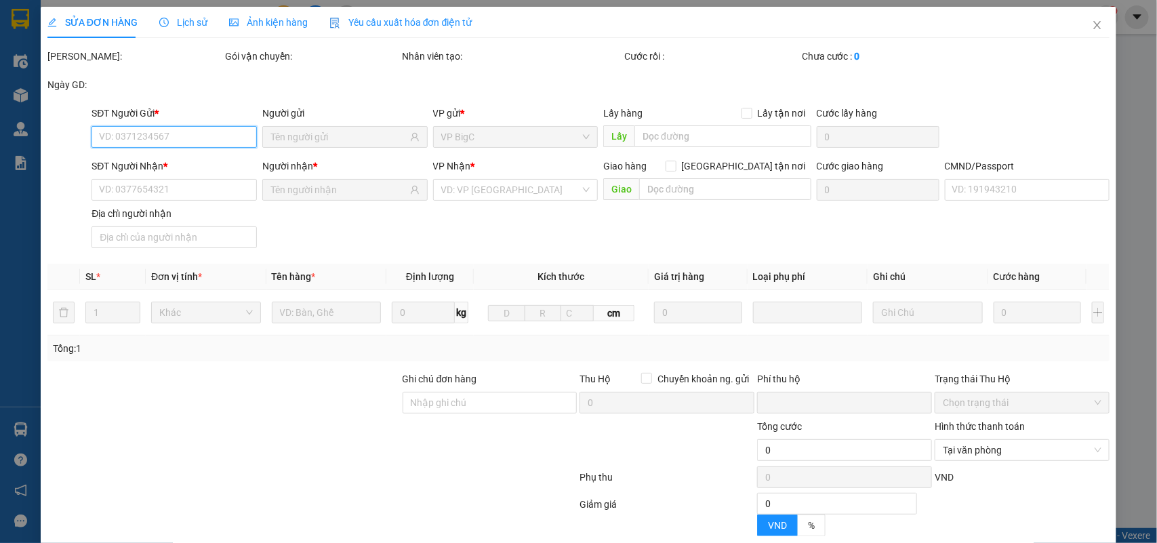
scroll to position [129, 0]
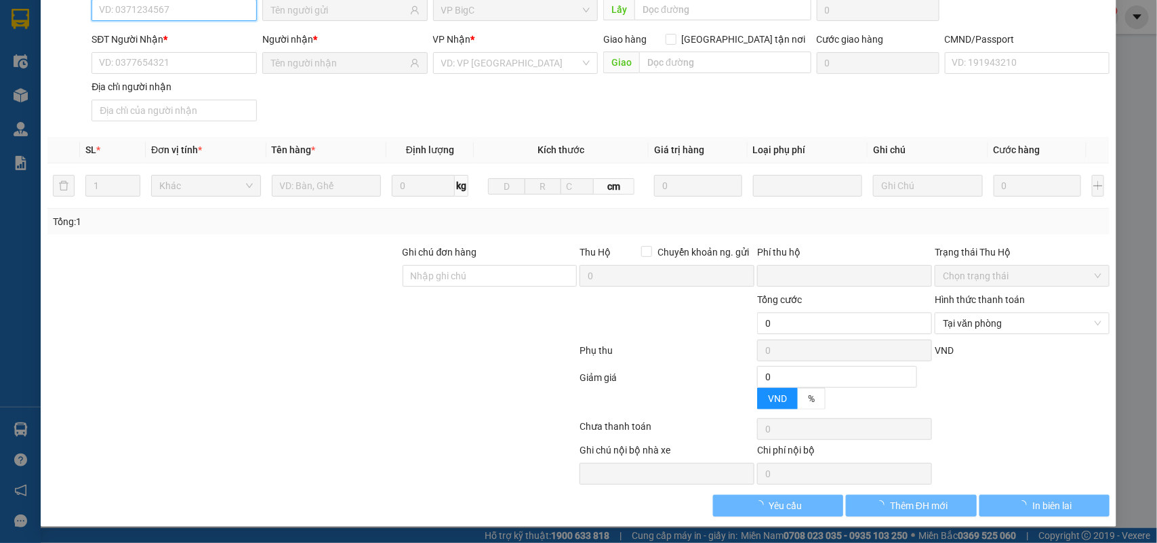
click at [981, 322] on span "Tại văn phòng" at bounding box center [1022, 323] width 159 height 20
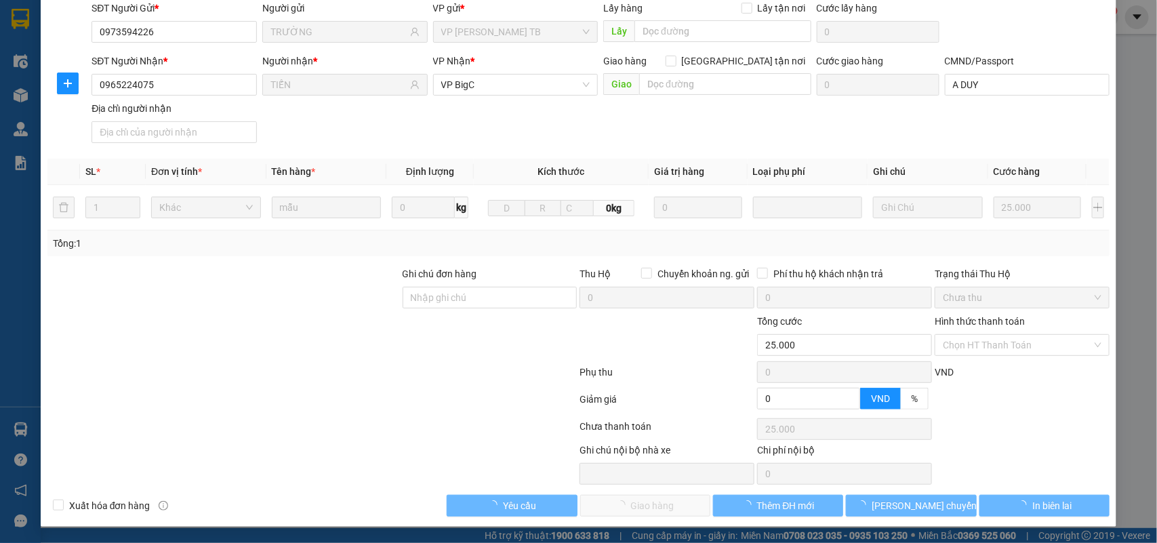
type input "0973594226"
type input "TRƯỜNG"
type input "0965224075"
type input "TIẾN"
type input "A DUY"
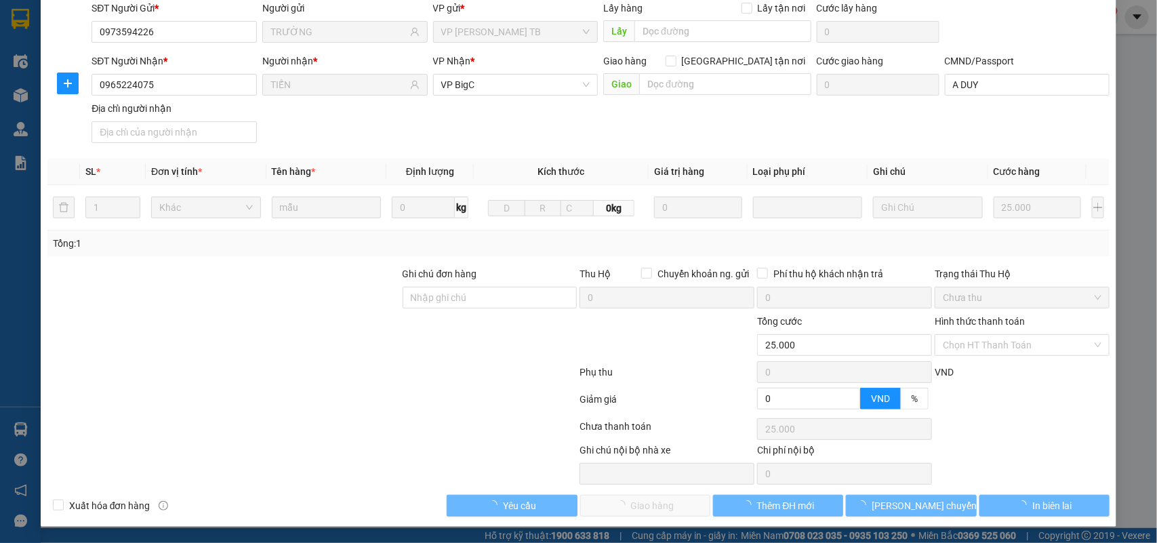
type input "0"
type input "25.000"
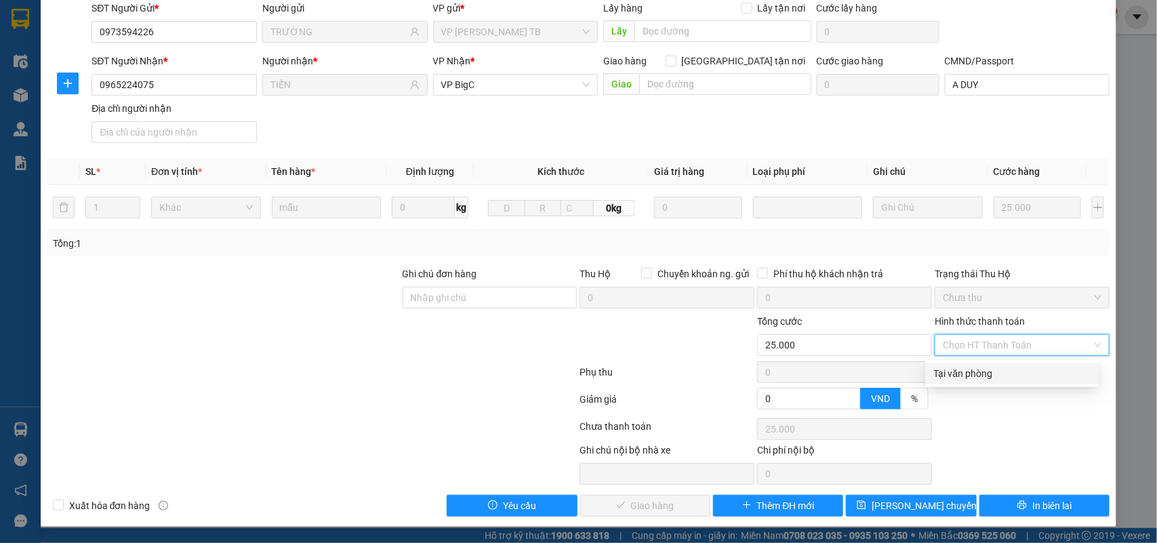
scroll to position [107, 0]
drag, startPoint x: 964, startPoint y: 365, endPoint x: 966, endPoint y: 381, distance: 16.4
click at [967, 368] on div "Tại văn phòng" at bounding box center [1012, 373] width 157 height 15
type input "0"
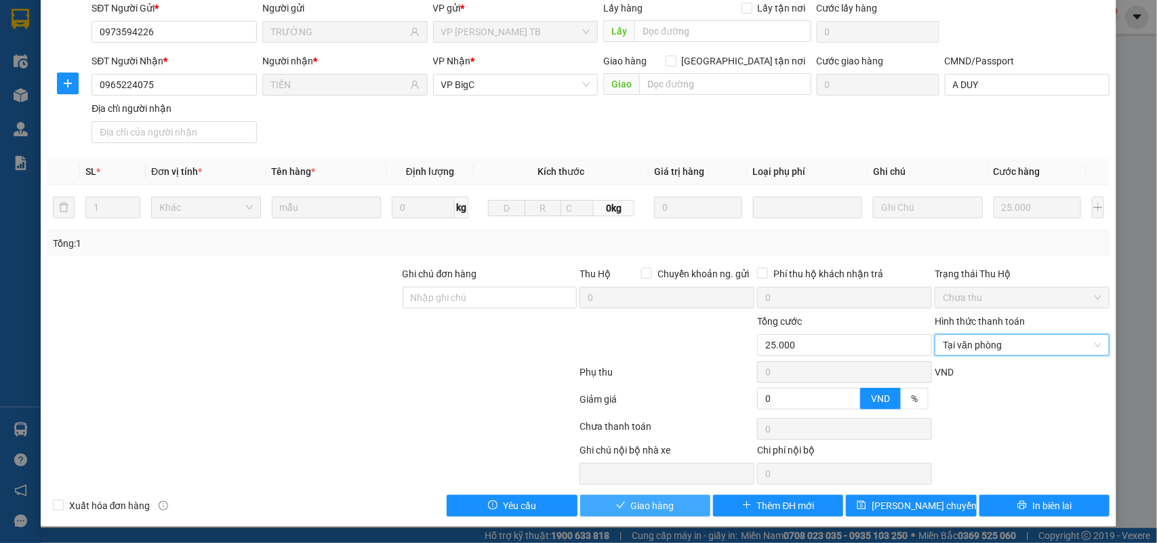
click at [655, 506] on span "Giao hàng" at bounding box center [652, 505] width 43 height 15
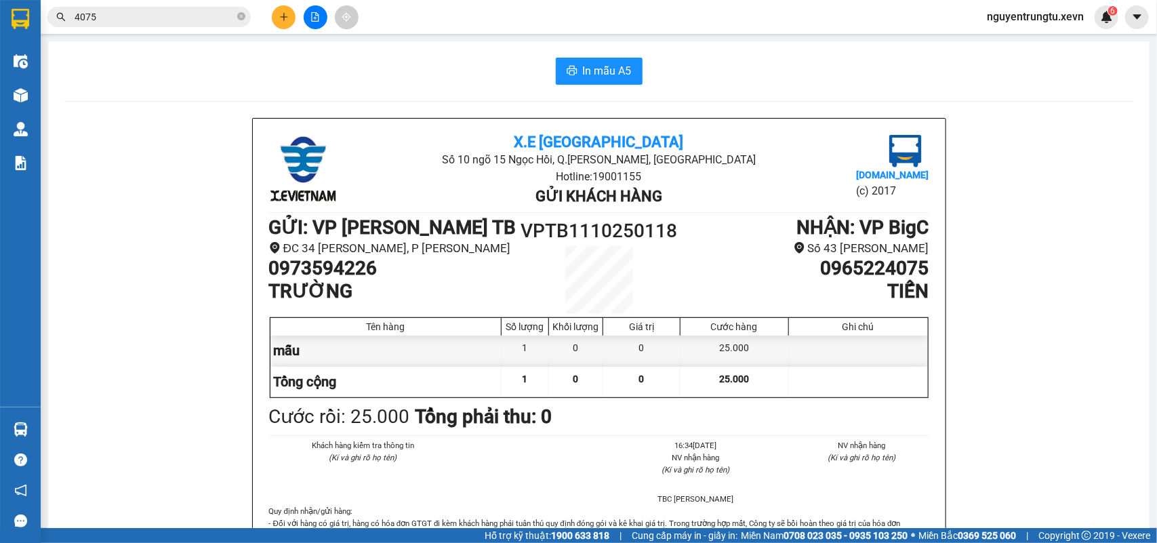
click at [287, 22] on button at bounding box center [284, 17] width 24 height 24
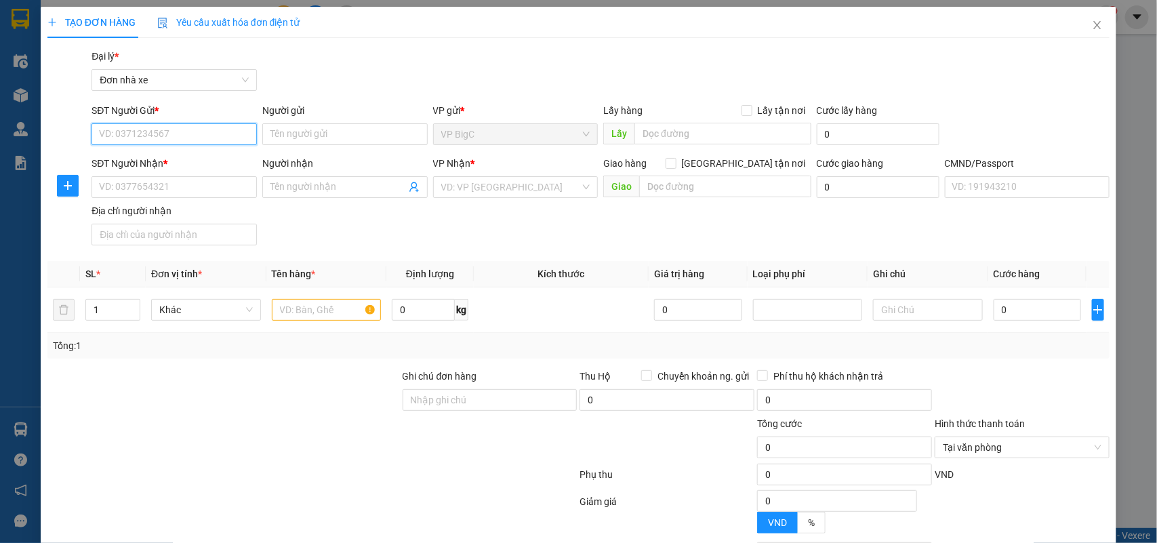
click at [137, 131] on input "SĐT Người Gửi *" at bounding box center [174, 134] width 165 height 22
type input "0961091689"
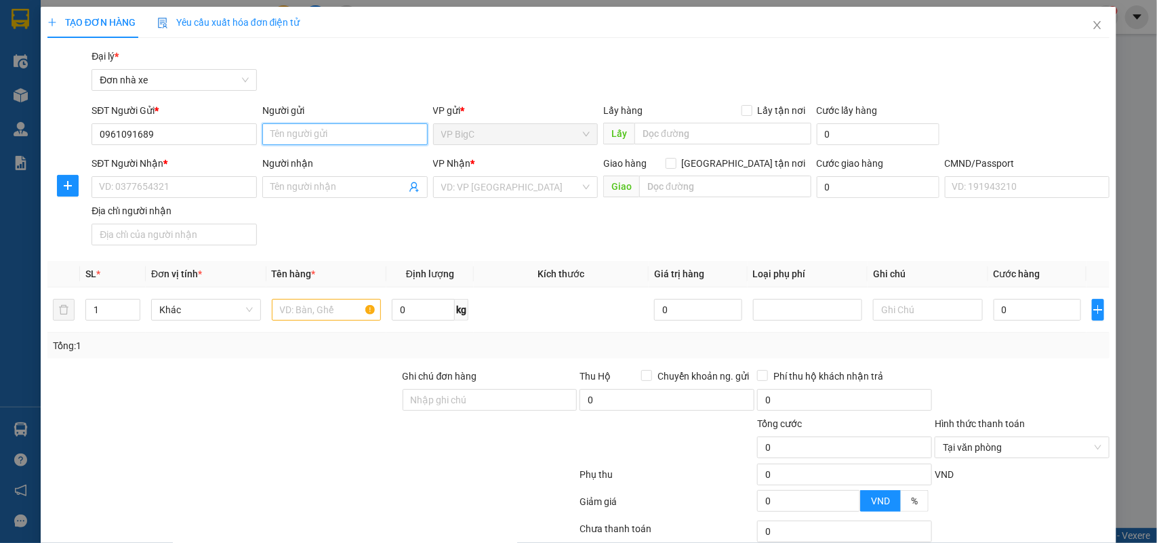
click at [291, 129] on input "Người gửi" at bounding box center [344, 134] width 165 height 22
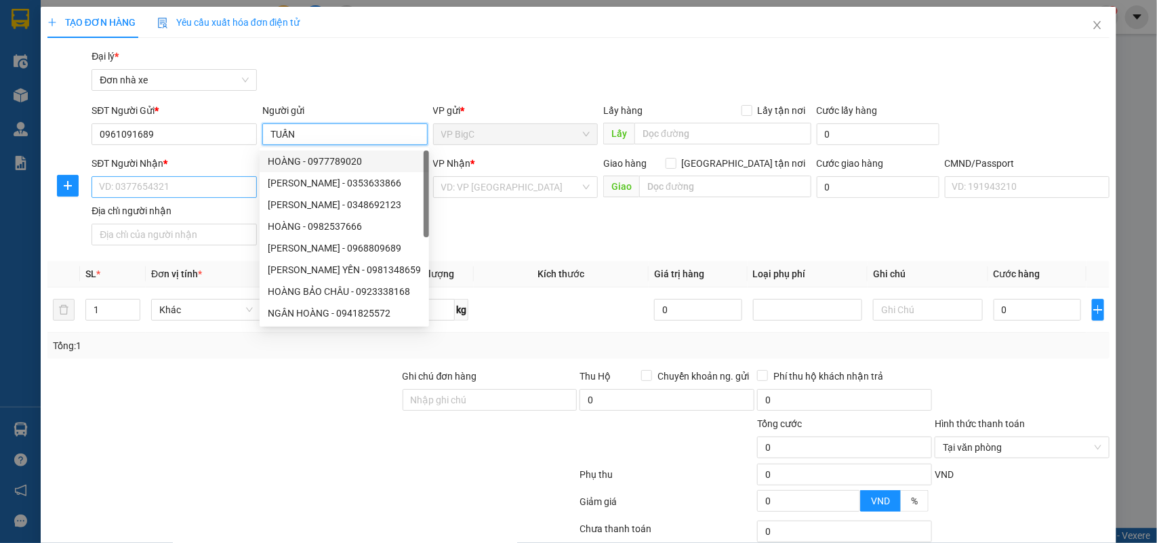
type input "TUẤN"
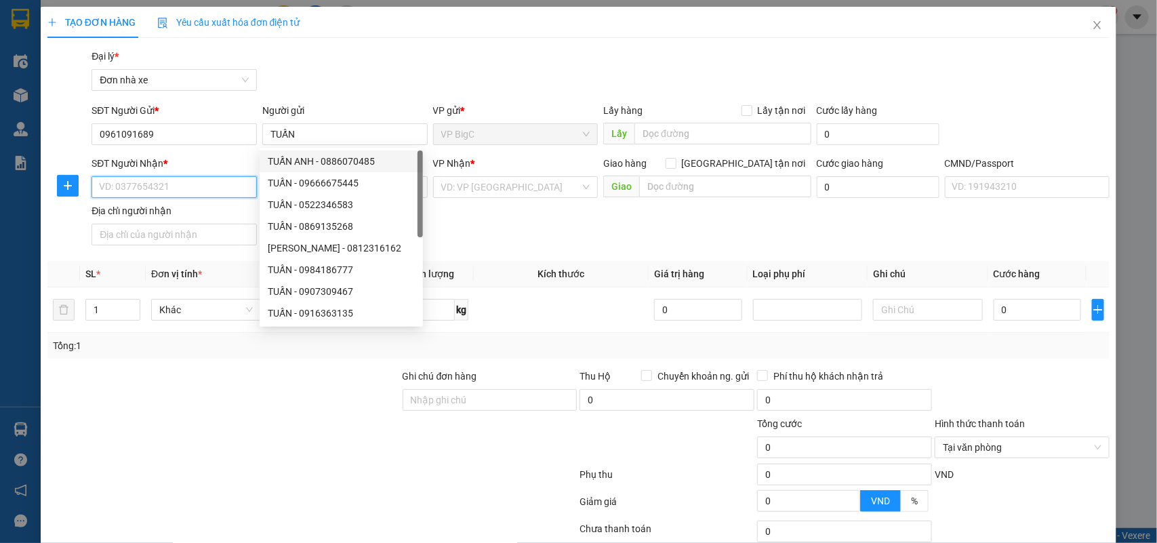
click at [197, 181] on input "SĐT Người Nhận *" at bounding box center [174, 187] width 165 height 22
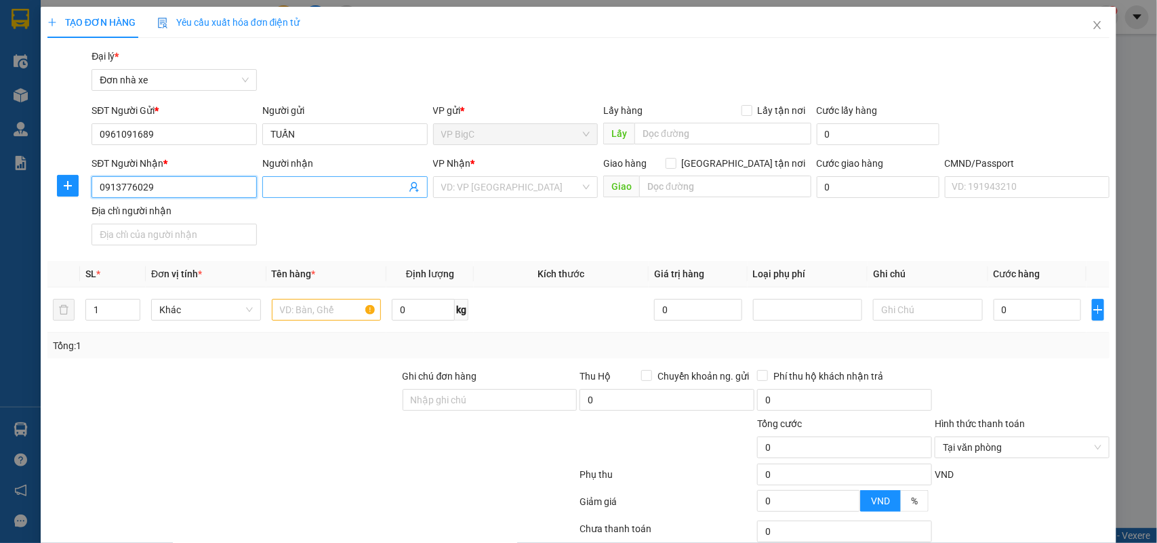
type input "0913776029"
click at [285, 190] on input "Người nhận" at bounding box center [338, 187] width 136 height 15
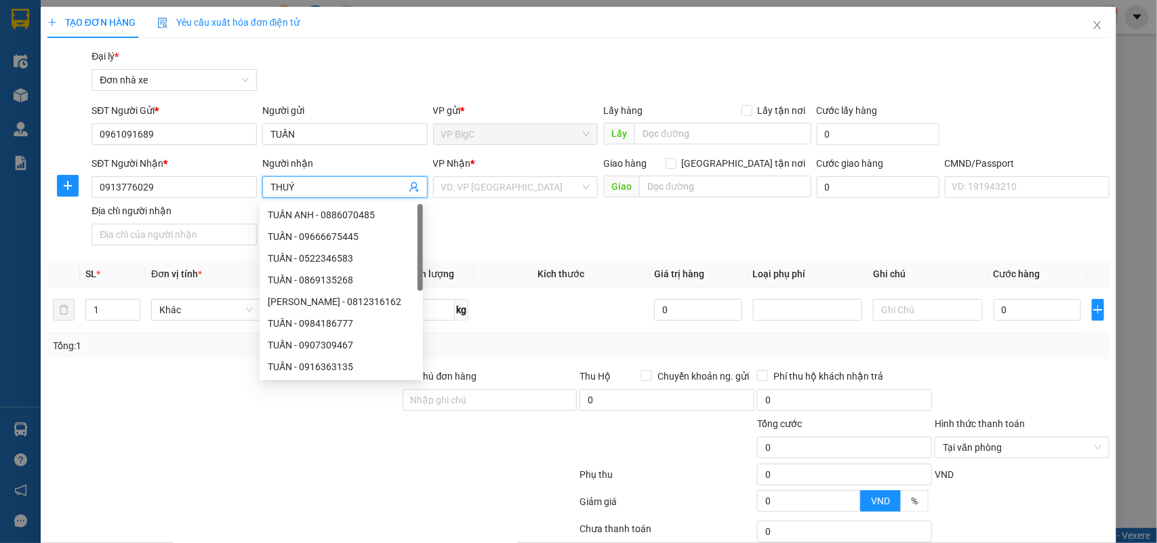
type input "THUÝ"
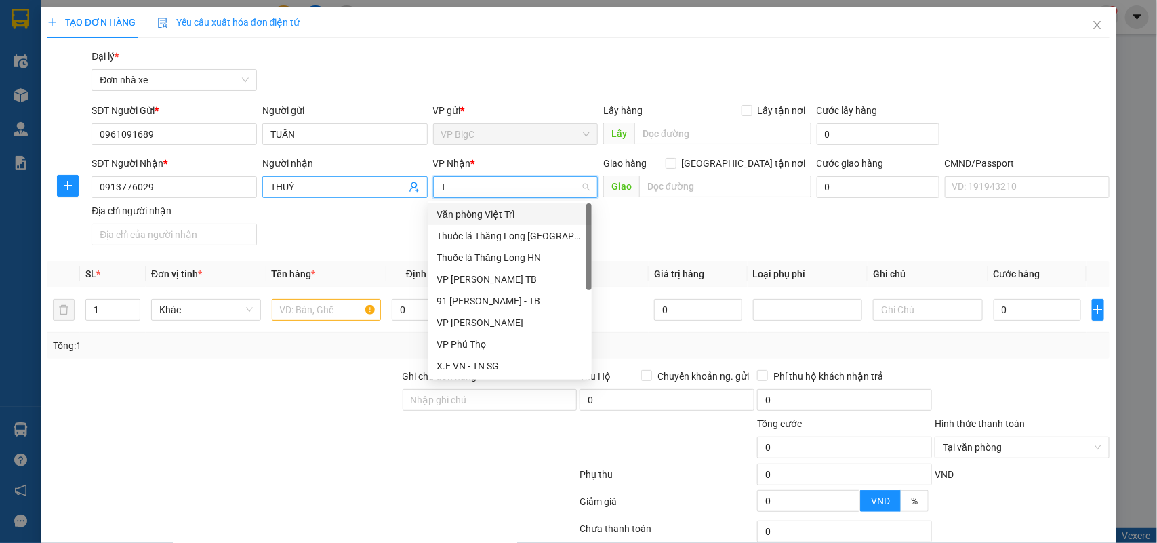
type input "TR"
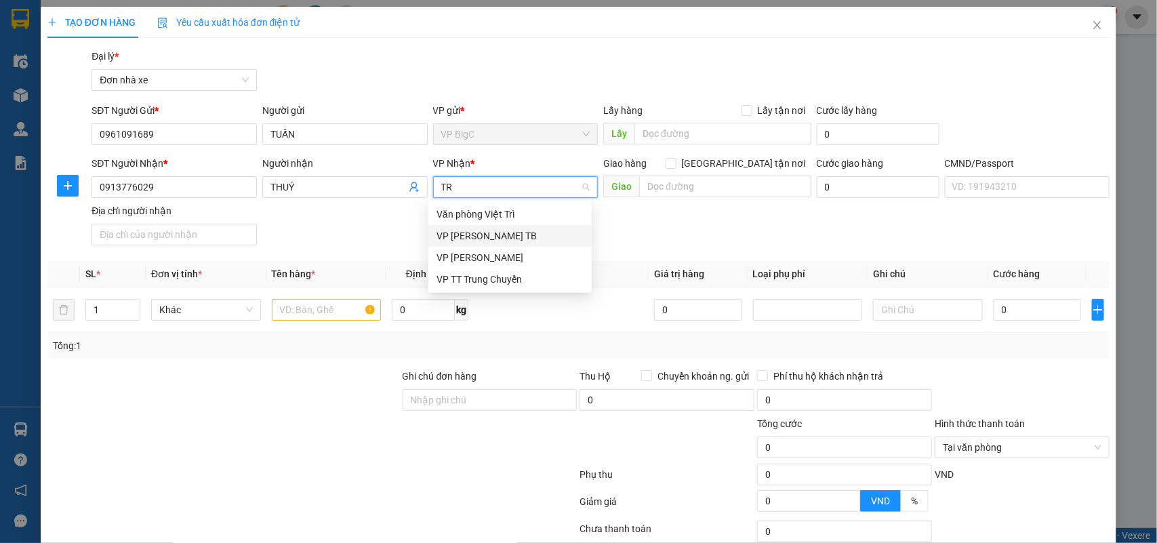
click at [480, 239] on div "VP [PERSON_NAME] TB" at bounding box center [510, 235] width 147 height 15
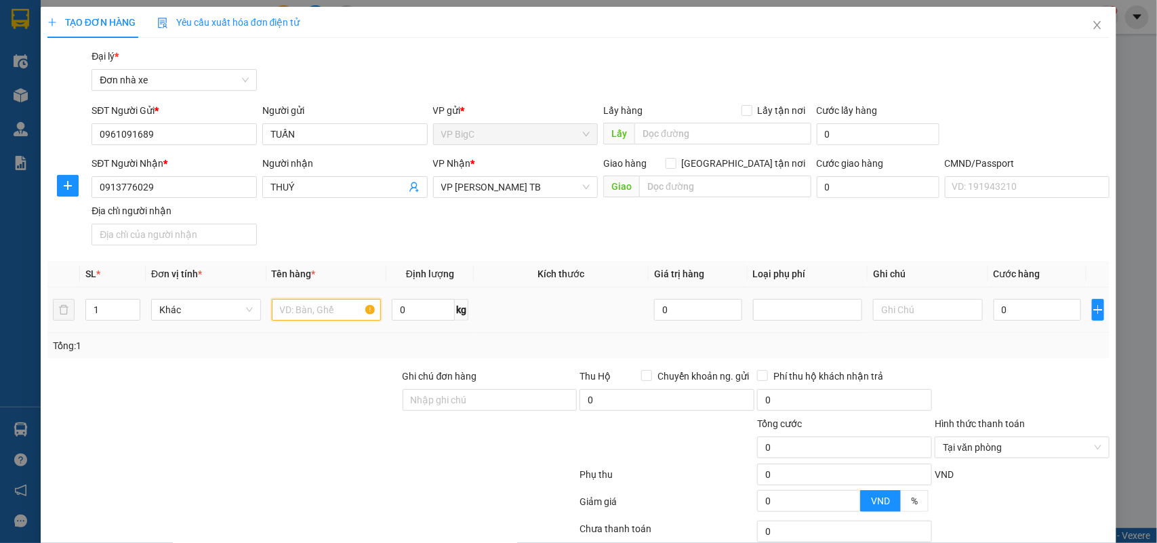
click at [341, 312] on input "text" at bounding box center [327, 310] width 110 height 22
type input "QUÀ"
type input "14"
click at [994, 303] on input "0" at bounding box center [1037, 310] width 87 height 22
type input "4"
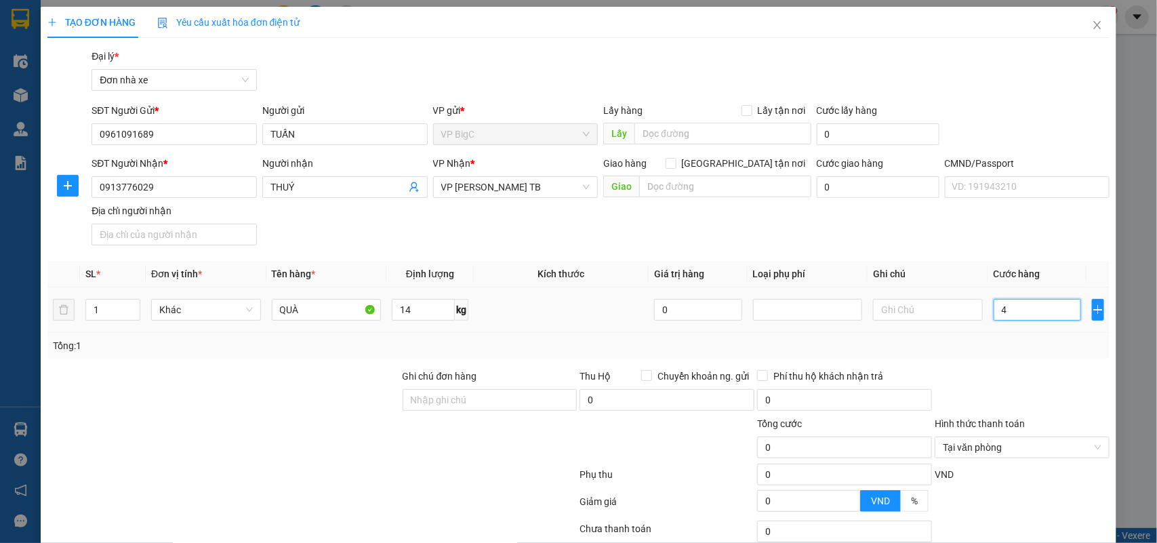
type input "4"
type input "40"
type input "40.000"
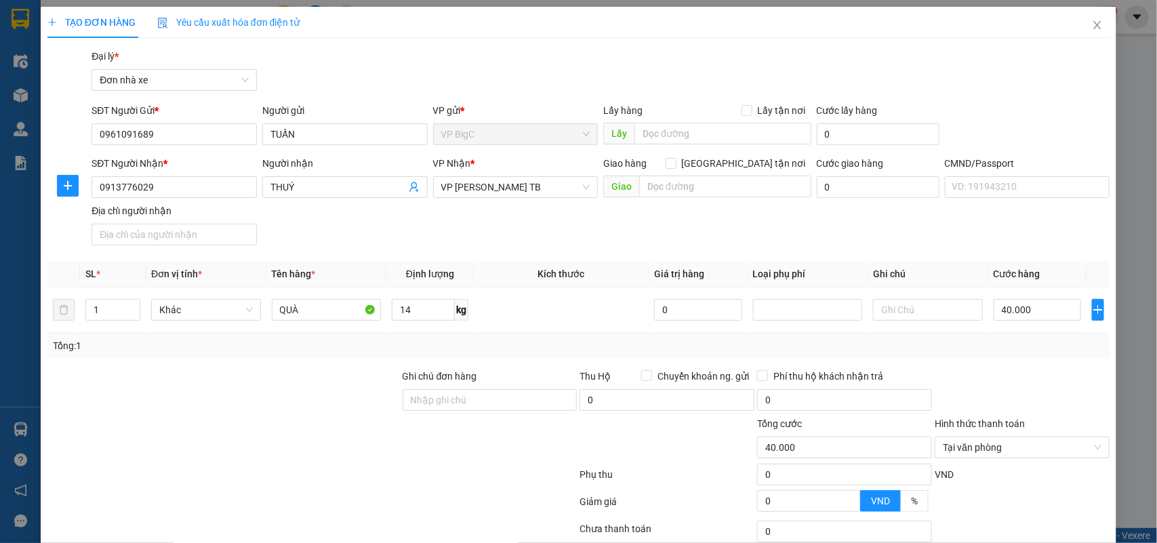
click at [916, 241] on div "SĐT Người Nhận * 0913776029 Người nhận THUÝ VP Nhận * VP Trần Phú TB Giao hàng …" at bounding box center [601, 203] width 1024 height 95
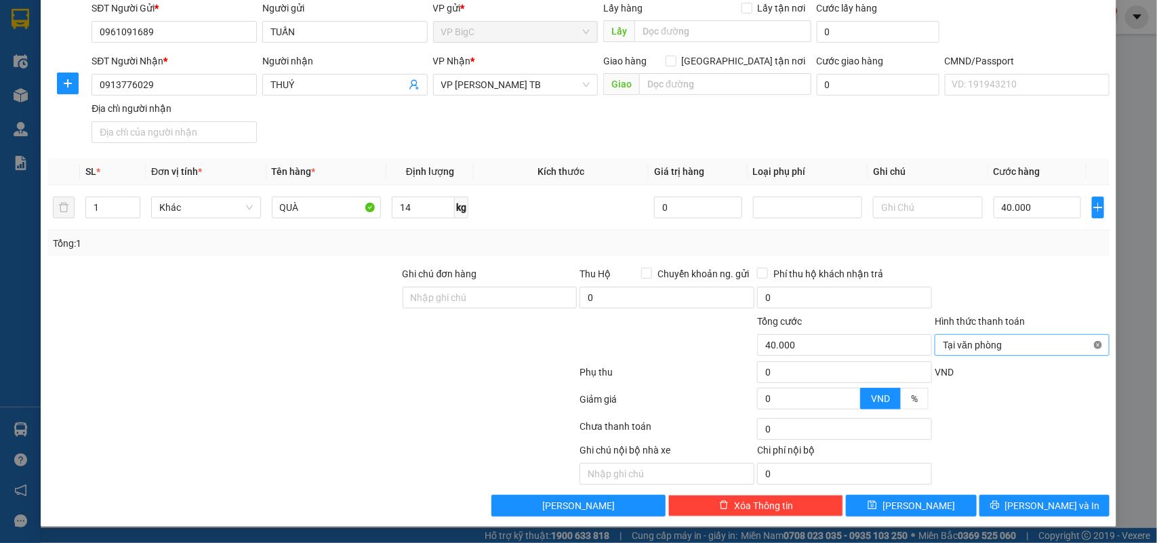
type input "40.000"
drag, startPoint x: 1059, startPoint y: 500, endPoint x: 1034, endPoint y: 515, distance: 29.2
click at [1057, 503] on span "[PERSON_NAME] và In" at bounding box center [1052, 505] width 95 height 15
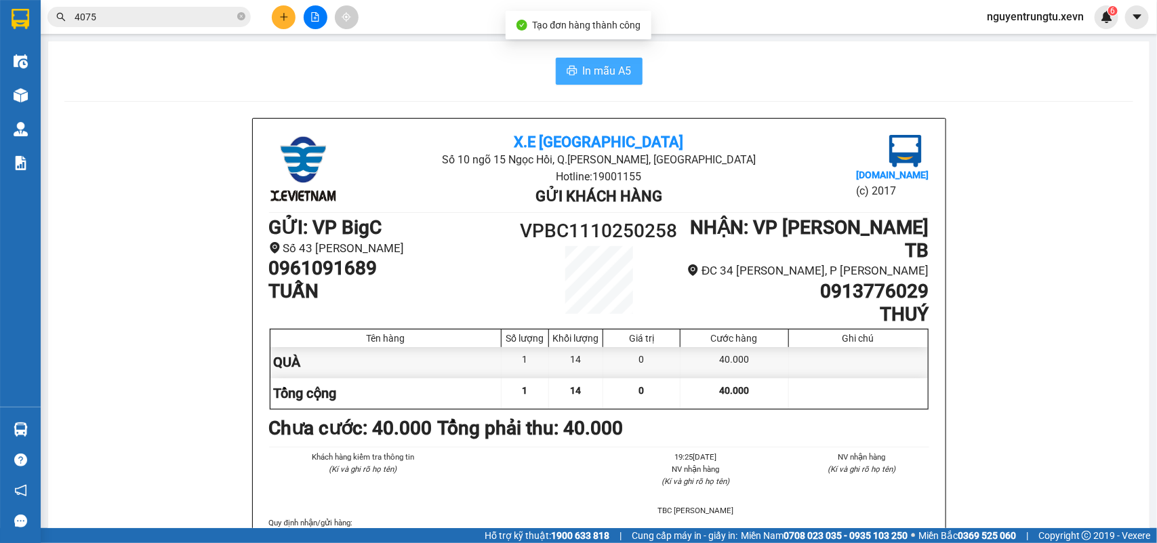
drag, startPoint x: 603, startPoint y: 79, endPoint x: 603, endPoint y: 87, distance: 7.5
click at [602, 80] on button "In mẫu A5" at bounding box center [599, 71] width 87 height 27
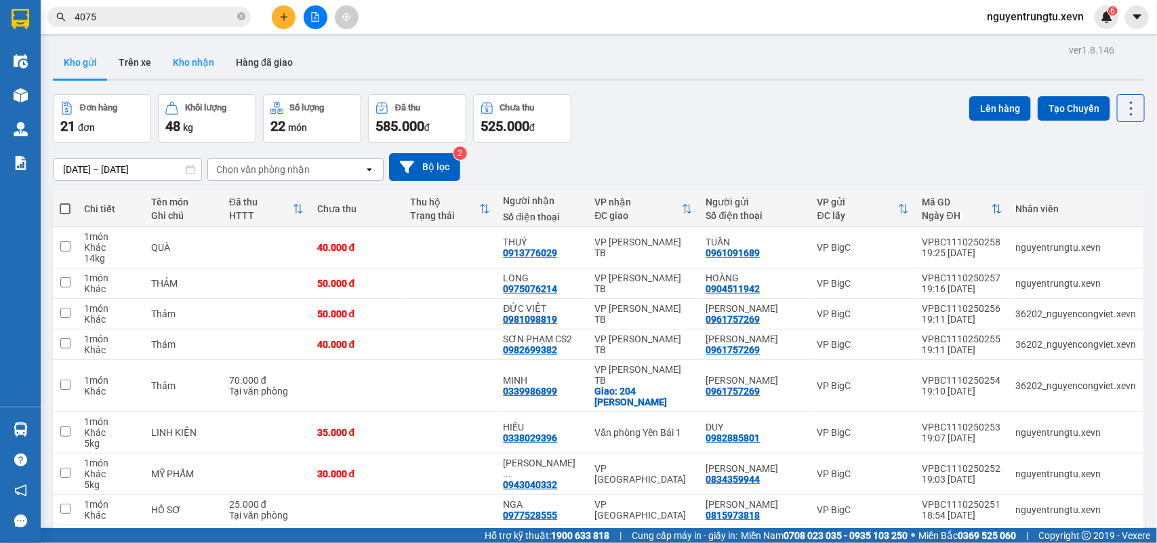
click at [180, 69] on button "Kho nhận" at bounding box center [193, 62] width 63 height 33
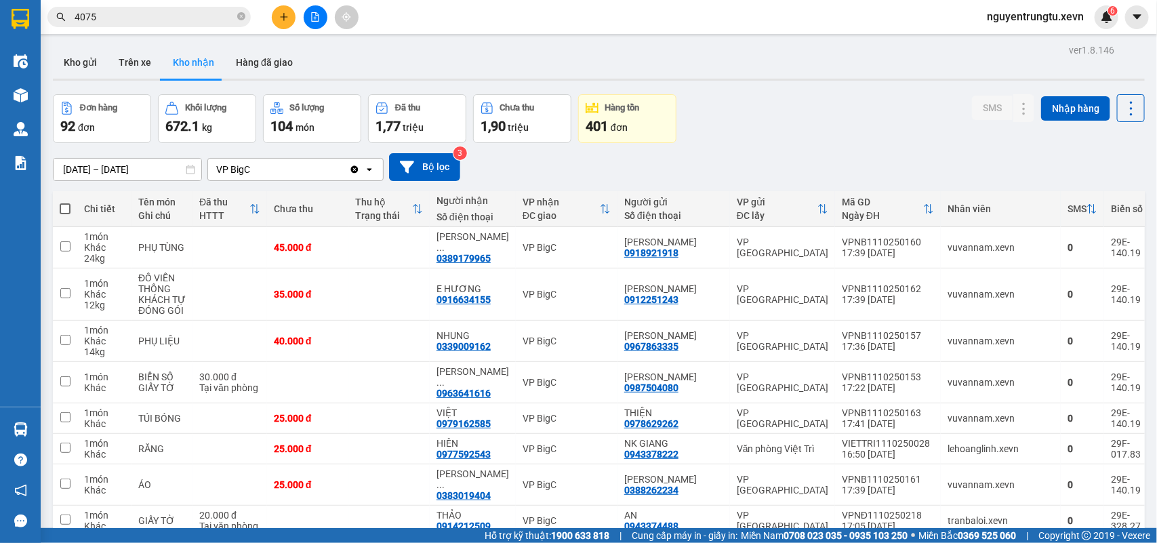
click at [58, 207] on th at bounding box center [65, 209] width 24 height 36
click at [68, 207] on span at bounding box center [65, 208] width 11 height 11
click at [65, 202] on input "checkbox" at bounding box center [65, 202] width 0 height 0
checkbox input "true"
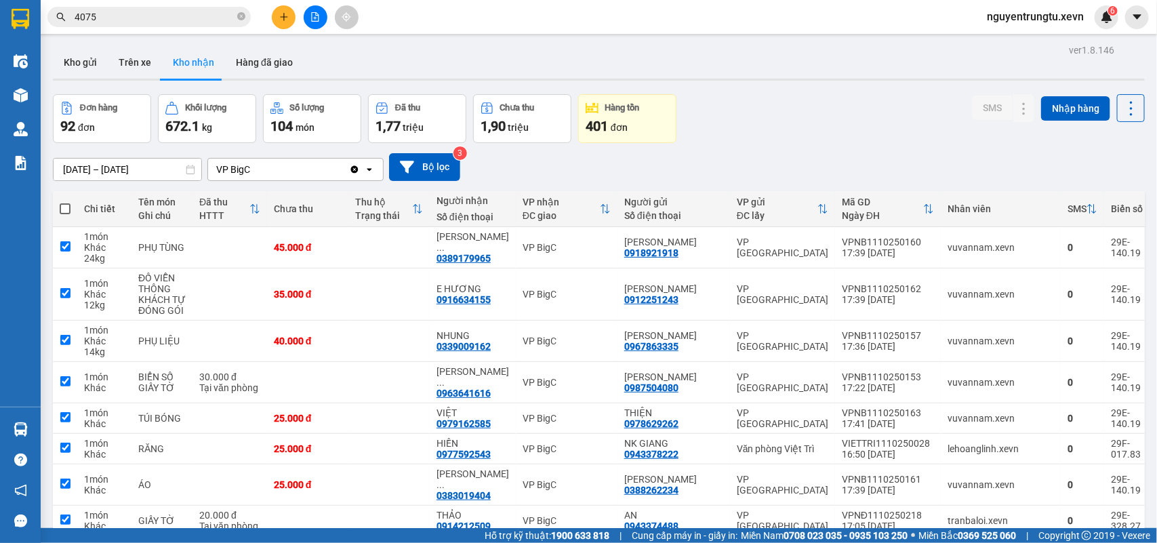
checkbox input "true"
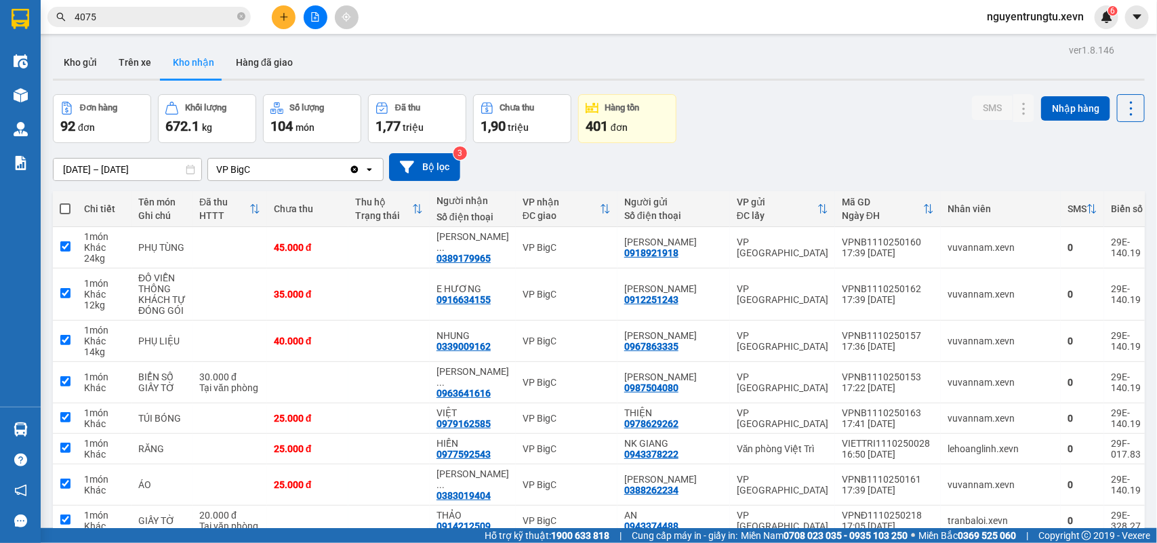
checkbox input "true"
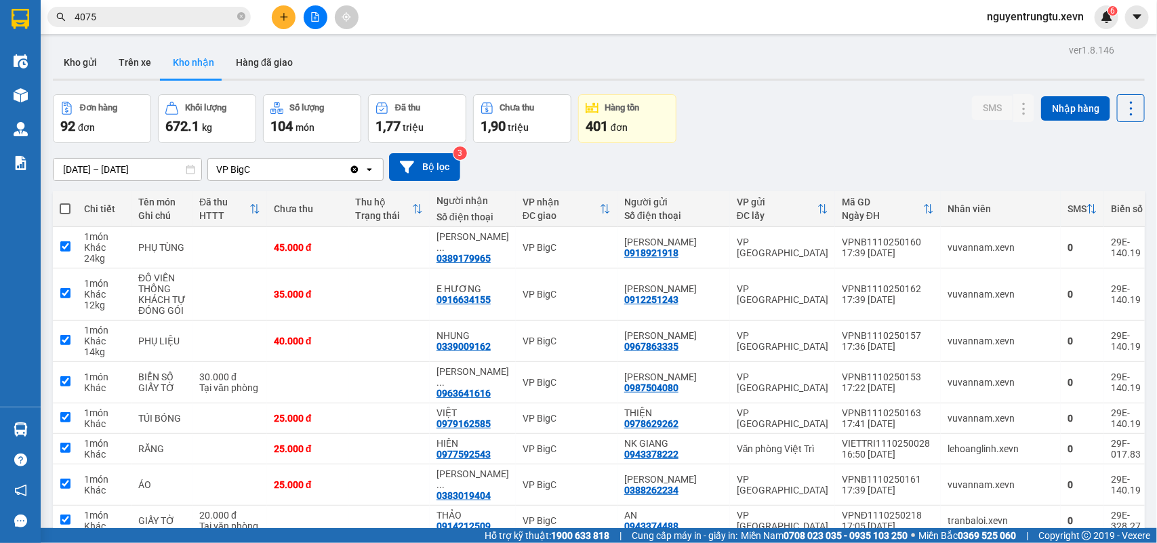
checkbox input "true"
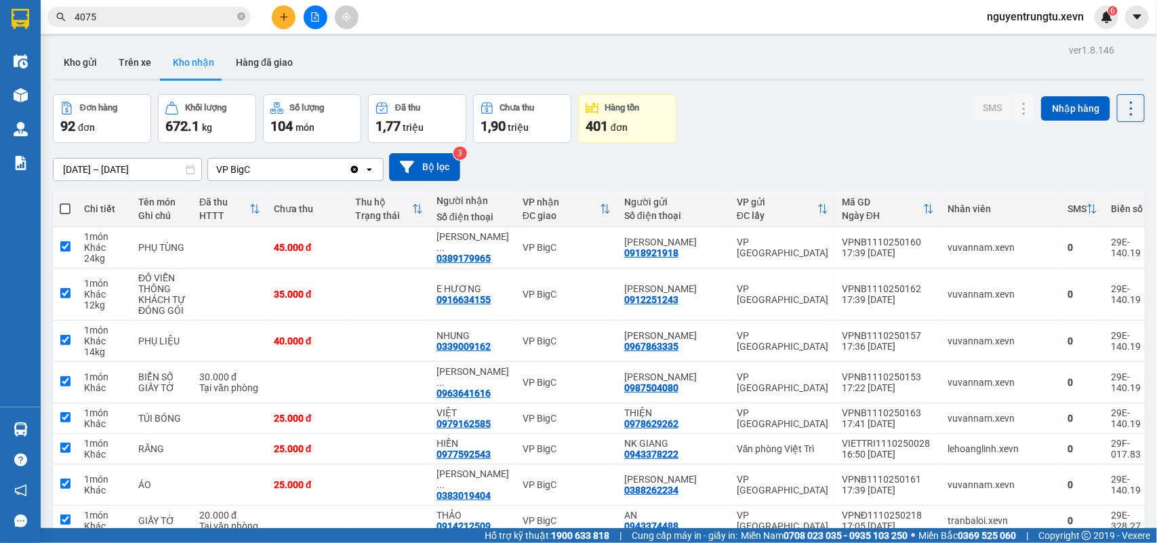
checkbox input "true"
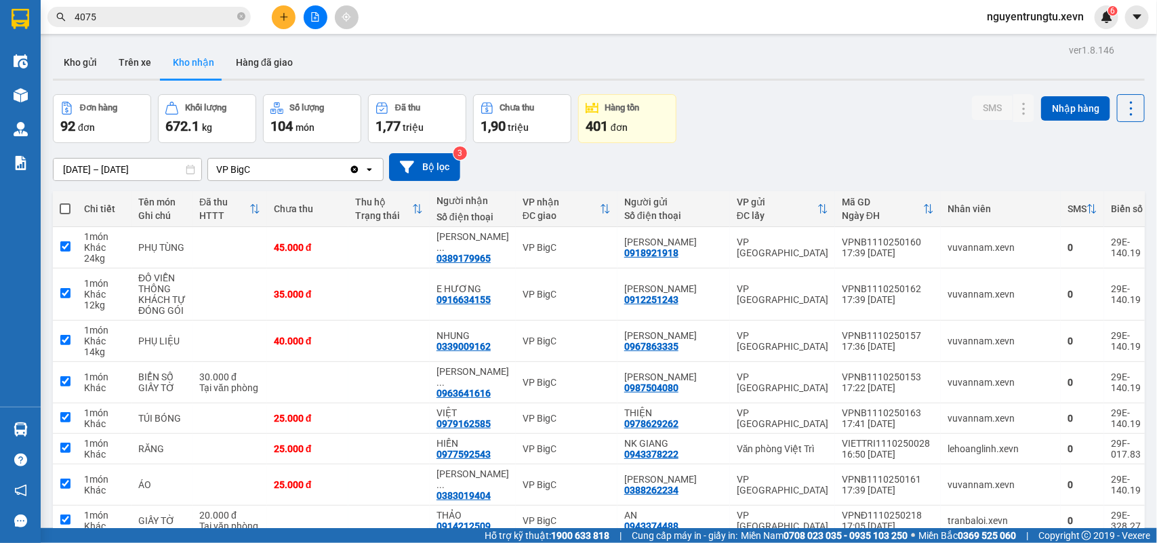
checkbox input "true"
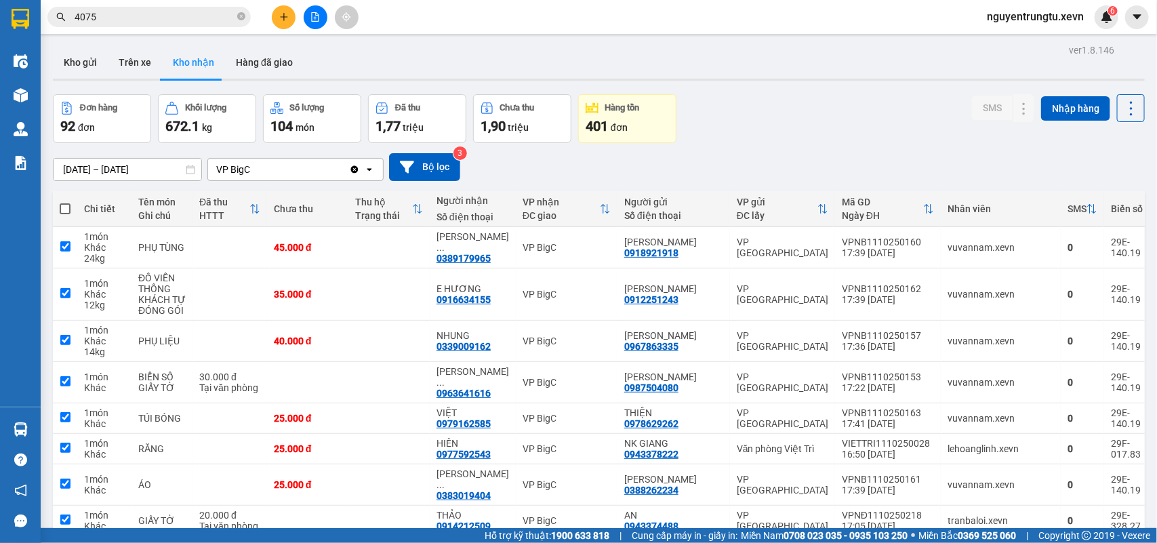
checkbox input "true"
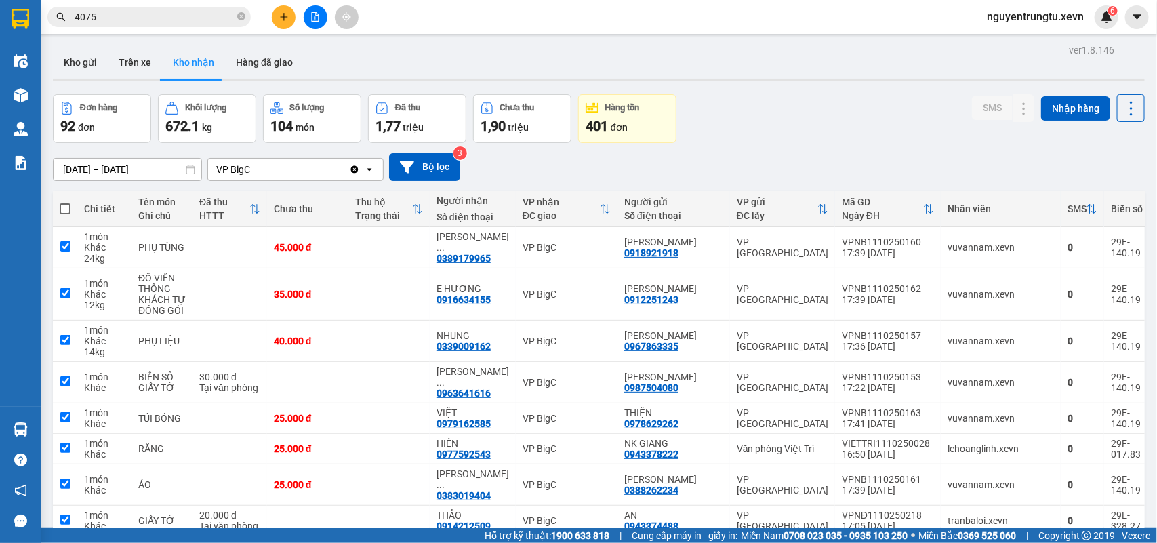
checkbox input "true"
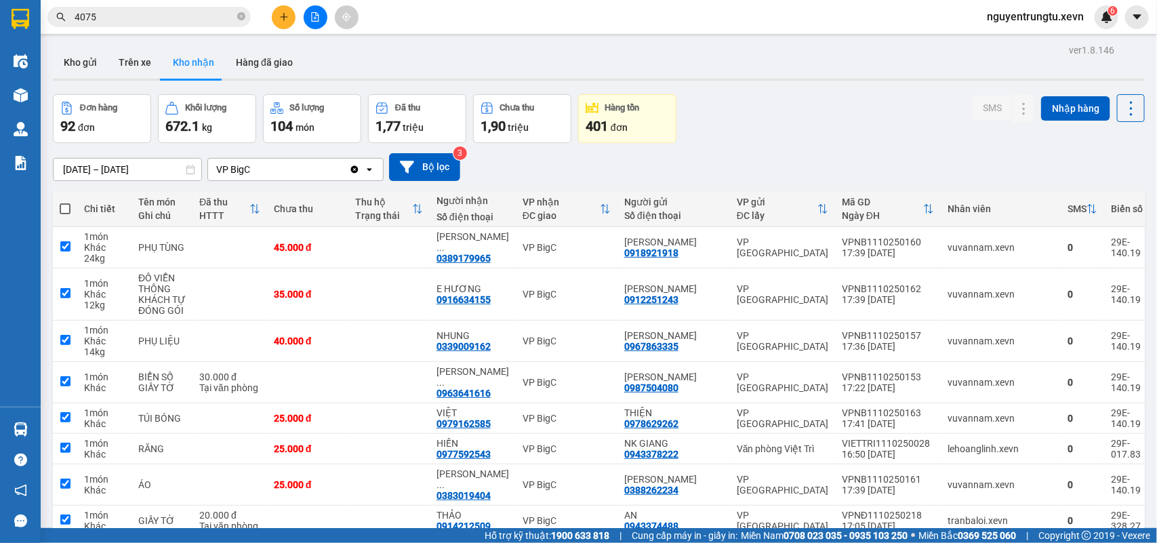
checkbox input "true"
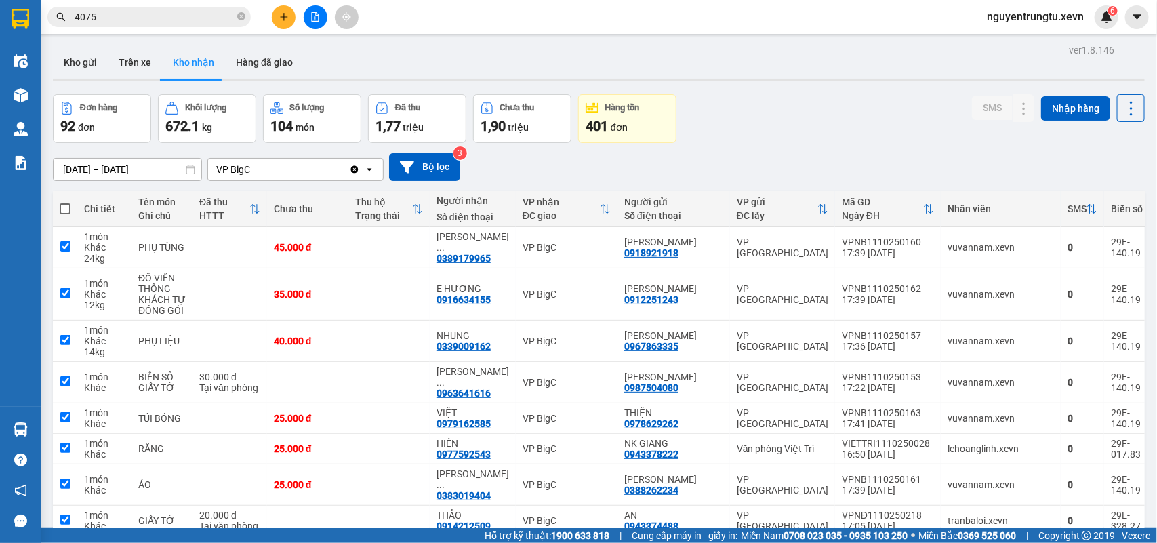
checkbox input "true"
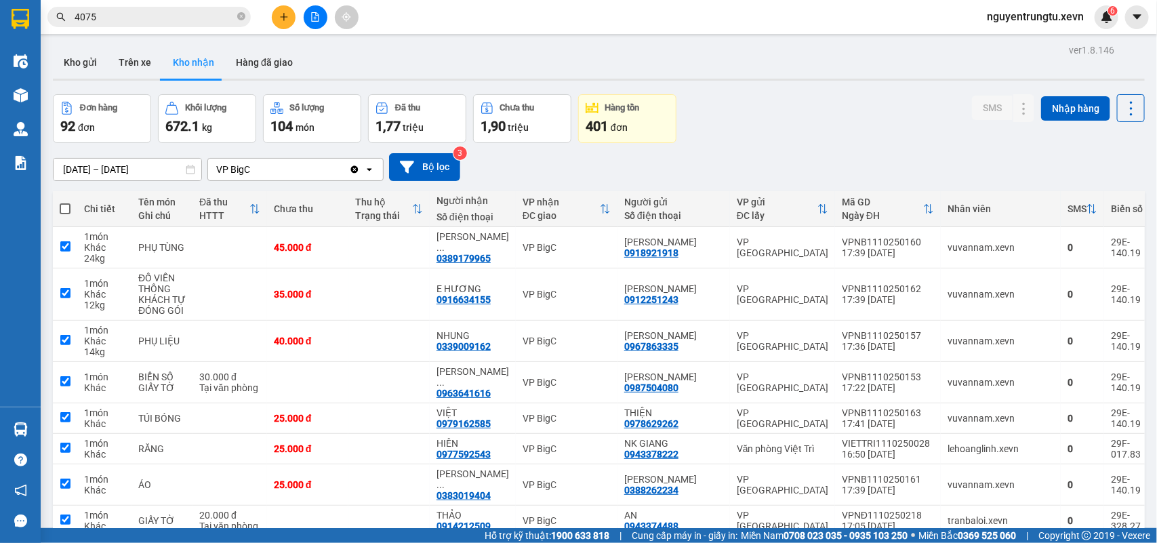
checkbox input "true"
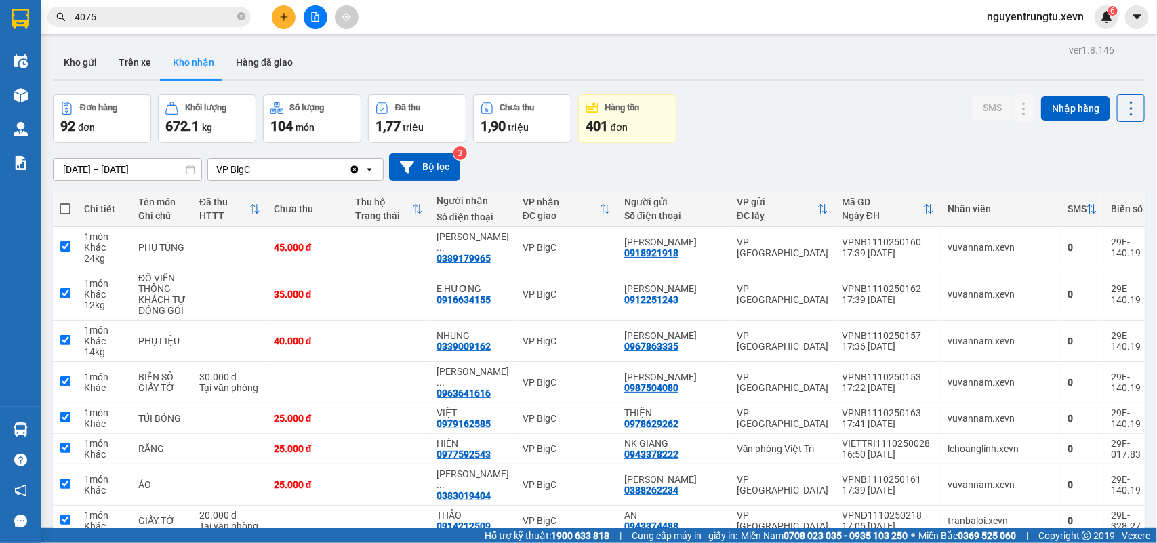
checkbox input "true"
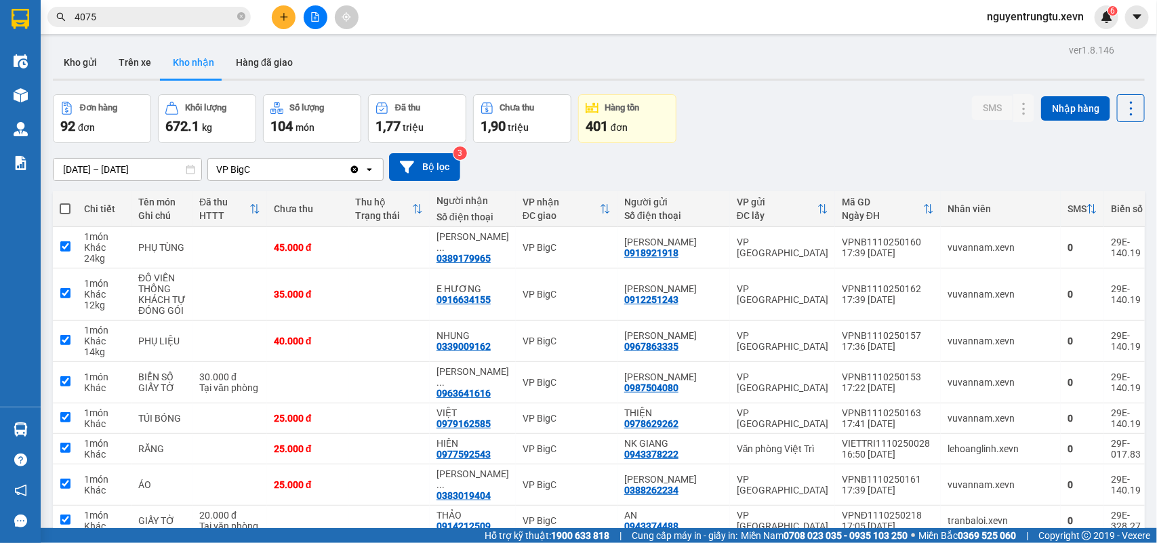
checkbox input "true"
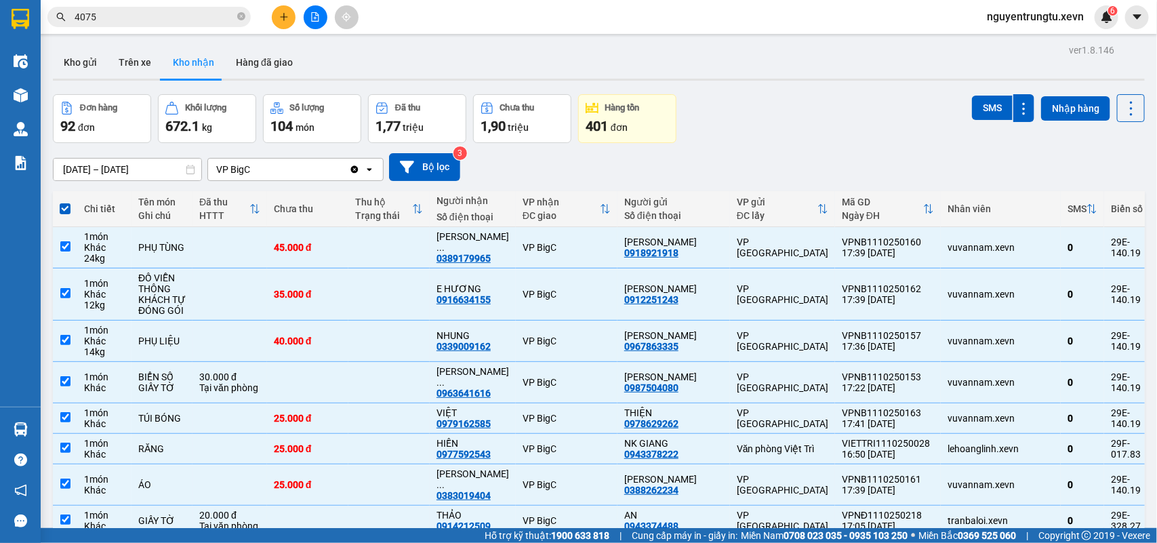
click at [78, 204] on th "Chi tiết" at bounding box center [104, 209] width 54 height 36
click at [63, 207] on span at bounding box center [65, 208] width 11 height 11
click at [65, 202] on input "checkbox" at bounding box center [65, 202] width 0 height 0
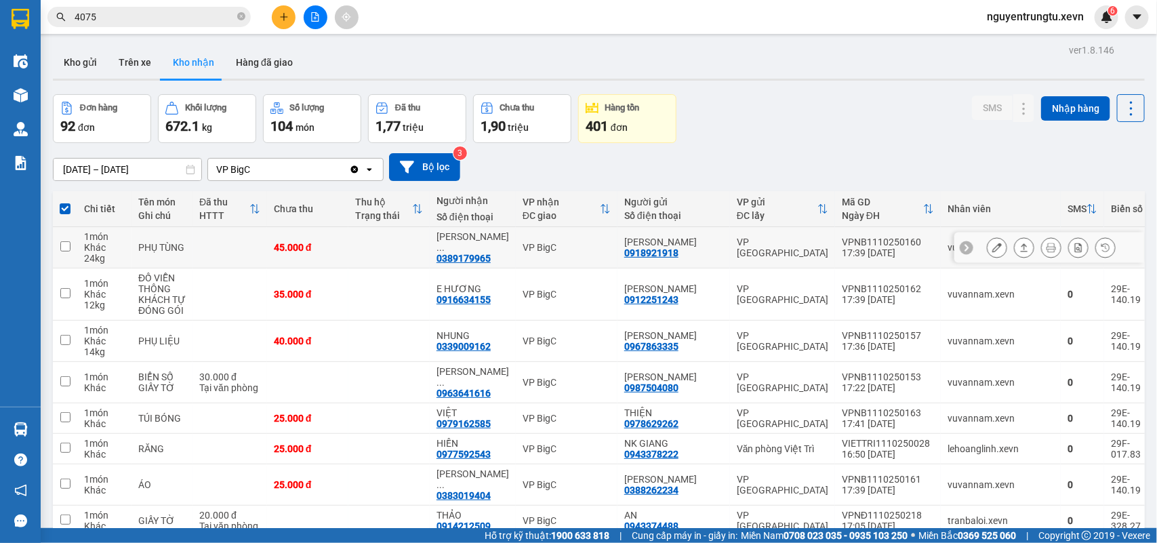
click at [66, 243] on input "checkbox" at bounding box center [65, 246] width 10 height 10
click at [68, 293] on input "checkbox" at bounding box center [65, 293] width 10 height 10
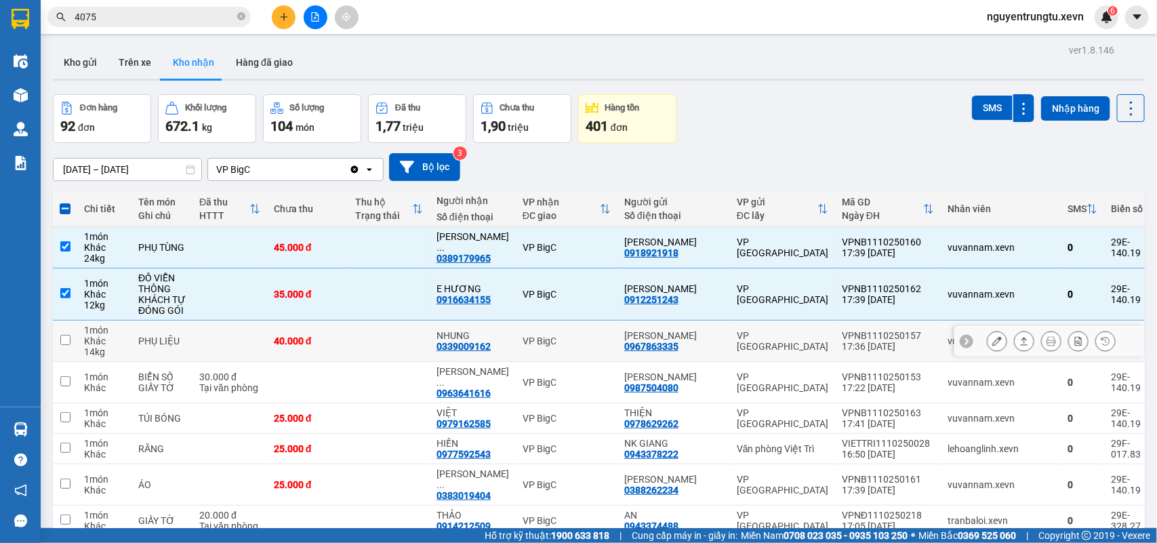
click at [68, 339] on input "checkbox" at bounding box center [65, 340] width 10 height 10
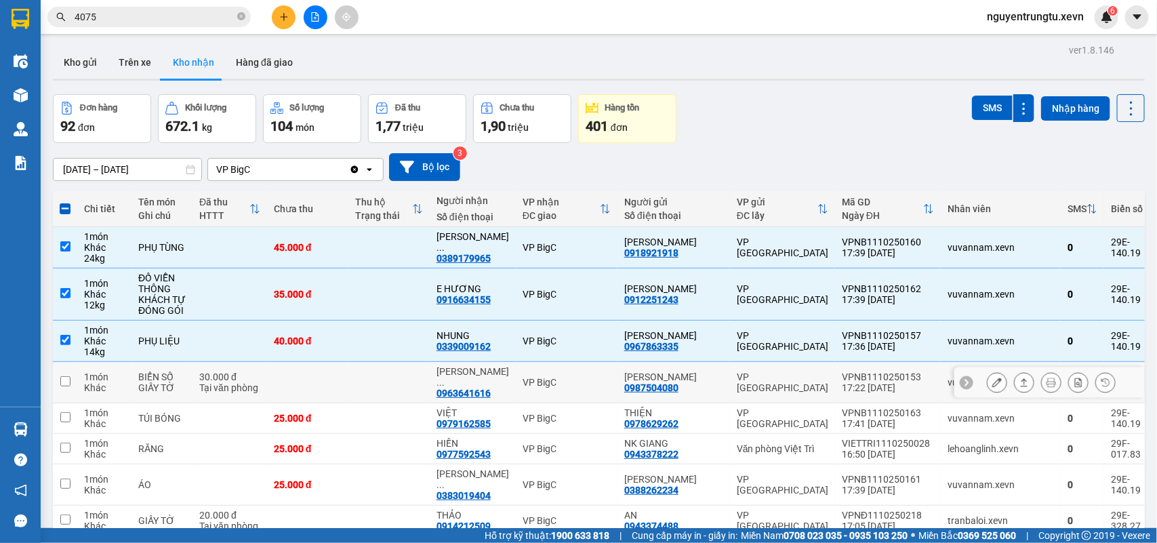
drag, startPoint x: 66, startPoint y: 371, endPoint x: 64, endPoint y: 391, distance: 20.4
click at [64, 380] on input "checkbox" at bounding box center [65, 381] width 10 height 10
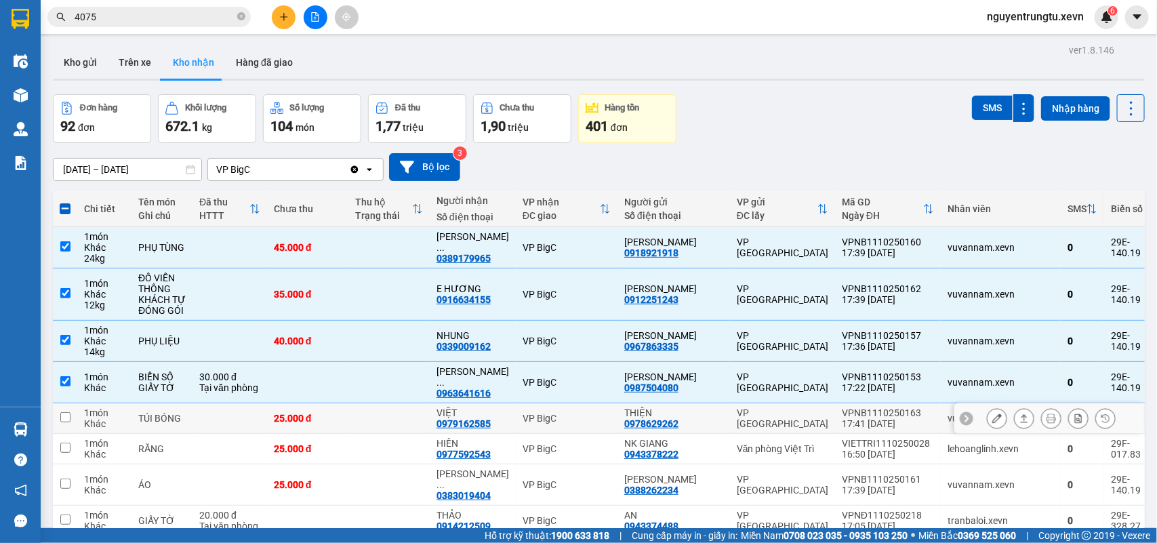
drag, startPoint x: 64, startPoint y: 418, endPoint x: 65, endPoint y: 435, distance: 17.0
click at [64, 422] on td at bounding box center [65, 418] width 24 height 31
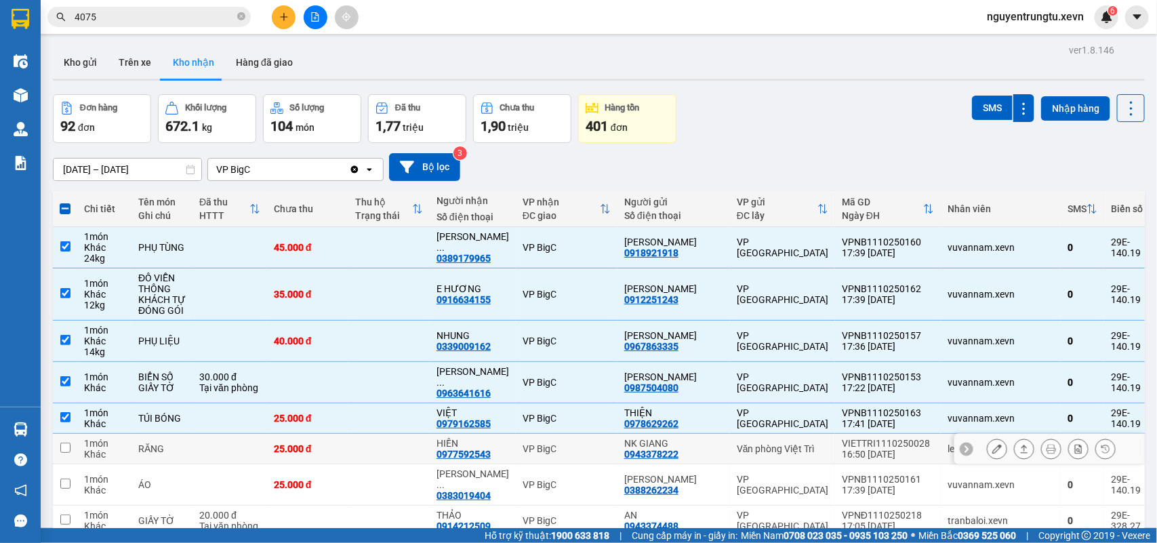
click at [65, 446] on td at bounding box center [65, 449] width 24 height 31
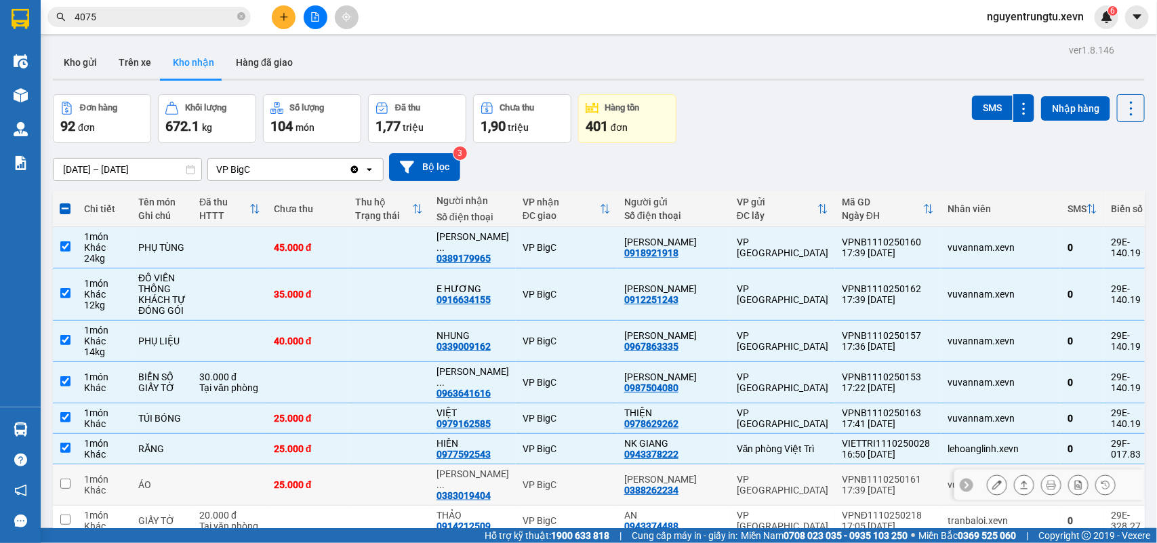
scroll to position [85, 0]
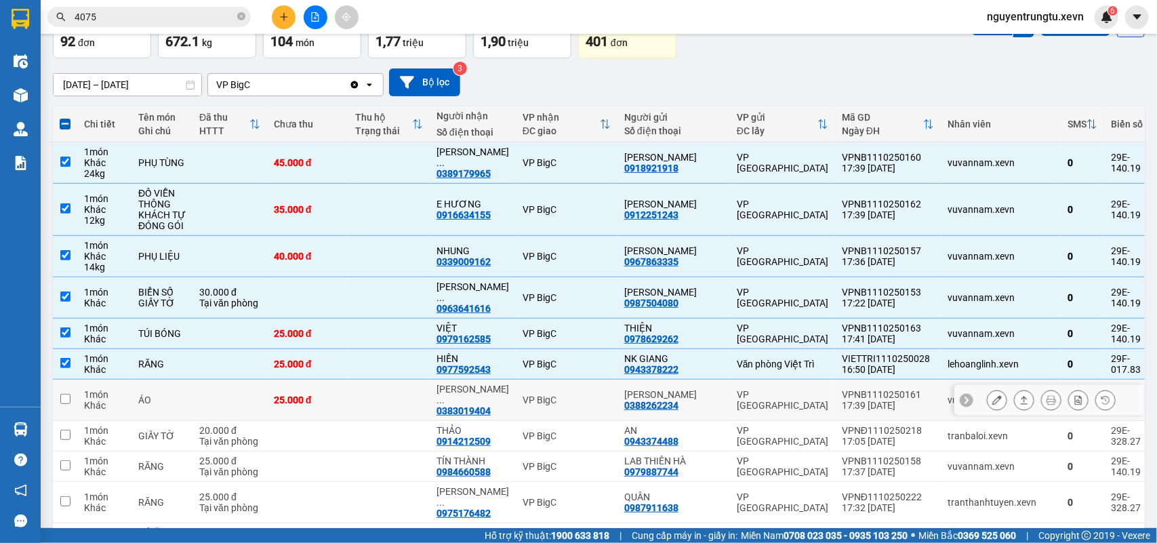
drag, startPoint x: 75, startPoint y: 388, endPoint x: 82, endPoint y: 419, distance: 32.1
click at [75, 390] on td at bounding box center [65, 400] width 24 height 41
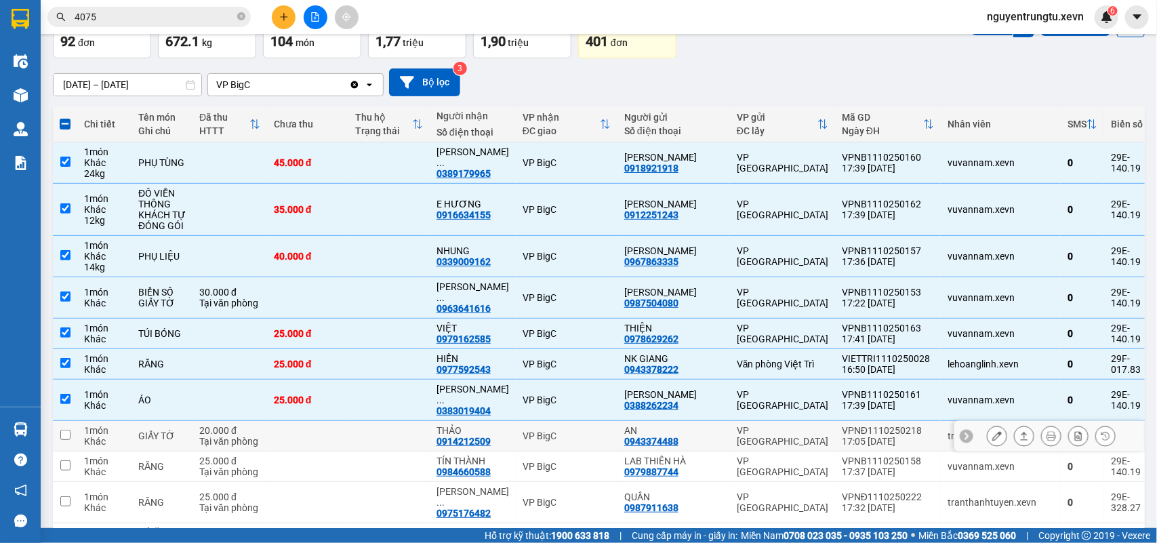
drag, startPoint x: 83, startPoint y: 422, endPoint x: 174, endPoint y: 424, distance: 90.9
click at [87, 424] on td "1 món Khác" at bounding box center [104, 436] width 54 height 31
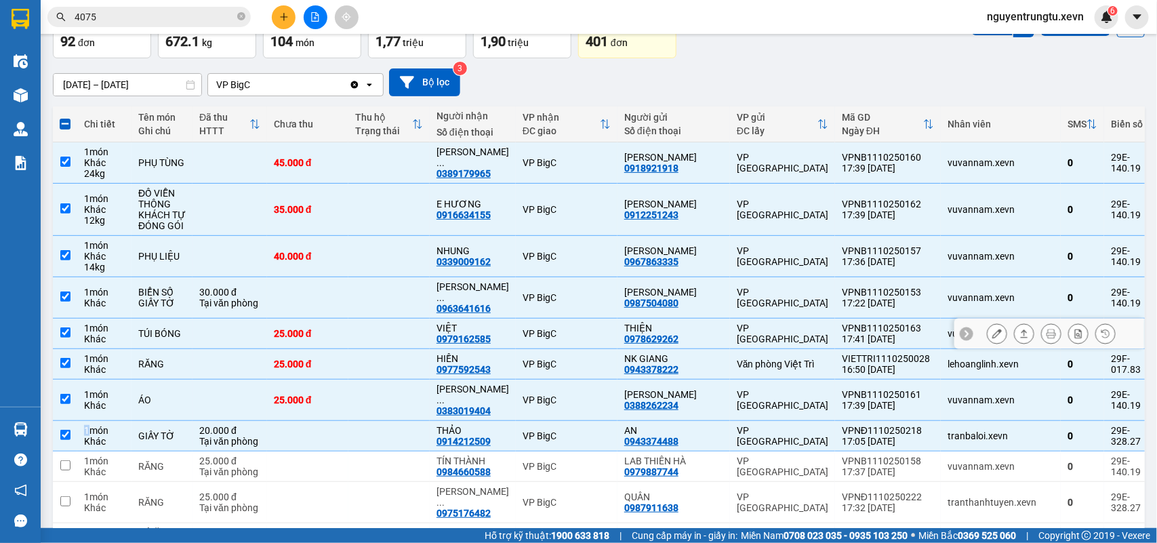
scroll to position [169, 0]
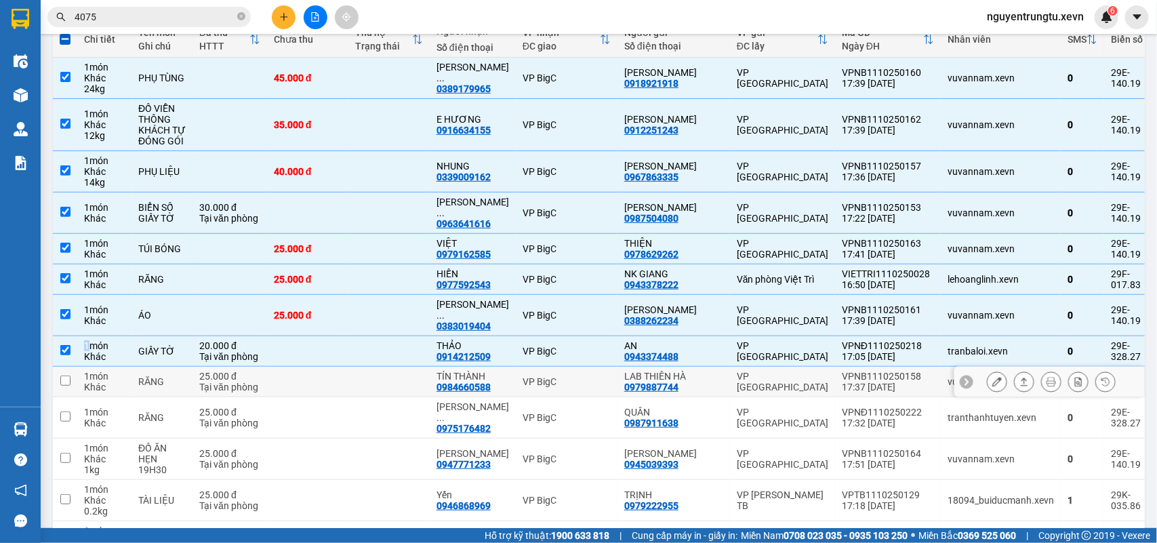
click at [260, 382] on div "Tại văn phòng" at bounding box center [229, 387] width 61 height 11
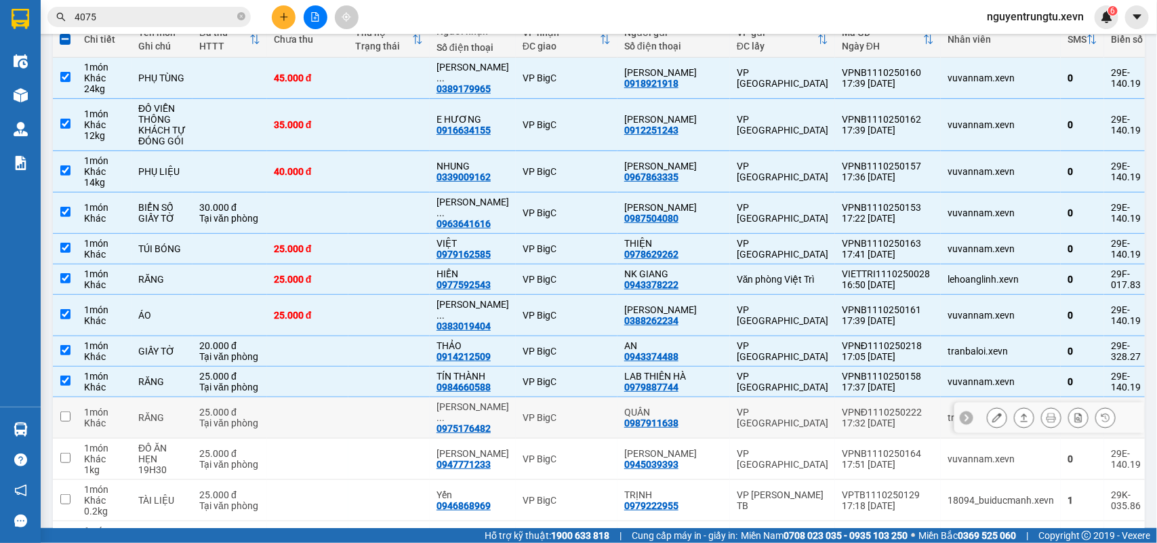
click at [275, 405] on td at bounding box center [307, 417] width 81 height 41
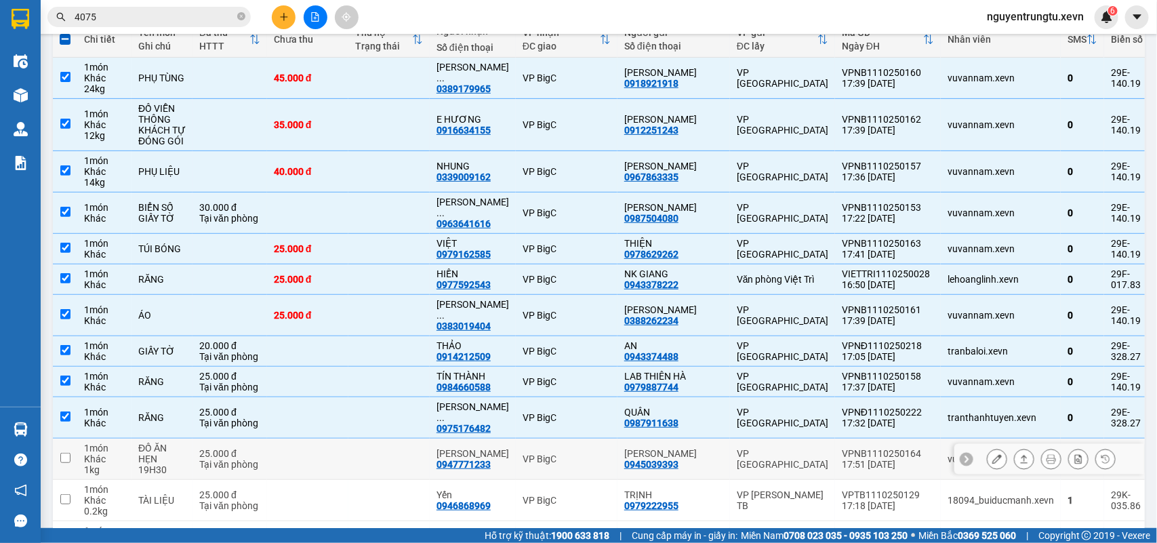
click at [298, 439] on td at bounding box center [307, 459] width 81 height 41
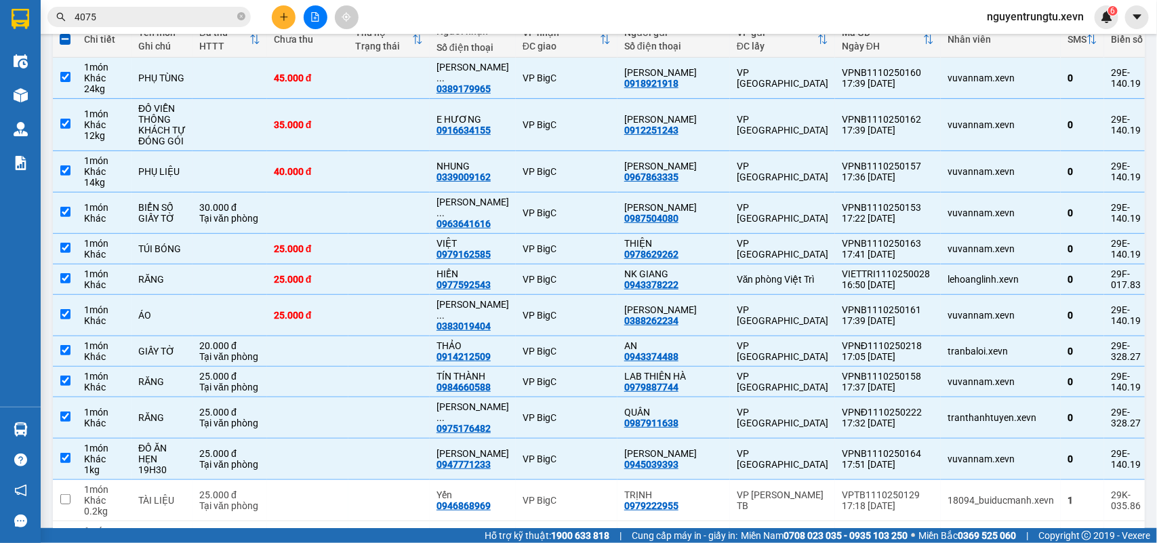
scroll to position [0, 0]
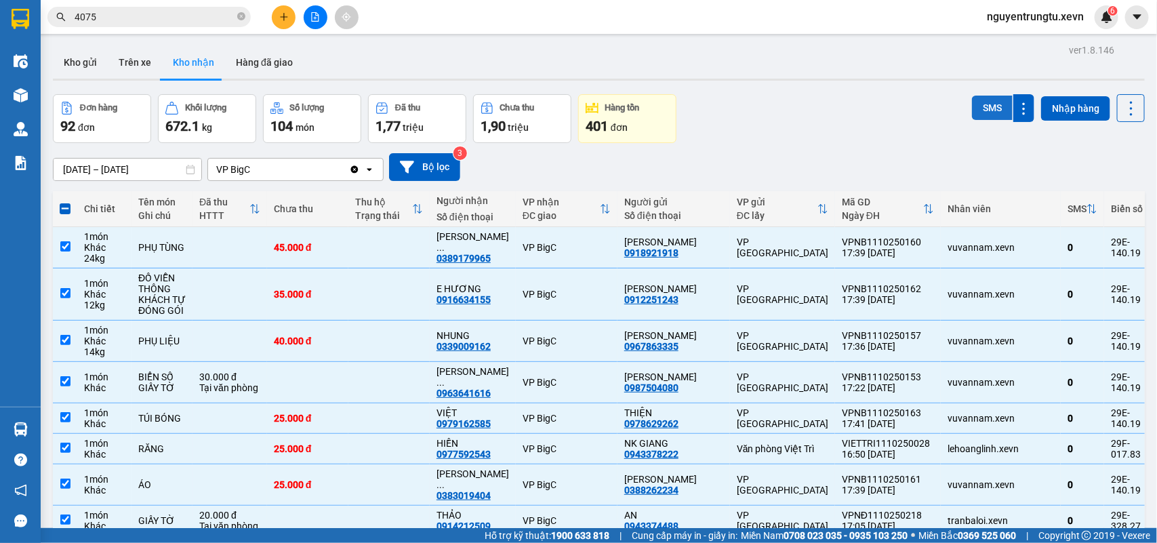
click at [972, 113] on button "SMS" at bounding box center [992, 108] width 41 height 24
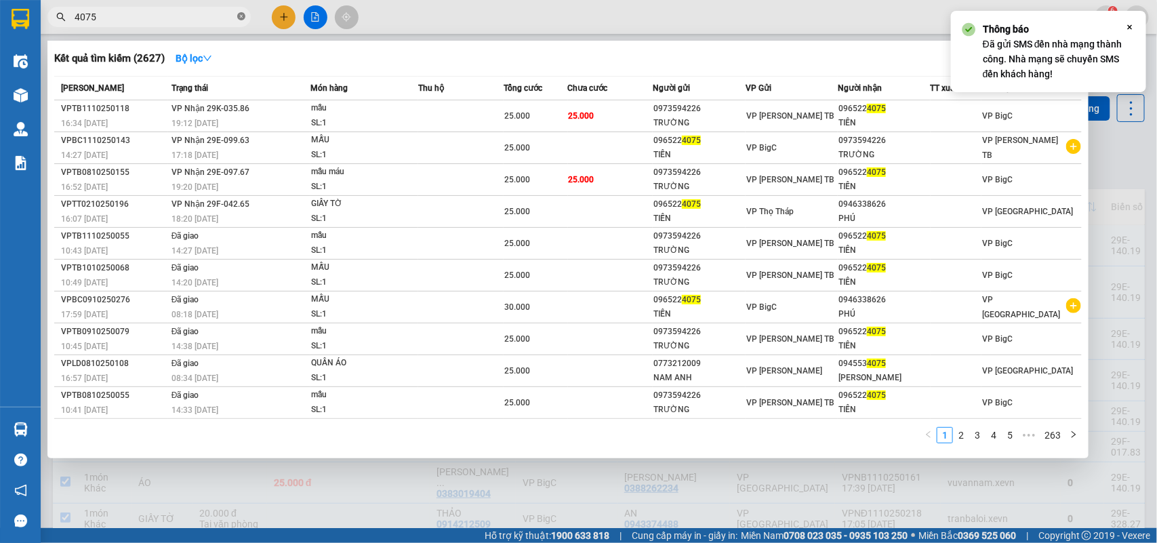
click at [242, 15] on icon "close-circle" at bounding box center [241, 16] width 8 height 8
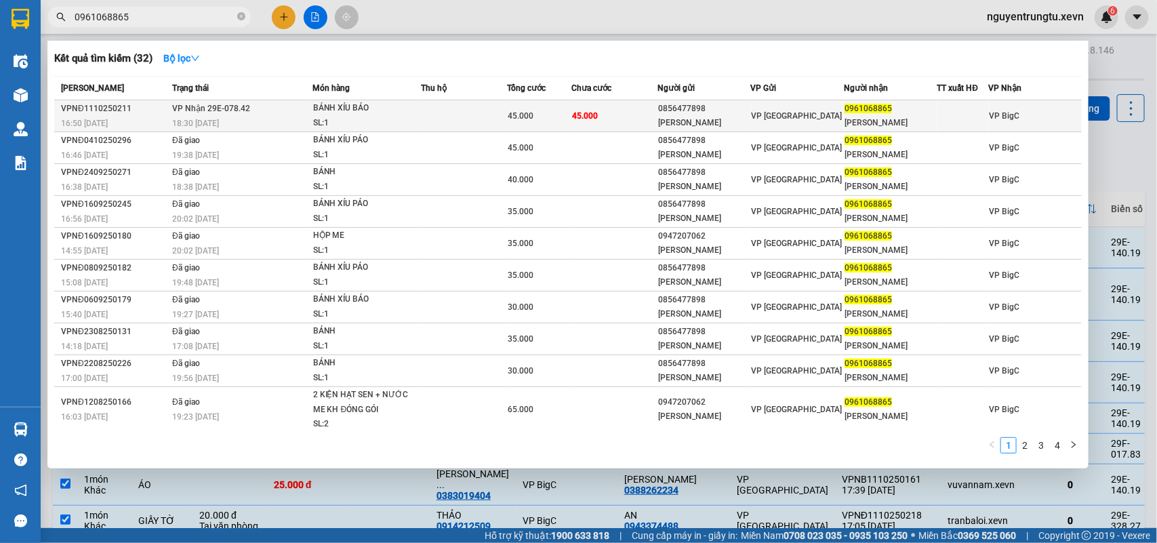
click at [454, 132] on td at bounding box center [464, 116] width 86 height 32
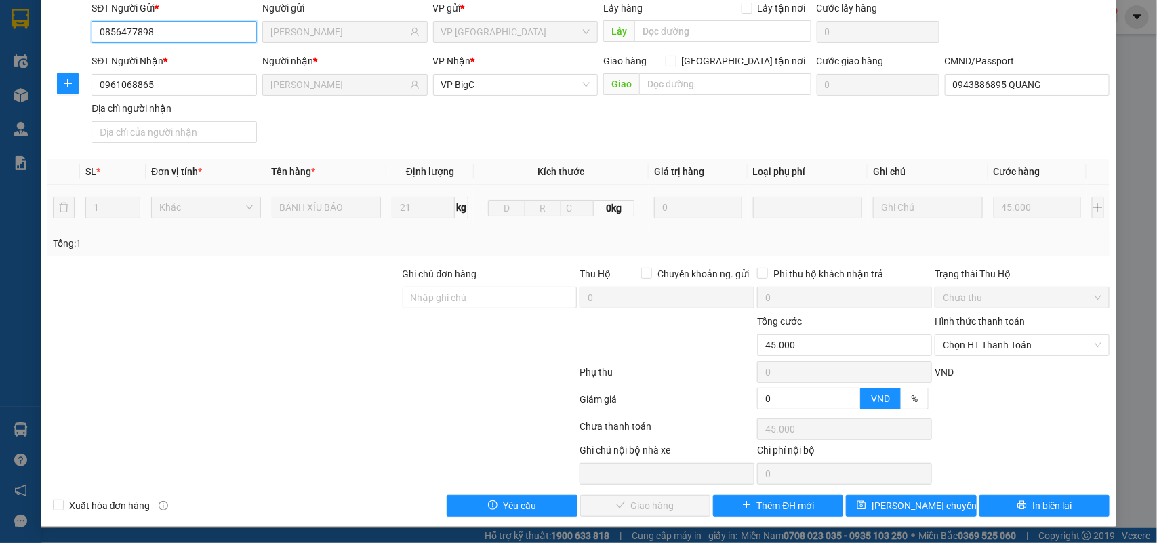
scroll to position [107, 0]
drag, startPoint x: 1017, startPoint y: 346, endPoint x: 1017, endPoint y: 357, distance: 10.8
click at [1017, 352] on span "Chọn HT Thanh Toán" at bounding box center [1022, 345] width 159 height 20
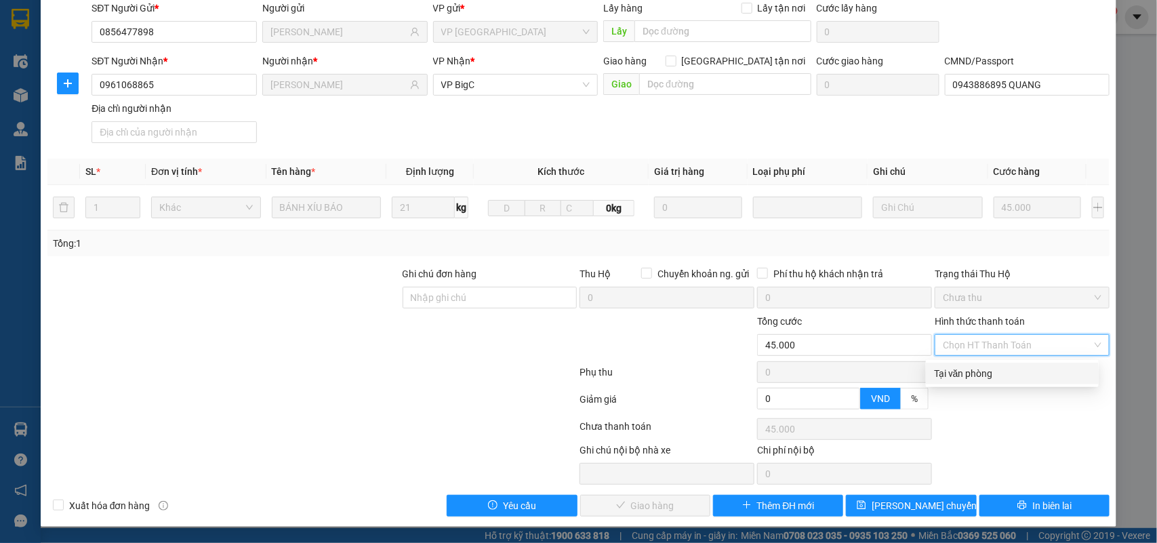
click at [1011, 367] on div "Tại văn phòng" at bounding box center [1012, 373] width 157 height 15
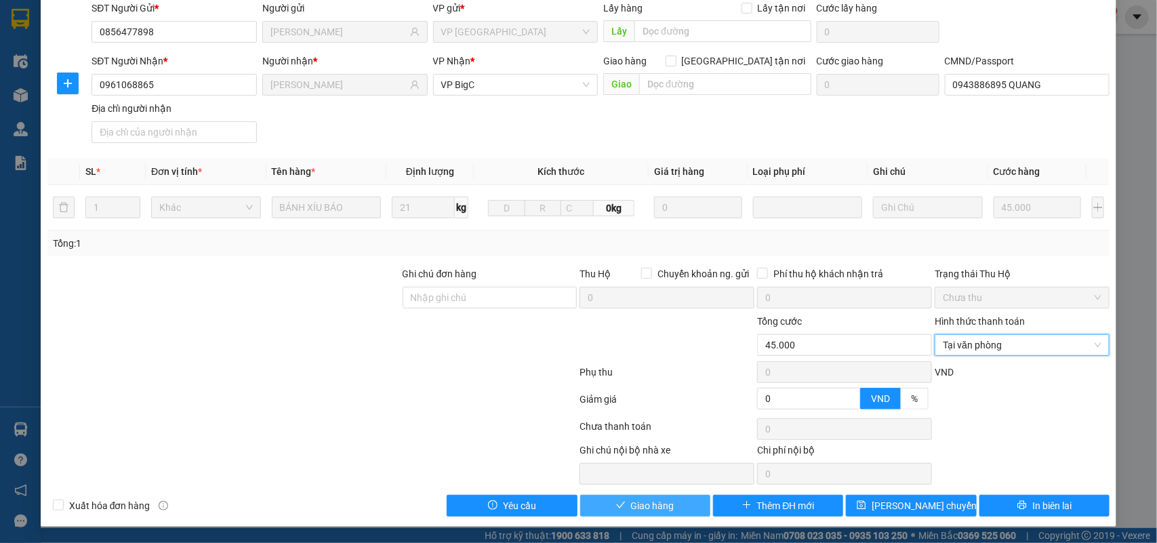
click at [643, 504] on span "Giao hàng" at bounding box center [652, 505] width 43 height 15
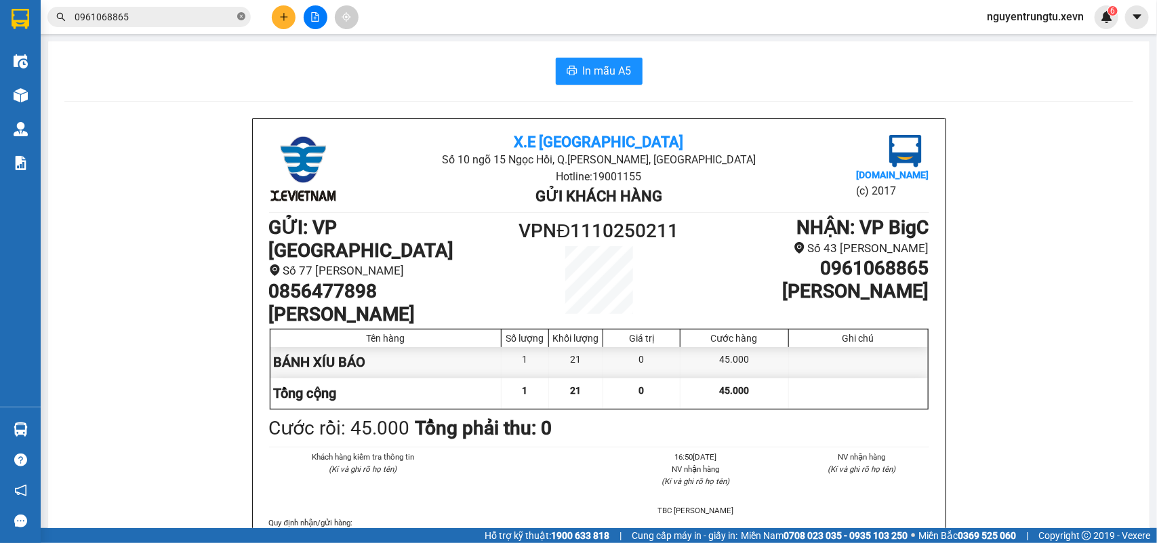
click at [243, 18] on icon "close-circle" at bounding box center [241, 16] width 8 height 8
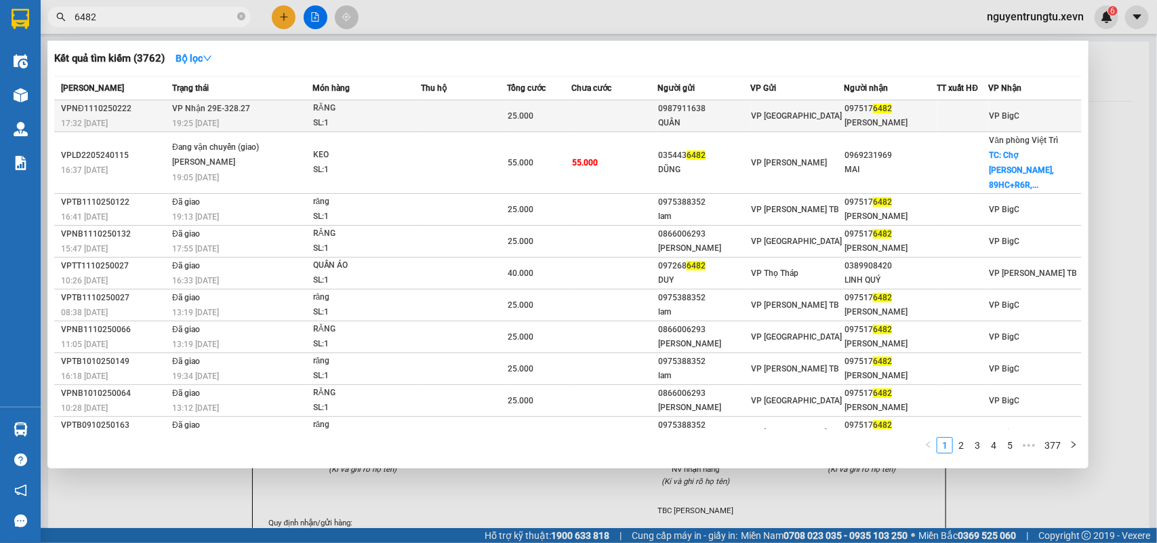
click at [322, 120] on div "SL: 1" at bounding box center [364, 123] width 102 height 15
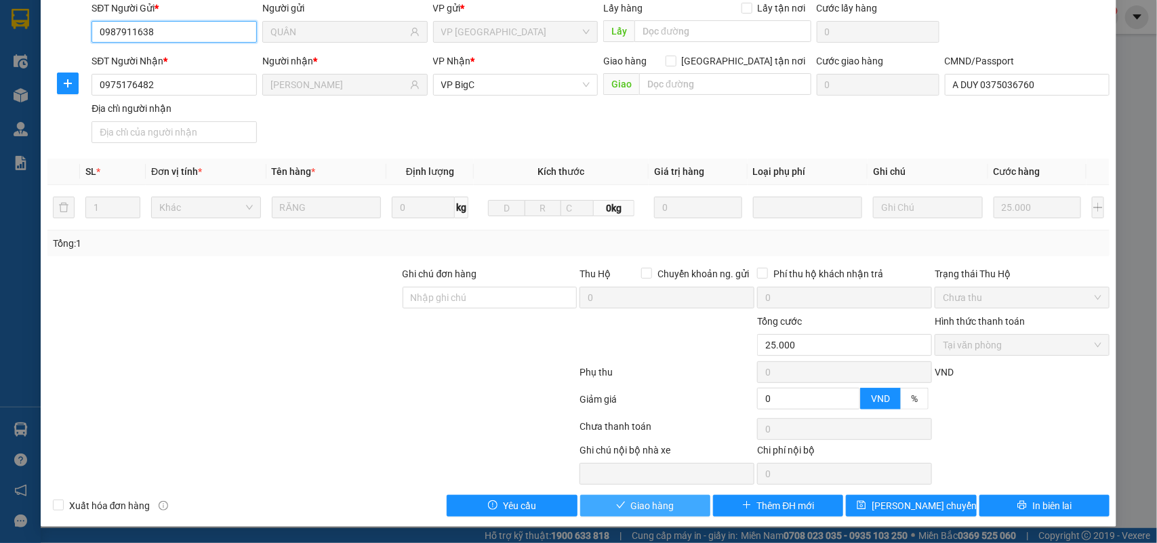
scroll to position [107, 0]
click at [649, 502] on span "Giao hàng" at bounding box center [652, 505] width 43 height 15
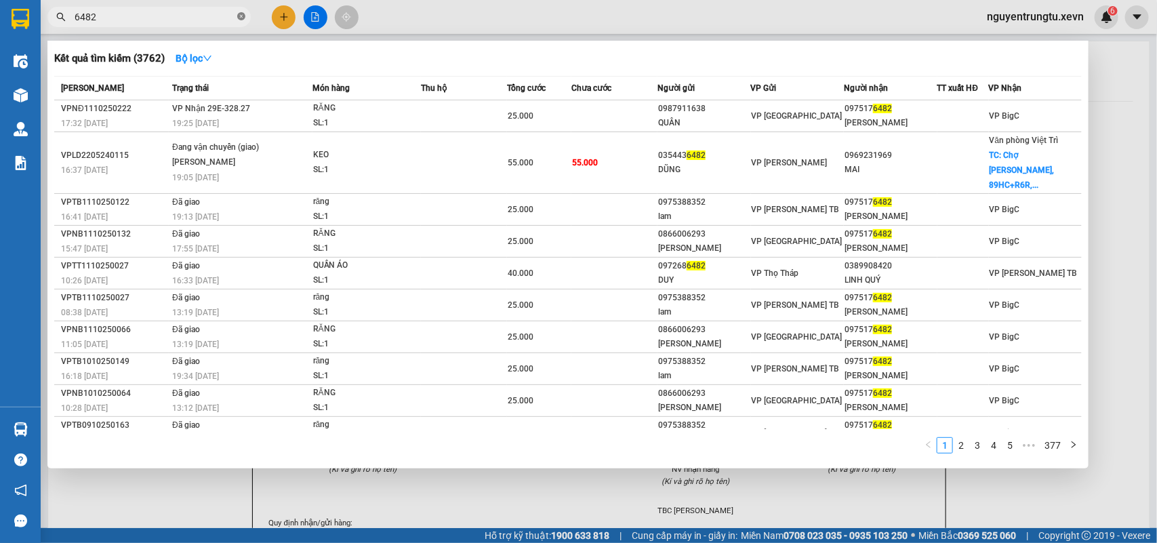
click at [243, 14] on icon "close-circle" at bounding box center [241, 16] width 8 height 8
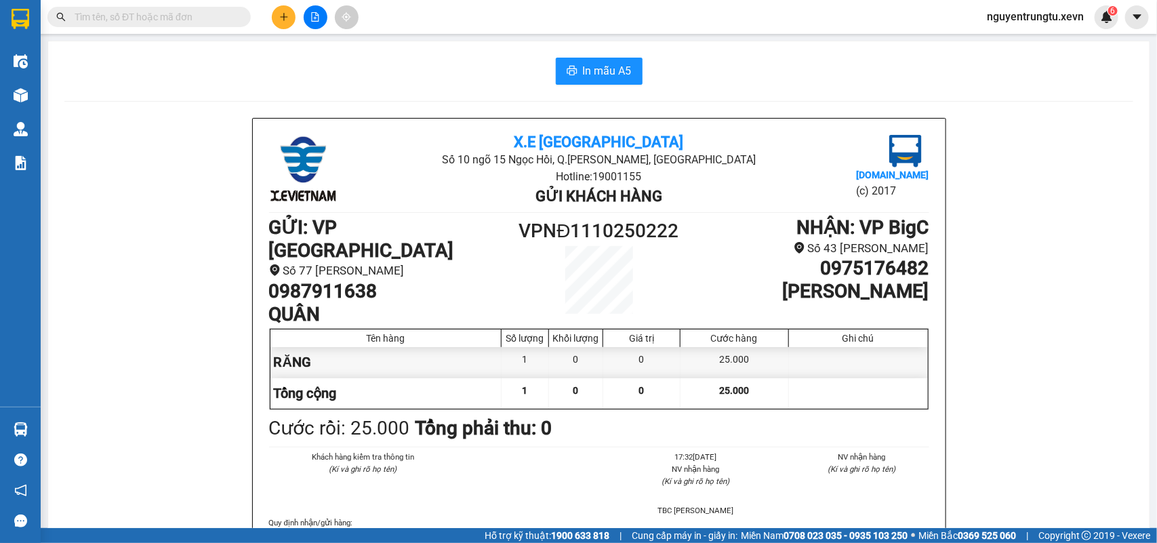
click at [159, 14] on input "text" at bounding box center [155, 16] width 160 height 15
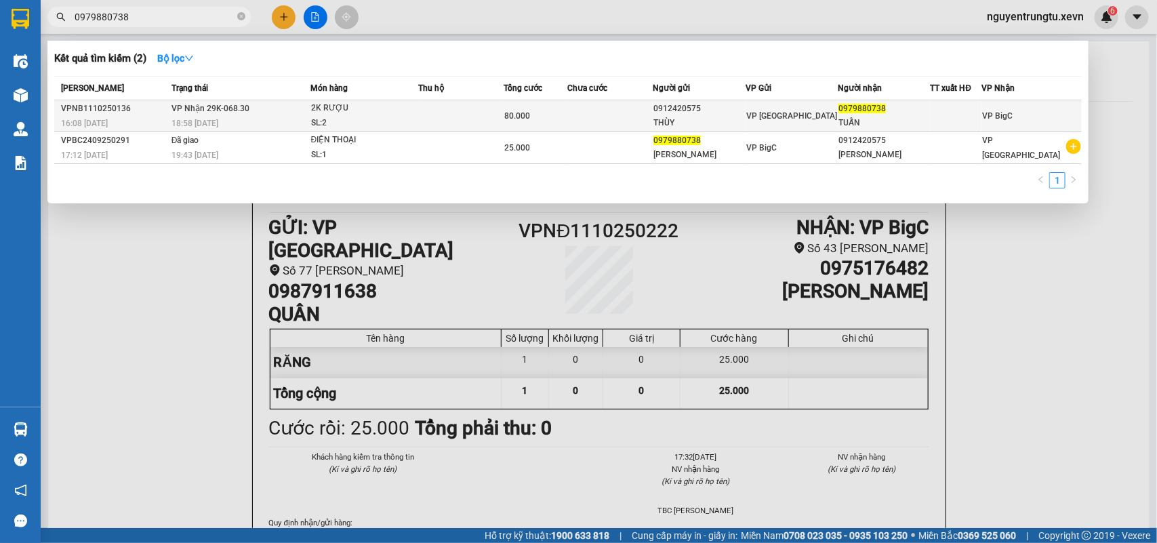
click at [361, 114] on div "2K RƯỢU" at bounding box center [362, 108] width 102 height 15
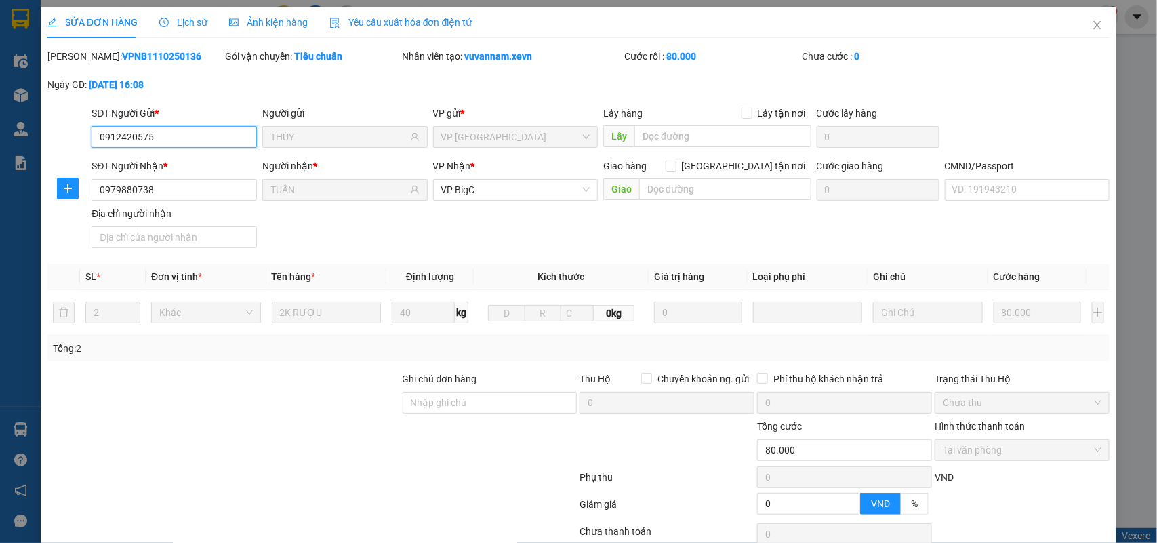
scroll to position [107, 0]
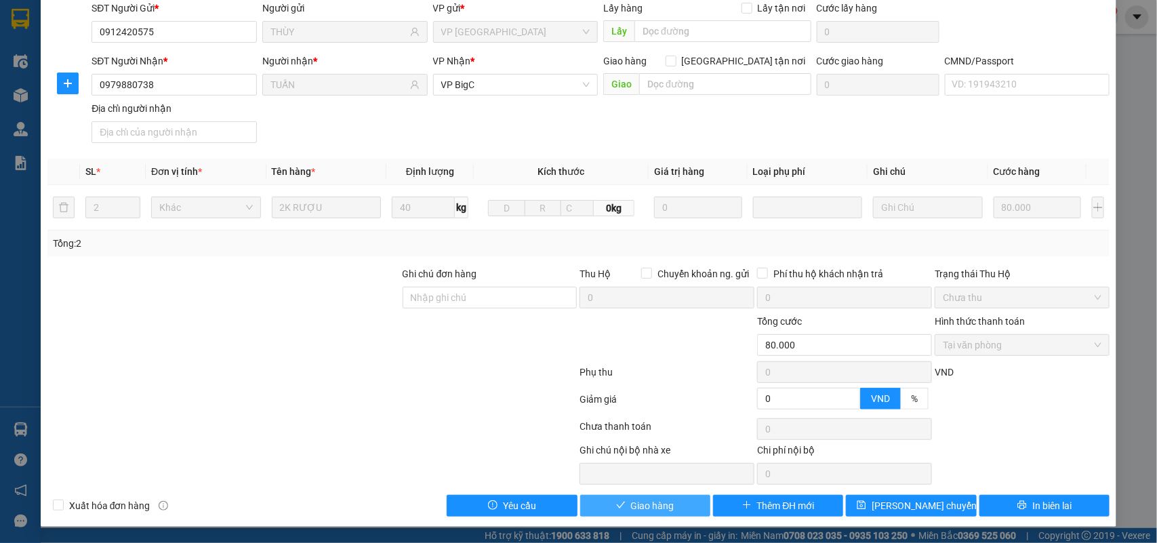
click at [634, 506] on span "Giao hàng" at bounding box center [652, 505] width 43 height 15
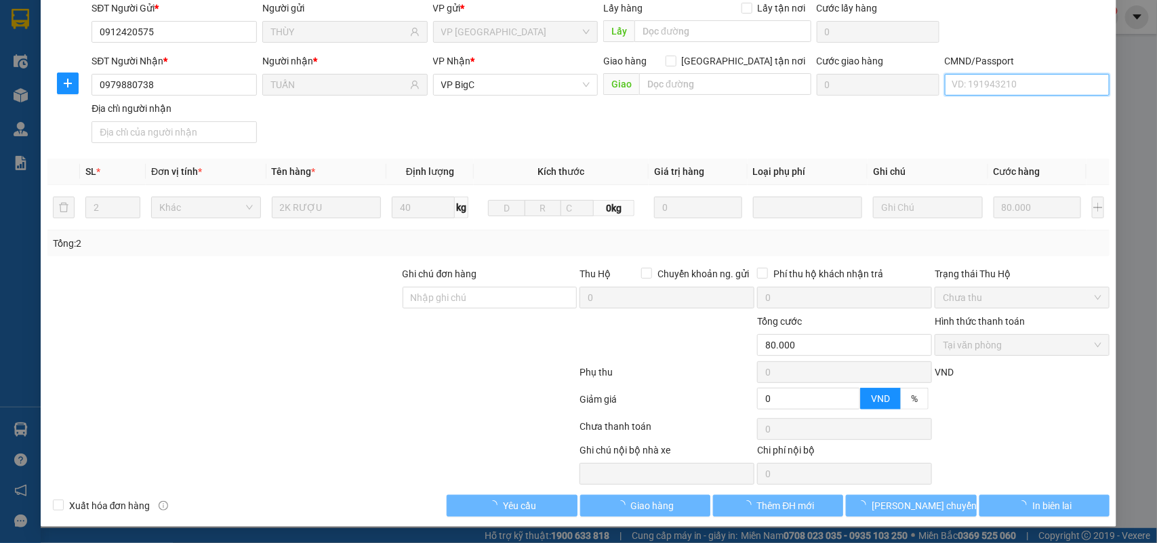
click at [1011, 87] on input "CMND/Passport" at bounding box center [1027, 85] width 165 height 22
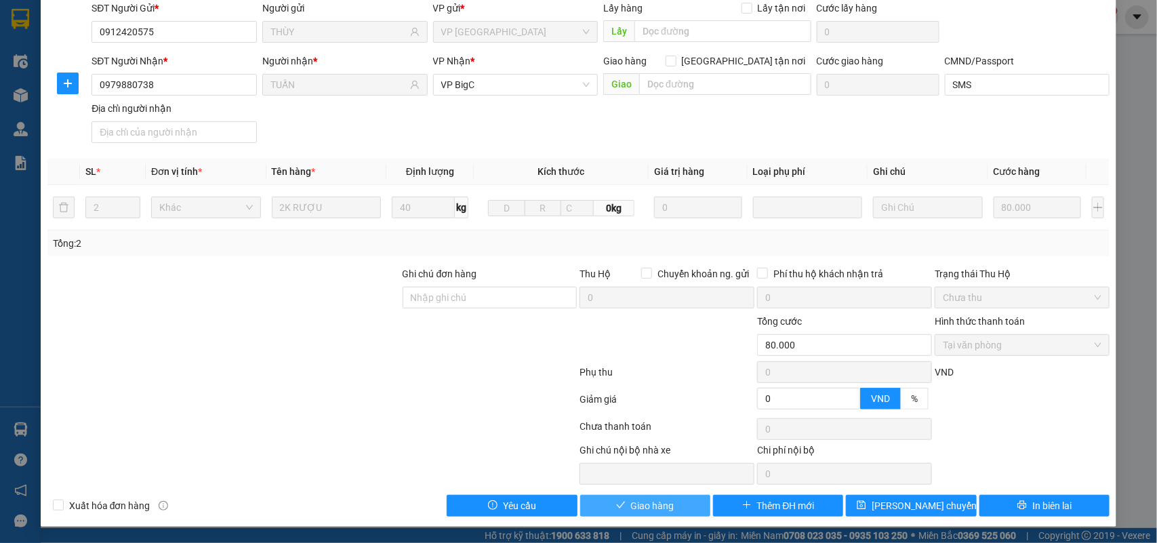
click at [645, 507] on span "Giao hàng" at bounding box center [652, 505] width 43 height 15
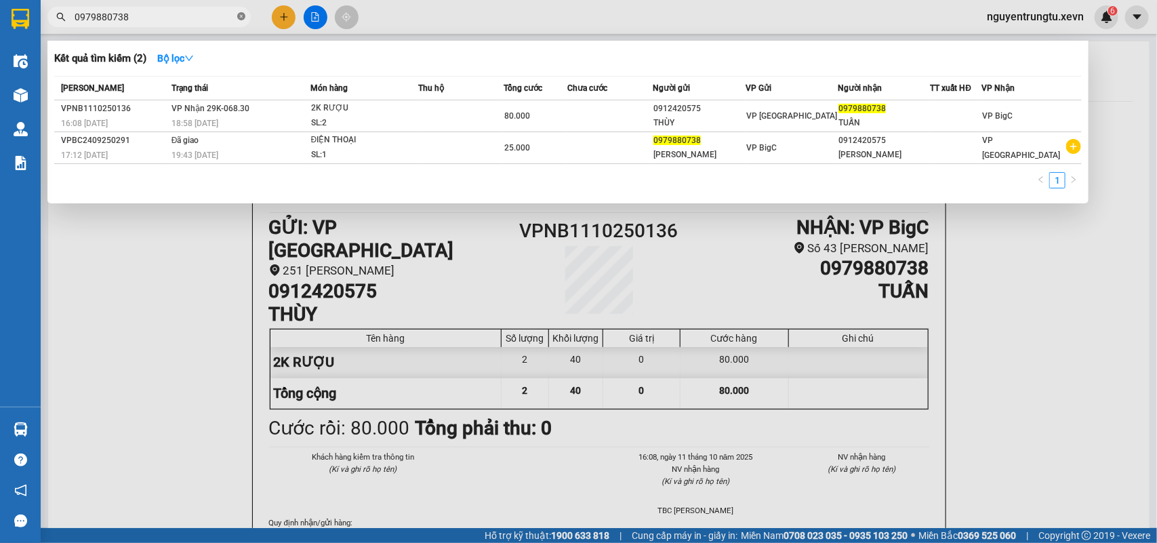
click at [238, 16] on icon "close-circle" at bounding box center [241, 16] width 8 height 8
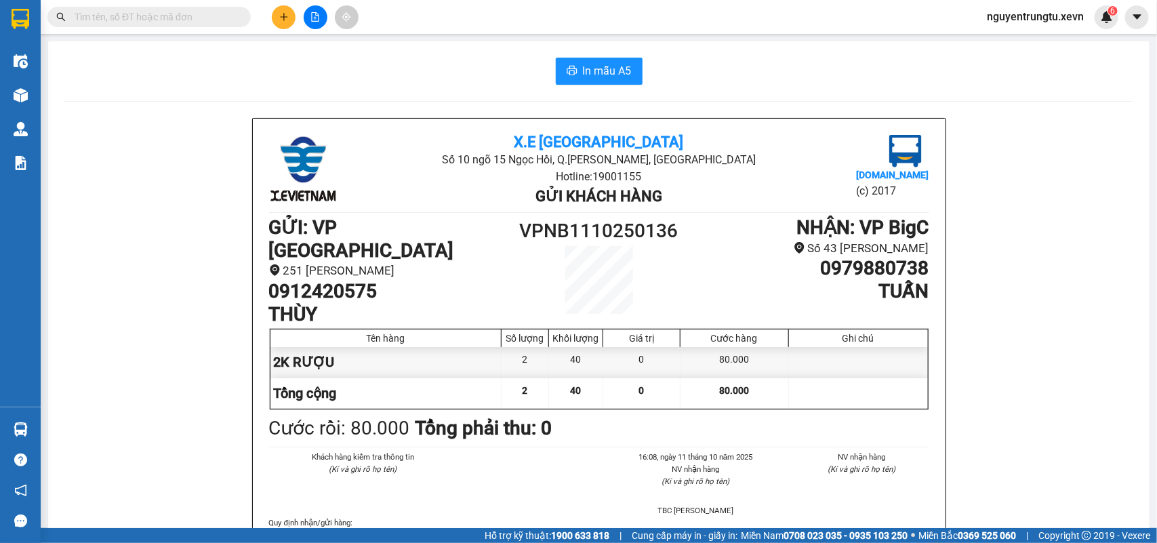
click at [159, 16] on input "text" at bounding box center [155, 16] width 160 height 15
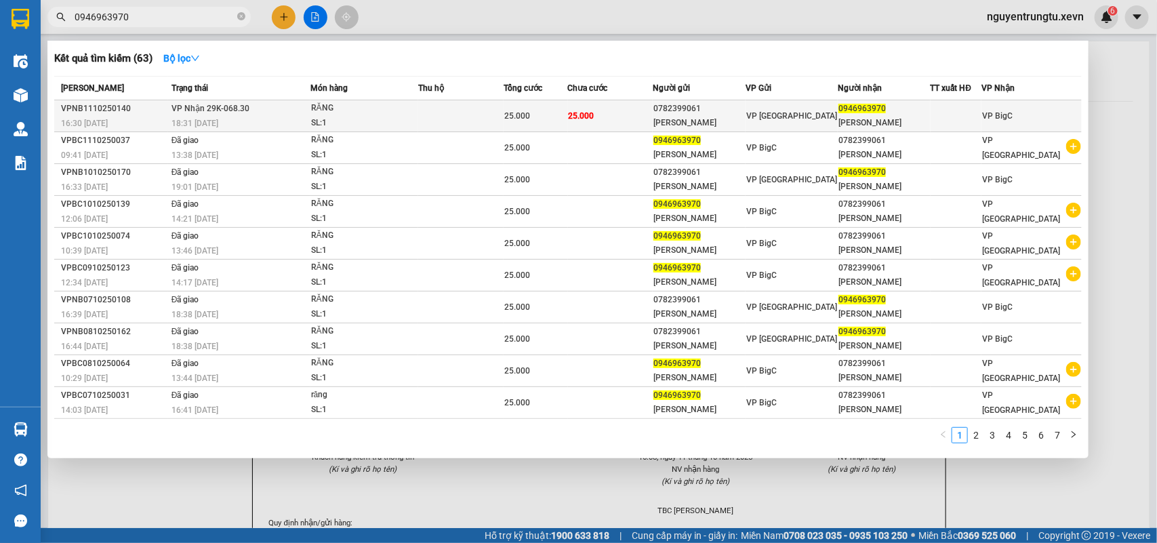
click at [587, 112] on span "25.000" at bounding box center [582, 115] width 26 height 9
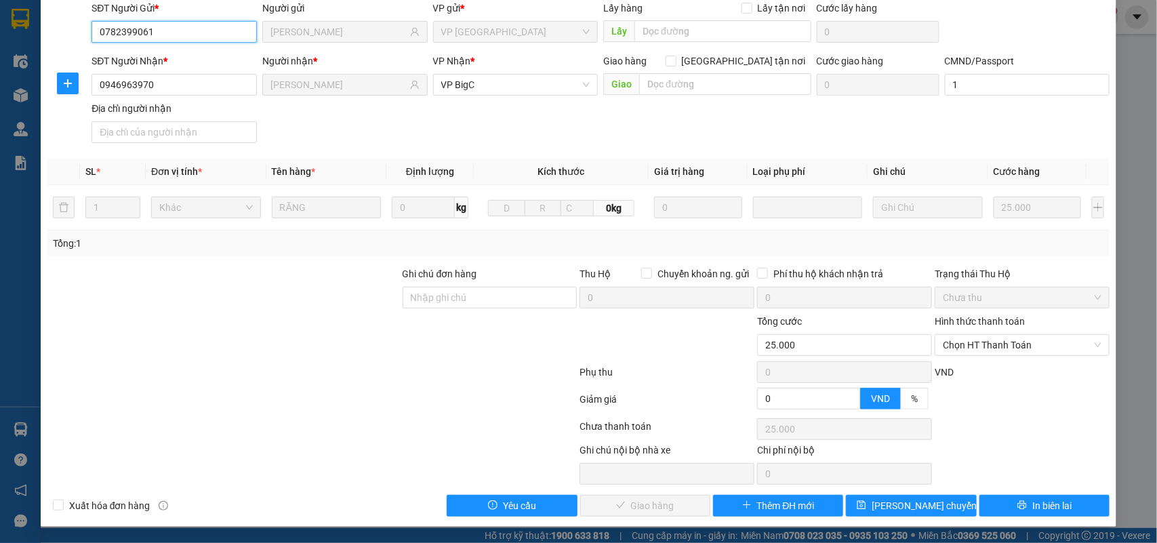
scroll to position [107, 0]
drag, startPoint x: 987, startPoint y: 340, endPoint x: 988, endPoint y: 356, distance: 16.3
click at [987, 340] on span "Chọn HT Thanh Toán" at bounding box center [1022, 345] width 159 height 20
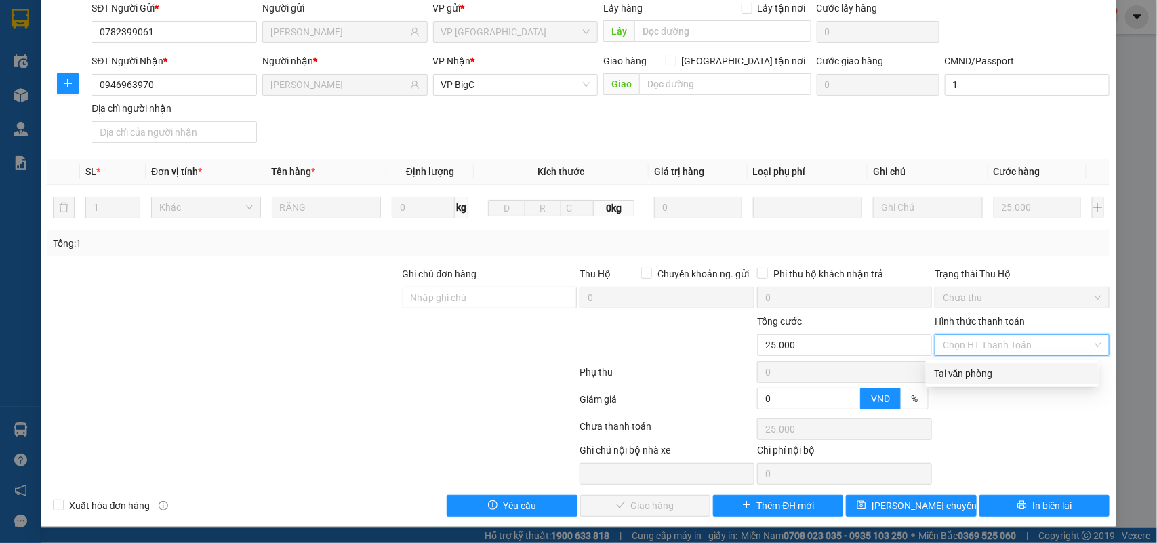
drag, startPoint x: 988, startPoint y: 356, endPoint x: 971, endPoint y: 387, distance: 35.2
click at [990, 371] on div "Tại văn phòng" at bounding box center [1012, 373] width 157 height 15
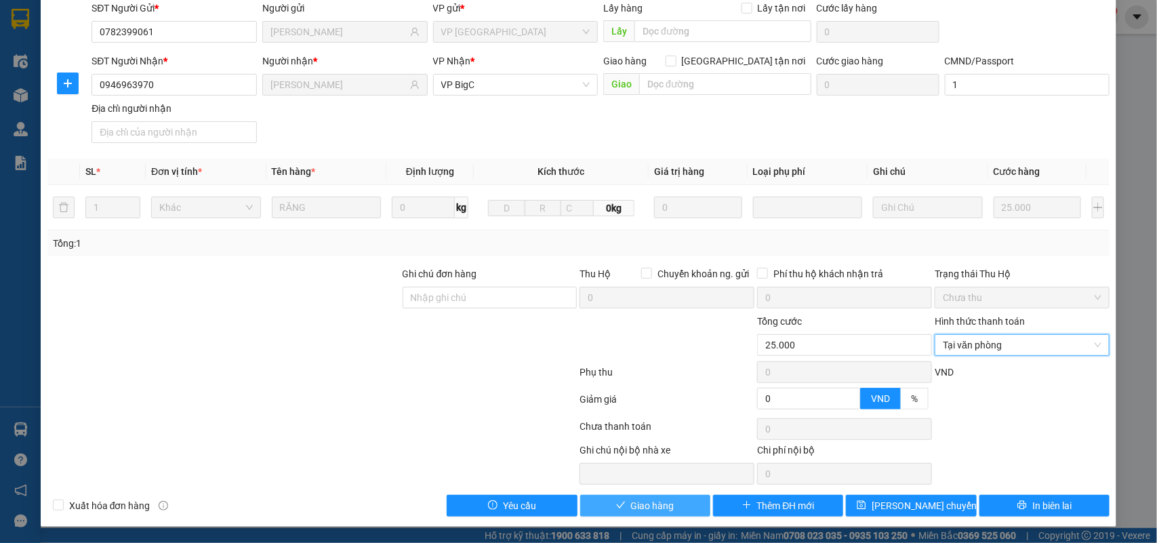
click at [655, 502] on span "Giao hàng" at bounding box center [652, 505] width 43 height 15
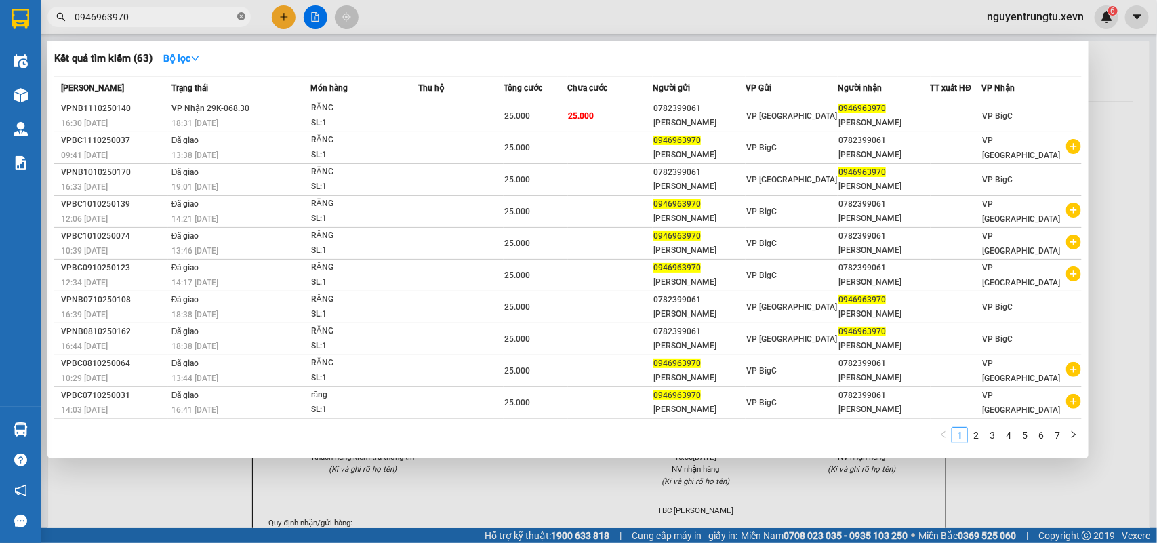
click at [238, 18] on icon "close-circle" at bounding box center [241, 16] width 8 height 8
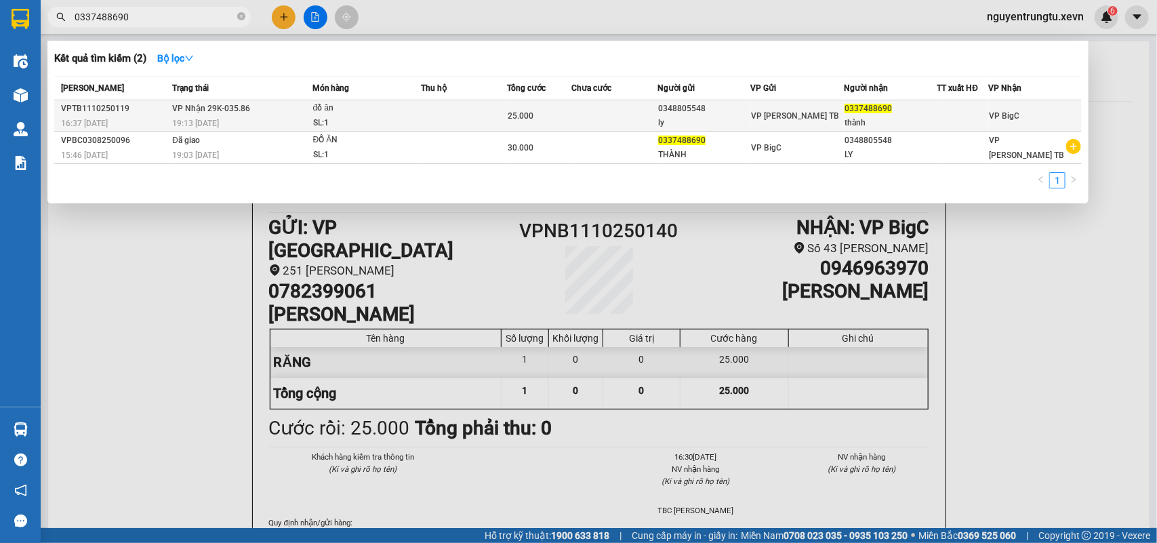
click at [582, 124] on td at bounding box center [614, 116] width 86 height 32
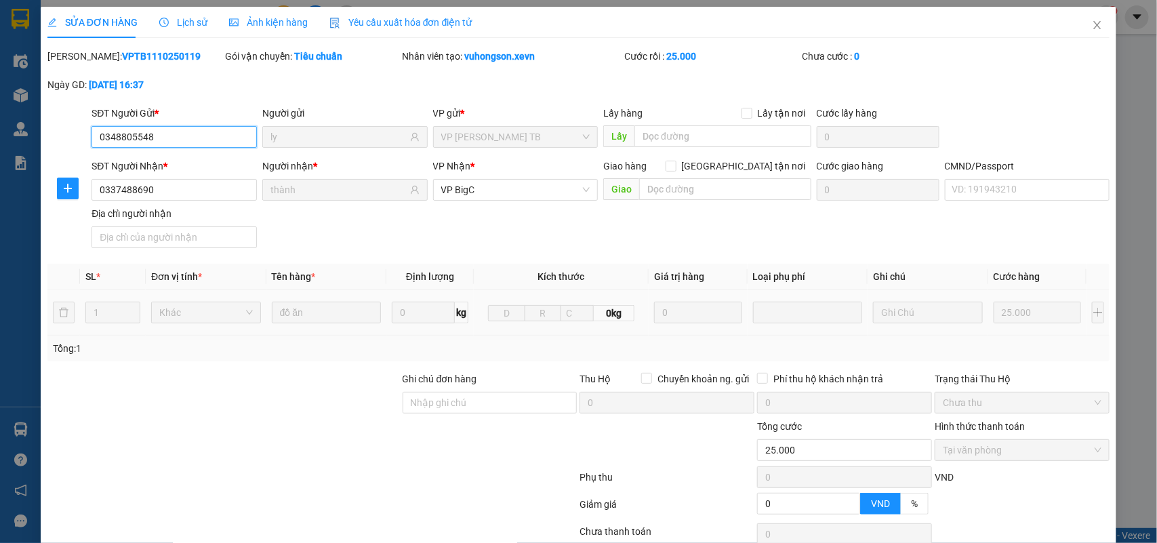
scroll to position [107, 0]
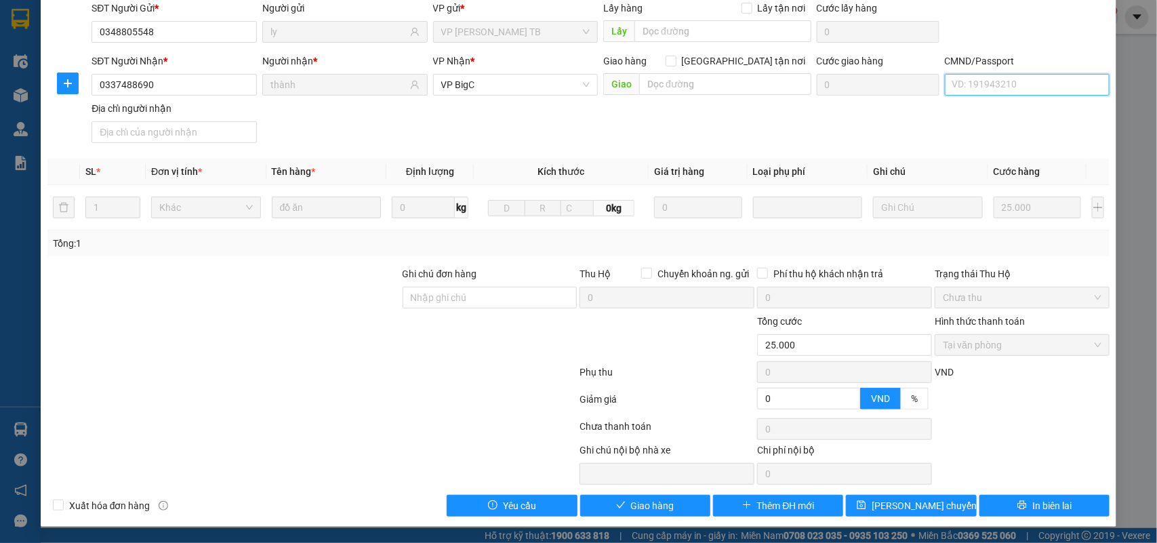
click at [994, 79] on input "CMND/Passport" at bounding box center [1027, 85] width 165 height 22
click at [682, 500] on button "Giao hàng" at bounding box center [645, 506] width 130 height 22
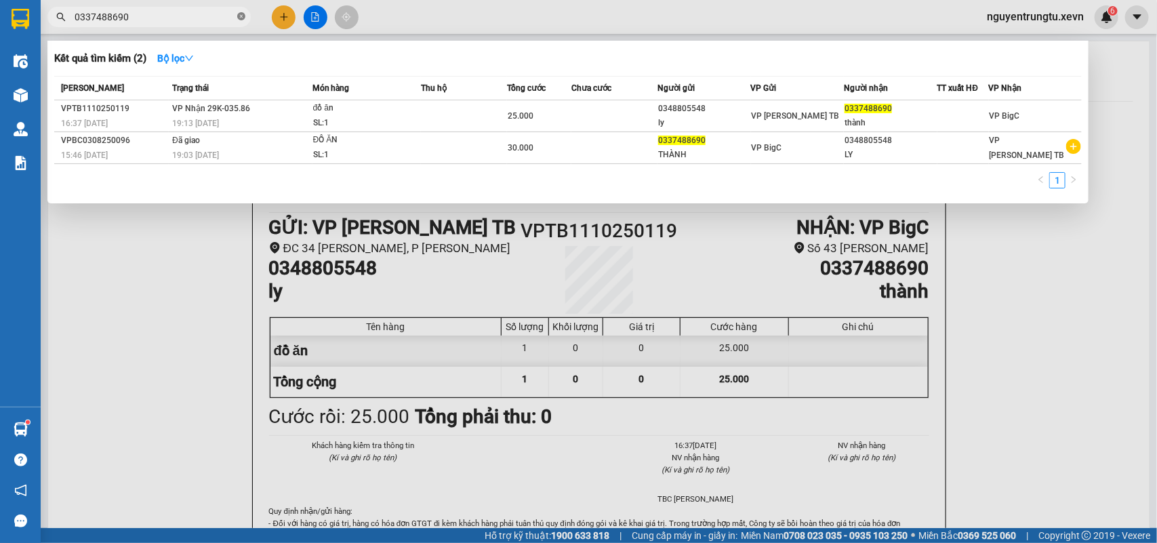
click at [241, 12] on icon "close-circle" at bounding box center [241, 16] width 8 height 8
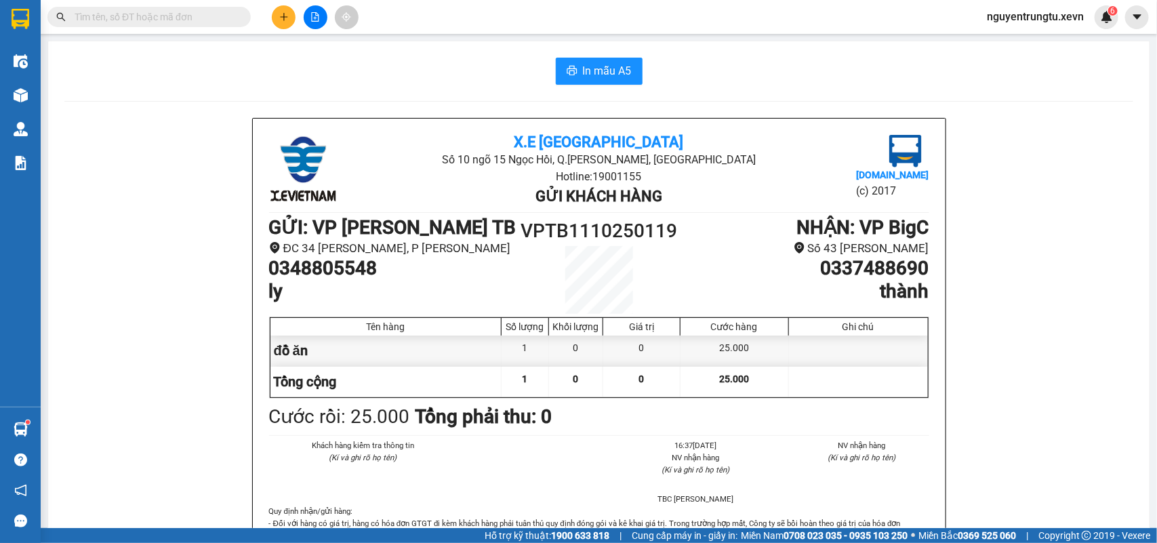
click at [191, 12] on input "text" at bounding box center [155, 16] width 160 height 15
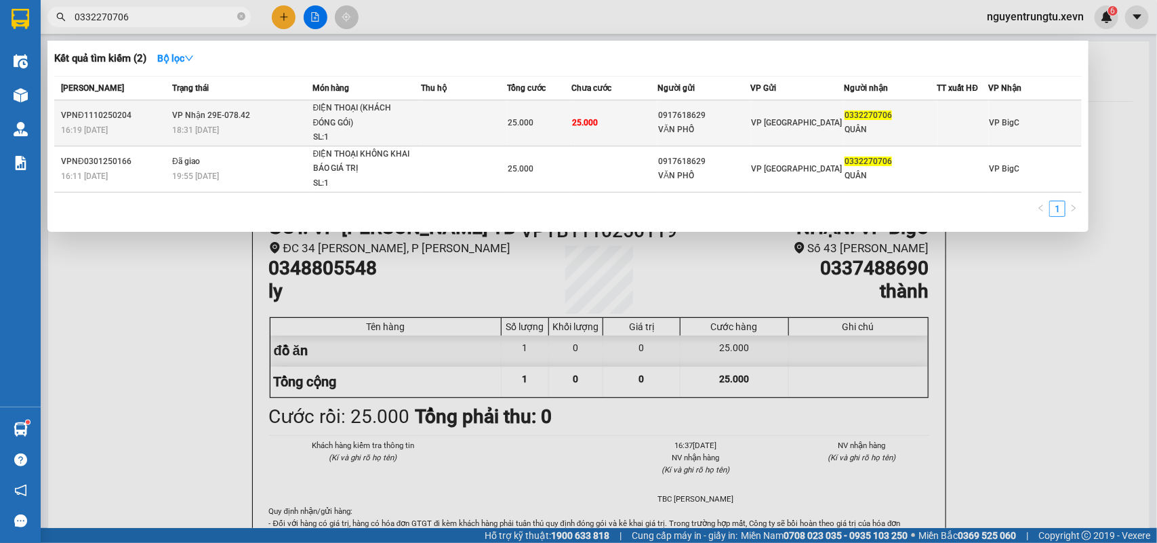
click at [740, 136] on div "VĂN PHỐ" at bounding box center [704, 130] width 92 height 14
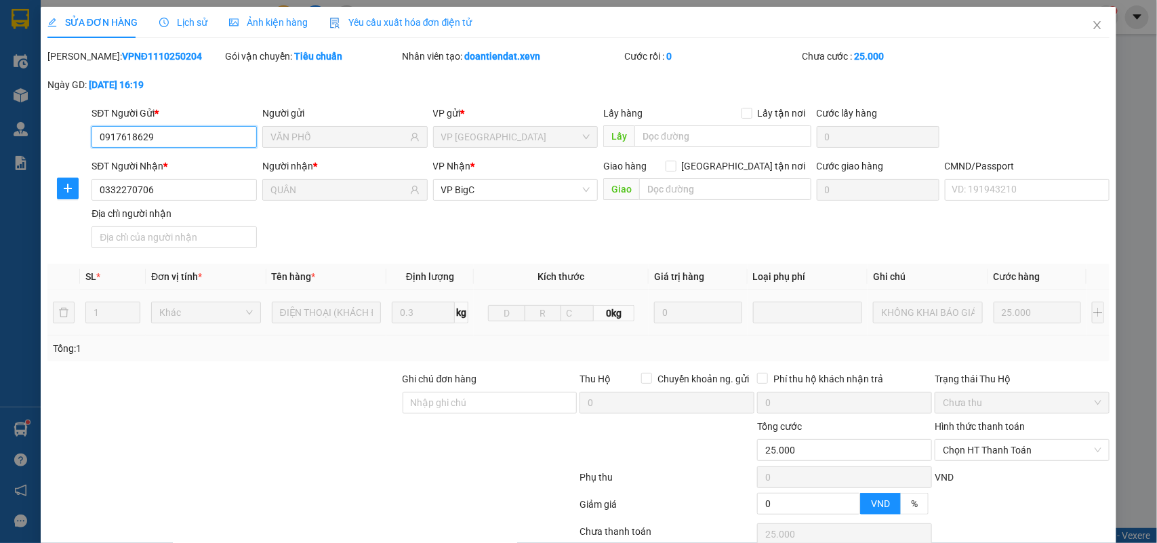
scroll to position [107, 0]
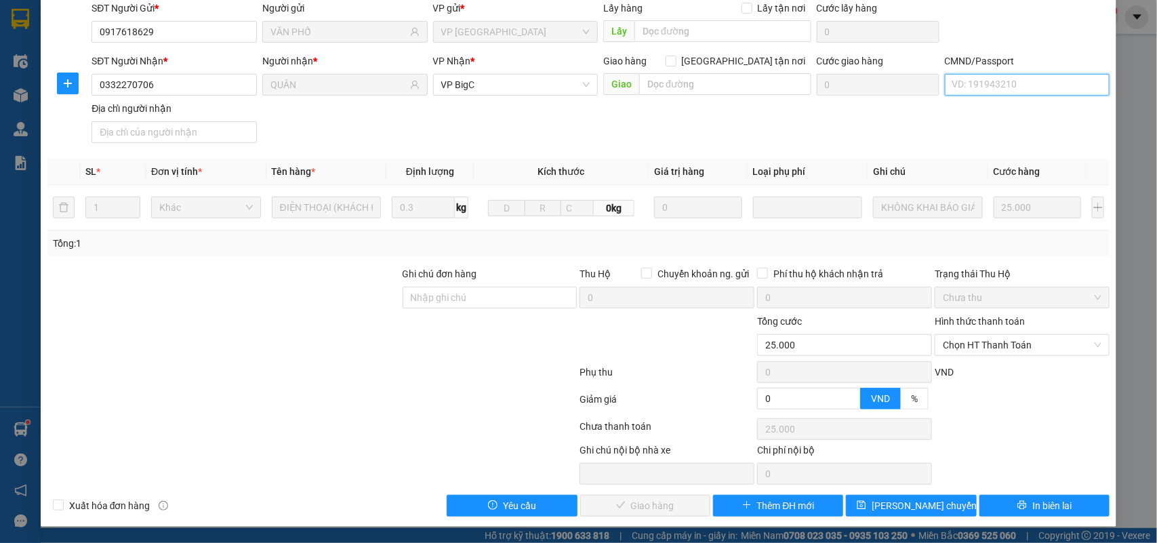
click at [998, 86] on input "CMND/Passport" at bounding box center [1027, 85] width 165 height 22
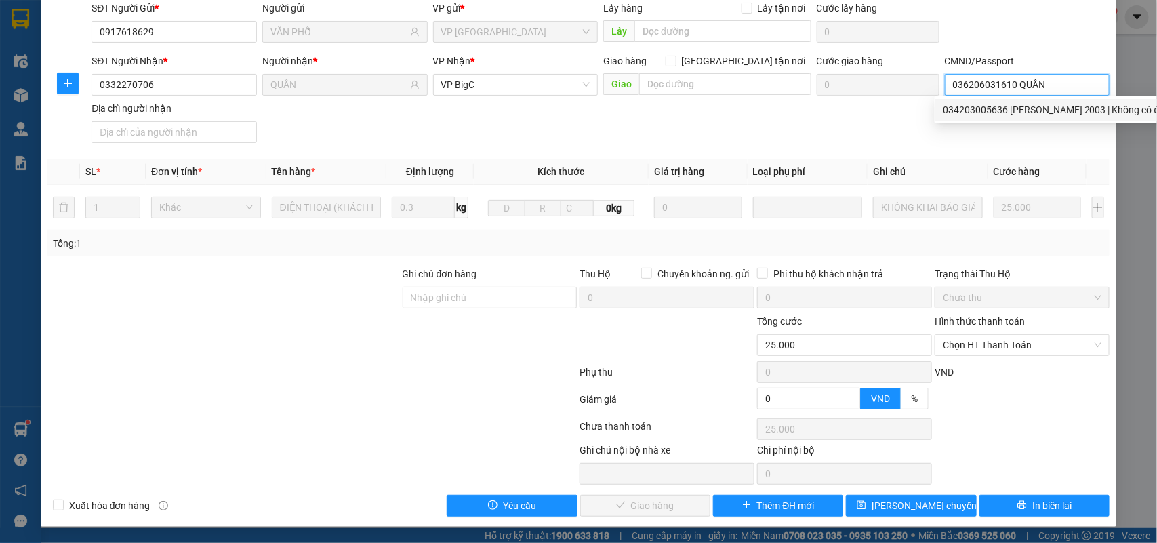
drag, startPoint x: 990, startPoint y: 334, endPoint x: 991, endPoint y: 356, distance: 21.7
click at [990, 337] on span "Chọn HT Thanh Toán" at bounding box center [1022, 345] width 159 height 20
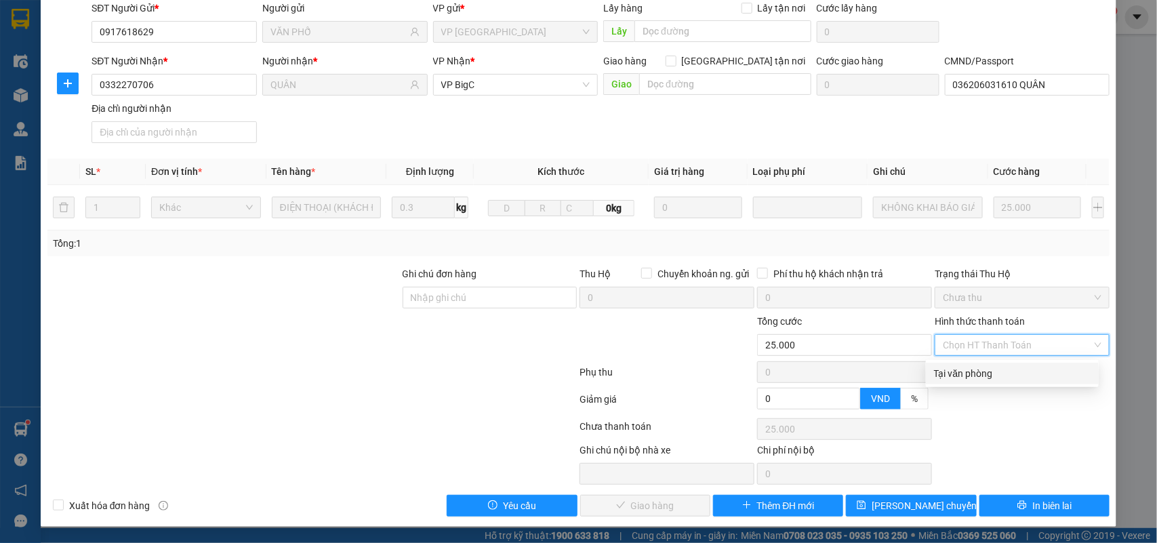
drag, startPoint x: 993, startPoint y: 361, endPoint x: 990, endPoint y: 395, distance: 33.3
click at [994, 367] on div "Tại văn phòng" at bounding box center [1012, 374] width 173 height 22
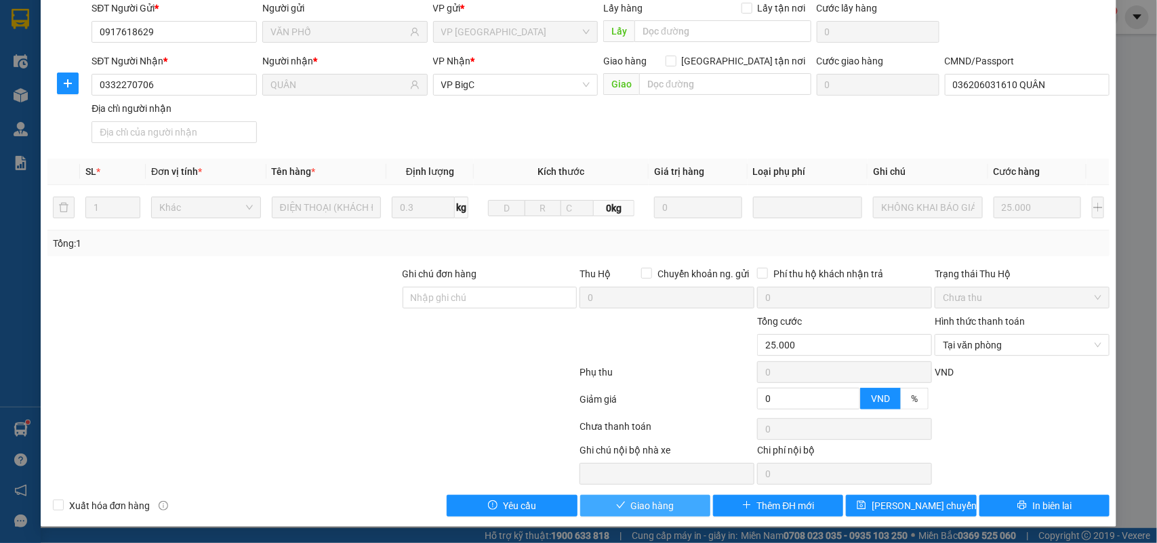
click at [679, 510] on button "Giao hàng" at bounding box center [645, 506] width 130 height 22
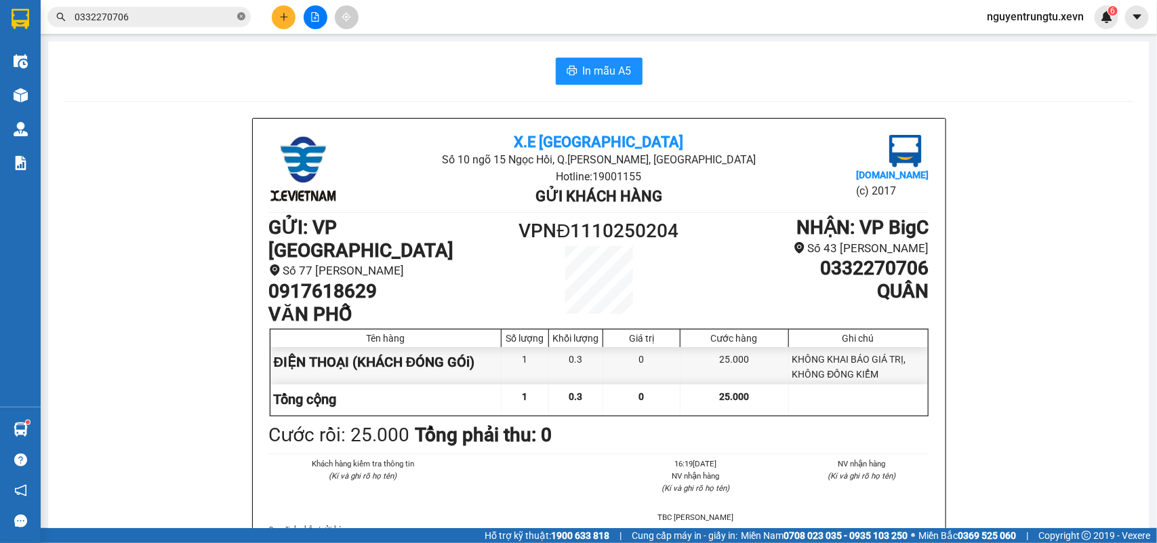
click at [244, 19] on icon "close-circle" at bounding box center [241, 16] width 8 height 8
click at [185, 7] on span at bounding box center [148, 17] width 203 height 20
drag, startPoint x: 185, startPoint y: 7, endPoint x: 185, endPoint y: 18, distance: 10.8
click at [184, 9] on span at bounding box center [148, 17] width 203 height 20
click at [185, 18] on input "text" at bounding box center [155, 16] width 160 height 15
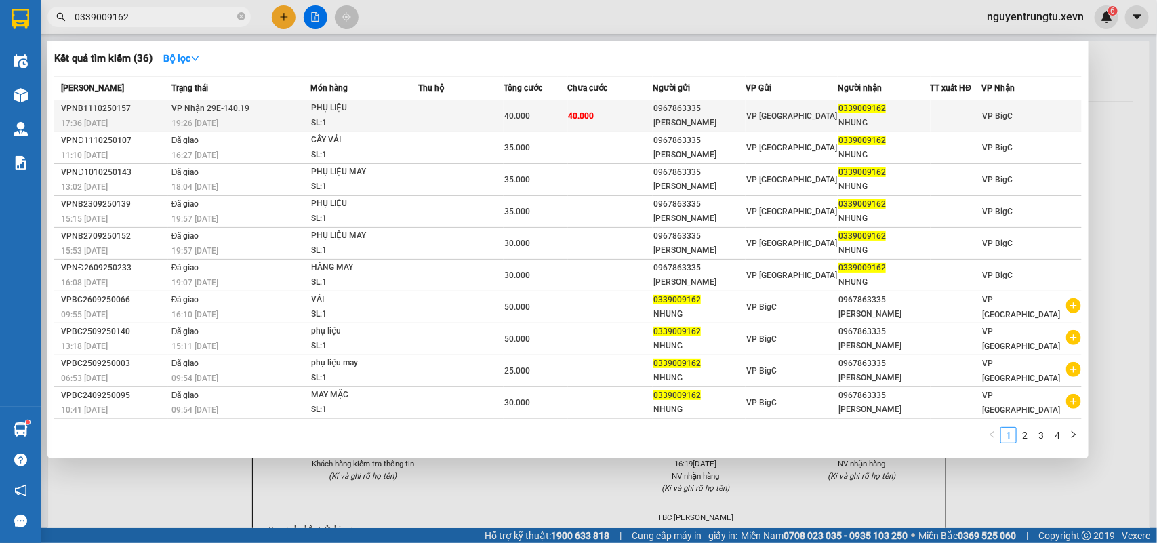
click at [613, 121] on td "40.000" at bounding box center [610, 116] width 85 height 32
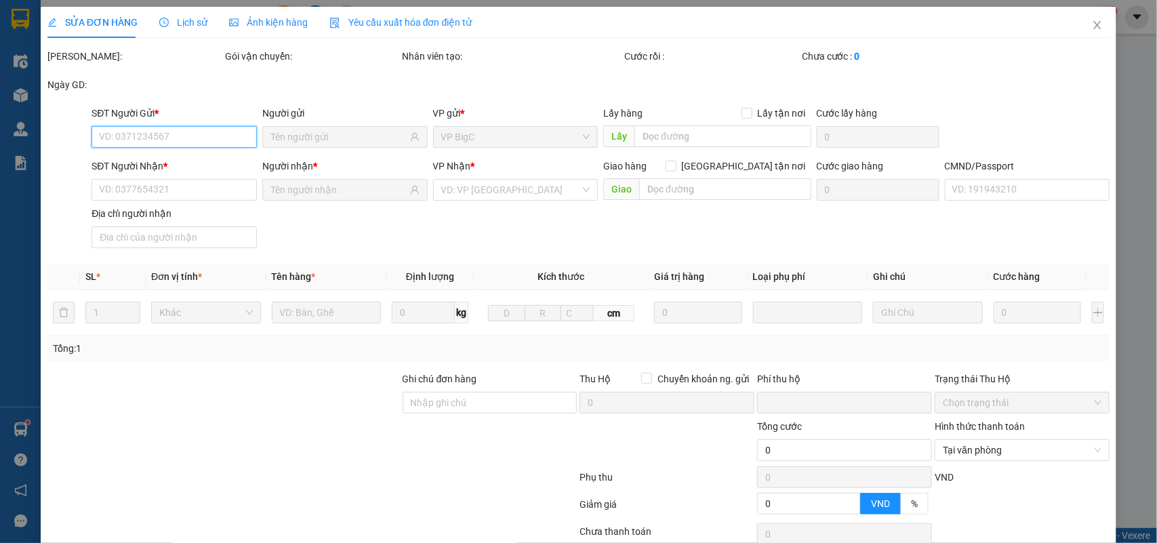
scroll to position [107, 0]
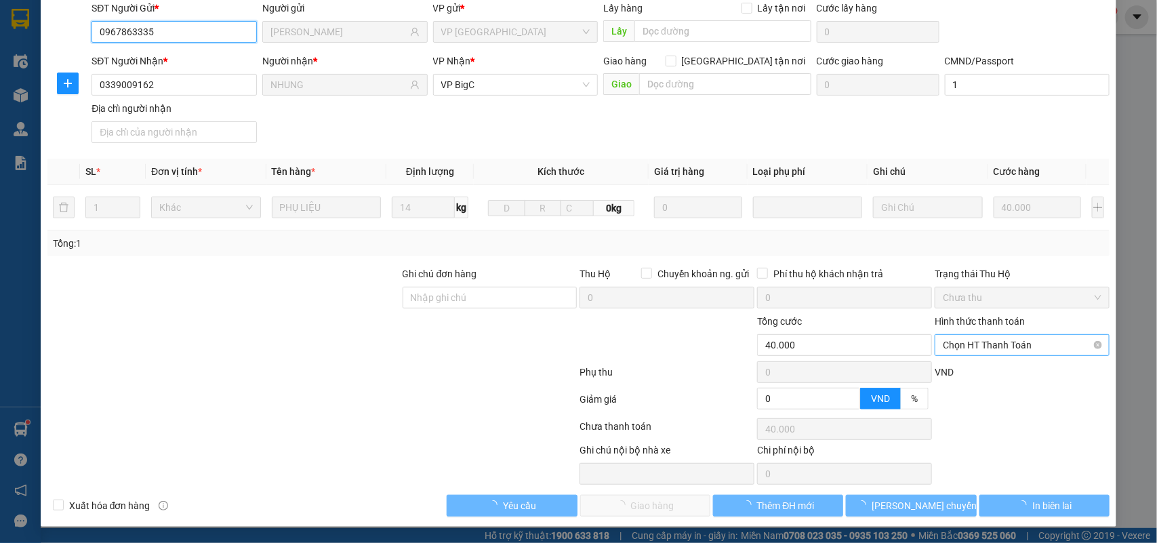
click at [991, 340] on span "Chọn HT Thanh Toán" at bounding box center [1022, 345] width 159 height 20
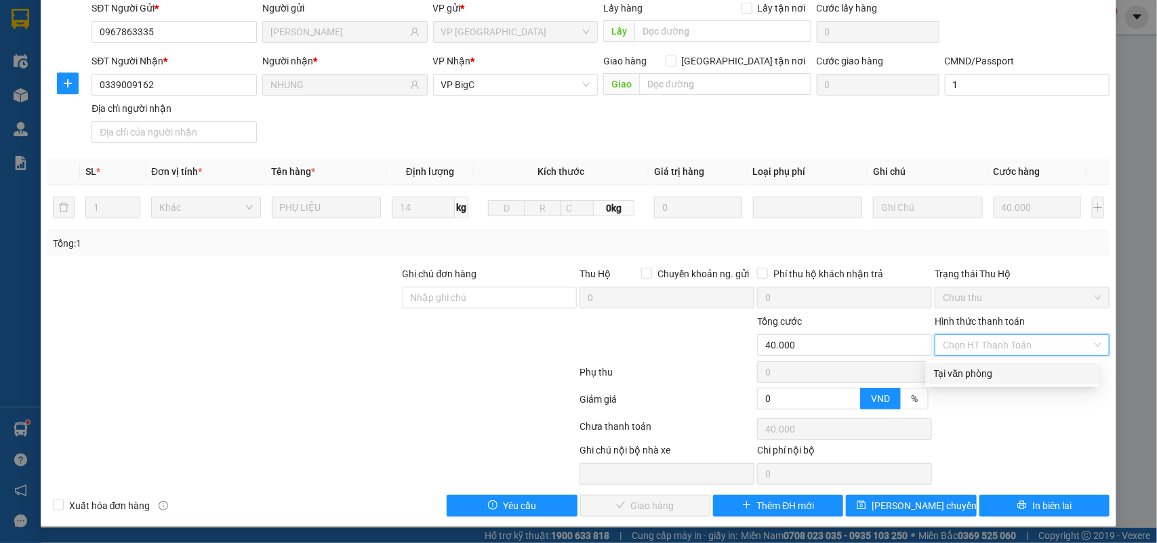
click at [988, 371] on div "Tại văn phòng" at bounding box center [1012, 373] width 157 height 15
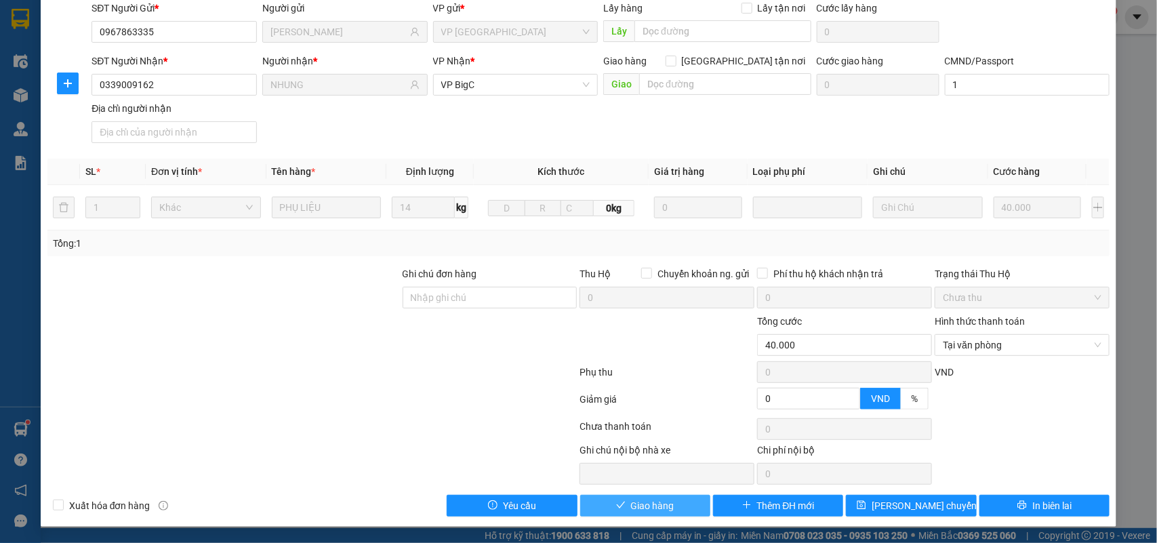
click at [660, 507] on span "Giao hàng" at bounding box center [652, 505] width 43 height 15
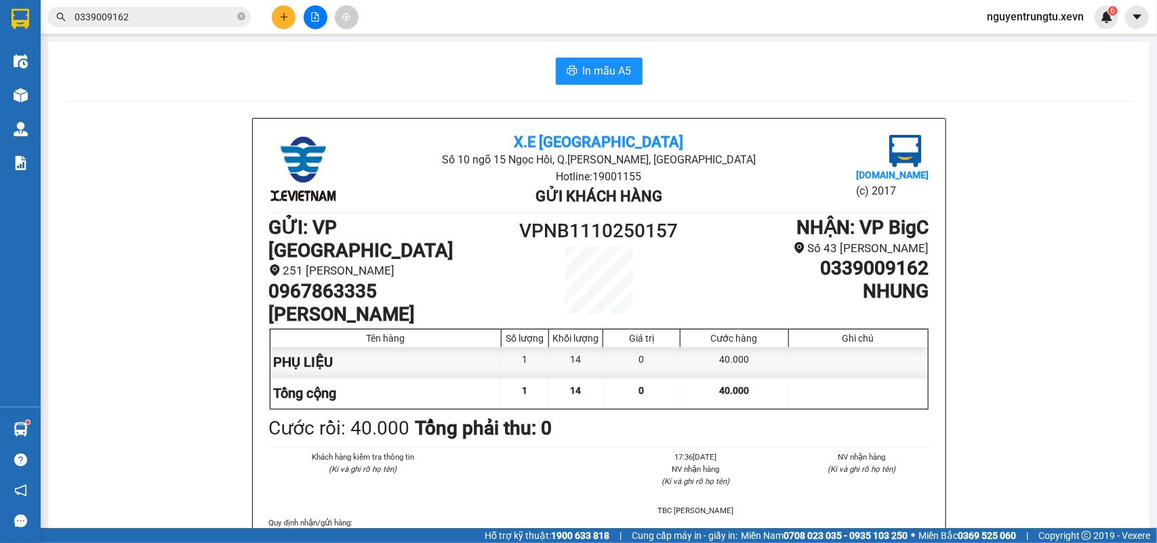
click at [302, 12] on div at bounding box center [315, 17] width 102 height 24
click at [275, 12] on button at bounding box center [284, 17] width 24 height 24
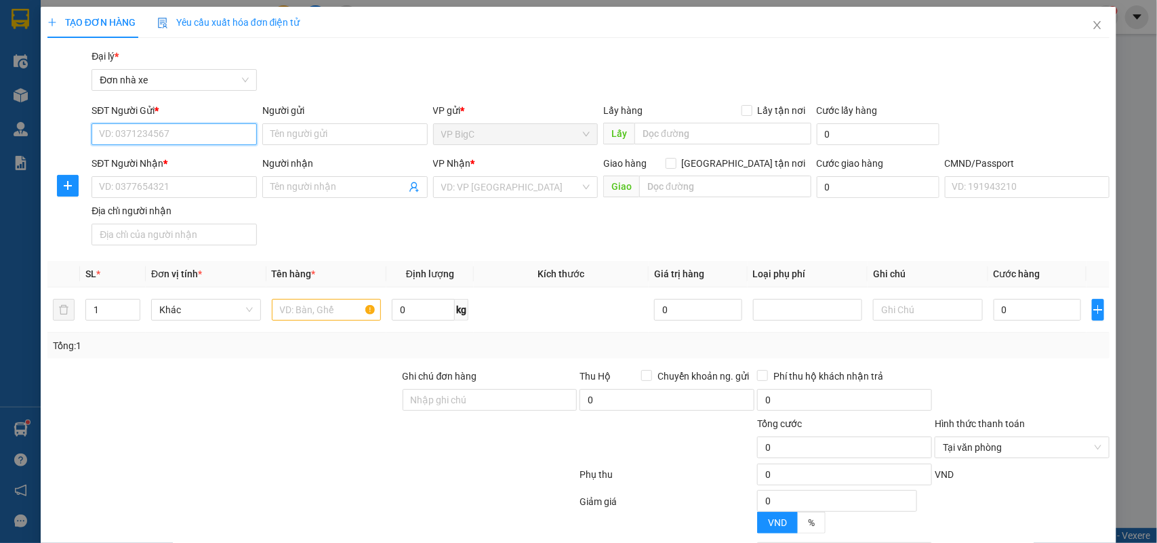
click at [188, 146] on div "SĐT Người Gửi * VD: 0371234567" at bounding box center [174, 126] width 165 height 47
click at [188, 142] on input "SĐT Người Gửi *" at bounding box center [174, 134] width 165 height 22
click at [194, 133] on input "SĐT Người Gửi *" at bounding box center [174, 134] width 165 height 22
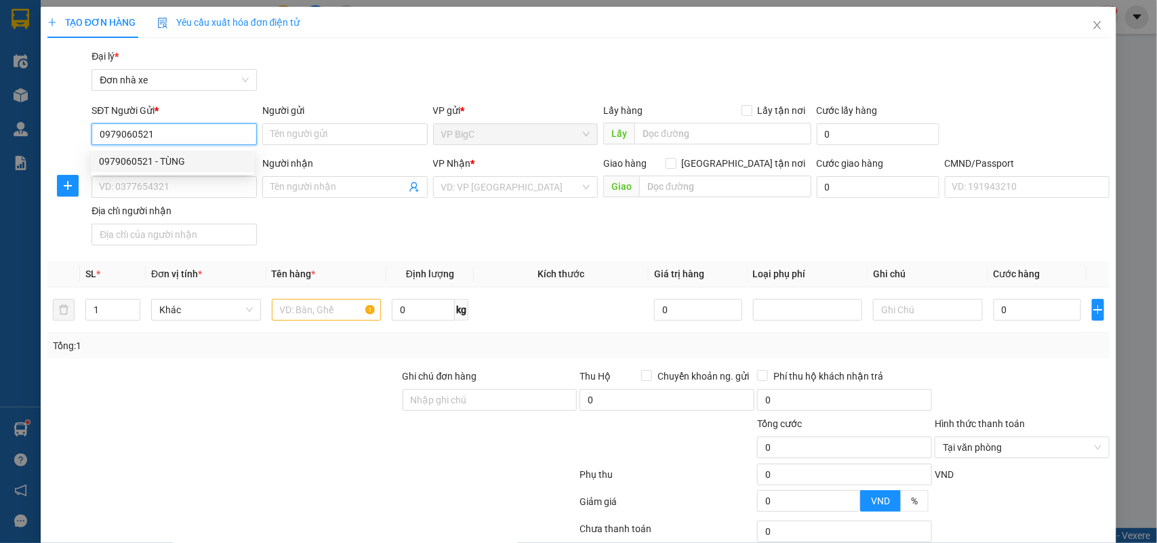
click at [202, 163] on div "0979060521 - TÙNG" at bounding box center [172, 161] width 147 height 15
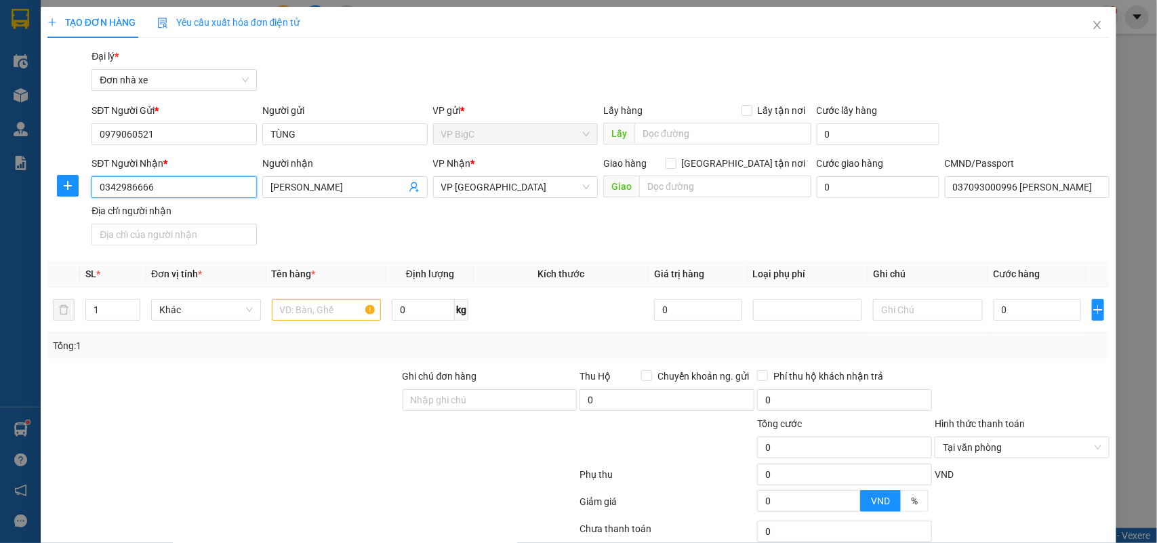
drag, startPoint x: 188, startPoint y: 197, endPoint x: 0, endPoint y: 197, distance: 187.8
click at [0, 197] on div "TẠO ĐƠN HÀNG Yêu cầu xuất hóa đơn điện tử Transit Pickup Surcharge Ids Transit …" at bounding box center [578, 271] width 1157 height 543
drag, startPoint x: 188, startPoint y: 222, endPoint x: 449, endPoint y: 217, distance: 261.0
click at [185, 224] on div "0342986666 - Linh" at bounding box center [172, 215] width 163 height 22
click at [1026, 190] on input "037098004467 NG NGHĨA HƯNG" at bounding box center [1027, 187] width 165 height 22
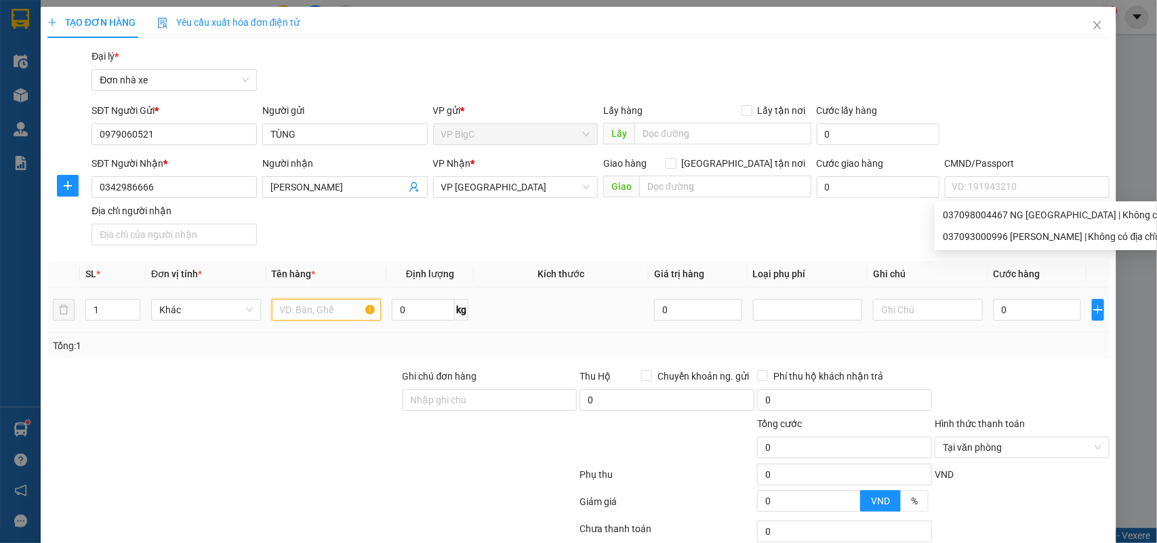
click at [349, 317] on input "text" at bounding box center [327, 310] width 110 height 22
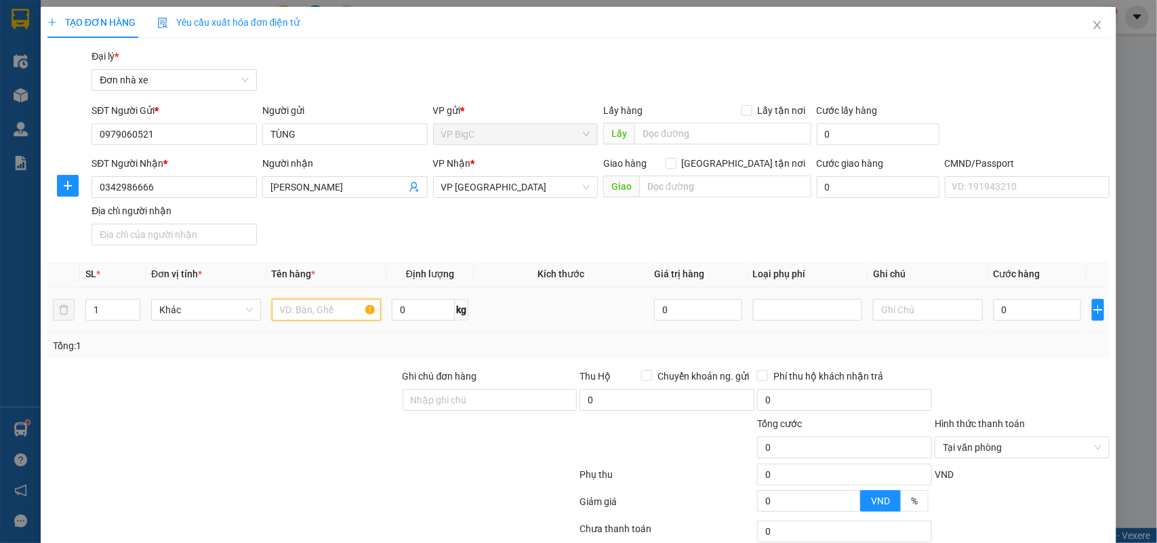
click at [343, 308] on input "text" at bounding box center [327, 310] width 110 height 22
drag, startPoint x: 161, startPoint y: 188, endPoint x: 0, endPoint y: 188, distance: 161.3
click at [0, 188] on div "TẠO ĐƠN HÀNG Yêu cầu xuất hóa đơn điện tử Transit Pickup Surcharge Ids Transit …" at bounding box center [578, 271] width 1157 height 543
click at [308, 305] on input "text" at bounding box center [327, 310] width 110 height 22
click at [1012, 297] on div "0" at bounding box center [1037, 309] width 87 height 27
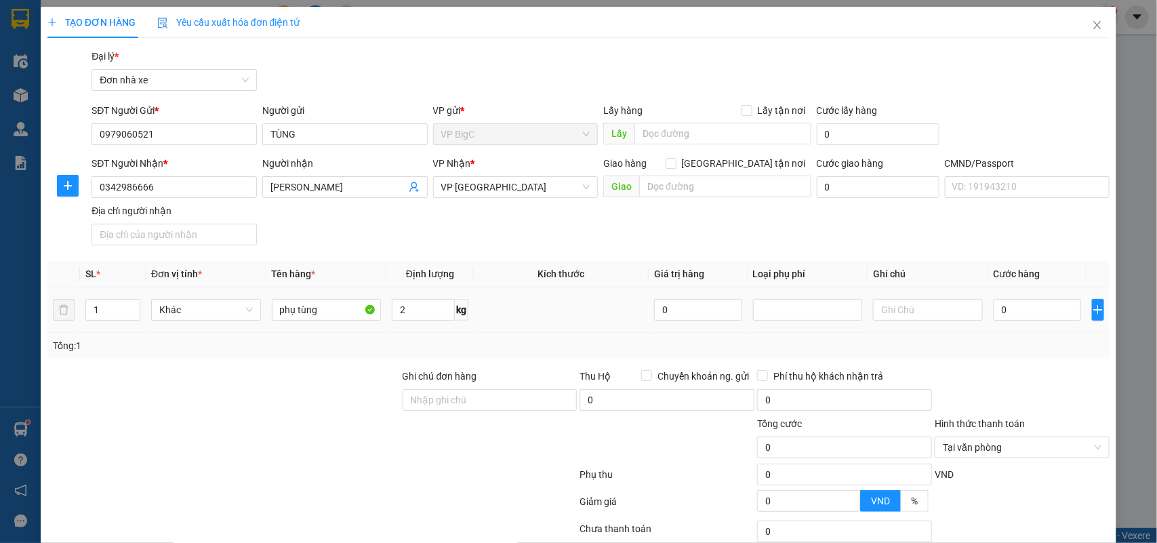
click at [1024, 326] on td "0" at bounding box center [1037, 309] width 98 height 45
click at [1051, 316] on input "0" at bounding box center [1037, 310] width 87 height 22
click at [1034, 266] on th "Cước hàng" at bounding box center [1037, 274] width 98 height 26
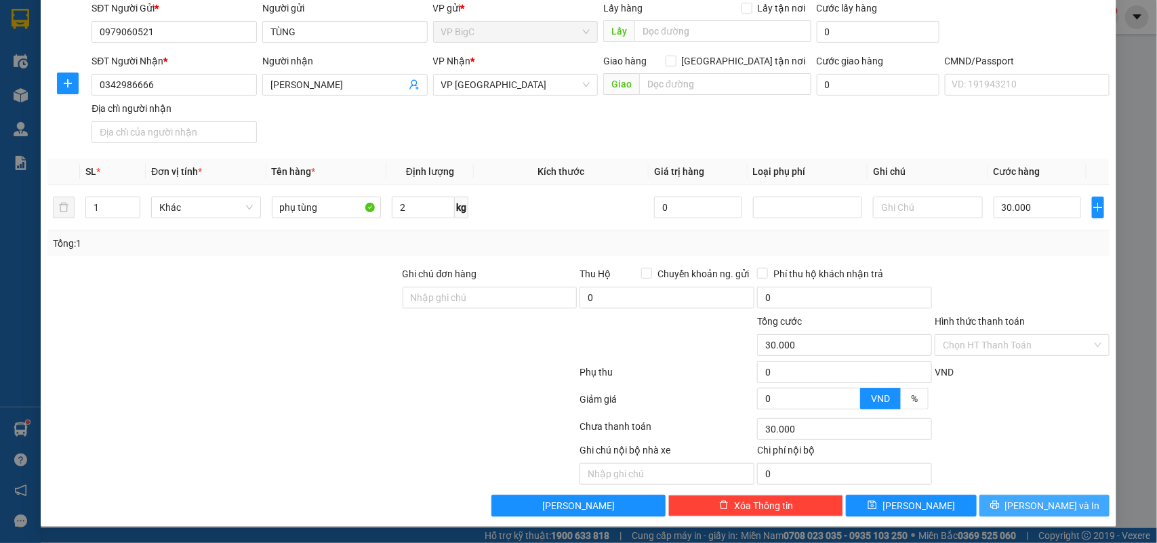
click at [1027, 514] on button "[PERSON_NAME] và In" at bounding box center [1045, 506] width 130 height 22
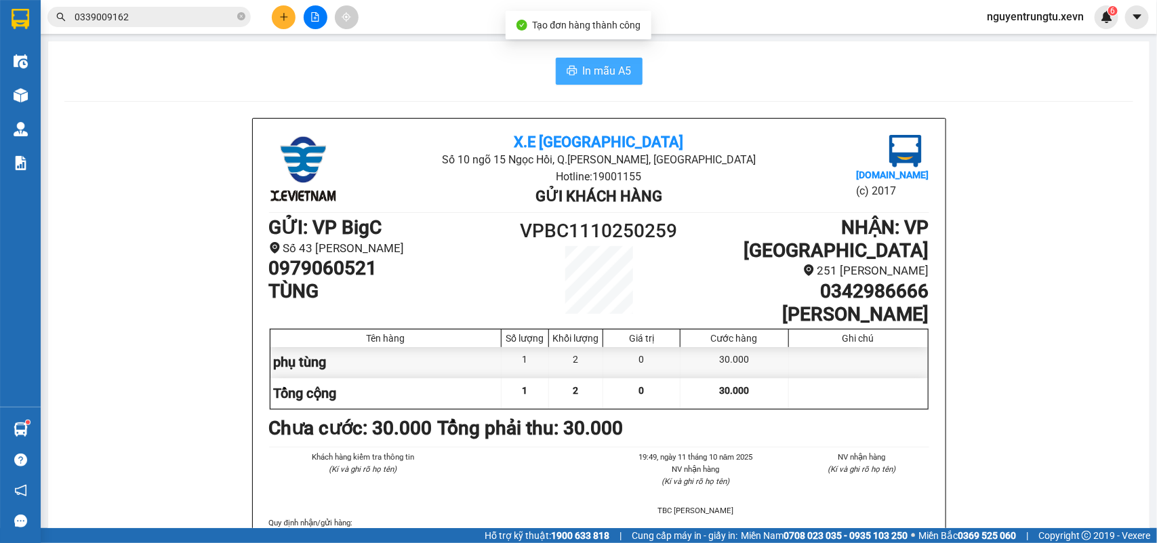
click at [591, 73] on span "In mẫu A5" at bounding box center [607, 70] width 49 height 17
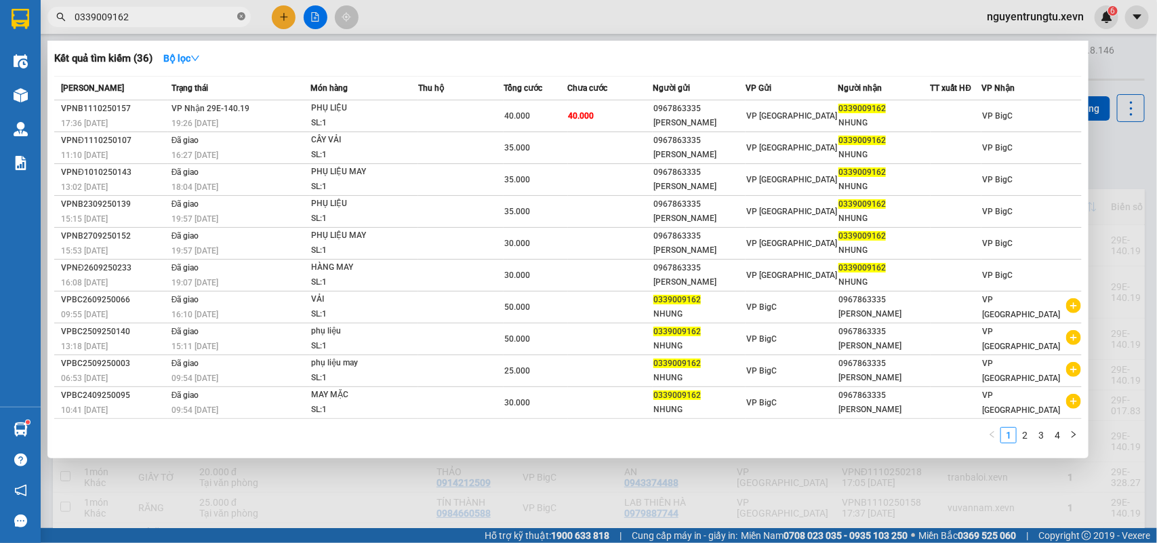
click at [241, 18] on icon "close-circle" at bounding box center [241, 16] width 8 height 8
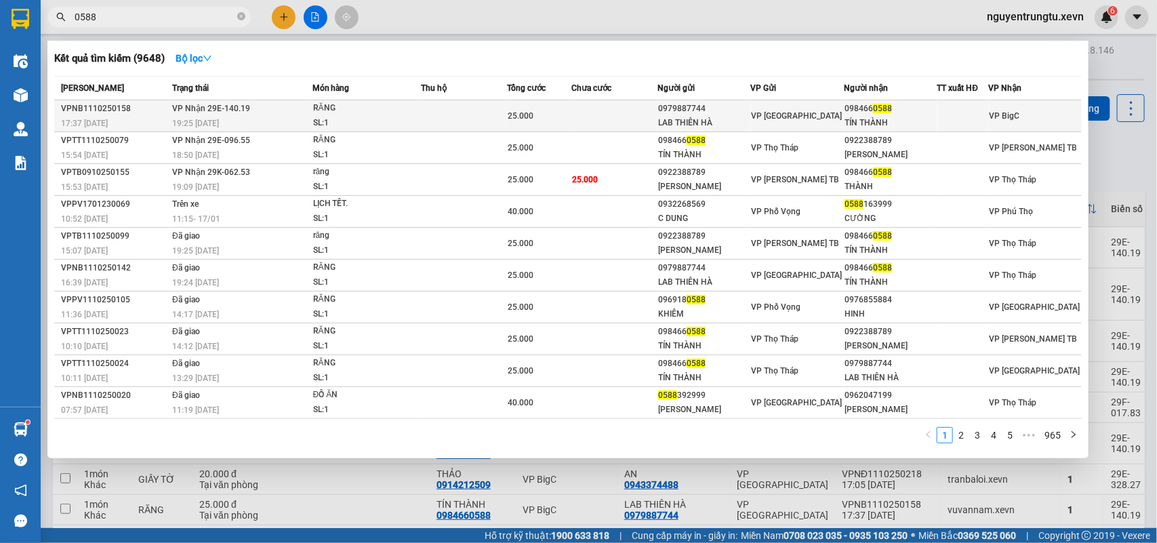
click at [502, 109] on td at bounding box center [464, 116] width 86 height 32
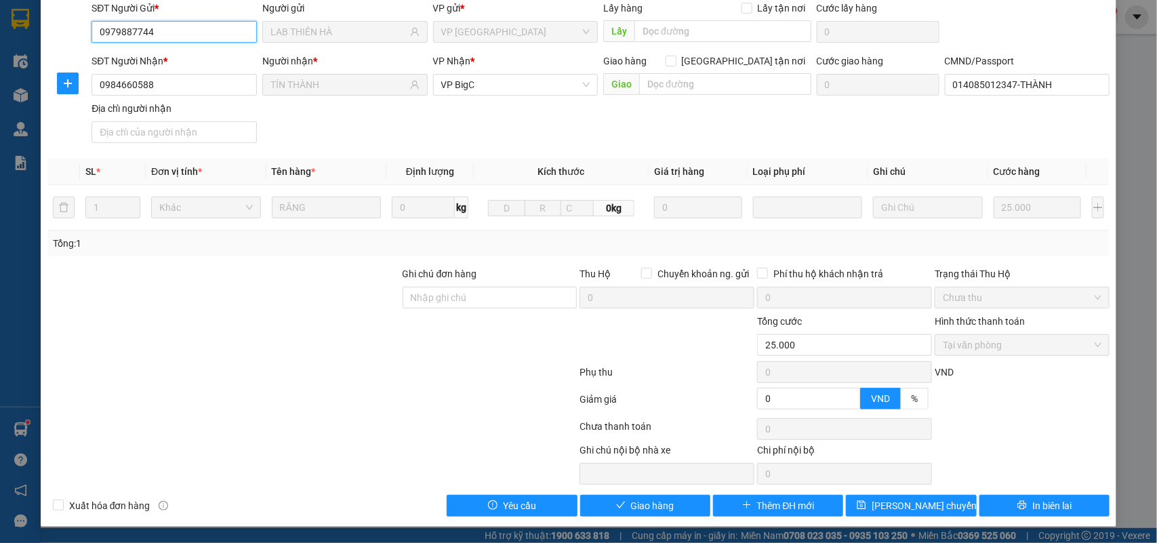
scroll to position [107, 0]
click at [622, 507] on button "Giao hàng" at bounding box center [645, 506] width 130 height 22
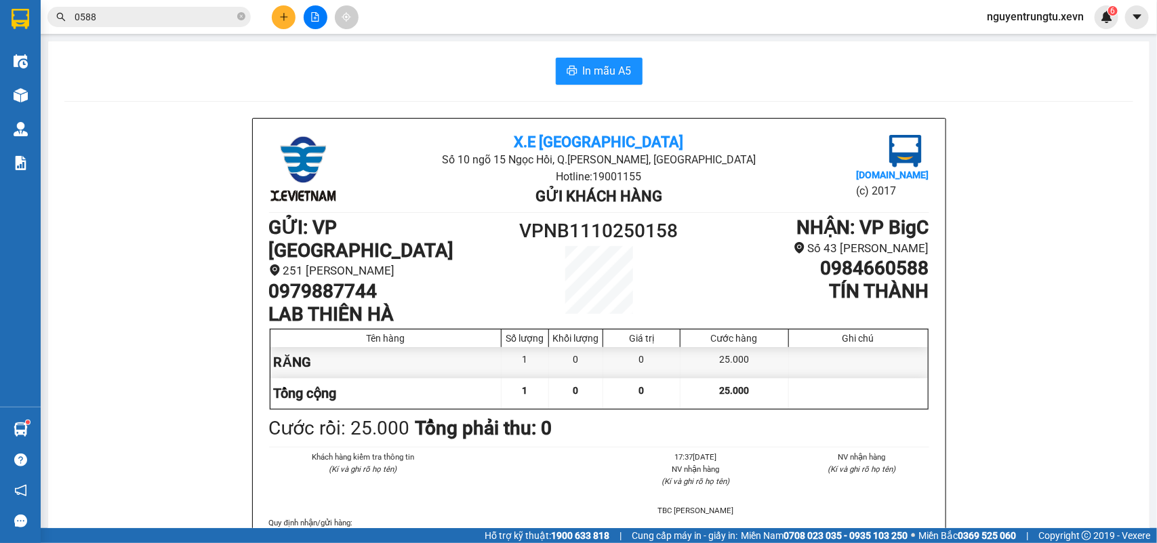
click at [235, 15] on span "0588" at bounding box center [148, 17] width 203 height 20
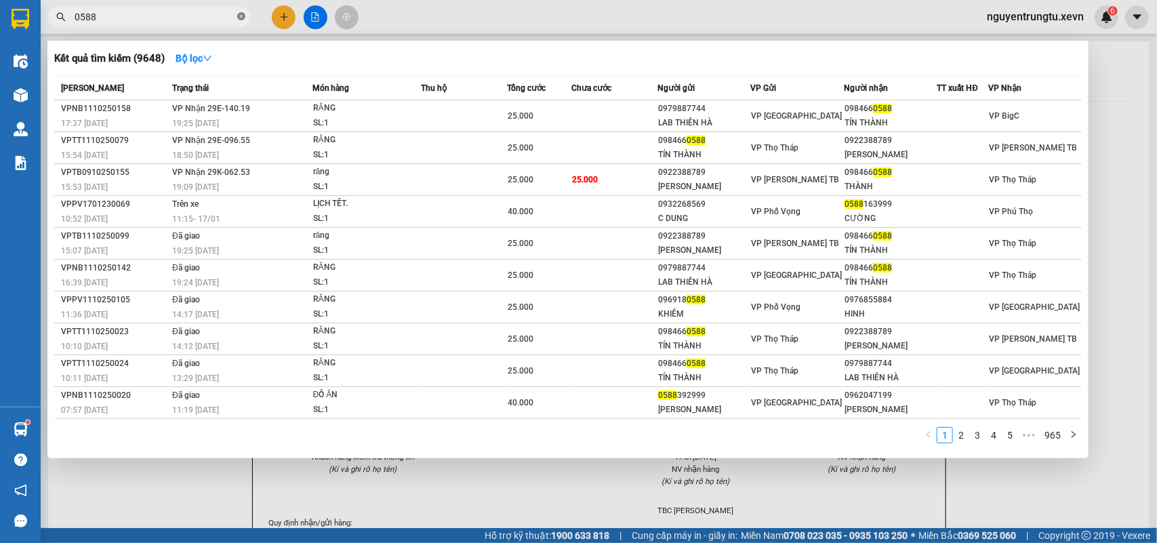
click at [239, 15] on icon "close-circle" at bounding box center [241, 16] width 8 height 8
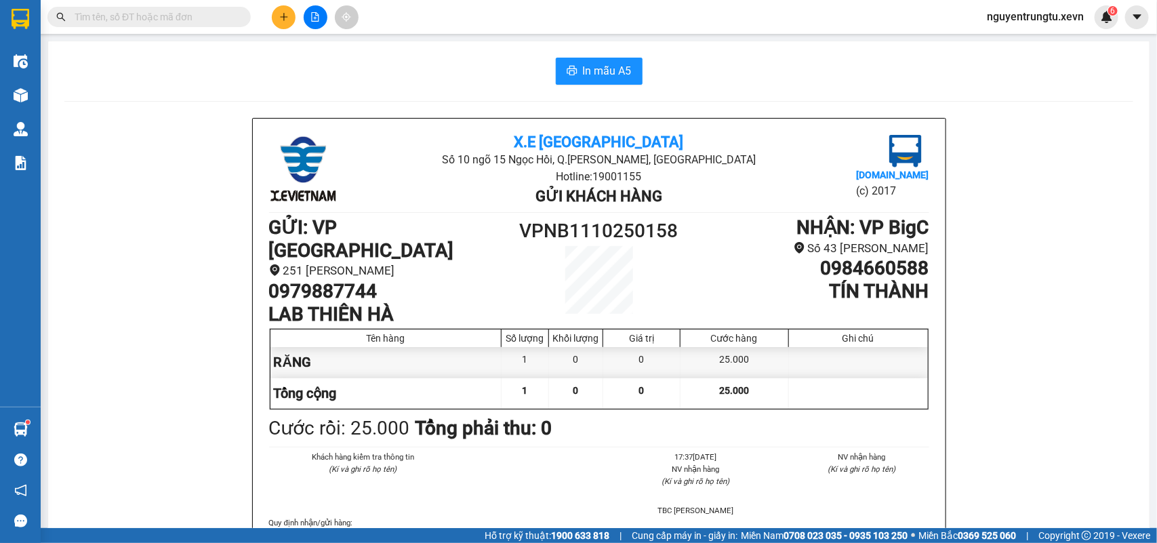
click at [161, 22] on input "text" at bounding box center [155, 16] width 160 height 15
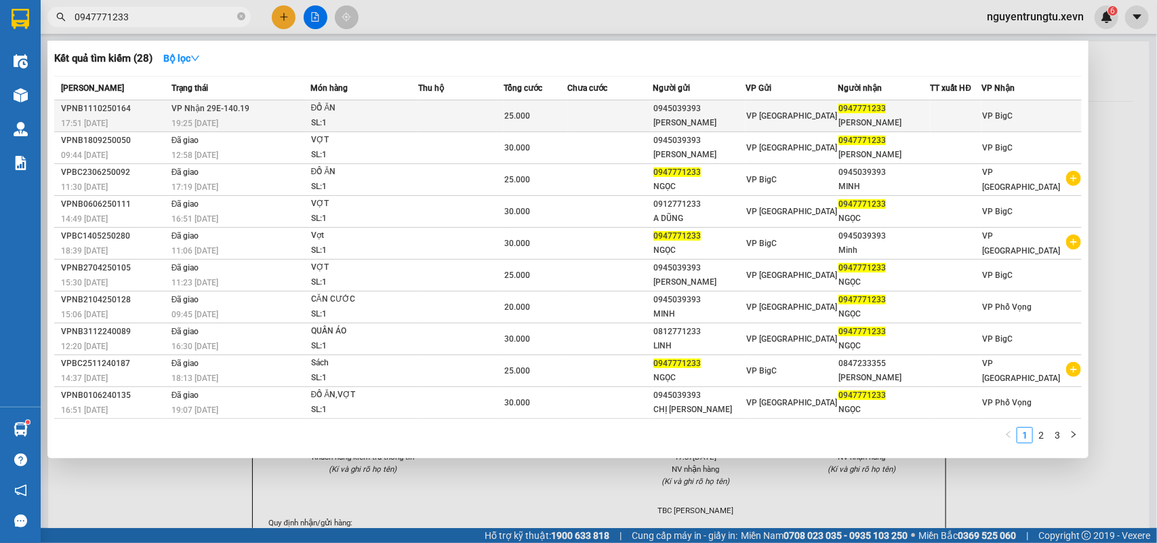
type input "0947771233"
click at [443, 112] on td at bounding box center [460, 116] width 85 height 32
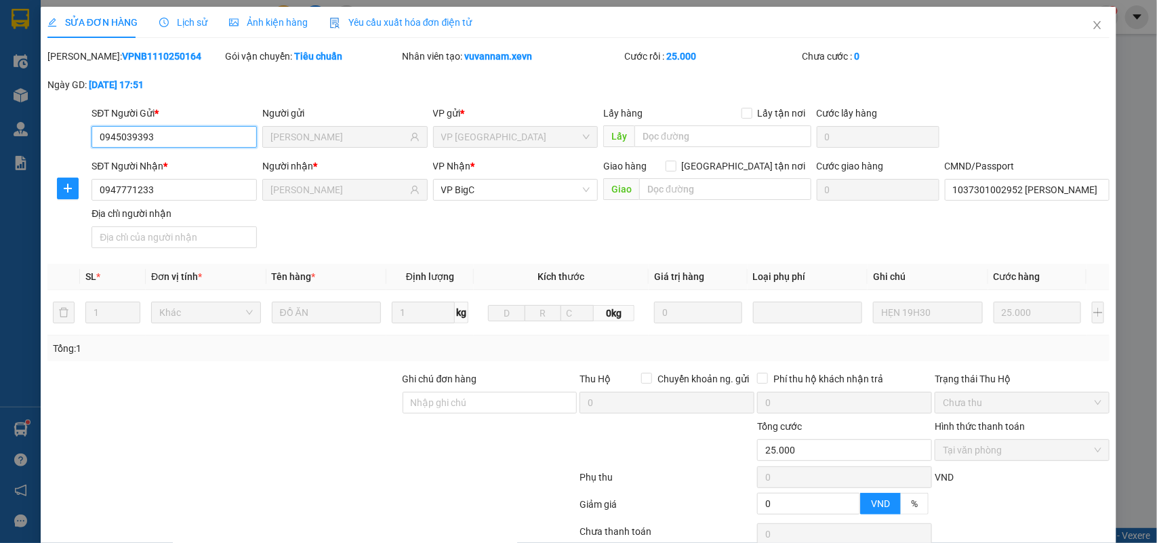
type input "0945039393"
type input "[PERSON_NAME]"
type input "0947771233"
type input "[PERSON_NAME]"
type input "1037301002952 [PERSON_NAME]"
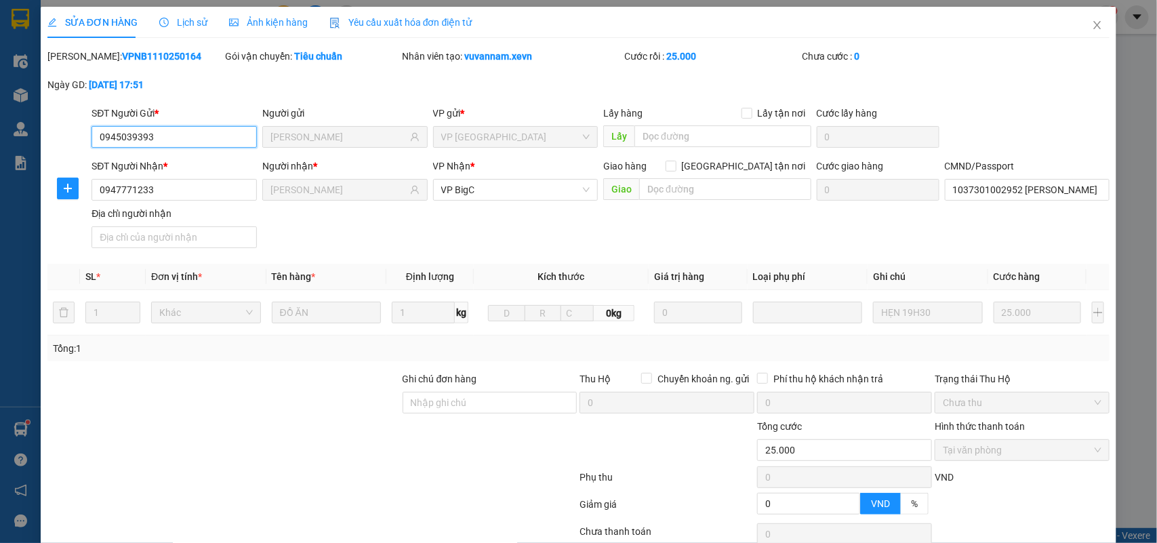
type input "0"
type input "25.000"
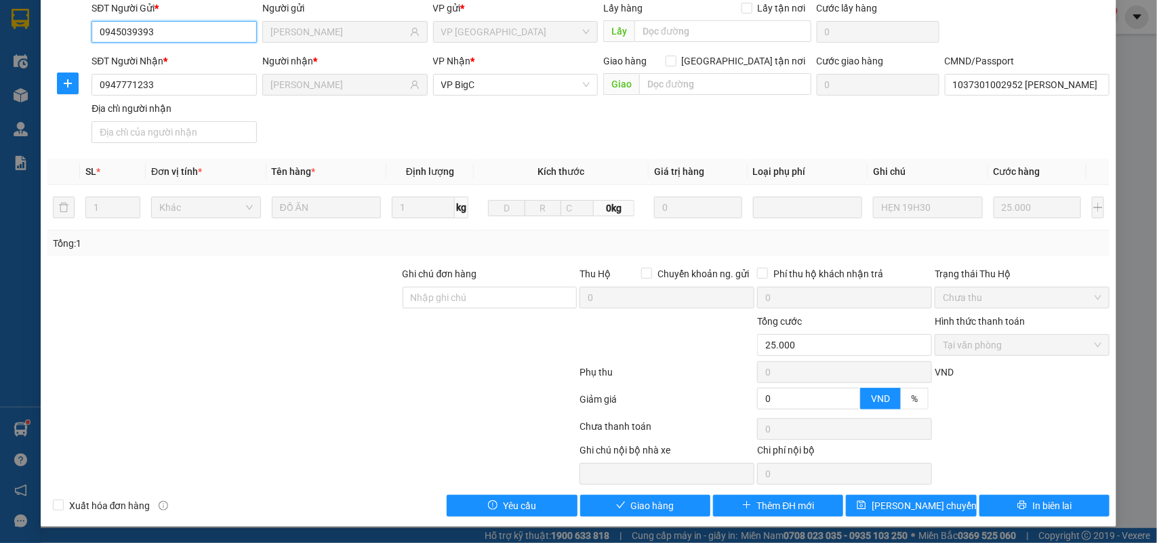
scroll to position [107, 0]
click at [618, 508] on icon "check" at bounding box center [620, 504] width 9 height 9
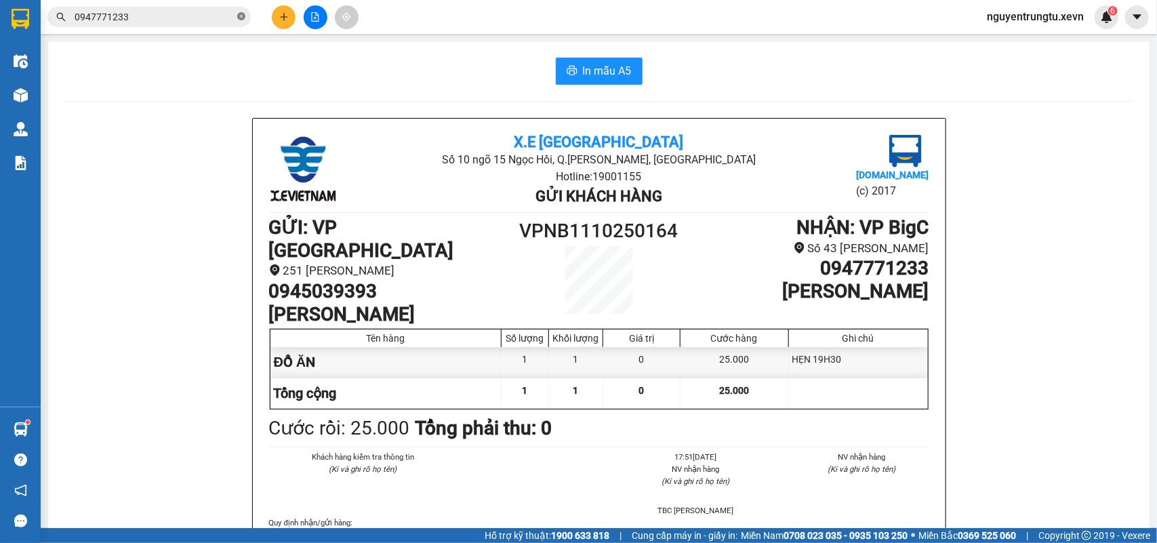
click at [241, 18] on icon "close-circle" at bounding box center [241, 16] width 8 height 8
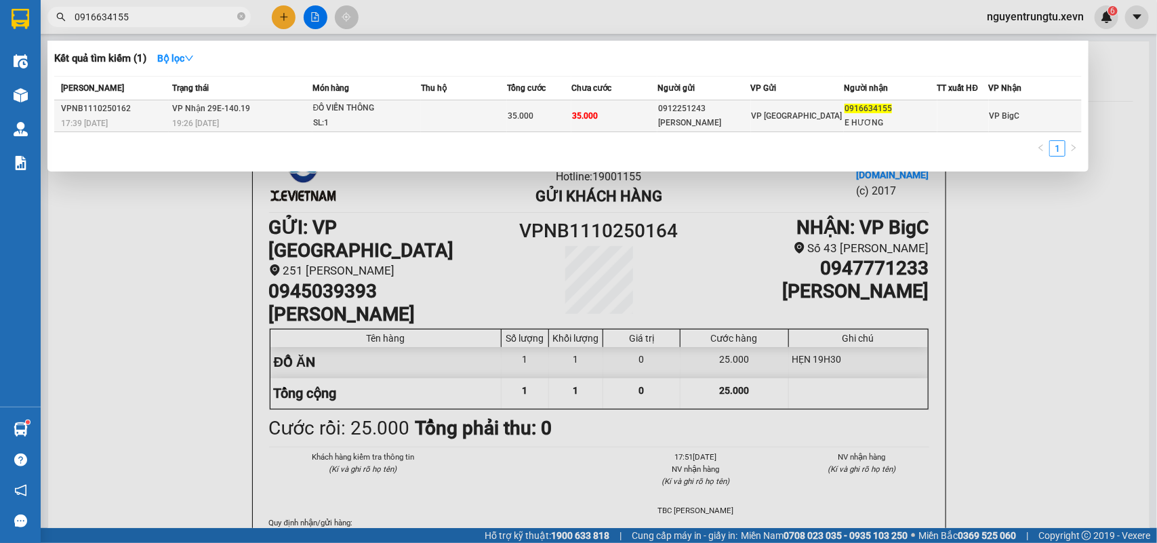
type input "0916634155"
click at [395, 117] on div "SL: 1" at bounding box center [364, 123] width 102 height 15
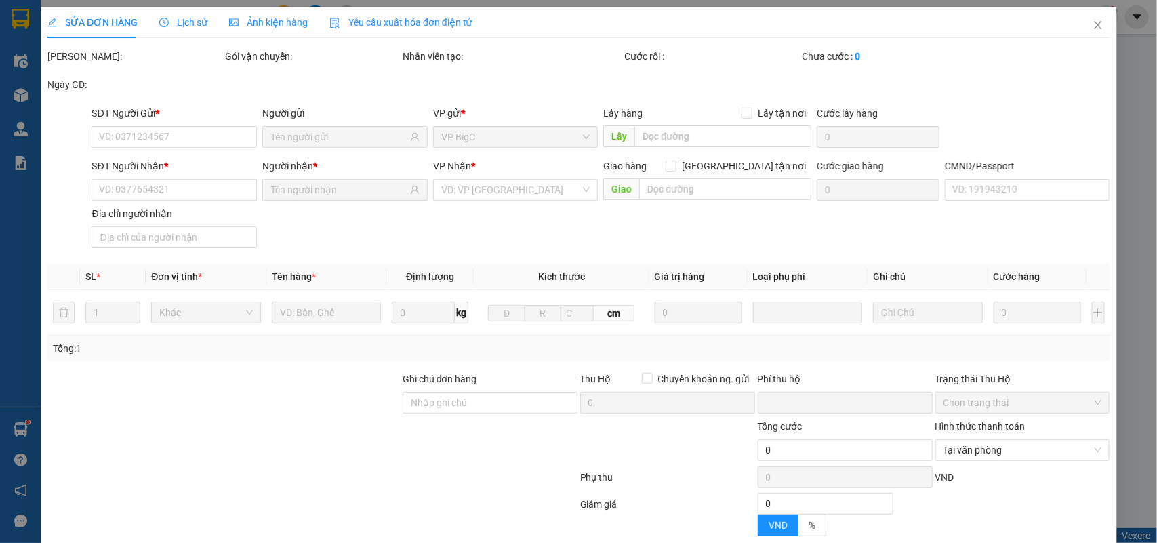
type input "0912251243"
type input "[PERSON_NAME]"
type input "0916634155"
type input "E HƯƠNG"
type input "001073070218 [PERSON_NAME]"
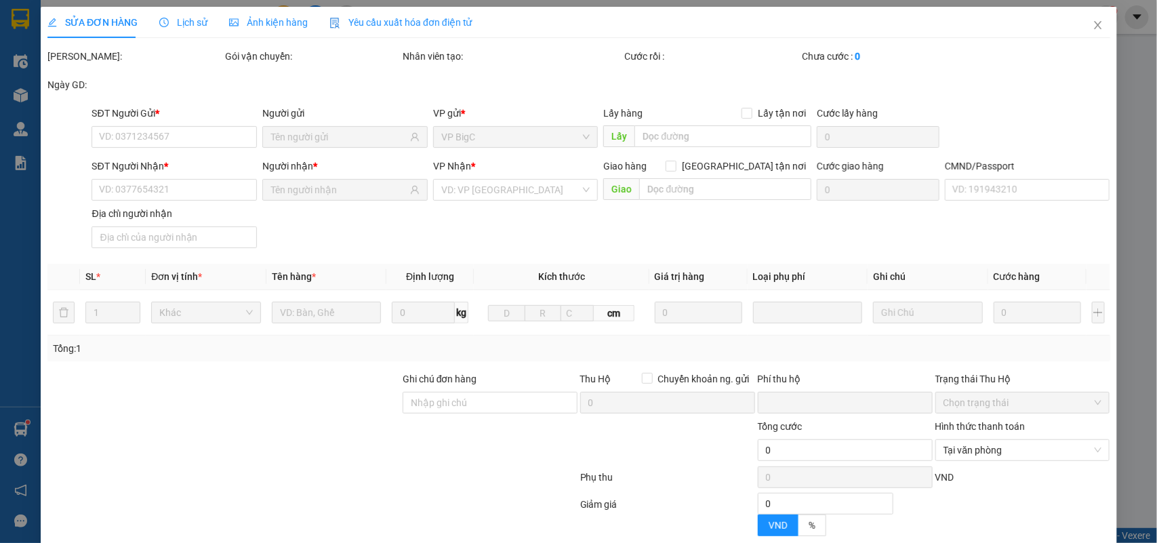
type input "0"
type input "35.000"
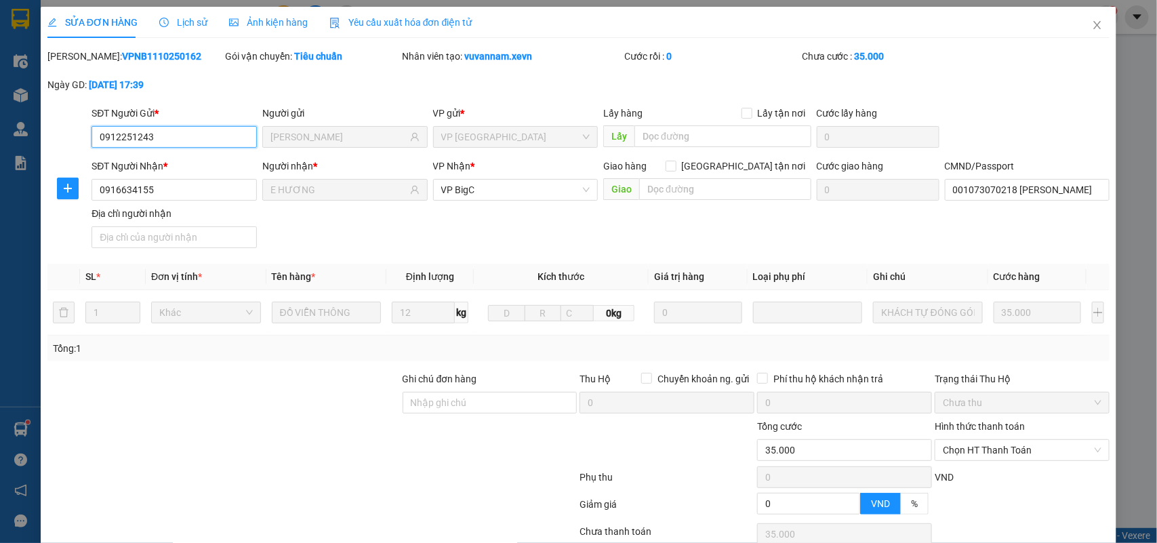
scroll to position [107, 0]
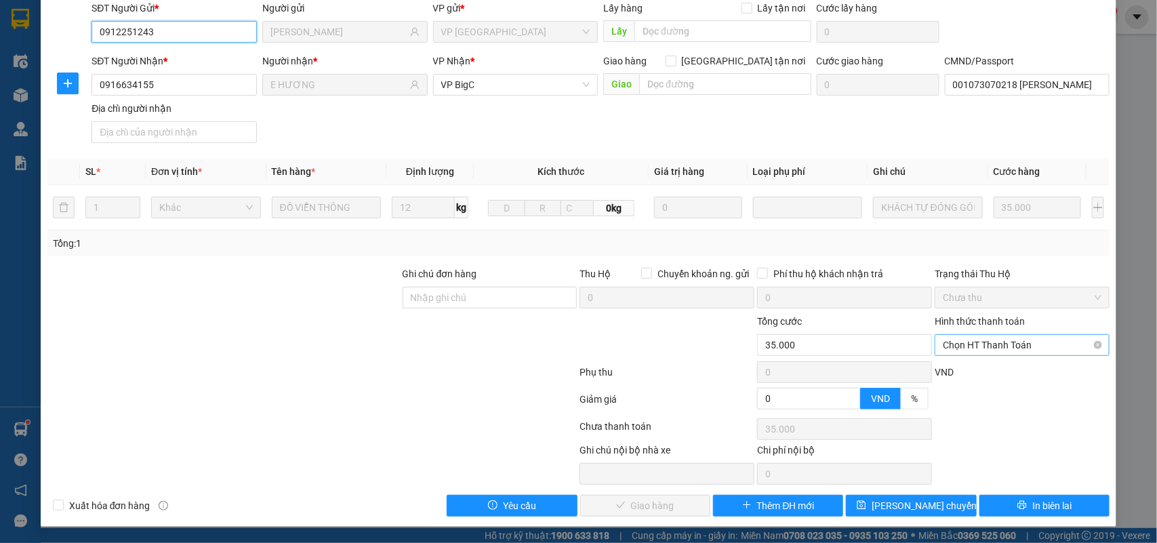
click at [1013, 350] on span "Chọn HT Thanh Toán" at bounding box center [1022, 345] width 159 height 20
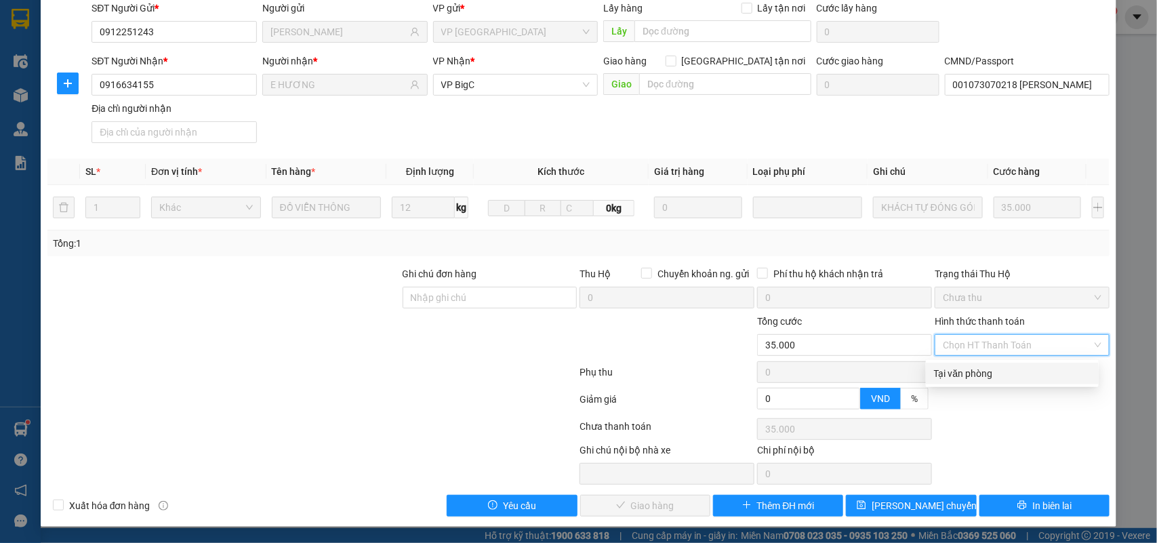
drag, startPoint x: 1005, startPoint y: 374, endPoint x: 922, endPoint y: 401, distance: 87.7
click at [1005, 374] on div "Tại văn phòng" at bounding box center [1012, 373] width 157 height 15
type input "0"
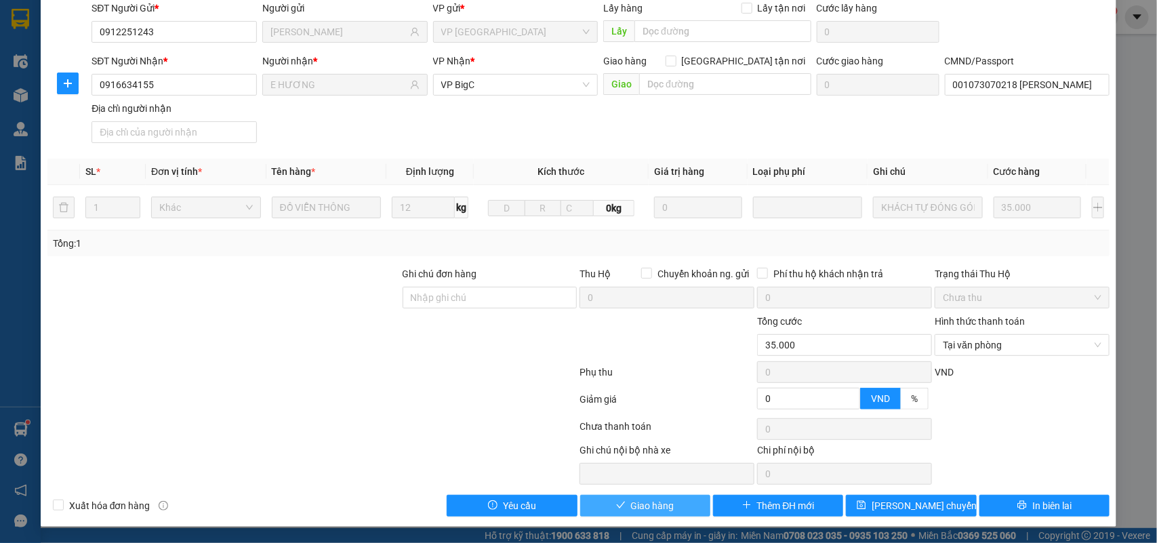
click at [648, 495] on button "Giao hàng" at bounding box center [645, 506] width 130 height 22
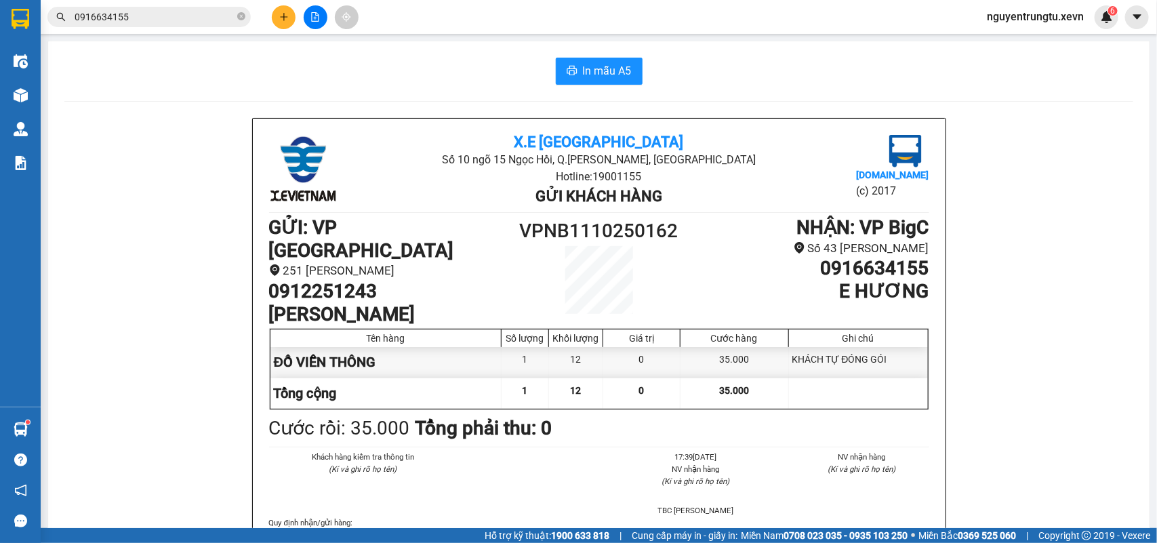
click at [275, 18] on button at bounding box center [284, 17] width 24 height 24
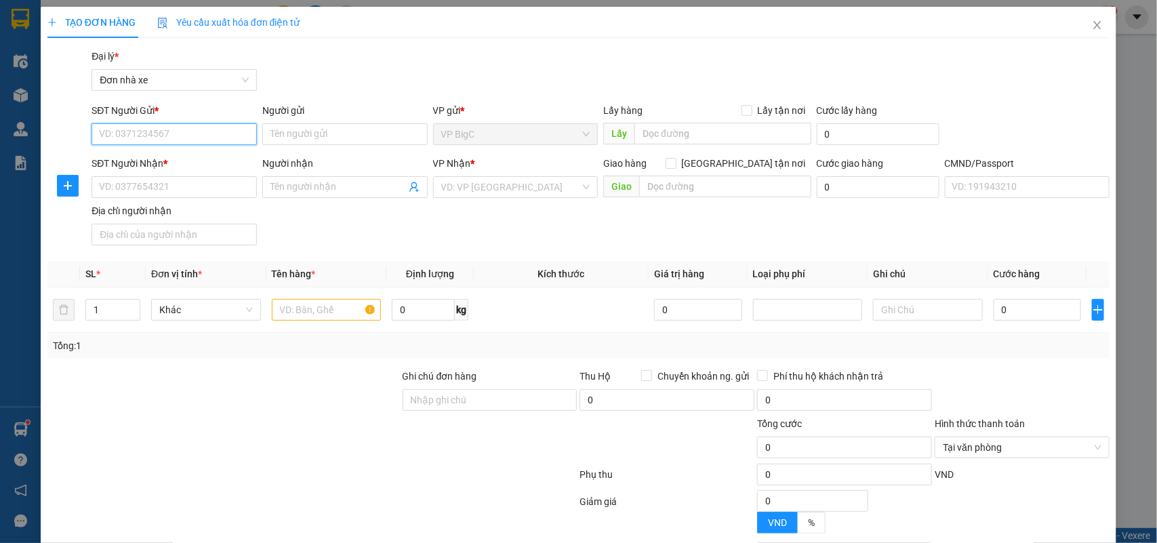
click at [197, 134] on input "SĐT Người Gửi *" at bounding box center [174, 134] width 165 height 22
drag, startPoint x: 168, startPoint y: 129, endPoint x: 110, endPoint y: 134, distance: 58.5
click at [110, 134] on input "8989" at bounding box center [174, 134] width 165 height 22
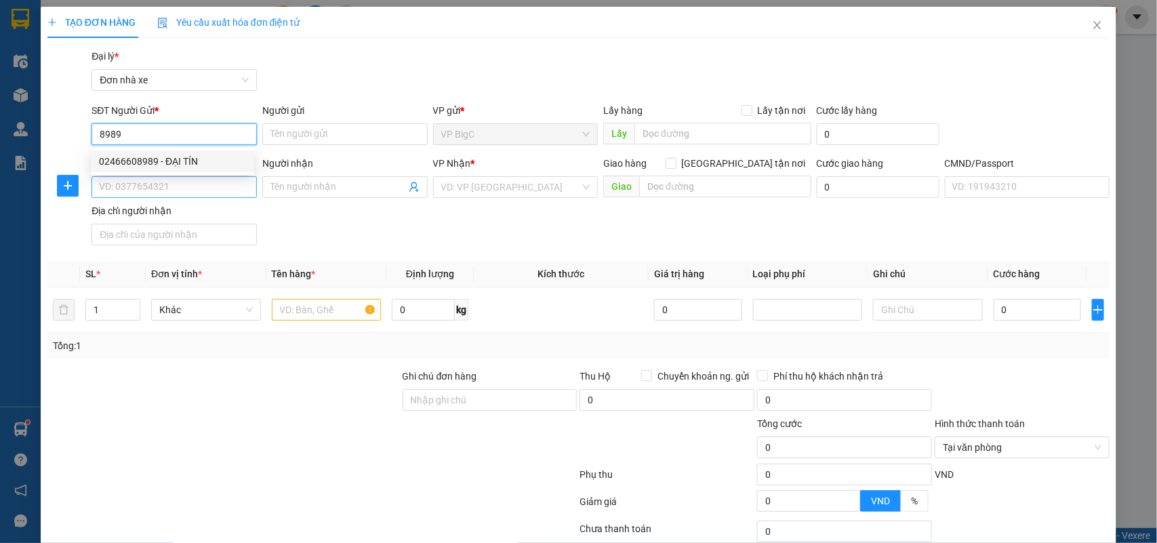
drag, startPoint x: 205, startPoint y: 157, endPoint x: 201, endPoint y: 180, distance: 24.2
click at [205, 156] on div "02466608989 - ĐẠI TÍN" at bounding box center [172, 161] width 147 height 15
type input "02466608989"
type input "ĐẠI TÍN"
type input "0961633206"
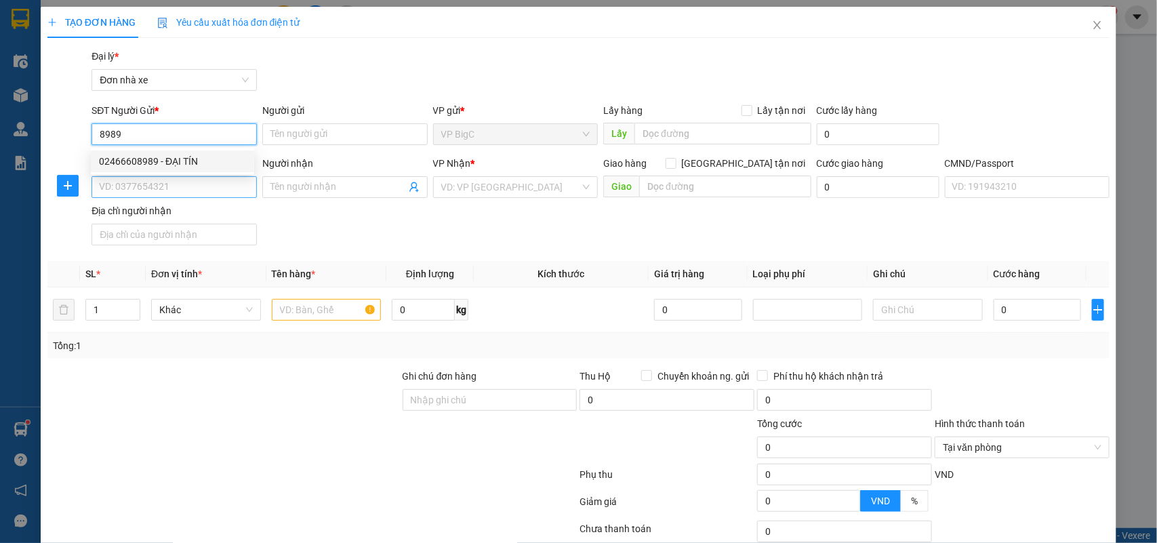
type input "[PERSON_NAME][GEOGRAPHIC_DATA]"
type input "HÀ QUANG HẢI 205090001993"
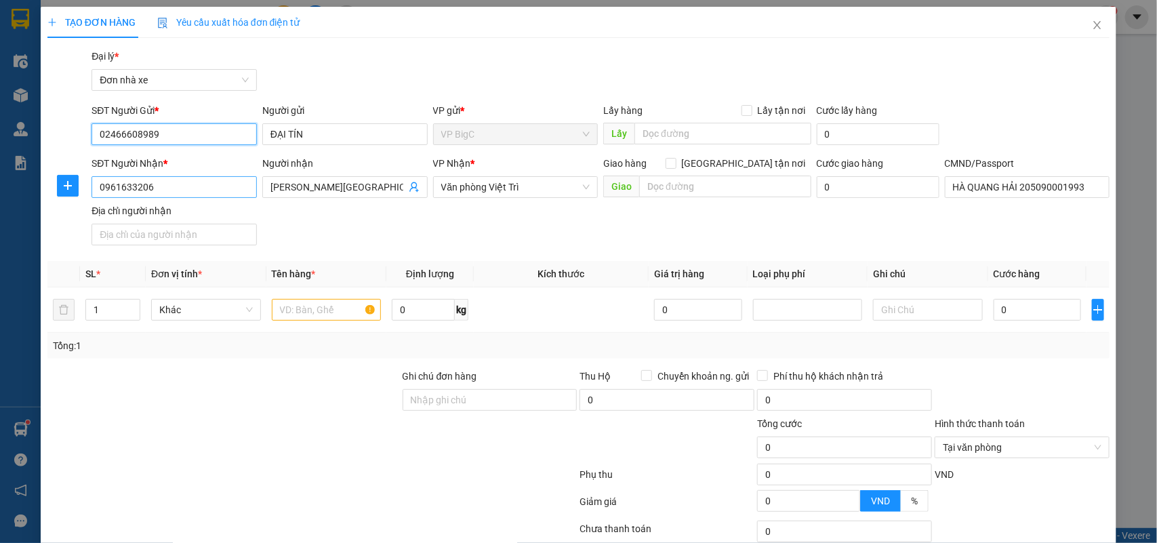
type input "02466608989"
drag, startPoint x: 177, startPoint y: 188, endPoint x: 0, endPoint y: 163, distance: 178.8
click at [0, 163] on div "TẠO ĐƠN HÀNG Yêu cầu xuất hóa đơn điện tử Transit Pickup Surcharge Ids Transit …" at bounding box center [578, 271] width 1157 height 543
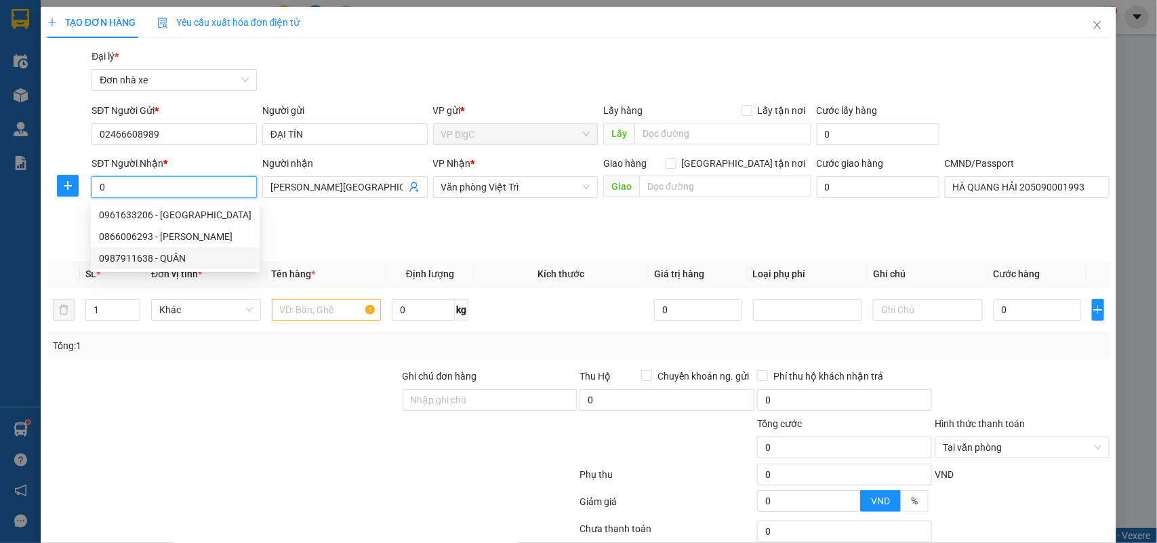
click at [197, 258] on div "0987911638 - QUÂN" at bounding box center [175, 258] width 153 height 15
type input "0987911638"
type input "QUÂN"
type input "036078007404 [PERSON_NAME]"
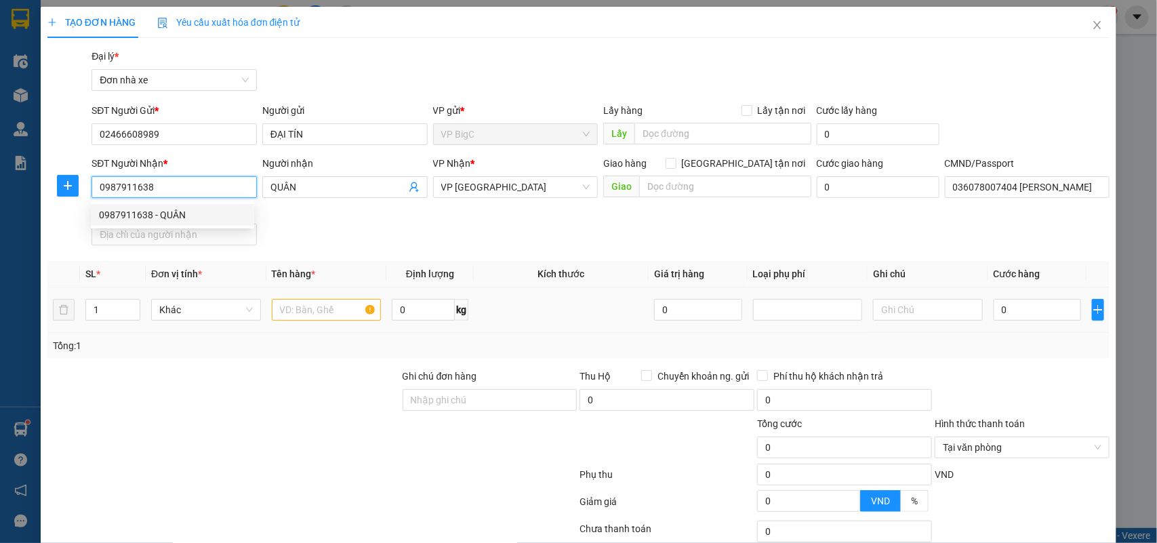
type input "0987911638"
click at [334, 308] on input "text" at bounding box center [327, 310] width 110 height 22
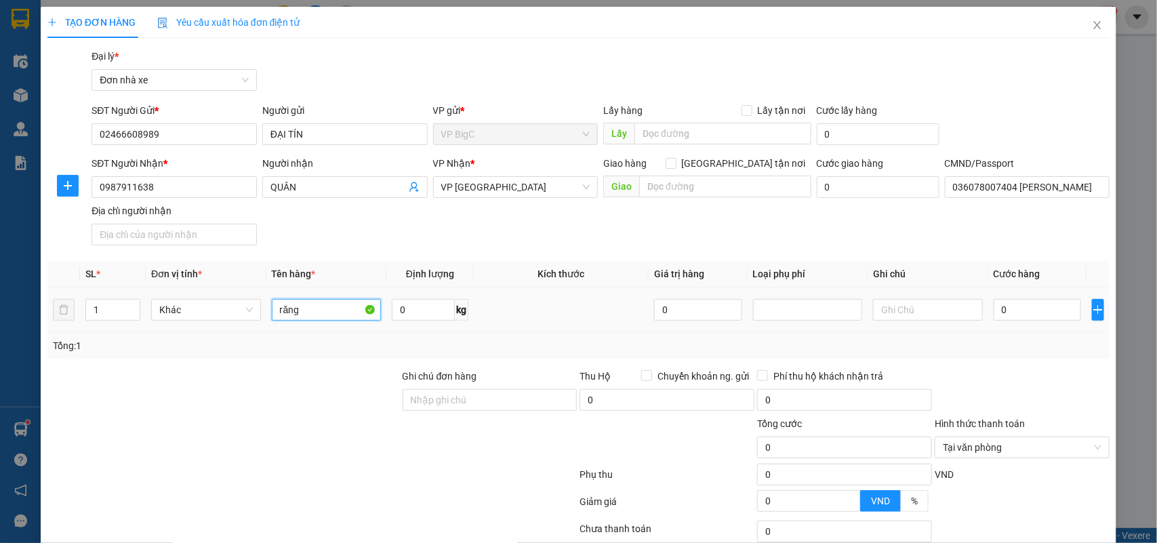
type input "răng"
click at [1018, 308] on input "0" at bounding box center [1037, 310] width 87 height 22
type input "2"
type input "25"
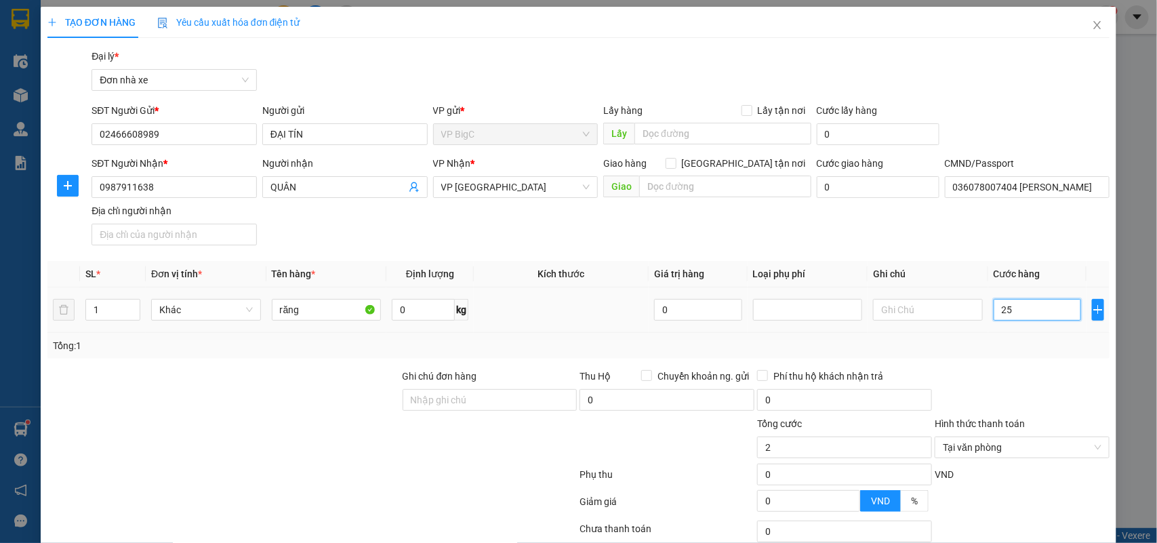
type input "25"
type input "25.000"
click at [1000, 381] on div at bounding box center [1022, 392] width 178 height 47
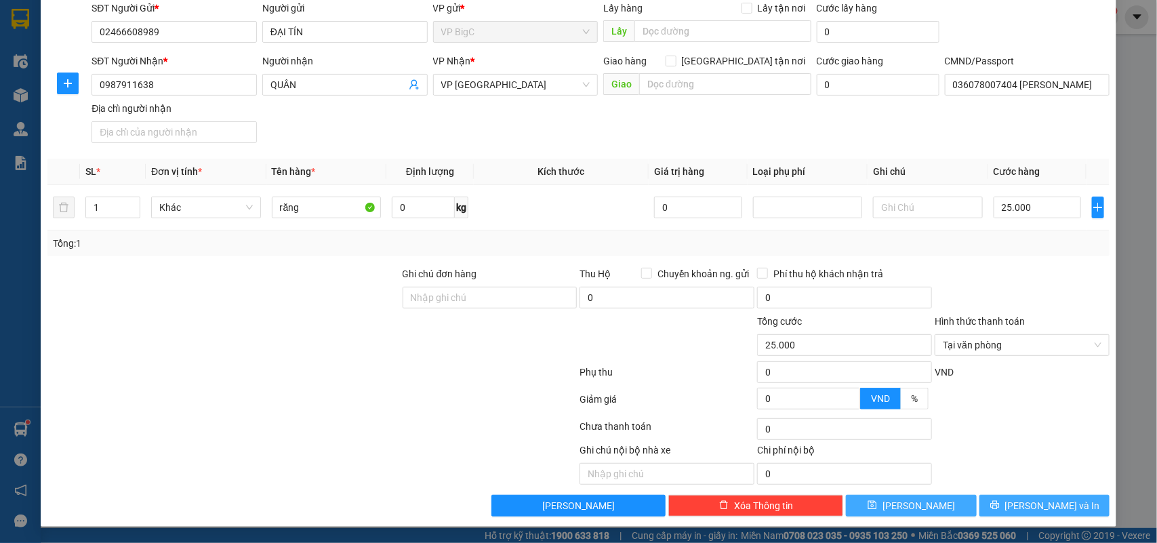
drag, startPoint x: 1025, startPoint y: 506, endPoint x: 963, endPoint y: 510, distance: 62.5
click at [1025, 507] on span "[PERSON_NAME] và In" at bounding box center [1052, 505] width 95 height 15
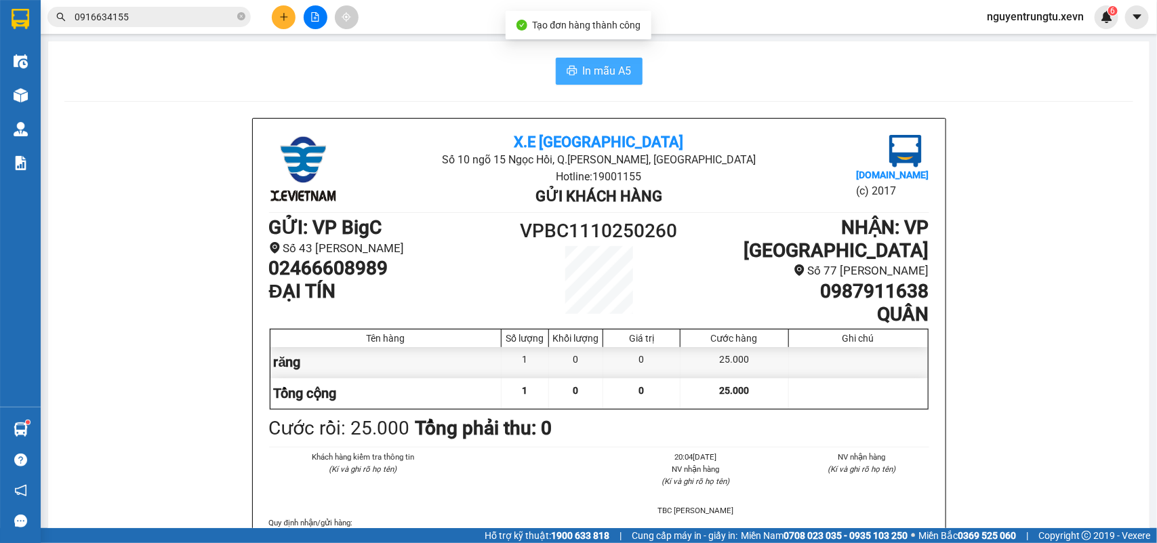
drag, startPoint x: 604, startPoint y: 76, endPoint x: 496, endPoint y: 97, distance: 109.8
click at [604, 75] on span "In mẫu A5" at bounding box center [607, 70] width 49 height 17
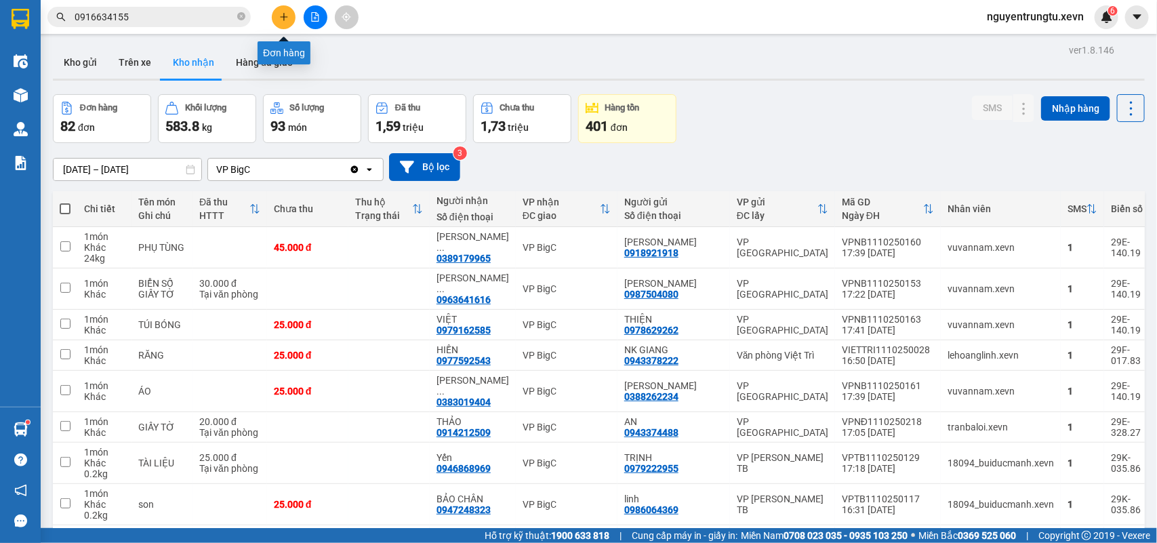
click at [289, 14] on button at bounding box center [284, 17] width 24 height 24
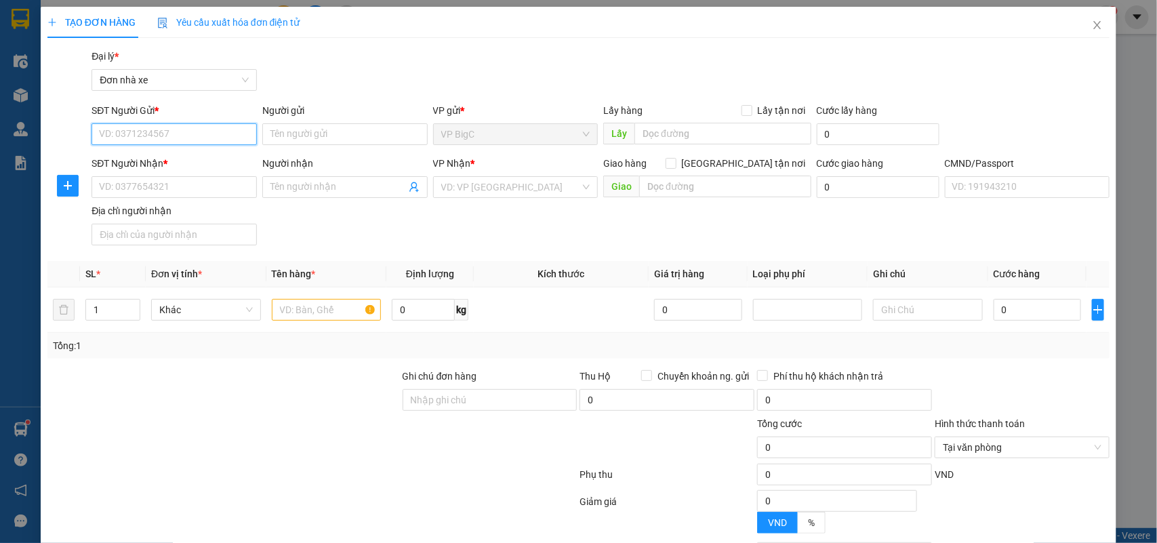
click at [177, 134] on input "SĐT Người Gửi *" at bounding box center [174, 134] width 165 height 22
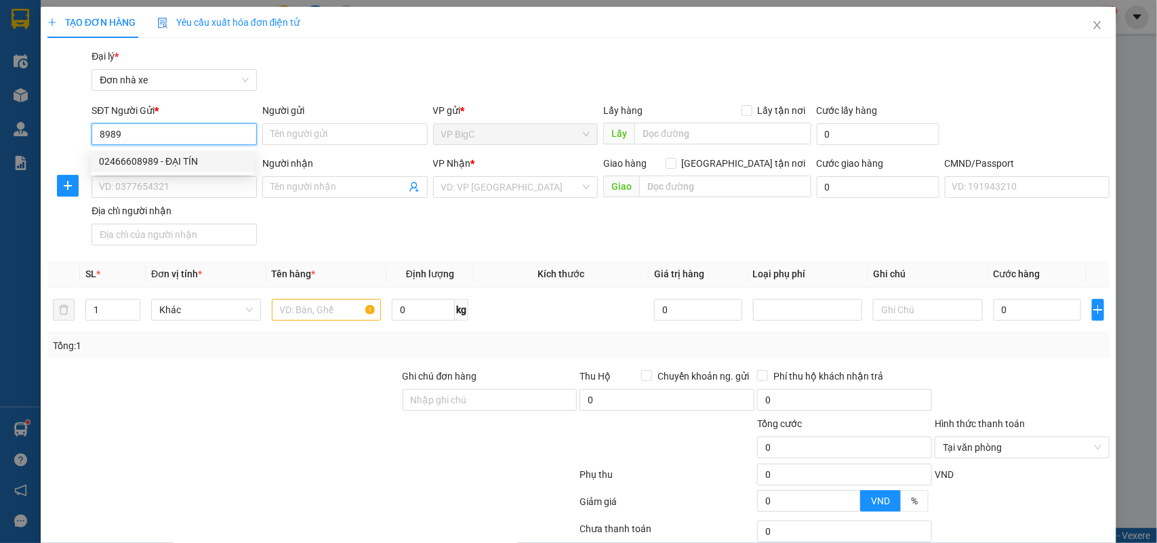
click at [174, 157] on div "02466608989 - ĐẠI TÍN" at bounding box center [172, 161] width 147 height 15
type input "02466608989"
type input "ĐẠI TÍN"
type input "0987911638"
type input "QUÂN"
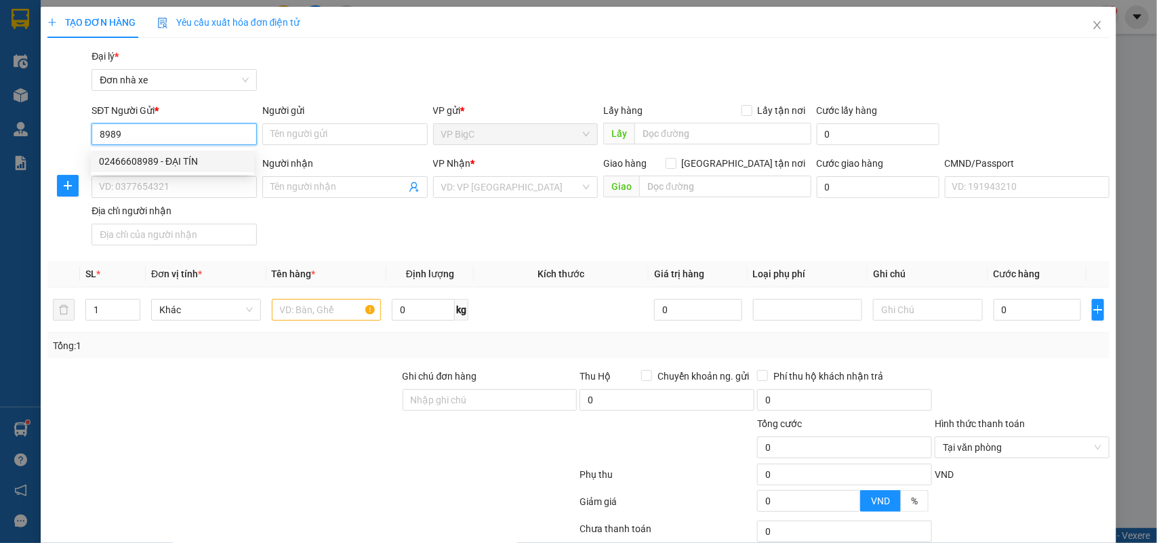
type input "036078007404 [PERSON_NAME]"
type input "02466608989"
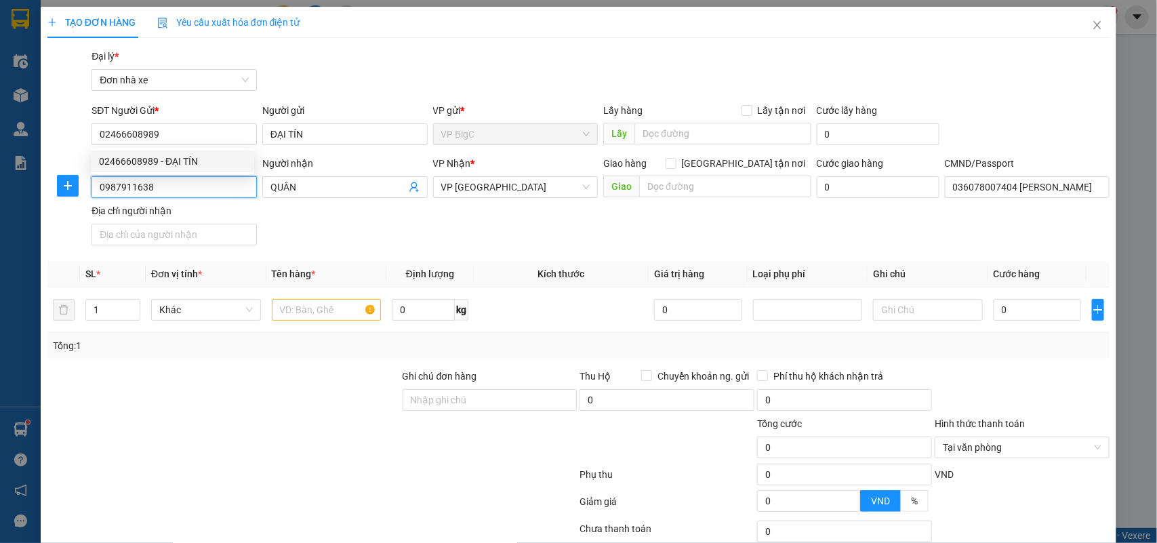
click at [167, 188] on input "0987911638" at bounding box center [174, 187] width 165 height 22
drag, startPoint x: 166, startPoint y: 190, endPoint x: 0, endPoint y: 190, distance: 166.1
click at [0, 190] on div "TẠO ĐƠN HÀNG Yêu cầu xuất hóa đơn điện tử Transit Pickup Surcharge Ids Transit …" at bounding box center [578, 271] width 1157 height 543
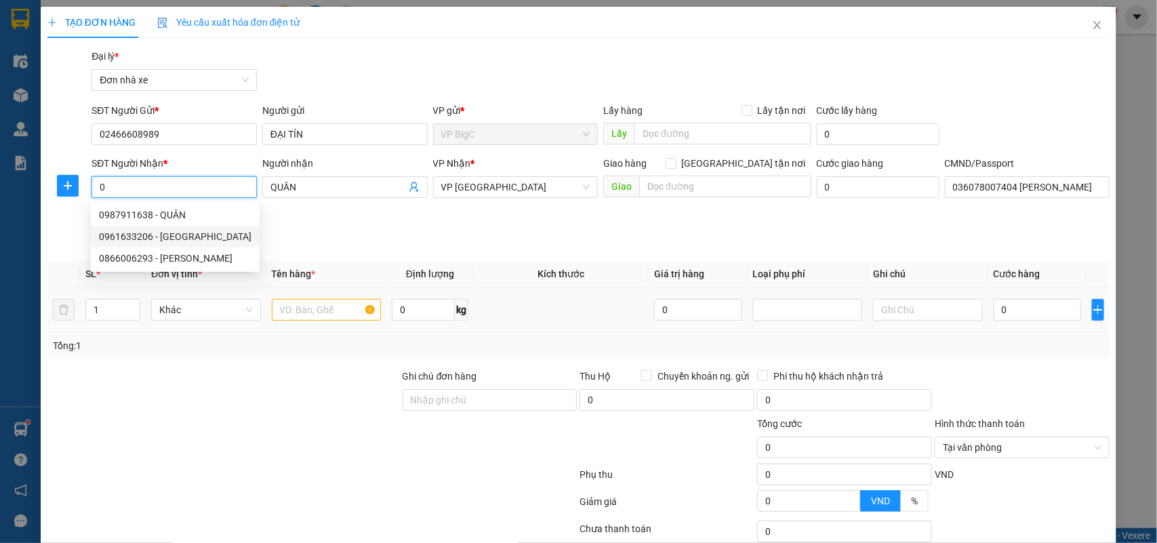
drag, startPoint x: 174, startPoint y: 236, endPoint x: 302, endPoint y: 317, distance: 152.0
click at [175, 239] on div "0961633206 - [GEOGRAPHIC_DATA]" at bounding box center [175, 236] width 153 height 15
type input "0961633206"
type input "[PERSON_NAME][GEOGRAPHIC_DATA]"
type input "HÀ QUANG HẢI 205090001993"
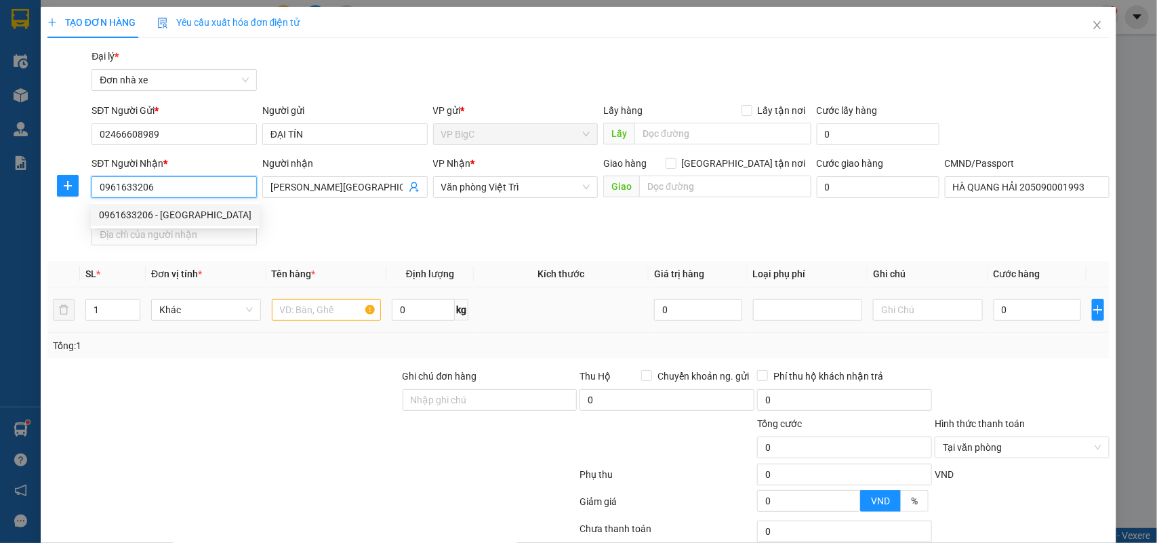
type input "0961633206"
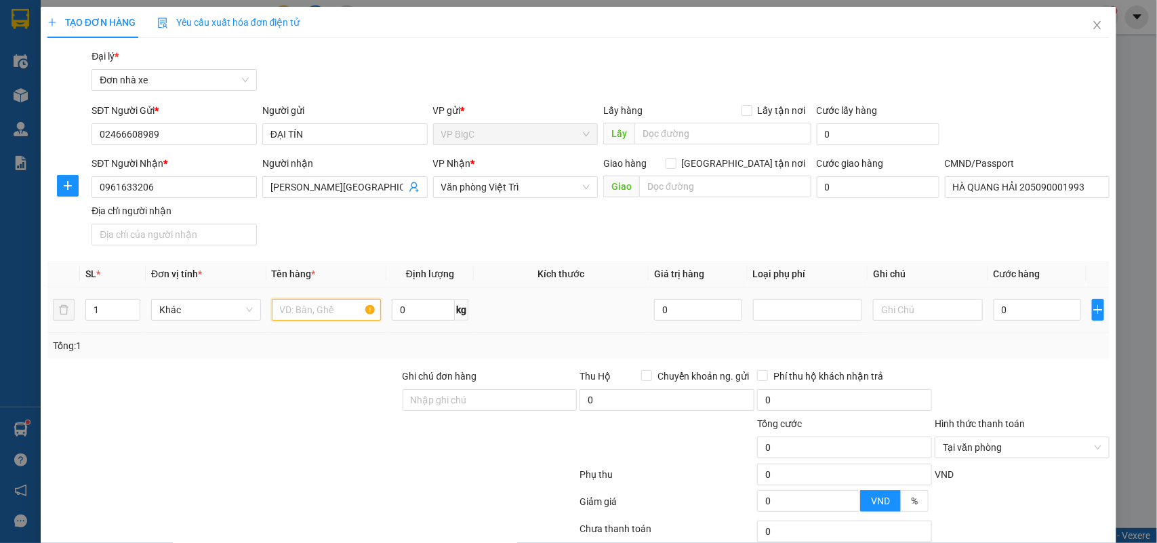
click at [309, 319] on input "text" at bounding box center [327, 310] width 110 height 22
type input "răng"
click at [996, 314] on input "0" at bounding box center [1037, 310] width 87 height 22
click at [996, 378] on div at bounding box center [1022, 392] width 178 height 47
drag, startPoint x: 1058, startPoint y: 500, endPoint x: 1028, endPoint y: 503, distance: 30.0
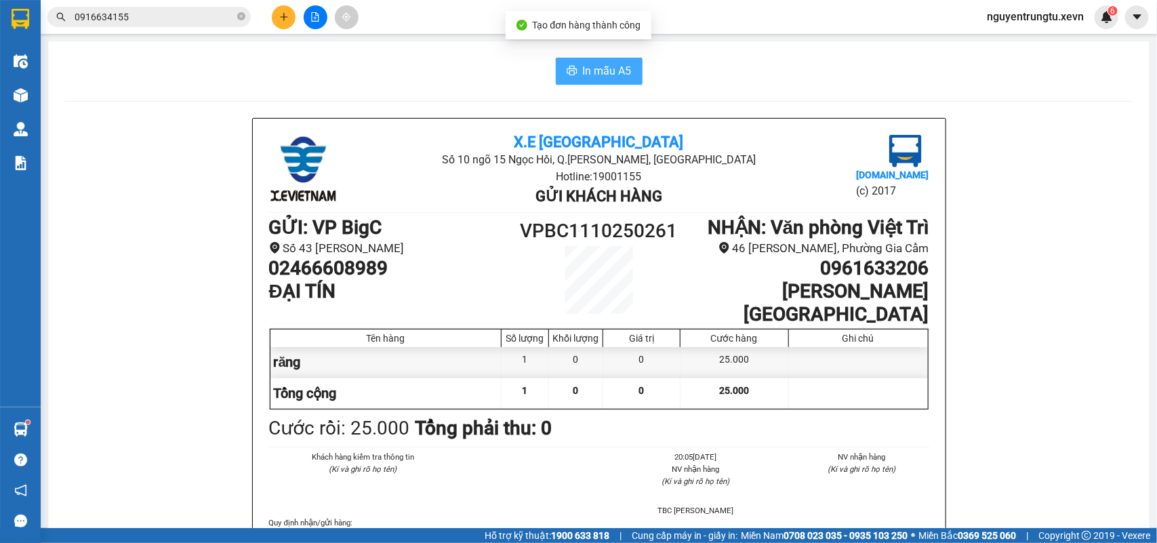
click at [613, 62] on button "In mẫu A5" at bounding box center [599, 71] width 87 height 27
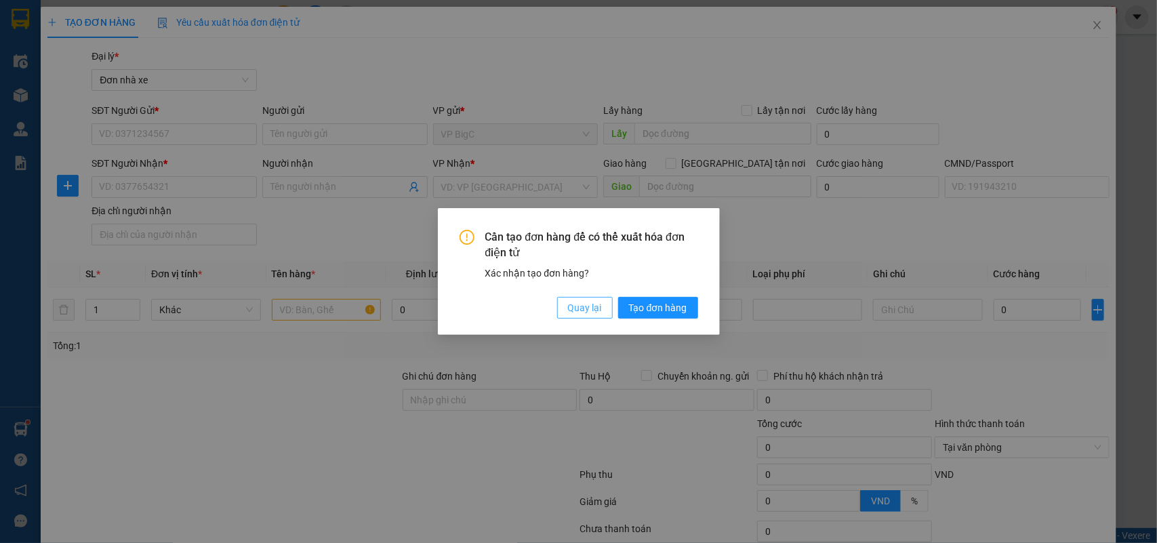
click at [581, 309] on span "Quay lại" at bounding box center [585, 307] width 34 height 15
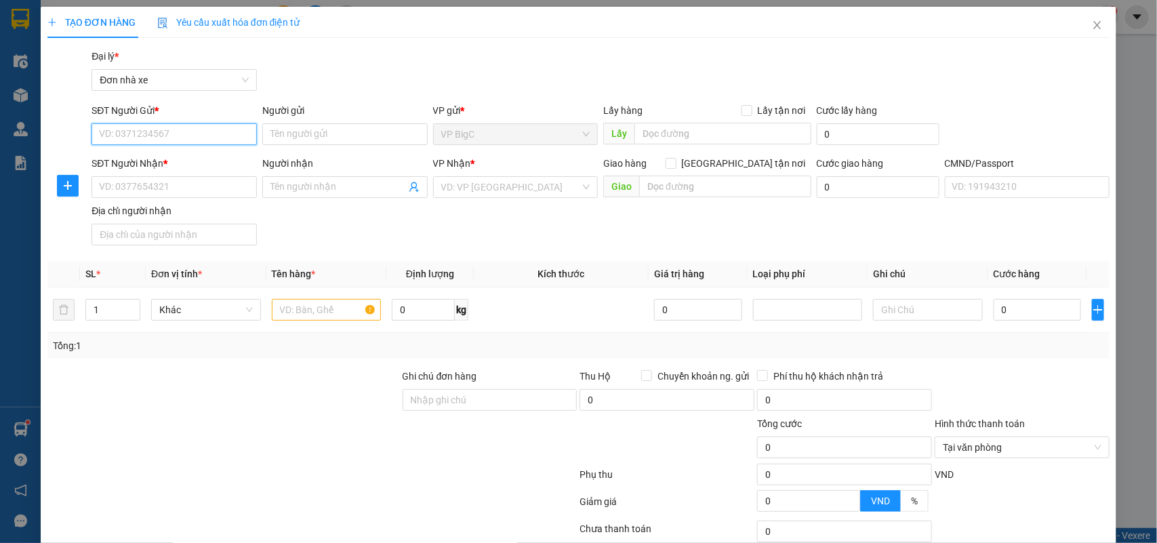
click at [199, 137] on input "SĐT Người Gửi *" at bounding box center [174, 134] width 165 height 22
click at [182, 163] on div "02466608989 - ĐẠI TÍN" at bounding box center [172, 161] width 147 height 15
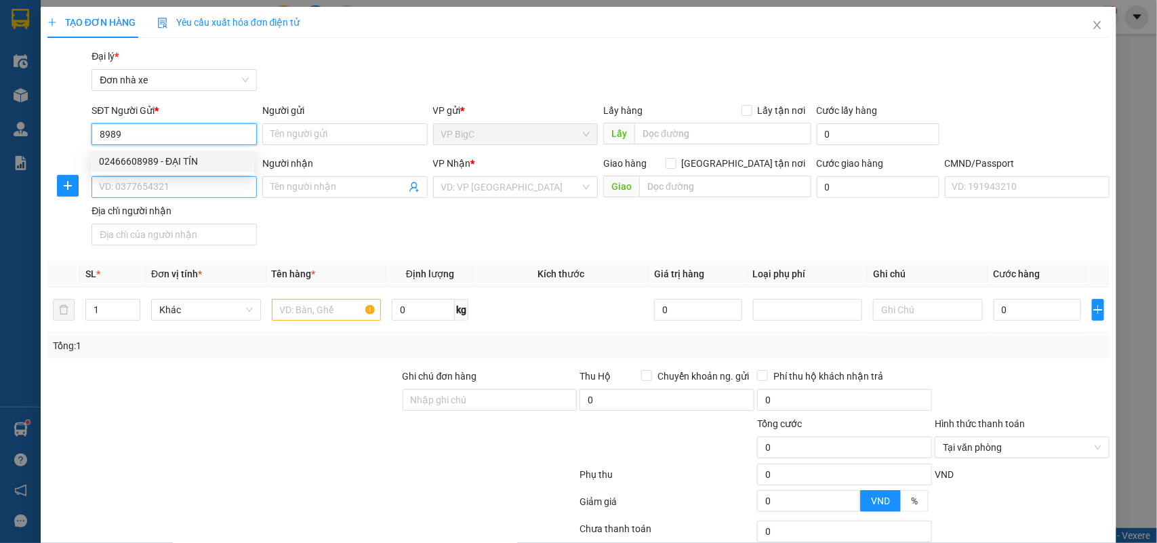
type input "02466608989"
type input "ĐẠI TÍN"
type input "0961633206"
type input "[PERSON_NAME][GEOGRAPHIC_DATA]"
type input "HÀ QUANG HẢI 205090001993"
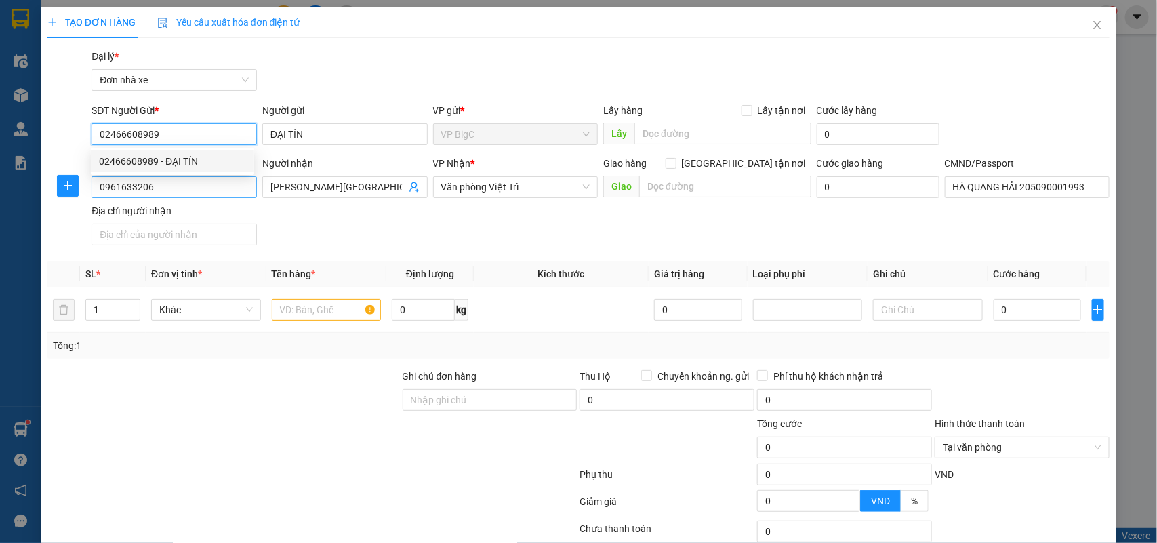
type input "02466608989"
drag, startPoint x: 202, startPoint y: 197, endPoint x: 0, endPoint y: 192, distance: 202.1
click at [0, 192] on div "TẠO ĐƠN HÀNG Yêu cầu xuất hóa đơn điện tử Transit Pickup Surcharge Ids Transit …" at bounding box center [578, 271] width 1157 height 543
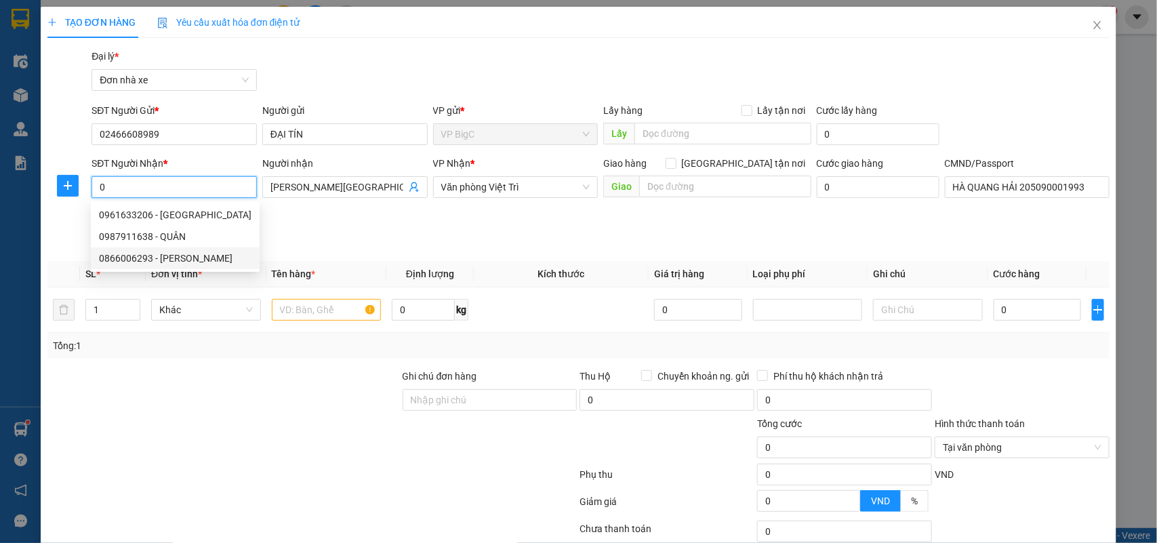
click at [144, 252] on div "0866006293 - [PERSON_NAME]" at bounding box center [175, 258] width 153 height 15
type input "0866006293"
type input "[PERSON_NAME]"
type input "037093003382 [PERSON_NAME]"
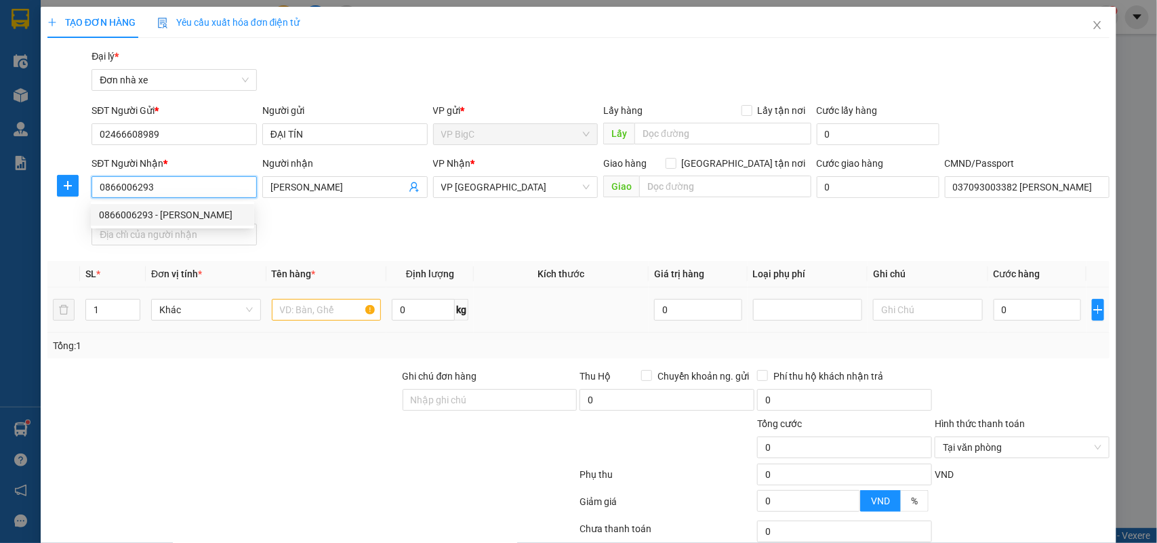
type input "0866006293"
click at [331, 310] on input "text" at bounding box center [327, 310] width 110 height 22
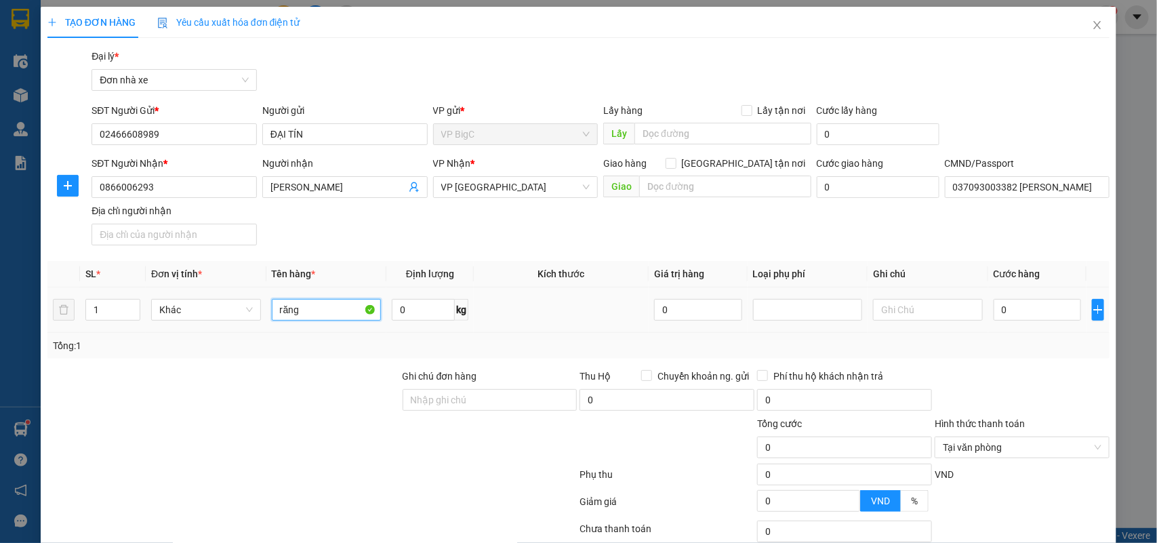
type input "răng"
click at [1015, 308] on input "0" at bounding box center [1037, 310] width 87 height 22
click at [1018, 271] on span "Cước hàng" at bounding box center [1017, 273] width 47 height 11
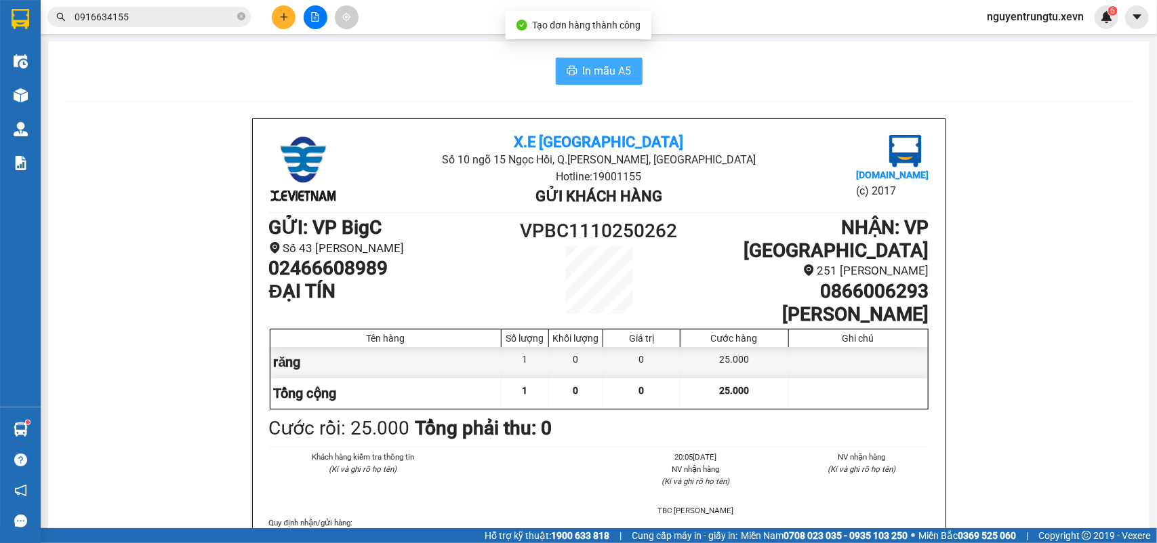
drag, startPoint x: 569, startPoint y: 68, endPoint x: 618, endPoint y: 73, distance: 48.4
click at [573, 68] on button "In mẫu A5" at bounding box center [599, 71] width 87 height 27
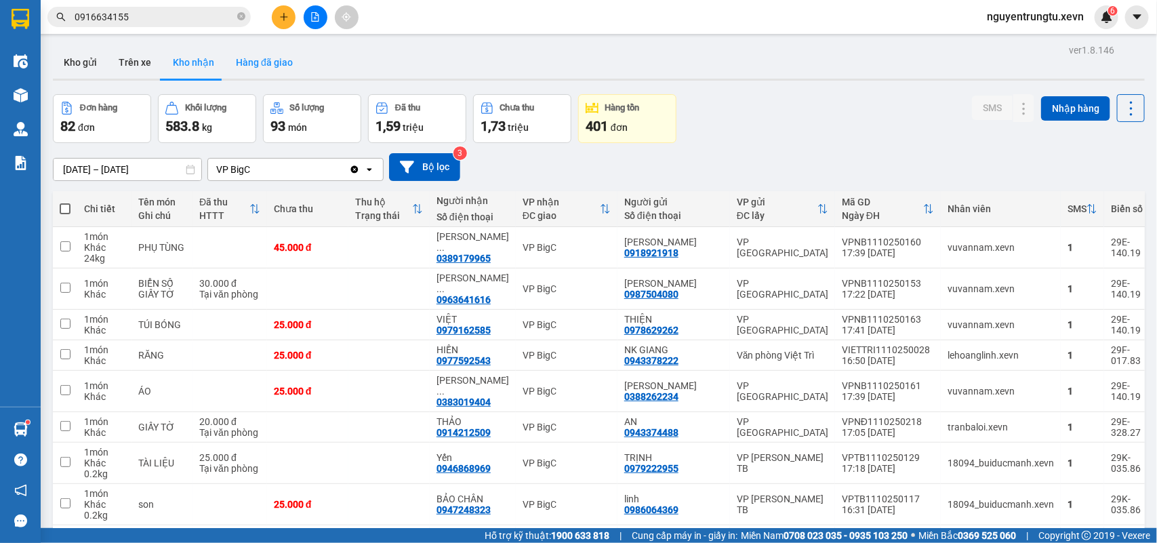
click at [225, 62] on button "Hàng đã giao" at bounding box center [264, 62] width 79 height 33
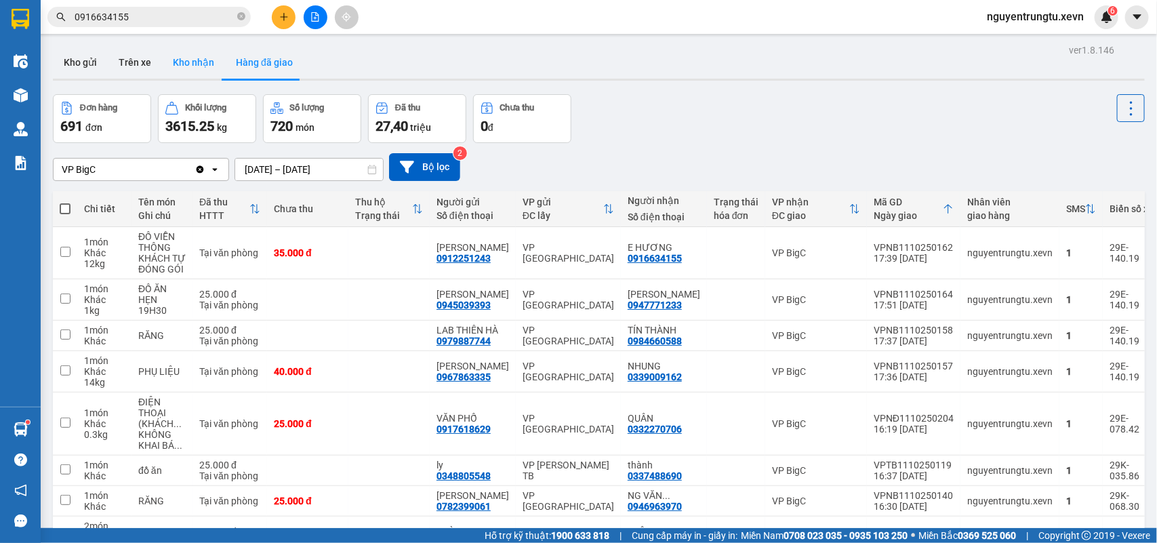
click at [205, 62] on button "Kho nhận" at bounding box center [193, 62] width 63 height 33
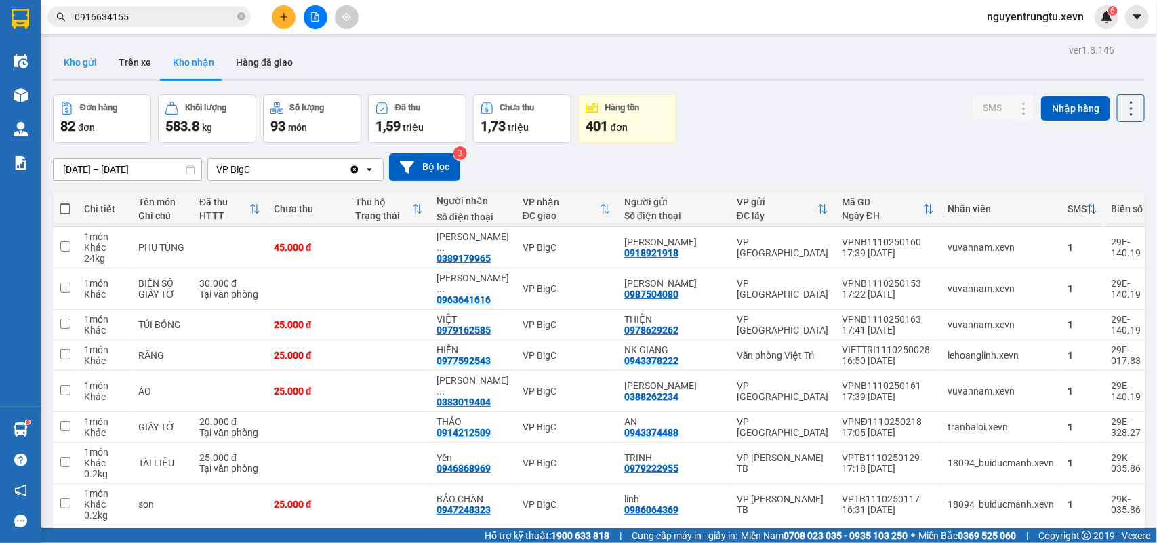
click at [87, 56] on button "Kho gửi" at bounding box center [80, 62] width 55 height 33
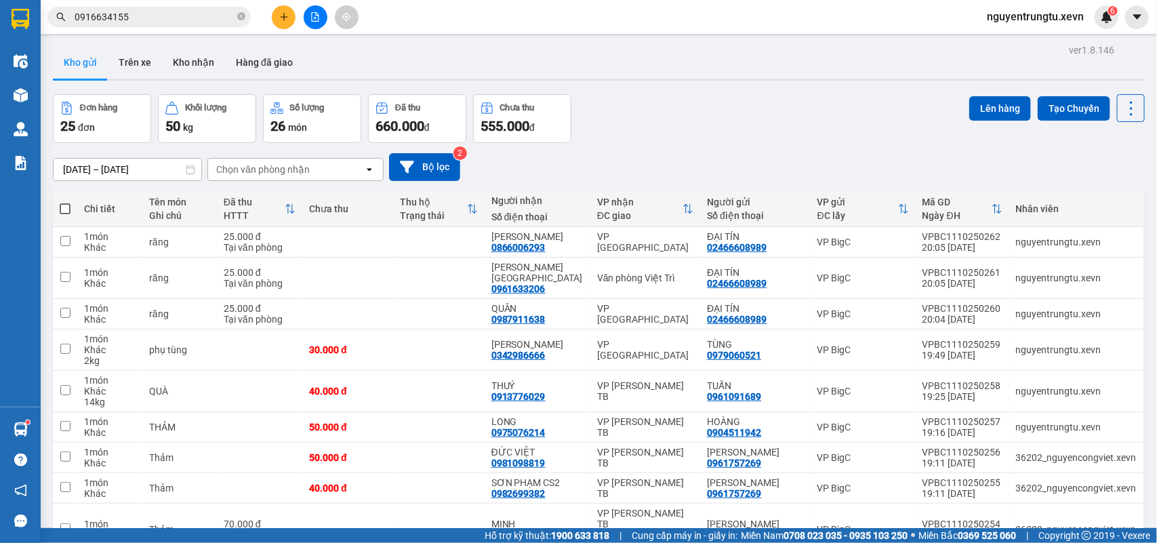
click at [234, 18] on input "0916634155" at bounding box center [155, 16] width 160 height 15
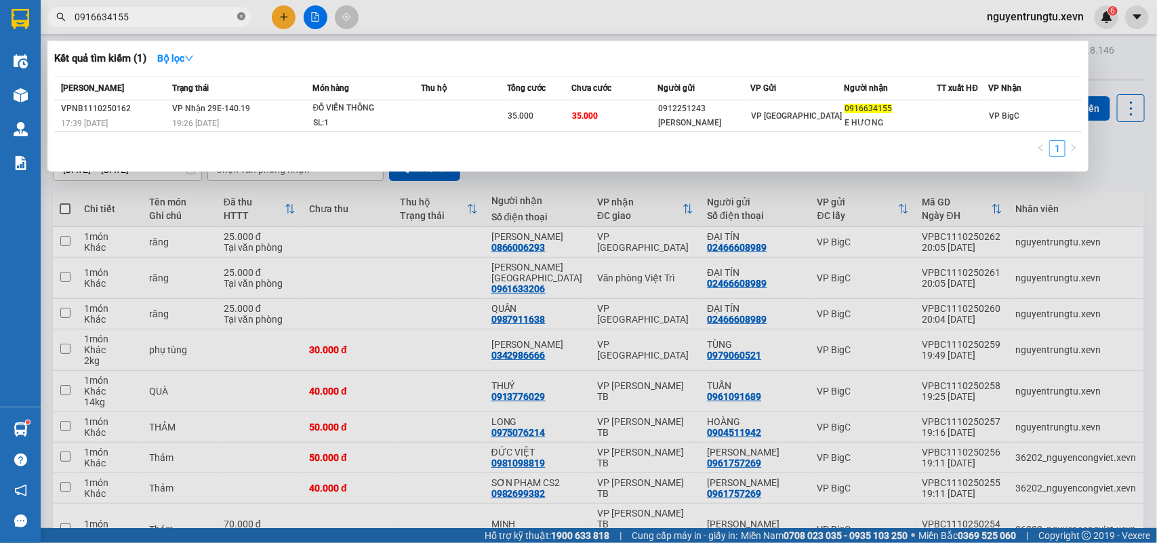
click at [239, 18] on icon "close-circle" at bounding box center [241, 16] width 8 height 8
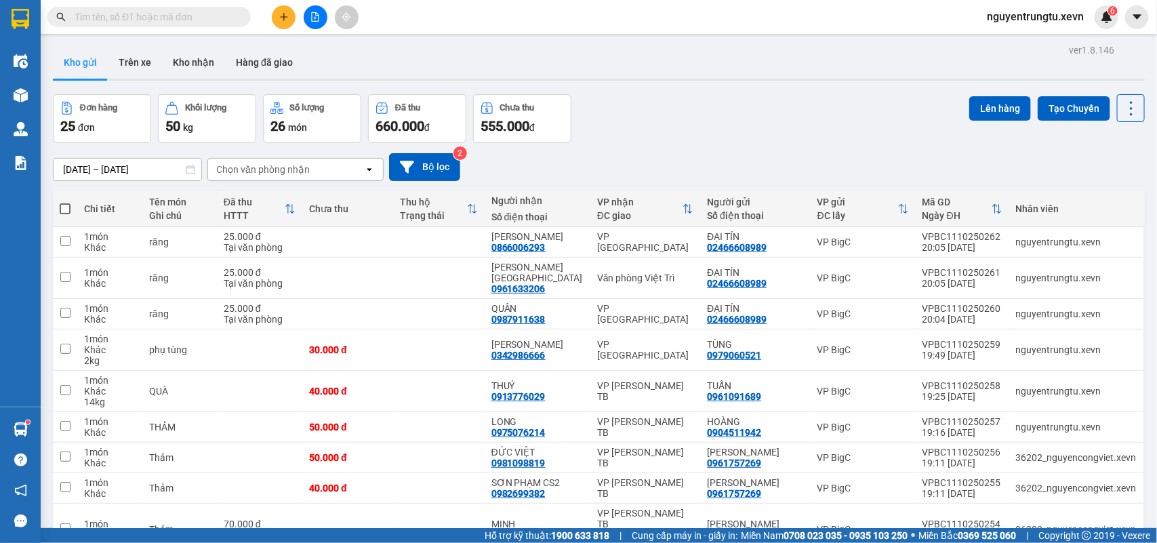
click at [207, 11] on input "text" at bounding box center [155, 16] width 160 height 15
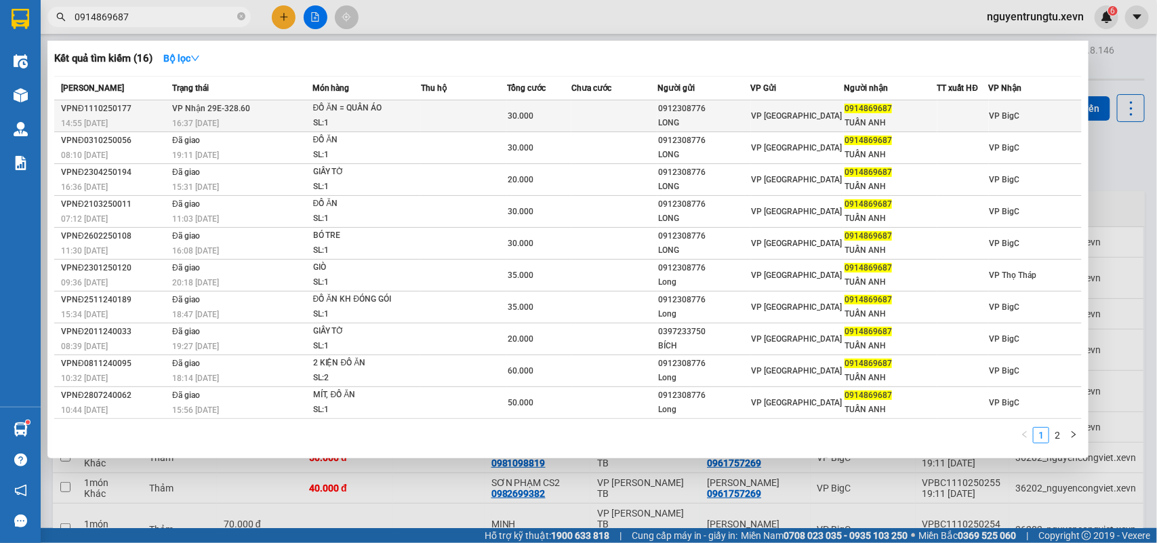
type input "0914869687"
click at [568, 119] on div "30.000" at bounding box center [539, 115] width 63 height 15
